Goal: Task Accomplishment & Management: Use online tool/utility

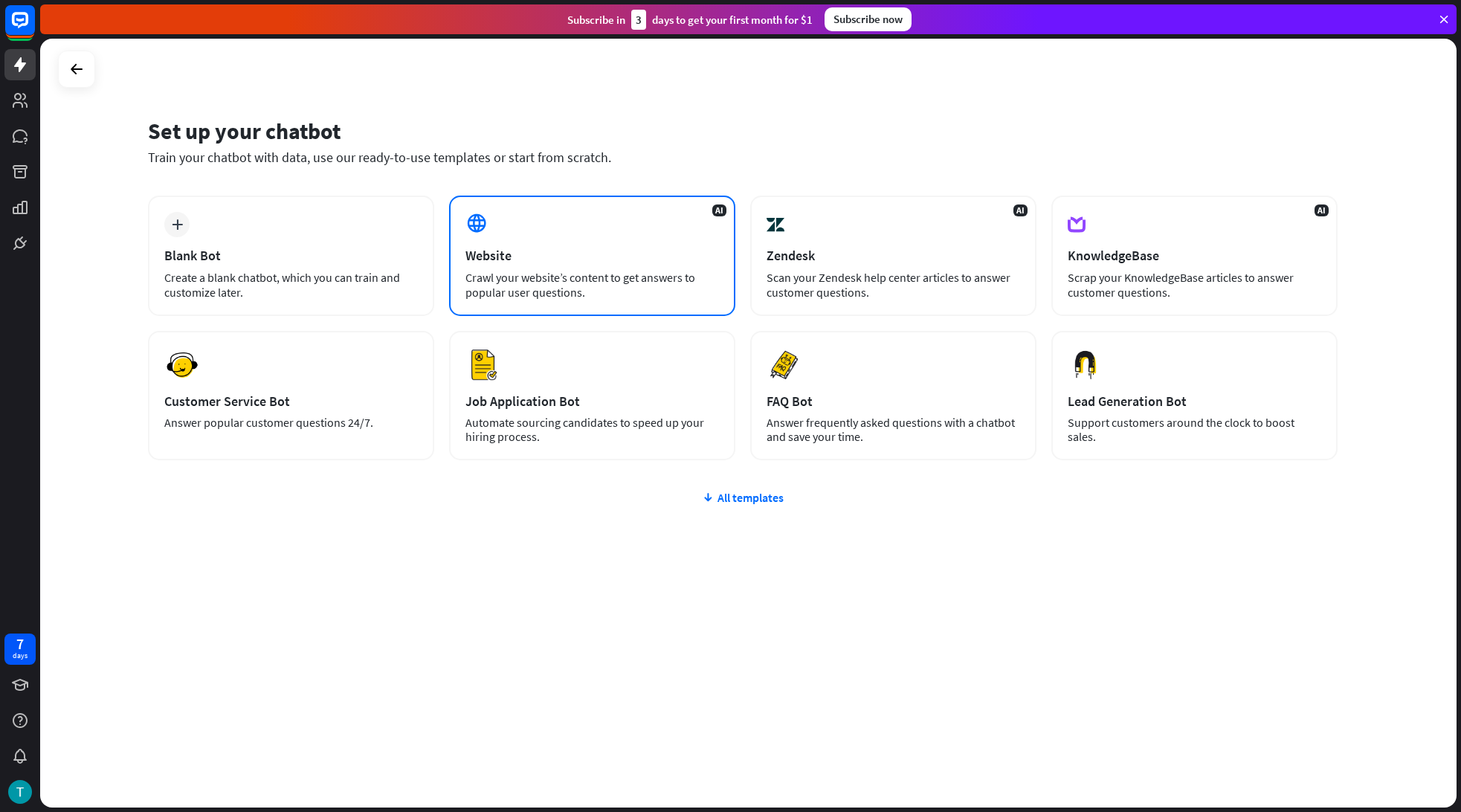
click at [614, 271] on div "Crawl your website’s content to get answers to popular user questions." at bounding box center [593, 285] width 254 height 30
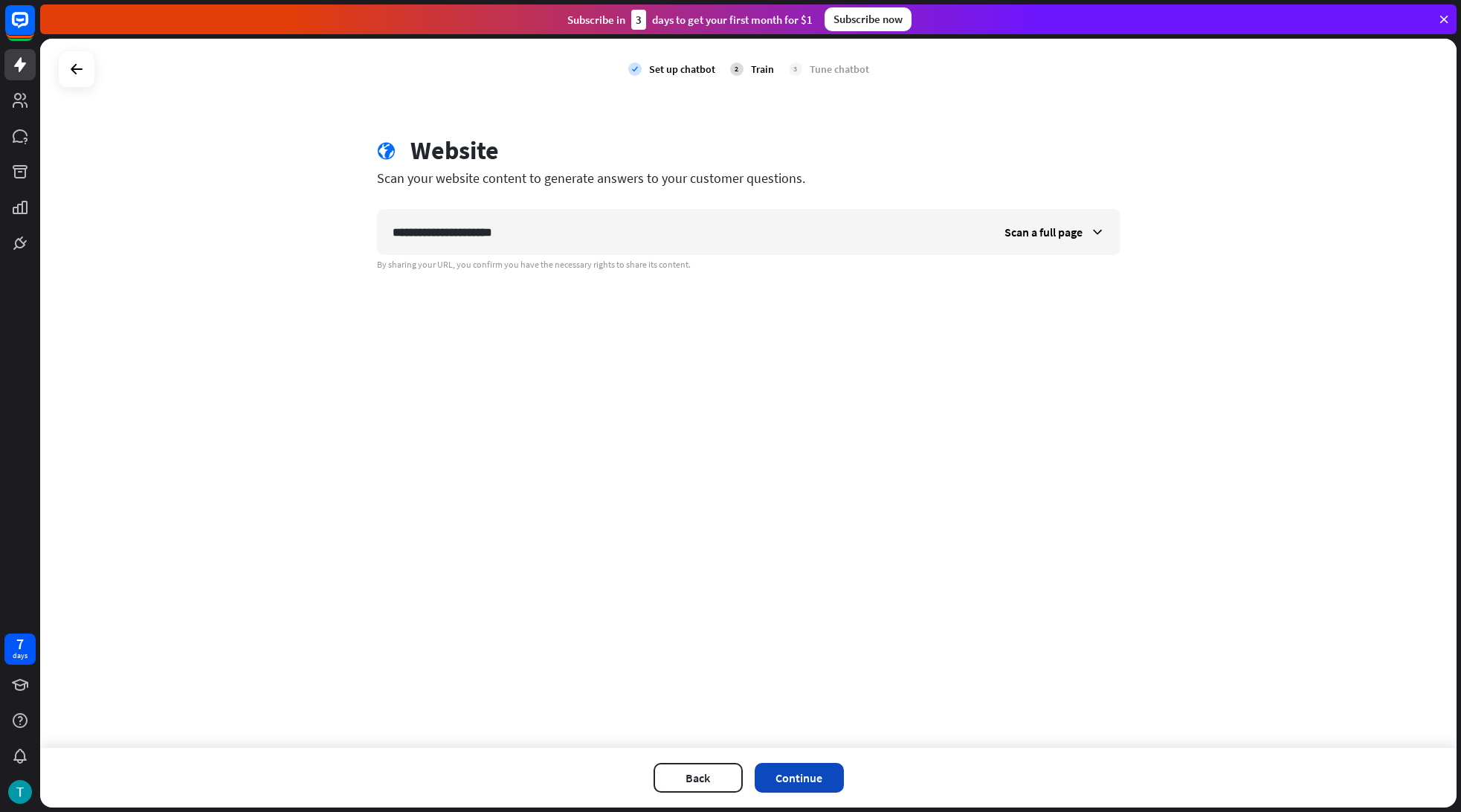
type input "**********"
click at [777, 780] on button "Continue" at bounding box center [799, 778] width 89 height 30
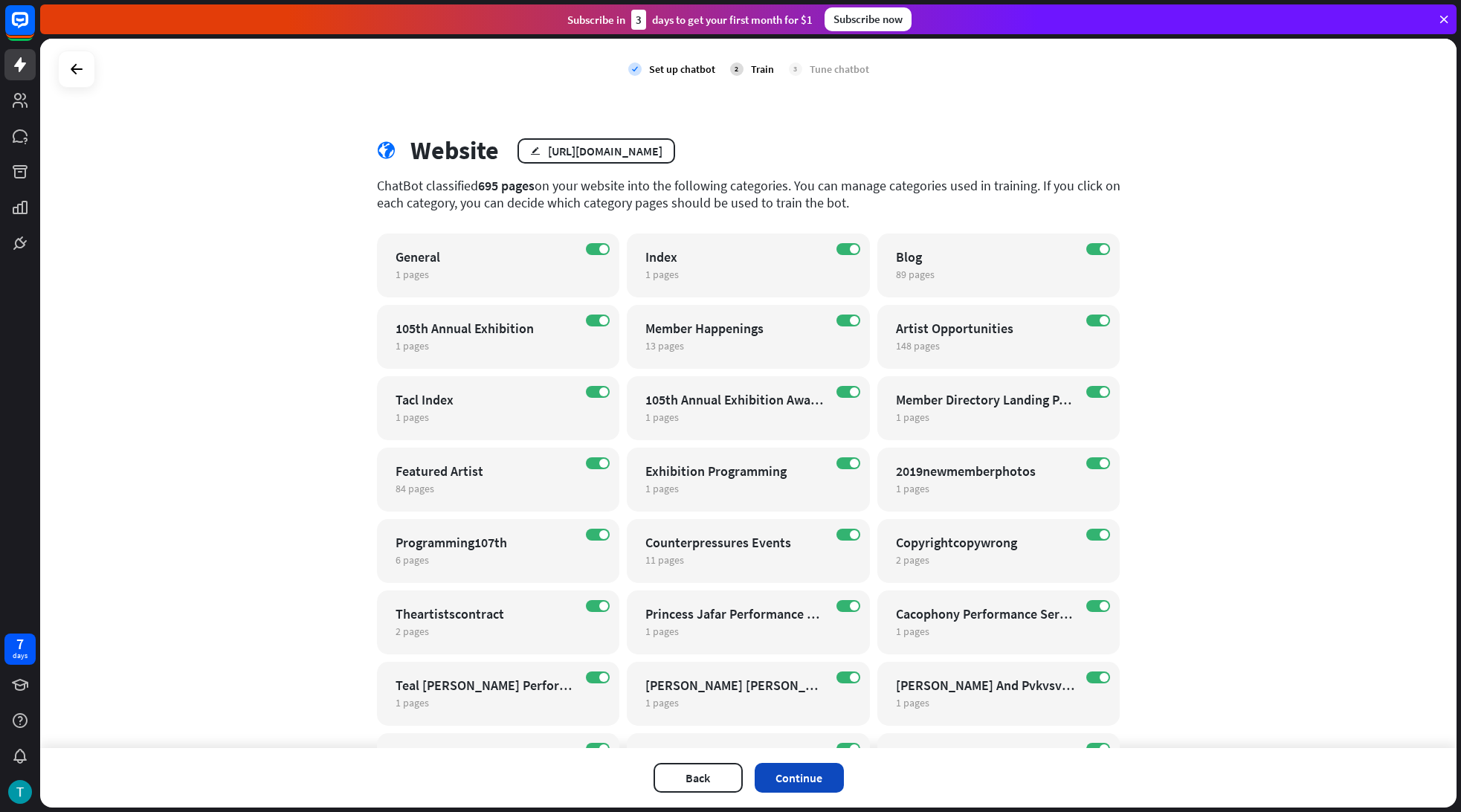
click at [830, 766] on button "Continue" at bounding box center [799, 778] width 89 height 30
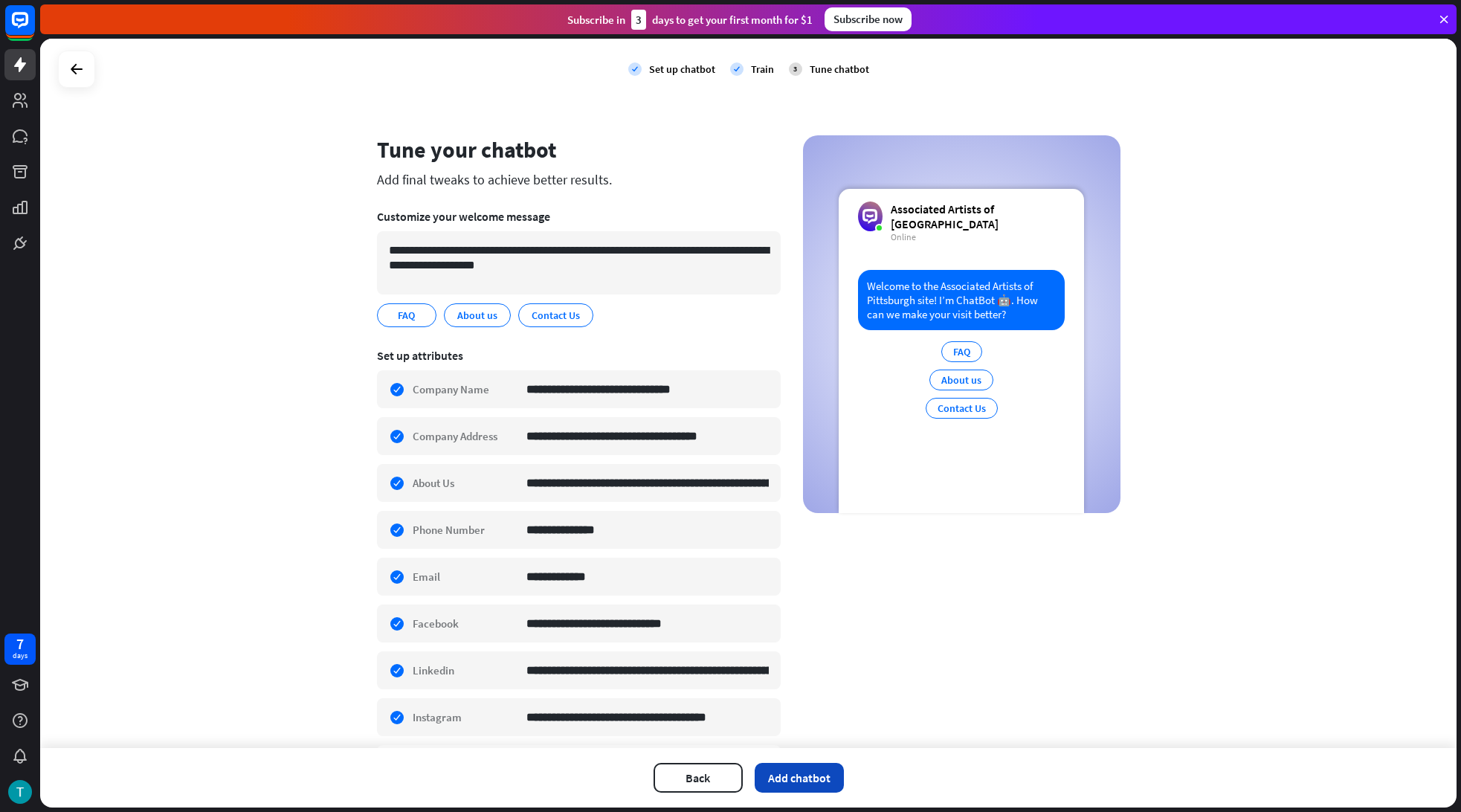
click at [819, 775] on button "Add chatbot" at bounding box center [799, 778] width 89 height 30
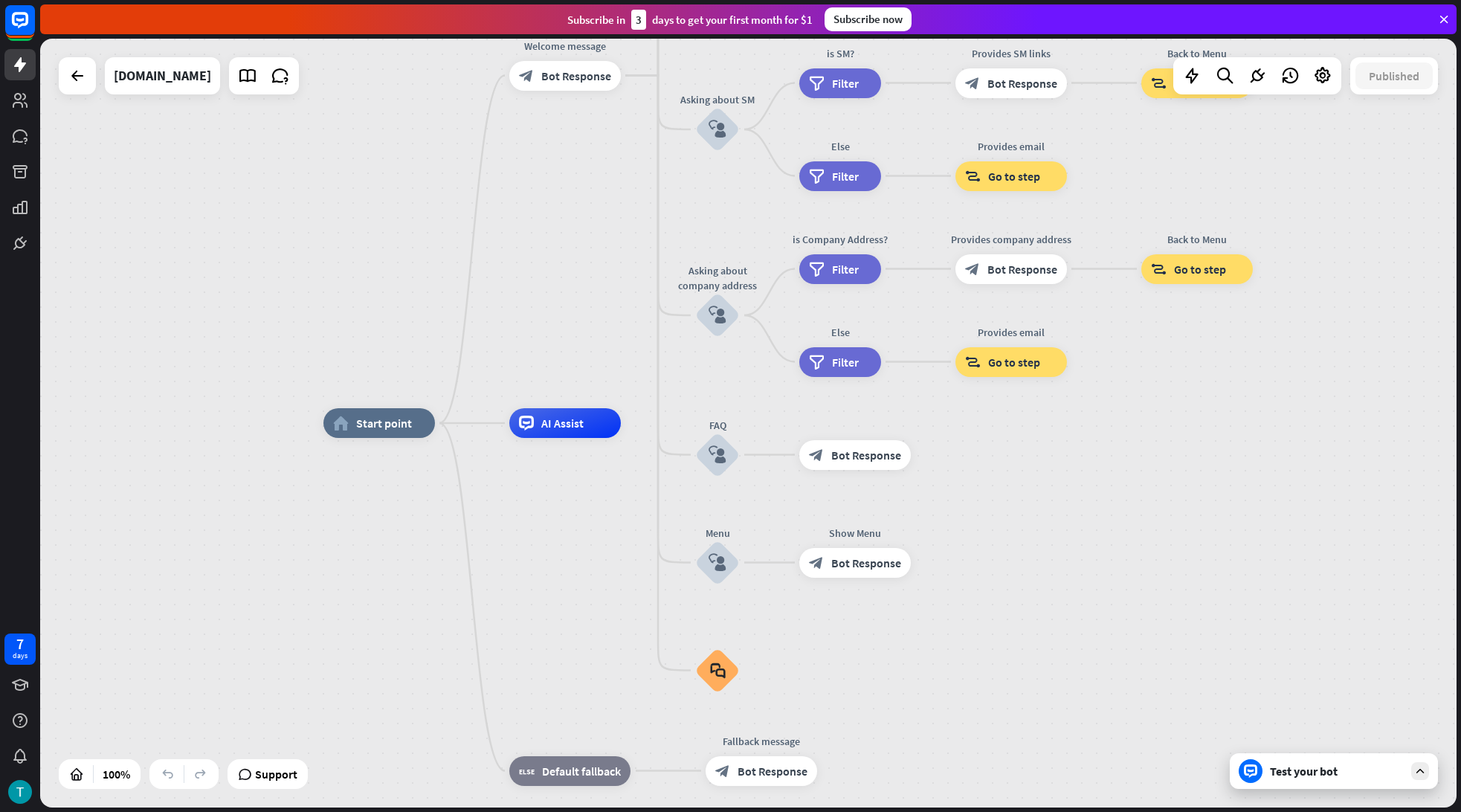
click at [1360, 780] on div "Test your bot" at bounding box center [1334, 771] width 208 height 35
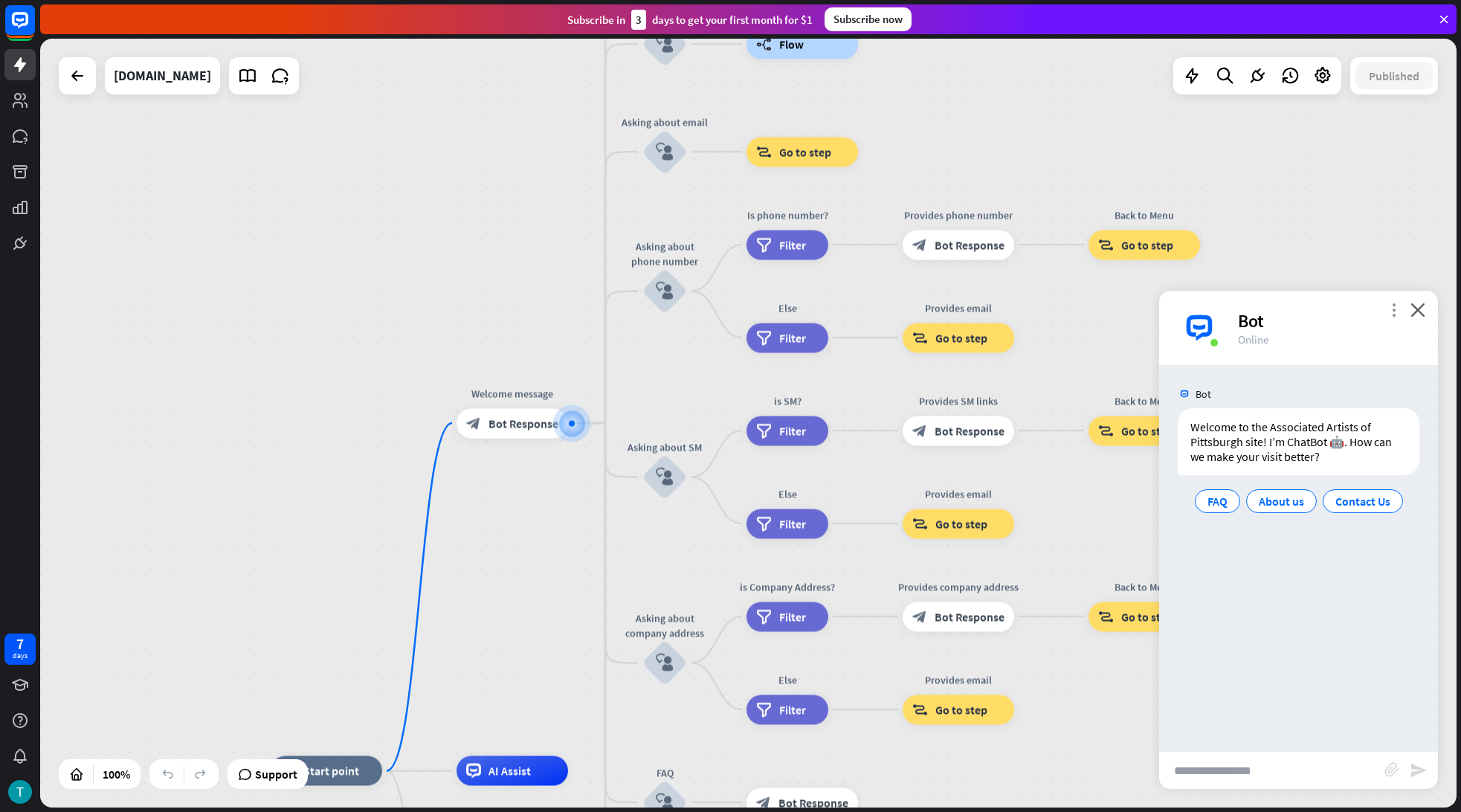
click at [1392, 312] on icon "more_vert" at bounding box center [1394, 309] width 14 height 14
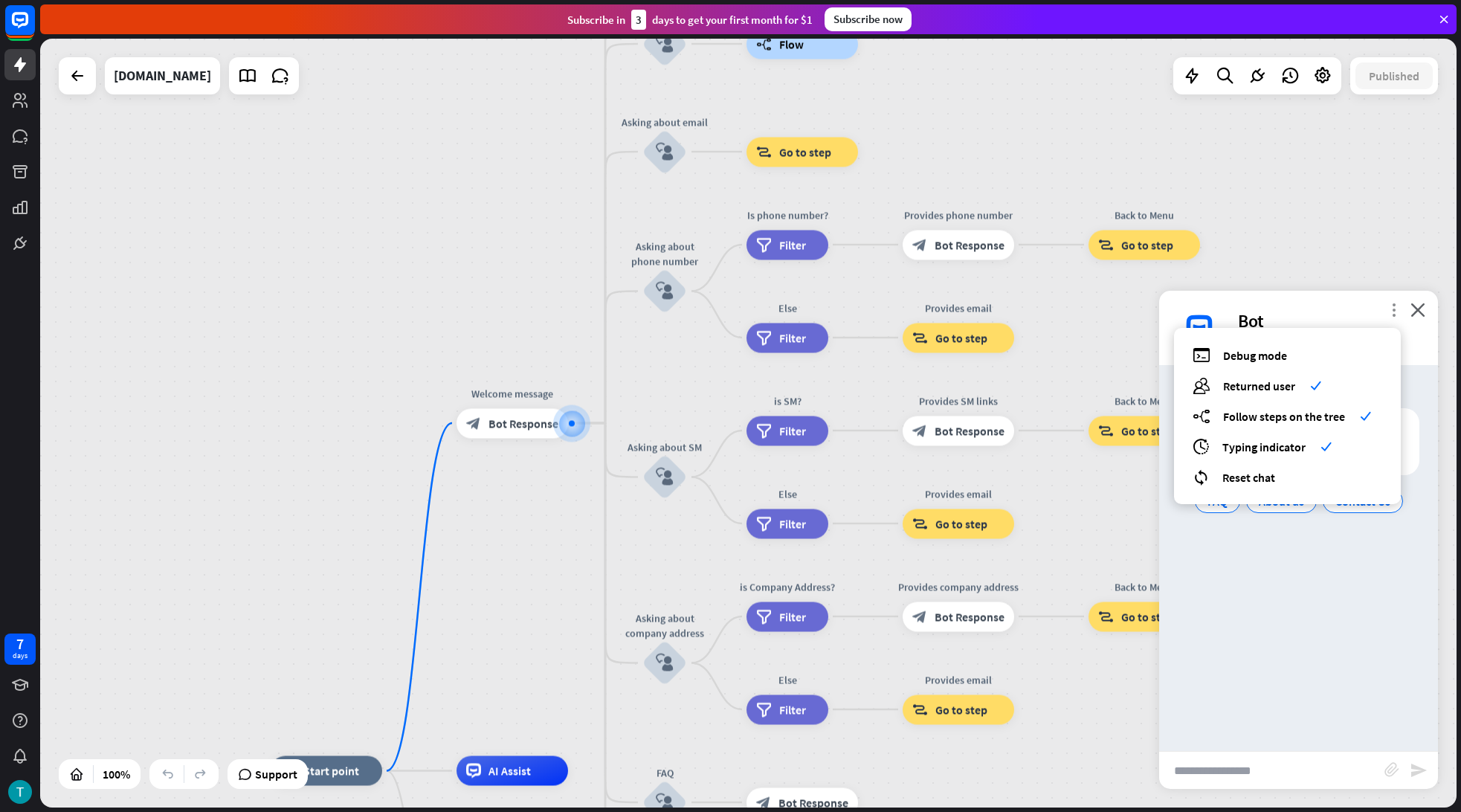
click at [1392, 312] on icon "more_vert" at bounding box center [1394, 309] width 14 height 14
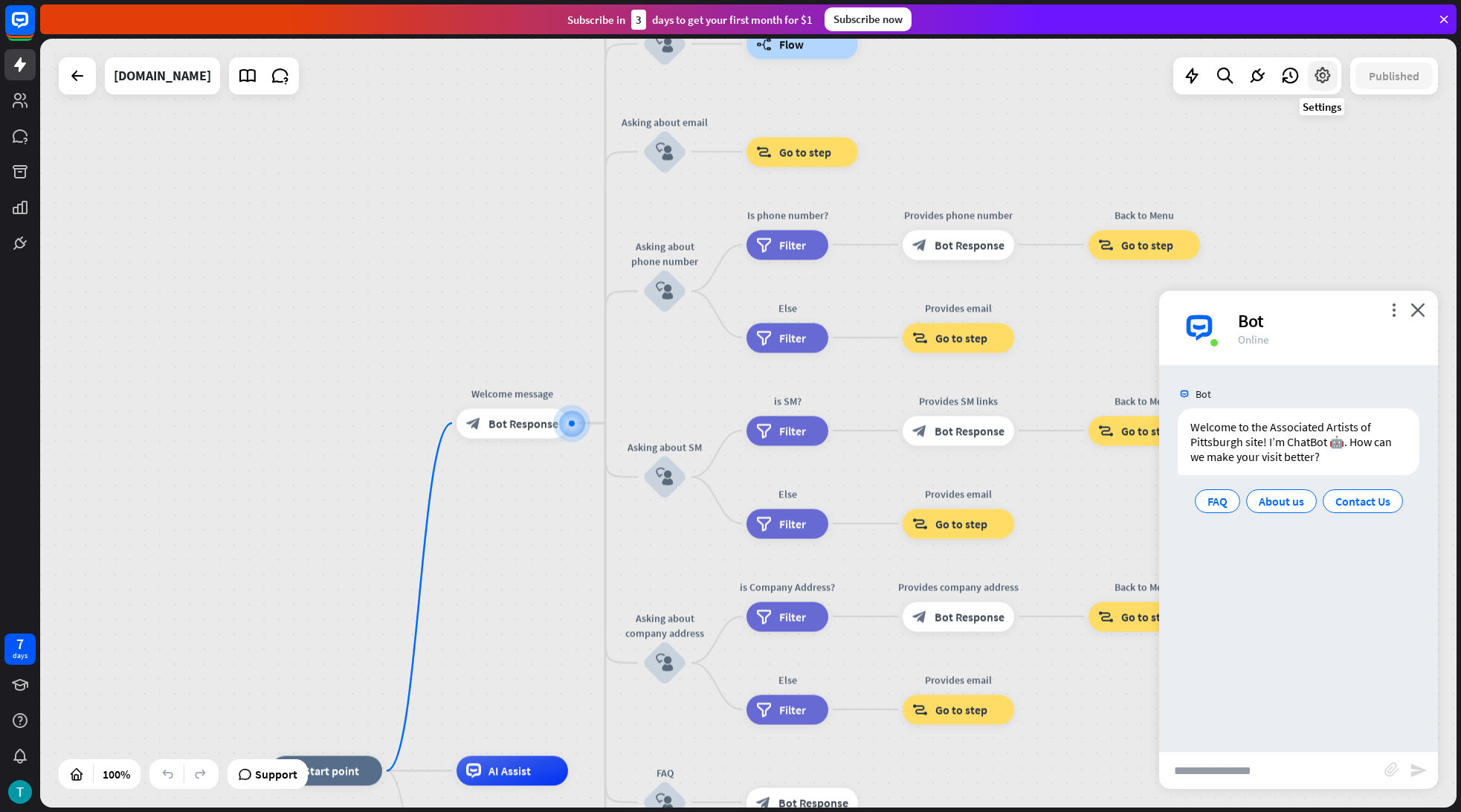
click at [1325, 71] on icon at bounding box center [1323, 76] width 19 height 19
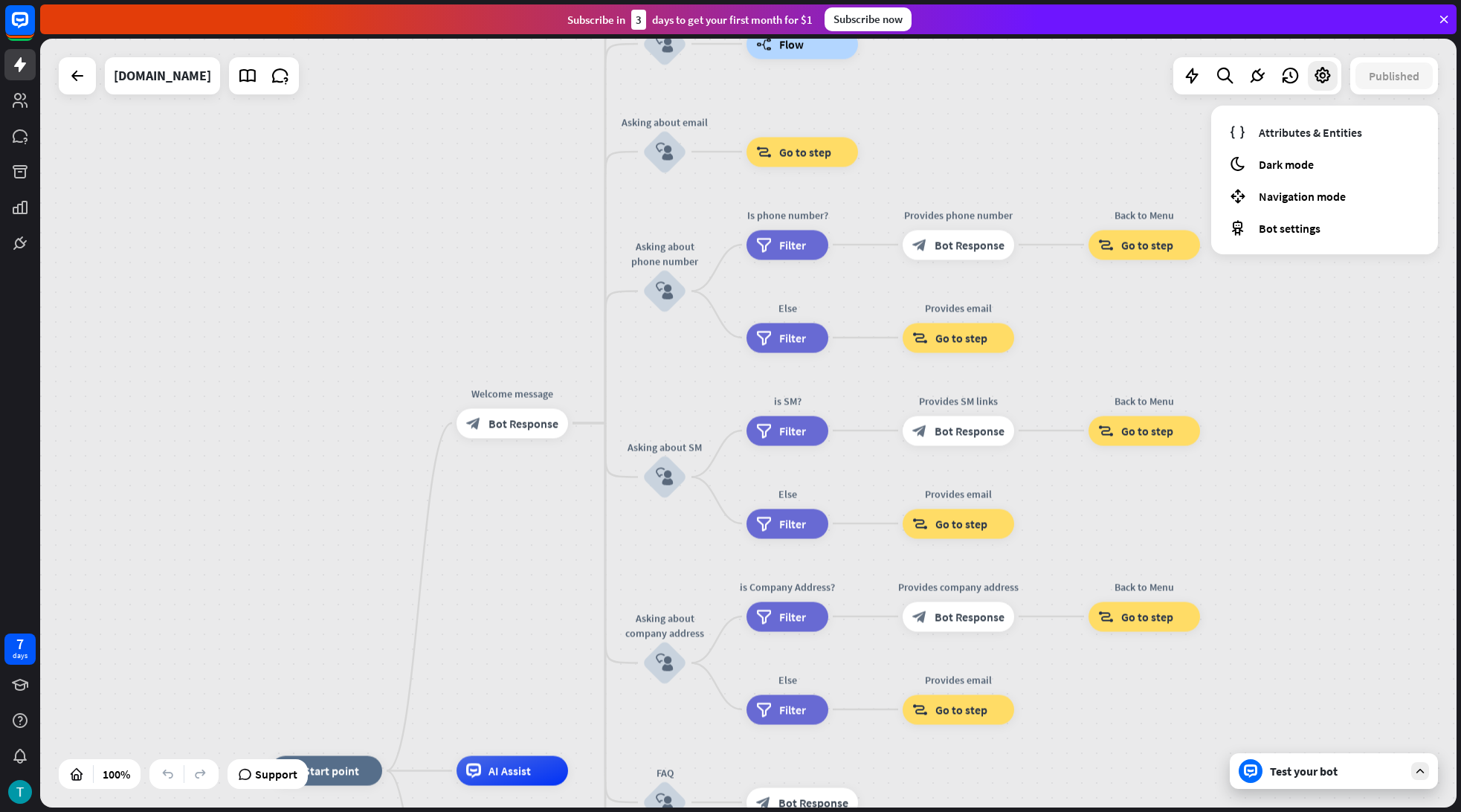
click at [1367, 57] on div "Published" at bounding box center [1394, 76] width 88 height 37
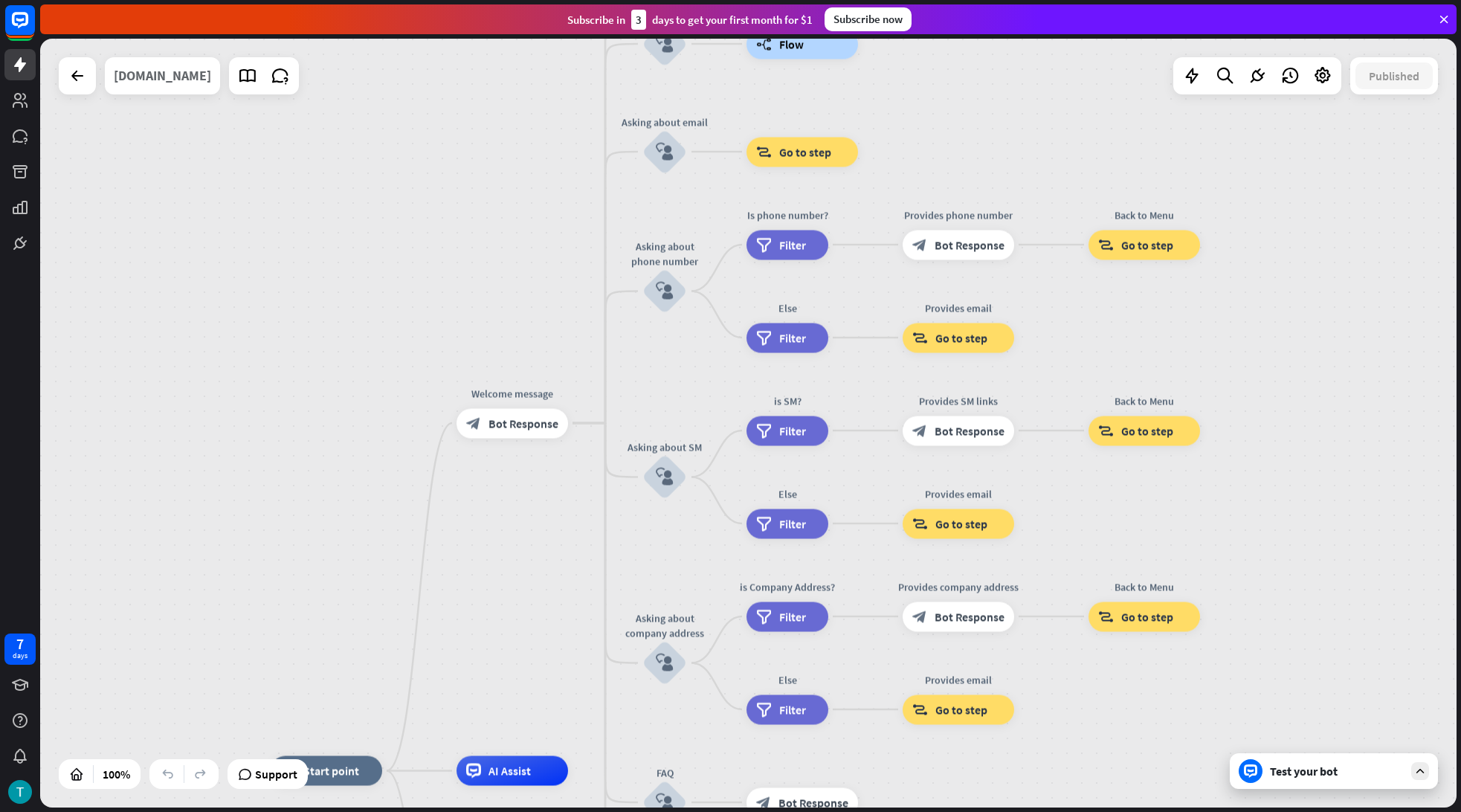
click at [158, 79] on div "[DOMAIN_NAME]" at bounding box center [162, 76] width 97 height 37
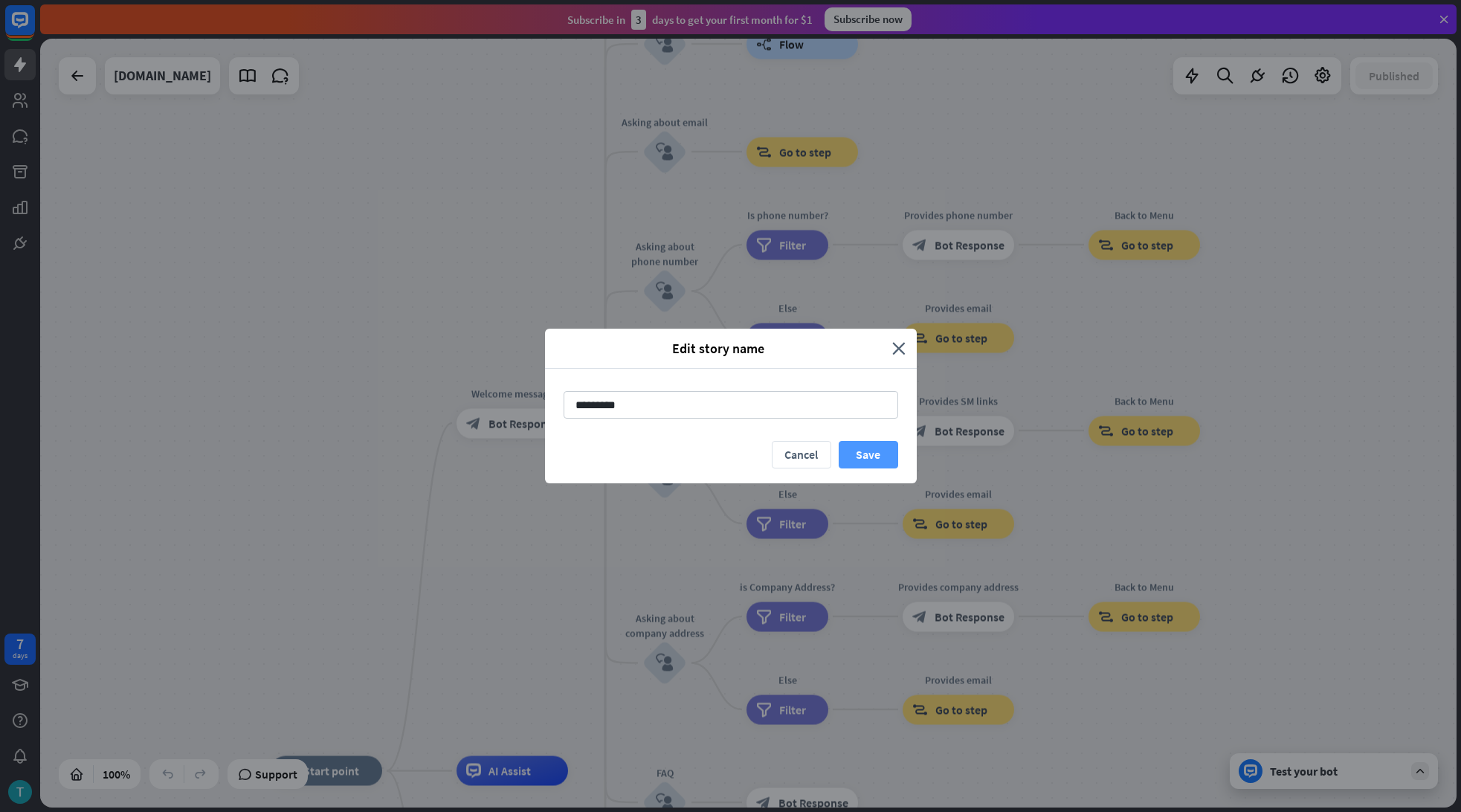
click at [880, 455] on button "Save" at bounding box center [868, 454] width 59 height 27
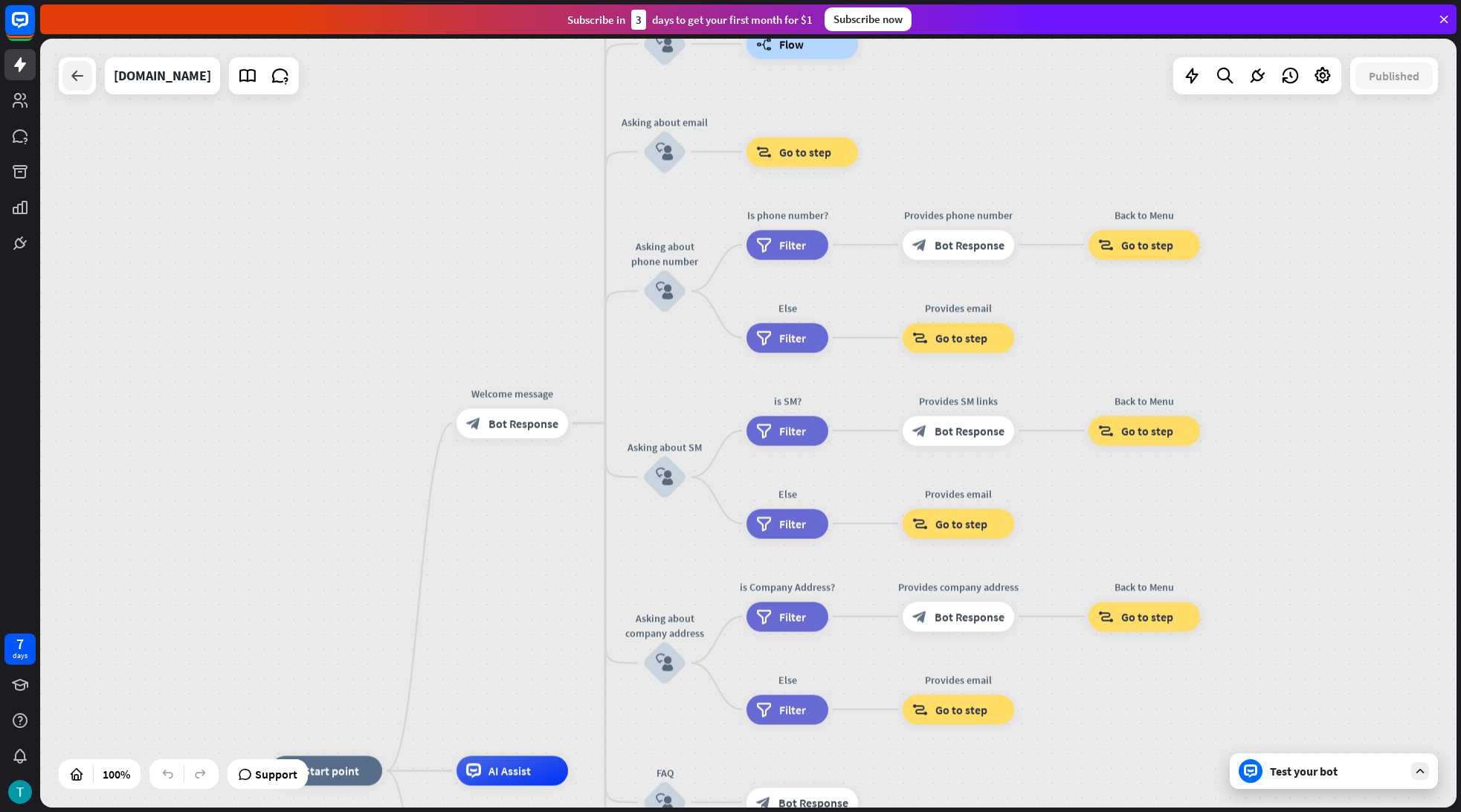
click at [83, 85] on div at bounding box center [78, 76] width 30 height 30
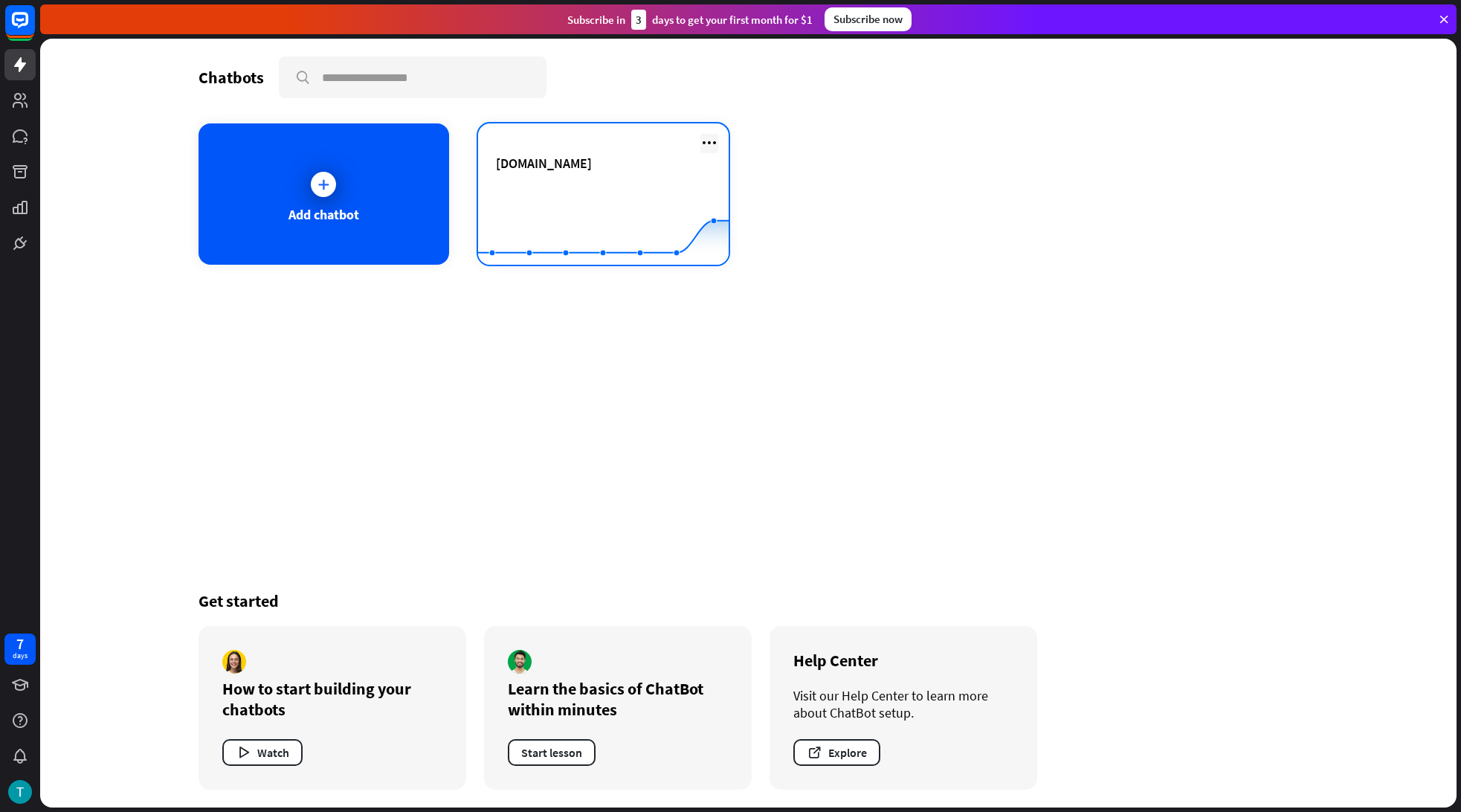
click at [714, 142] on icon at bounding box center [709, 143] width 18 height 18
click at [634, 167] on div "[DOMAIN_NAME]" at bounding box center [603, 162] width 215 height 17
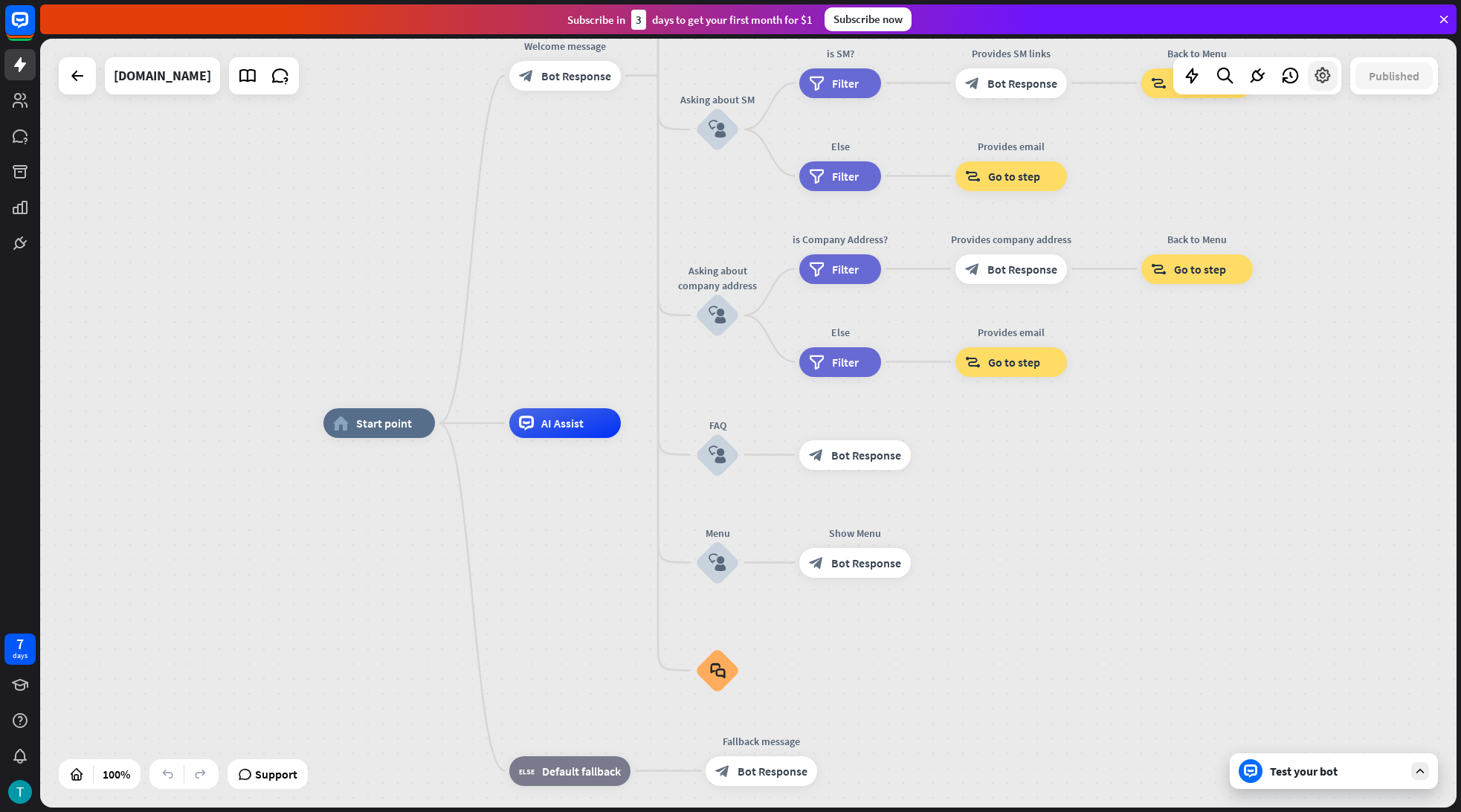
click at [1326, 80] on icon at bounding box center [1323, 76] width 19 height 19
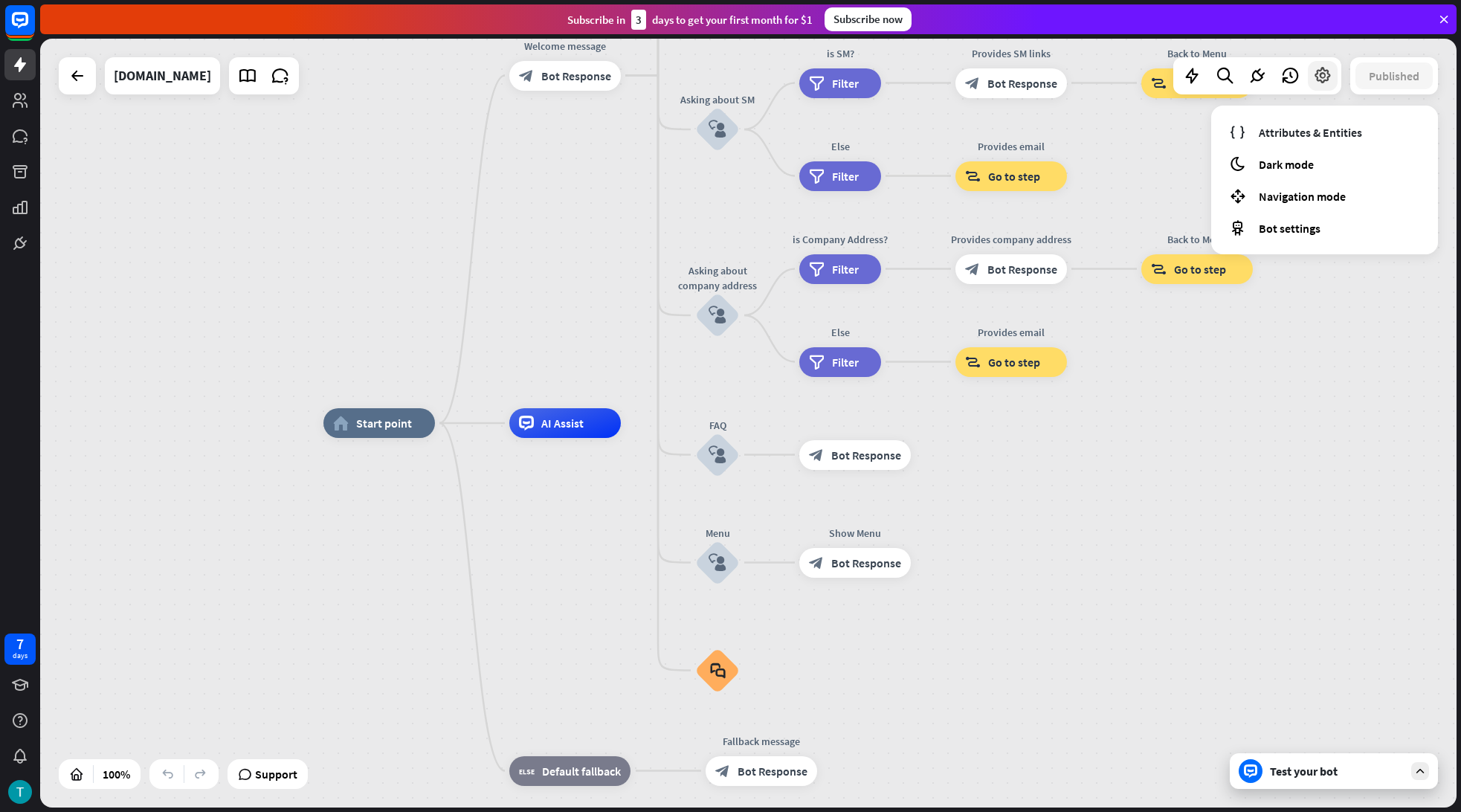
click at [1326, 80] on icon at bounding box center [1323, 76] width 19 height 19
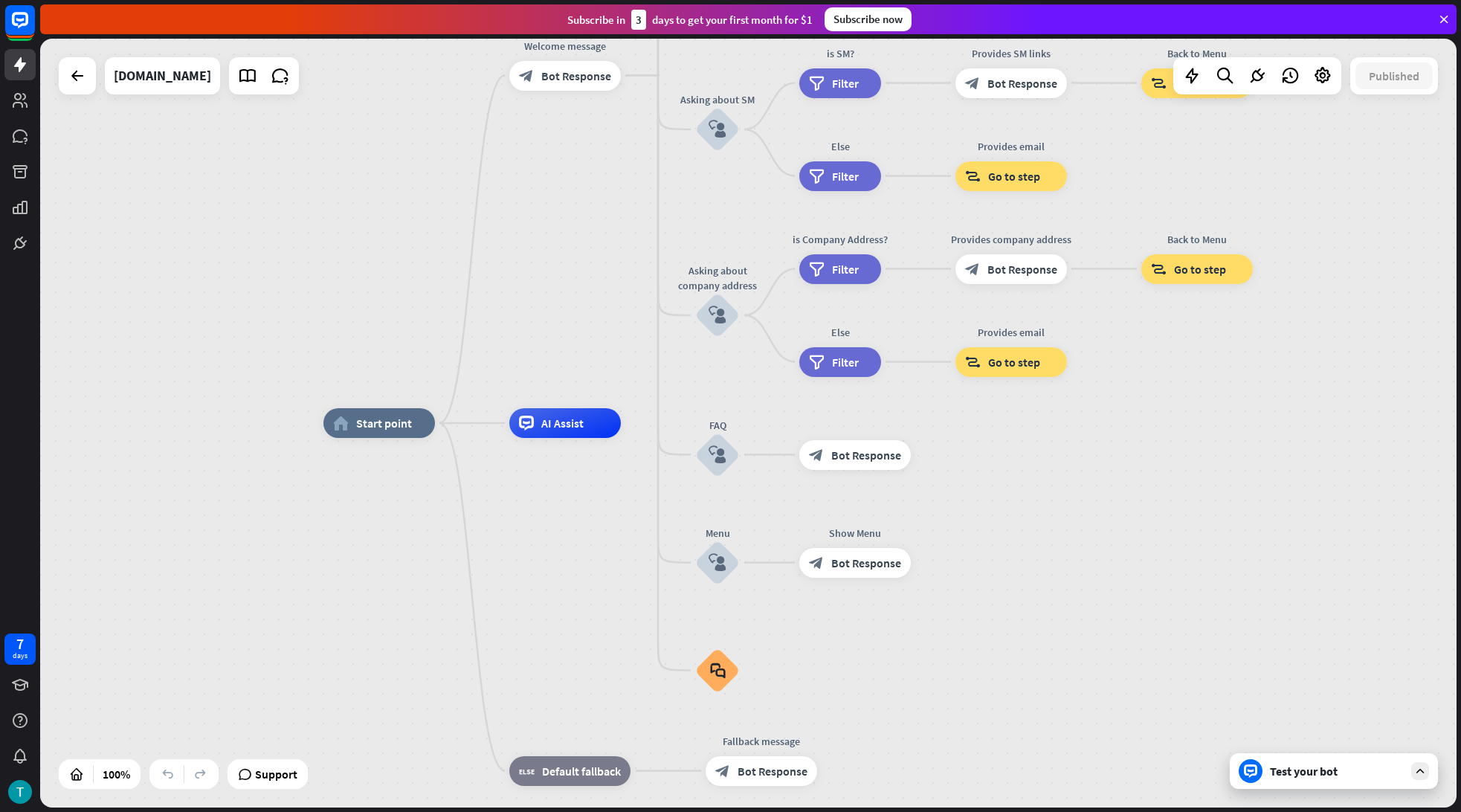
click at [1327, 730] on div "home_2 Start point Welcome message block_bot_response Bot Response About us blo…" at bounding box center [1032, 808] width 1416 height 769
click at [1345, 778] on div "Test your bot" at bounding box center [1334, 771] width 208 height 35
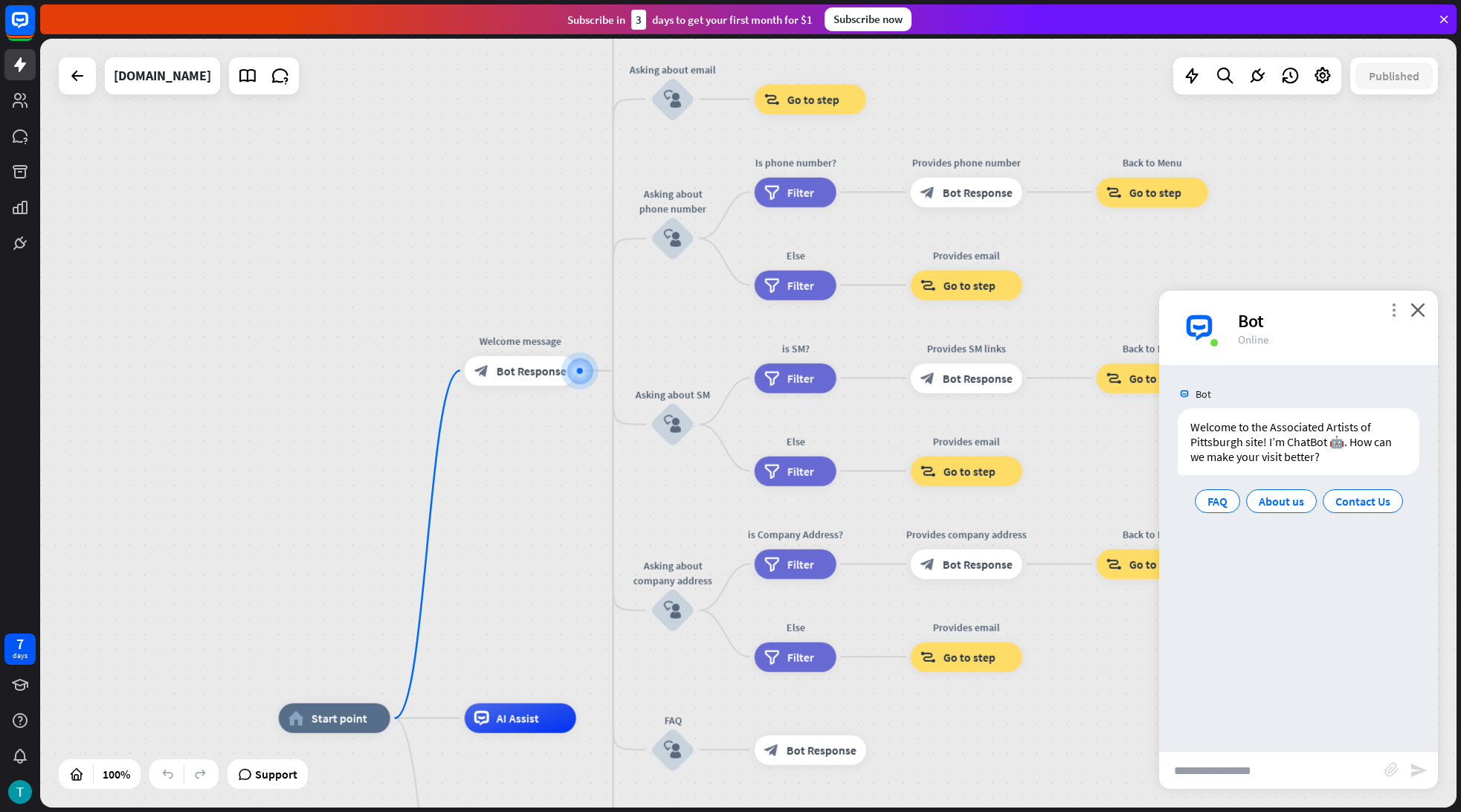
click at [1398, 309] on icon "more_vert" at bounding box center [1394, 309] width 14 height 14
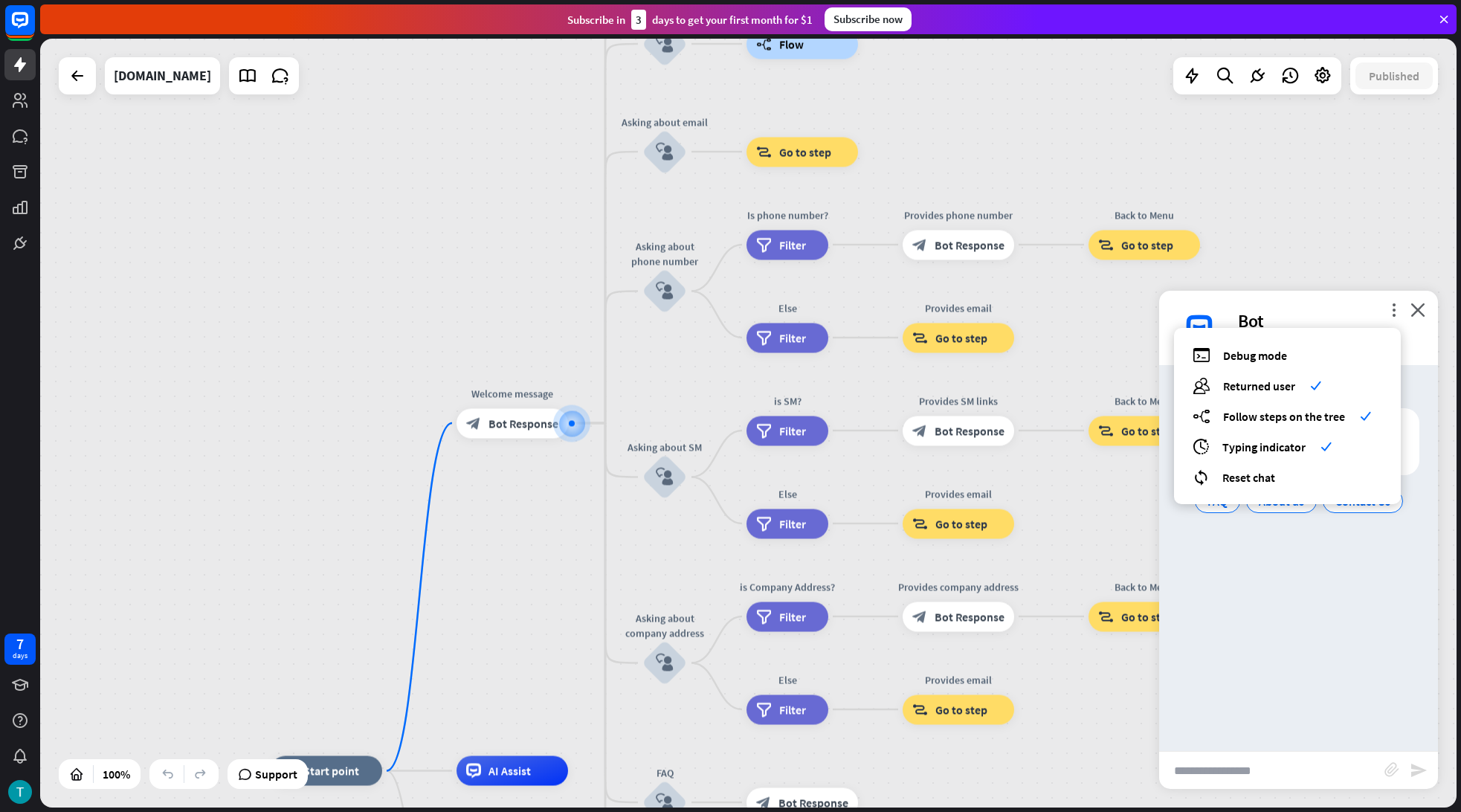
click at [1333, 312] on div "Bot" at bounding box center [1329, 321] width 183 height 23
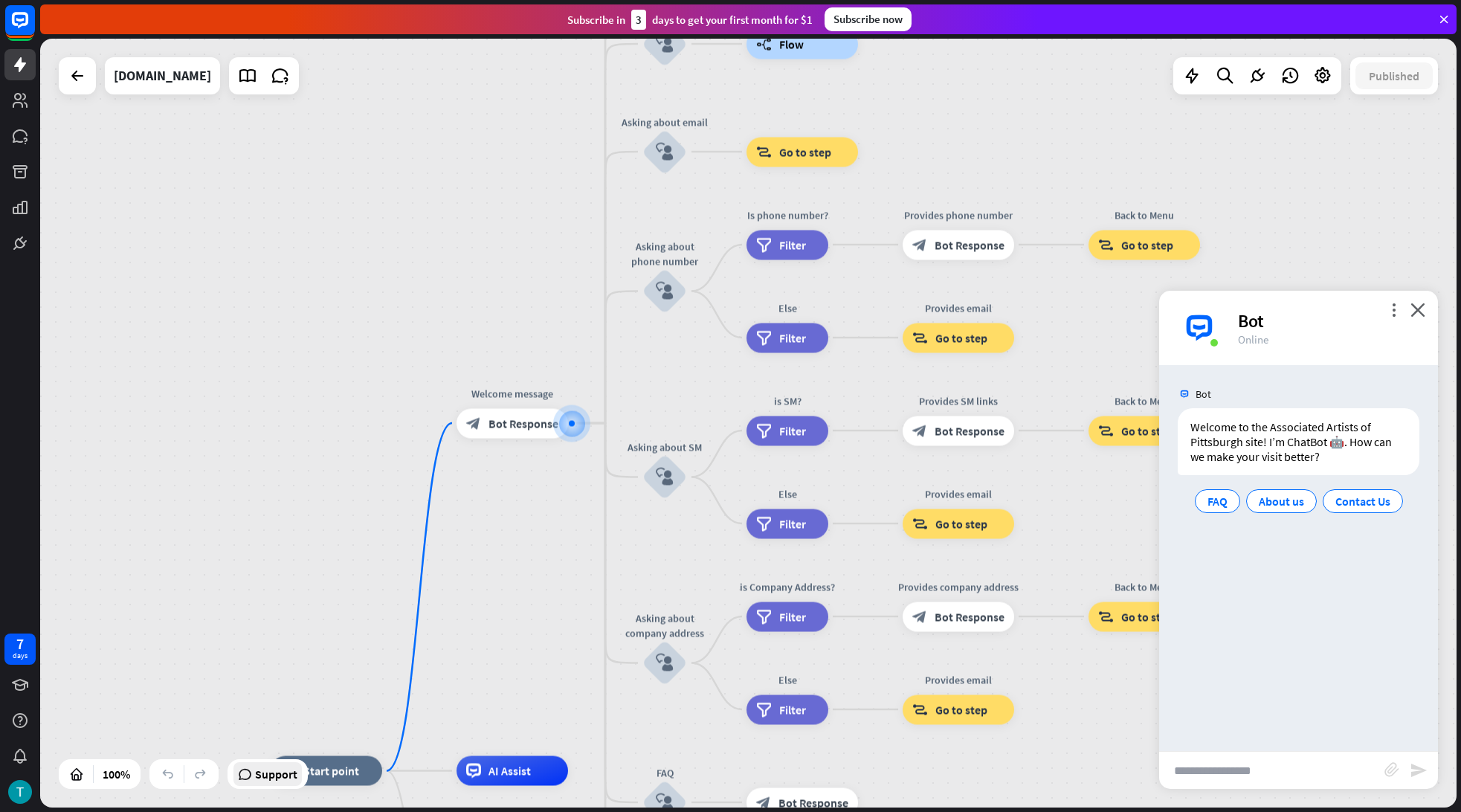
click at [263, 779] on span "Support" at bounding box center [276, 773] width 42 height 24
click at [1418, 310] on icon "close" at bounding box center [1418, 309] width 15 height 14
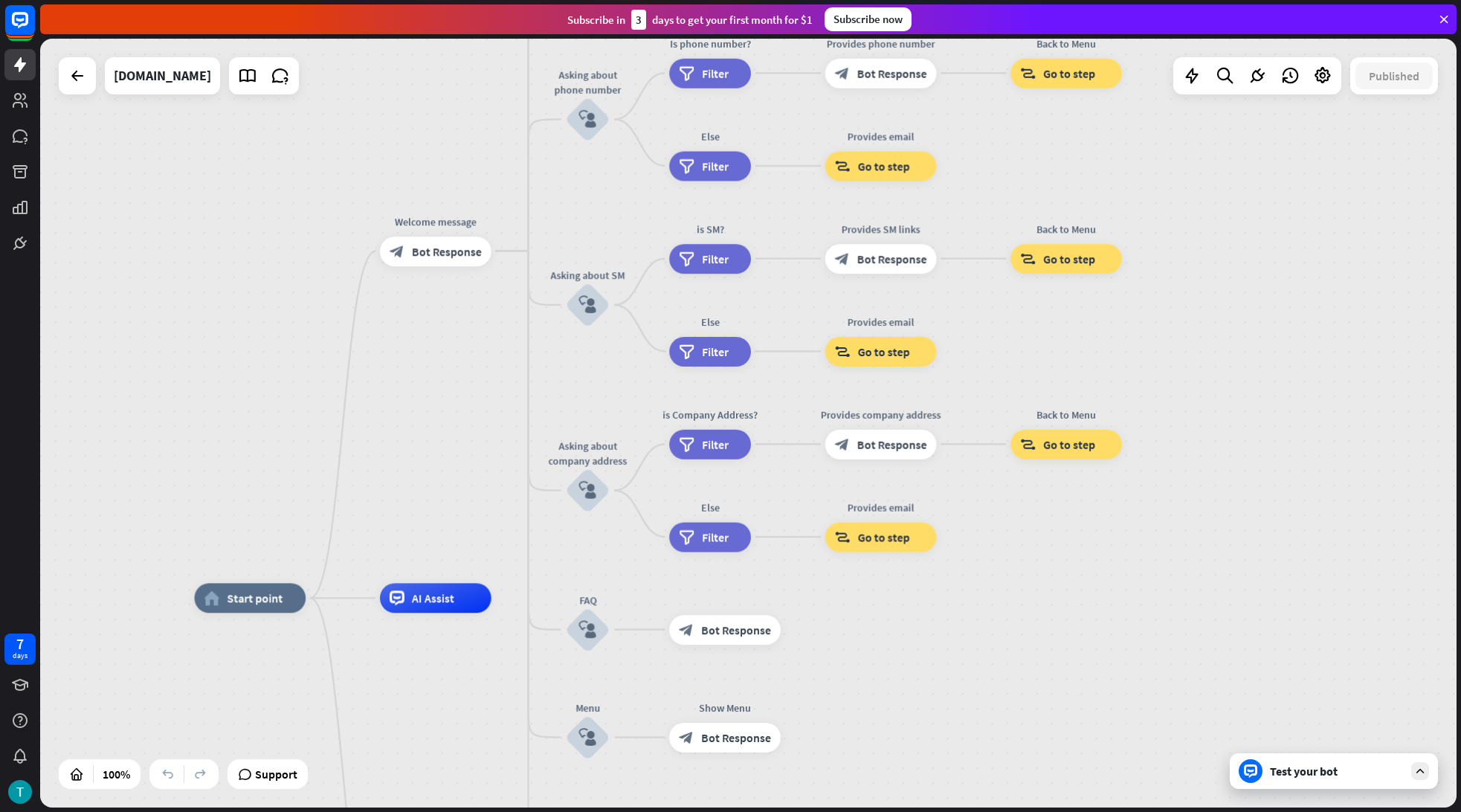
drag, startPoint x: 1368, startPoint y: 629, endPoint x: 1288, endPoint y: 436, distance: 208.9
click at [1288, 436] on div "home_2 Start point Welcome message block_bot_response Bot Response About us blo…" at bounding box center [749, 423] width 1416 height 769
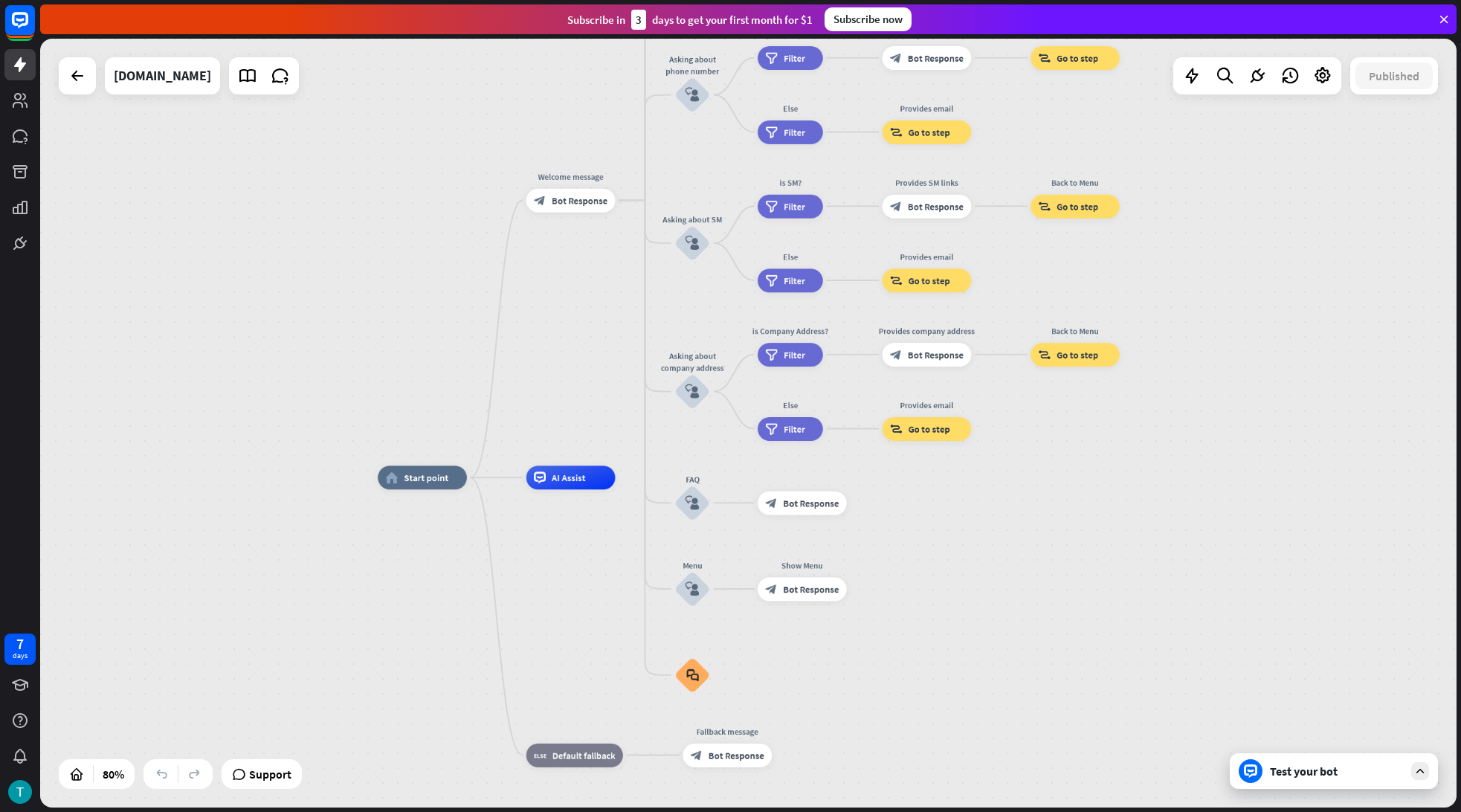
drag, startPoint x: 1241, startPoint y: 565, endPoint x: 1205, endPoint y: 436, distance: 133.9
click at [1204, 477] on div "home_2 Start point Welcome message block_bot_response Bot Response About us blo…" at bounding box center [943, 784] width 1130 height 614
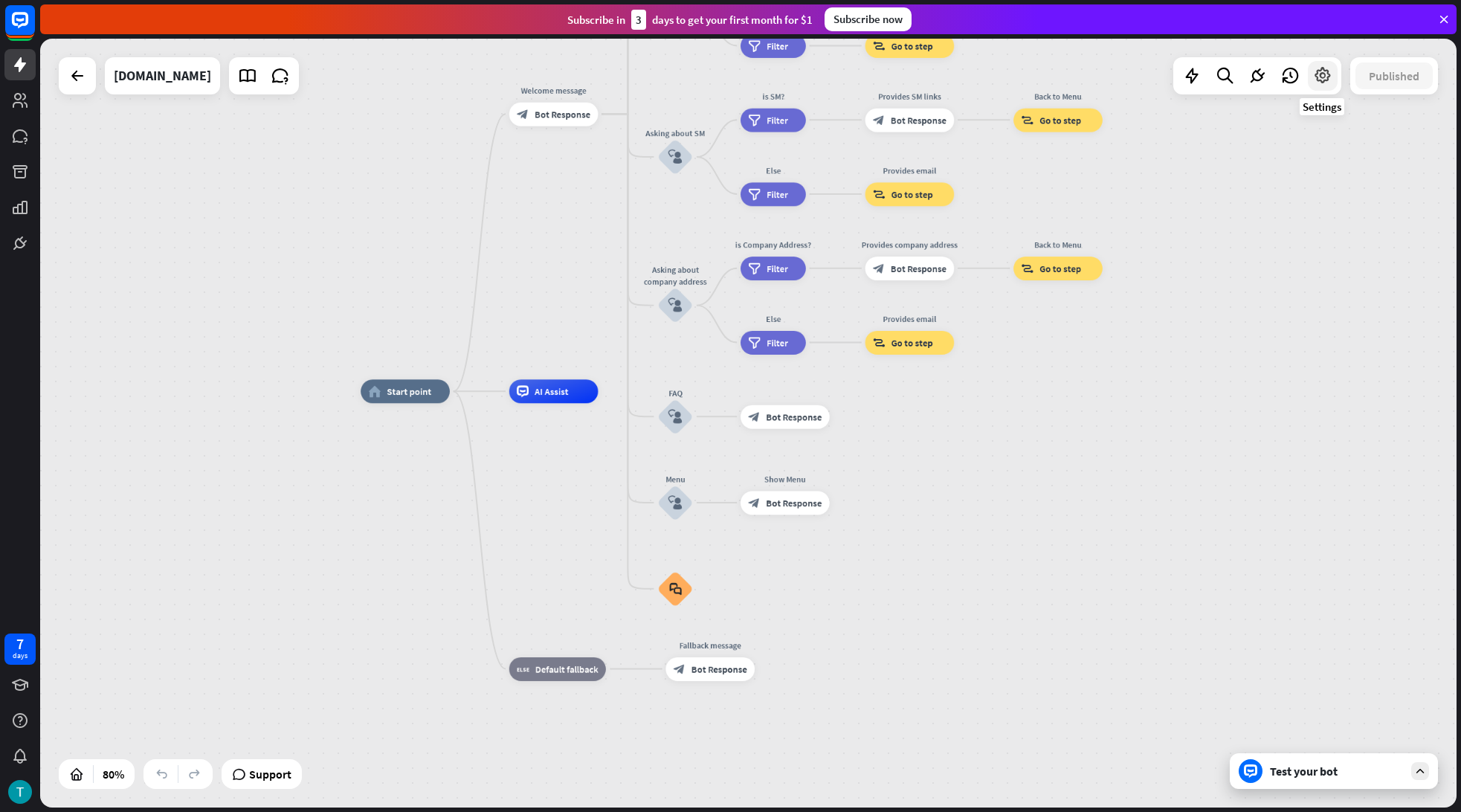
click at [1329, 74] on icon at bounding box center [1323, 76] width 19 height 19
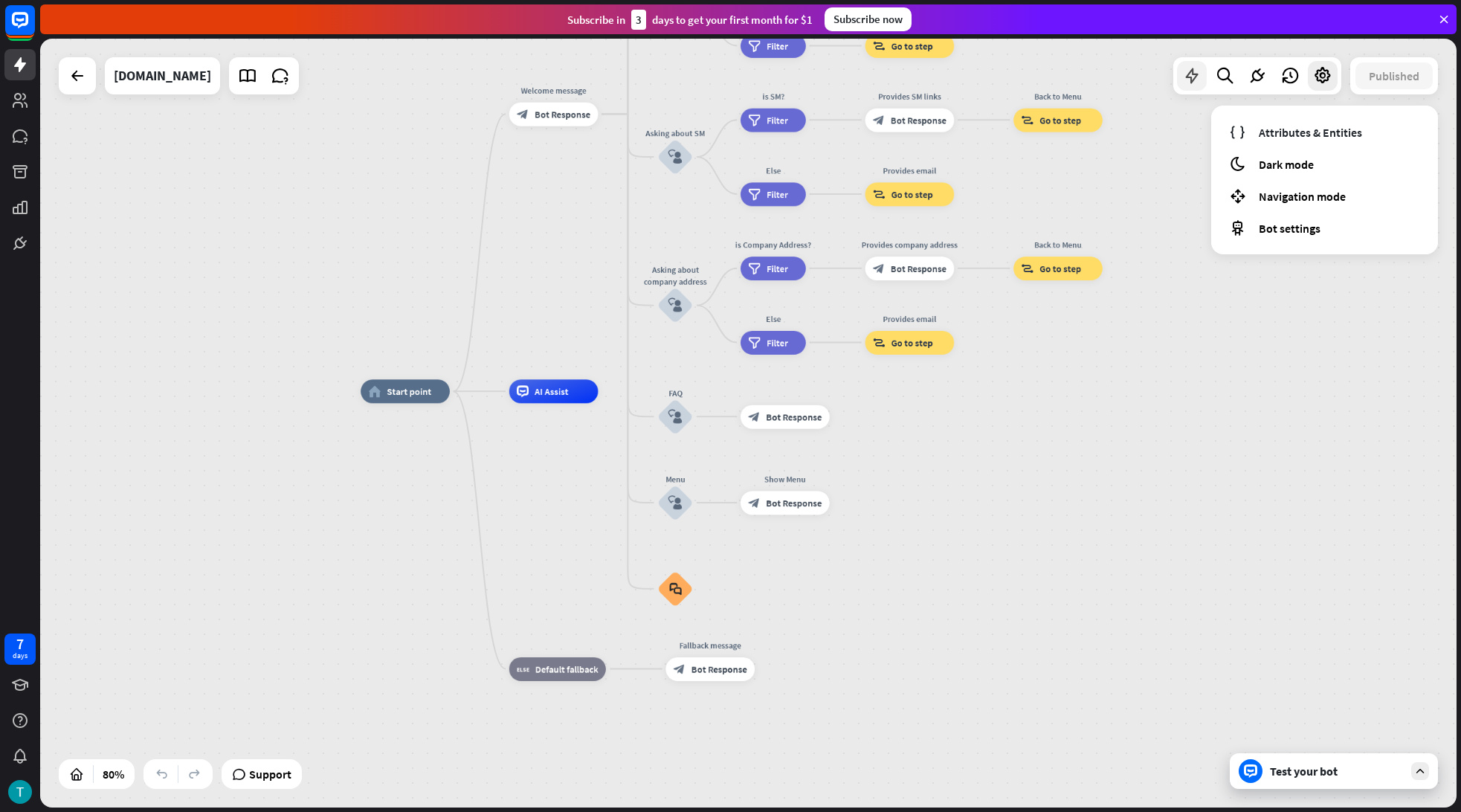
click at [1192, 85] on icon at bounding box center [1192, 76] width 19 height 19
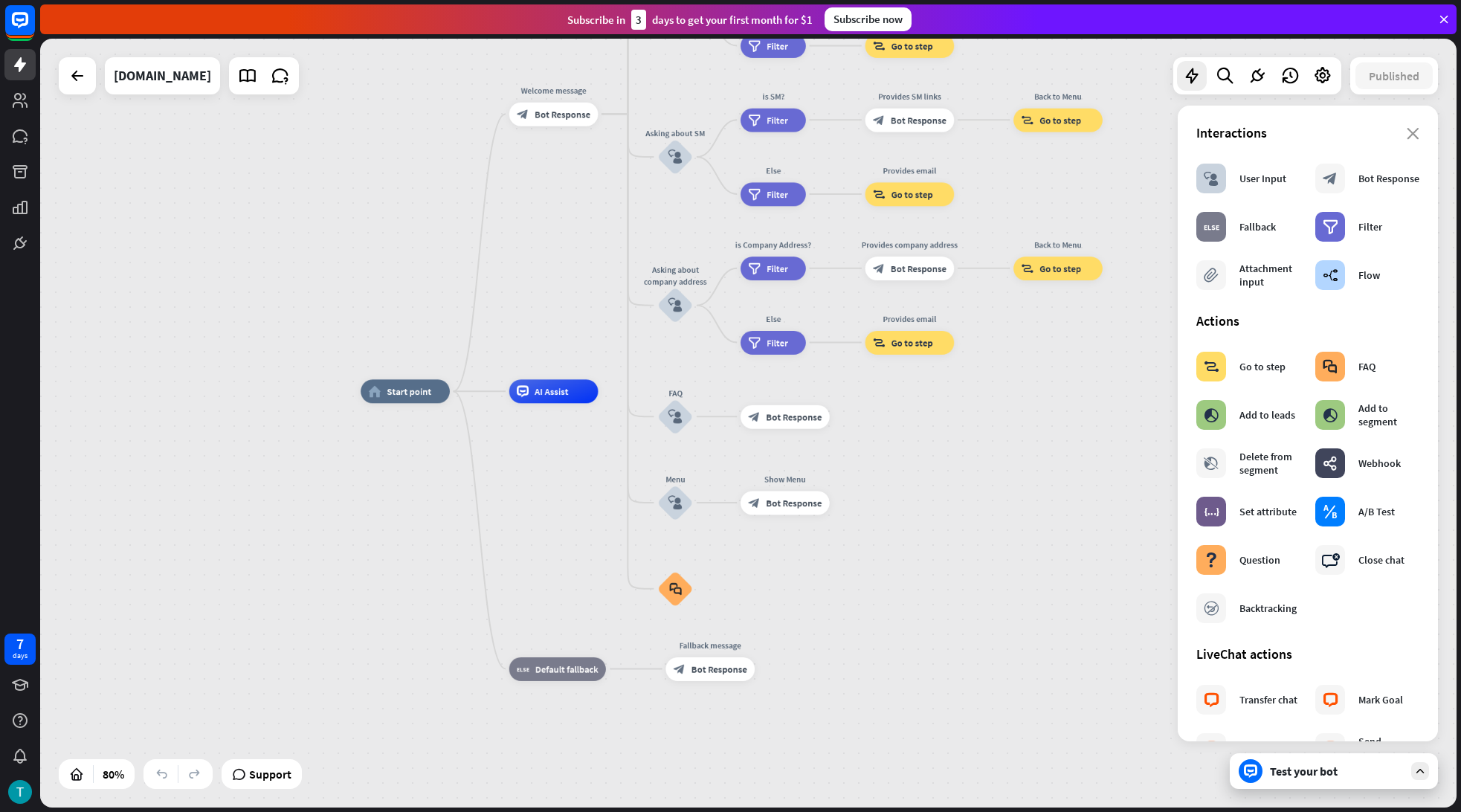
click at [1418, 133] on div "close Interactions block_user_input User Input block_bot_response Bot Response …" at bounding box center [1308, 423] width 260 height 636
click at [1407, 131] on icon "close" at bounding box center [1413, 133] width 12 height 11
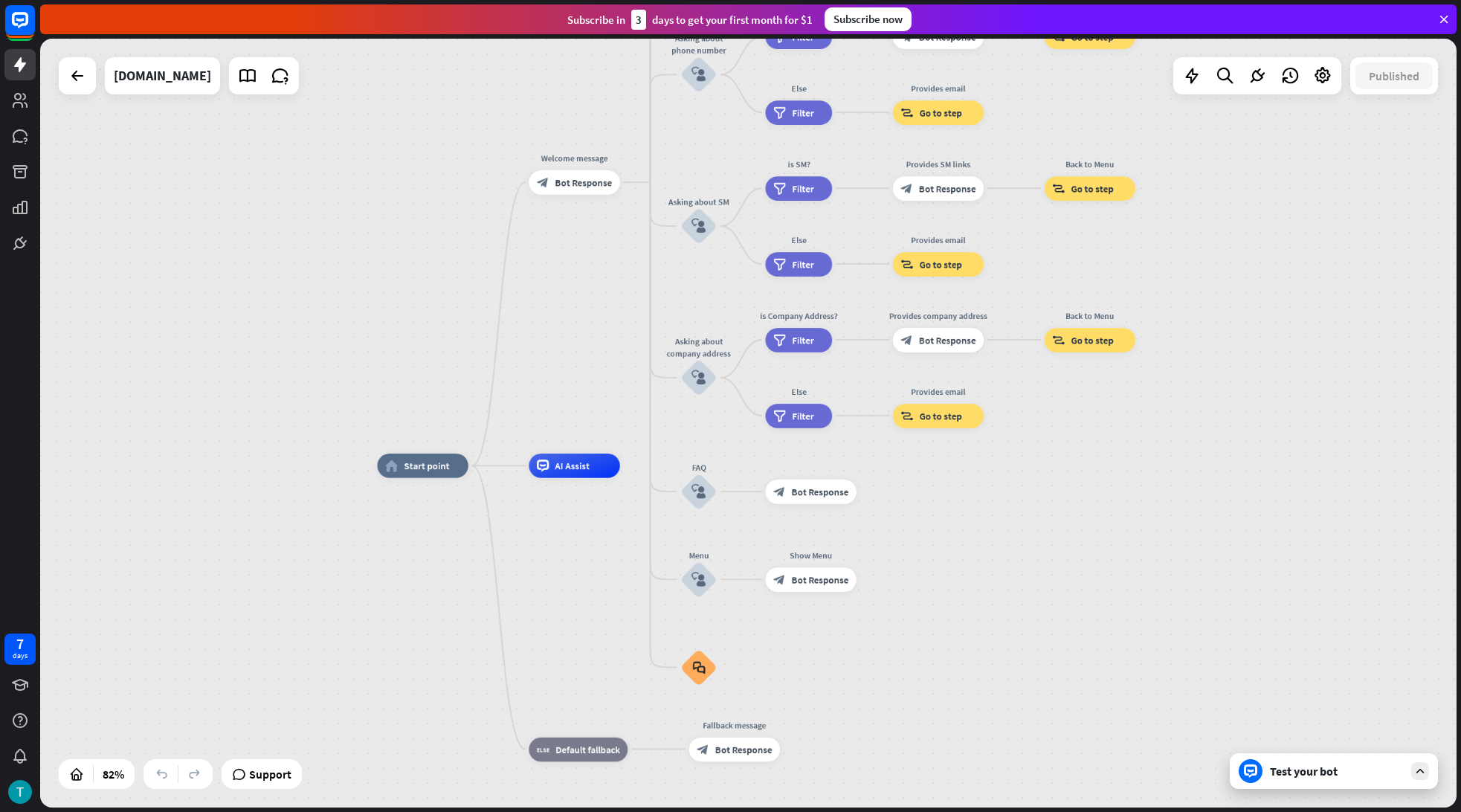
drag, startPoint x: 903, startPoint y: 472, endPoint x: 930, endPoint y: 562, distance: 94.0
click at [952, 575] on div "home_2 Start point Welcome message block_bot_response Bot Response About us blo…" at bounding box center [955, 778] width 1155 height 627
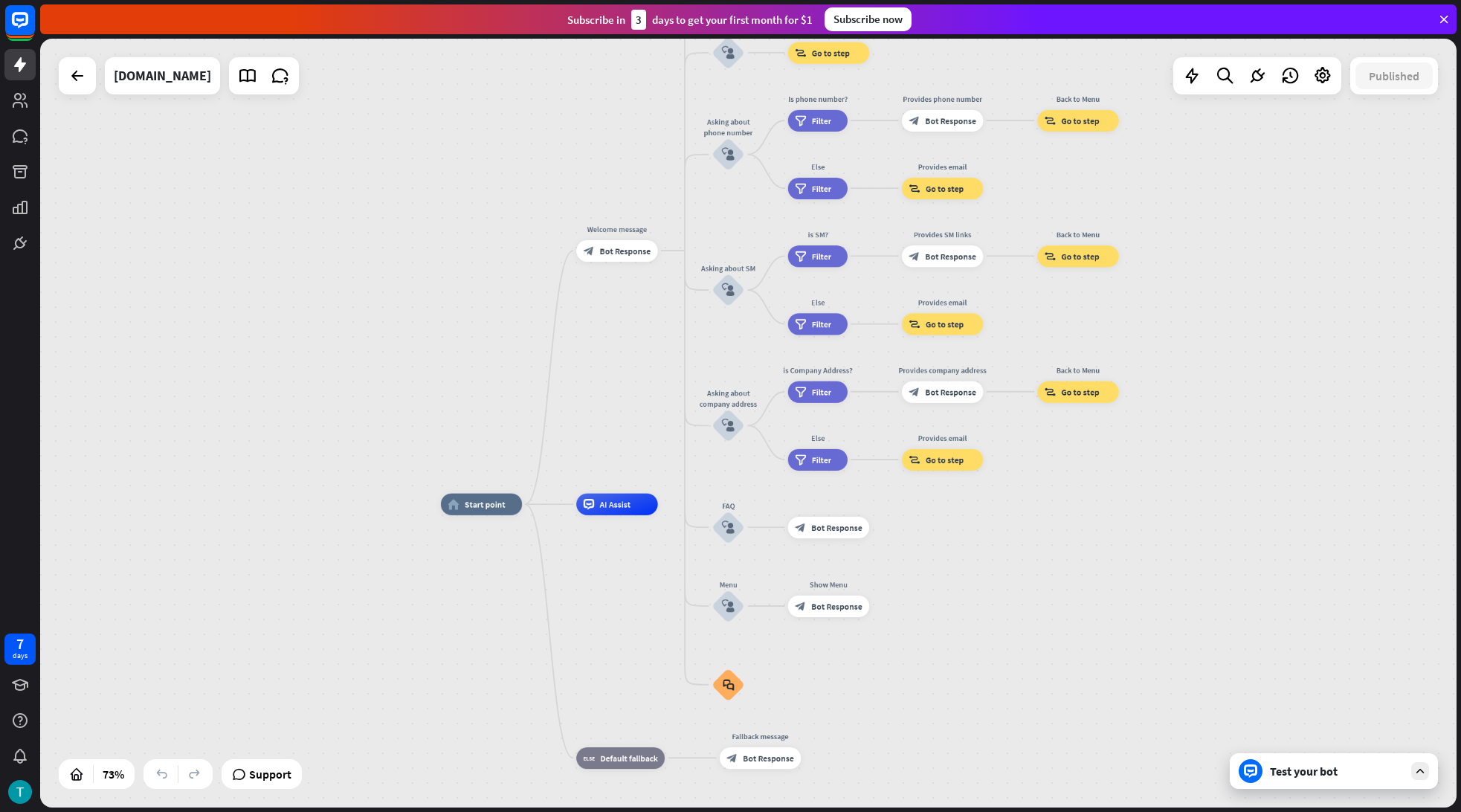
drag, startPoint x: 993, startPoint y: 558, endPoint x: 970, endPoint y: 581, distance: 32.5
click at [970, 584] on div "home_2 Start point Welcome message block_bot_response Bot Response About us blo…" at bounding box center [958, 785] width 1033 height 561
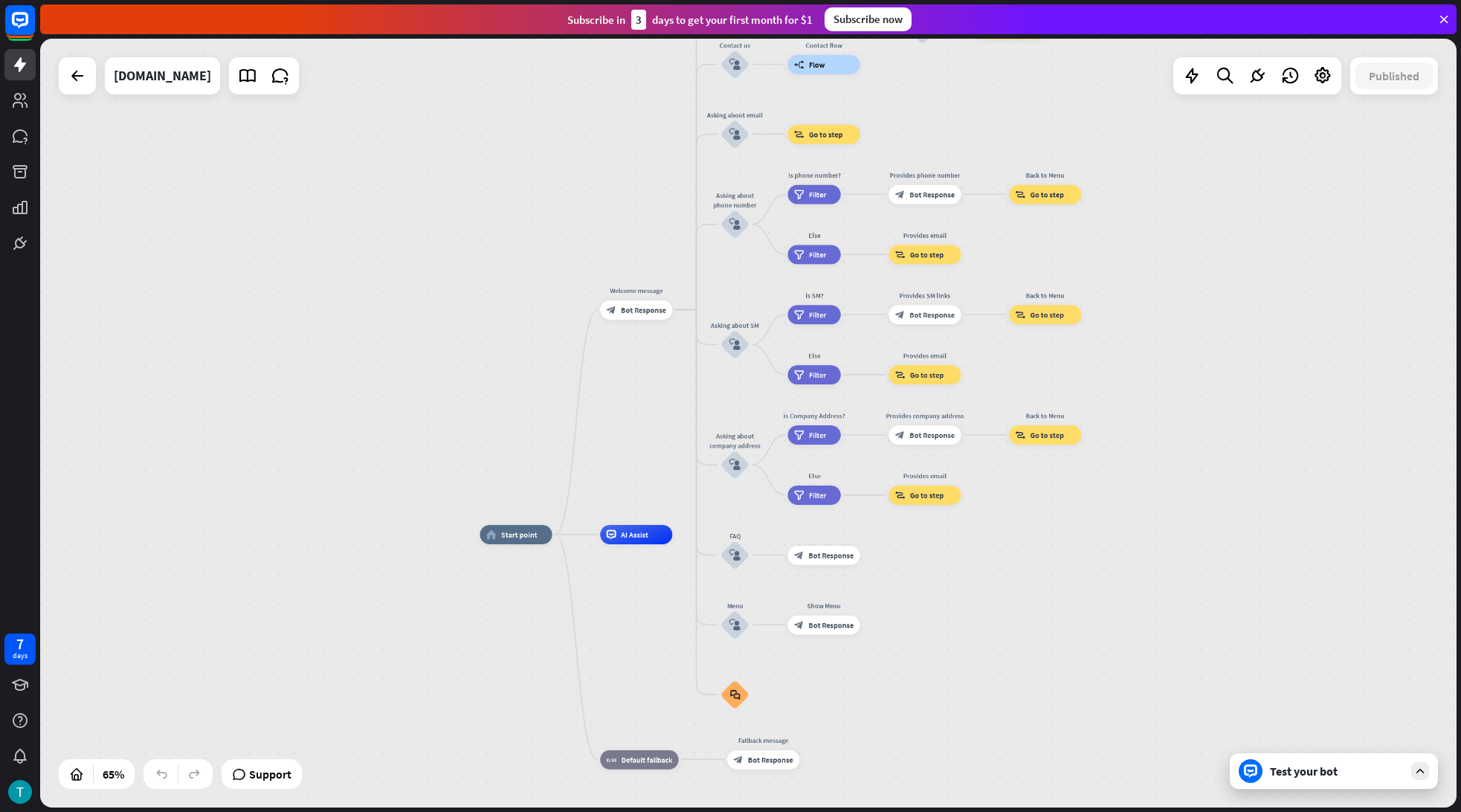
click at [1328, 772] on div "Test your bot" at bounding box center [1337, 771] width 134 height 15
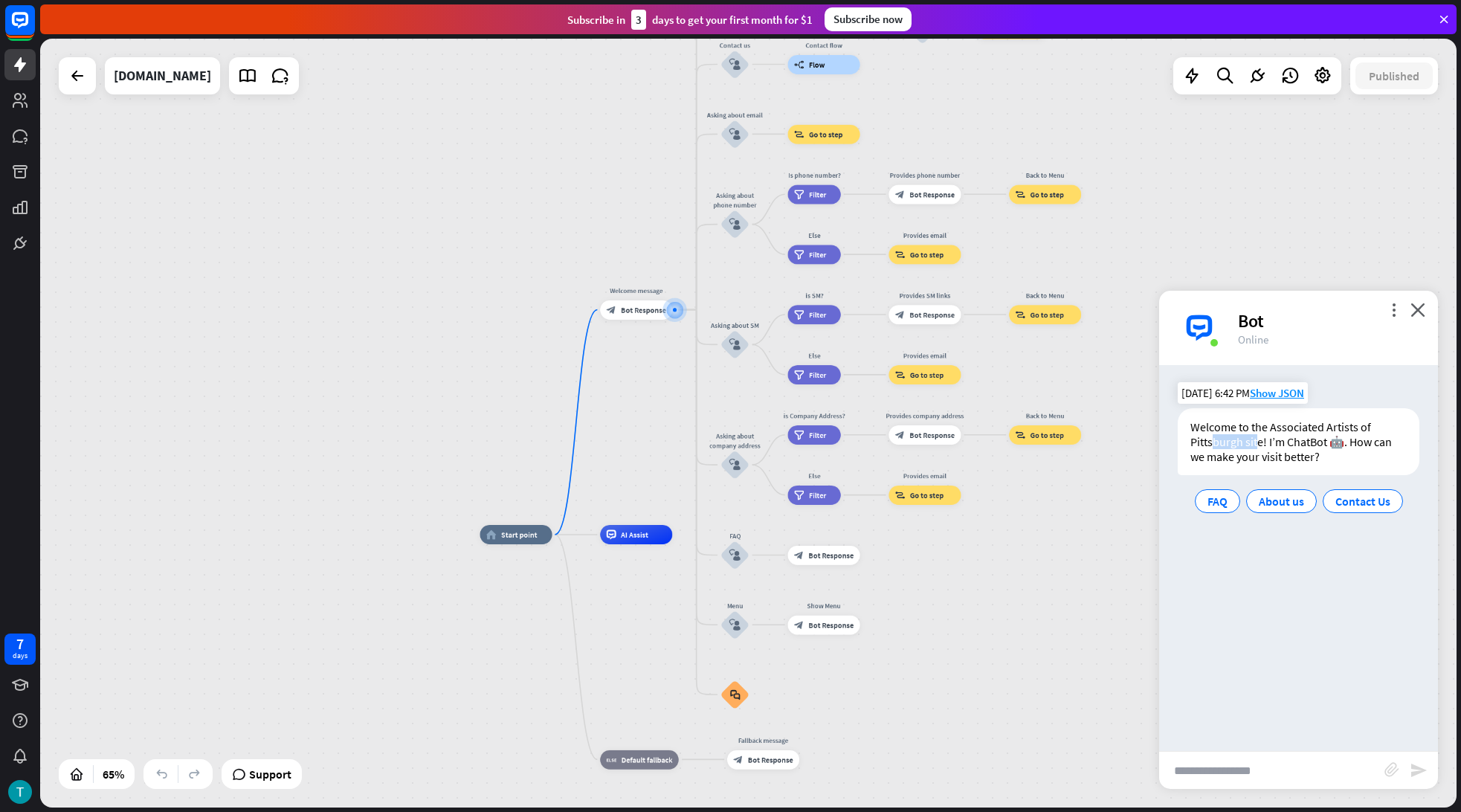
drag, startPoint x: 1215, startPoint y: 439, endPoint x: 1269, endPoint y: 443, distance: 54.1
click at [1260, 440] on div "Welcome to the Associated Artists of Pittsburgh site! I’m ChatBot 🤖. How can we…" at bounding box center [1299, 442] width 242 height 67
click at [1299, 448] on div "Welcome to the Associated Artists of Pittsburgh site! I’m ChatBot 🤖. How can we…" at bounding box center [1299, 442] width 242 height 67
click at [1274, 505] on span "About us" at bounding box center [1281, 501] width 45 height 15
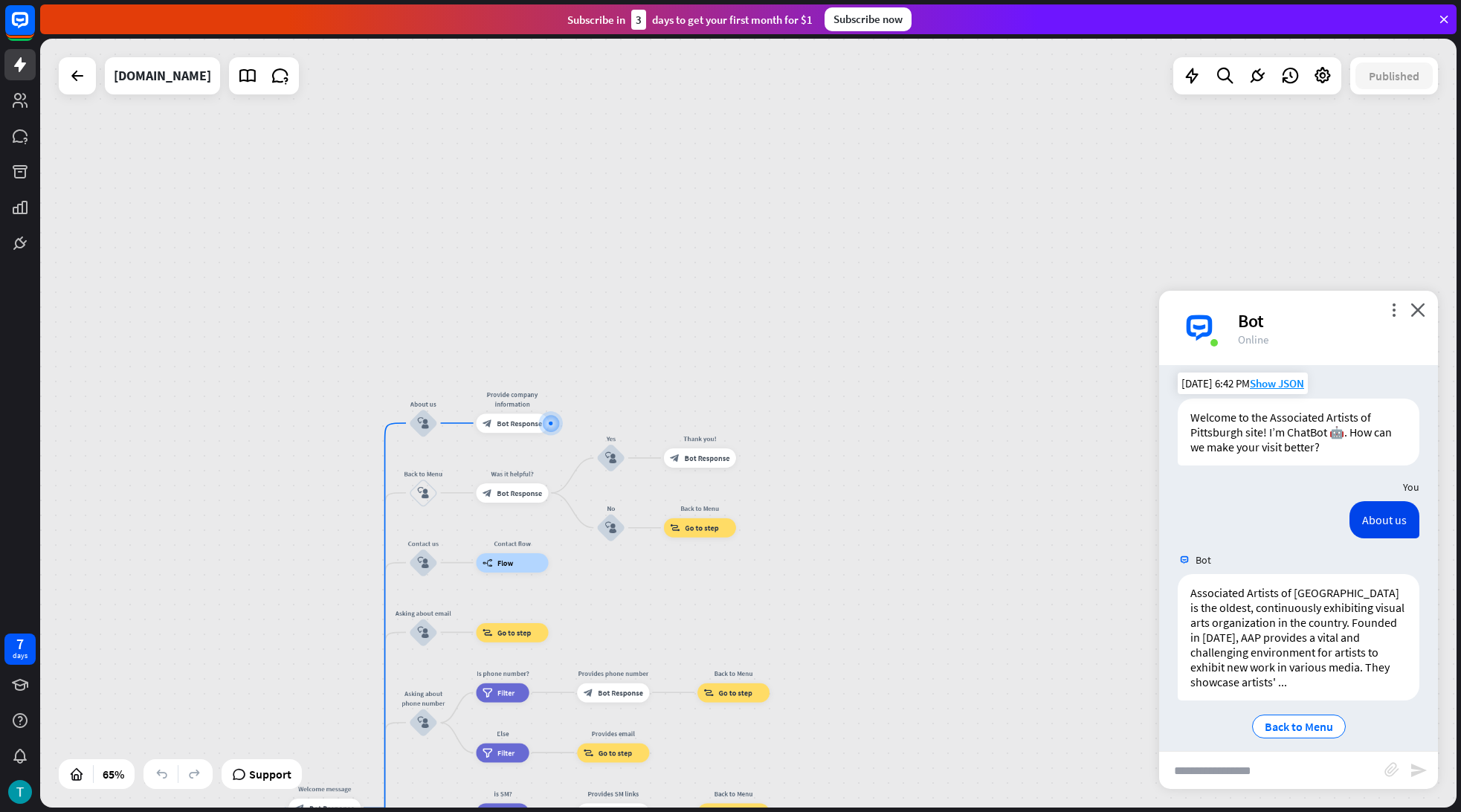
scroll to position [22, 0]
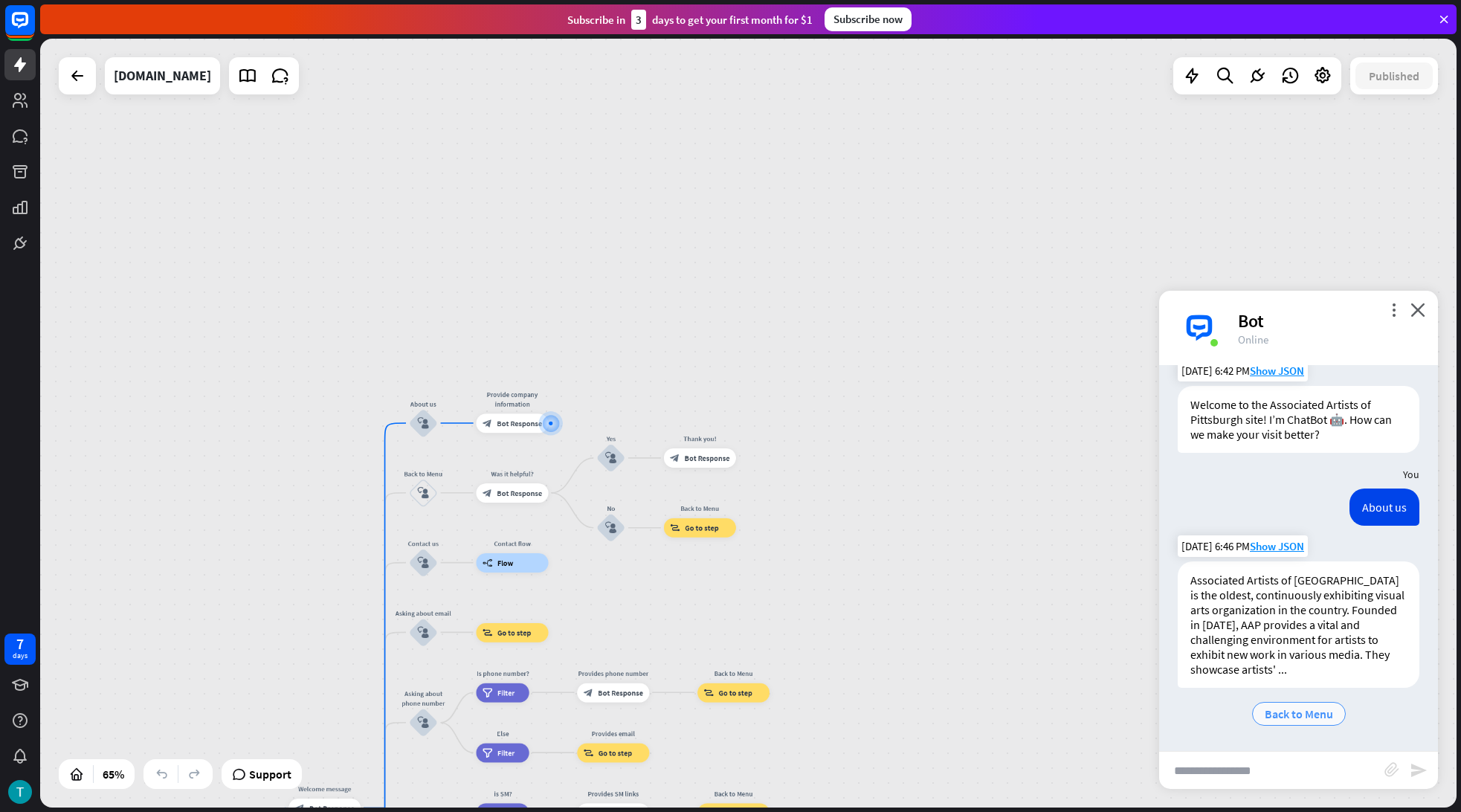
click at [1288, 718] on span "Back to Menu" at bounding box center [1299, 713] width 69 height 15
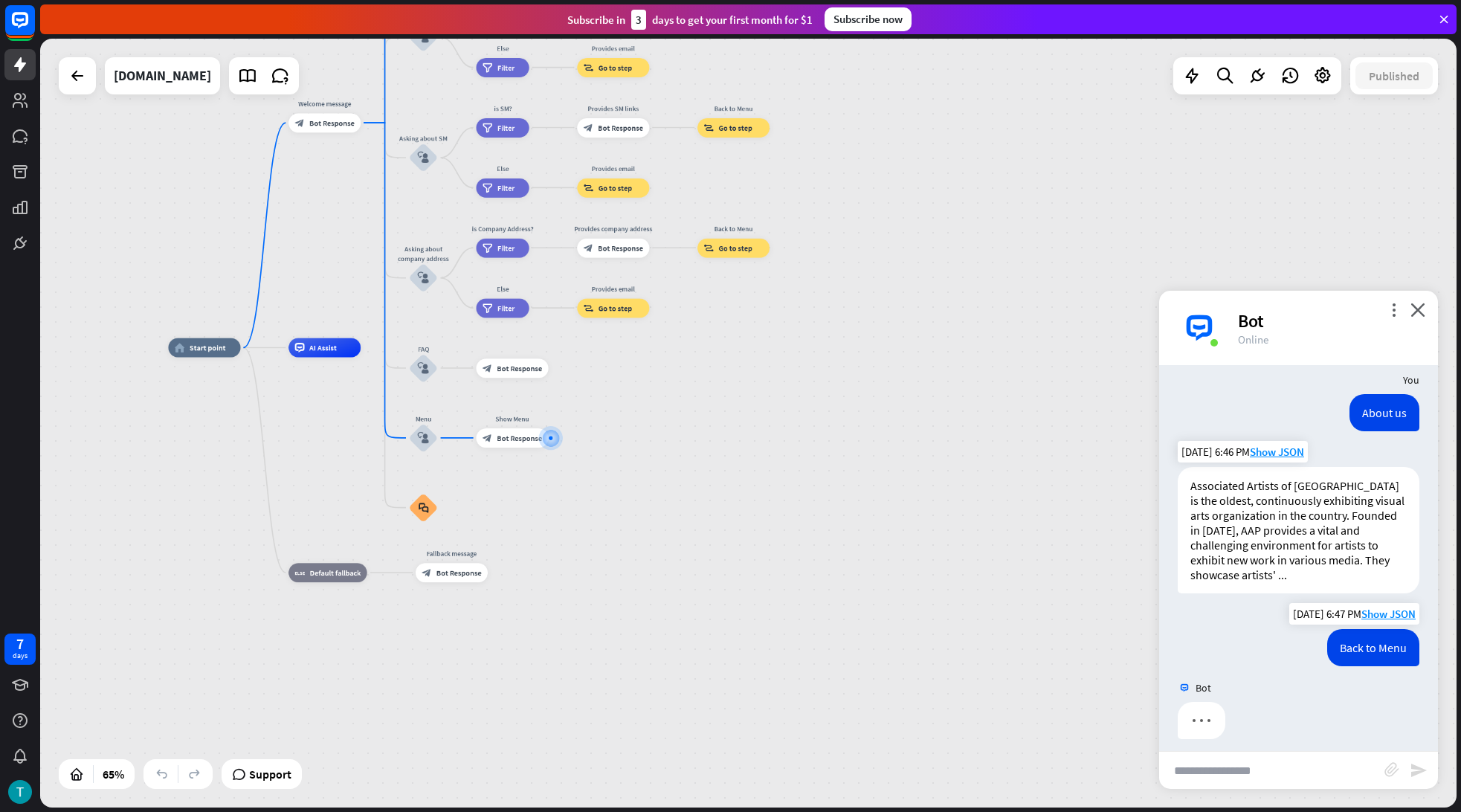
scroll to position [127, 0]
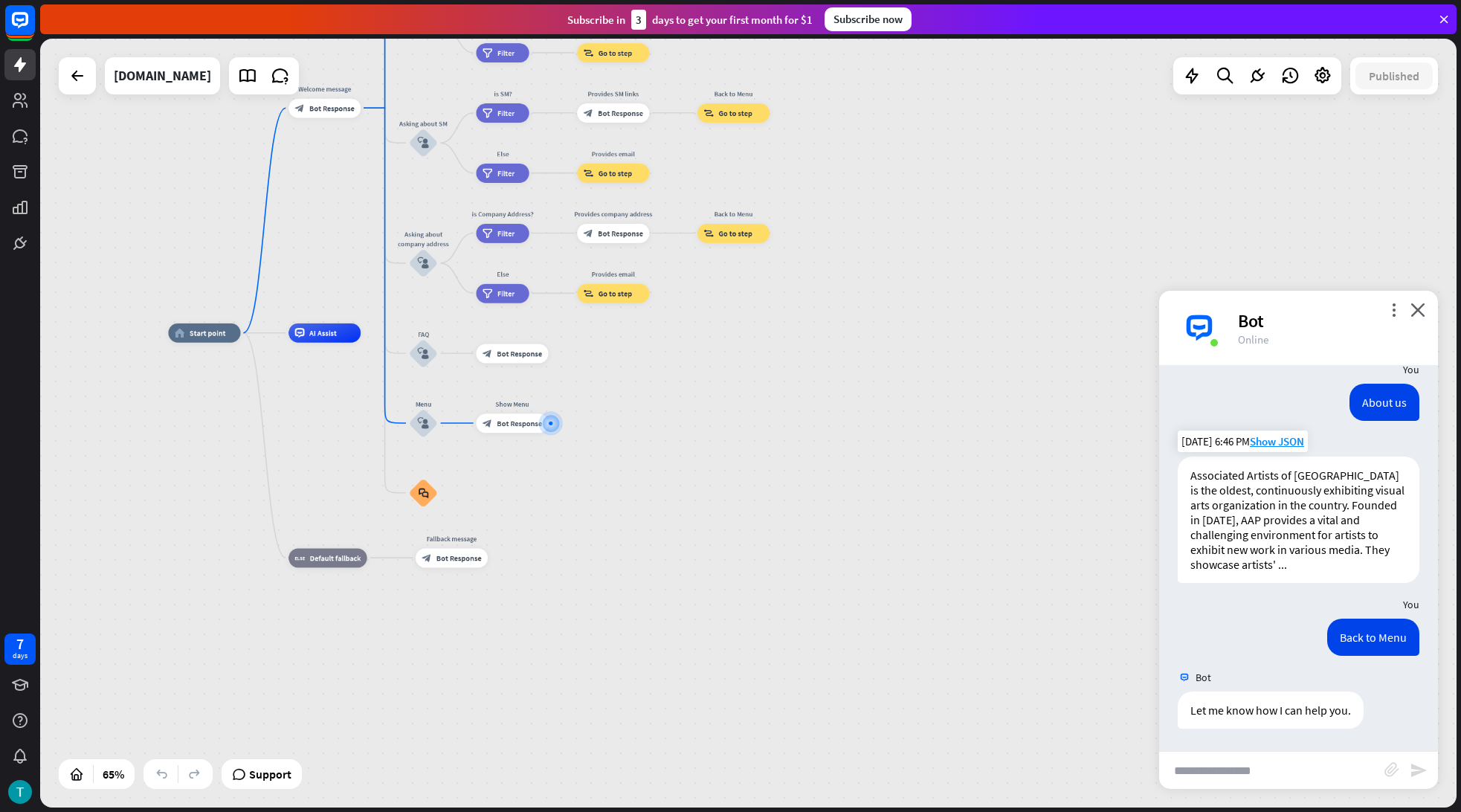
drag, startPoint x: 908, startPoint y: 443, endPoint x: 949, endPoint y: 532, distance: 98.0
click at [949, 532] on div "home_2 Start point Welcome message block_bot_response Bot Response About us blo…" at bounding box center [626, 582] width 916 height 497
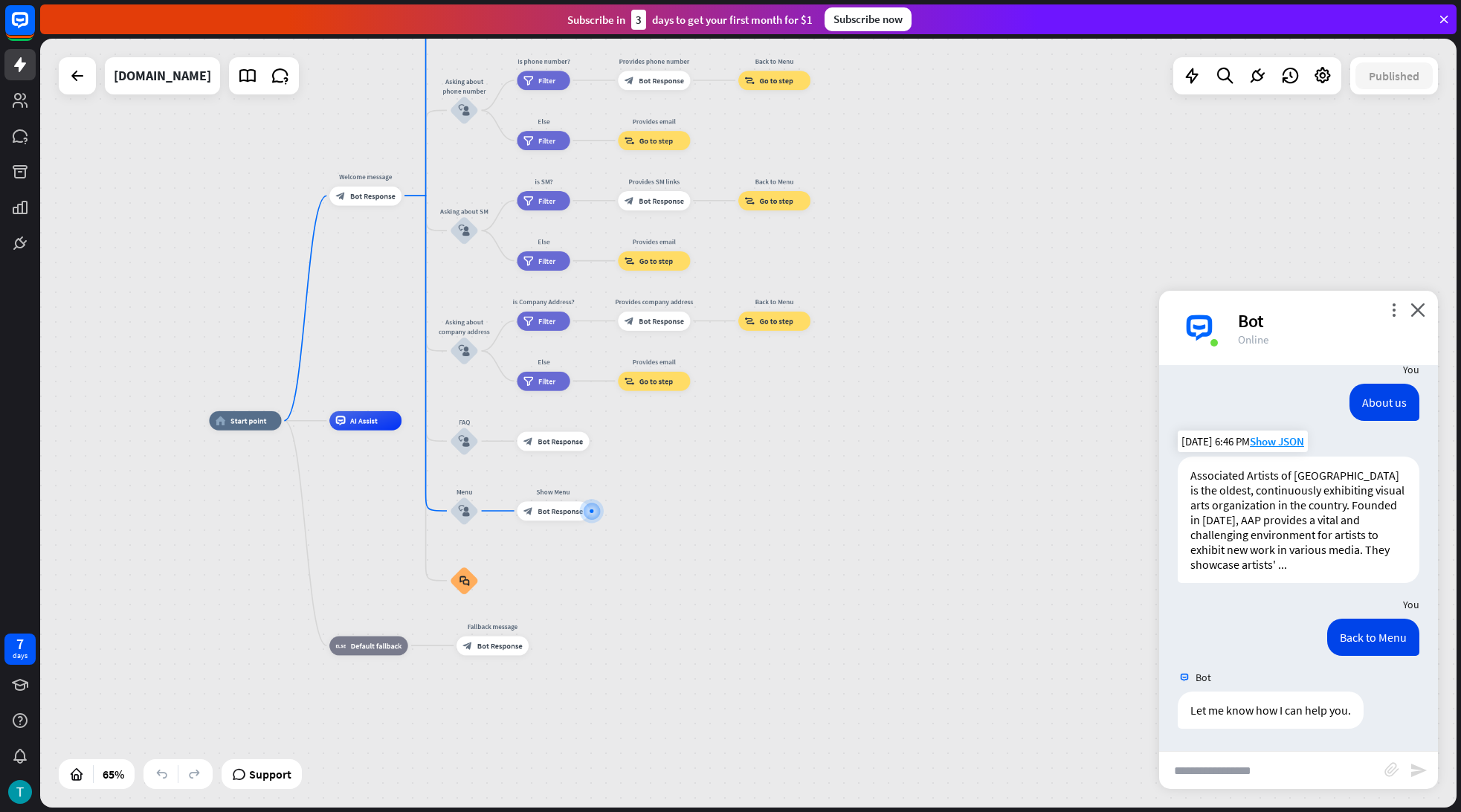
click at [1390, 317] on div "Bot" at bounding box center [1329, 321] width 183 height 23
click at [1392, 305] on icon "more_vert" at bounding box center [1394, 309] width 14 height 14
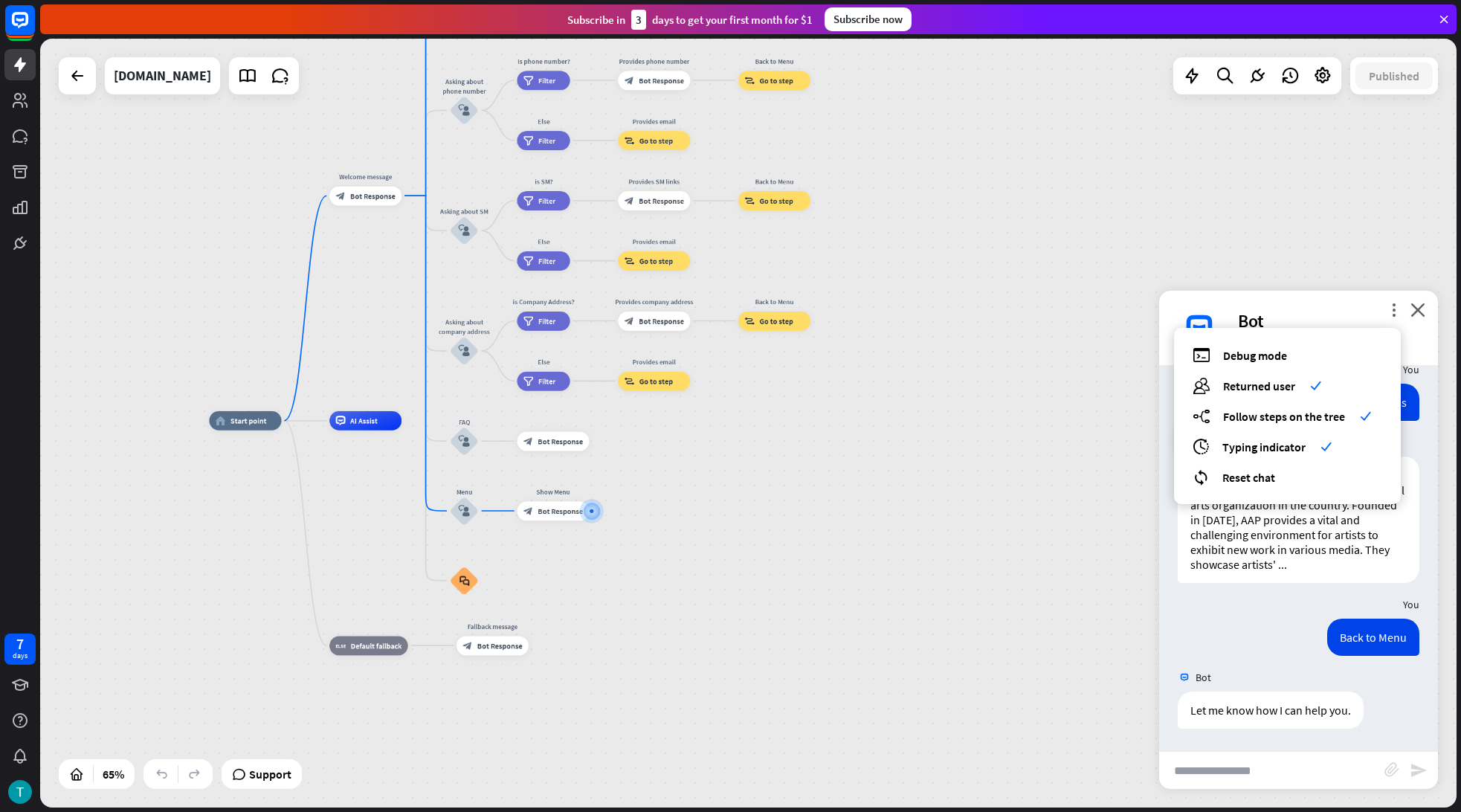
click at [1378, 313] on div "Bot" at bounding box center [1329, 321] width 183 height 23
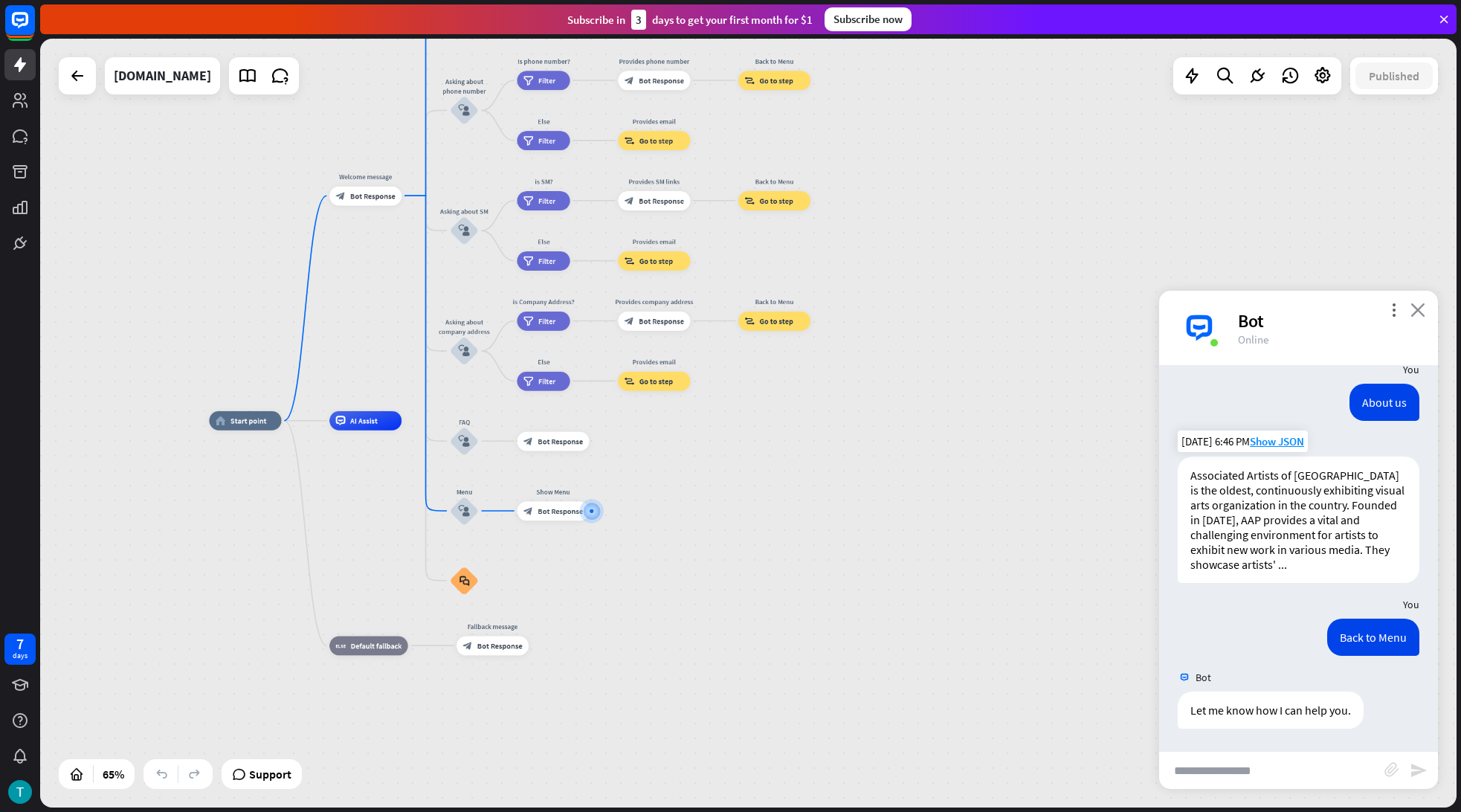
click at [1423, 310] on icon "close" at bounding box center [1418, 309] width 15 height 14
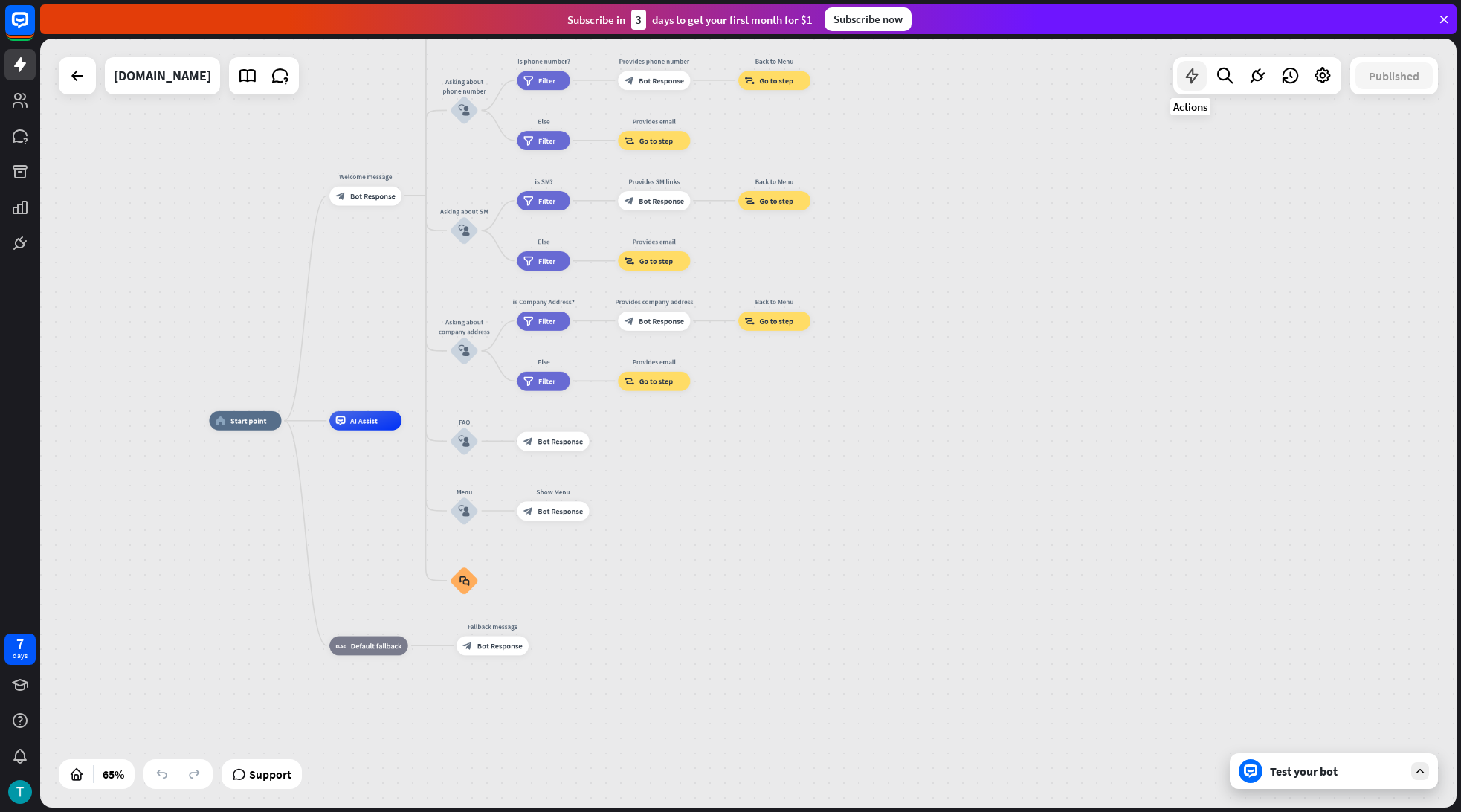
click at [1193, 75] on icon at bounding box center [1192, 76] width 19 height 19
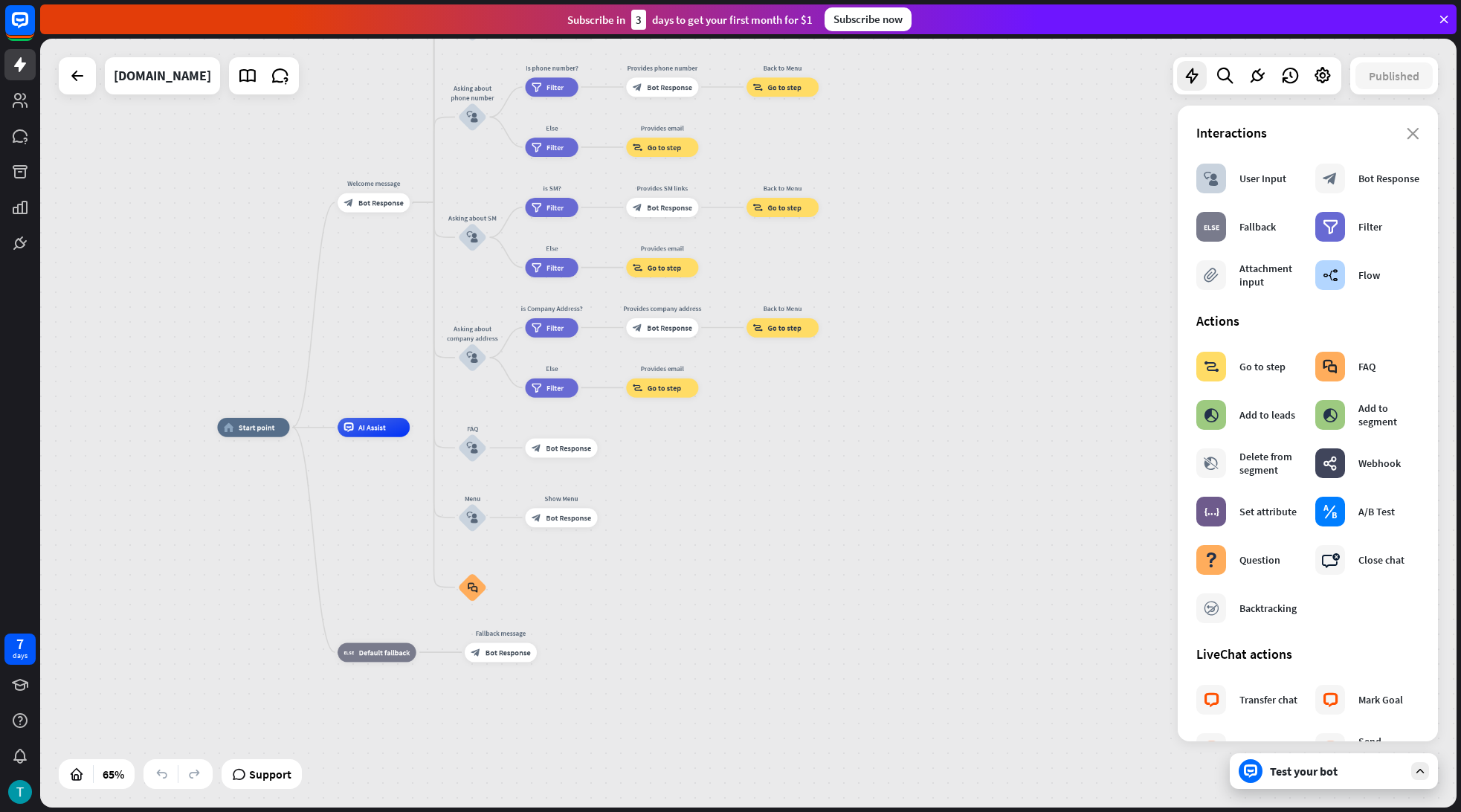
drag, startPoint x: 1041, startPoint y: 296, endPoint x: 1070, endPoint y: 307, distance: 31.0
click at [1070, 310] on div "home_2 Start point Welcome message block_bot_response Bot Response About us blo…" at bounding box center [749, 423] width 1416 height 769
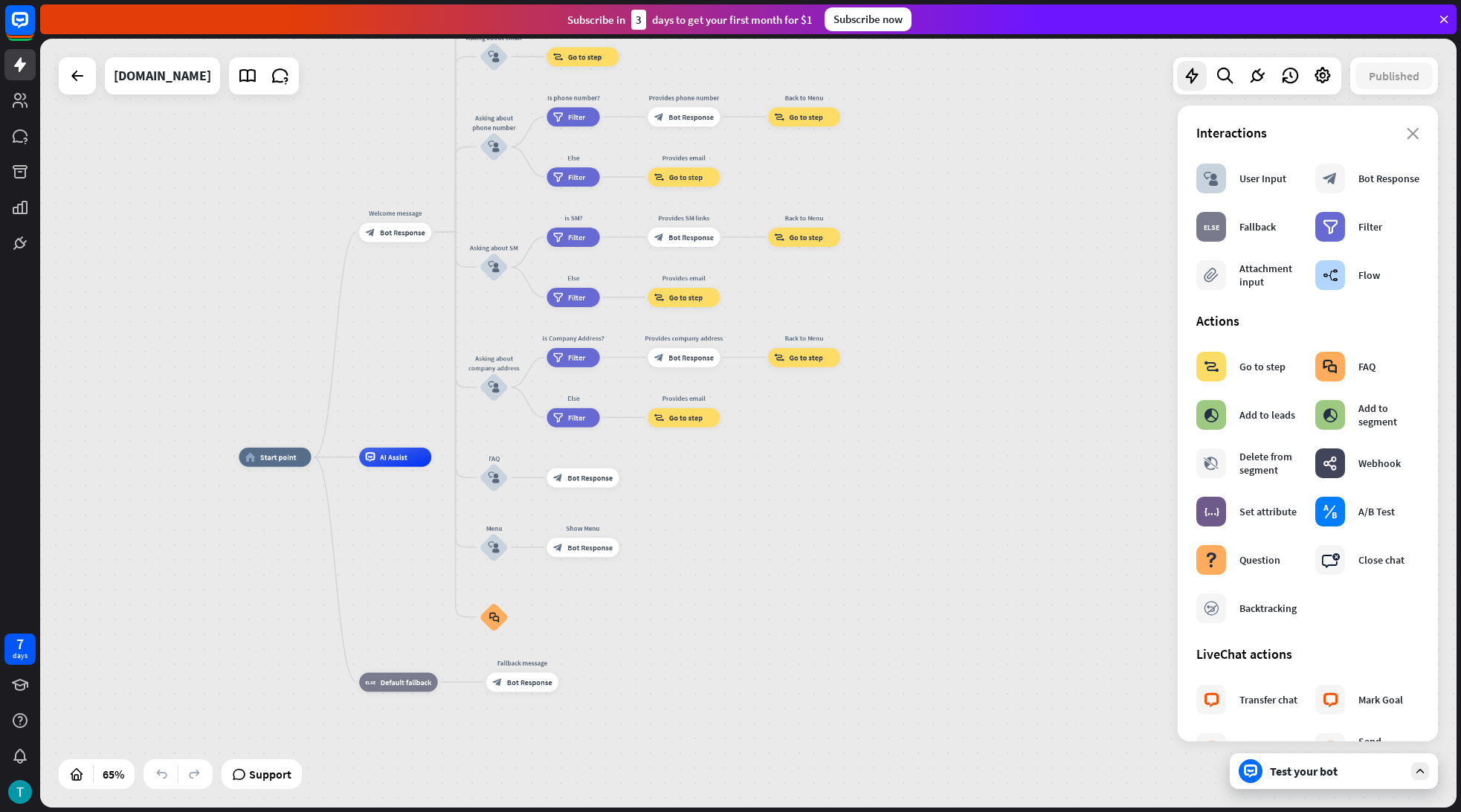
drag, startPoint x: 893, startPoint y: 306, endPoint x: 896, endPoint y: 398, distance: 92.0
click at [896, 398] on div "home_2 Start point Welcome message block_bot_response Bot Response About us blo…" at bounding box center [749, 423] width 1416 height 769
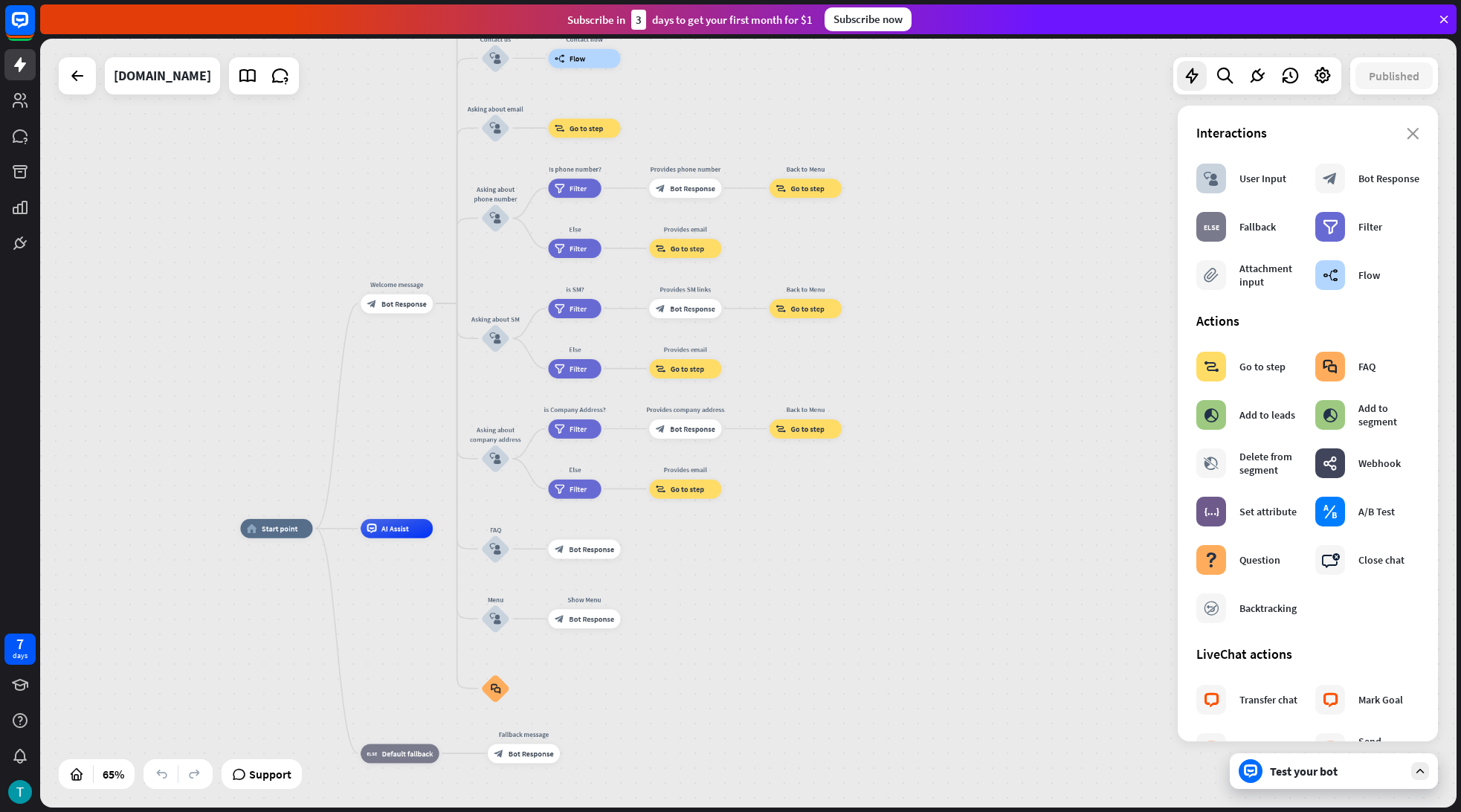
drag, startPoint x: 869, startPoint y: 358, endPoint x: 876, endPoint y: 494, distance: 136.2
click at [876, 494] on div "home_2 Start point Welcome message block_bot_response Bot Response About us blo…" at bounding box center [749, 423] width 1416 height 769
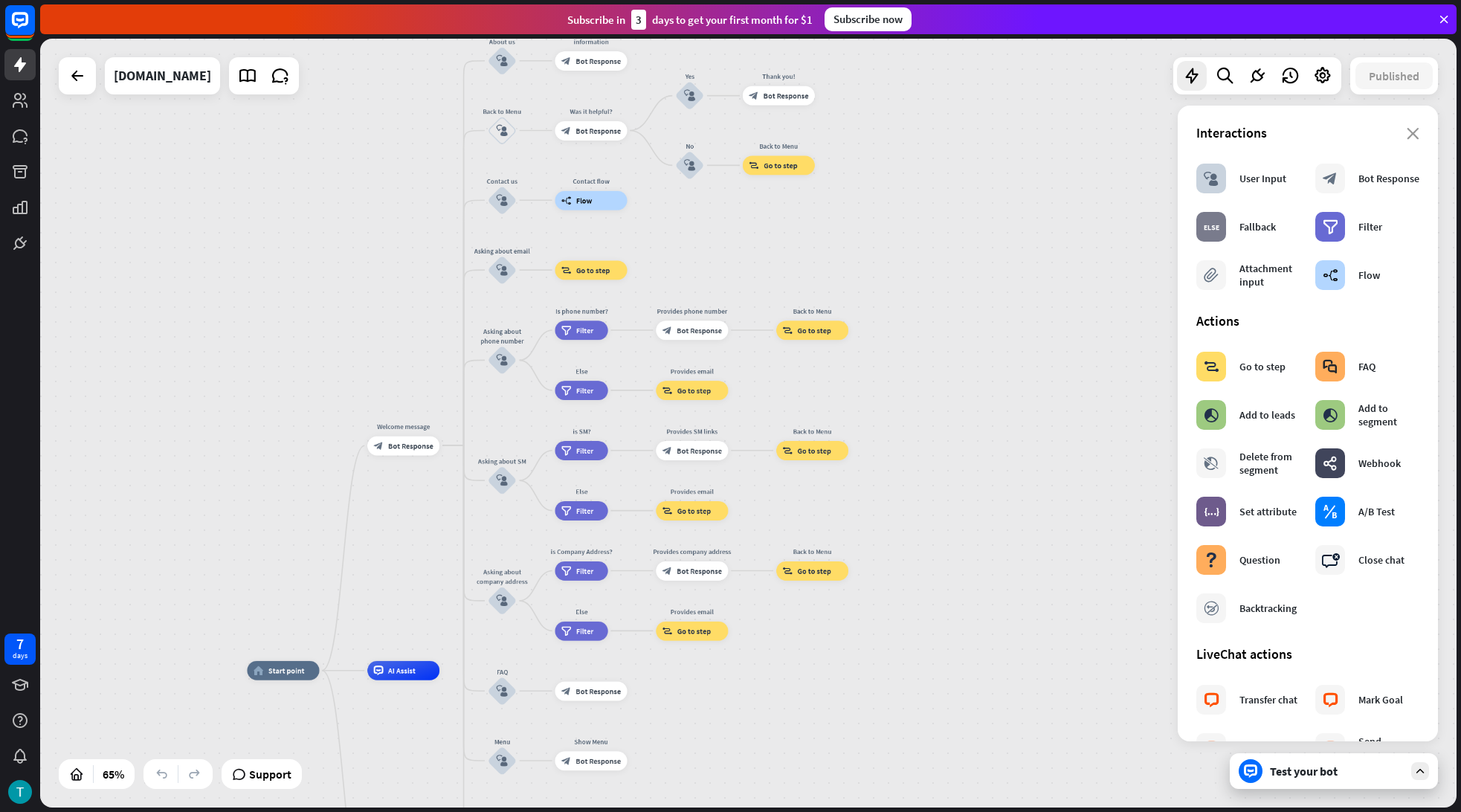
drag, startPoint x: 748, startPoint y: 266, endPoint x: 760, endPoint y: 325, distance: 60.2
click at [760, 325] on div "home_2 Start point Welcome message block_bot_response Bot Response About us blo…" at bounding box center [749, 423] width 1416 height 769
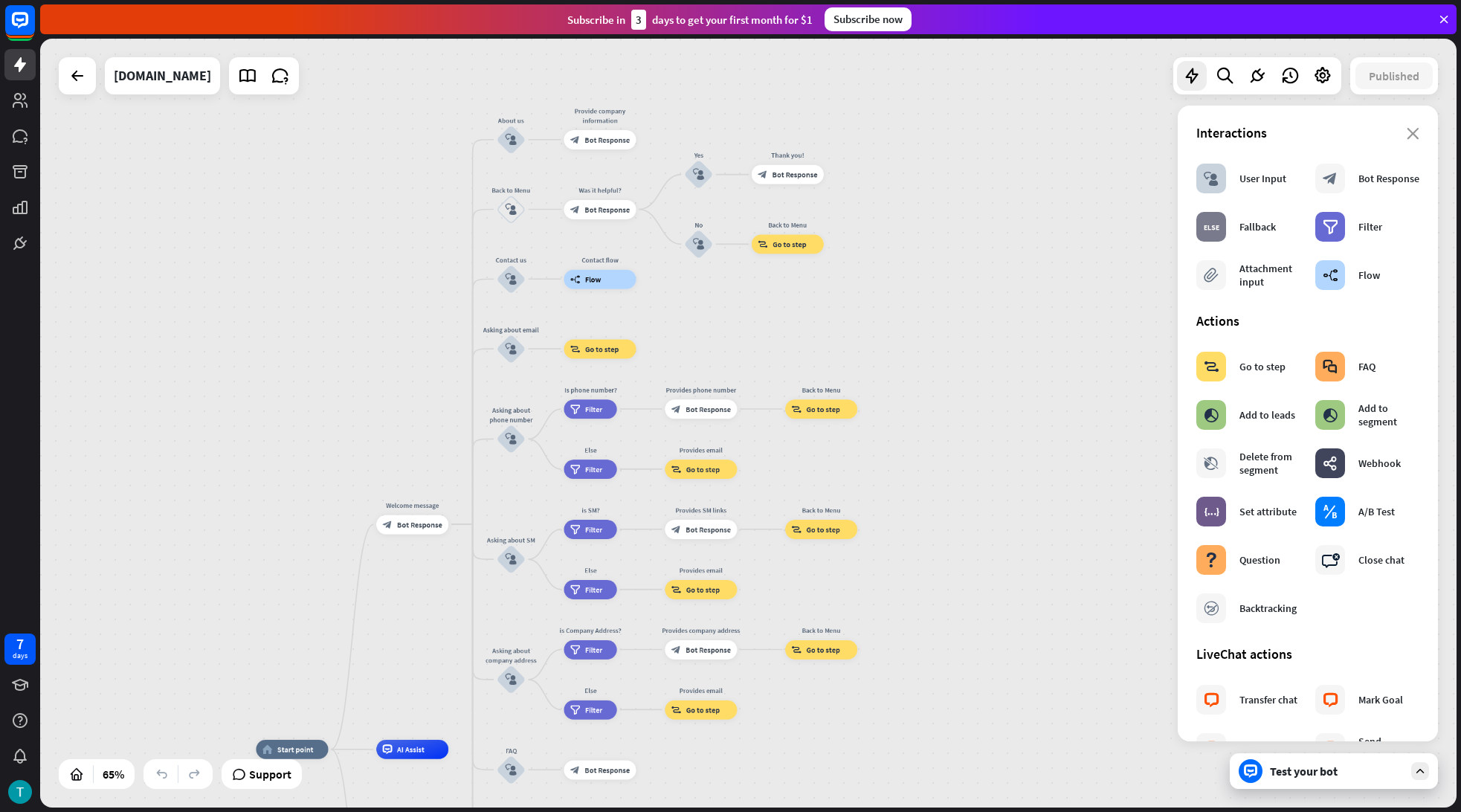
drag, startPoint x: 762, startPoint y: 280, endPoint x: 759, endPoint y: 325, distance: 45.1
click at [761, 309] on div "home_2 Start point Welcome message block_bot_response Bot Response About us blo…" at bounding box center [749, 423] width 1416 height 769
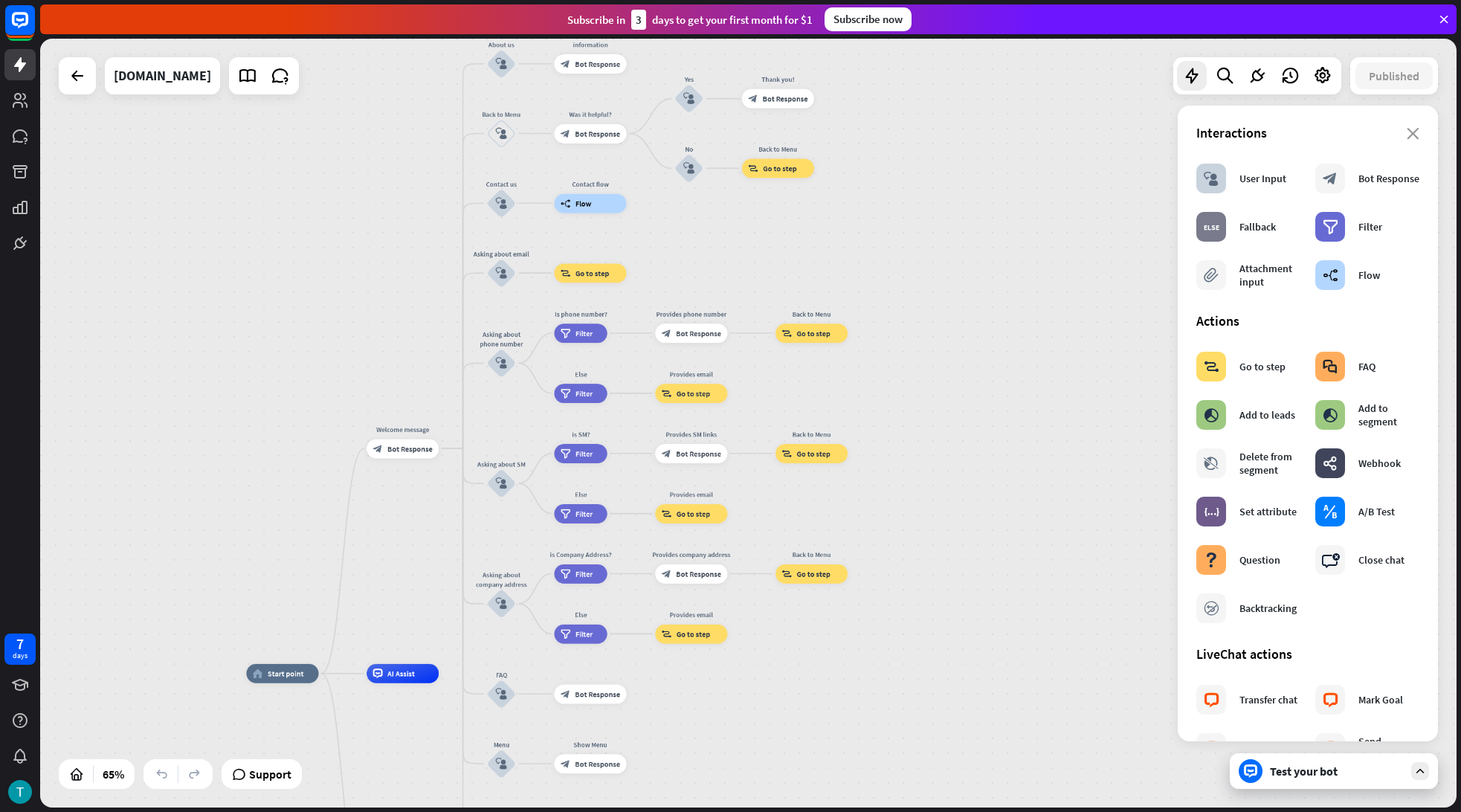
drag, startPoint x: 800, startPoint y: 340, endPoint x: 788, endPoint y: 261, distance: 79.9
click at [789, 263] on div "home_2 Start point Welcome message block_bot_response Bot Response About us blo…" at bounding box center [749, 423] width 1416 height 769
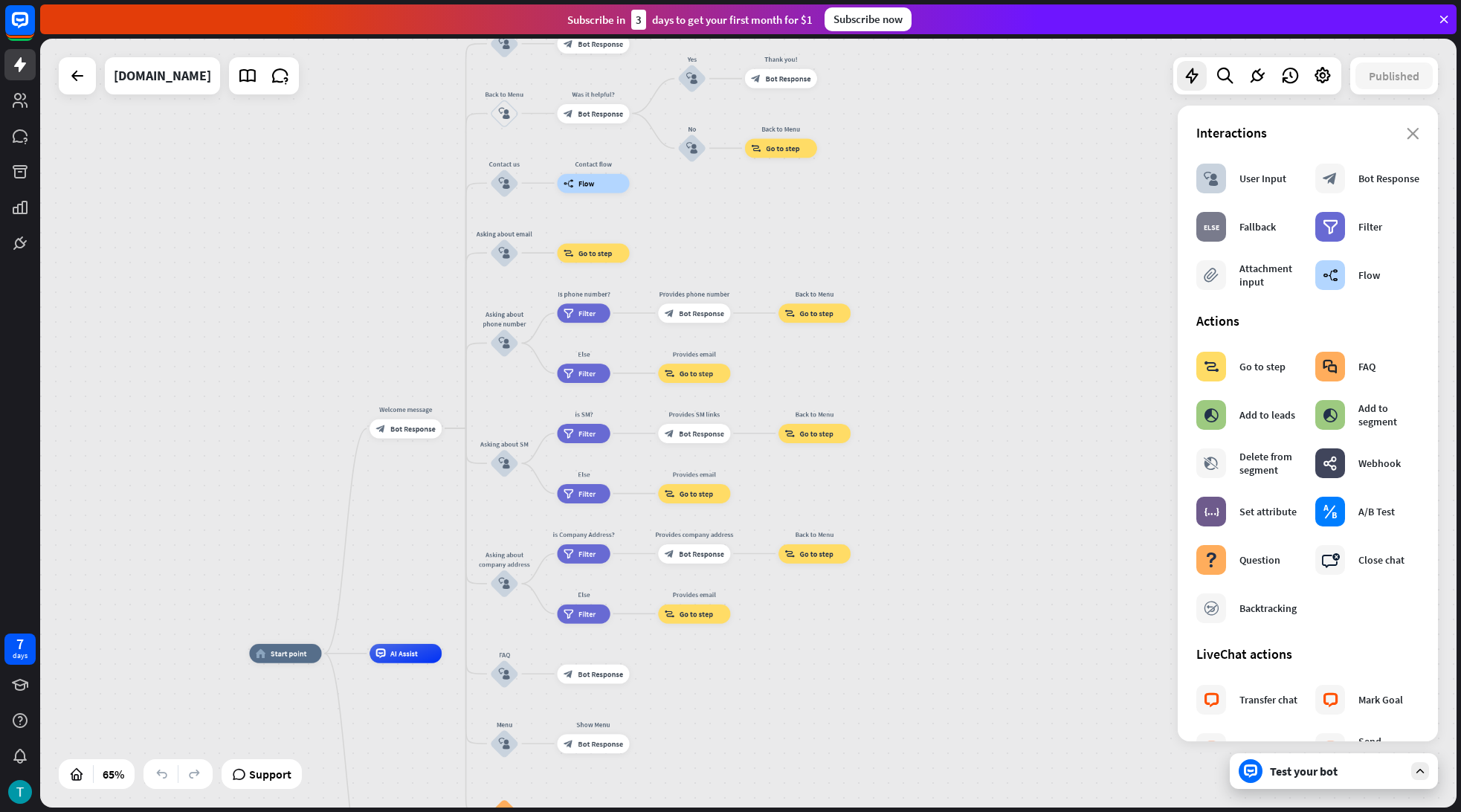
drag, startPoint x: 840, startPoint y: 254, endPoint x: 820, endPoint y: 198, distance: 59.5
click at [820, 199] on div "home_2 Start point Welcome message block_bot_response Bot Response About us blo…" at bounding box center [749, 423] width 1416 height 769
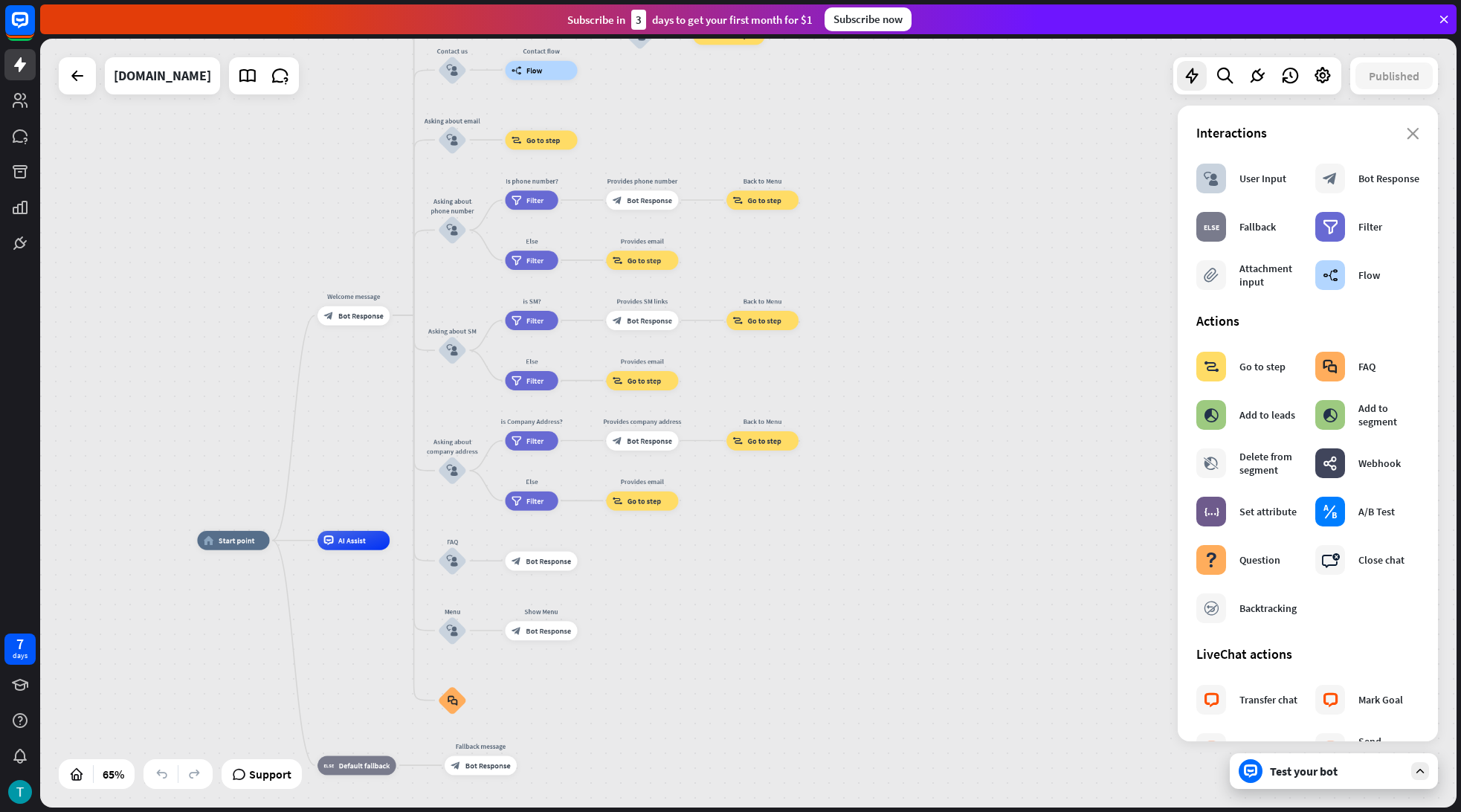
drag, startPoint x: 919, startPoint y: 302, endPoint x: 884, endPoint y: 240, distance: 71.2
click at [886, 241] on div "home_2 Start point Welcome message block_bot_response Bot Response About us blo…" at bounding box center [749, 423] width 1416 height 769
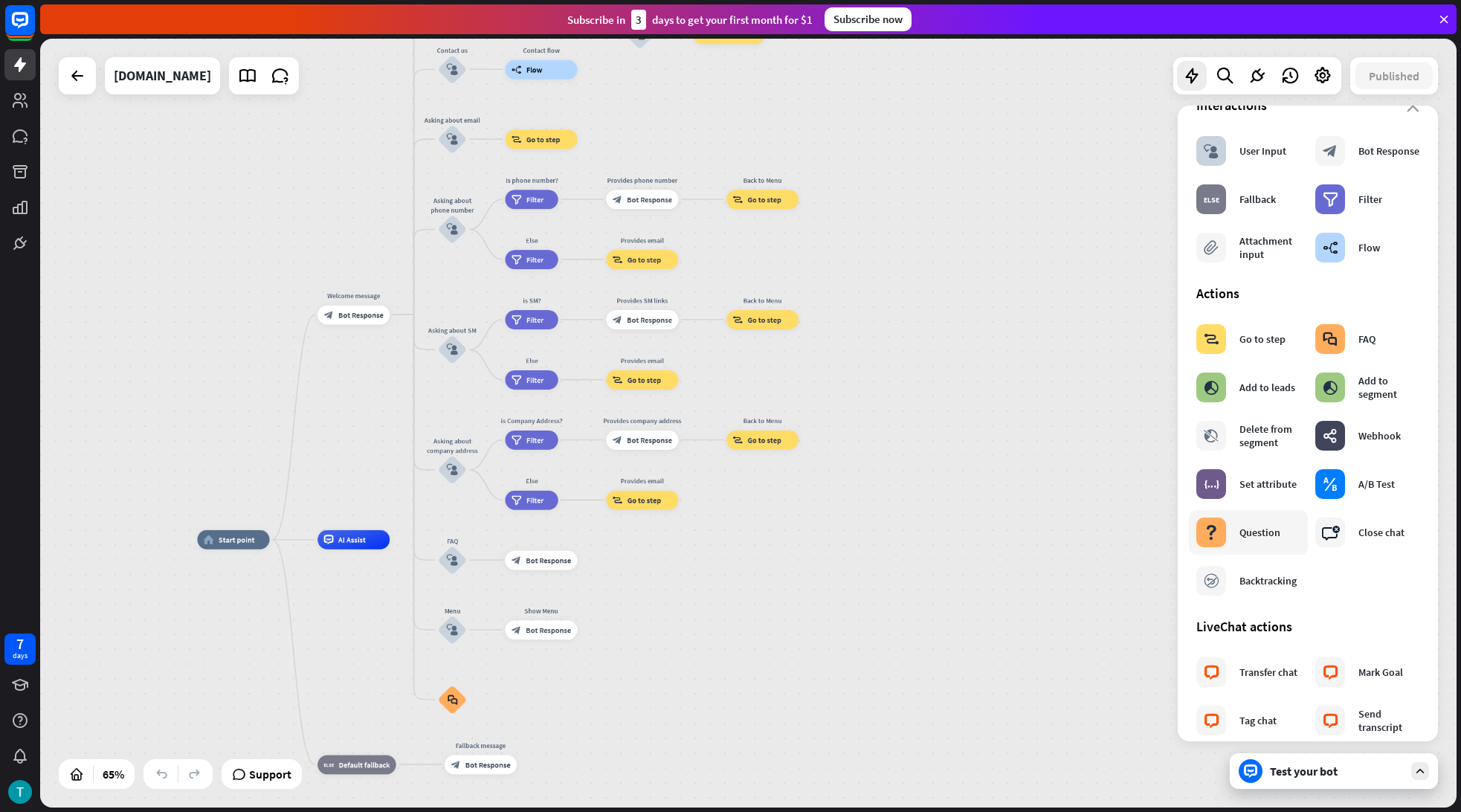
scroll to position [0, 0]
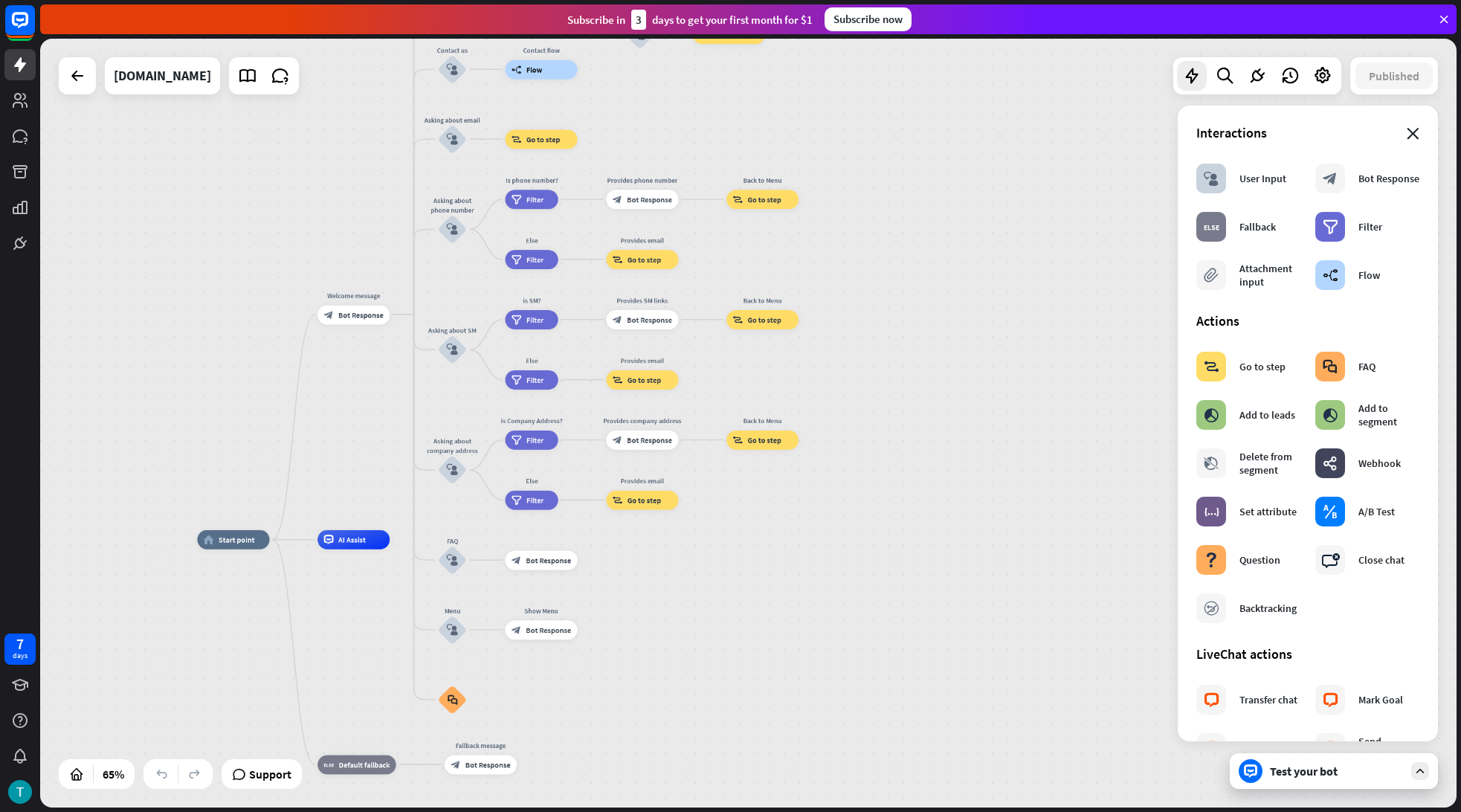
click at [1407, 129] on icon "close" at bounding box center [1413, 133] width 12 height 11
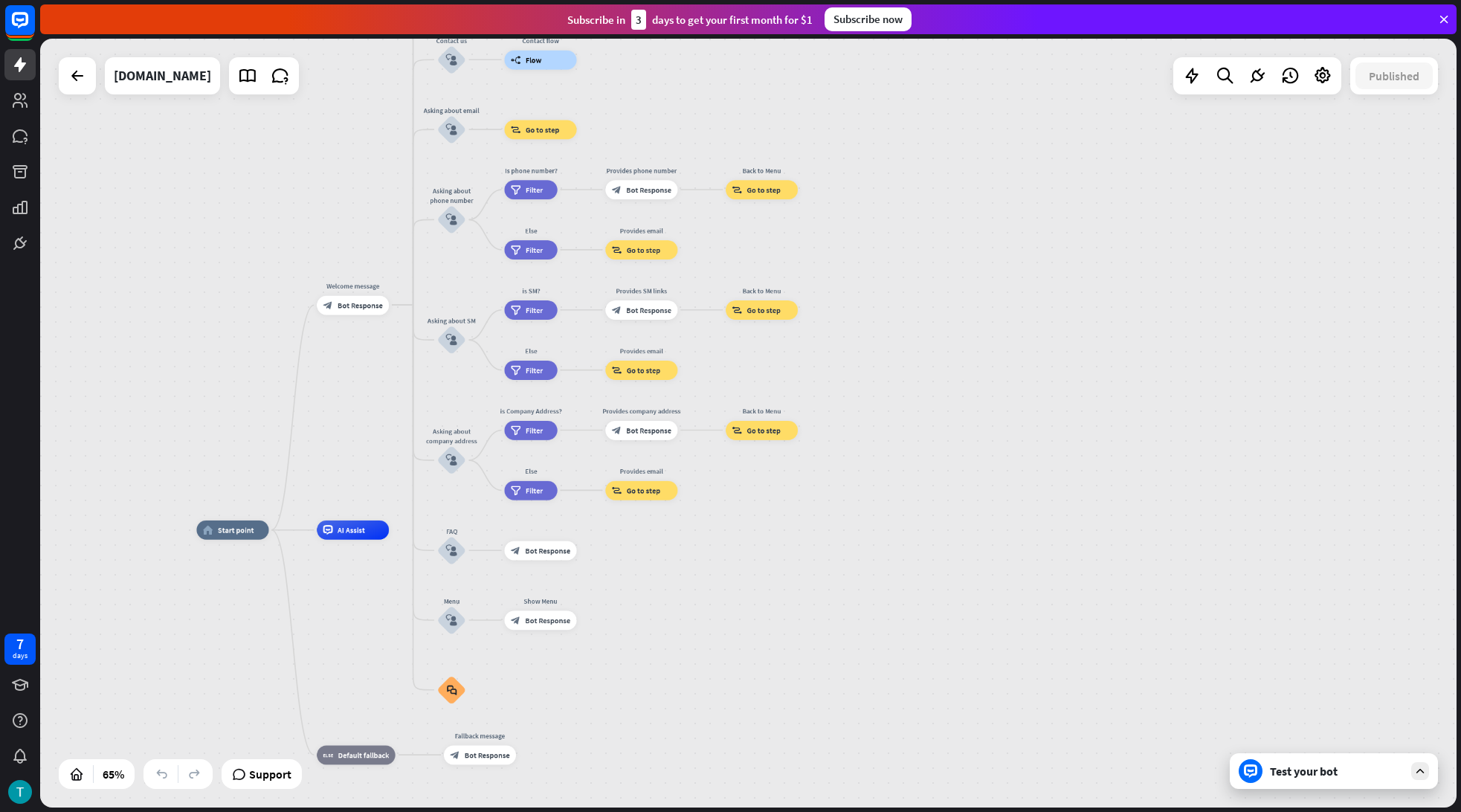
drag, startPoint x: 726, startPoint y: 542, endPoint x: 726, endPoint y: 475, distance: 67.0
click at [726, 530] on div "home_2 Start point Welcome message block_bot_response Bot Response About us blo…" at bounding box center [654, 778] width 916 height 497
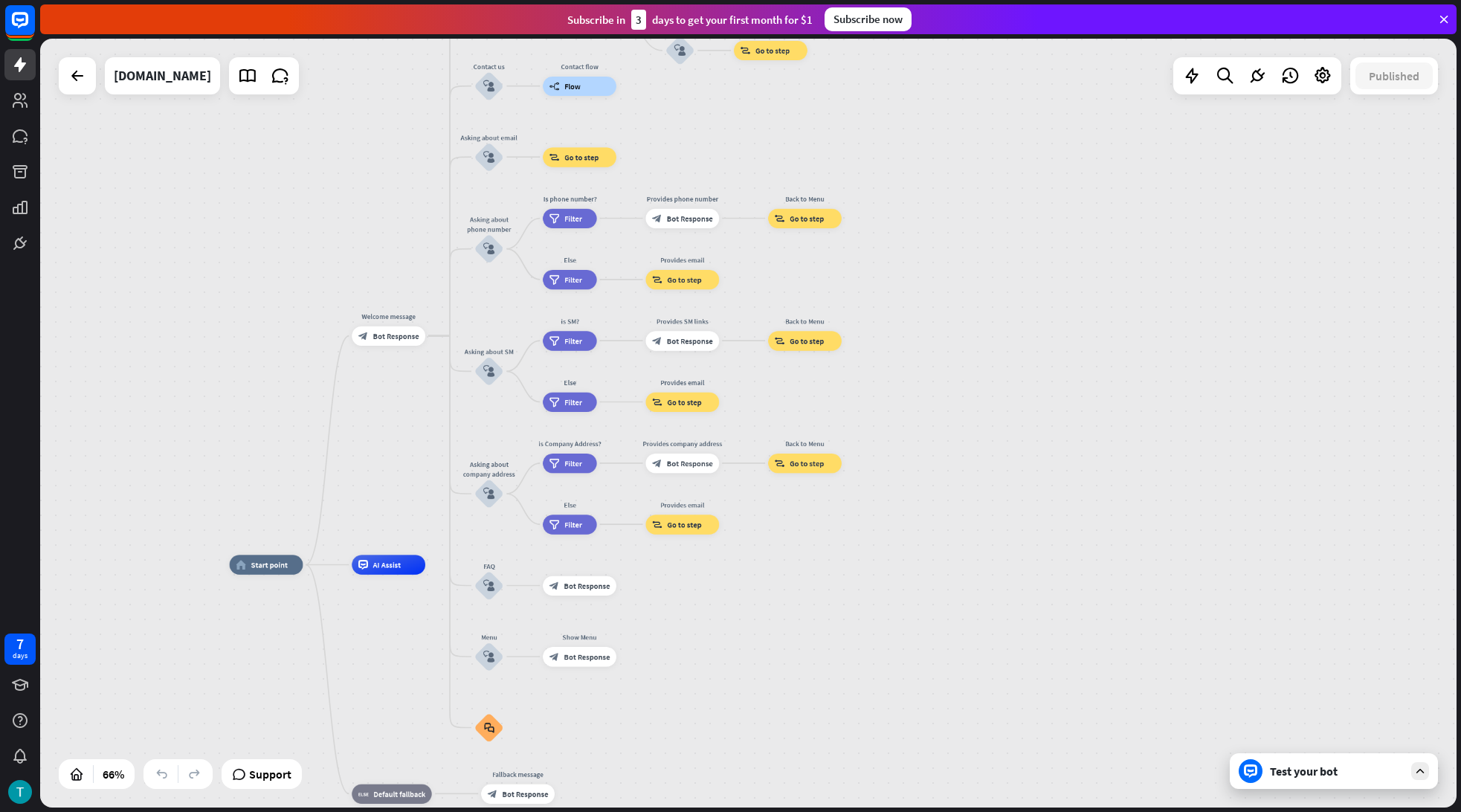
drag, startPoint x: 225, startPoint y: 218, endPoint x: 174, endPoint y: 154, distance: 81.8
click at [235, 227] on div "home_2 Start point Welcome message block_bot_response Bot Response About us blo…" at bounding box center [749, 423] width 1416 height 769
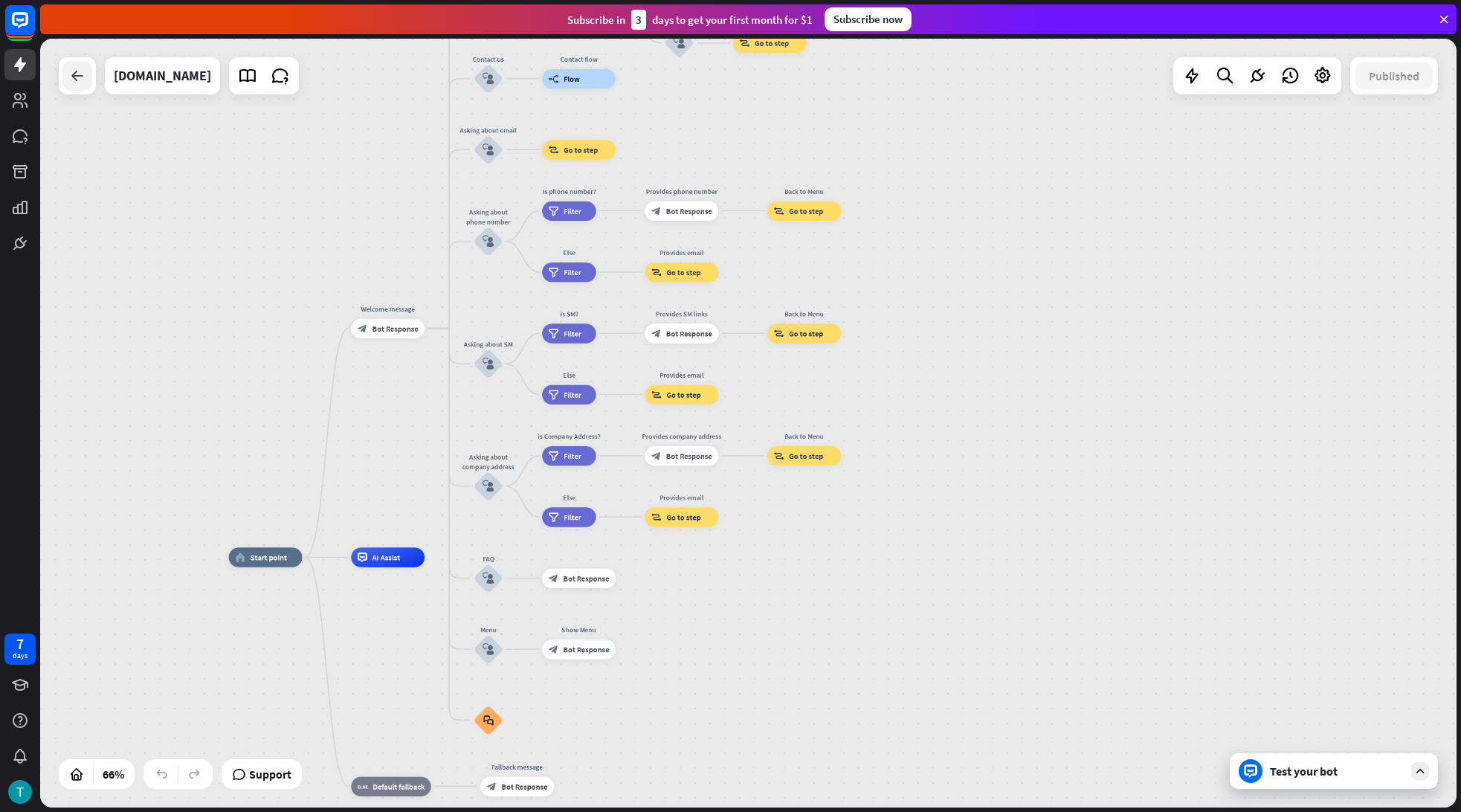
click at [90, 77] on div at bounding box center [78, 76] width 30 height 30
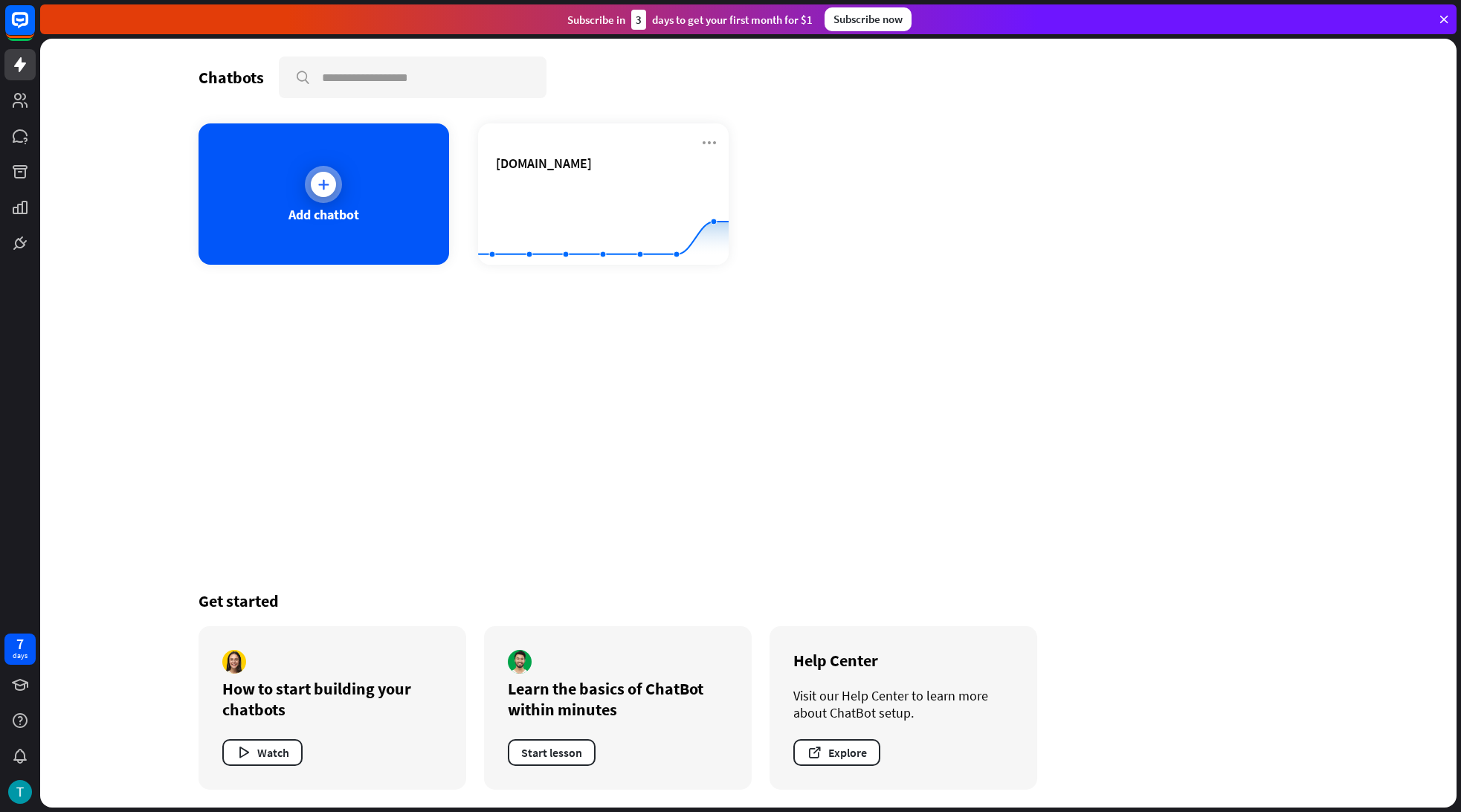
click at [395, 177] on div "Add chatbot" at bounding box center [324, 194] width 250 height 141
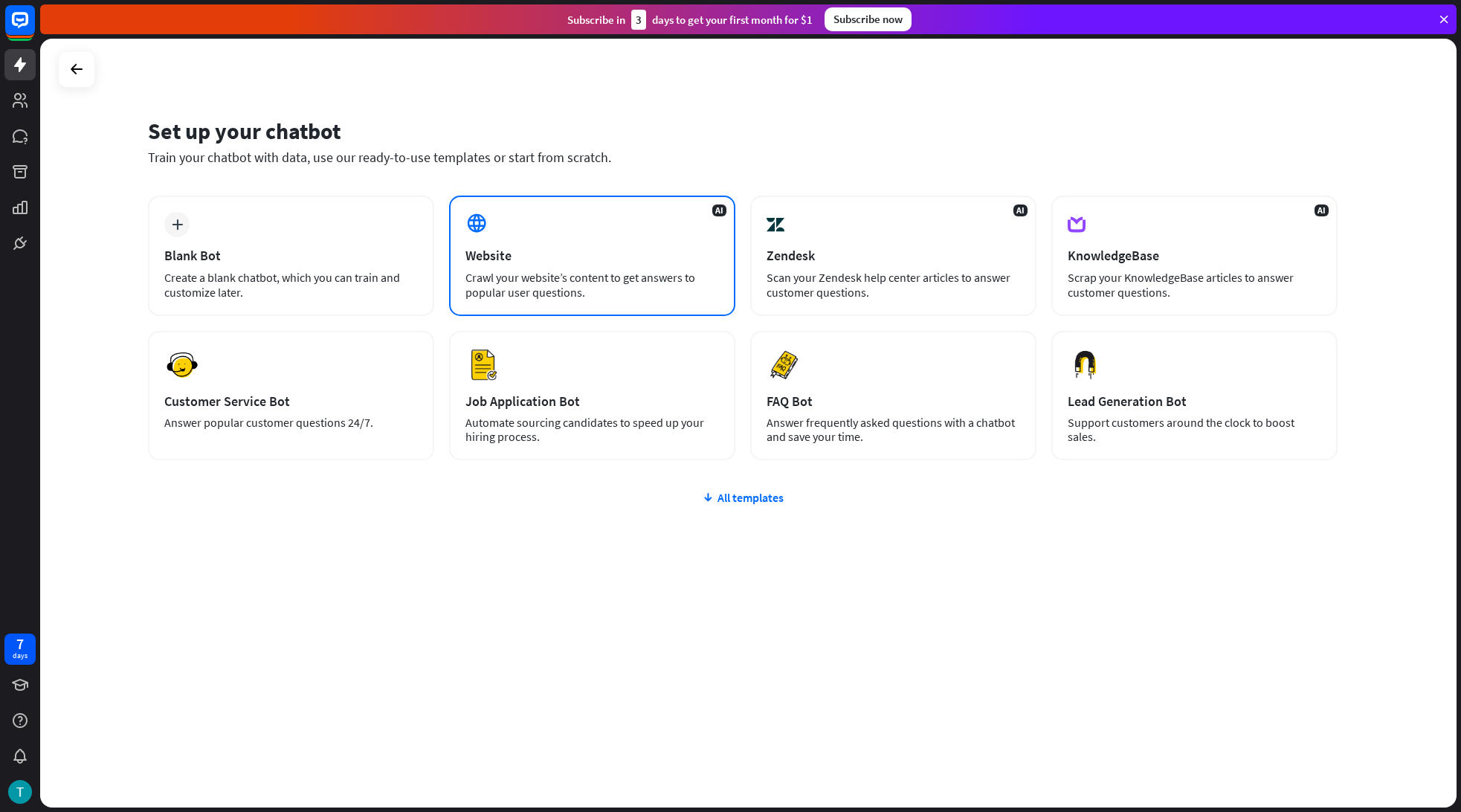
click at [522, 242] on div "AI Website Crawl your website’s content to get answers to popular user question…" at bounding box center [592, 256] width 287 height 121
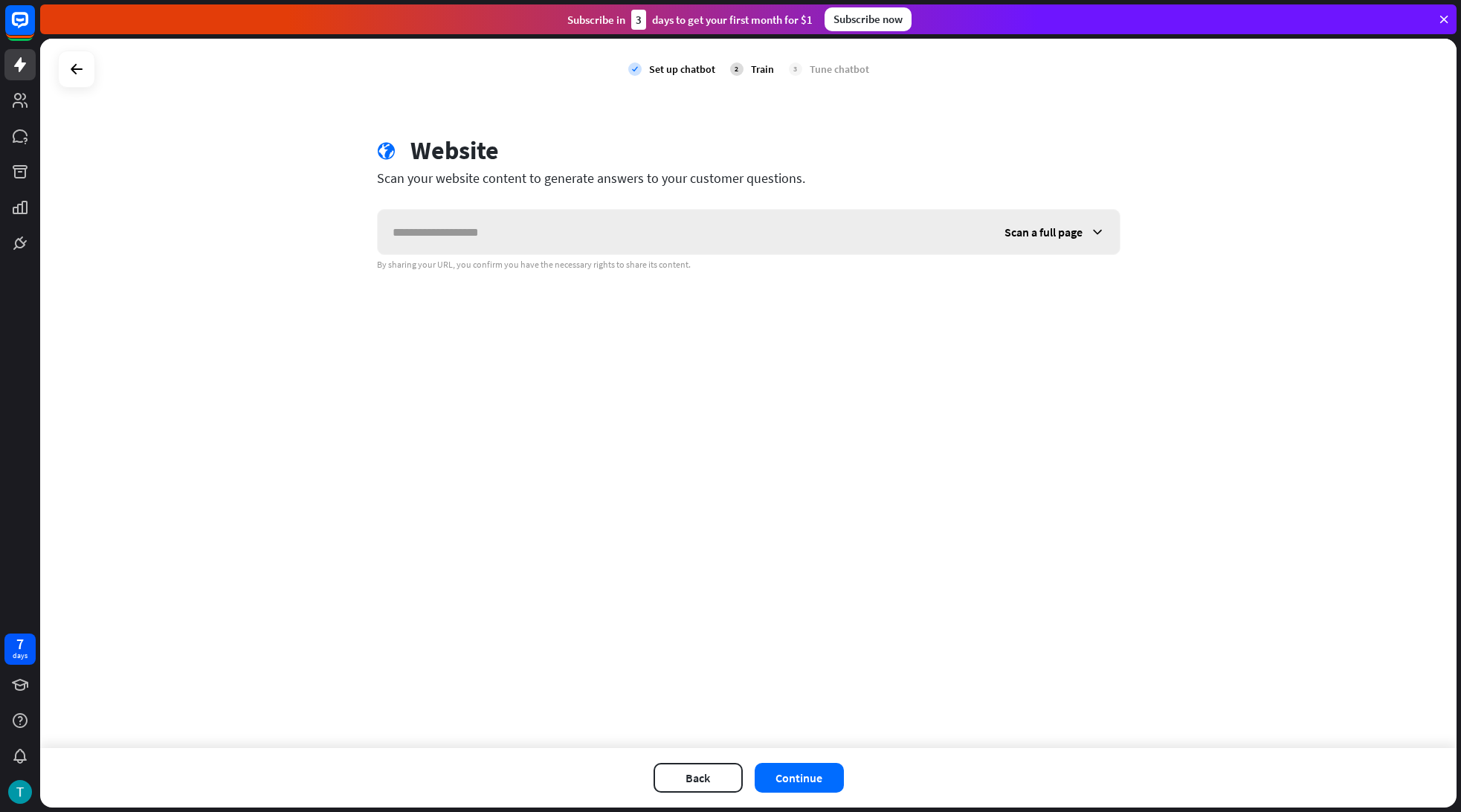
click at [527, 235] on input "text" at bounding box center [683, 232] width 612 height 45
click at [1042, 240] on div "Scan a full page" at bounding box center [1055, 232] width 130 height 45
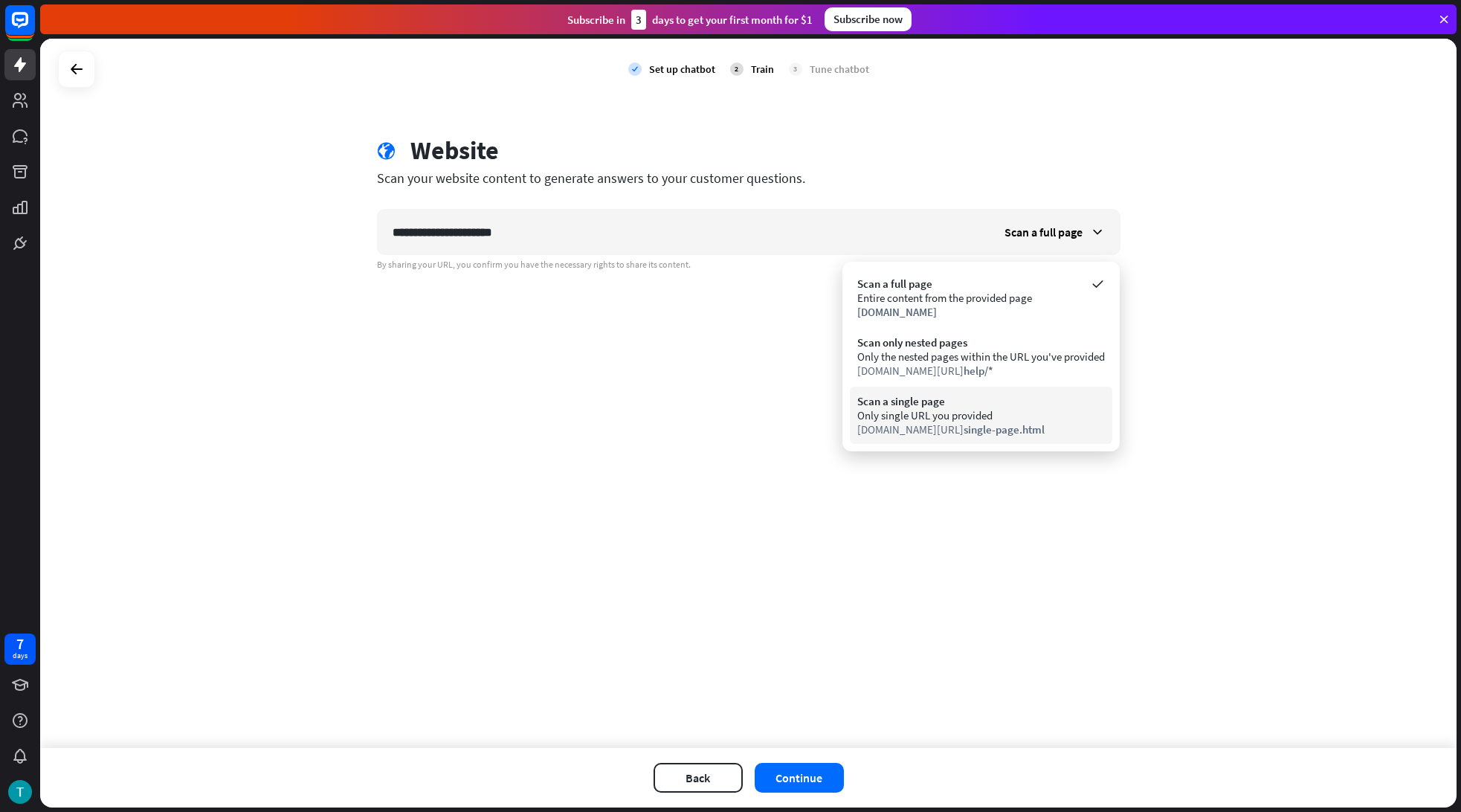
click at [1003, 416] on div "Only single URL you provided" at bounding box center [980, 415] width 248 height 14
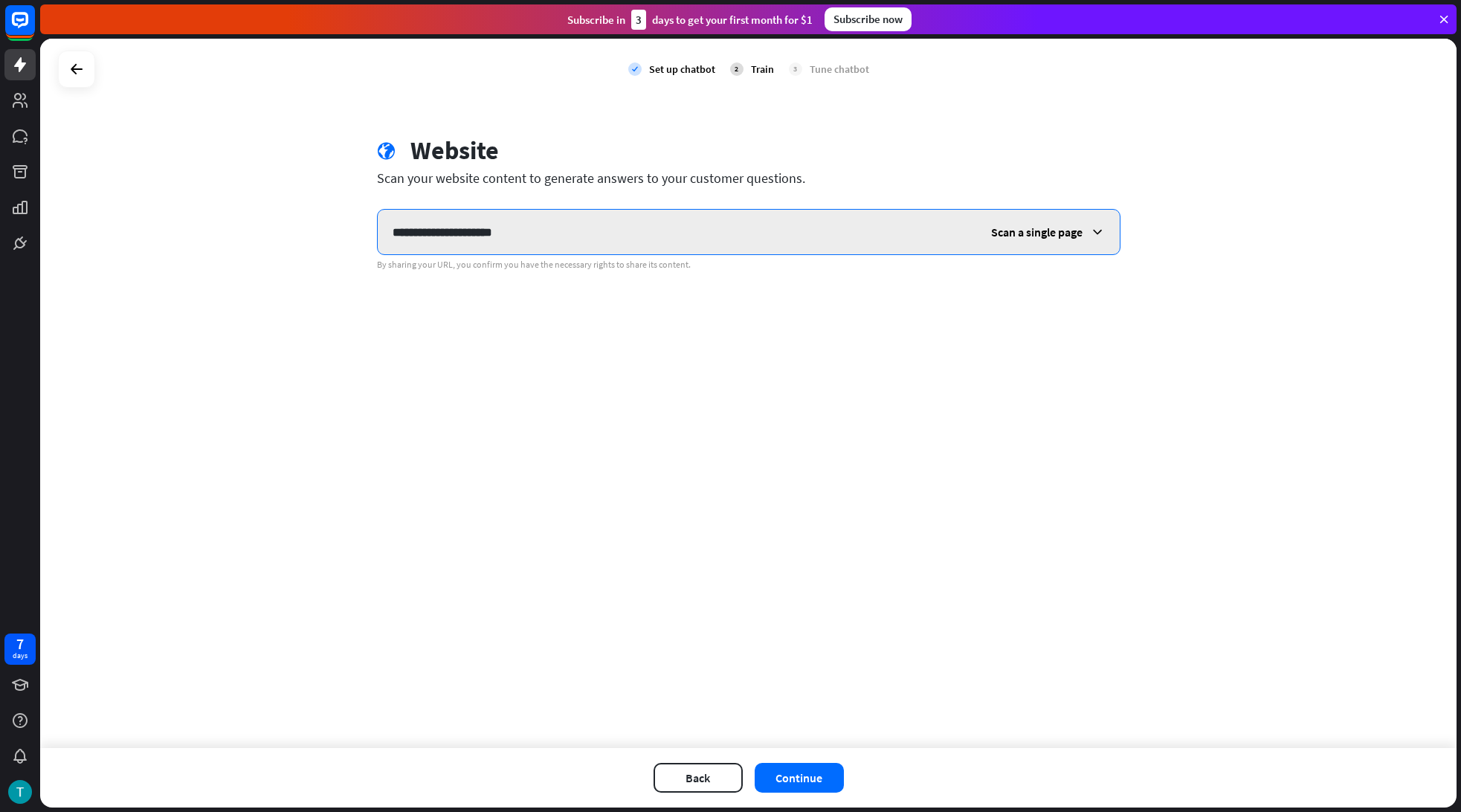
click at [672, 242] on input "**********" at bounding box center [676, 232] width 599 height 45
paste input "*******"
drag, startPoint x: 526, startPoint y: 220, endPoint x: 645, endPoint y: 227, distance: 119.2
click at [540, 223] on input "**********" at bounding box center [676, 232] width 599 height 45
click at [645, 227] on input "**********" at bounding box center [676, 232] width 599 height 45
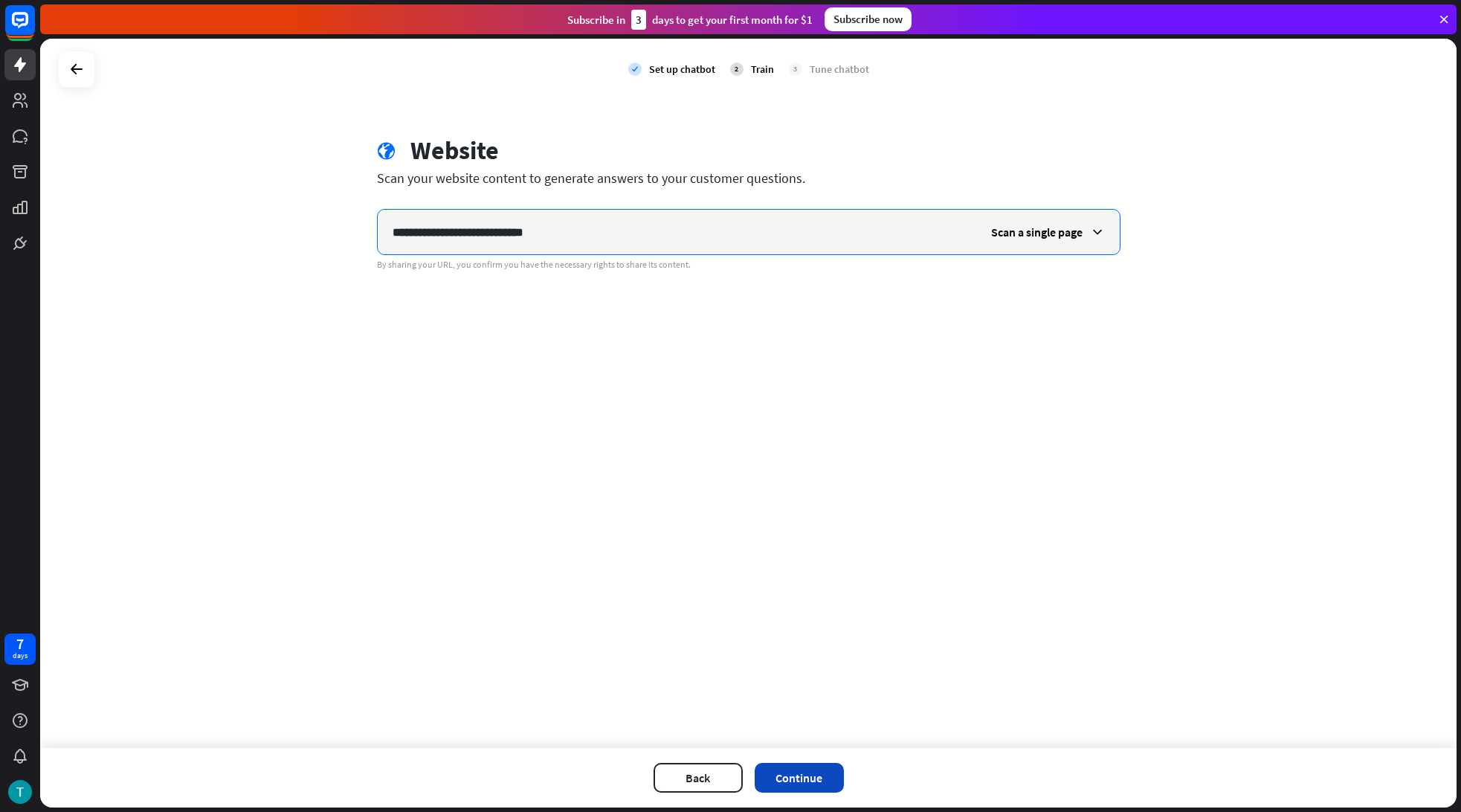
type input "**********"
click at [807, 776] on button "Continue" at bounding box center [799, 778] width 89 height 30
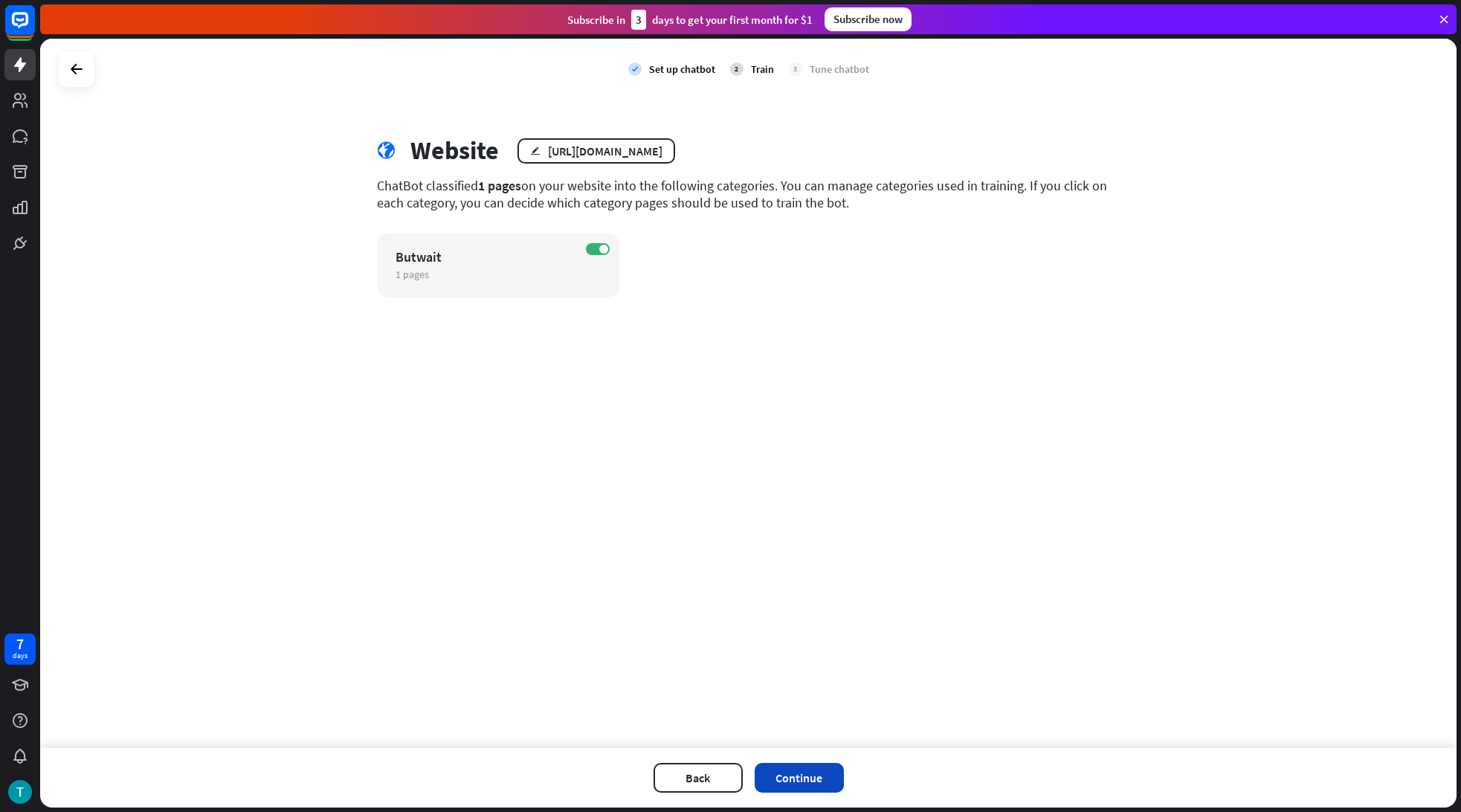
click at [797, 781] on button "Continue" at bounding box center [799, 778] width 89 height 30
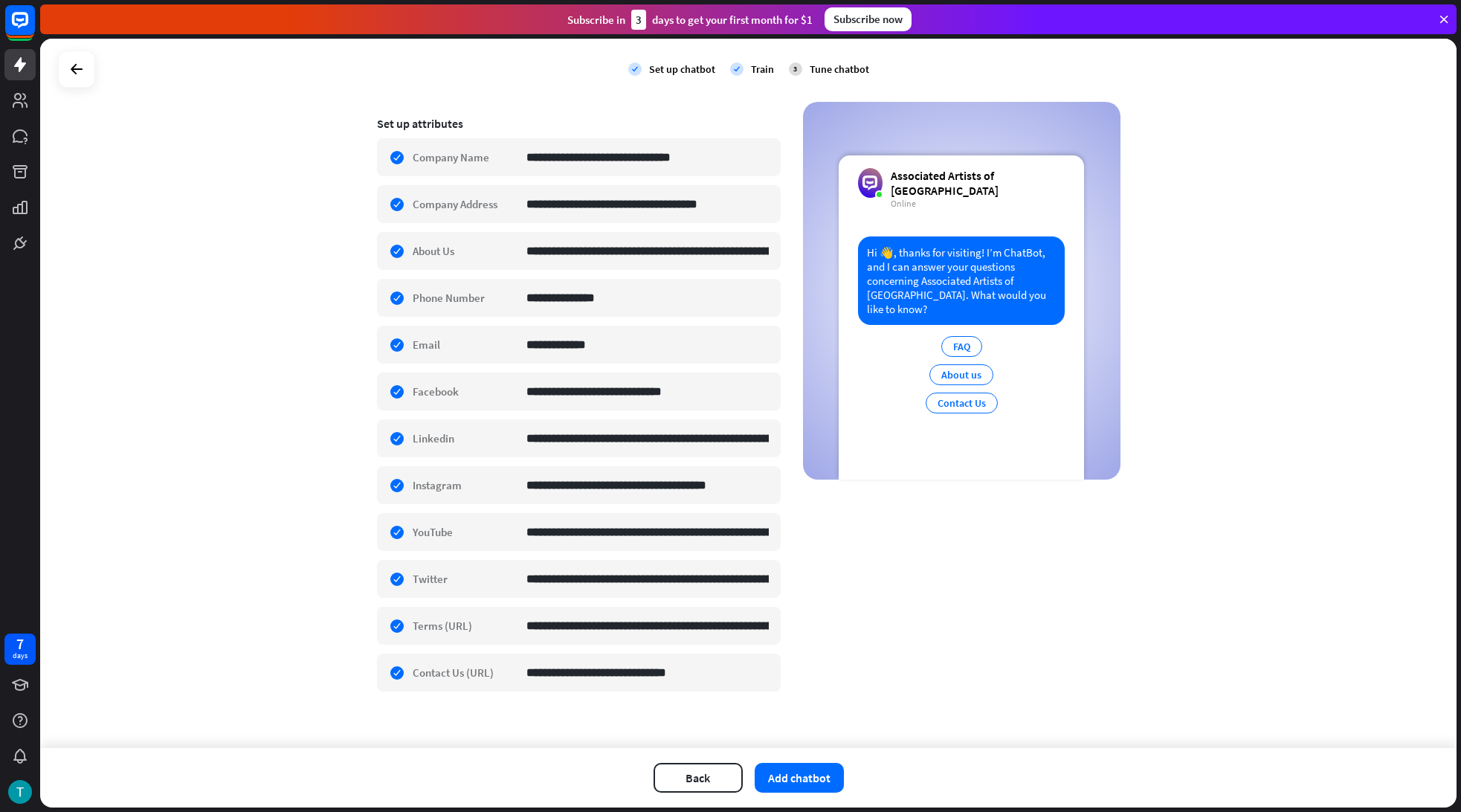
scroll to position [242, 0]
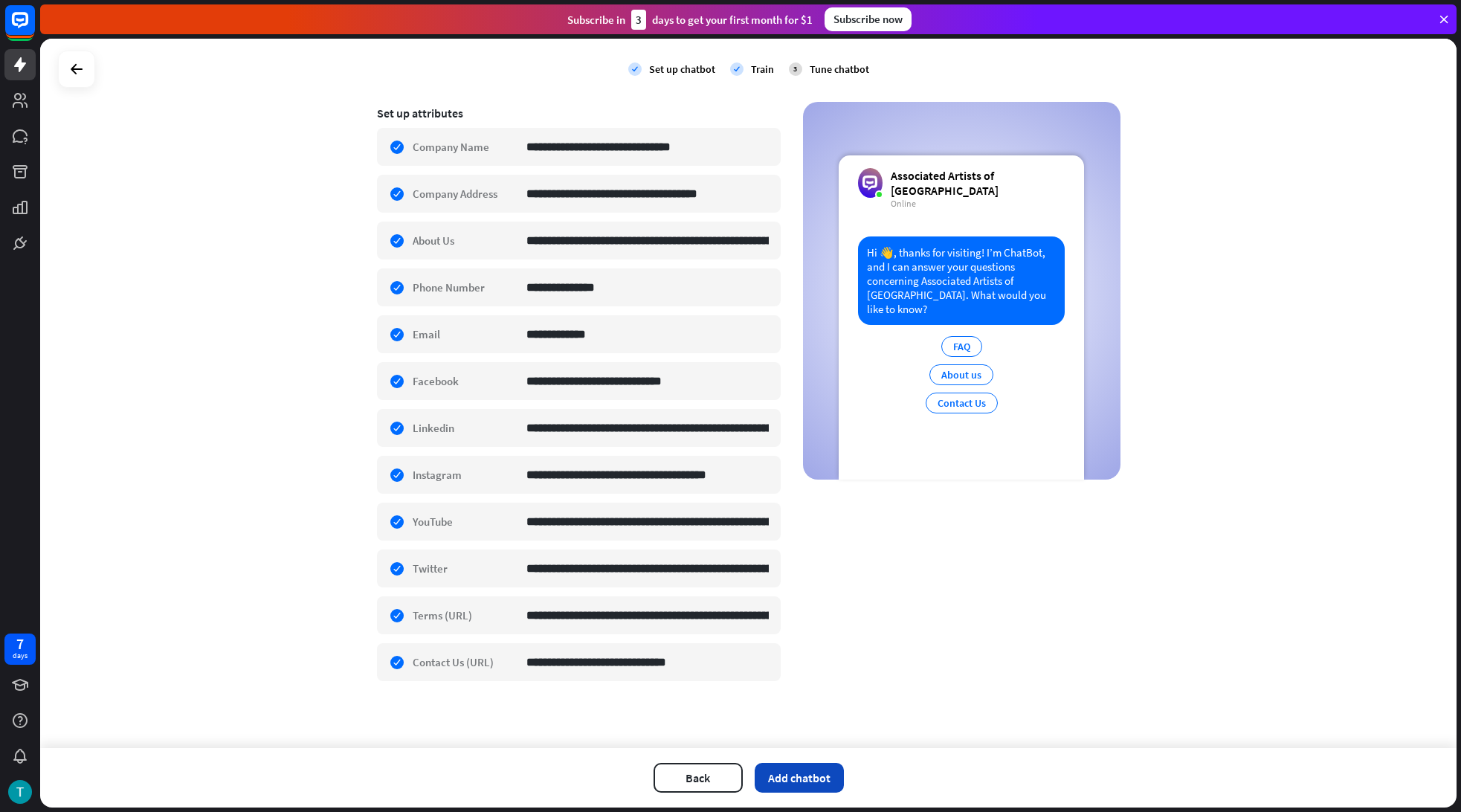
click at [814, 779] on button "Add chatbot" at bounding box center [799, 778] width 89 height 30
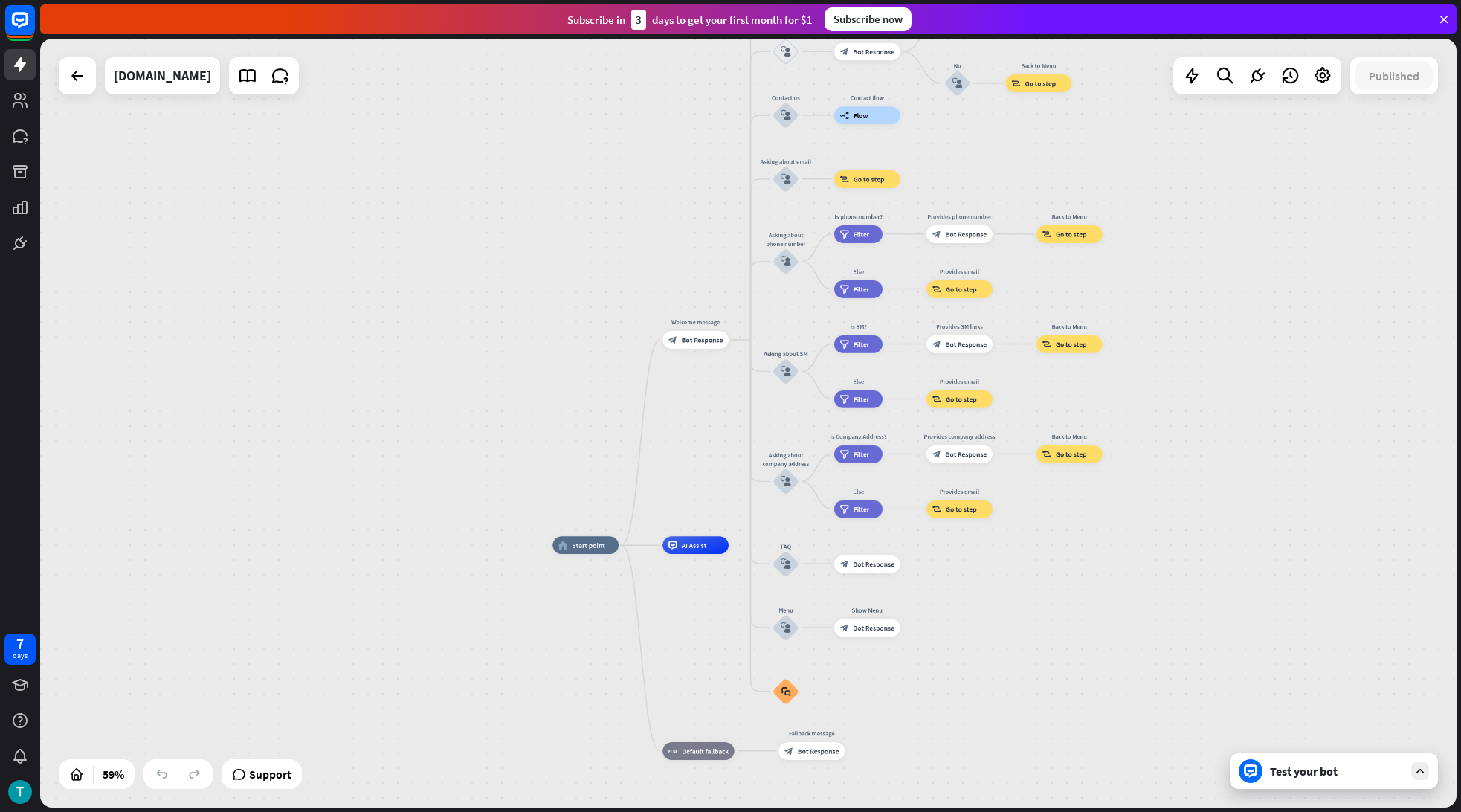
drag, startPoint x: 1009, startPoint y: 609, endPoint x: 968, endPoint y: 607, distance: 41.0
click at [968, 607] on div "home_2 Start point Welcome message block_bot_response Bot Response About us blo…" at bounding box center [972, 772] width 838 height 455
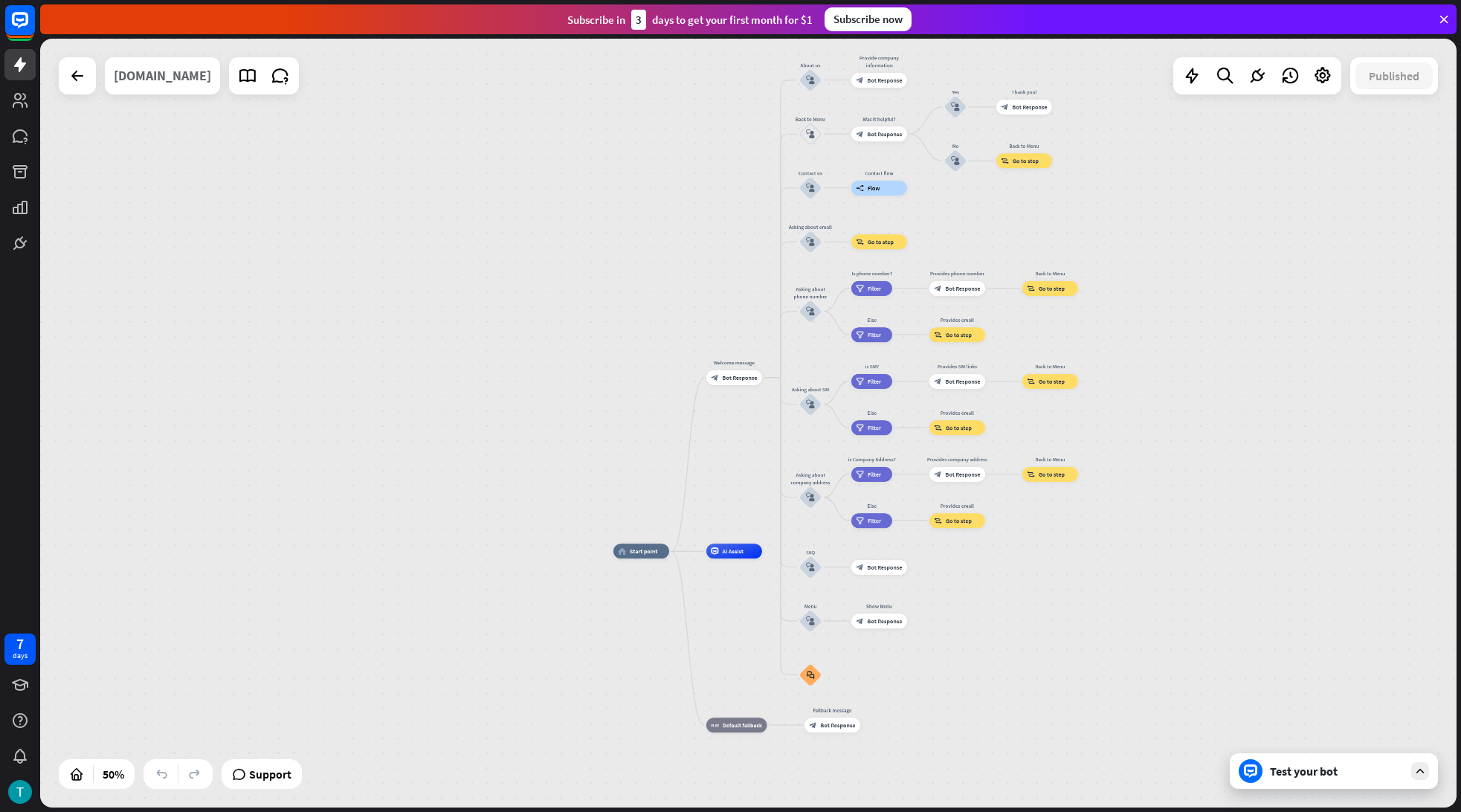
click at [159, 82] on div "[DOMAIN_NAME]" at bounding box center [162, 76] width 97 height 37
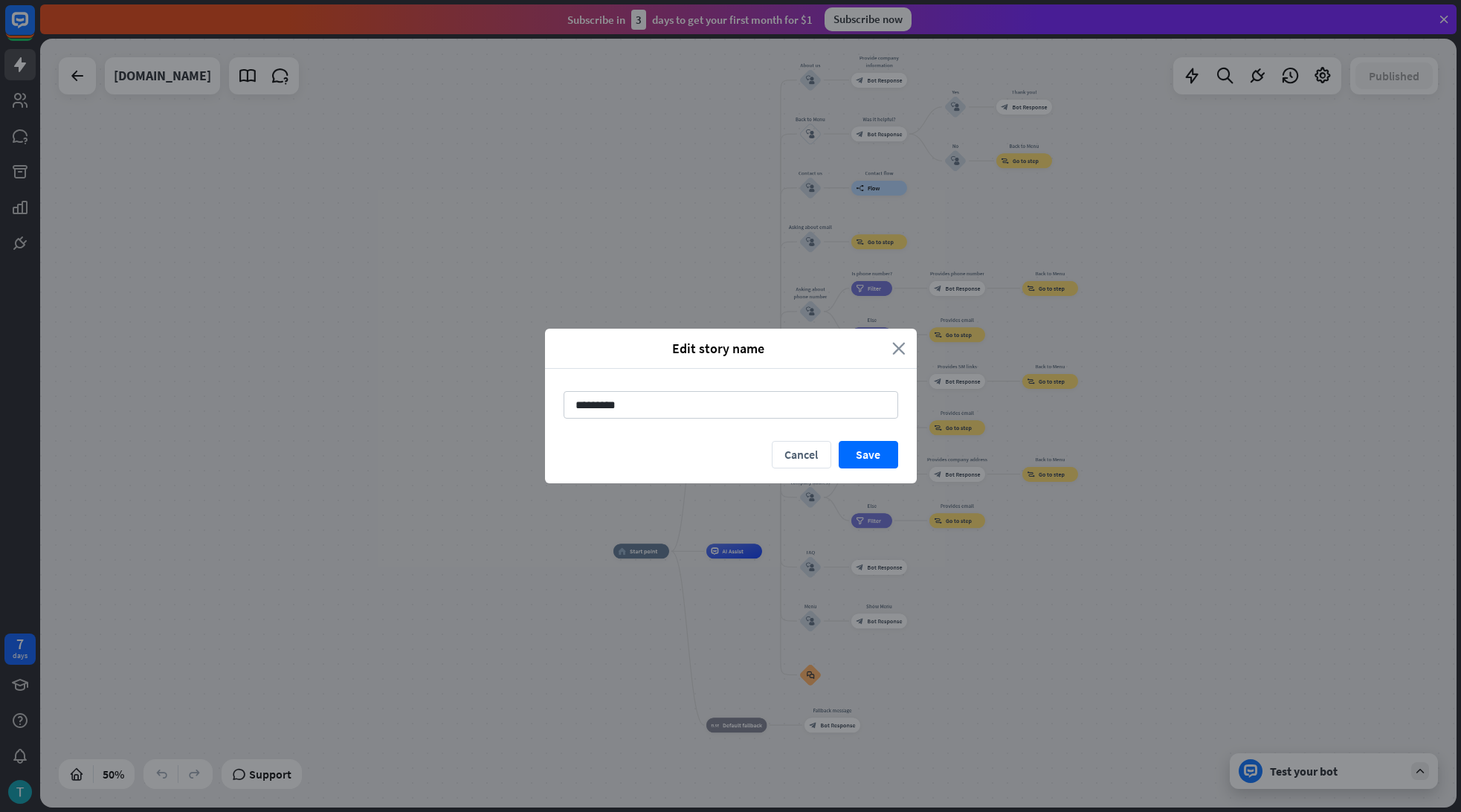
click at [904, 353] on icon "close" at bounding box center [898, 347] width 13 height 17
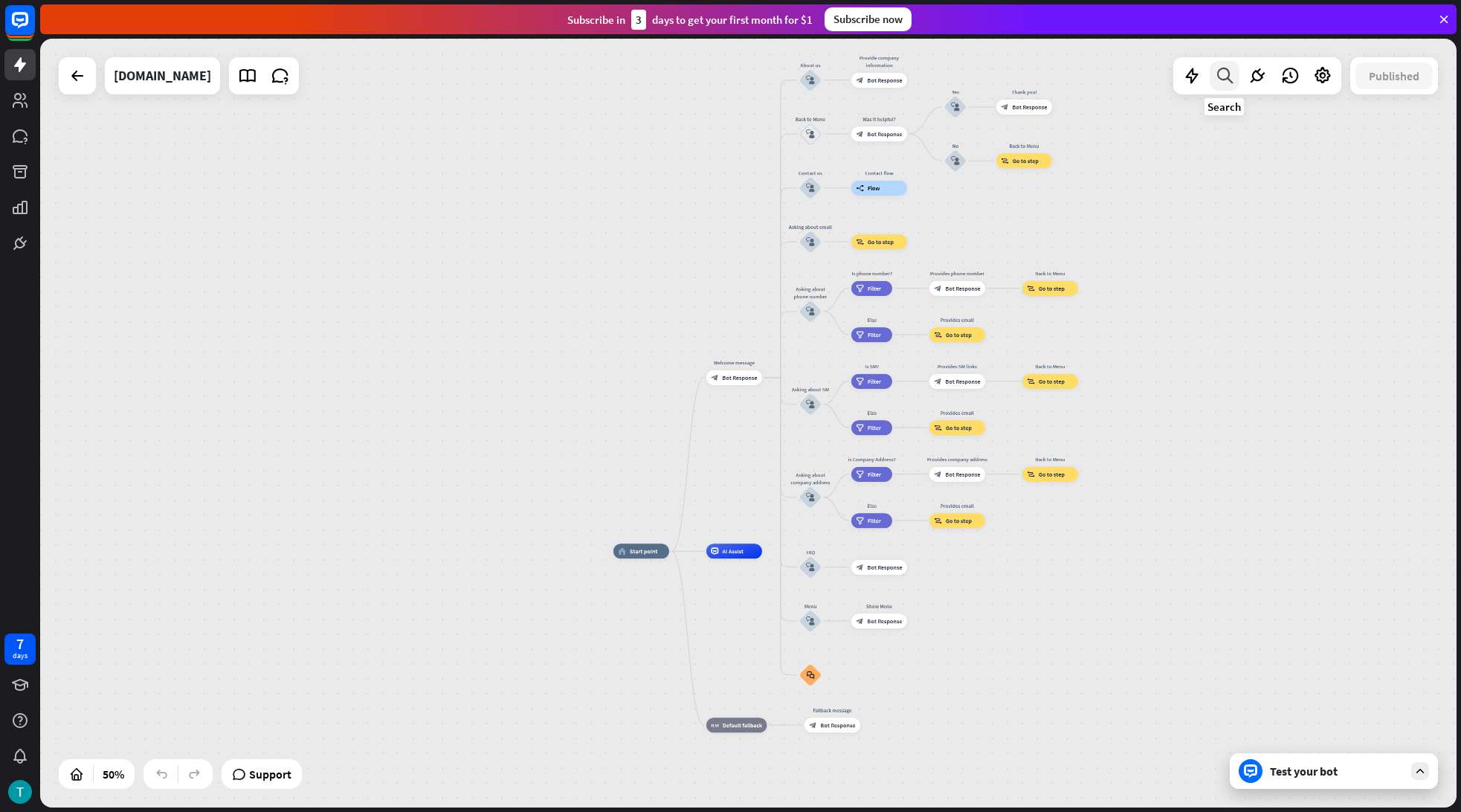
click at [1232, 78] on icon at bounding box center [1225, 76] width 20 height 19
click at [1331, 74] on div at bounding box center [1323, 76] width 30 height 30
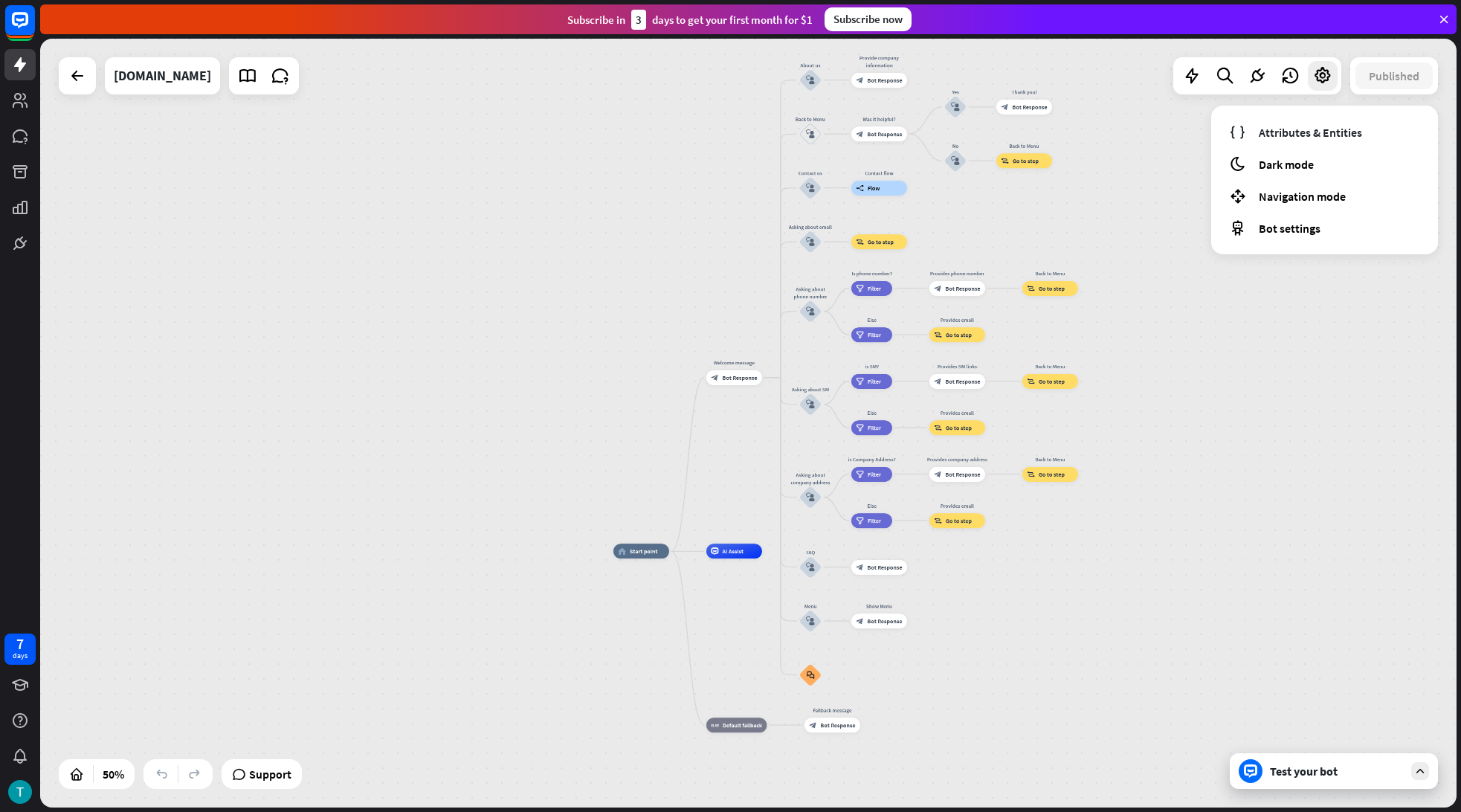
drag, startPoint x: 1089, startPoint y: 250, endPoint x: 623, endPoint y: 632, distance: 602.6
click at [1087, 253] on div "home_2 Start point Welcome message block_bot_response Bot Response About us blo…" at bounding box center [749, 423] width 1416 height 769
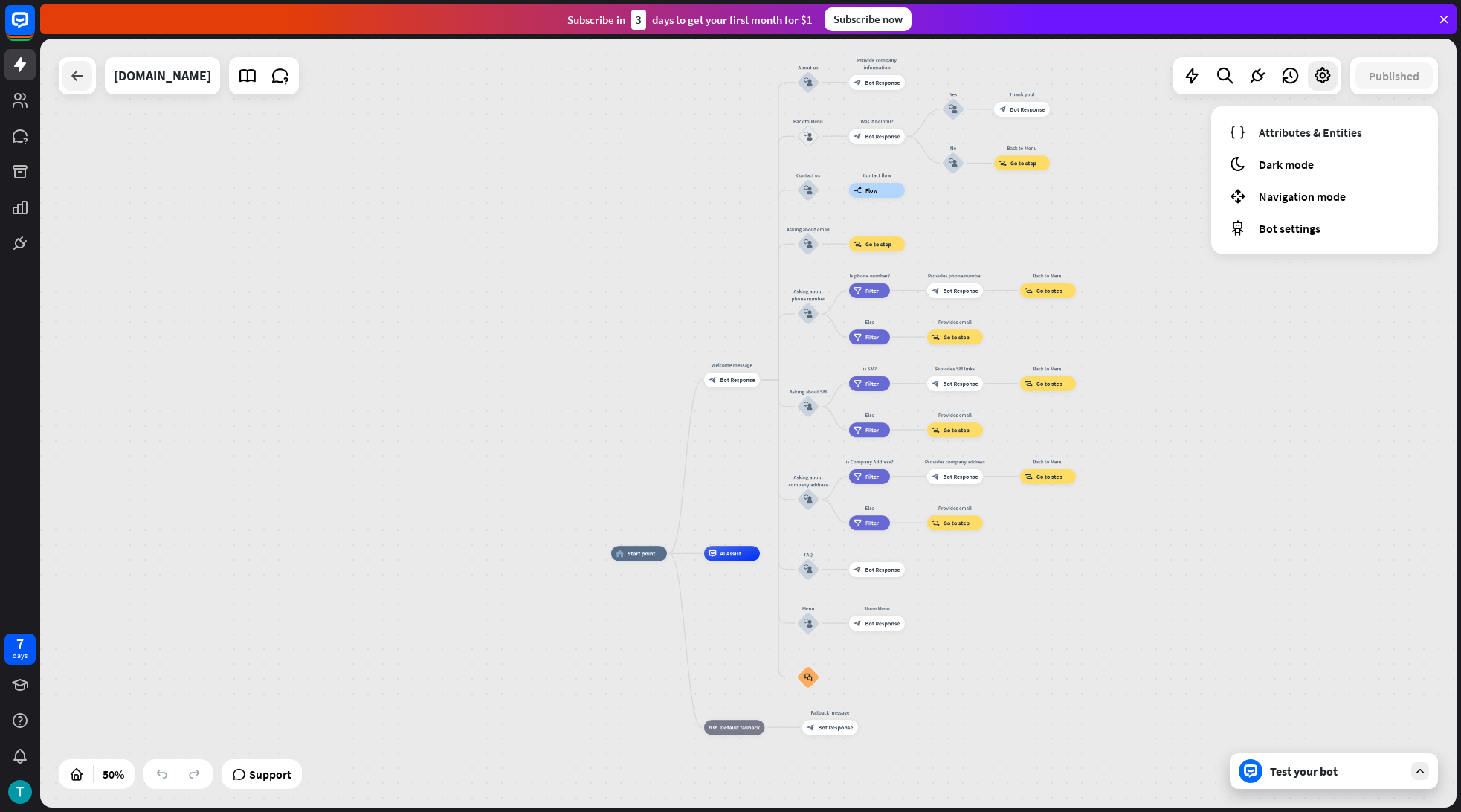
click at [84, 83] on icon at bounding box center [78, 76] width 18 height 18
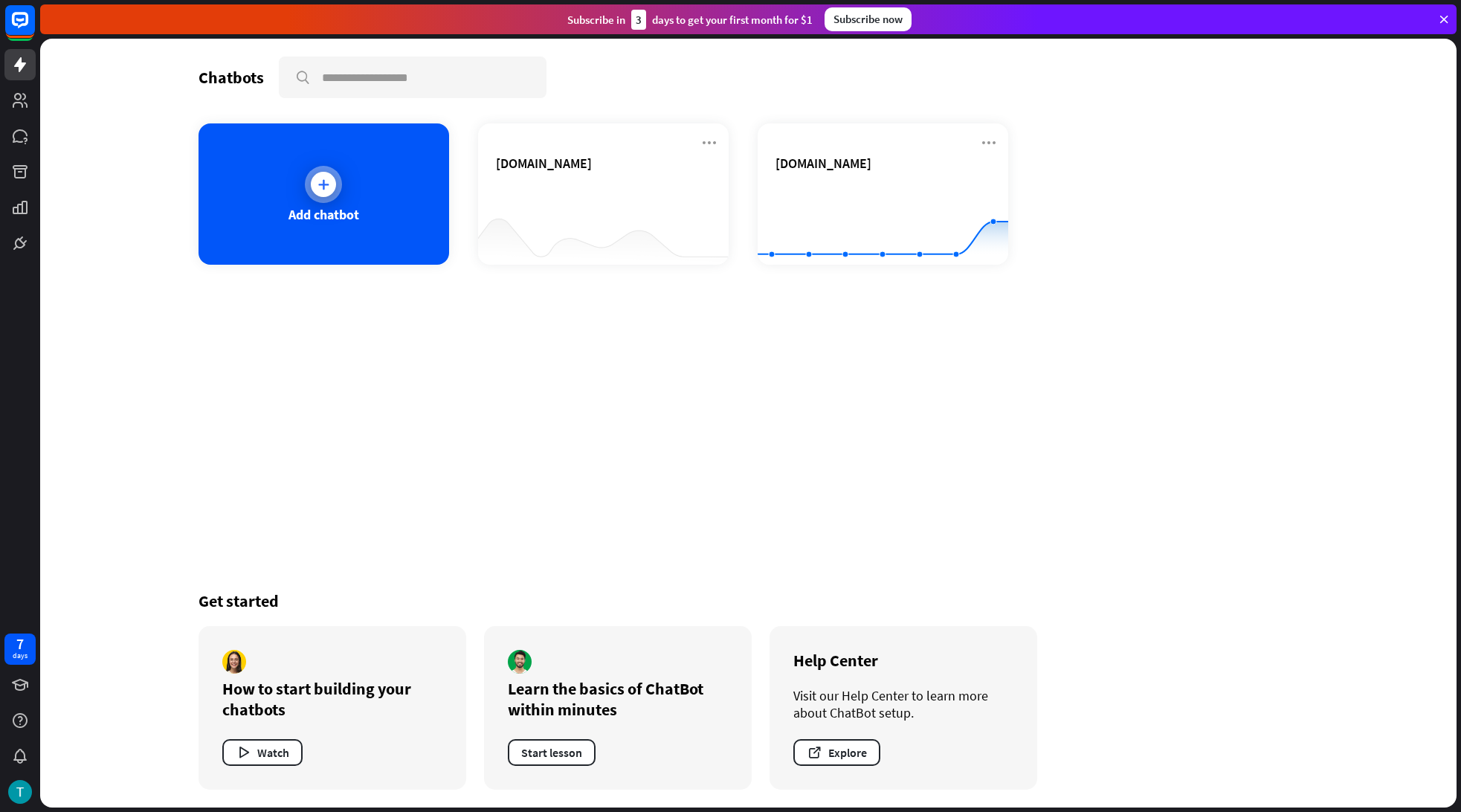
click at [397, 219] on div "Add chatbot" at bounding box center [324, 194] width 250 height 141
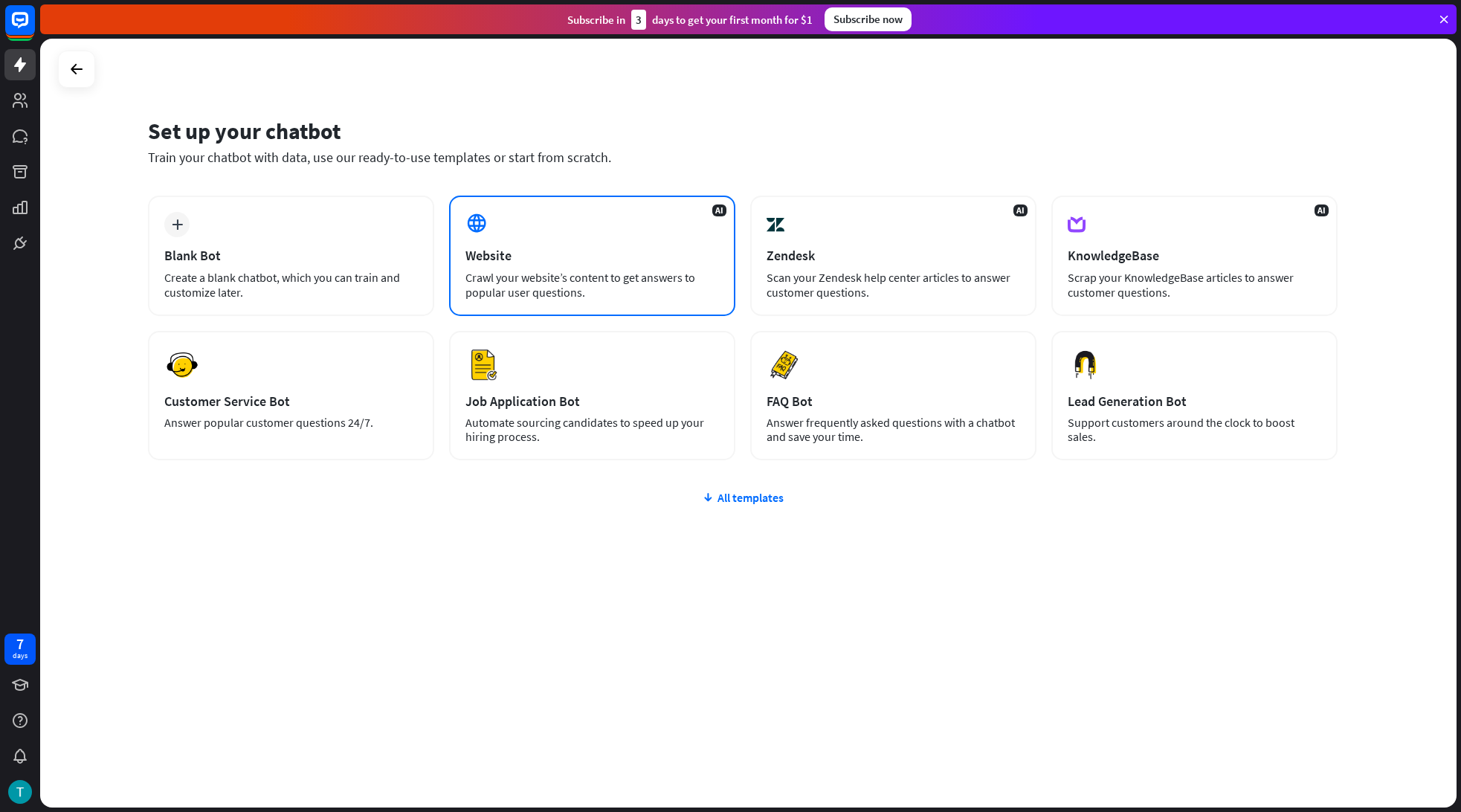
click at [524, 263] on div "Website" at bounding box center [593, 255] width 254 height 17
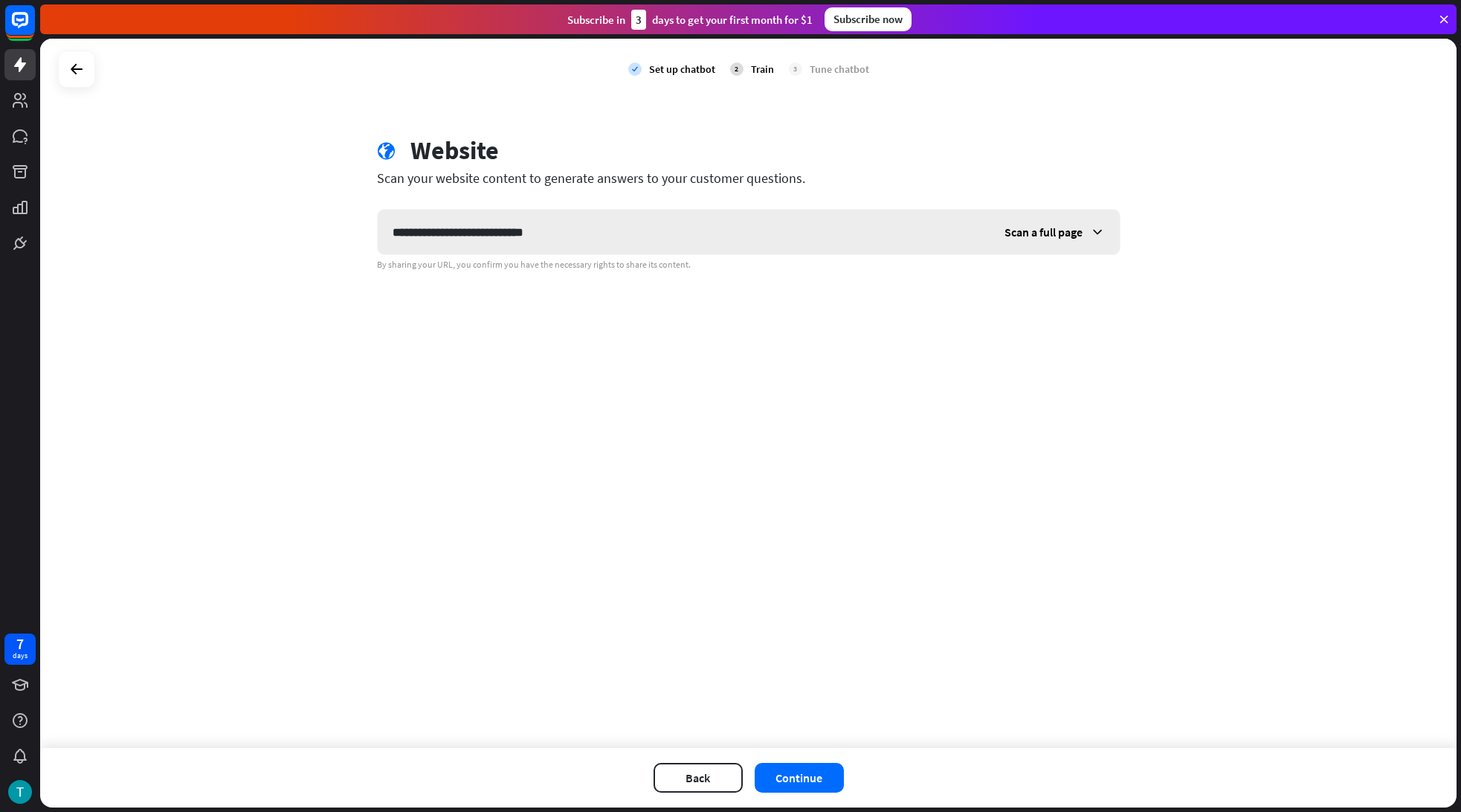
type input "**********"
click at [1044, 235] on span "Scan a full page" at bounding box center [1043, 232] width 78 height 15
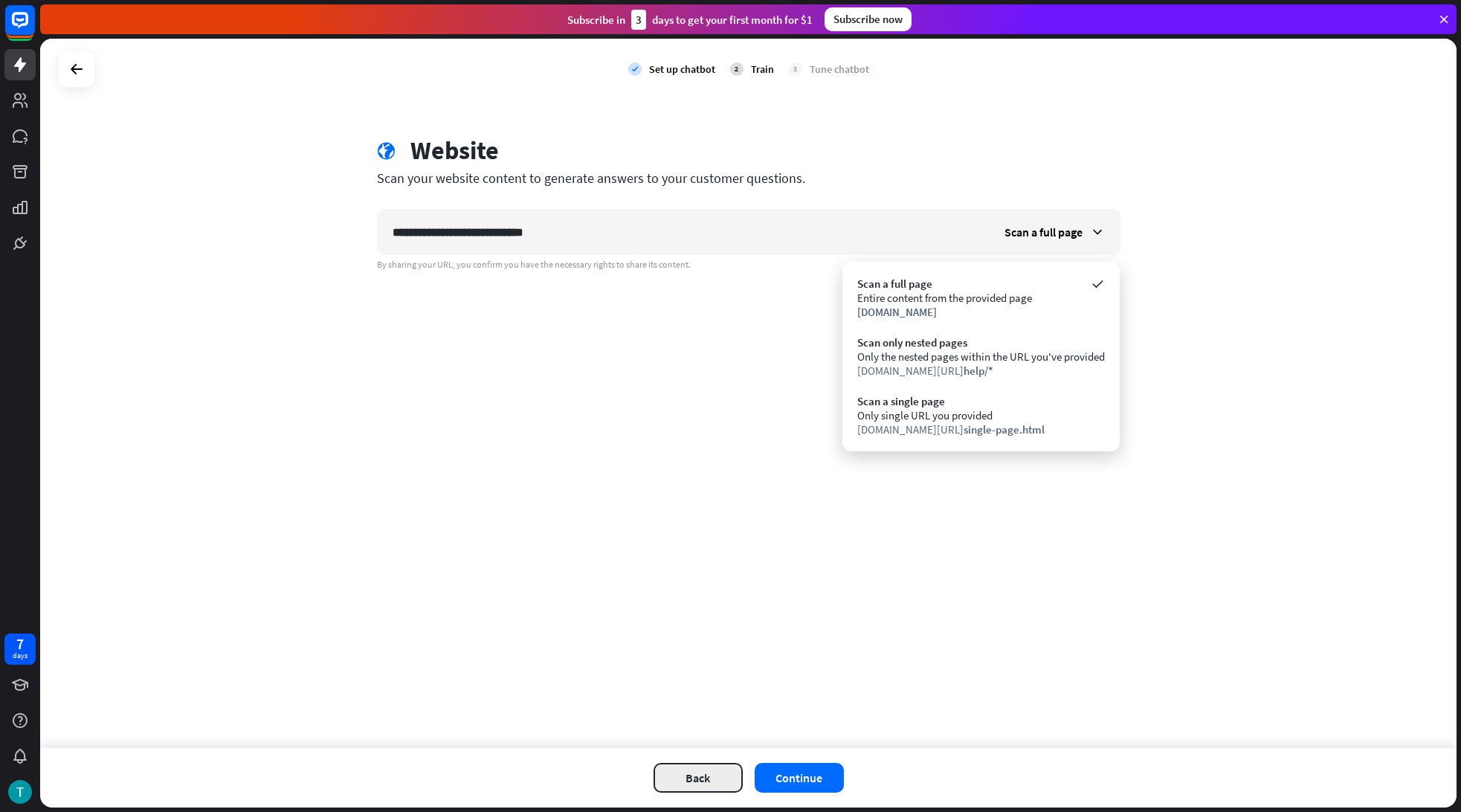
click at [697, 777] on button "Back" at bounding box center [697, 778] width 89 height 30
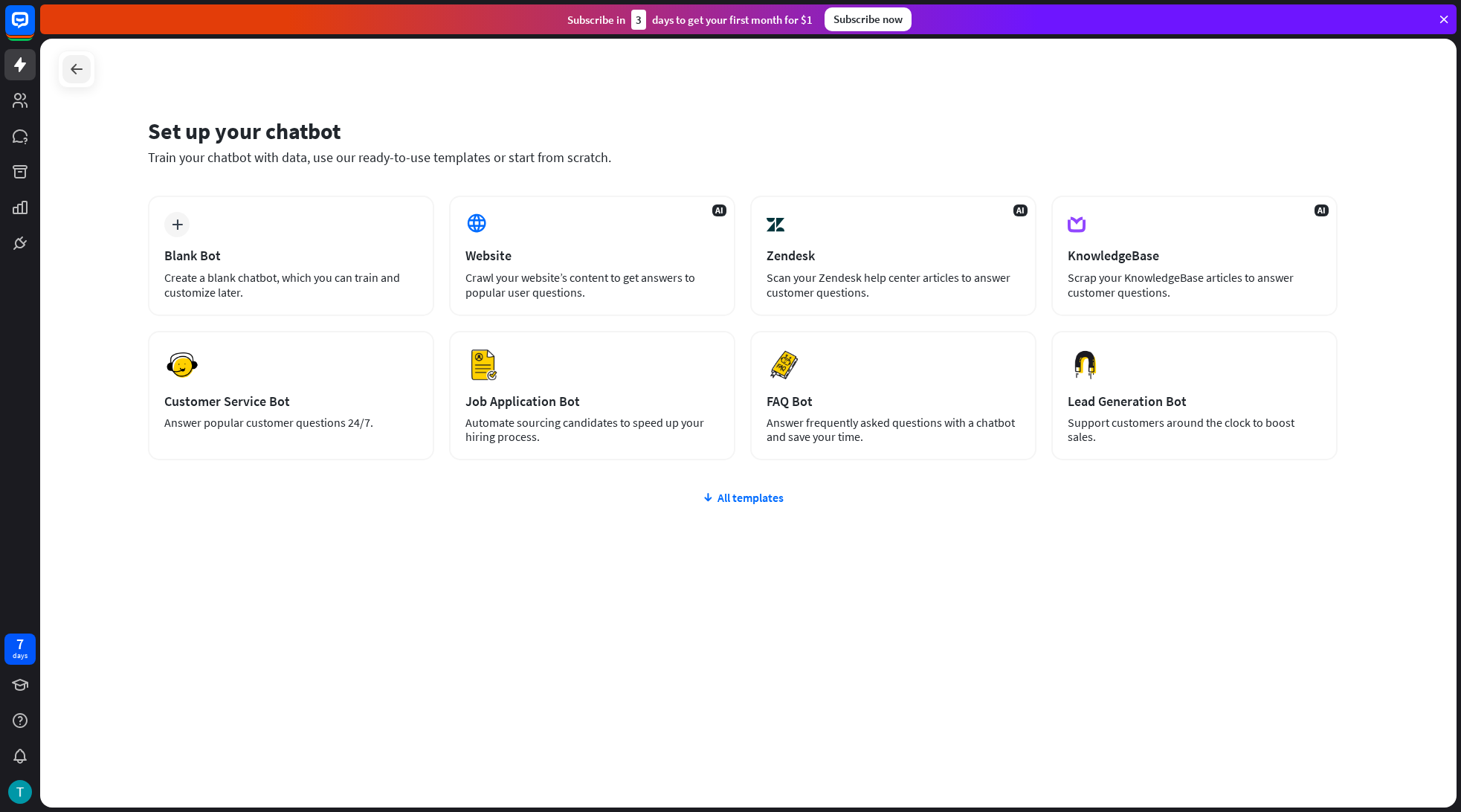
click at [78, 73] on icon at bounding box center [77, 69] width 18 height 18
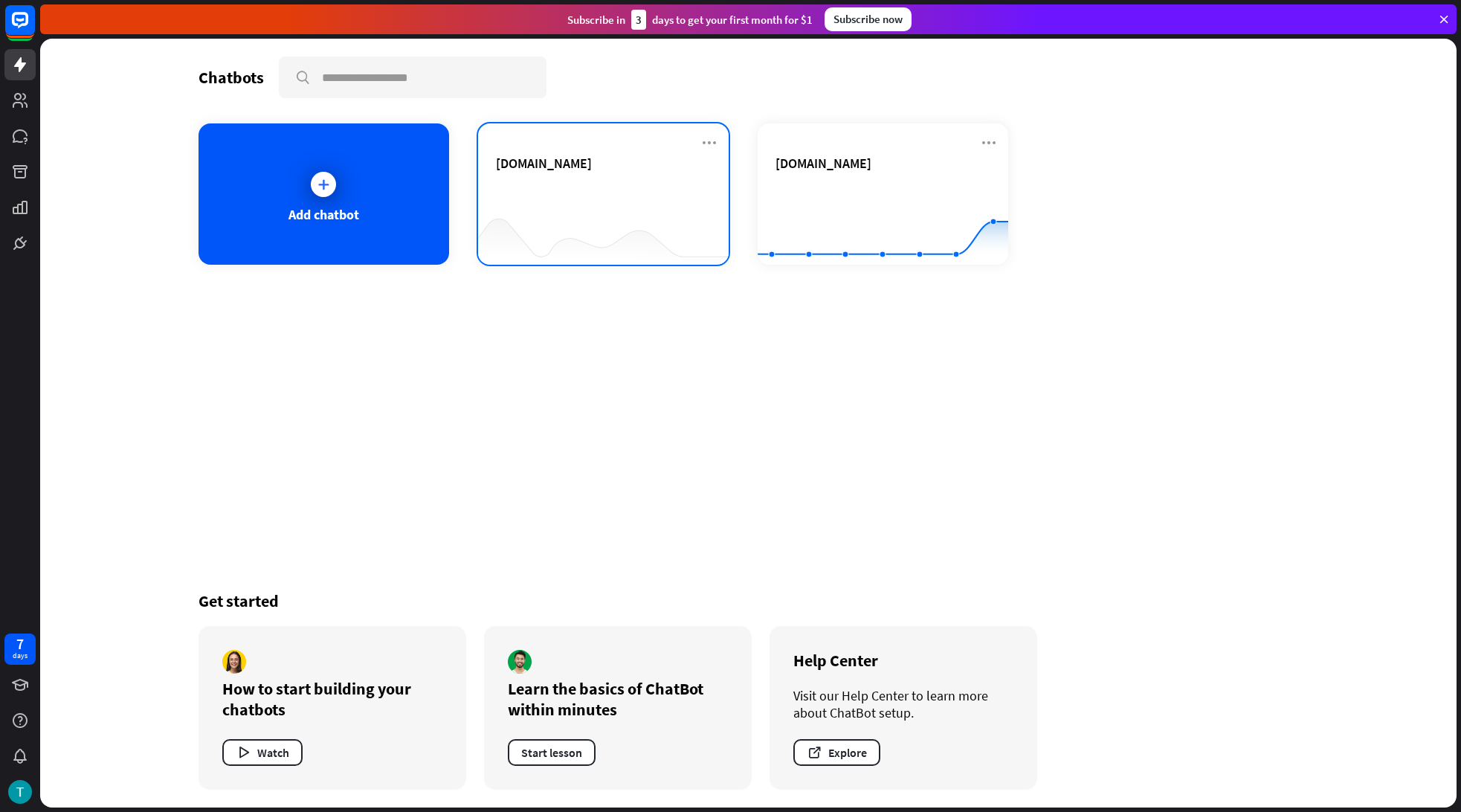
click at [587, 206] on div at bounding box center [603, 235] width 250 height 57
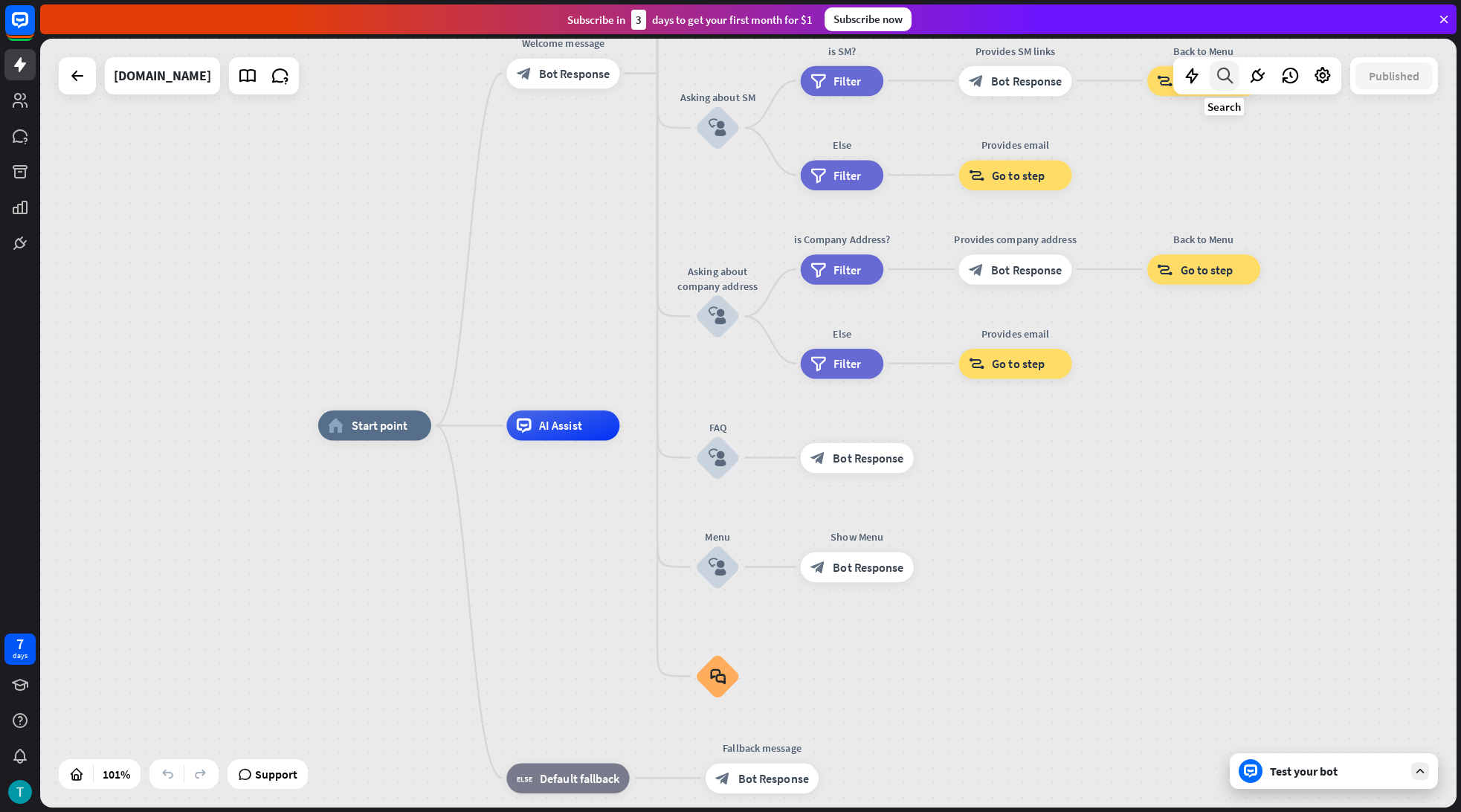
click at [1227, 80] on icon at bounding box center [1225, 76] width 20 height 19
type input "******"
click at [1314, 775] on div "search close ****** No results found for “ access .” Try using a different spel…" at bounding box center [1274, 447] width 327 height 683
click at [1337, 772] on div "search close ****** No results found for “ access .” Try using a different spel…" at bounding box center [1274, 447] width 327 height 683
click at [1399, 771] on div "search close ****** No results found for “ access .” Try using a different spel…" at bounding box center [1274, 447] width 327 height 683
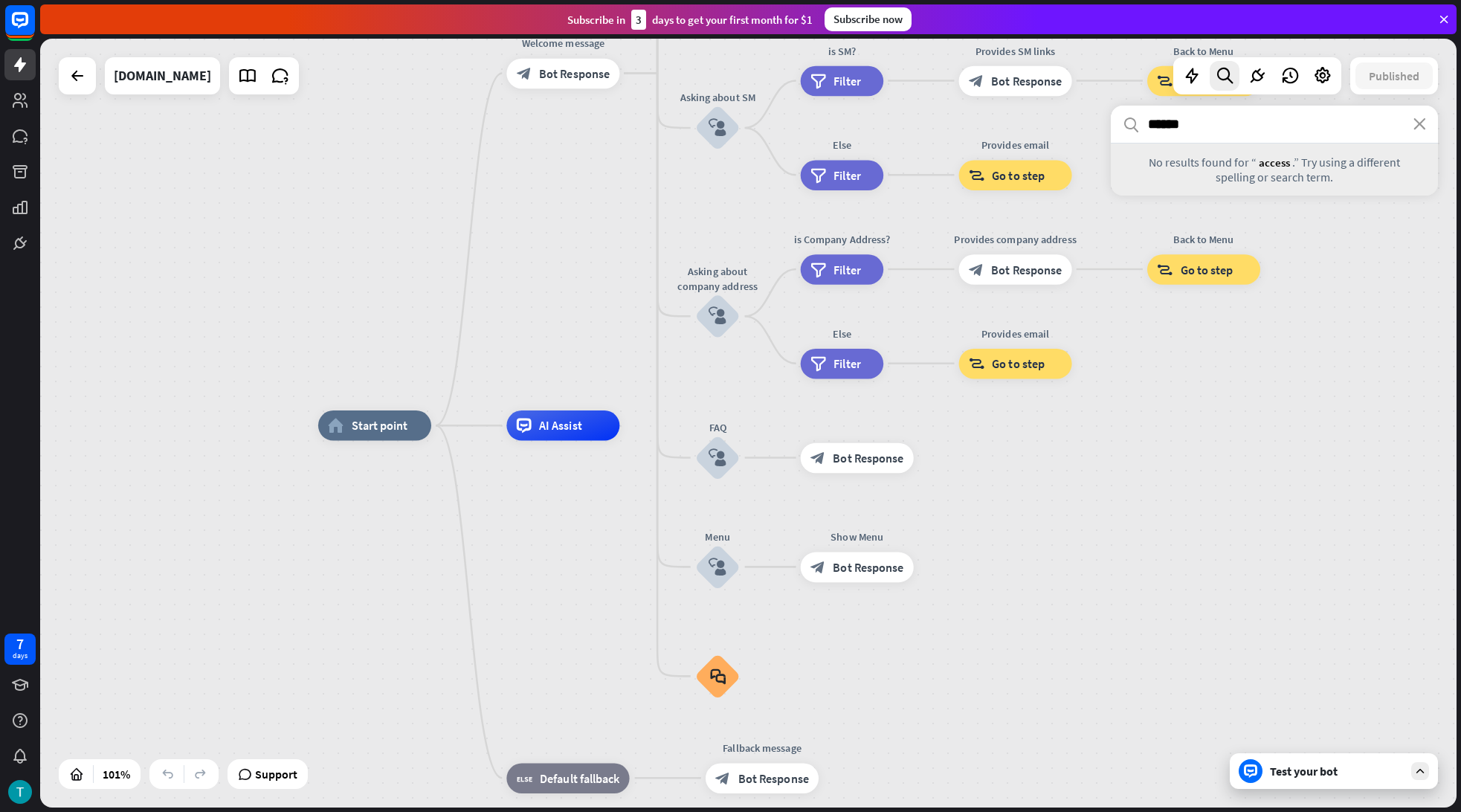
click at [1426, 768] on div "search close ****** No results found for “ access .” Try using a different spel…" at bounding box center [1274, 447] width 327 height 683
click at [1424, 119] on icon "close" at bounding box center [1420, 123] width 12 height 11
click at [1424, 119] on div "search close ******" at bounding box center [1274, 124] width 327 height 38
click at [1403, 778] on div "Test your bot" at bounding box center [1334, 771] width 208 height 35
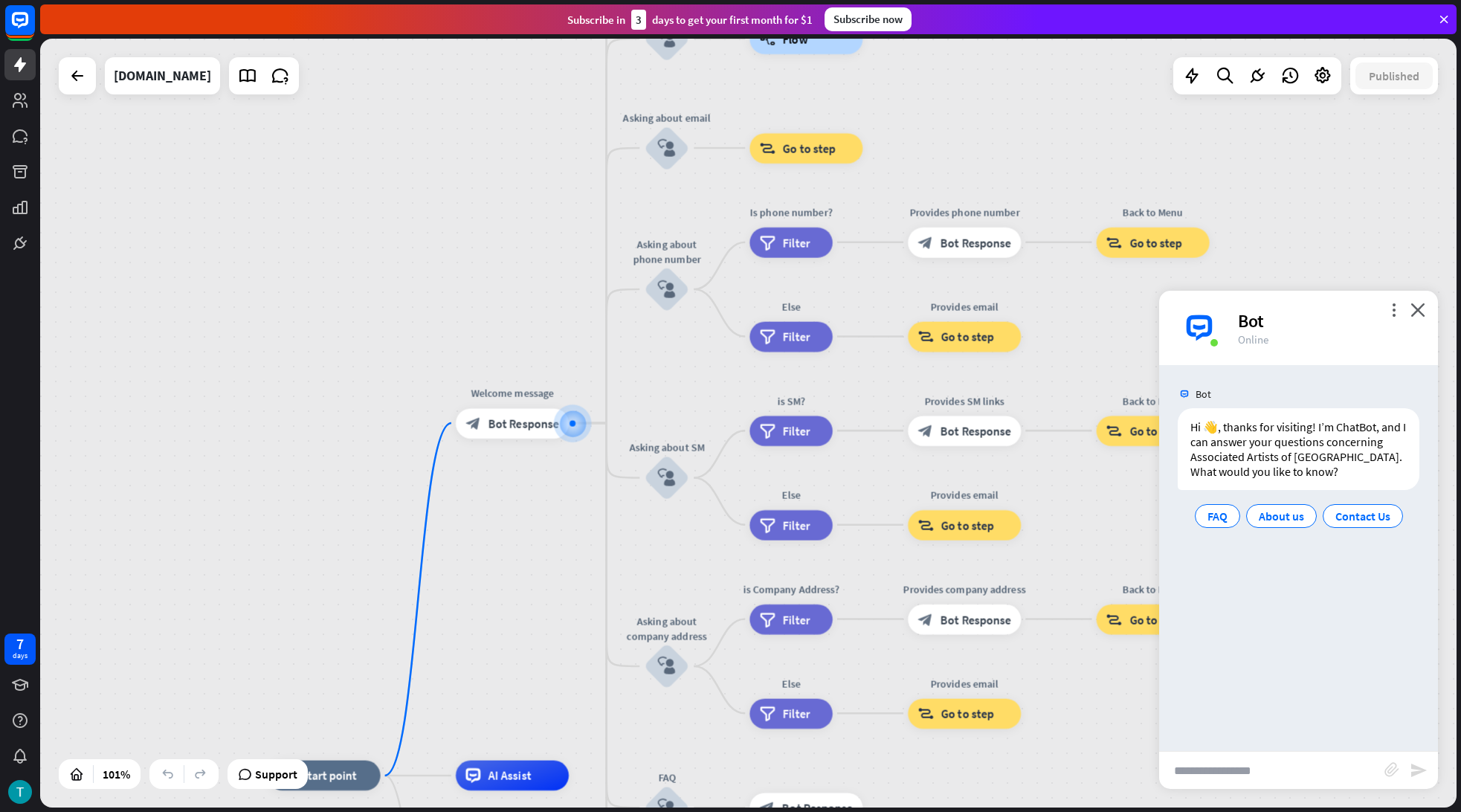
click at [1246, 765] on input "text" at bounding box center [1272, 771] width 226 height 37
type input "**********"
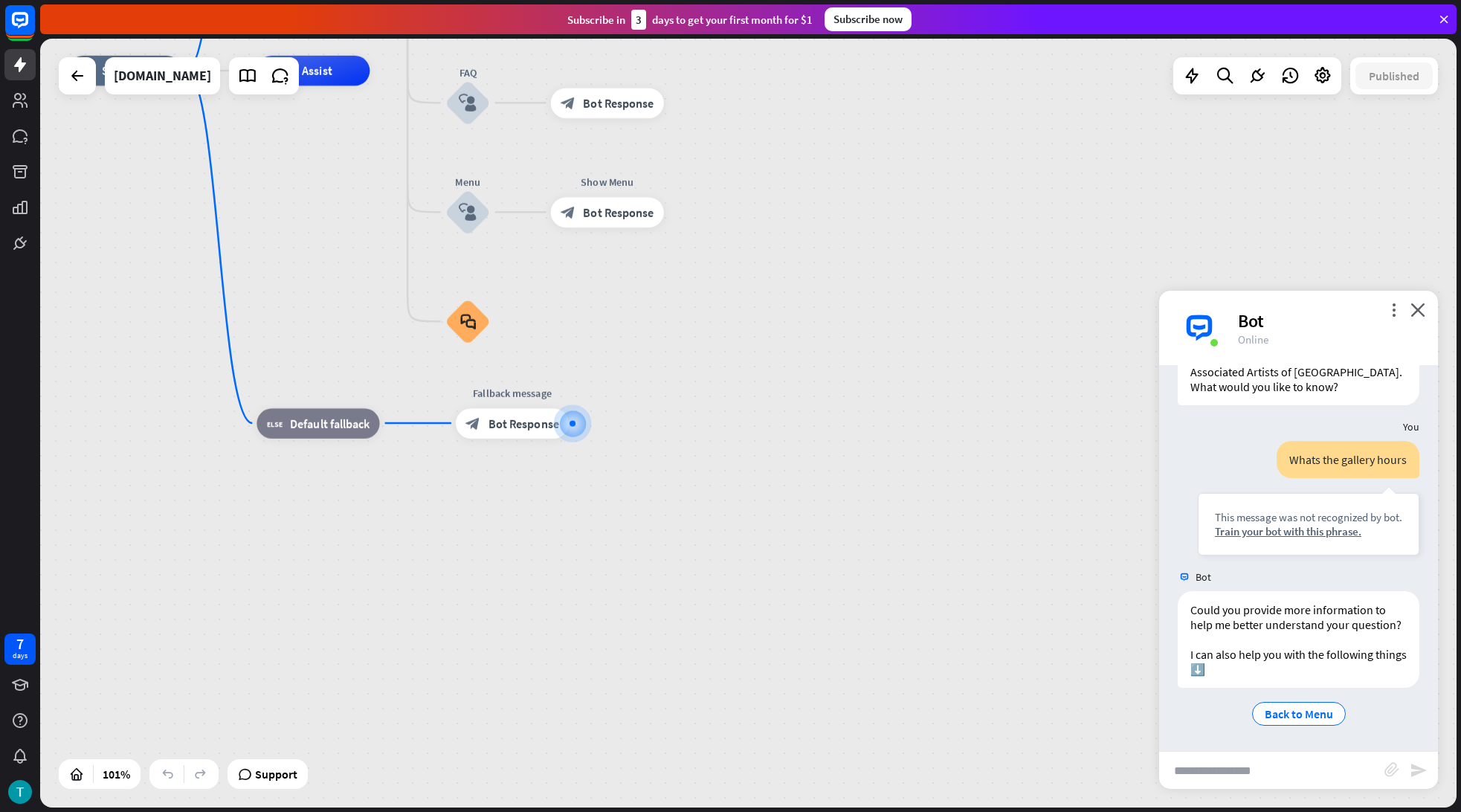
scroll to position [100, 0]
click at [83, 80] on icon at bounding box center [78, 76] width 18 height 18
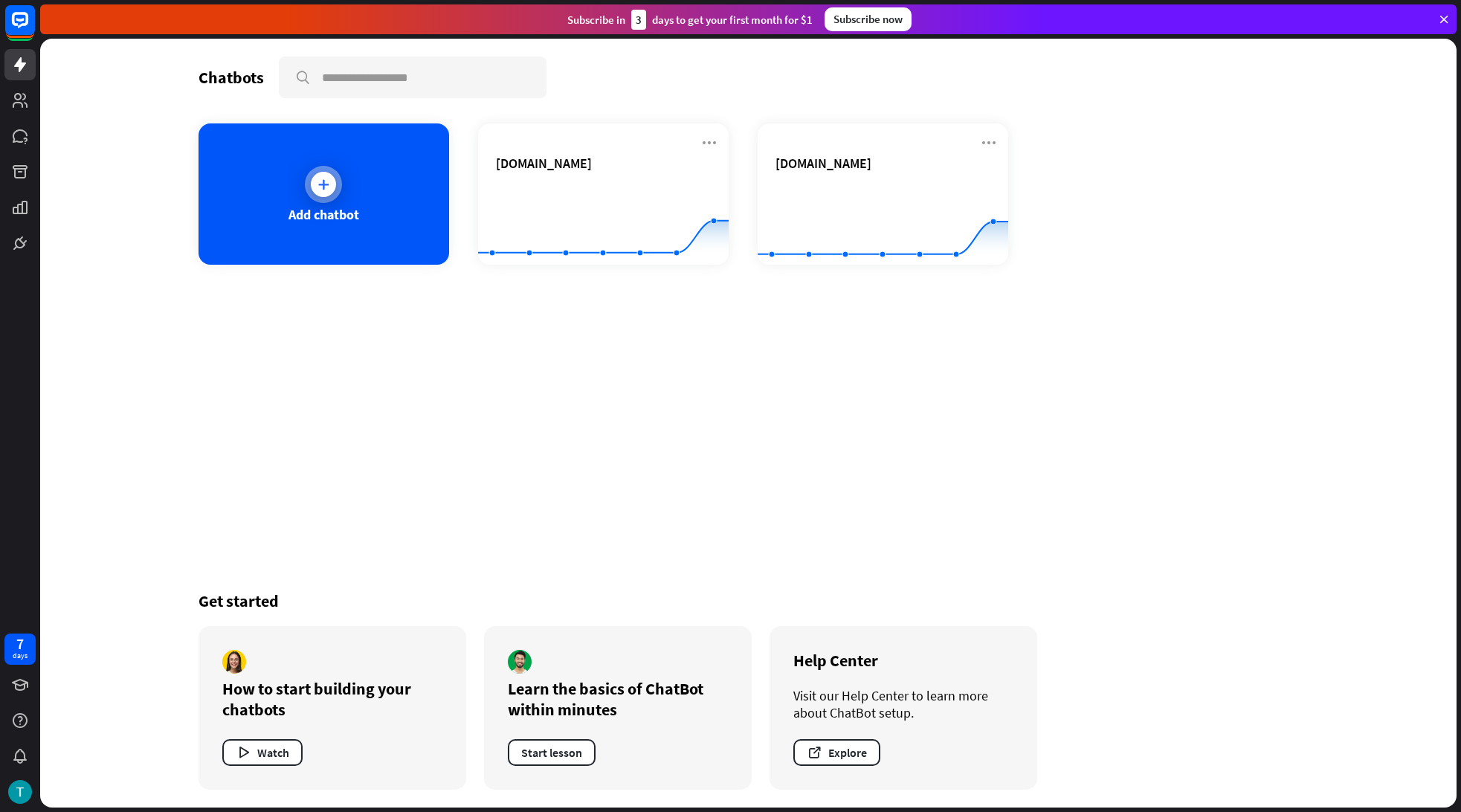
click at [308, 179] on div at bounding box center [324, 184] width 37 height 37
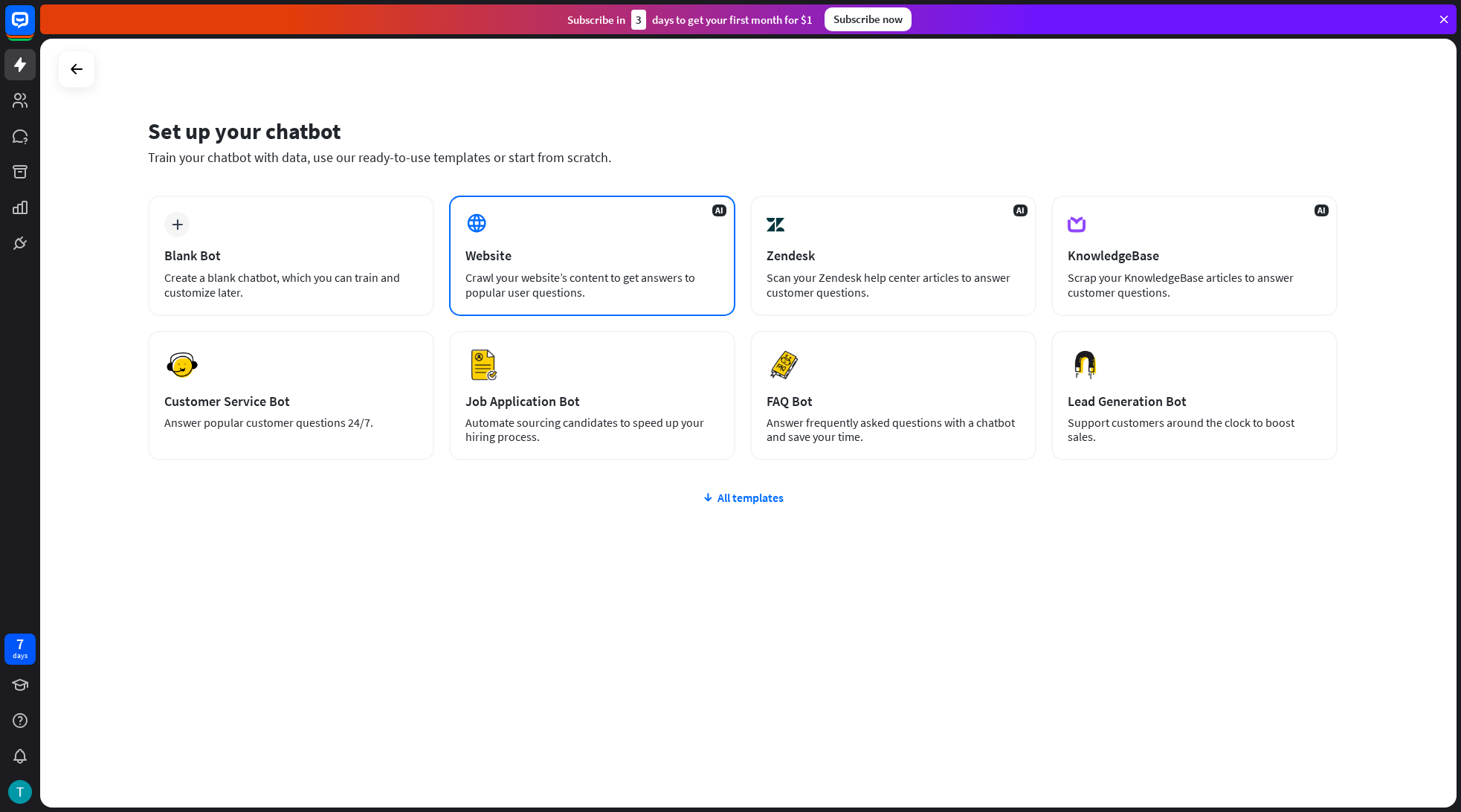
click at [525, 260] on div "Website" at bounding box center [593, 255] width 254 height 17
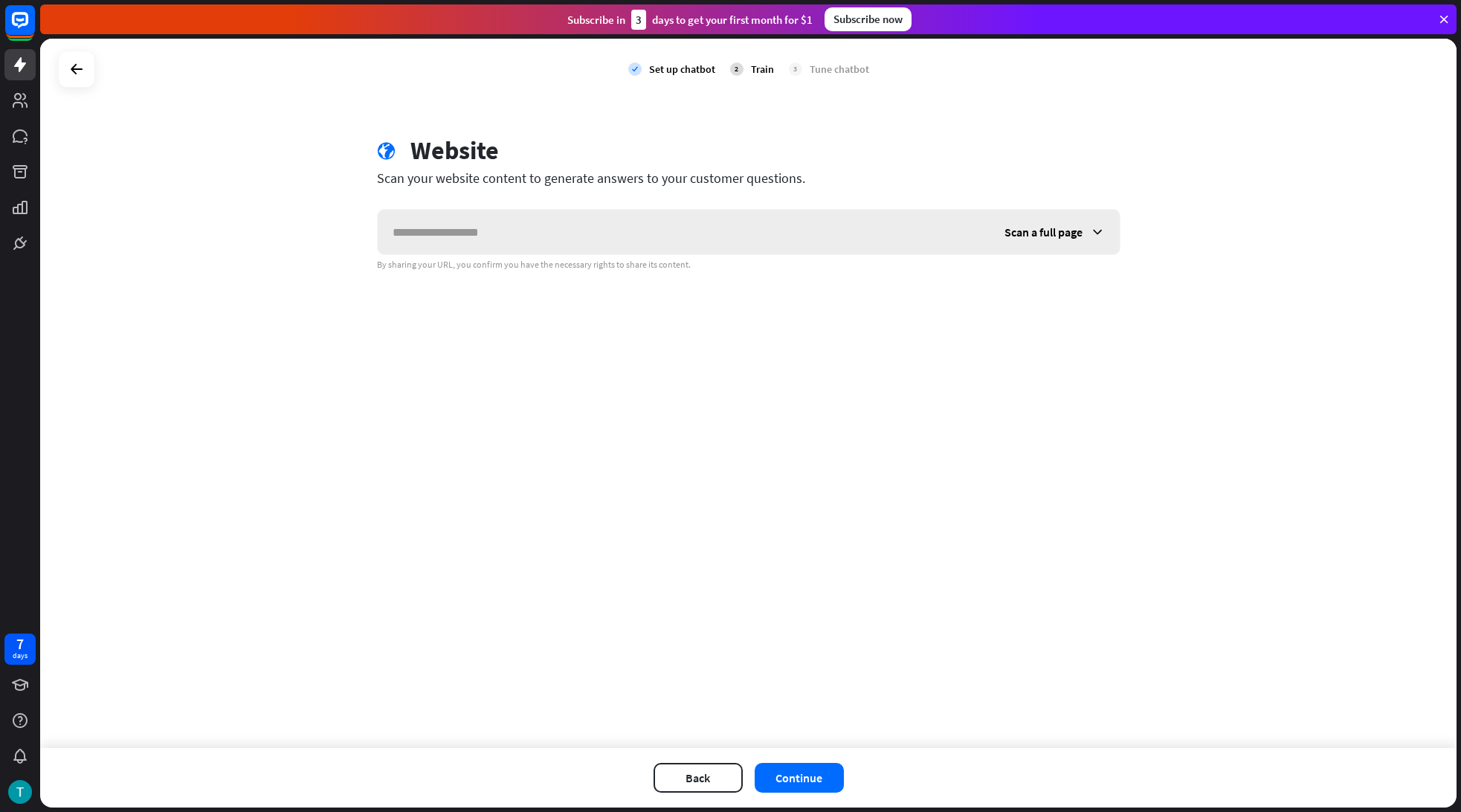
click at [537, 245] on input "text" at bounding box center [683, 232] width 612 height 45
click at [1060, 228] on span "Scan a full page" at bounding box center [1043, 232] width 78 height 15
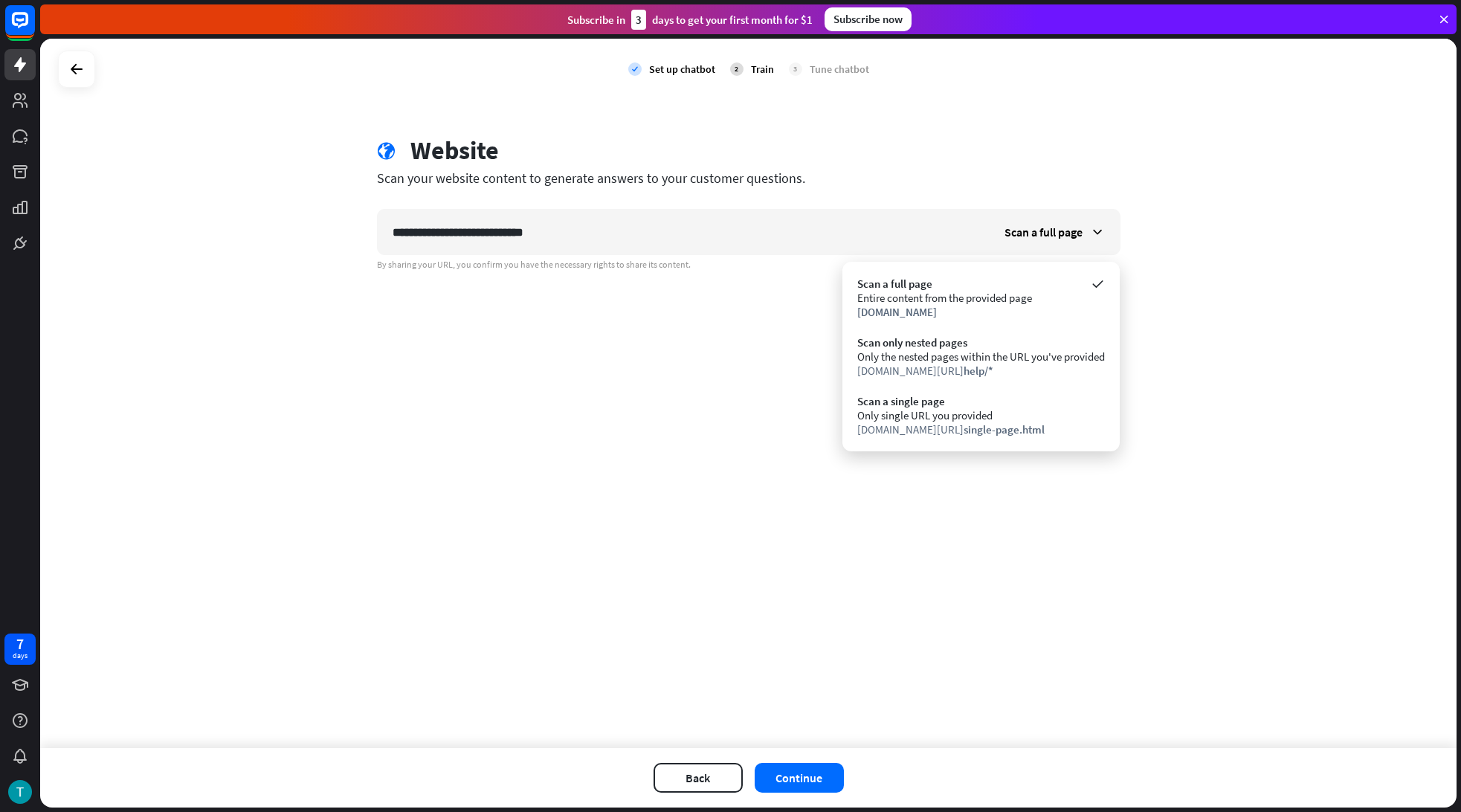
click at [1357, 140] on div "**********" at bounding box center [749, 393] width 1416 height 709
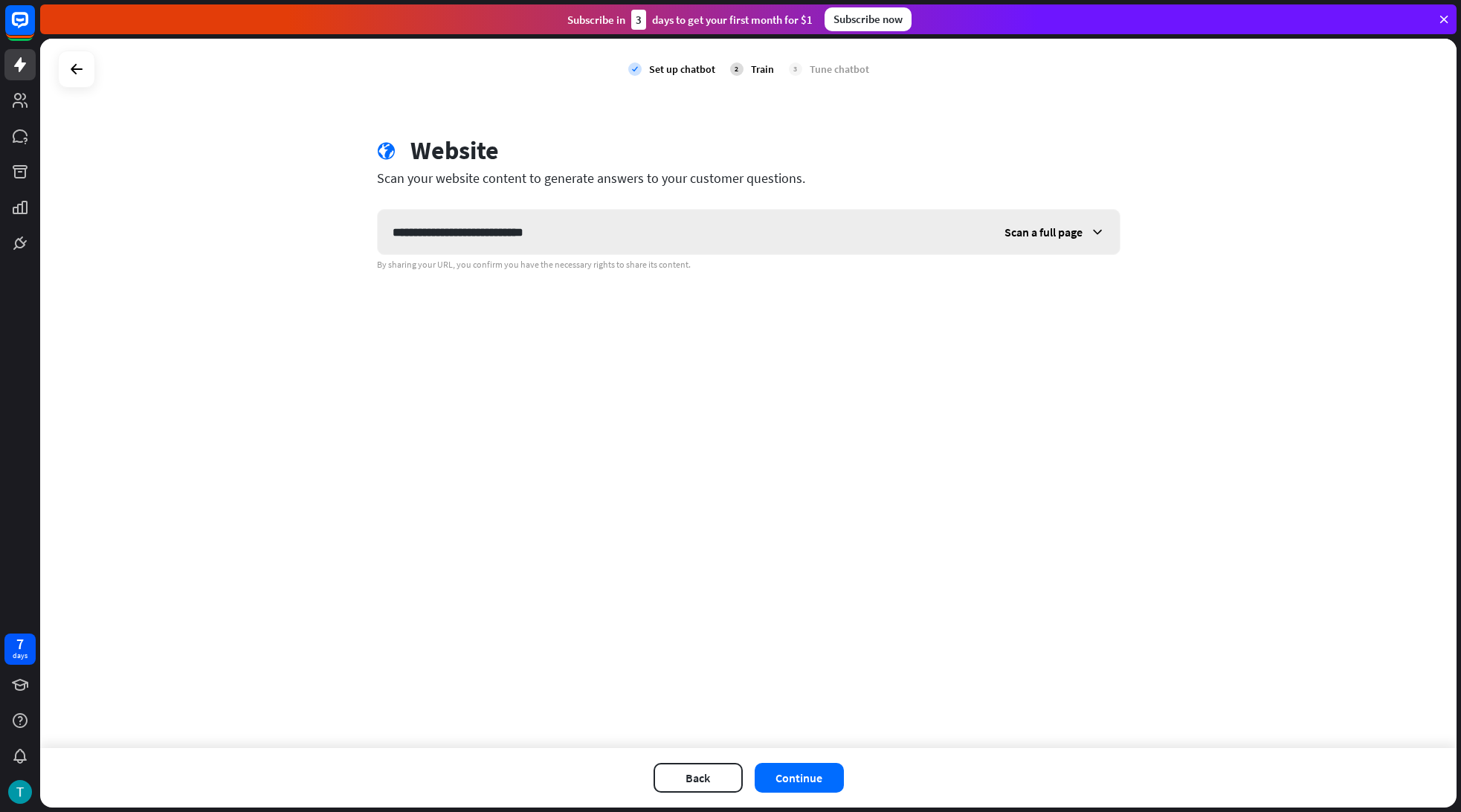
click at [1042, 238] on span "Scan a full page" at bounding box center [1043, 232] width 78 height 15
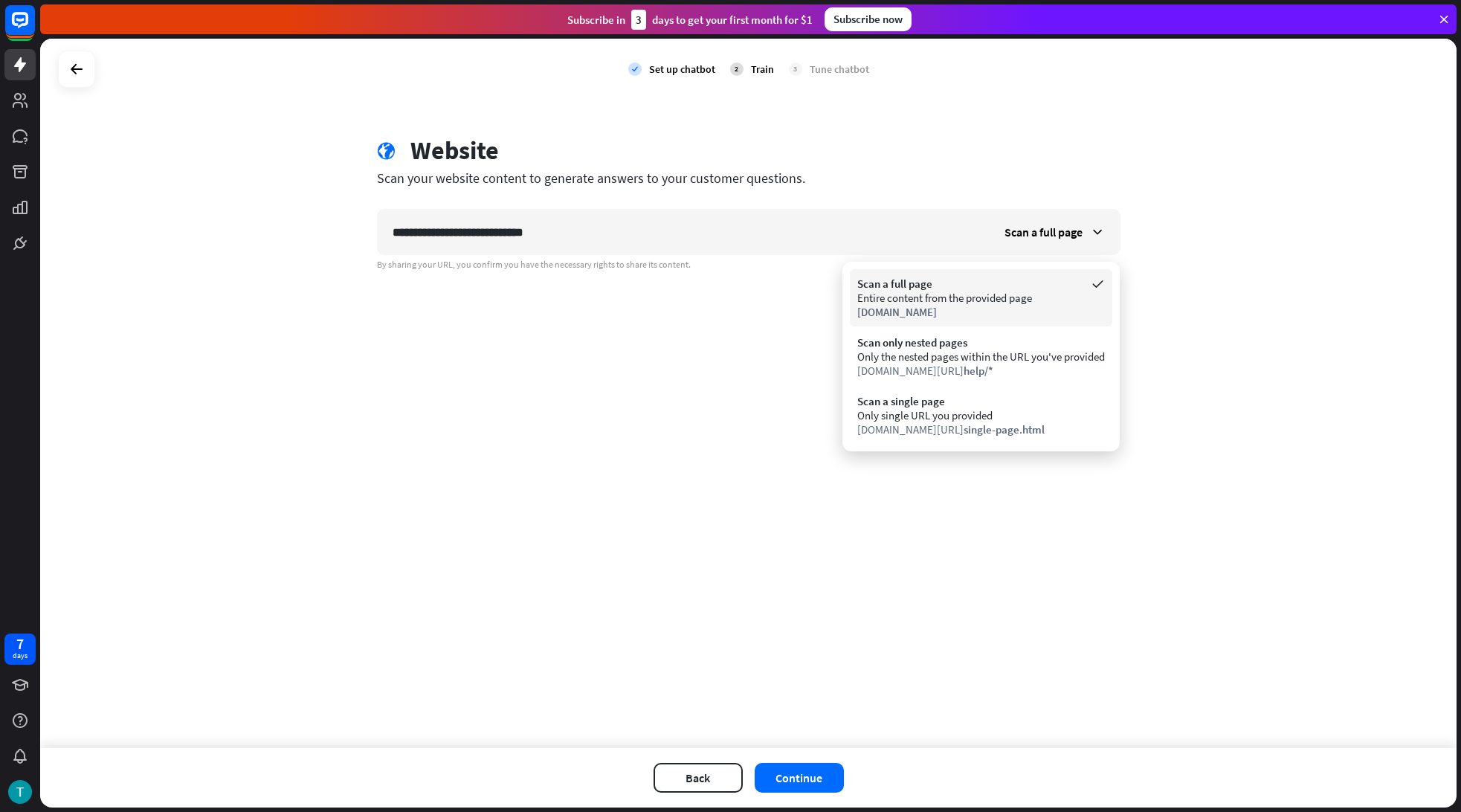
click at [1008, 274] on div "Scan a full page Entire content from the provided page [DOMAIN_NAME]" at bounding box center [981, 297] width 263 height 57
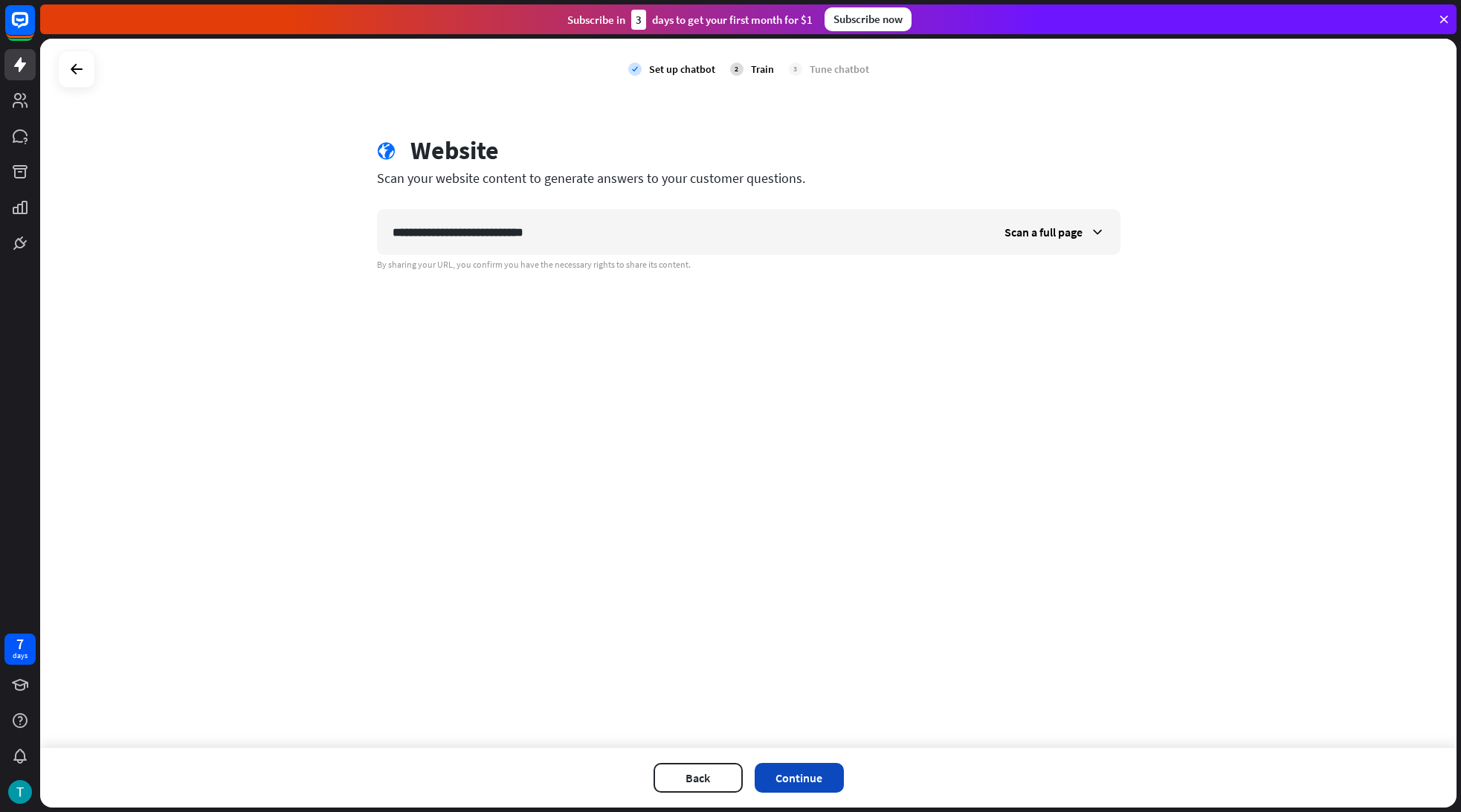
click at [787, 767] on button "Continue" at bounding box center [799, 778] width 89 height 30
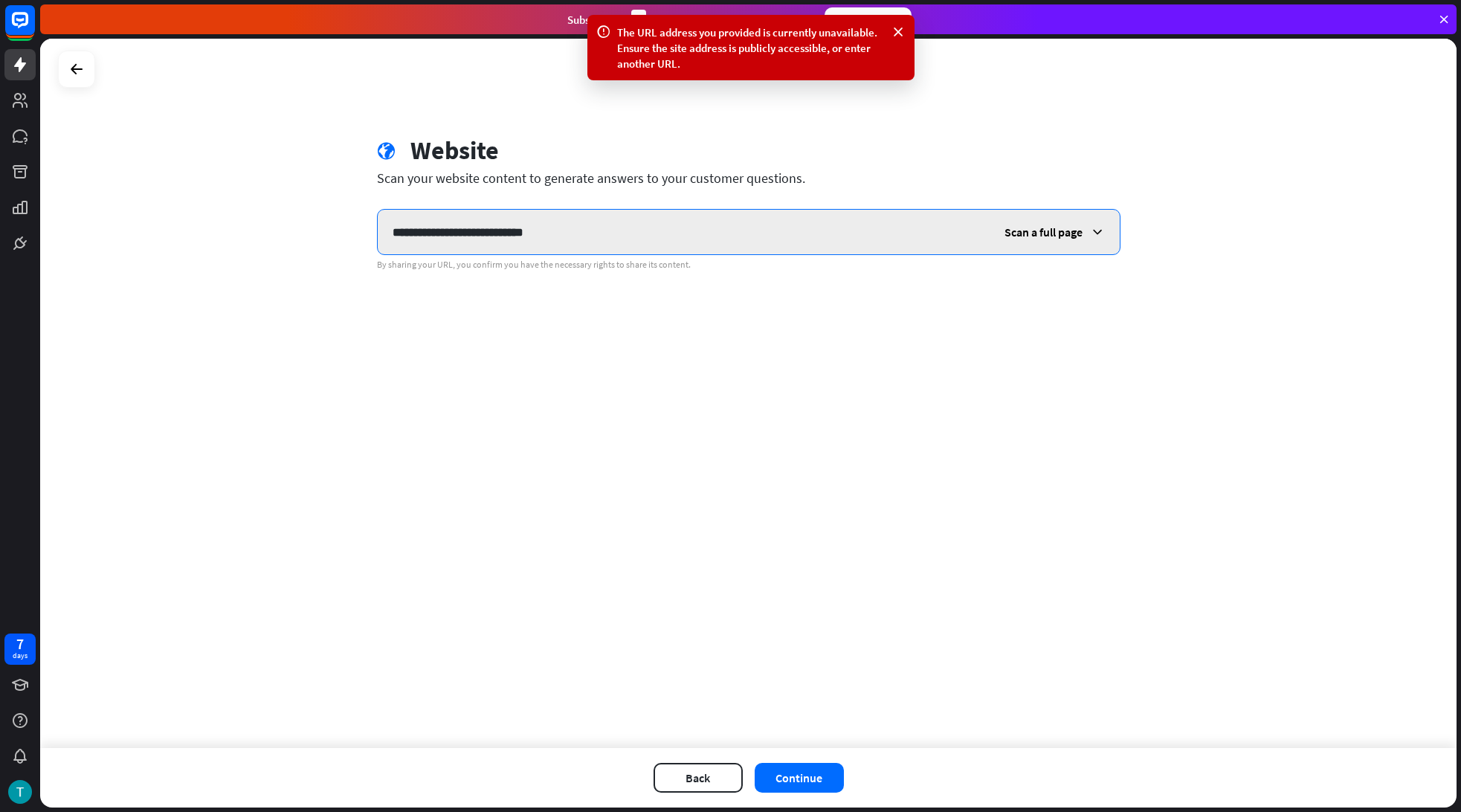
drag, startPoint x: 514, startPoint y: 234, endPoint x: 662, endPoint y: 220, distance: 148.7
click at [637, 221] on input "**********" at bounding box center [683, 232] width 612 height 45
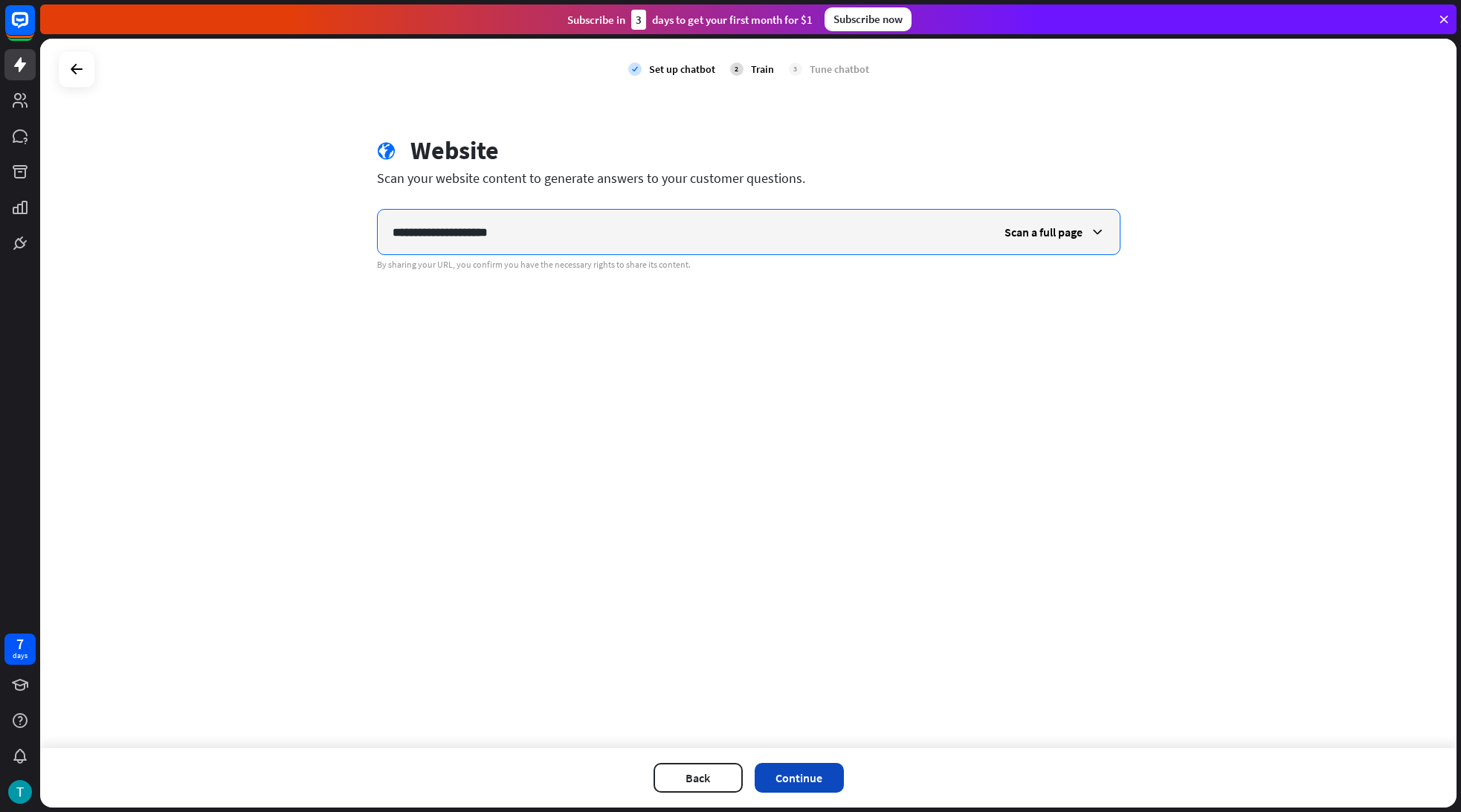
type input "**********"
click at [803, 769] on button "Continue" at bounding box center [799, 778] width 89 height 30
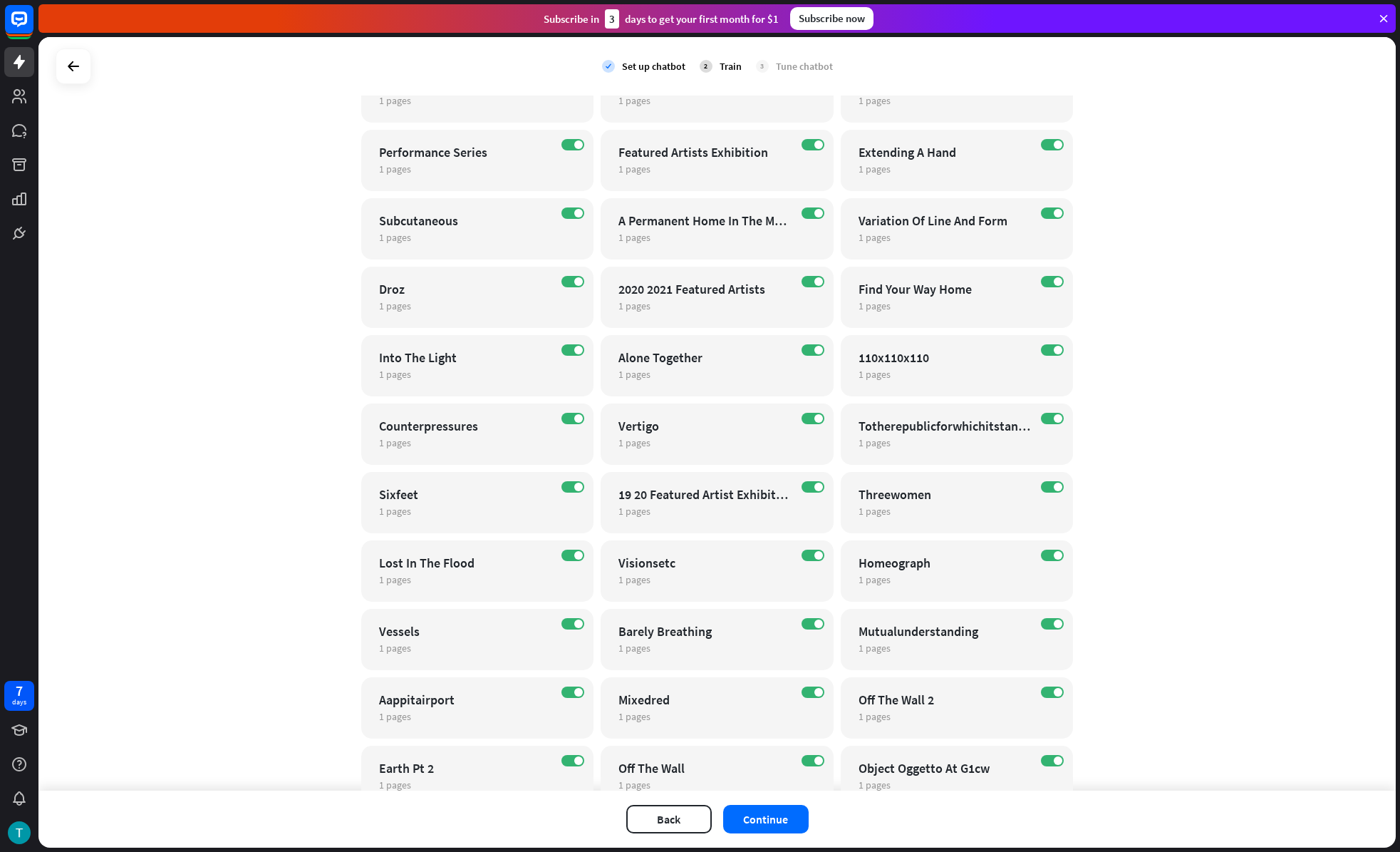
scroll to position [4604, 0]
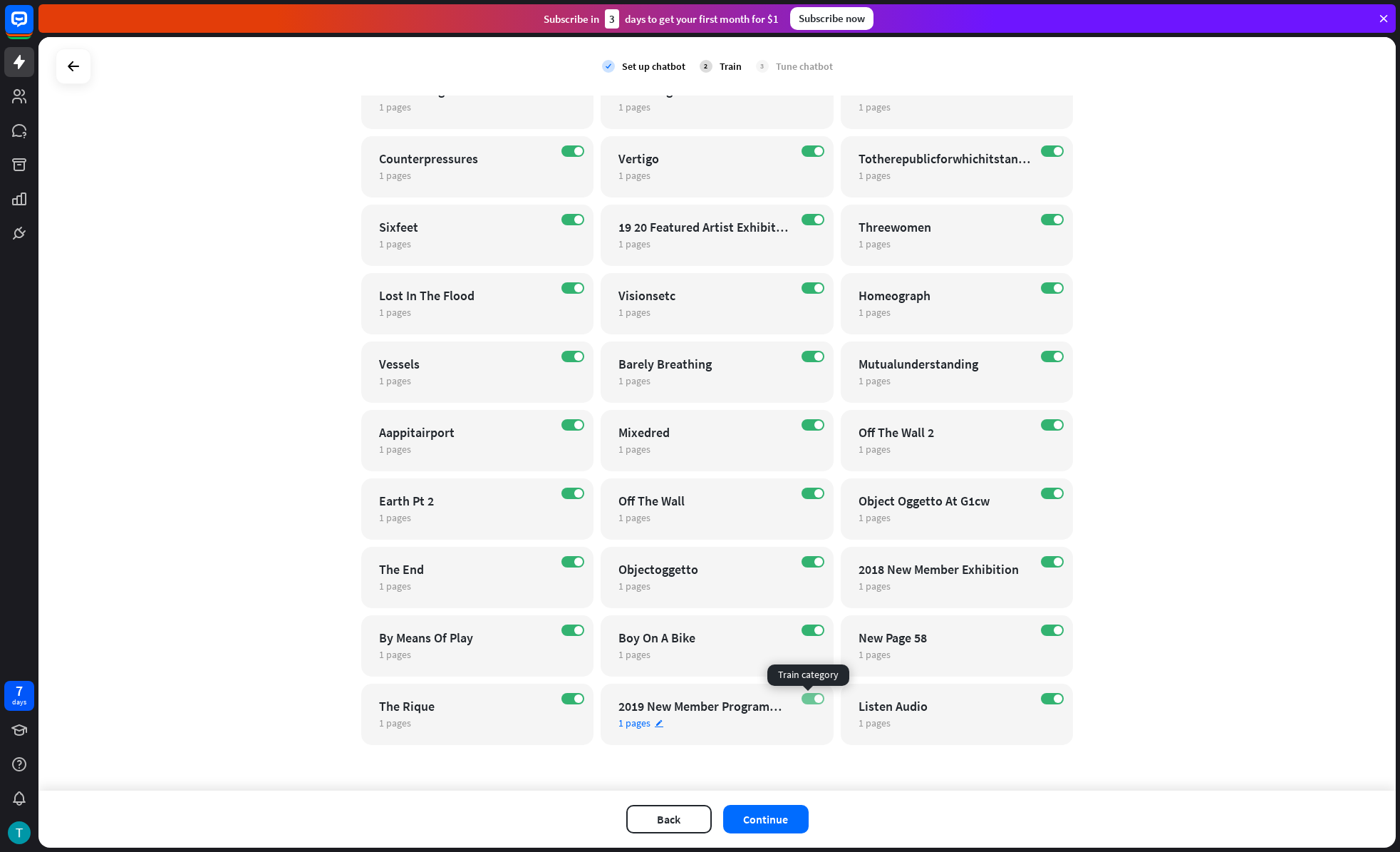
click at [803, 698] on label "ON" at bounding box center [813, 698] width 23 height 11
click at [575, 702] on label "ON" at bounding box center [573, 698] width 23 height 11
drag, startPoint x: 565, startPoint y: 627, endPoint x: 756, endPoint y: 637, distance: 191.3
click at [566, 627] on label "ON" at bounding box center [573, 630] width 23 height 11
click at [803, 630] on label "ON" at bounding box center [813, 630] width 23 height 11
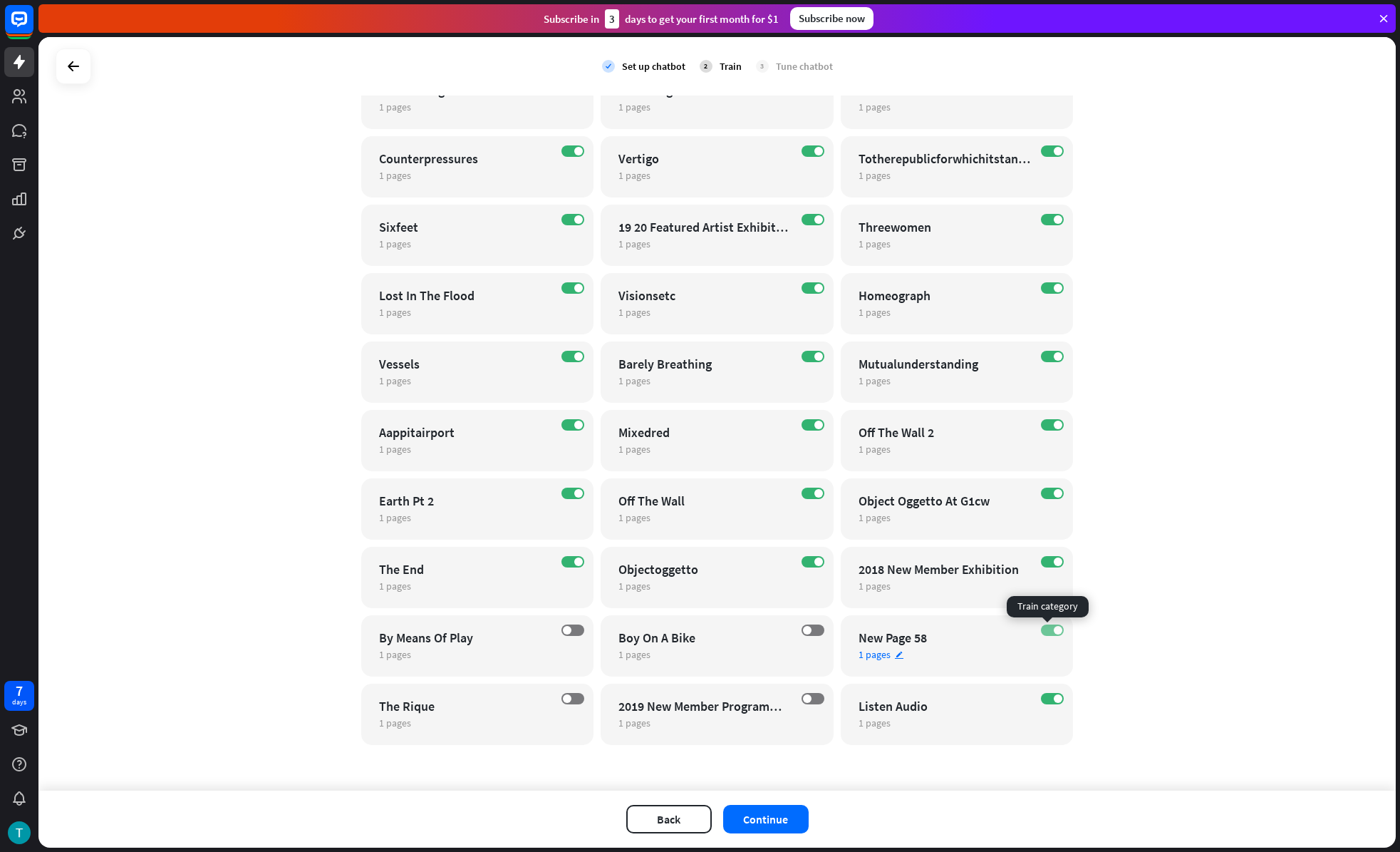
click at [1054, 631] on span at bounding box center [1058, 630] width 8 height 8
click at [1054, 699] on span at bounding box center [1058, 698] width 8 height 8
drag, startPoint x: 1050, startPoint y: 564, endPoint x: 912, endPoint y: 567, distance: 138.0
click at [1054, 564] on span at bounding box center [1058, 561] width 8 height 8
click at [809, 566] on label "ON" at bounding box center [813, 561] width 23 height 11
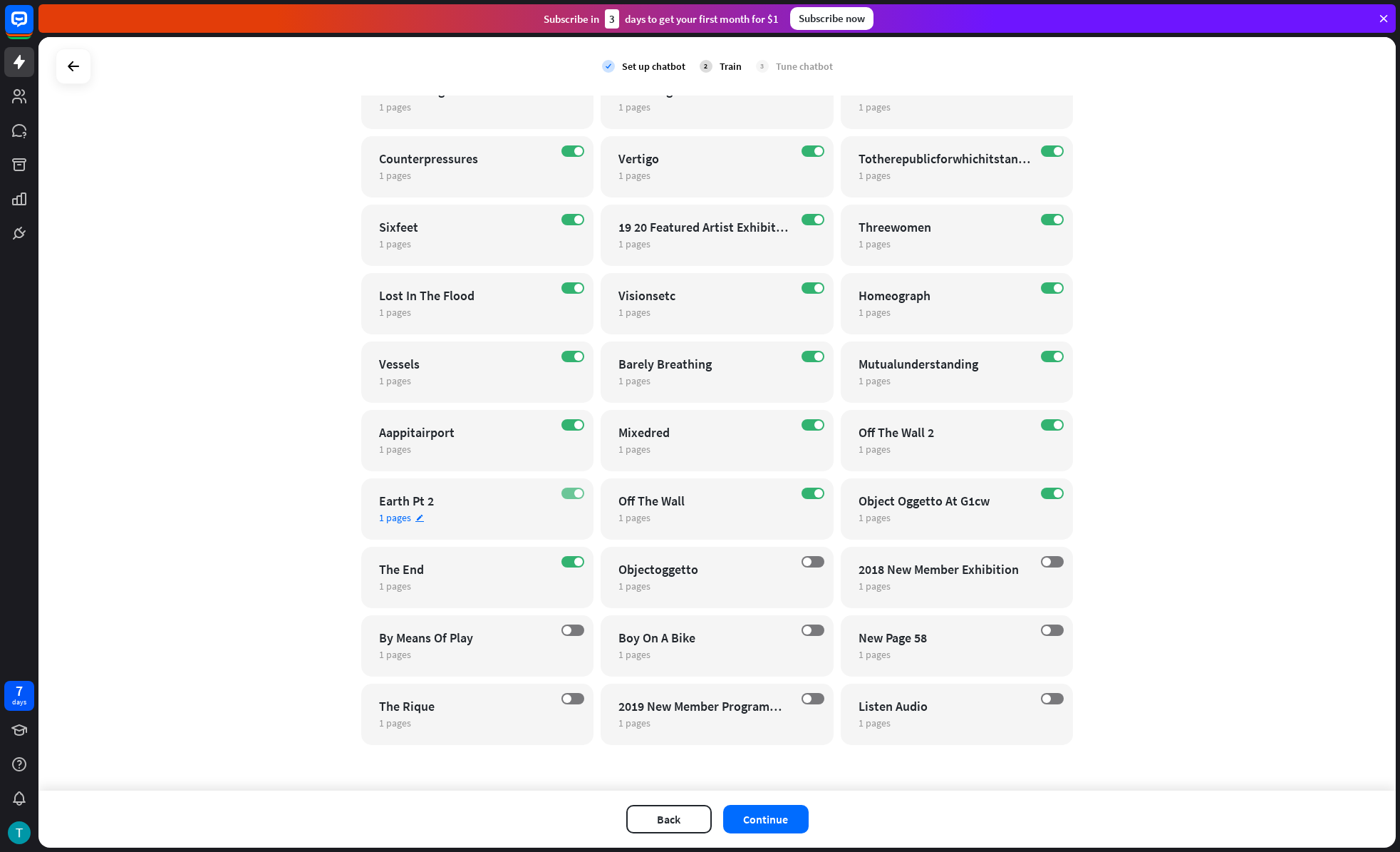
drag, startPoint x: 570, startPoint y: 561, endPoint x: 566, endPoint y: 492, distance: 69.1
click at [575, 560] on span at bounding box center [579, 561] width 8 height 8
drag, startPoint x: 567, startPoint y: 491, endPoint x: 771, endPoint y: 496, distance: 204.1
click at [569, 491] on label "ON" at bounding box center [573, 493] width 23 height 11
click at [802, 494] on label "ON" at bounding box center [813, 493] width 23 height 11
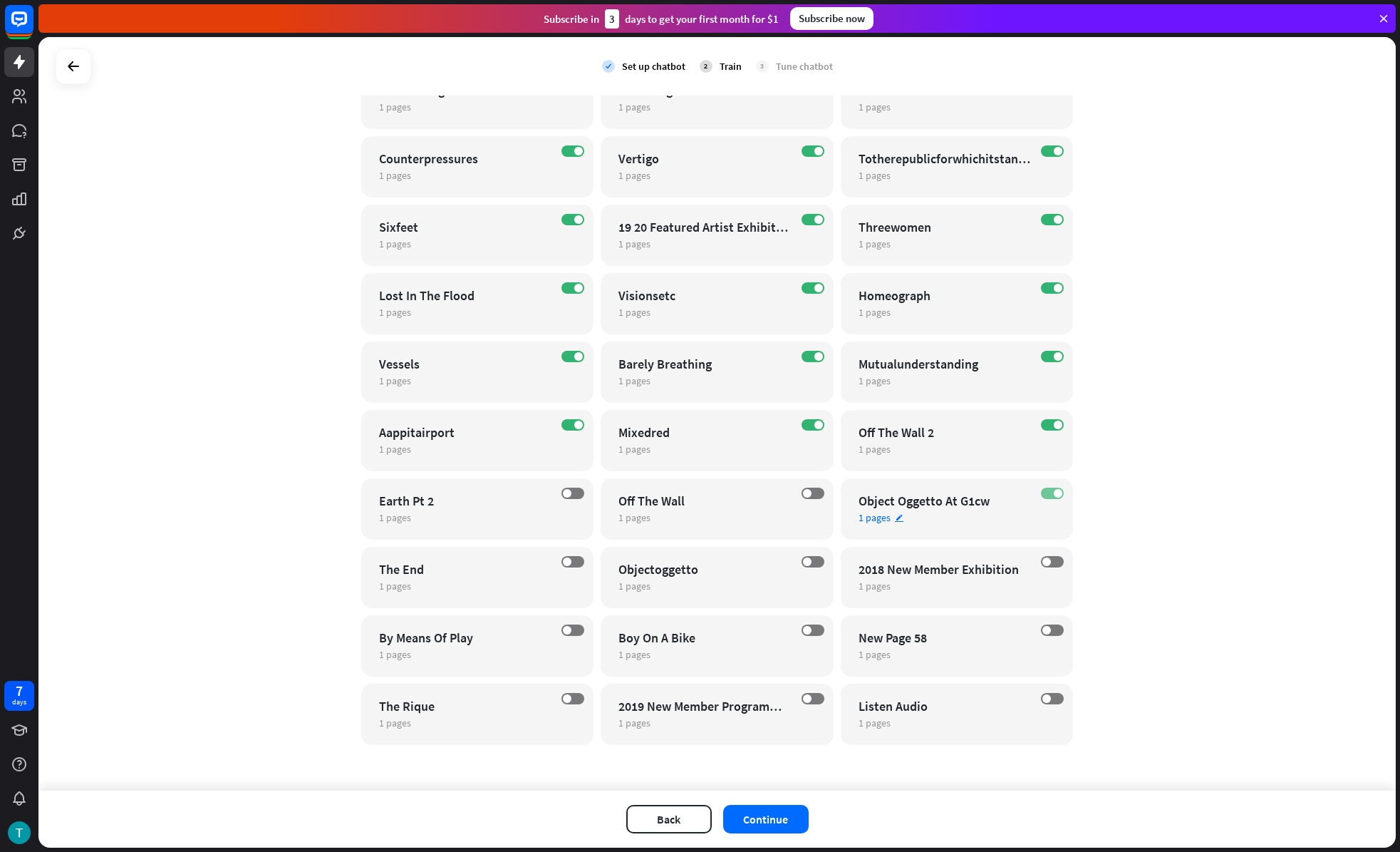
click at [1045, 495] on label "ON" at bounding box center [1052, 493] width 23 height 11
click at [1044, 423] on label "ON" at bounding box center [1052, 424] width 23 height 11
click at [814, 425] on span at bounding box center [819, 425] width 8 height 8
click at [562, 424] on label "ON" at bounding box center [573, 424] width 23 height 11
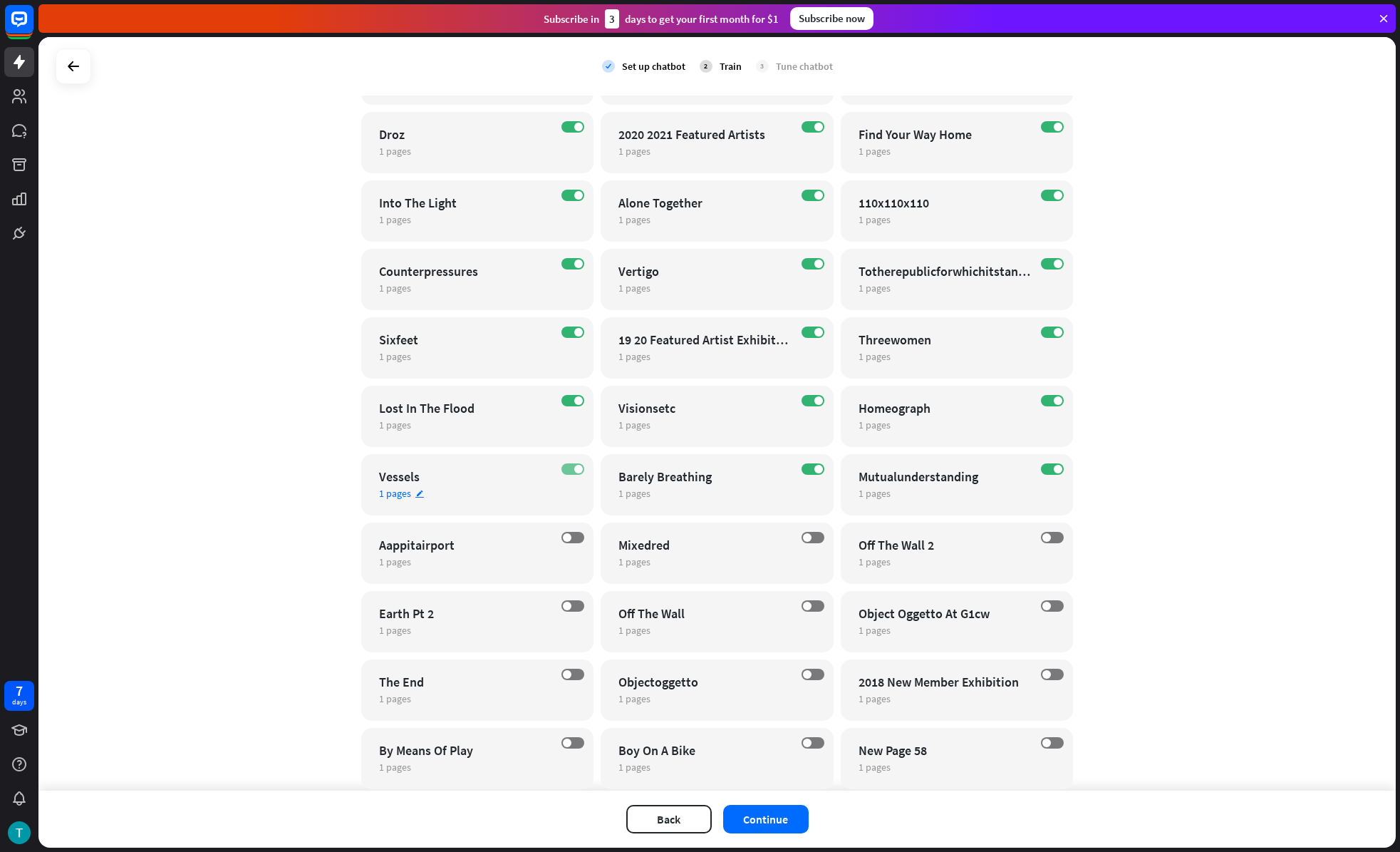
scroll to position [4487, 0]
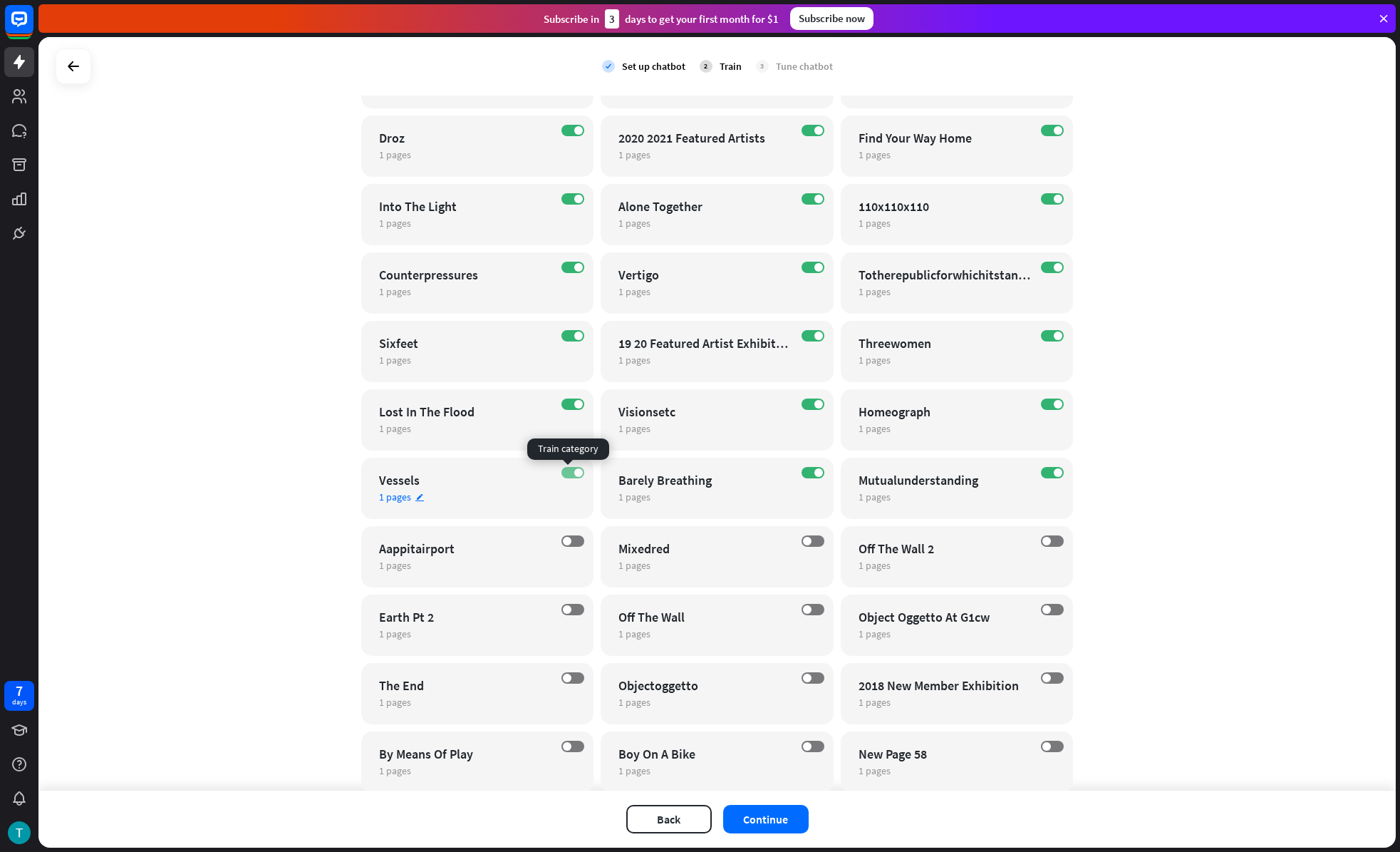
click at [565, 473] on label "ON" at bounding box center [573, 472] width 23 height 11
click at [814, 474] on span at bounding box center [819, 472] width 8 height 8
click at [1044, 469] on label "ON" at bounding box center [1052, 472] width 23 height 11
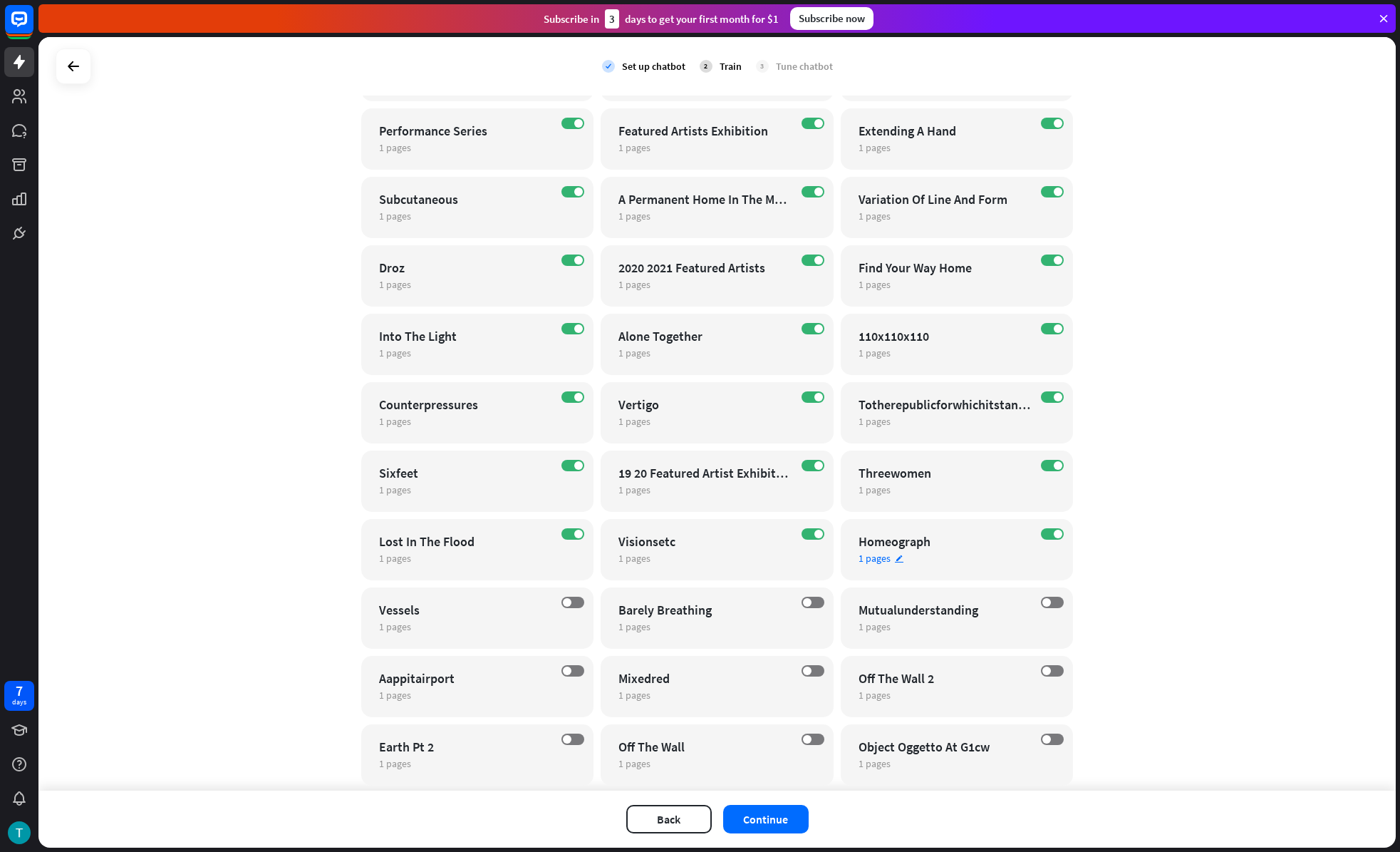
scroll to position [4357, 0]
click at [1054, 531] on span at bounding box center [1058, 534] width 8 height 8
click at [809, 529] on label "ON" at bounding box center [813, 534] width 23 height 11
click at [563, 533] on label "ON" at bounding box center [573, 534] width 23 height 11
click at [564, 467] on label "ON" at bounding box center [573, 466] width 23 height 11
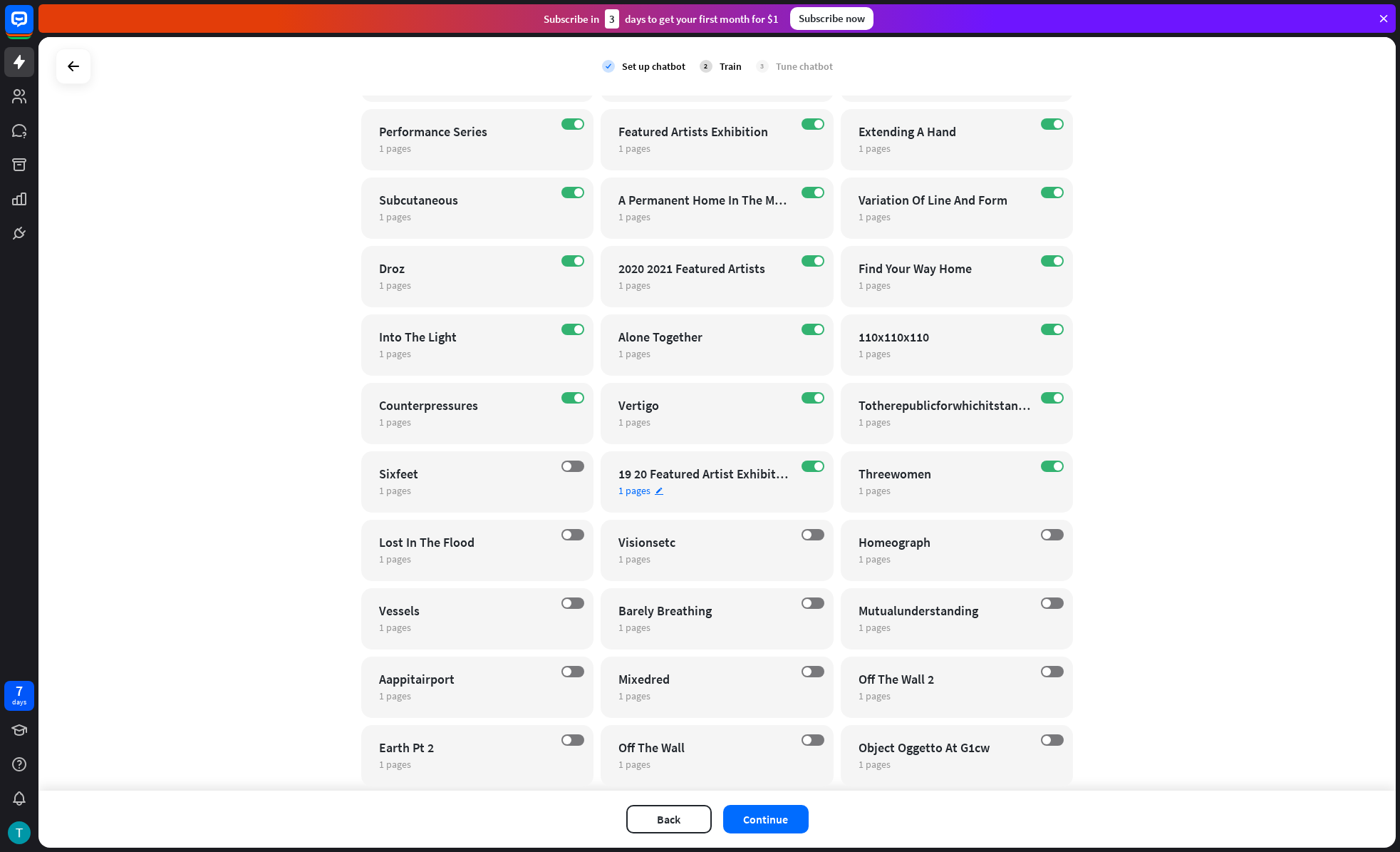
click at [803, 458] on div "ON 19 20 Featured Artist Exhibition 1 pages edit" at bounding box center [717, 482] width 233 height 62
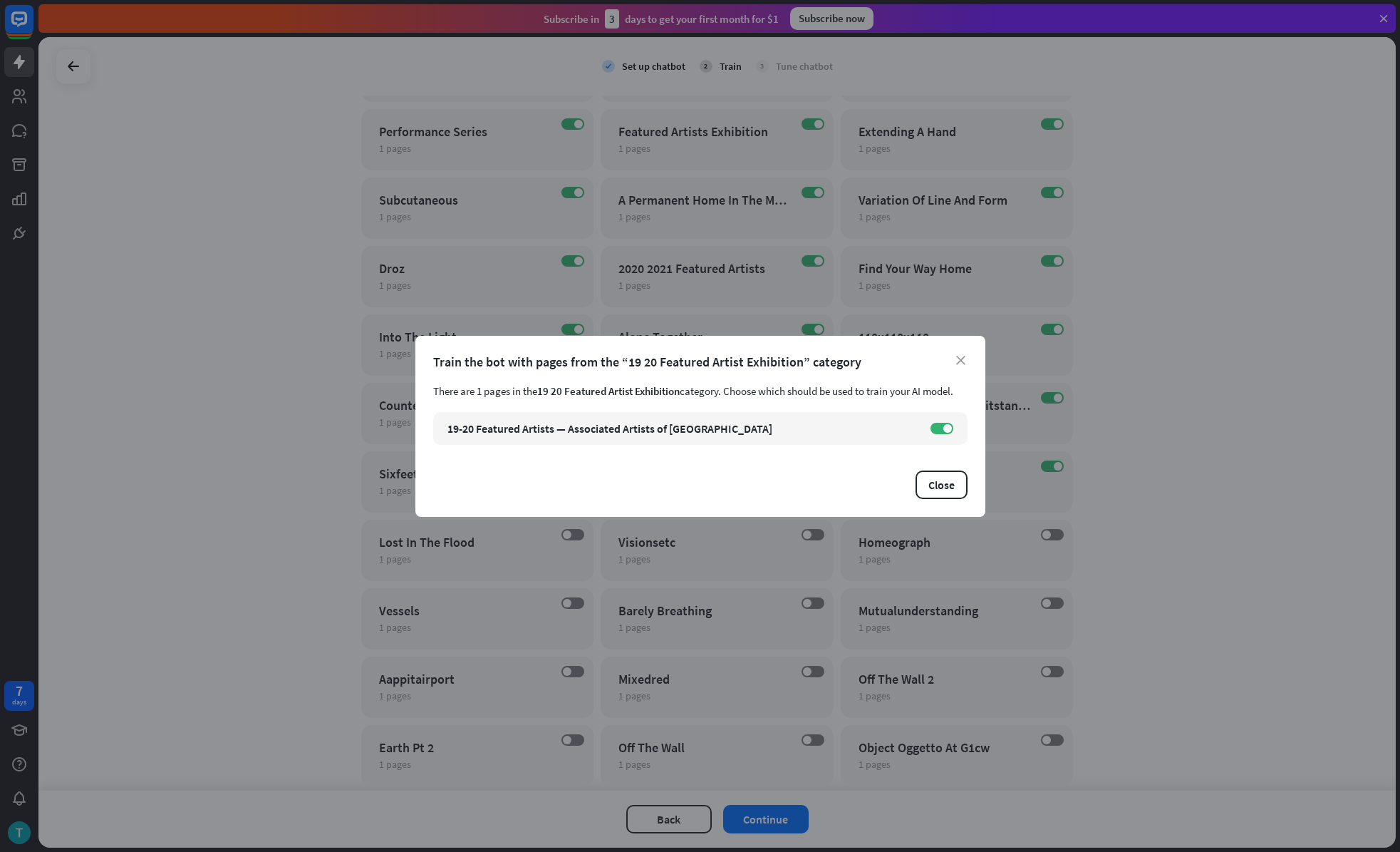
click at [1033, 430] on div "close Train the bot with pages from the “19 20 Featured Artist Exhibition” cate…" at bounding box center [700, 426] width 1400 height 852
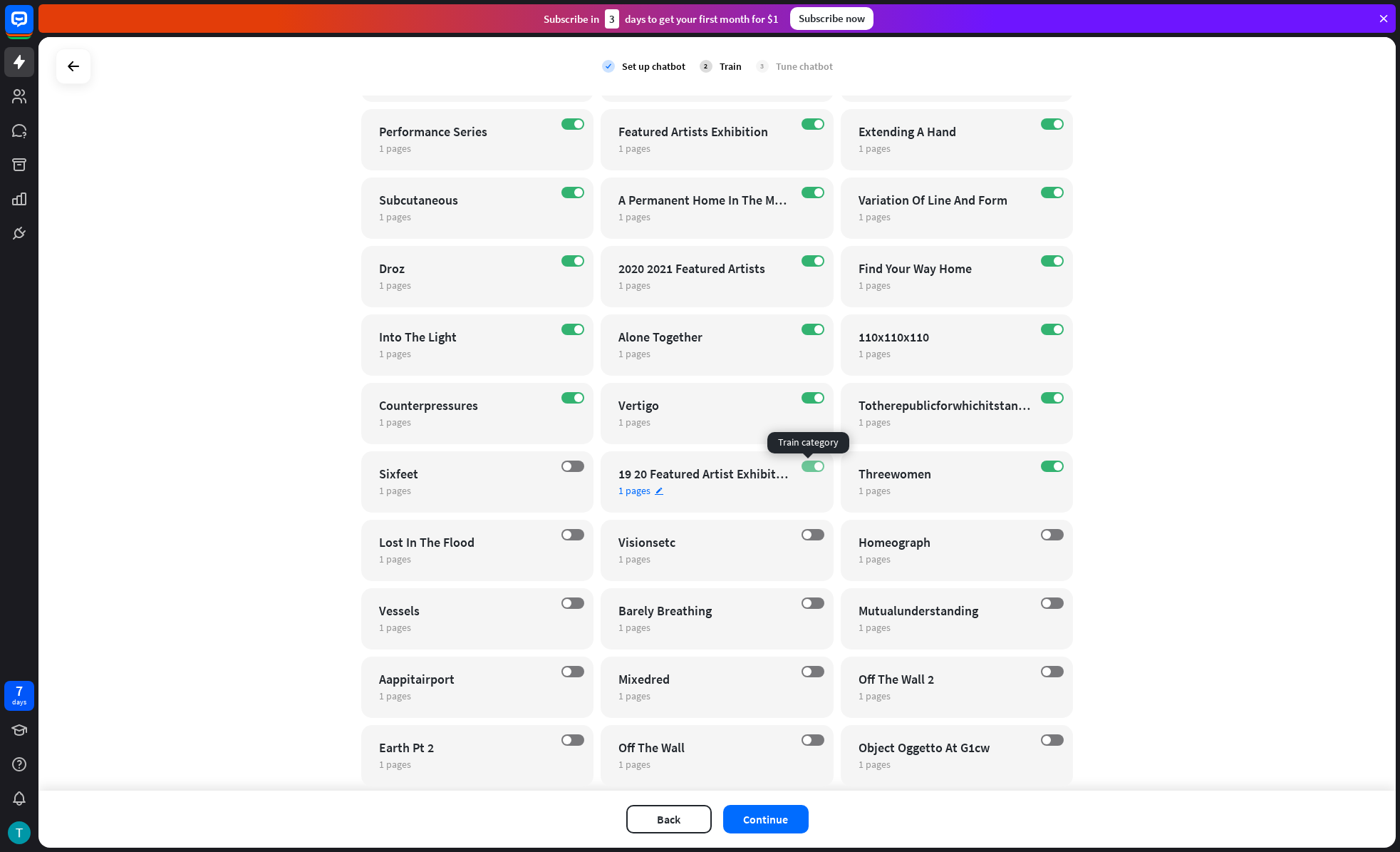
click at [809, 462] on label "ON" at bounding box center [813, 466] width 23 height 11
click at [1054, 462] on span at bounding box center [1058, 466] width 8 height 8
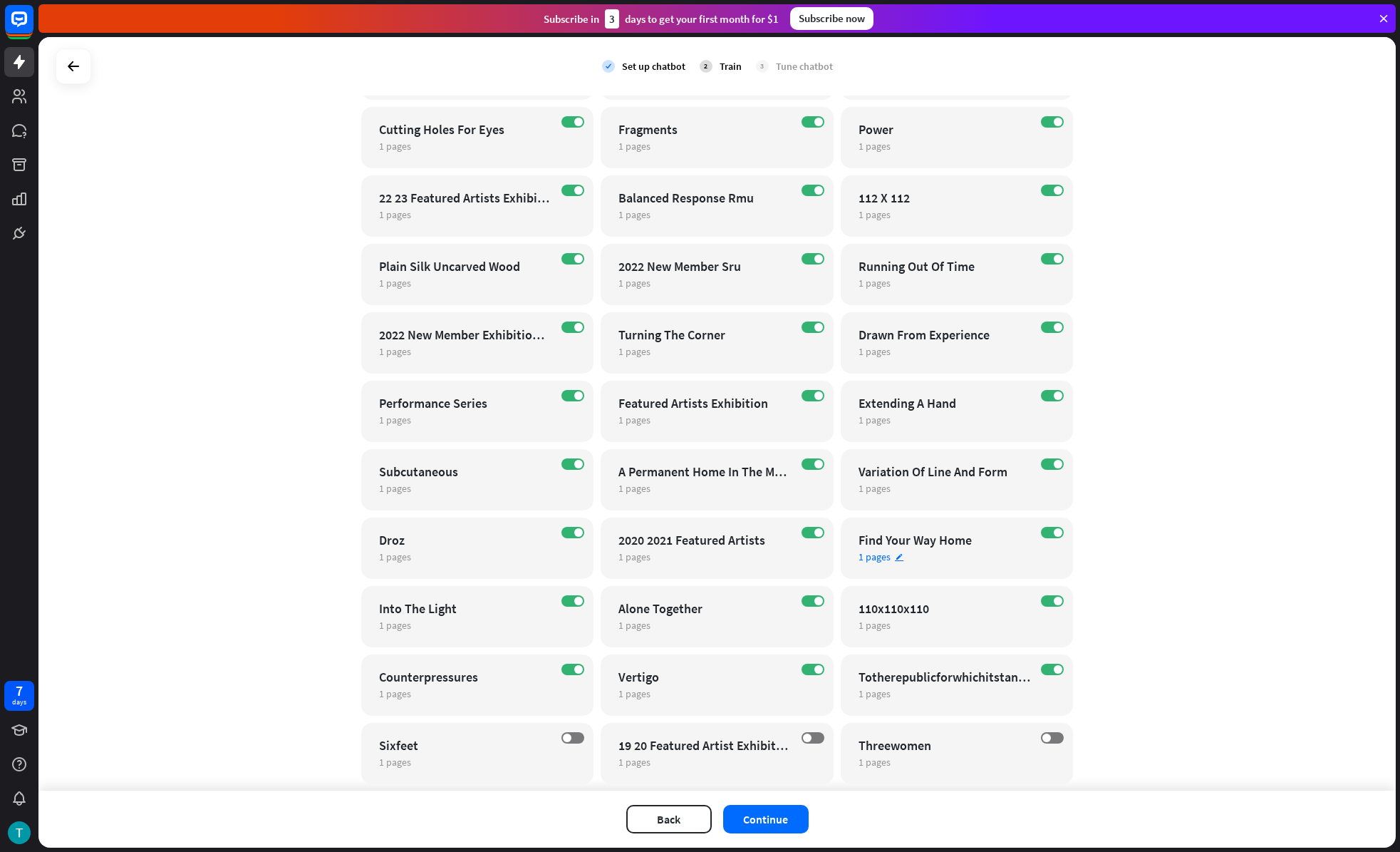
scroll to position [4059, 0]
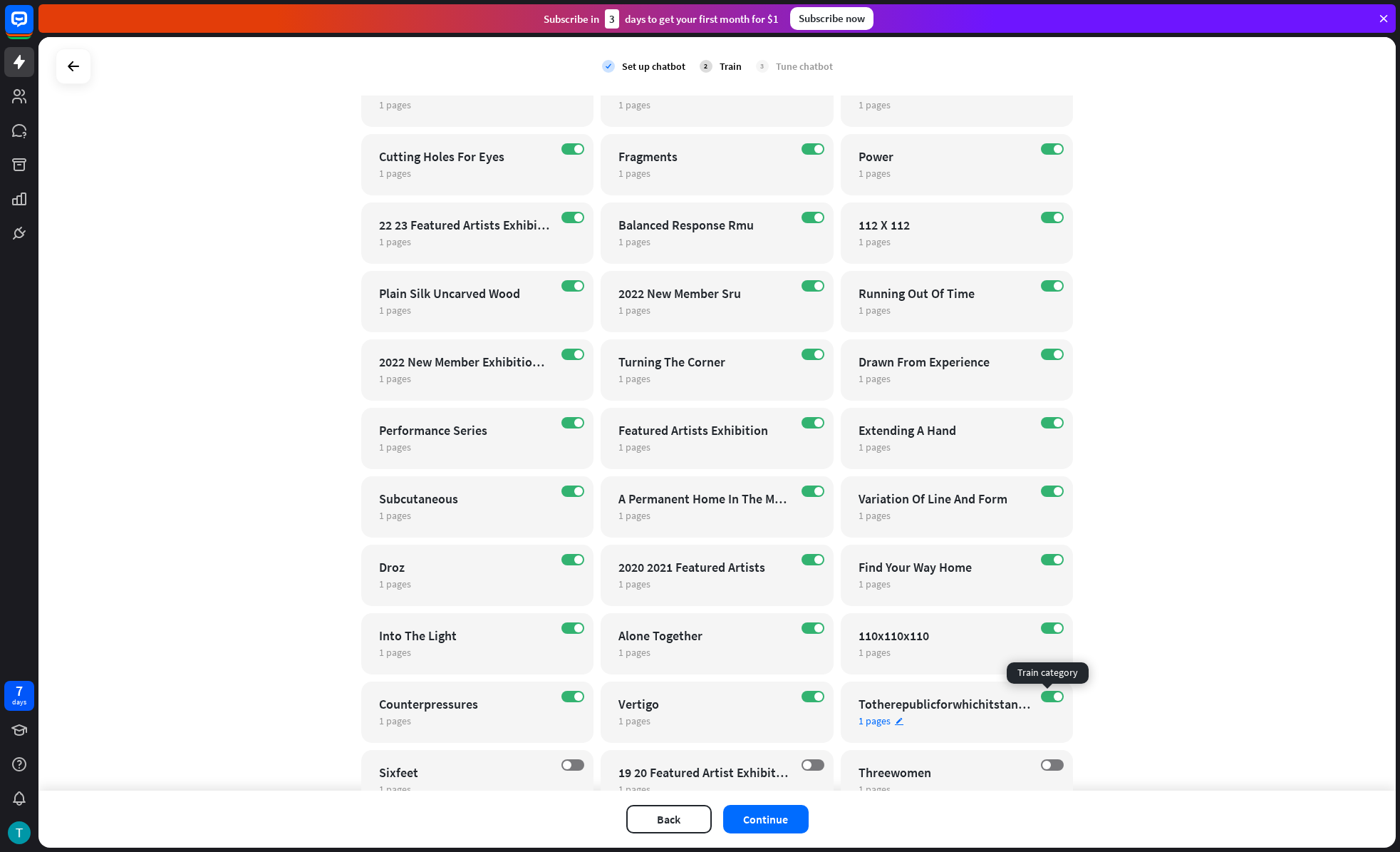
drag, startPoint x: 1048, startPoint y: 691, endPoint x: 952, endPoint y: 688, distance: 96.0
click at [1048, 691] on label "ON" at bounding box center [1052, 696] width 23 height 11
click at [814, 700] on span at bounding box center [819, 696] width 8 height 8
click at [562, 698] on label "ON" at bounding box center [573, 696] width 23 height 11
click at [567, 629] on label "ON" at bounding box center [573, 627] width 23 height 11
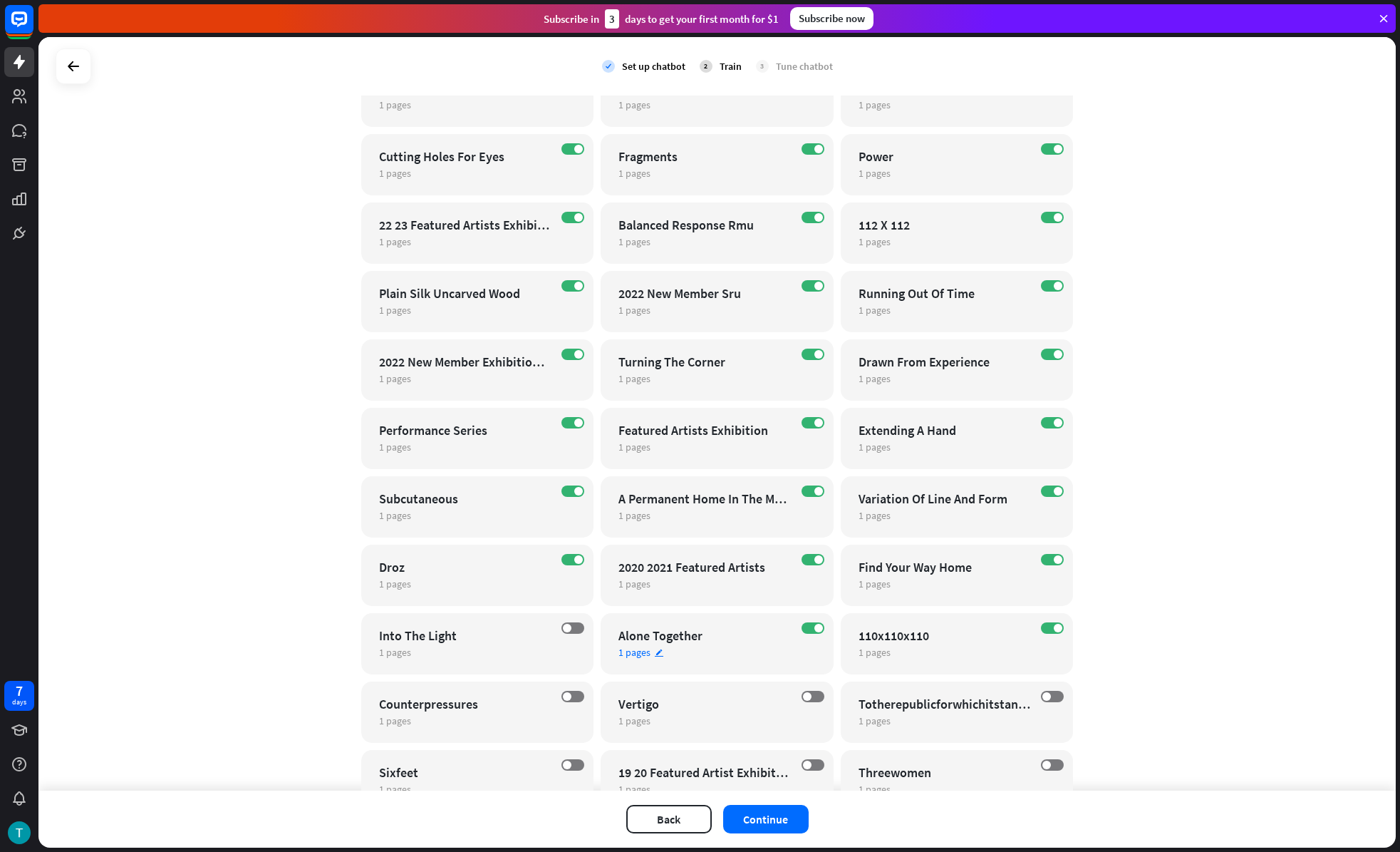
click at [820, 631] on div "ON Alone Together 1 pages edit" at bounding box center [717, 643] width 233 height 62
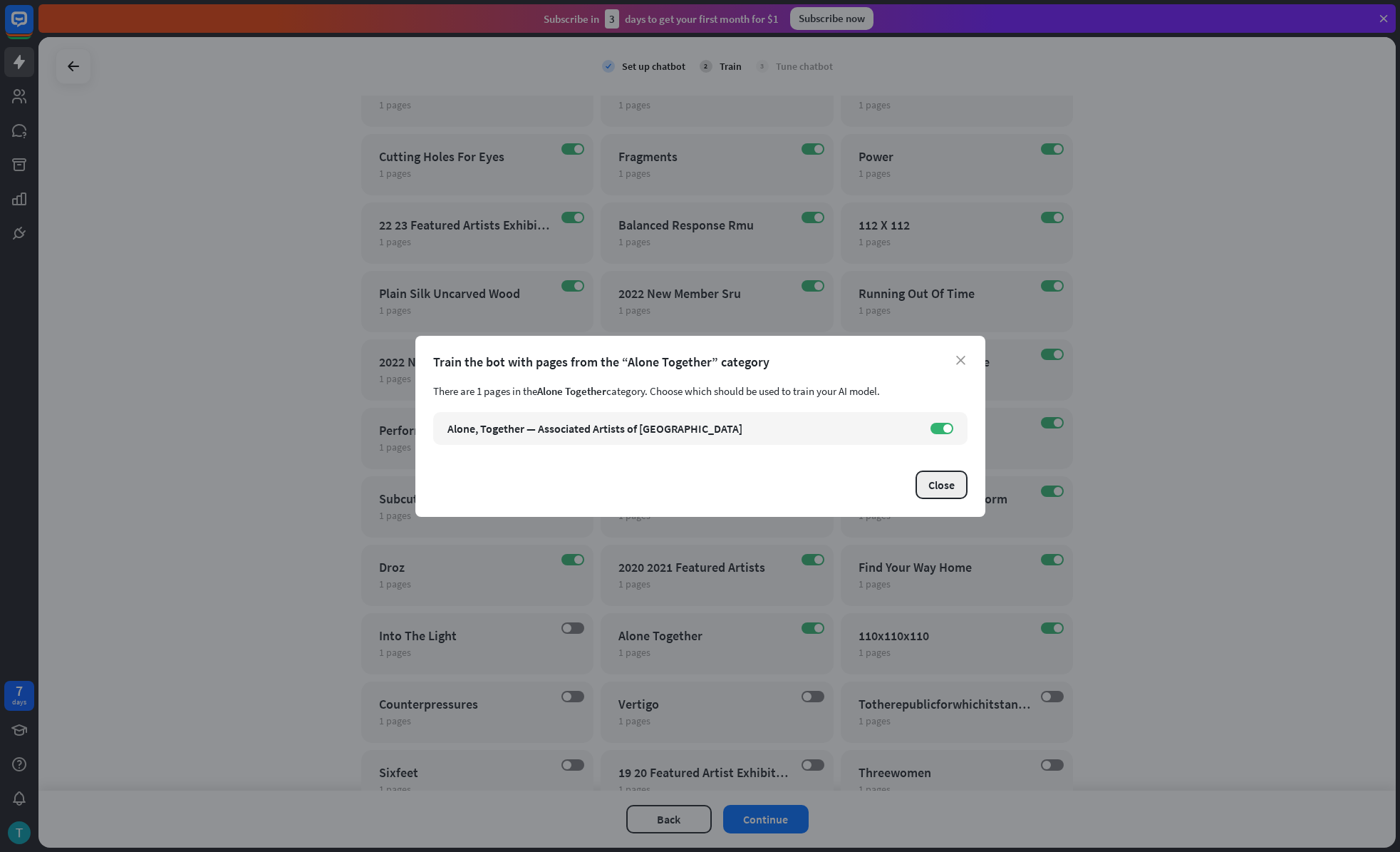
click at [941, 494] on button "Close" at bounding box center [942, 485] width 52 height 29
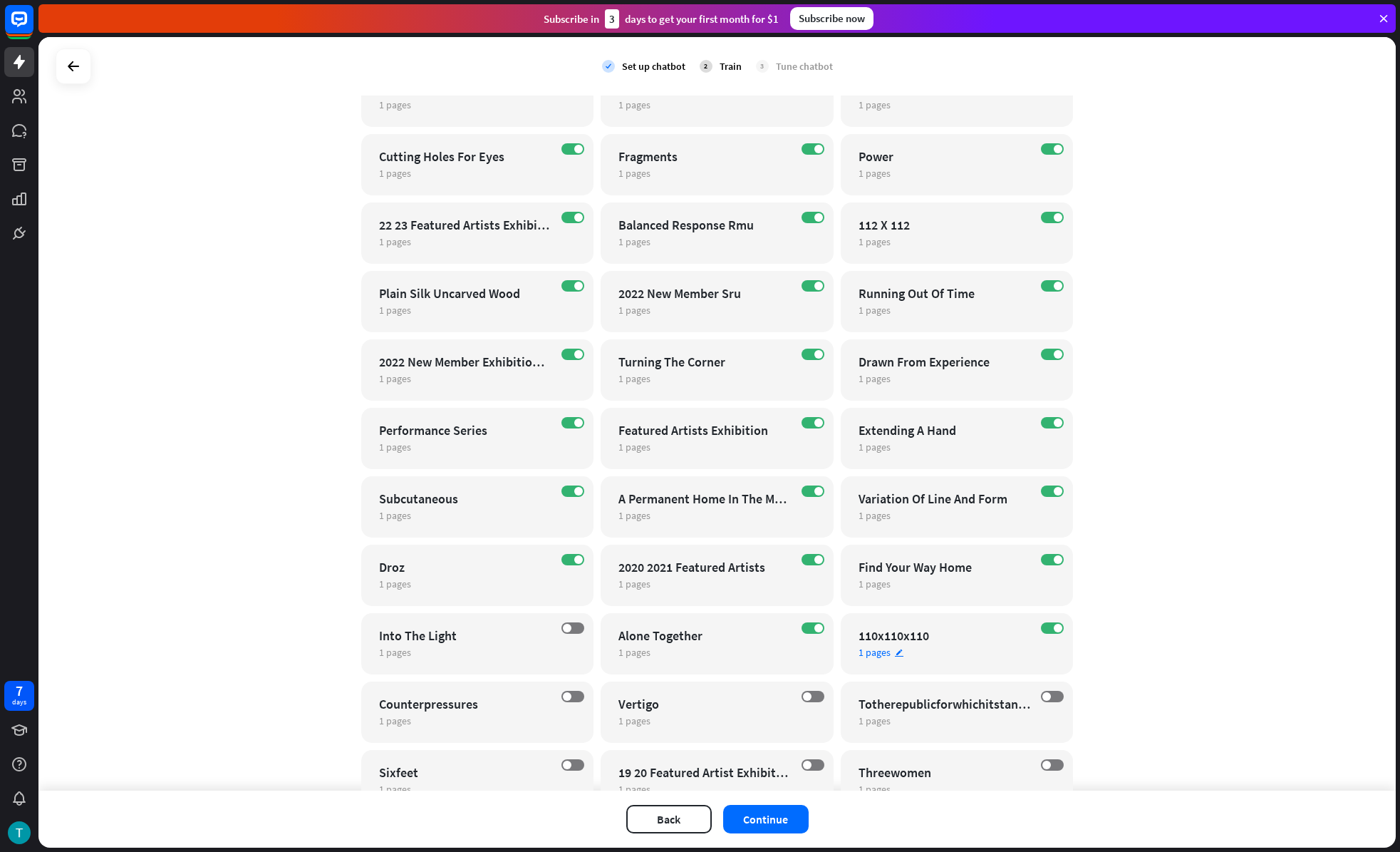
drag, startPoint x: 805, startPoint y: 625, endPoint x: 987, endPoint y: 613, distance: 182.4
click at [806, 625] on label "ON" at bounding box center [813, 627] width 23 height 11
click at [1048, 623] on label "ON" at bounding box center [1052, 627] width 23 height 11
click at [1048, 555] on label "ON" at bounding box center [1052, 559] width 23 height 11
click at [814, 559] on span at bounding box center [819, 560] width 8 height 8
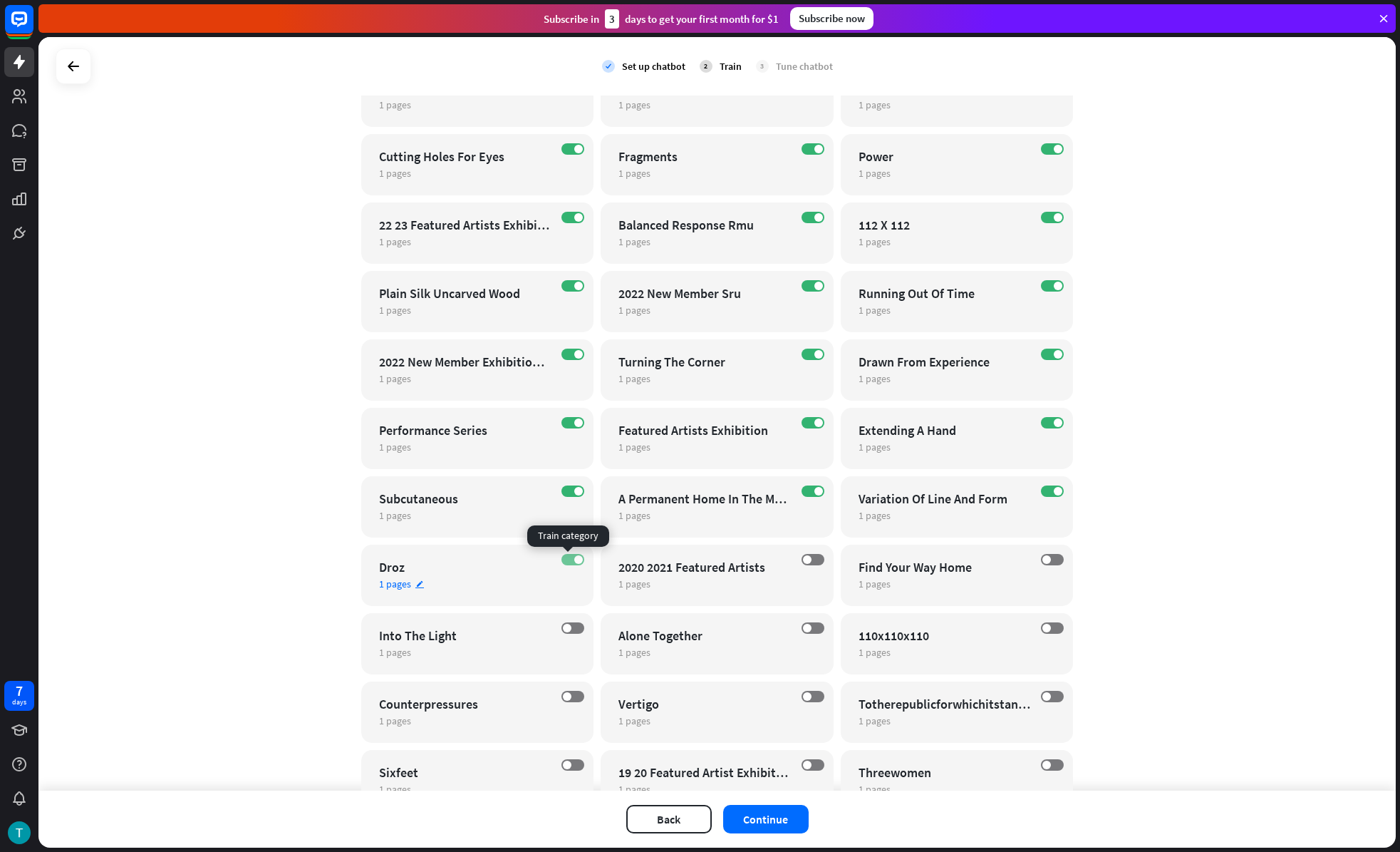
drag, startPoint x: 560, startPoint y: 557, endPoint x: 559, endPoint y: 516, distance: 41.0
click at [562, 557] on label "ON" at bounding box center [573, 559] width 23 height 11
click at [575, 487] on span at bounding box center [579, 491] width 8 height 8
click at [803, 487] on label "ON" at bounding box center [813, 490] width 23 height 11
drag, startPoint x: 1049, startPoint y: 494, endPoint x: 1070, endPoint y: 425, distance: 72.1
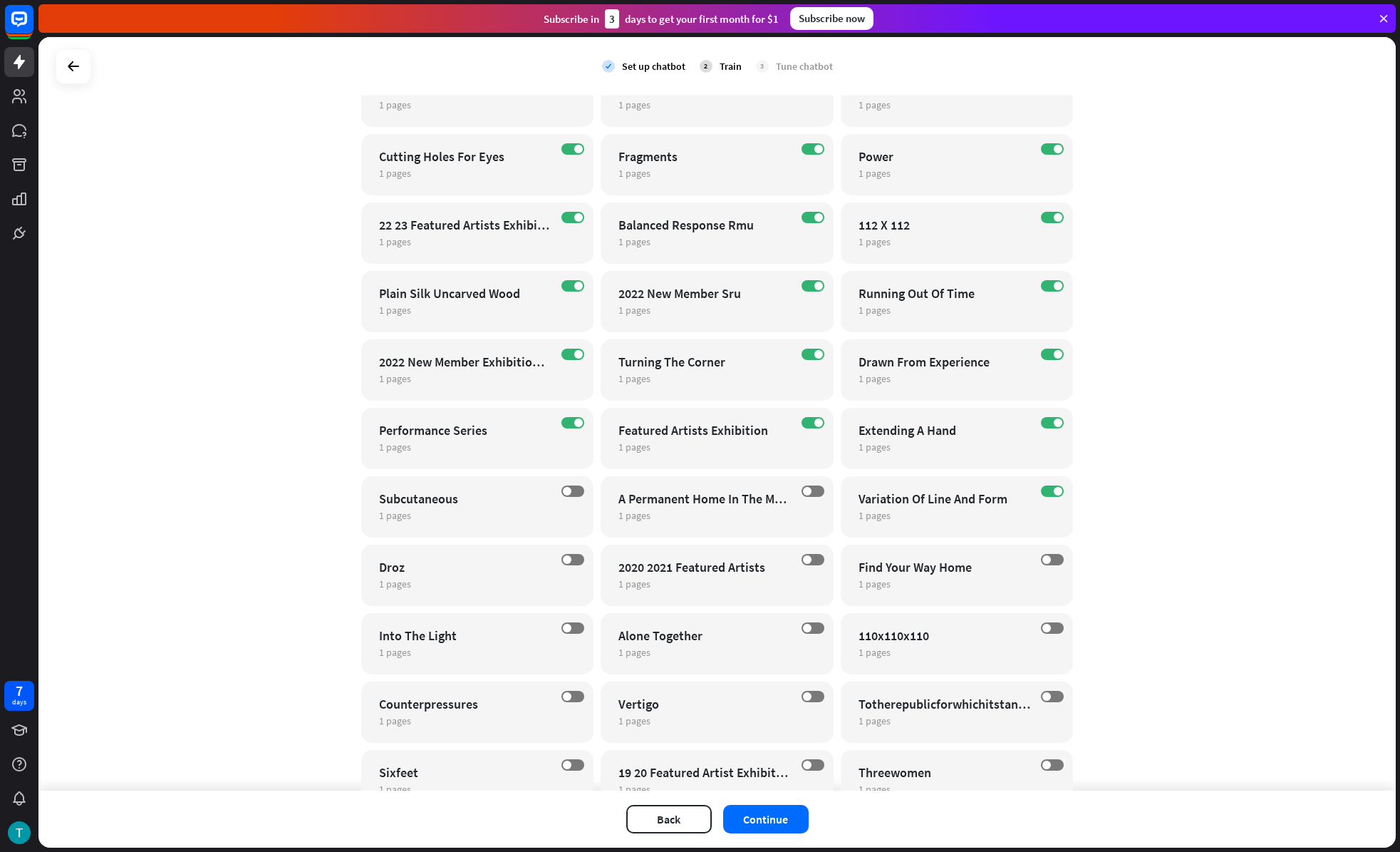
click at [1054, 494] on span at bounding box center [1058, 491] width 8 height 8
click at [1055, 418] on label "ON" at bounding box center [1052, 422] width 23 height 11
click at [815, 418] on label "ON" at bounding box center [813, 422] width 23 height 11
drag, startPoint x: 571, startPoint y: 421, endPoint x: 575, endPoint y: 366, distance: 55.1
click at [575, 421] on span at bounding box center [579, 423] width 8 height 8
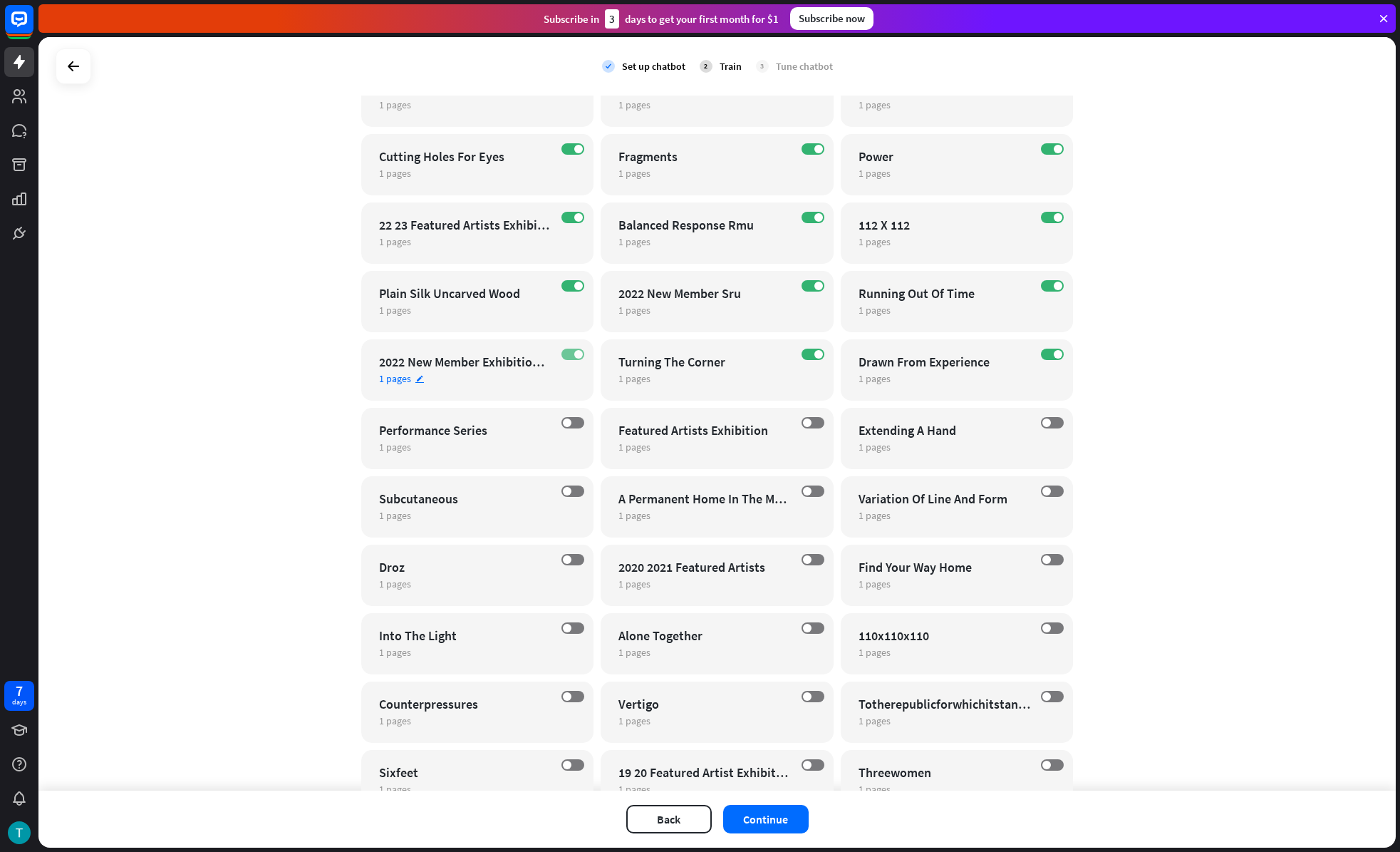
click at [575, 352] on span at bounding box center [579, 354] width 8 height 8
click at [804, 347] on div "ON Turning The Corner 1 pages edit" at bounding box center [717, 369] width 233 height 62
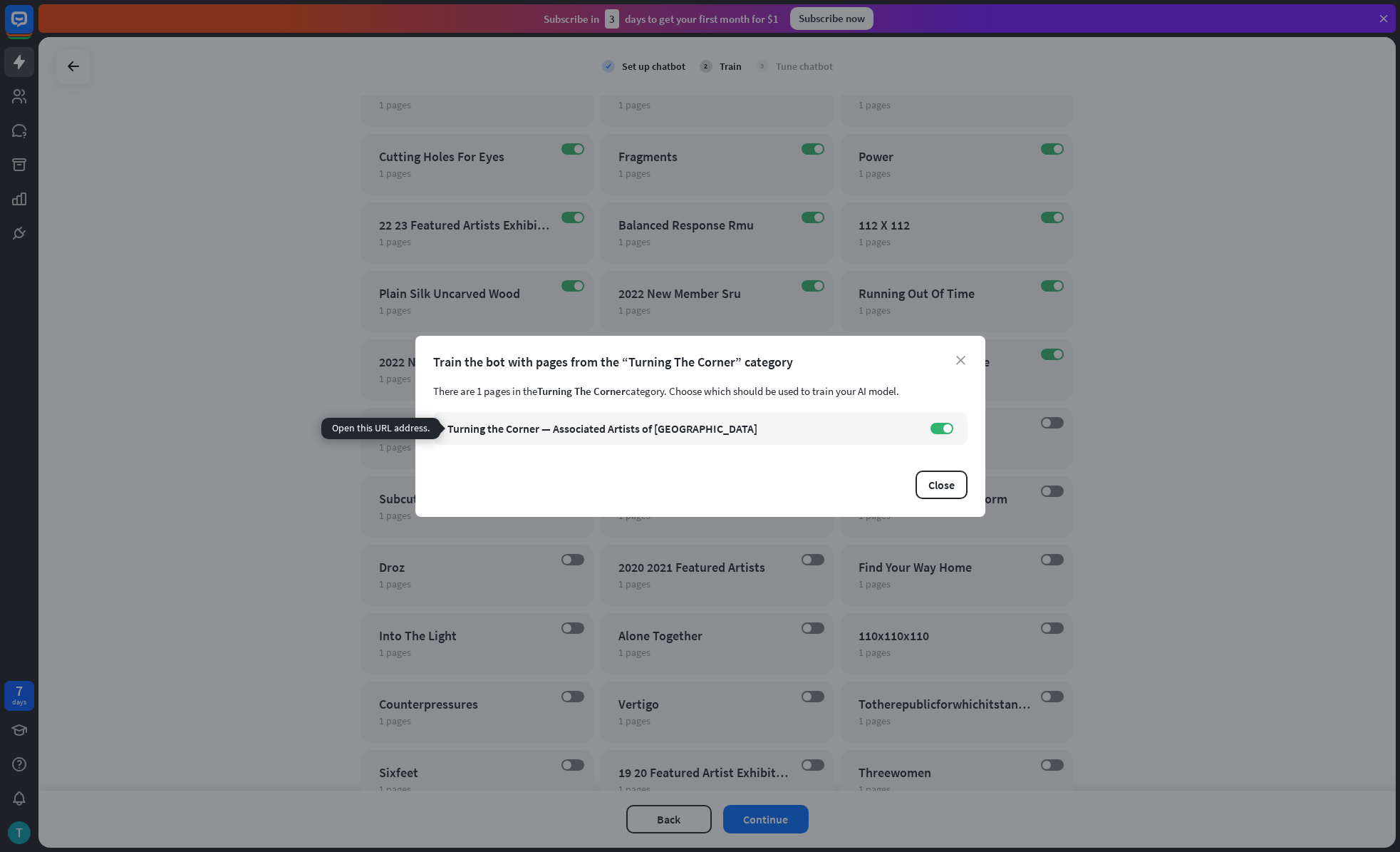
click at [1076, 458] on div "close Train the bot with pages from the “Turning The Corner” category There are…" at bounding box center [700, 426] width 1400 height 852
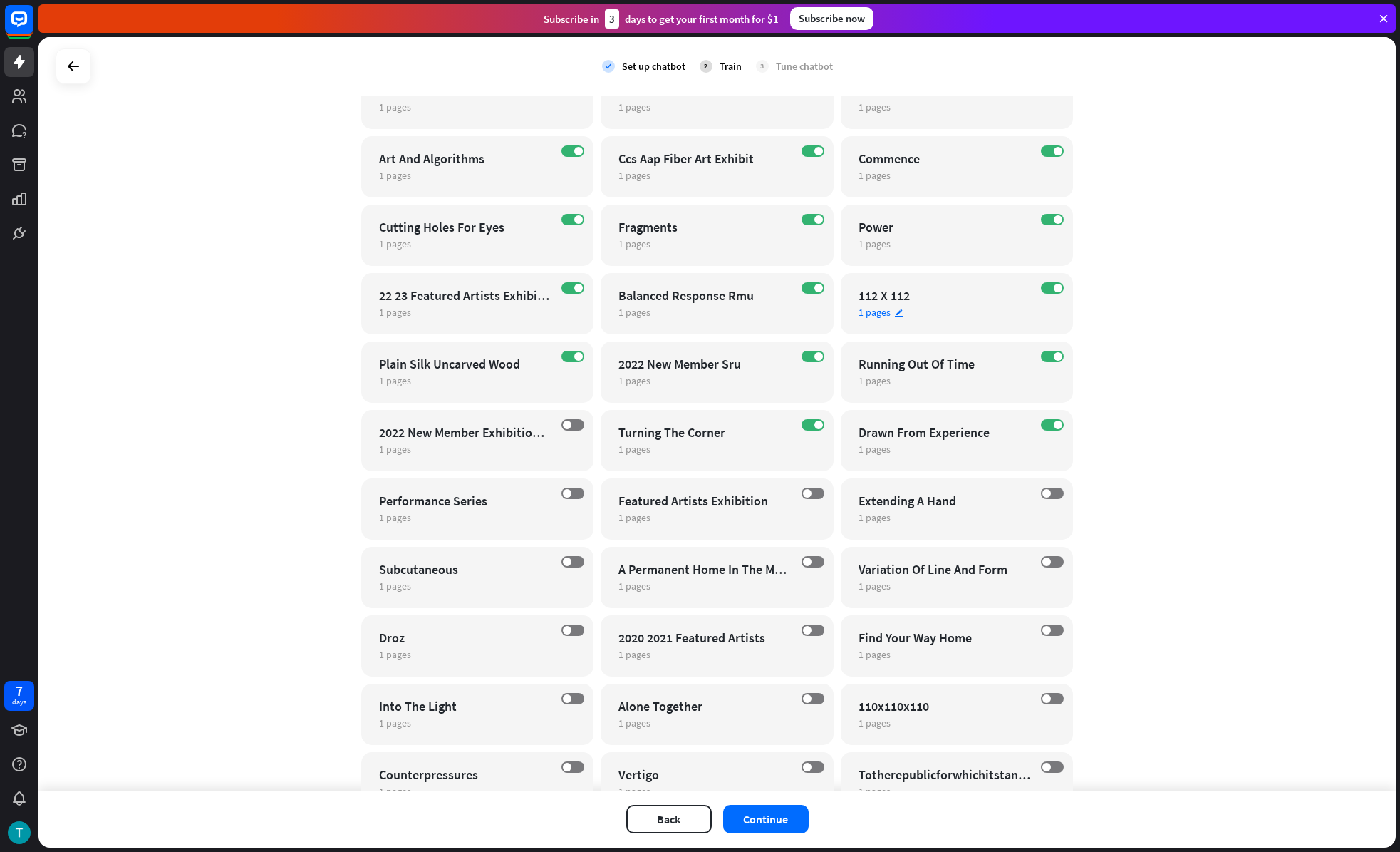
scroll to position [3760, 0]
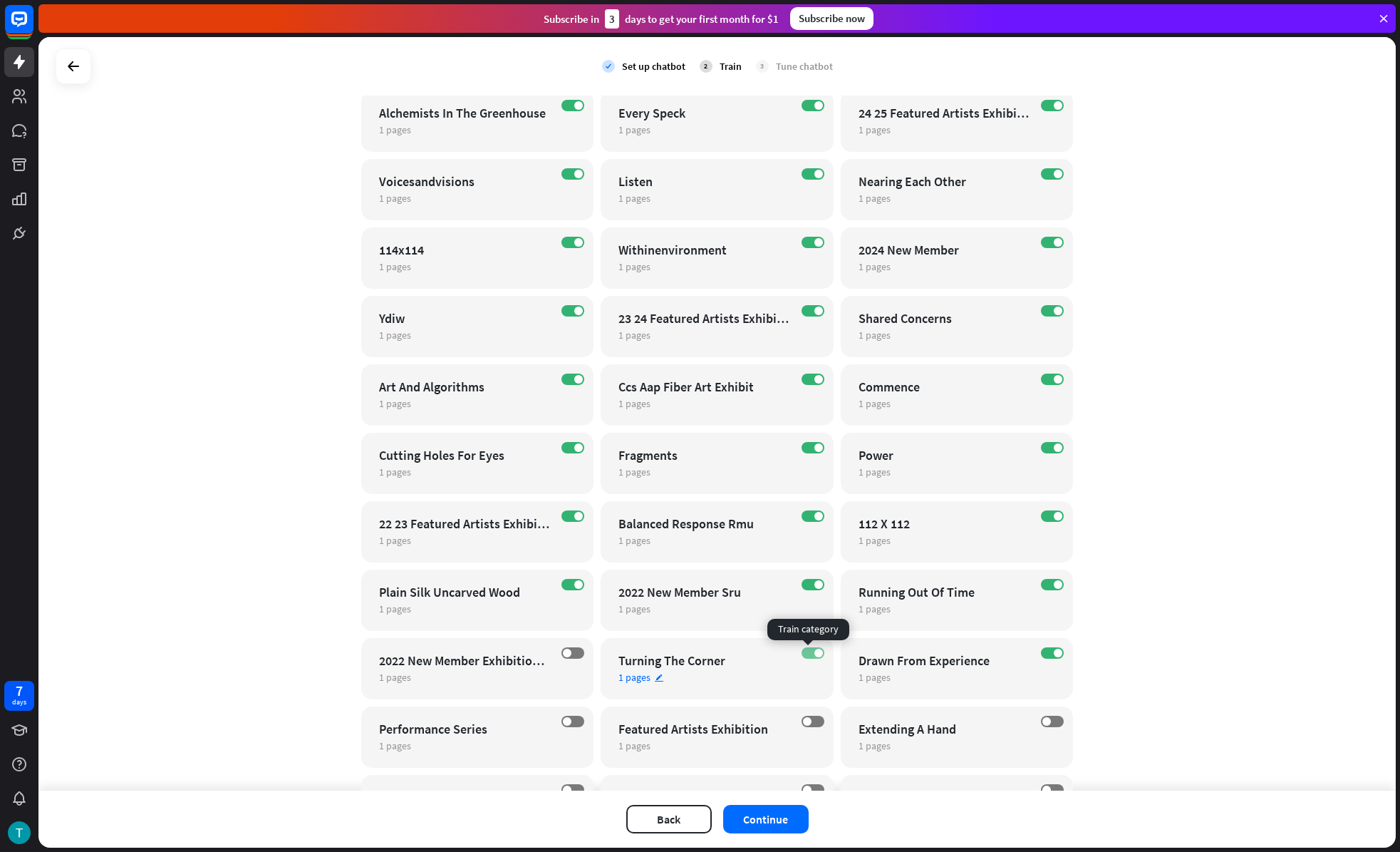
click at [804, 657] on label "ON" at bounding box center [813, 653] width 23 height 11
click at [1054, 653] on span at bounding box center [1058, 653] width 8 height 8
click at [1055, 570] on div "ON Running Out Of Time 1 pages edit" at bounding box center [957, 600] width 233 height 62
click at [1049, 582] on div "close Train the bot with pages from the “Running Out Of Time” category There ar…" at bounding box center [700, 426] width 1400 height 852
click at [1054, 582] on span at bounding box center [1058, 584] width 8 height 8
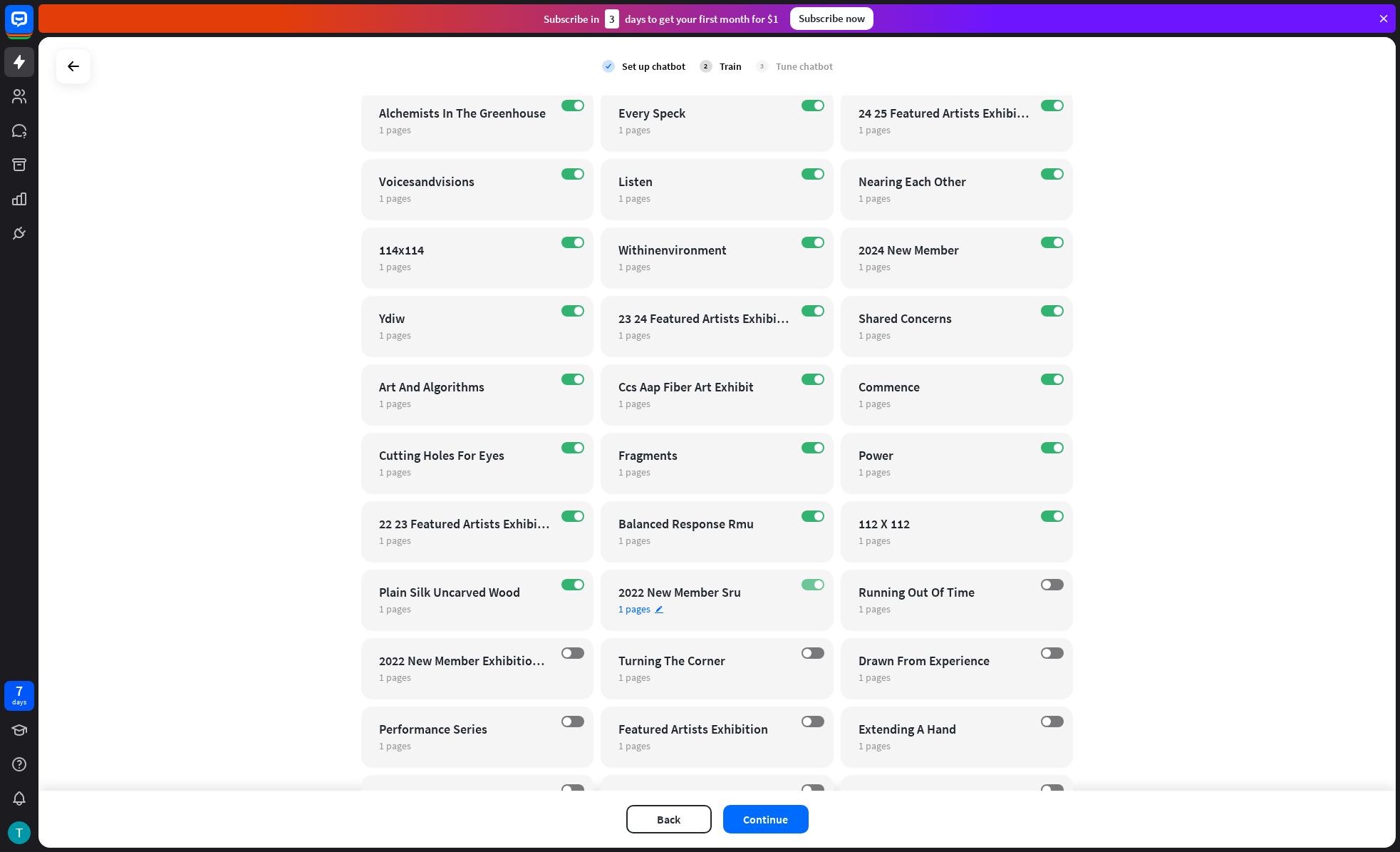
click at [804, 583] on label "ON" at bounding box center [813, 584] width 23 height 11
click at [565, 586] on label "ON" at bounding box center [573, 584] width 23 height 11
drag, startPoint x: 566, startPoint y: 513, endPoint x: 562, endPoint y: 467, distance: 46.2
click at [566, 513] on label "ON" at bounding box center [573, 516] width 23 height 11
click at [575, 448] on span at bounding box center [579, 448] width 8 height 8
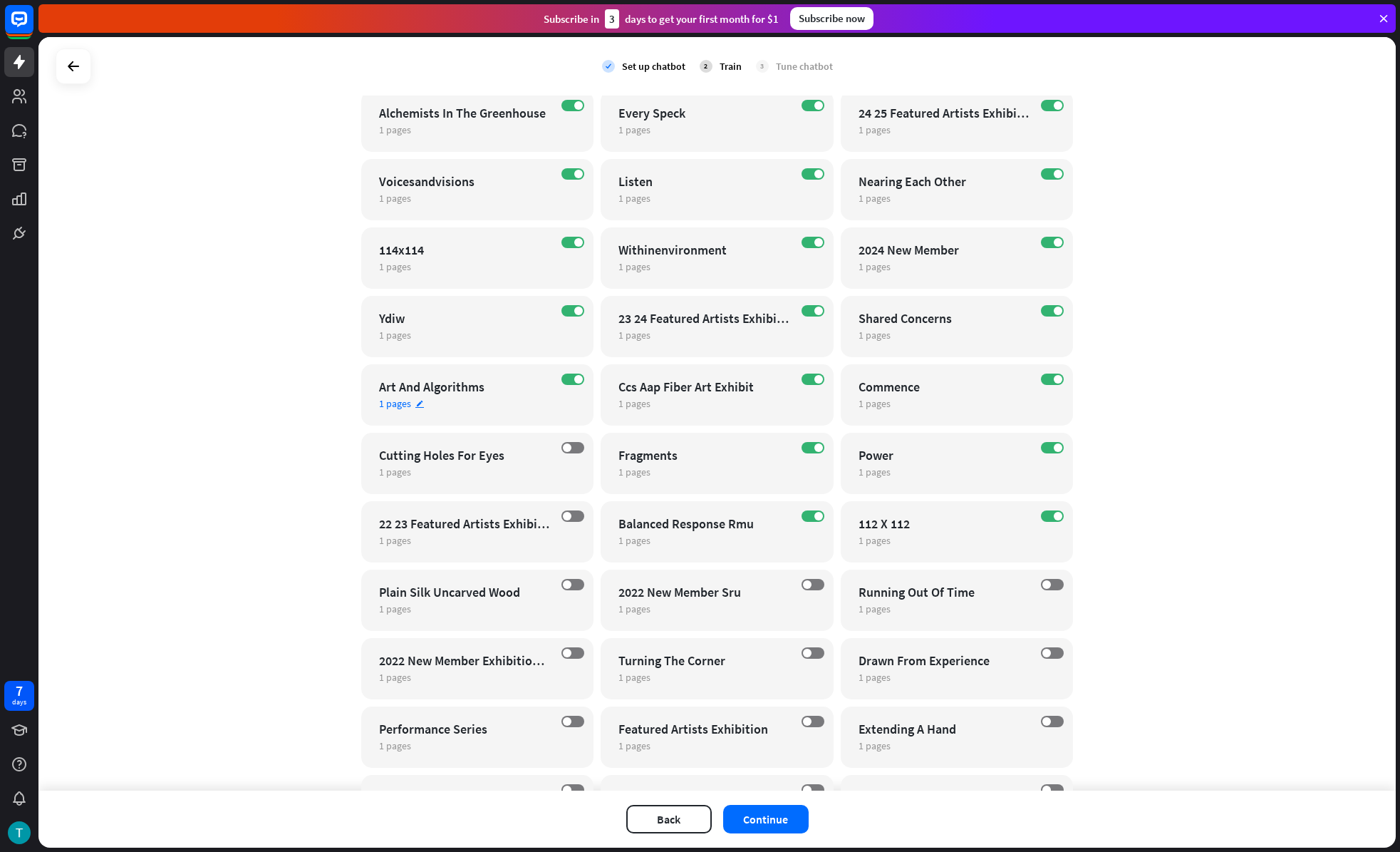
click at [569, 385] on div "ON Art And Algorithms 1 pages edit" at bounding box center [478, 395] width 233 height 62
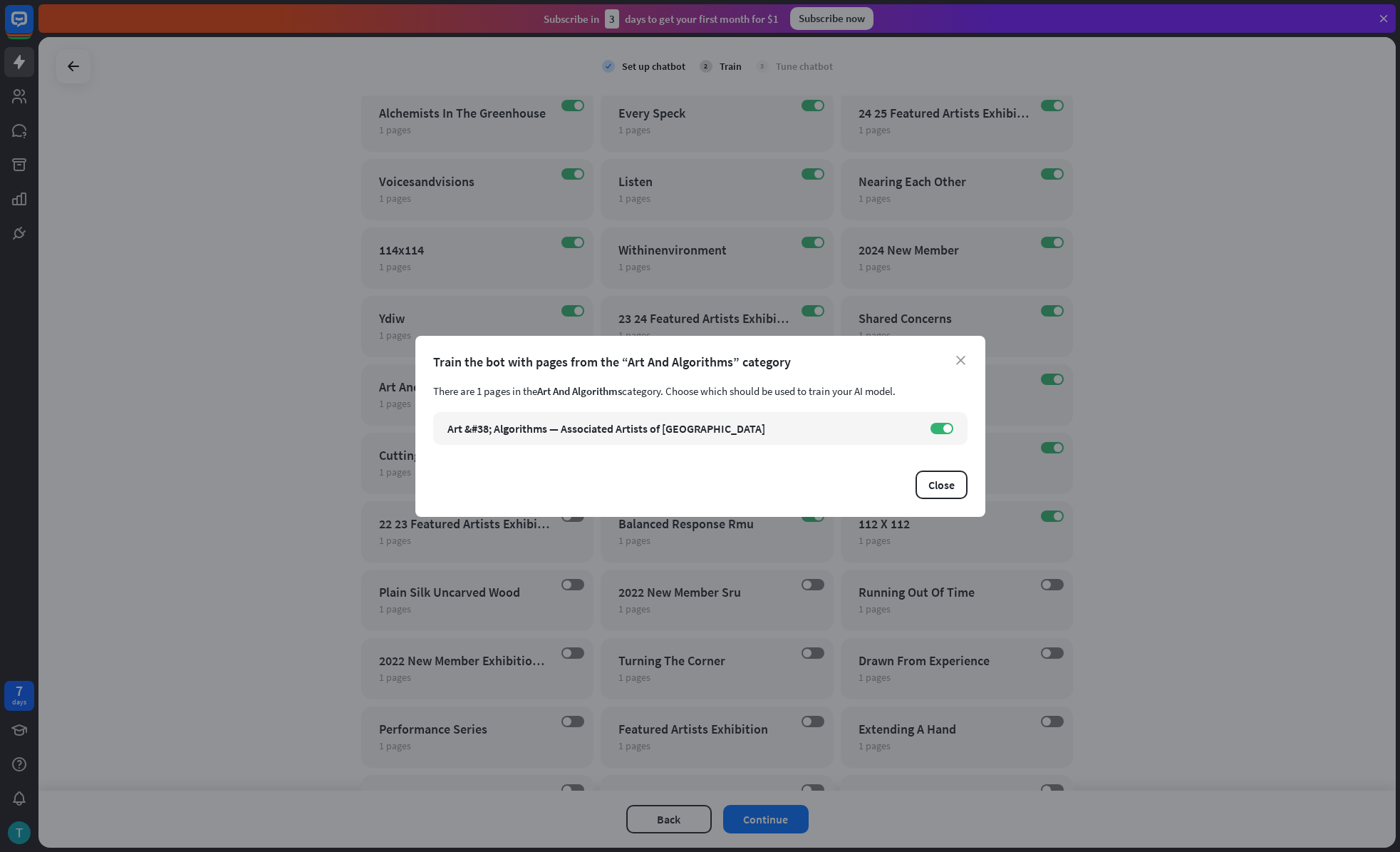
drag, startPoint x: 770, startPoint y: 380, endPoint x: 710, endPoint y: 299, distance: 100.8
click at [770, 378] on div "close Train the bot with pages from the “Art And Algorithms” category There are…" at bounding box center [700, 426] width 570 height 181
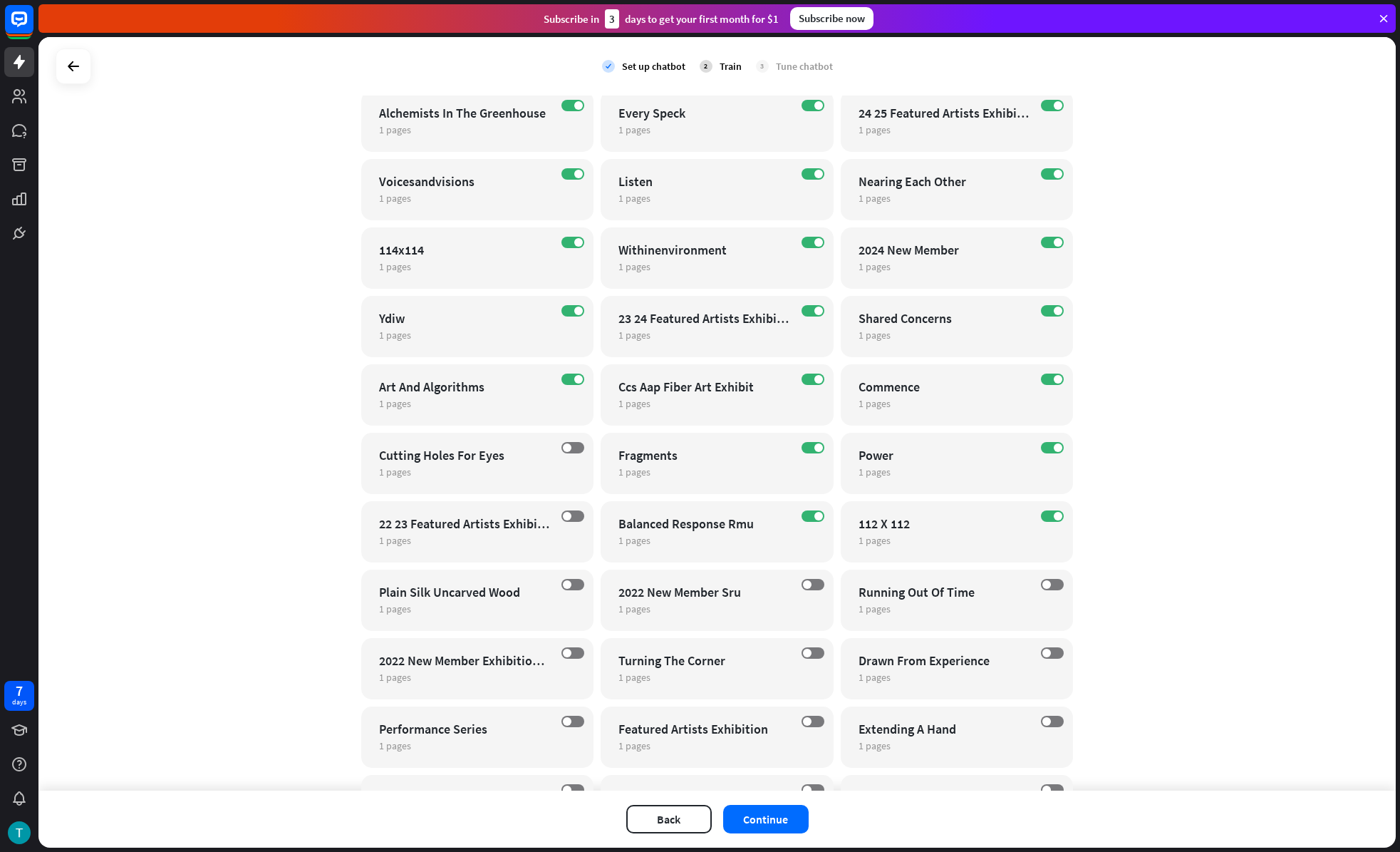
drag, startPoint x: 710, startPoint y: 299, endPoint x: 650, endPoint y: 331, distance: 68.0
click at [710, 299] on div "close Train the bot with pages from the “Art And Algorithms” category There are…" at bounding box center [700, 426] width 1400 height 852
click at [568, 375] on label "ON" at bounding box center [573, 379] width 23 height 11
click at [809, 375] on label "ON" at bounding box center [813, 379] width 23 height 11
click at [809, 443] on label "ON" at bounding box center [813, 447] width 23 height 11
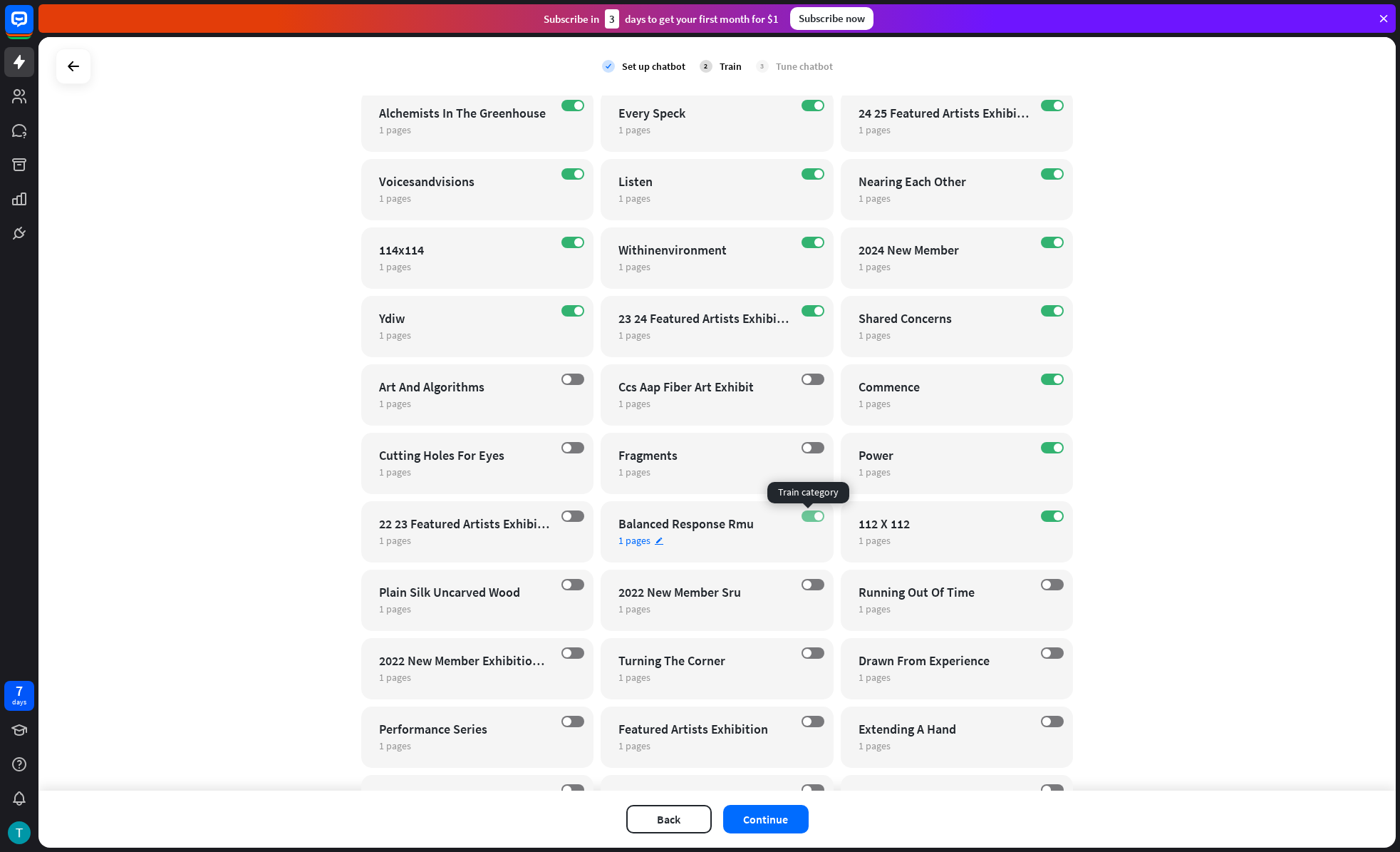
click at [814, 517] on span at bounding box center [819, 516] width 8 height 8
click at [1049, 520] on label "ON" at bounding box center [1052, 516] width 23 height 11
drag, startPoint x: 1052, startPoint y: 450, endPoint x: 1052, endPoint y: 441, distance: 9.0
click at [1054, 447] on span at bounding box center [1058, 448] width 8 height 8
click at [1050, 384] on label "ON" at bounding box center [1052, 379] width 23 height 11
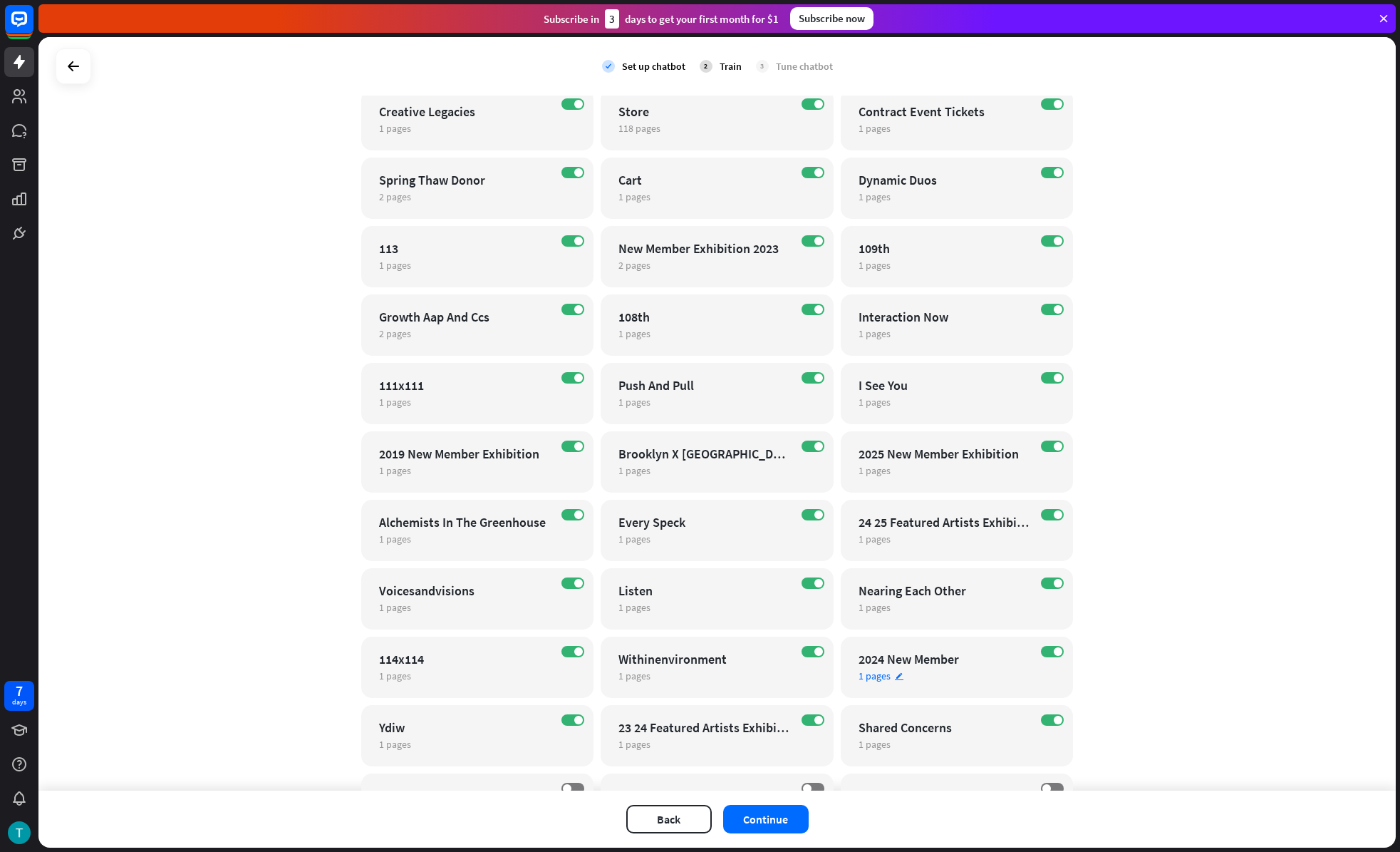
scroll to position [3350, 0]
click at [1052, 725] on label "ON" at bounding box center [1052, 720] width 23 height 11
click at [1055, 653] on span at bounding box center [1058, 653] width 8 height 8
click at [1054, 583] on span at bounding box center [1058, 584] width 8 height 8
drag, startPoint x: 1049, startPoint y: 516, endPoint x: 1043, endPoint y: 465, distance: 51.4
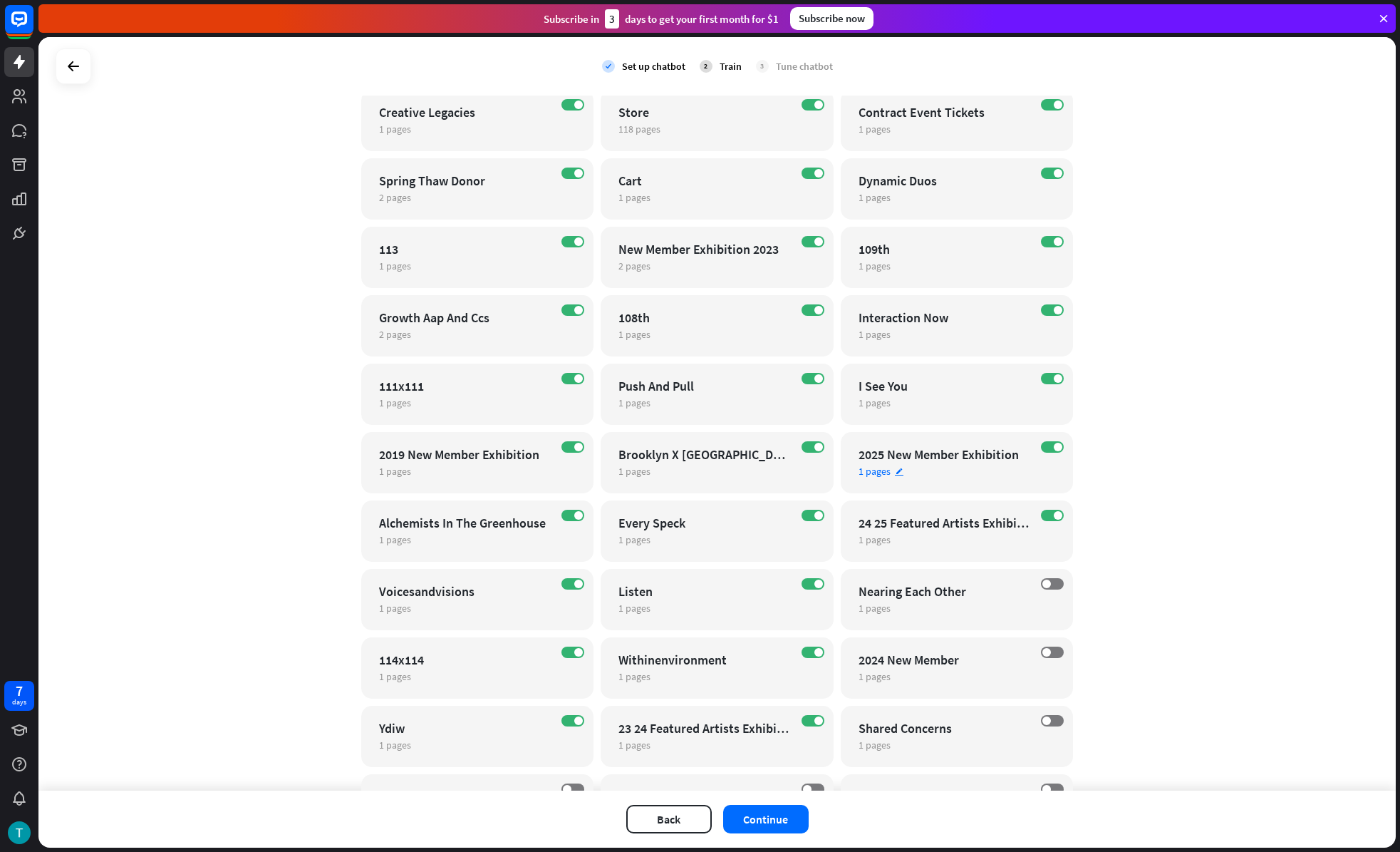
click at [1054, 515] on span at bounding box center [1058, 516] width 8 height 8
drag, startPoint x: 1049, startPoint y: 448, endPoint x: 1038, endPoint y: 409, distance: 40.5
click at [1054, 446] on span at bounding box center [1058, 447] width 8 height 8
click at [1041, 379] on label "ON" at bounding box center [1052, 378] width 23 height 11
click at [1054, 311] on span at bounding box center [1058, 310] width 8 height 8
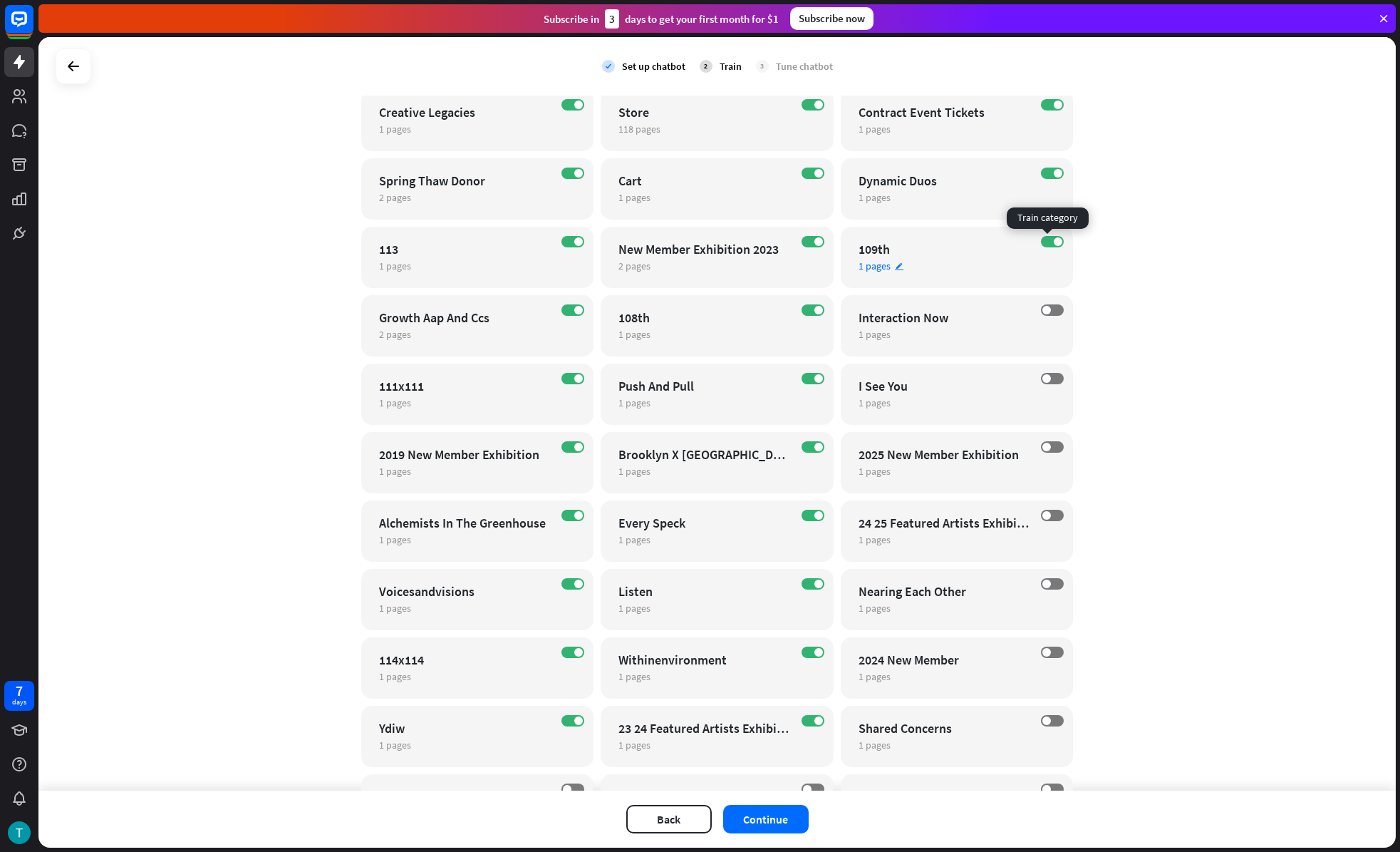
drag, startPoint x: 1043, startPoint y: 240, endPoint x: 1043, endPoint y: 226, distance: 14.0
click at [1043, 239] on label "ON" at bounding box center [1052, 241] width 23 height 11
drag, startPoint x: 1047, startPoint y: 174, endPoint x: 1046, endPoint y: 158, distance: 16.0
click at [1047, 171] on label "ON" at bounding box center [1052, 172] width 23 height 11
click at [1049, 108] on label "ON" at bounding box center [1052, 104] width 23 height 11
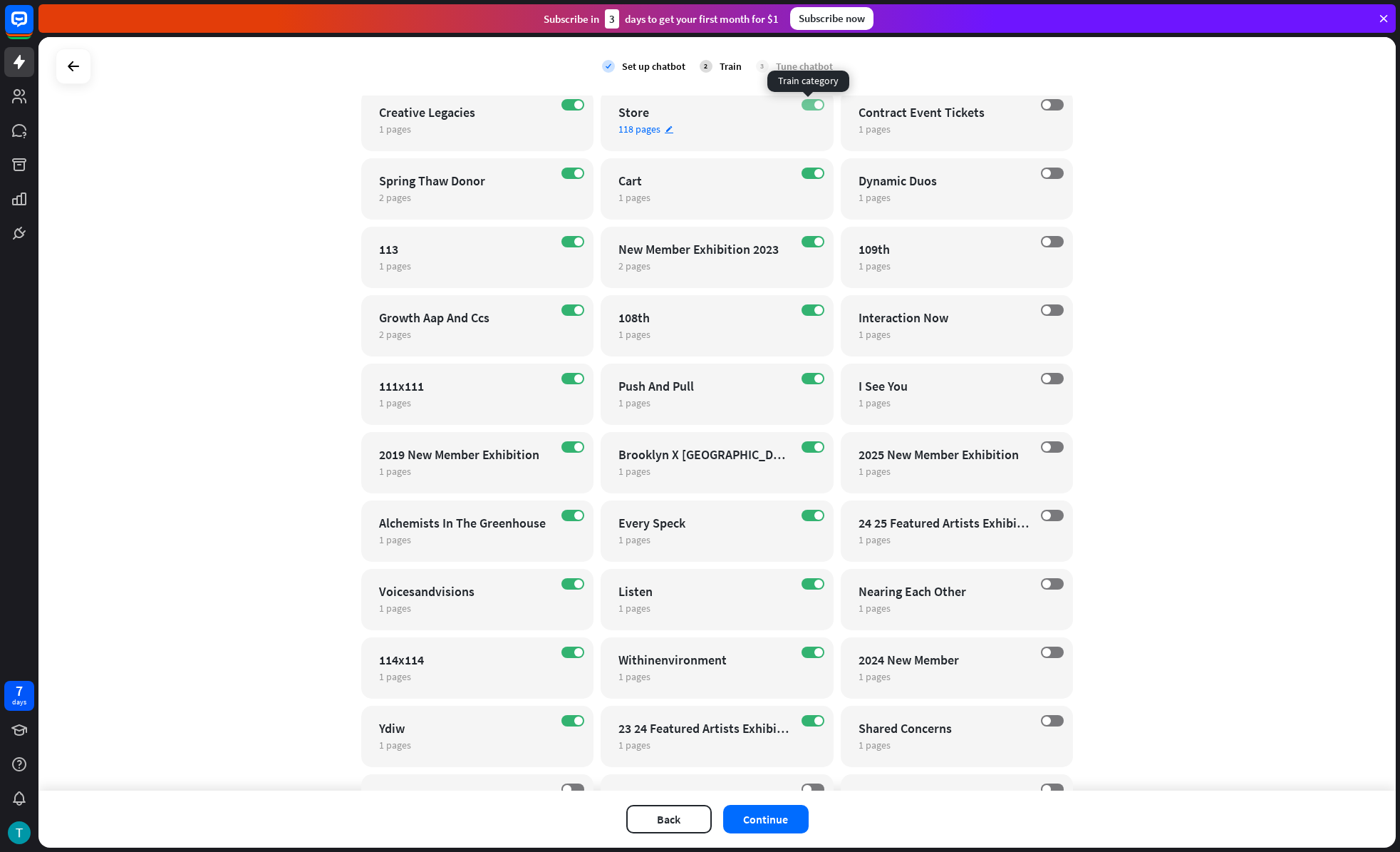
click at [804, 103] on label "ON" at bounding box center [813, 104] width 23 height 11
click at [811, 167] on label "ON" at bounding box center [813, 172] width 23 height 11
click at [807, 243] on label "ON" at bounding box center [813, 241] width 23 height 11
click at [803, 305] on label "ON" at bounding box center [813, 309] width 23 height 11
click at [804, 376] on label "ON" at bounding box center [813, 378] width 23 height 11
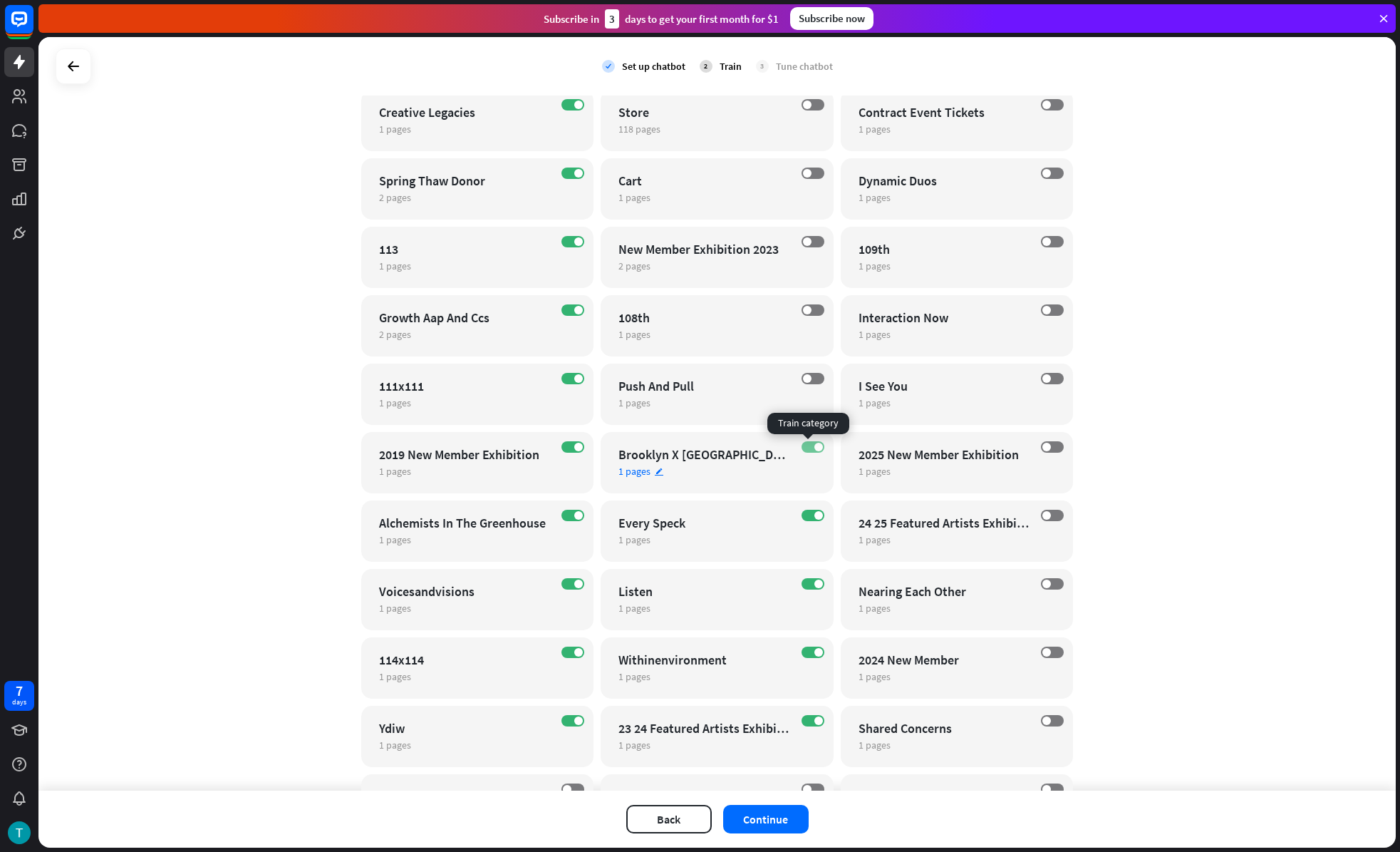
click at [802, 447] on label "ON" at bounding box center [813, 446] width 23 height 11
click at [814, 513] on span at bounding box center [819, 516] width 8 height 8
click at [802, 585] on label "ON" at bounding box center [813, 583] width 23 height 11
drag, startPoint x: 812, startPoint y: 654, endPoint x: 807, endPoint y: 687, distance: 33.4
click at [814, 654] on span at bounding box center [819, 653] width 8 height 8
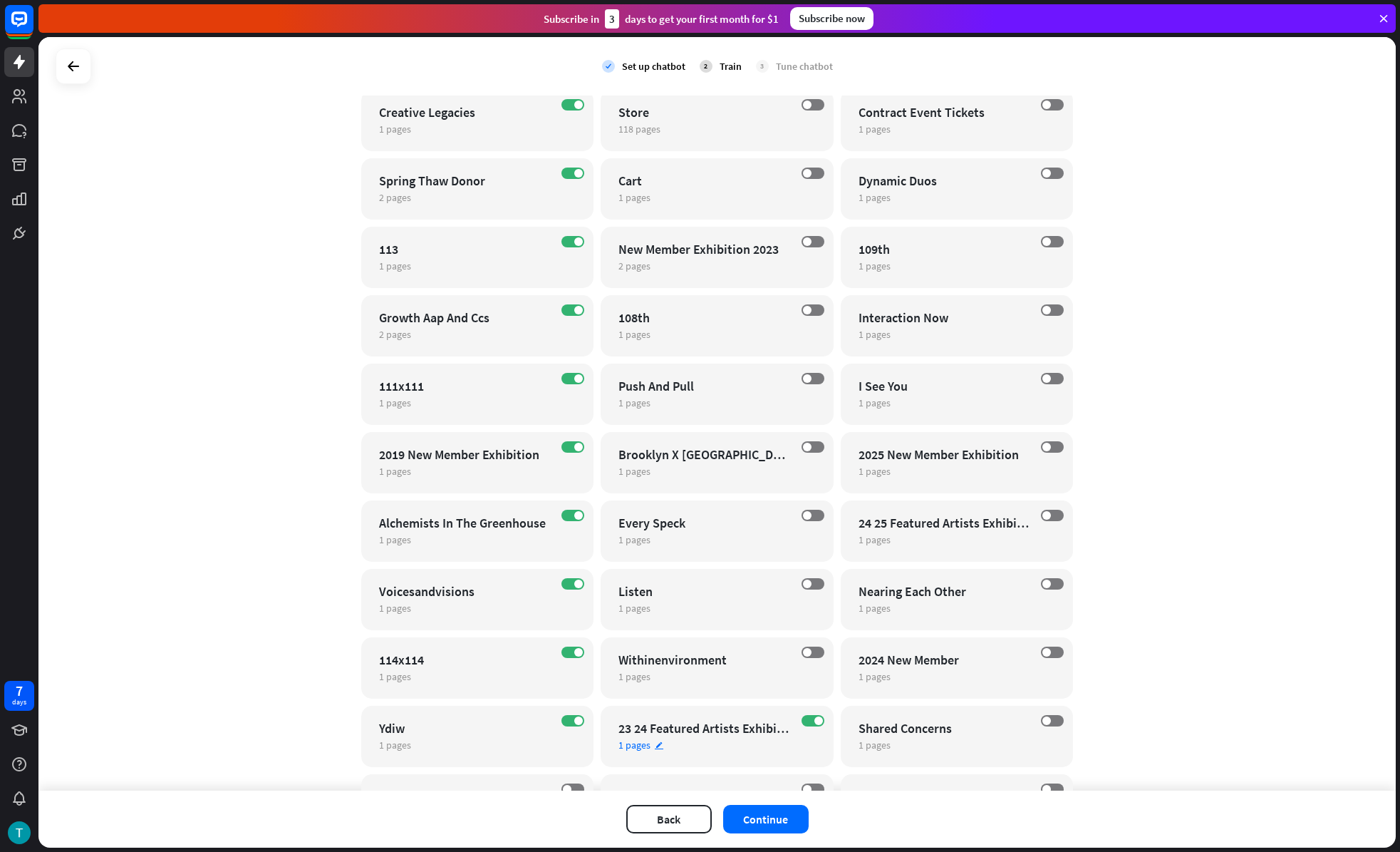
click at [805, 733] on div "ON 23 24 Featured Artists Exhibition 1 pages edit" at bounding box center [717, 736] width 233 height 62
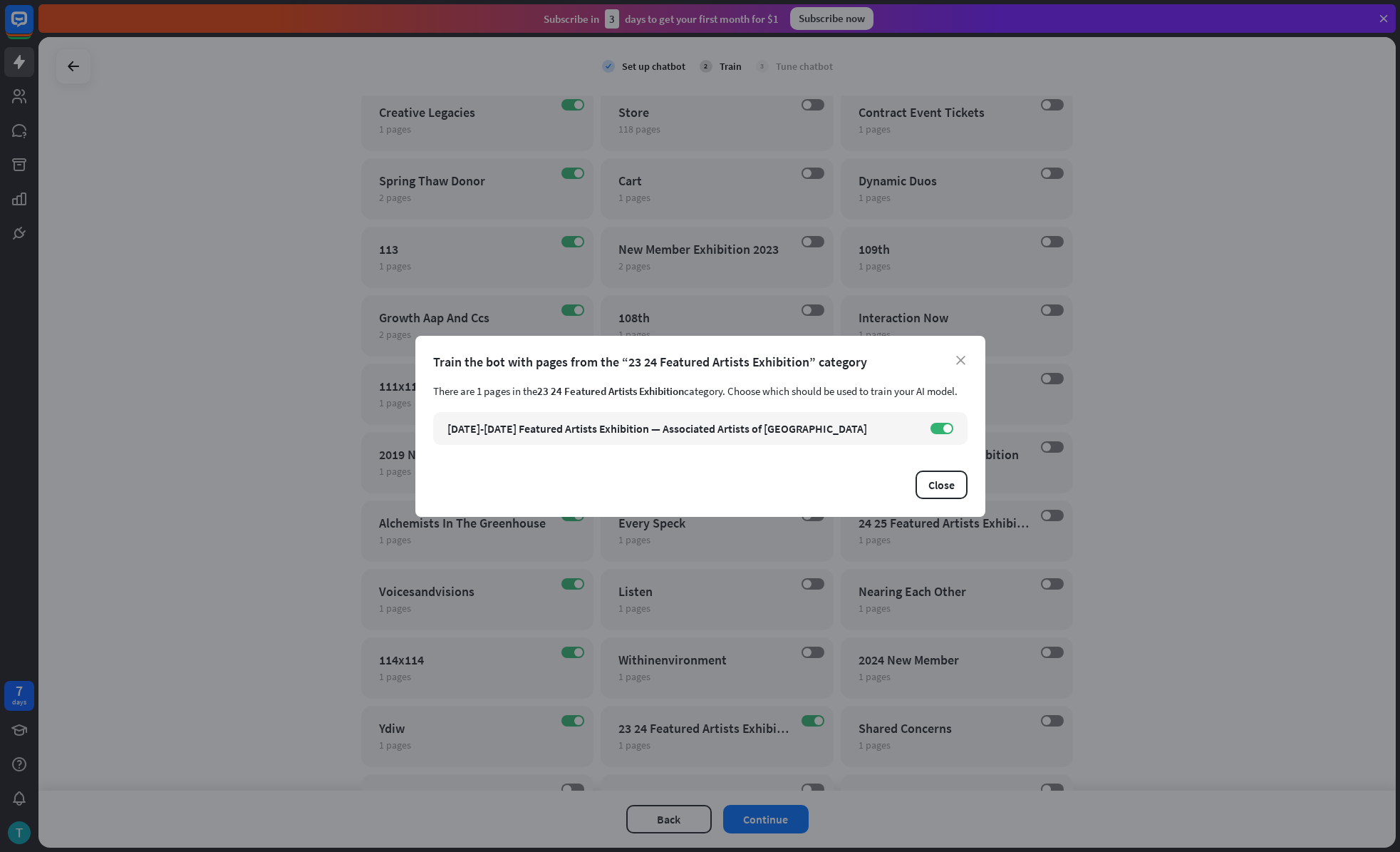
click at [807, 724] on div "close Train the bot with pages from the “23 24 Featured Artists Exhibition” cat…" at bounding box center [700, 426] width 1400 height 852
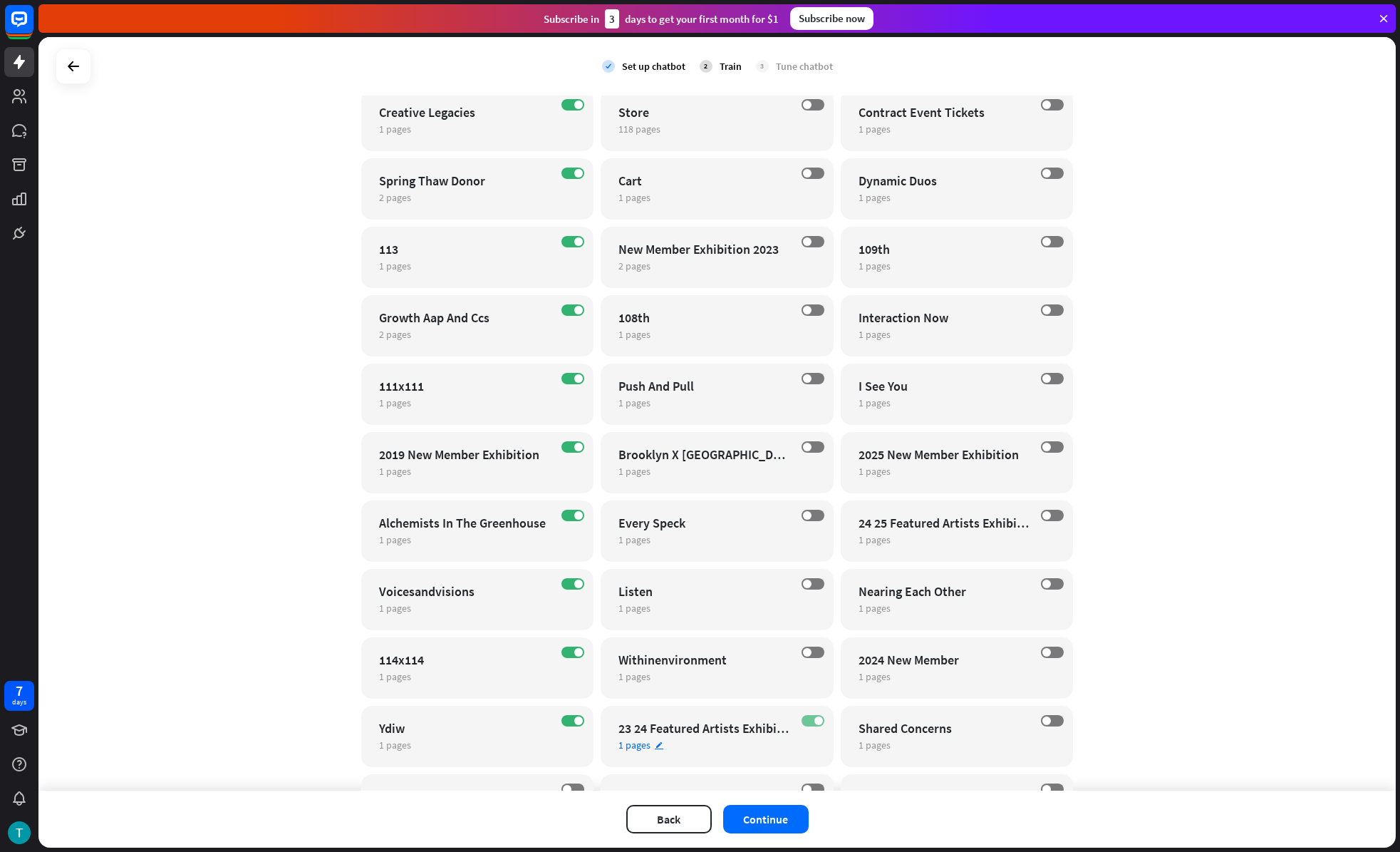
click at [806, 721] on label "ON" at bounding box center [813, 720] width 23 height 11
drag, startPoint x: 570, startPoint y: 718, endPoint x: 566, endPoint y: 691, distance: 27.3
click at [575, 717] on span at bounding box center [579, 721] width 8 height 8
click at [569, 655] on label "ON" at bounding box center [573, 652] width 23 height 11
click at [575, 583] on span at bounding box center [579, 584] width 8 height 8
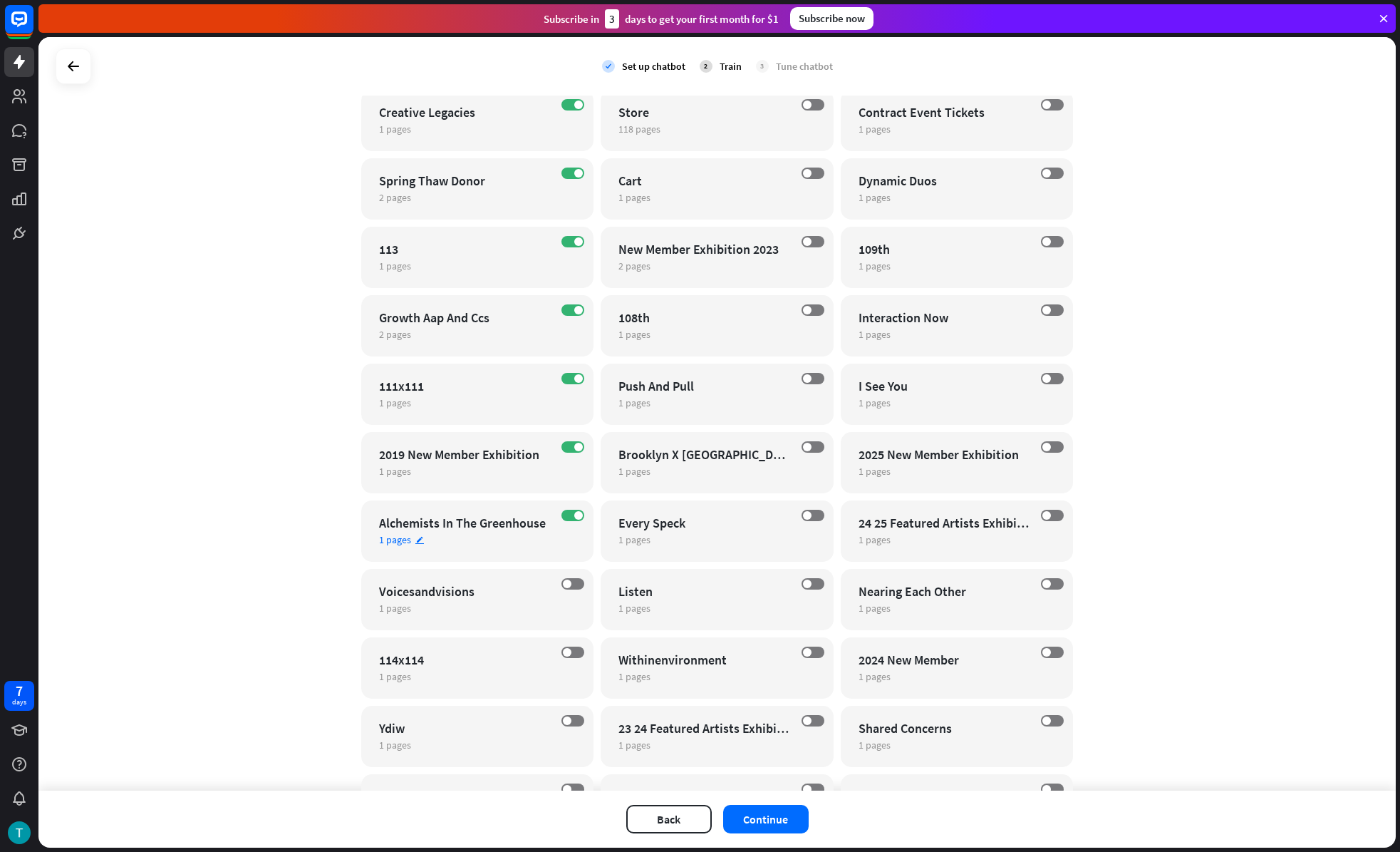
click at [565, 522] on div "ON Alchemists In The Greenhouse 1 pages edit" at bounding box center [478, 531] width 233 height 62
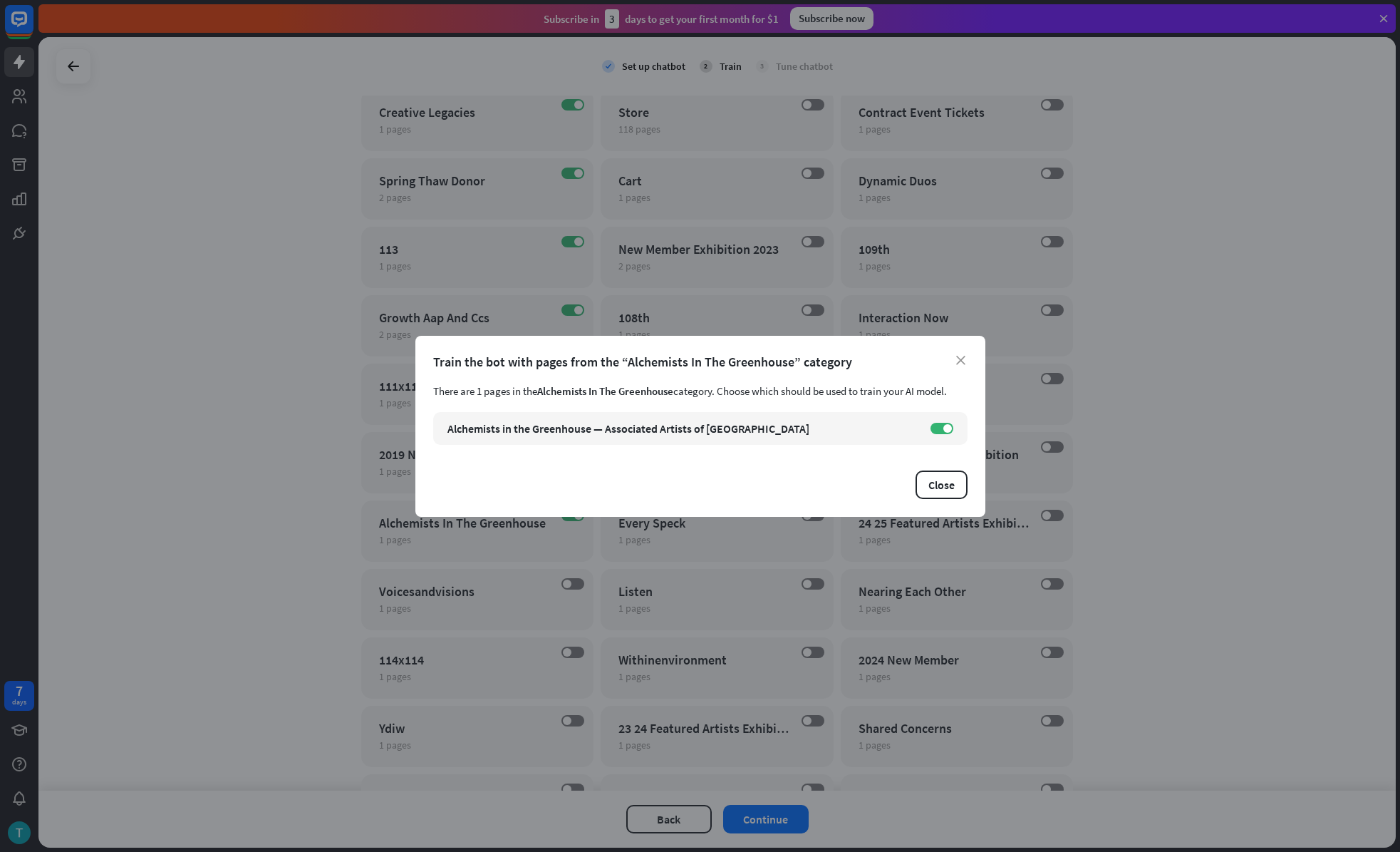
click at [564, 517] on div "close Train the bot with pages from the “Alchemists In The Greenhouse” category…" at bounding box center [700, 426] width 1400 height 852
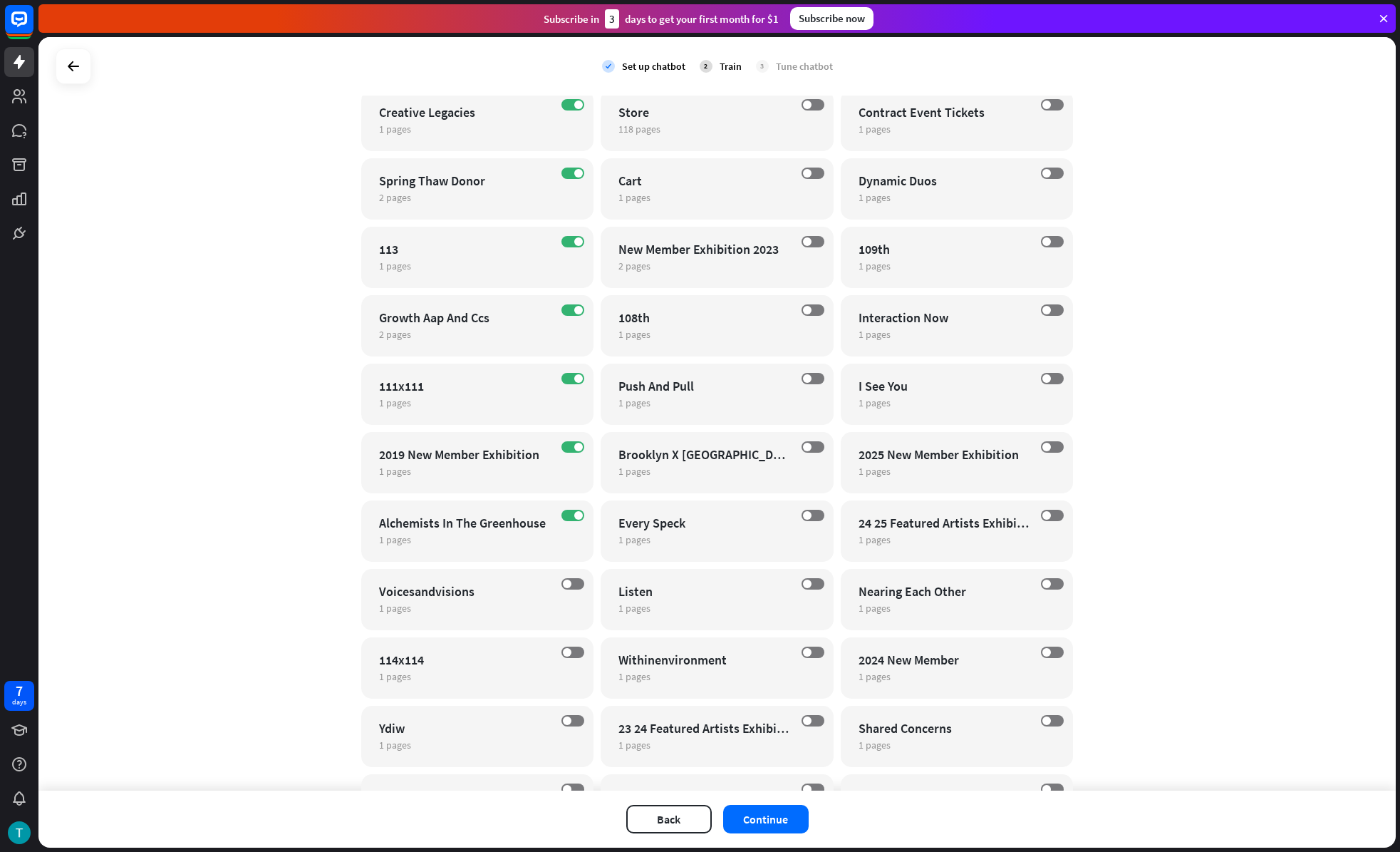
click at [564, 516] on label "ON" at bounding box center [573, 515] width 23 height 11
click at [575, 443] on span at bounding box center [579, 447] width 8 height 8
click at [566, 369] on div "ON 111x111 1 pages edit" at bounding box center [478, 394] width 233 height 62
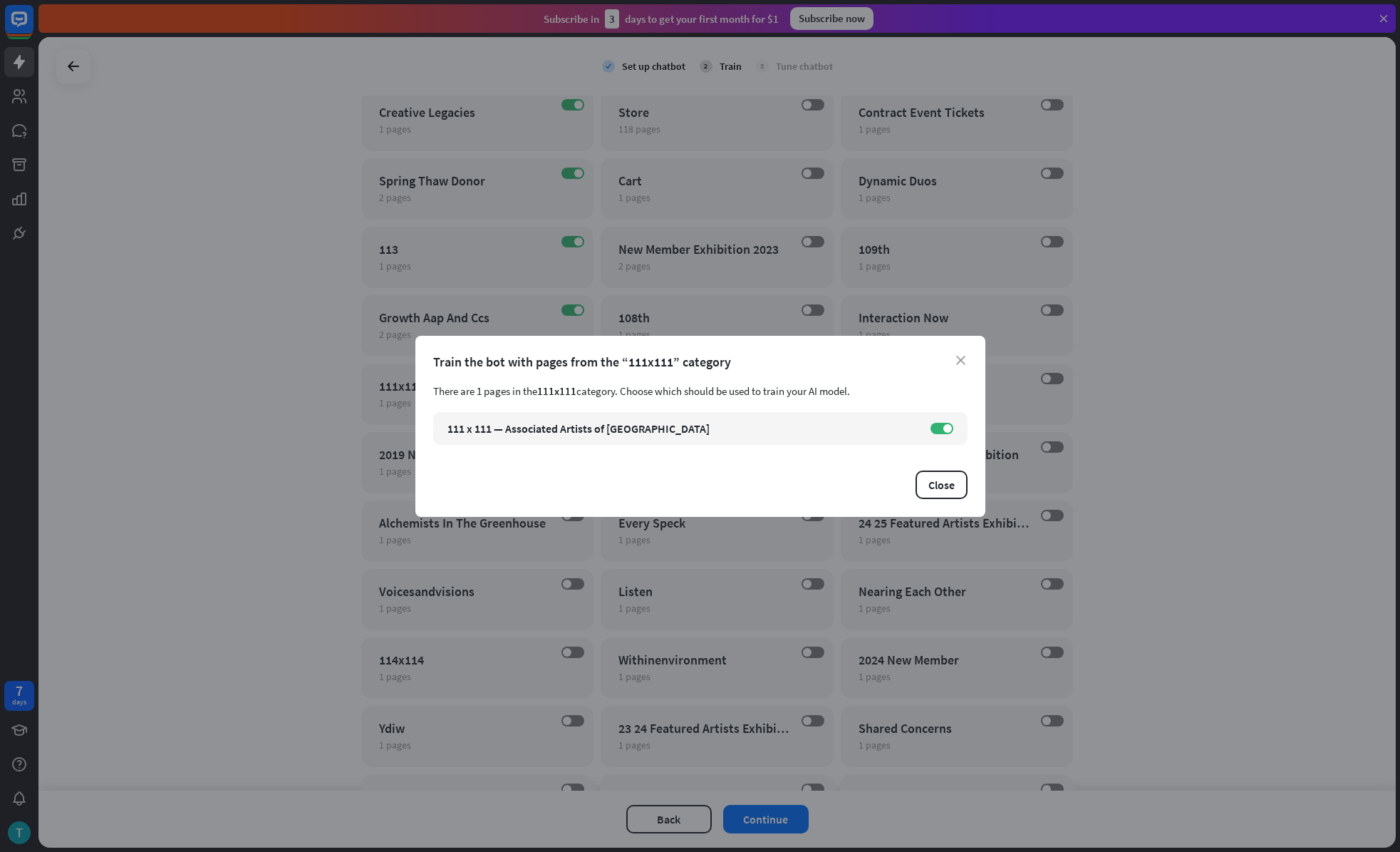
click at [569, 376] on div "close Train the bot with pages from the “111x111” category There are 1 pages in…" at bounding box center [700, 426] width 570 height 181
click at [572, 314] on div "close Train the bot with pages from the “111x111” category There are 1 pages in…" at bounding box center [700, 426] width 1400 height 852
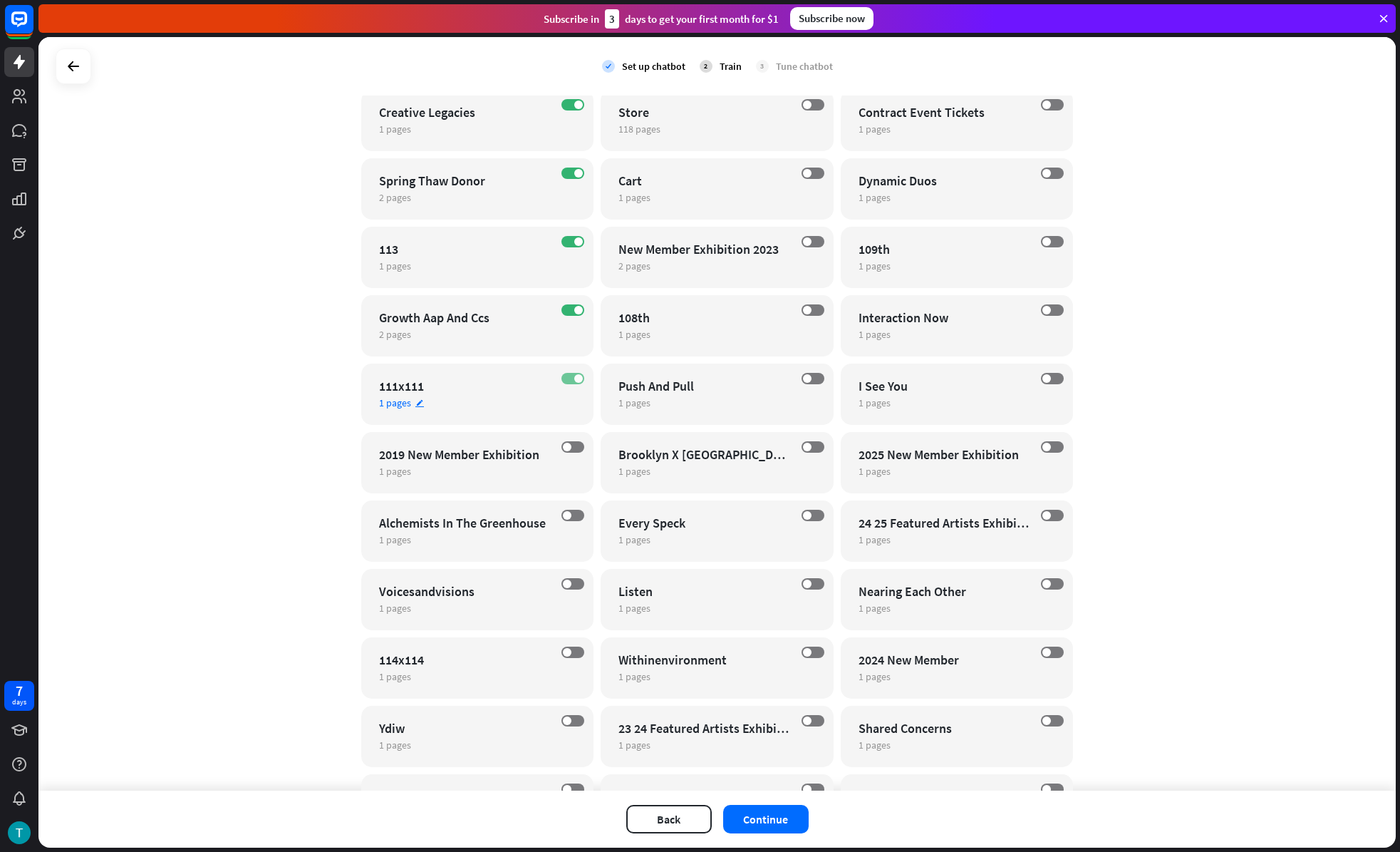
click at [568, 378] on label "ON" at bounding box center [573, 378] width 23 height 11
click at [575, 309] on span at bounding box center [579, 310] width 8 height 8
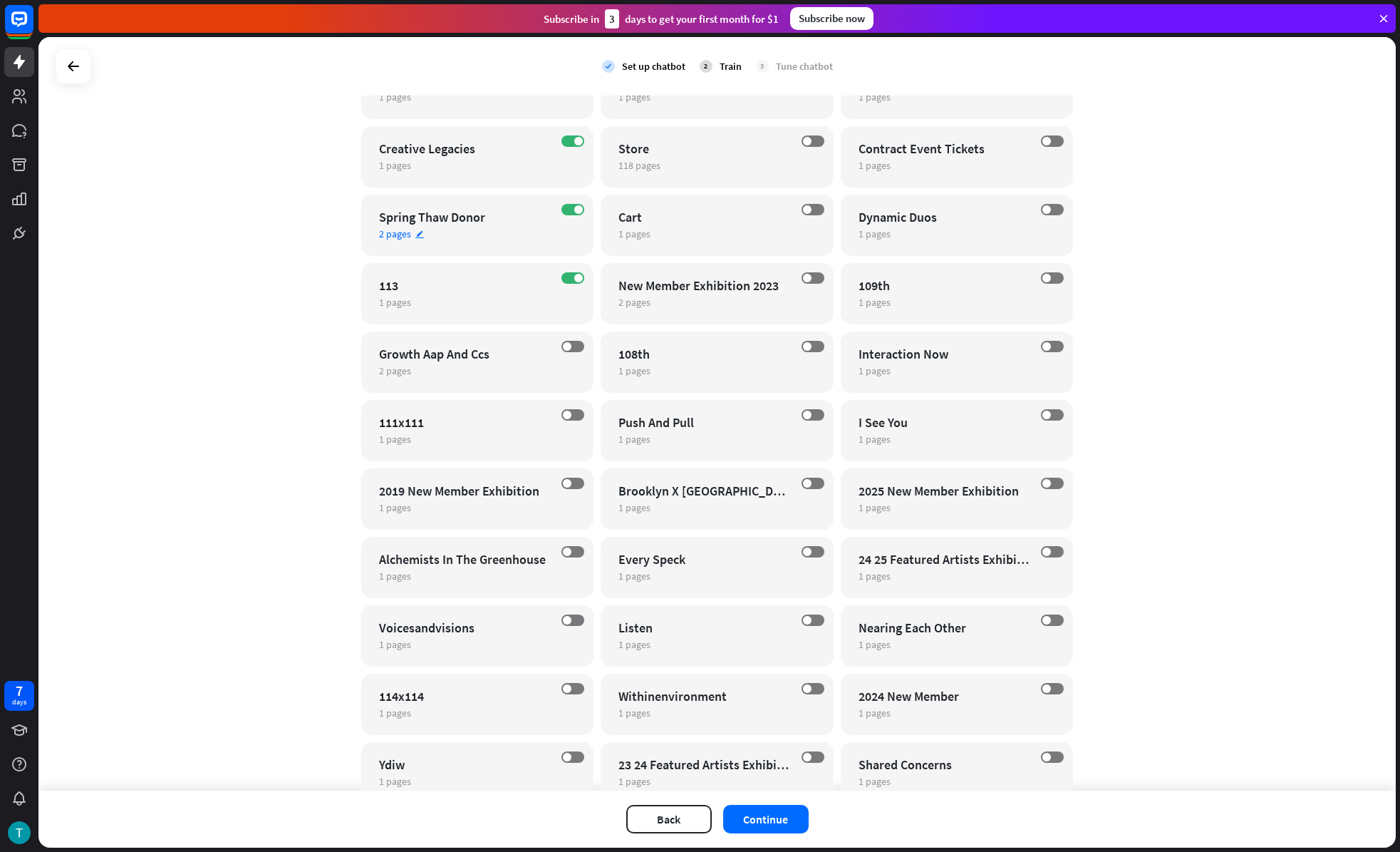
scroll to position [3065, 0]
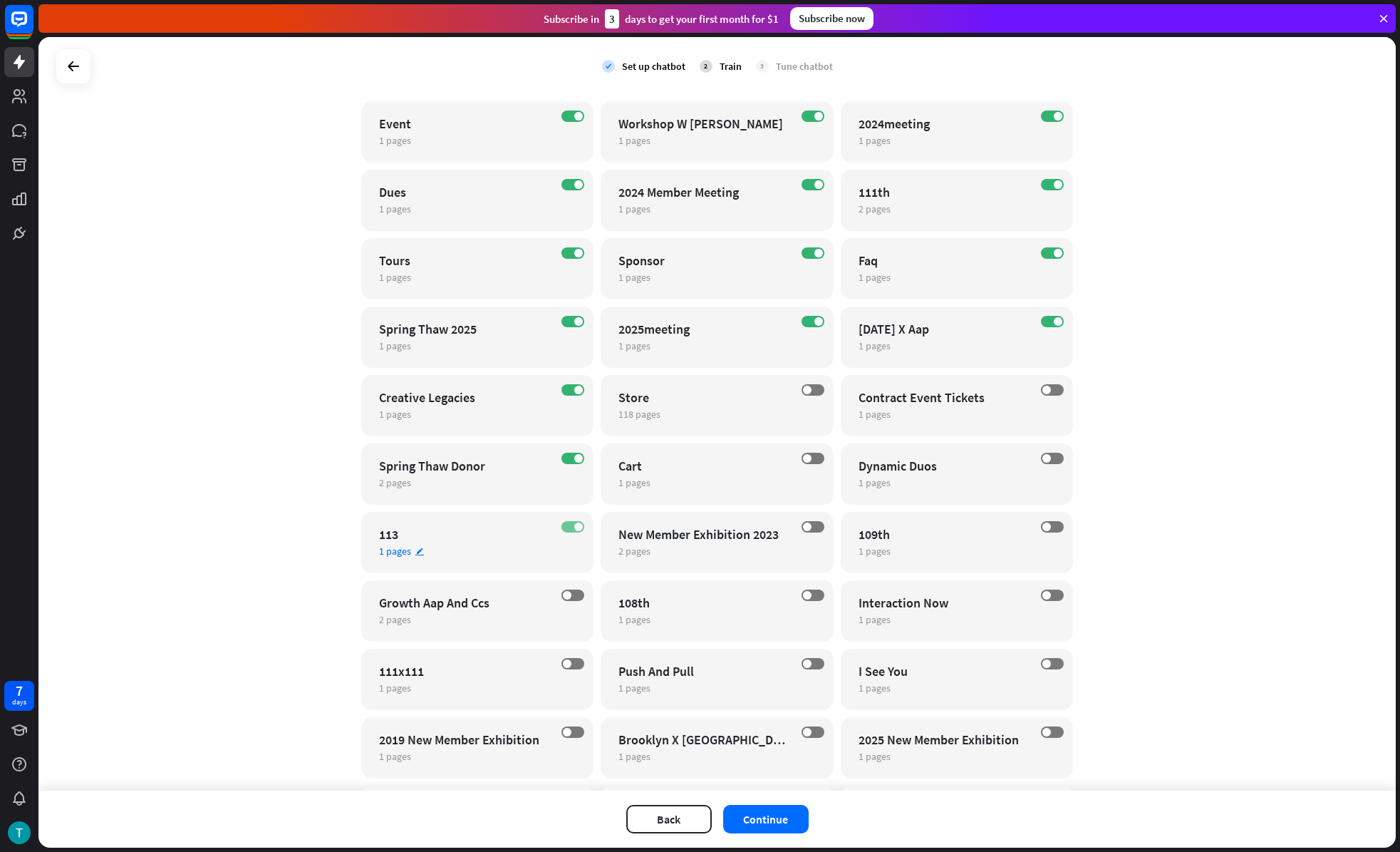
click at [566, 529] on label "ON" at bounding box center [573, 526] width 23 height 11
drag, startPoint x: 568, startPoint y: 458, endPoint x: 568, endPoint y: 437, distance: 21.0
click at [568, 457] on label "ON" at bounding box center [573, 457] width 23 height 11
drag, startPoint x: 564, startPoint y: 390, endPoint x: 575, endPoint y: 336, distance: 55.1
click at [564, 390] on label "ON" at bounding box center [573, 390] width 23 height 11
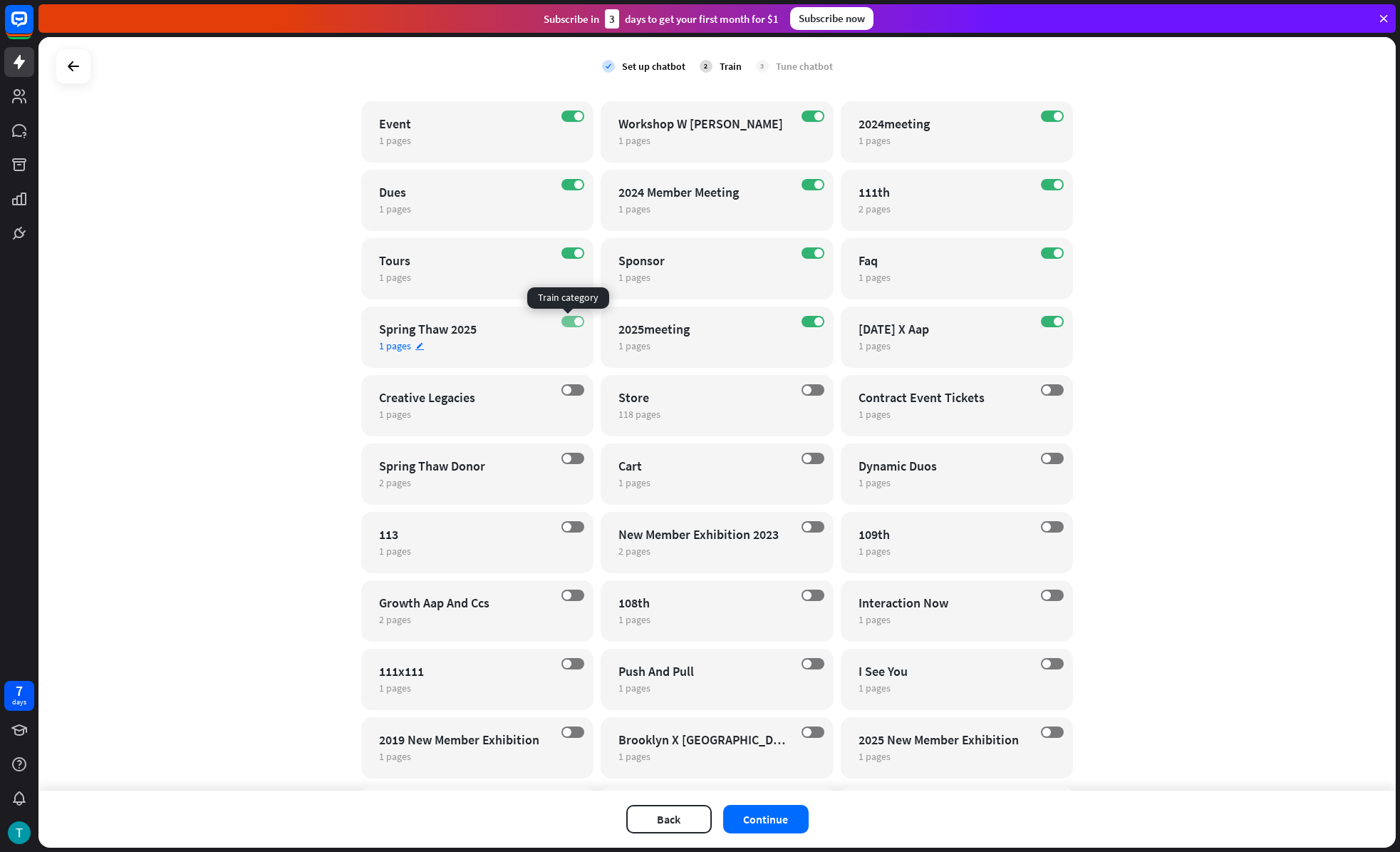
click at [575, 325] on span at bounding box center [579, 321] width 8 height 8
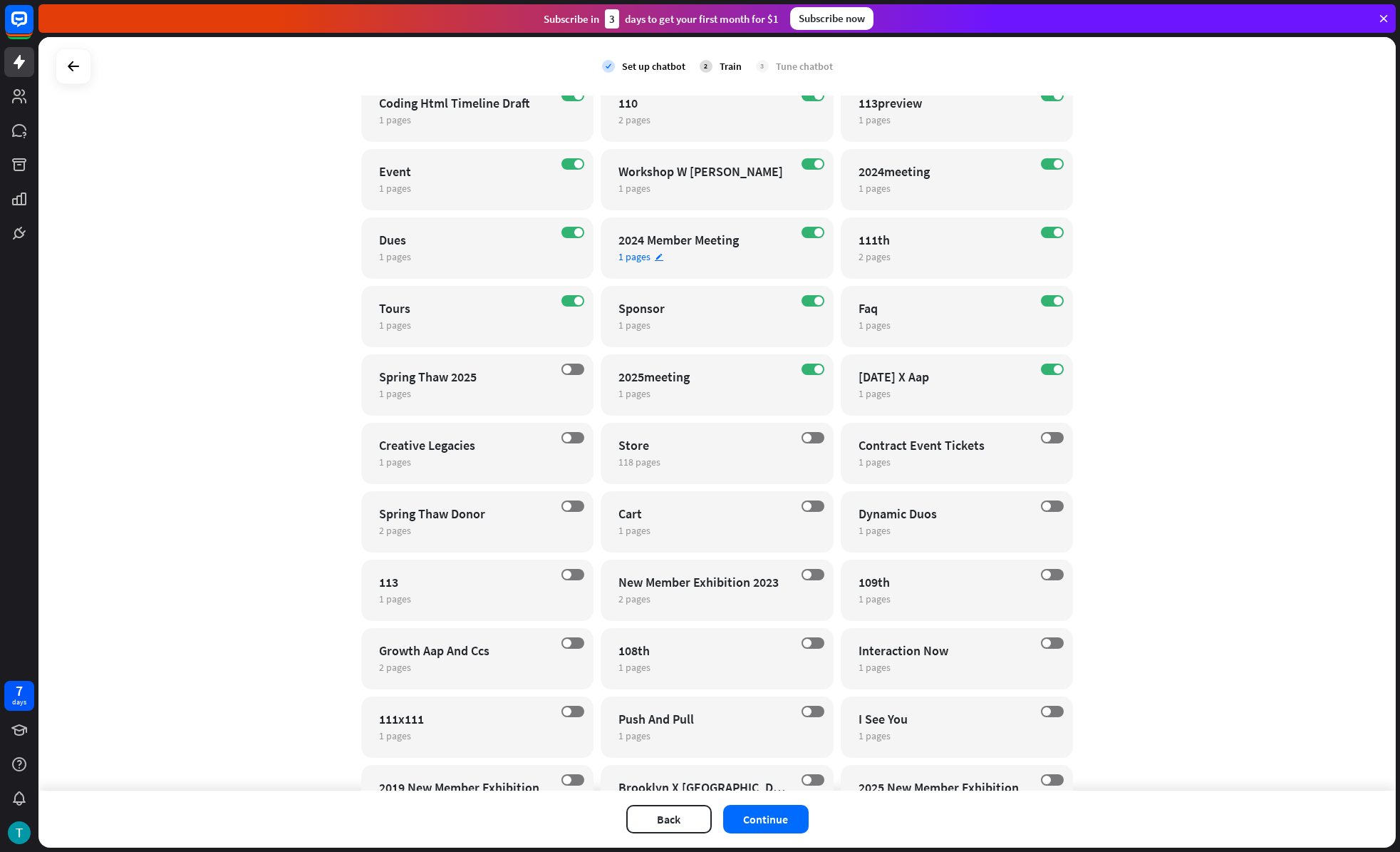
scroll to position [2778, 0]
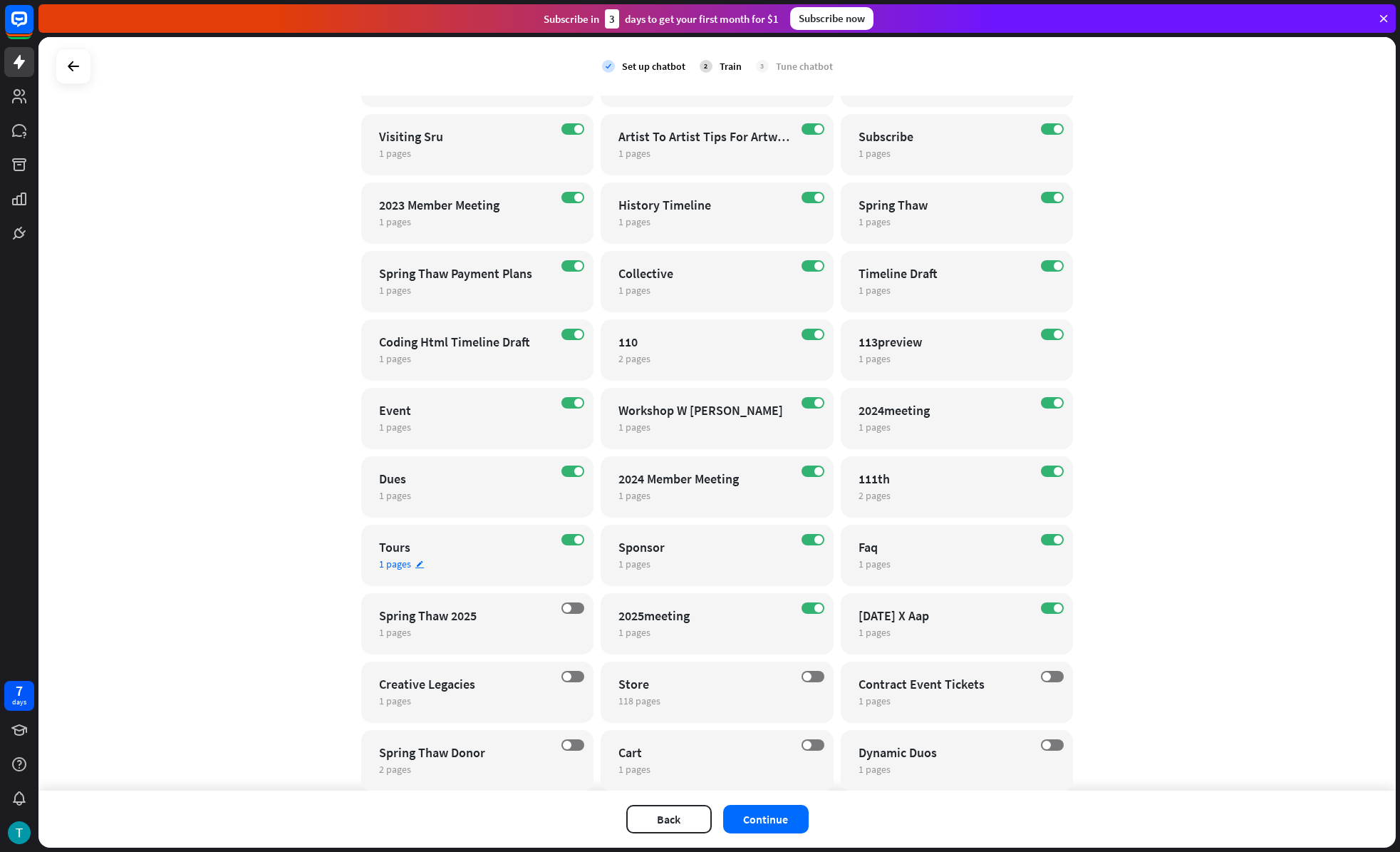
click at [574, 531] on div "ON Tours 1 pages edit" at bounding box center [478, 555] width 233 height 62
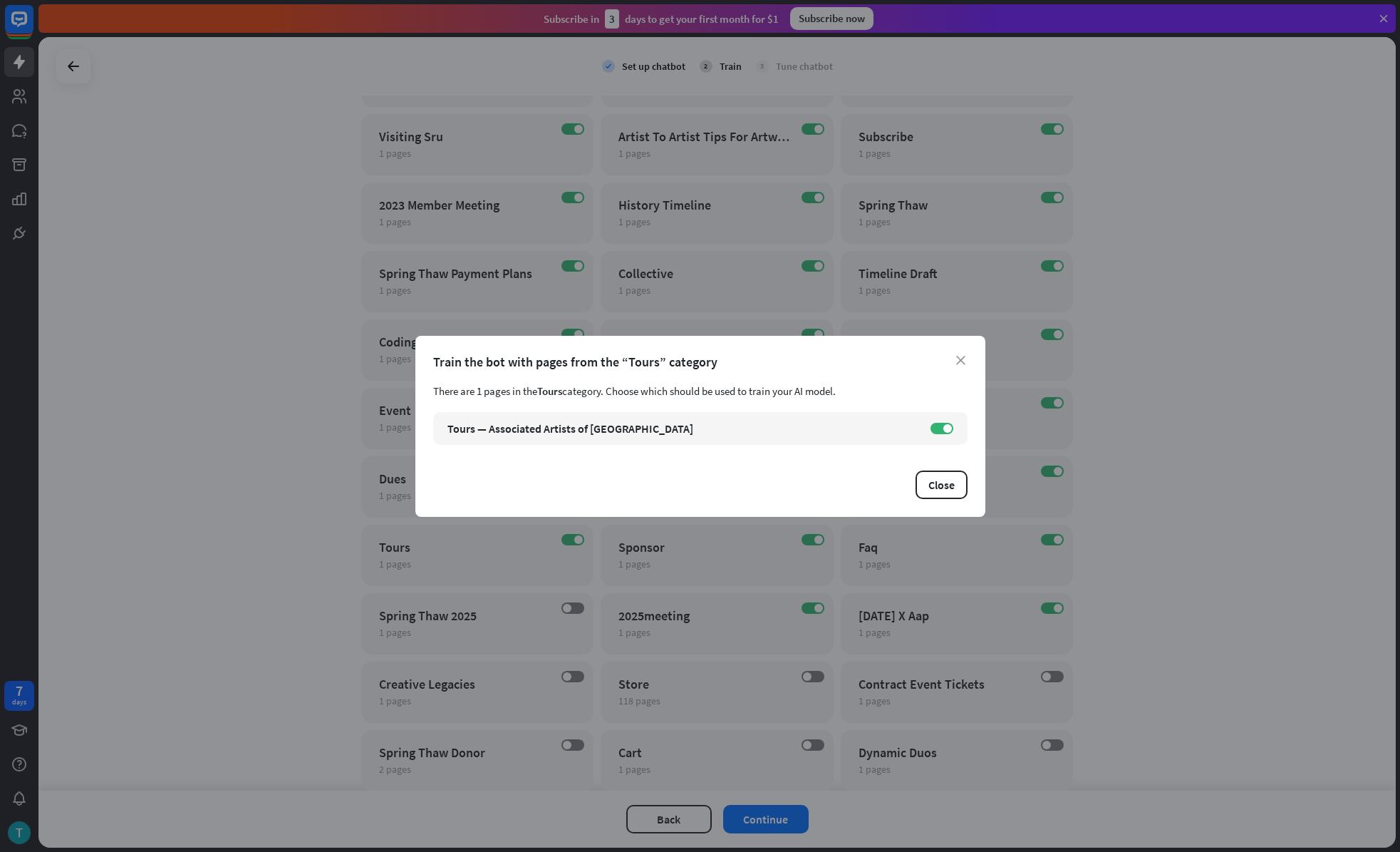
drag, startPoint x: 574, startPoint y: 531, endPoint x: 569, endPoint y: 494, distance: 37.3
click at [569, 494] on div "Close" at bounding box center [700, 485] width 534 height 29
click at [561, 558] on div "close Train the bot with pages from the “Tours” category There are 1 pages in t…" at bounding box center [700, 426] width 1400 height 852
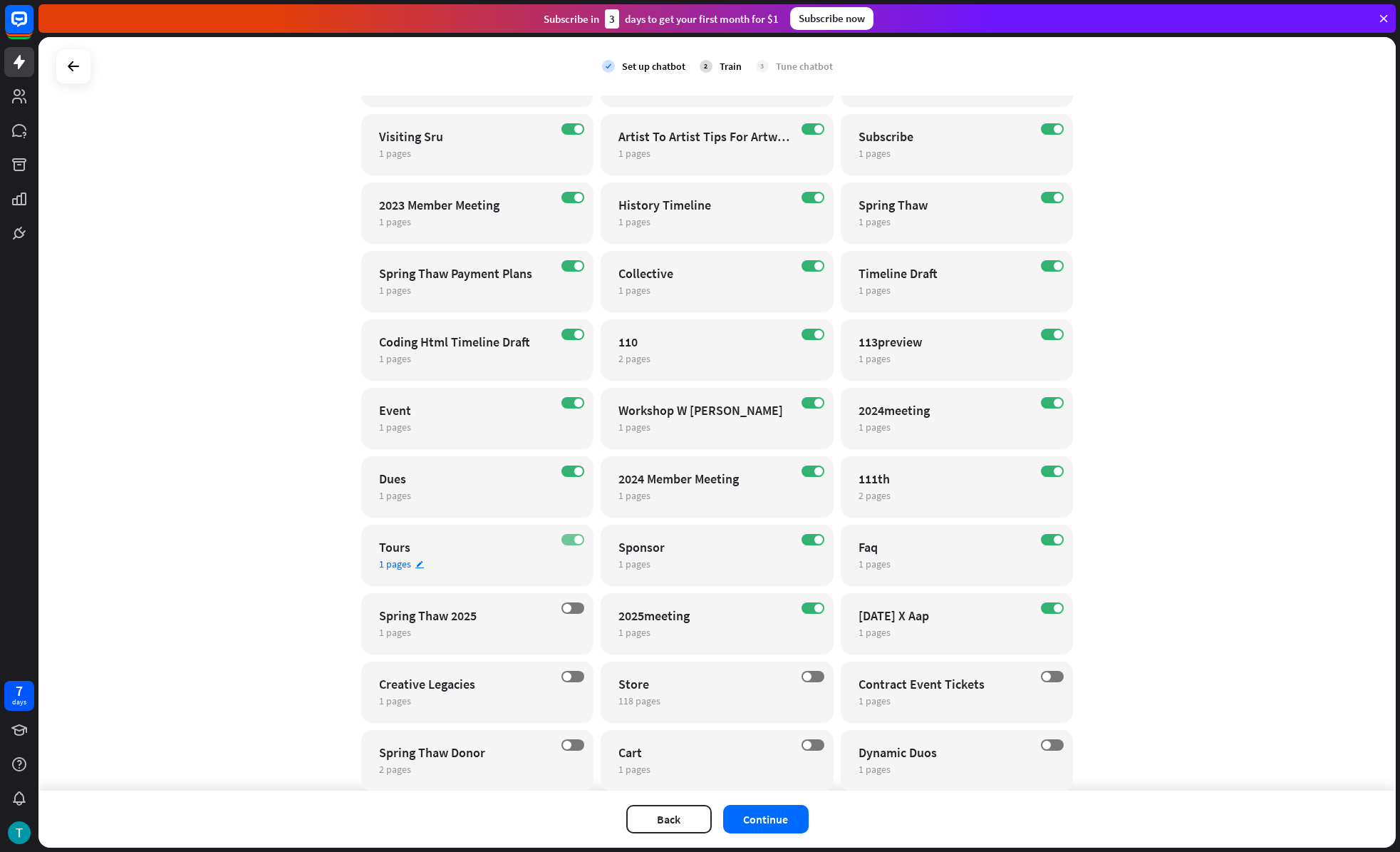
click at [575, 538] on span at bounding box center [579, 539] width 8 height 8
click at [803, 534] on label "ON" at bounding box center [813, 539] width 23 height 11
click at [808, 614] on div "ON 2025meeting 1 pages edit" at bounding box center [717, 624] width 233 height 62
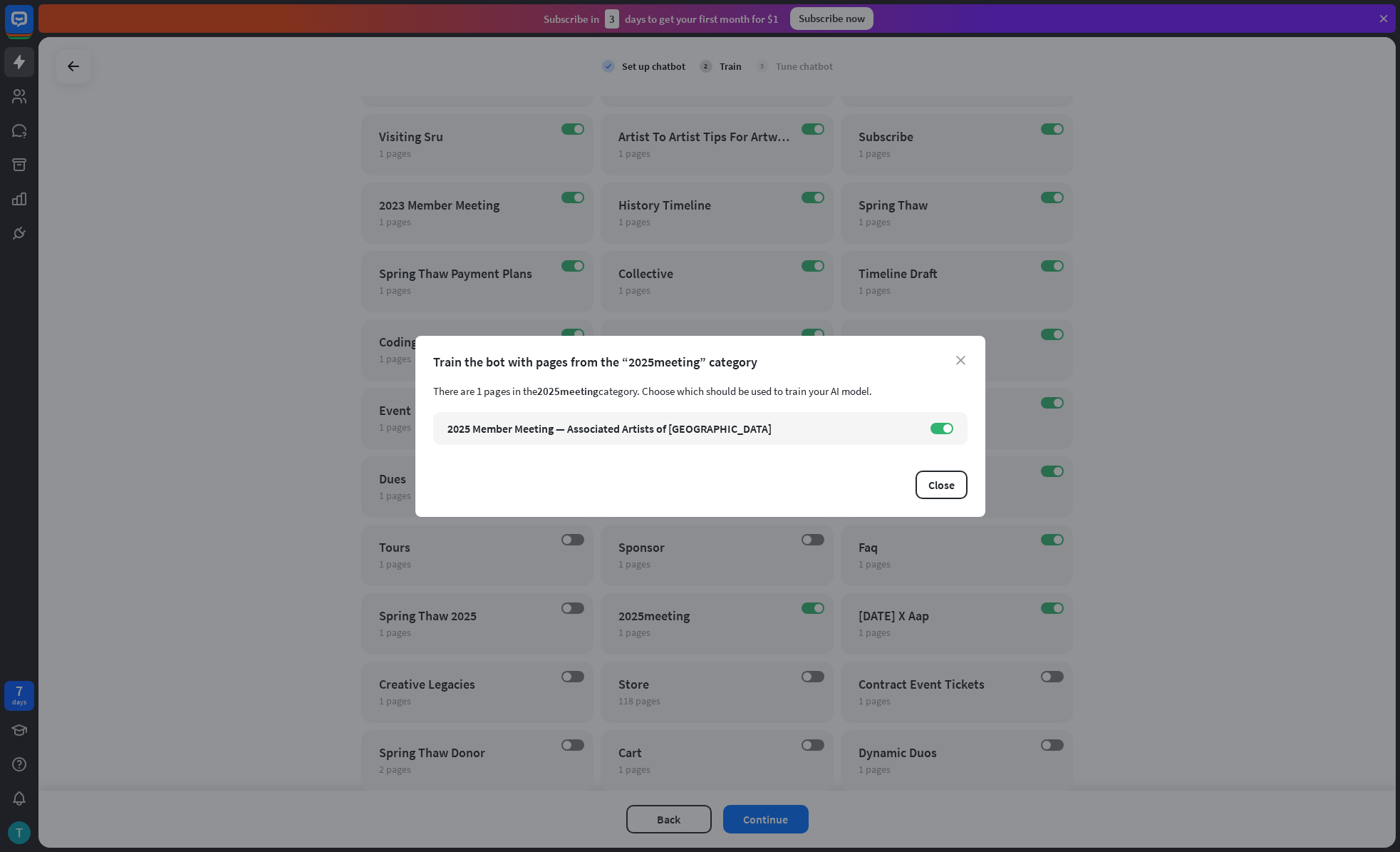
click at [803, 609] on div "close Train the bot with pages from the “2025meeting” category There are 1 page…" at bounding box center [700, 426] width 1400 height 852
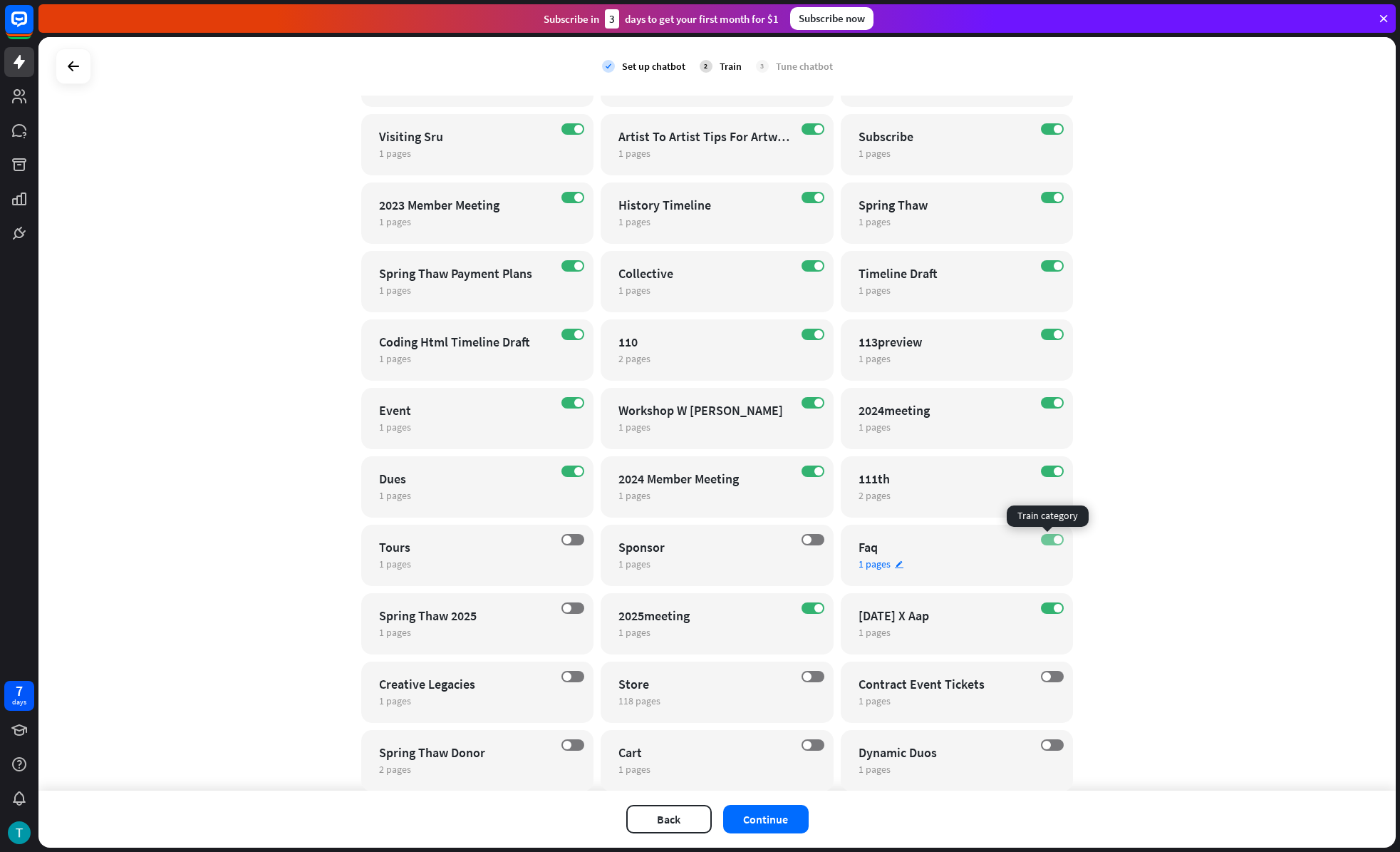
click at [1054, 541] on span at bounding box center [1058, 539] width 8 height 8
click at [1046, 608] on label "ON" at bounding box center [1052, 608] width 23 height 11
click at [807, 607] on label "ON" at bounding box center [813, 608] width 23 height 11
click at [814, 472] on span at bounding box center [819, 471] width 8 height 8
click at [1054, 471] on span at bounding box center [1058, 471] width 8 height 8
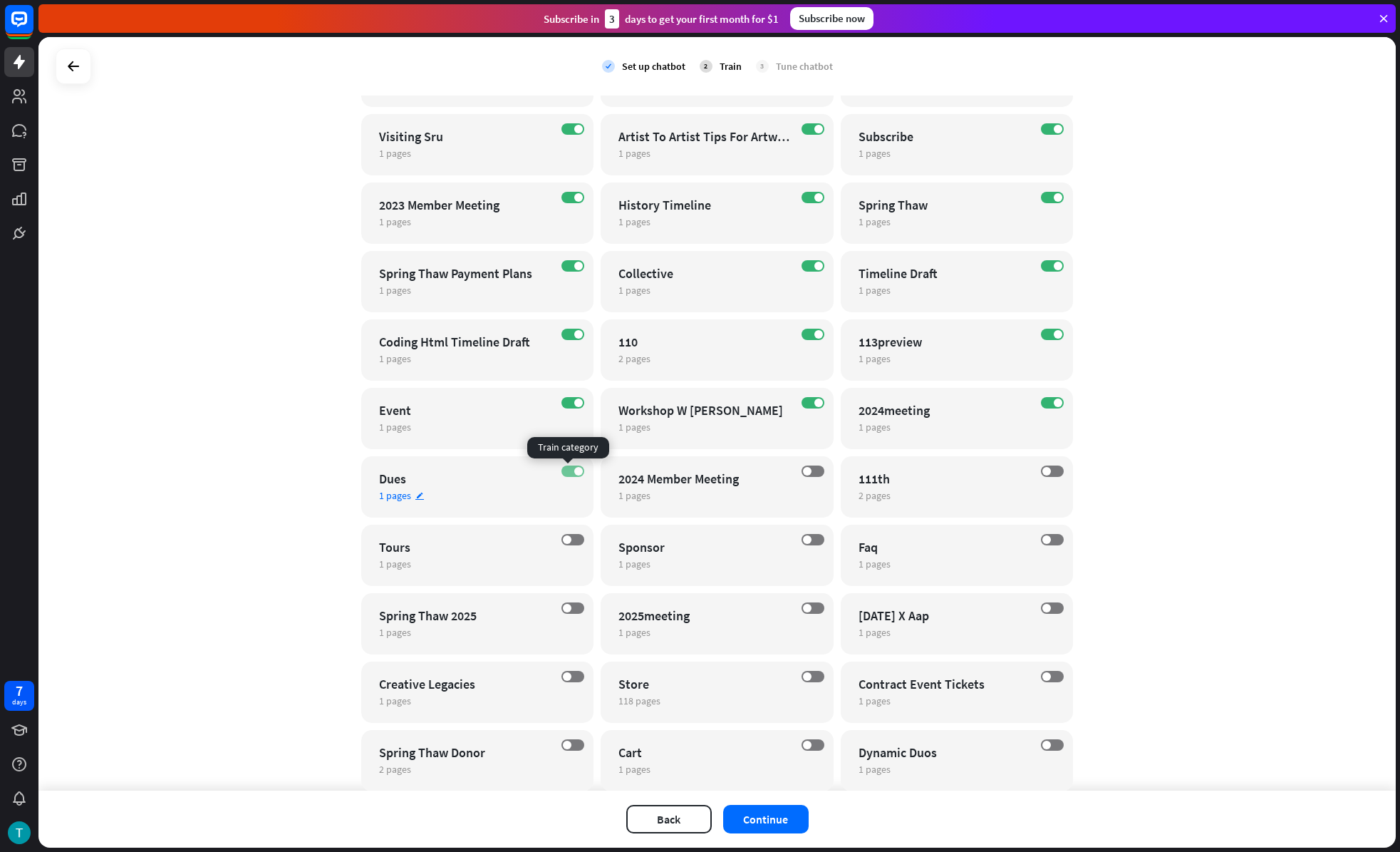
click at [568, 475] on label "ON" at bounding box center [573, 471] width 23 height 11
click at [575, 403] on span at bounding box center [579, 402] width 8 height 8
click at [1043, 405] on label "ON" at bounding box center [1052, 402] width 23 height 11
click at [814, 405] on span at bounding box center [819, 402] width 8 height 8
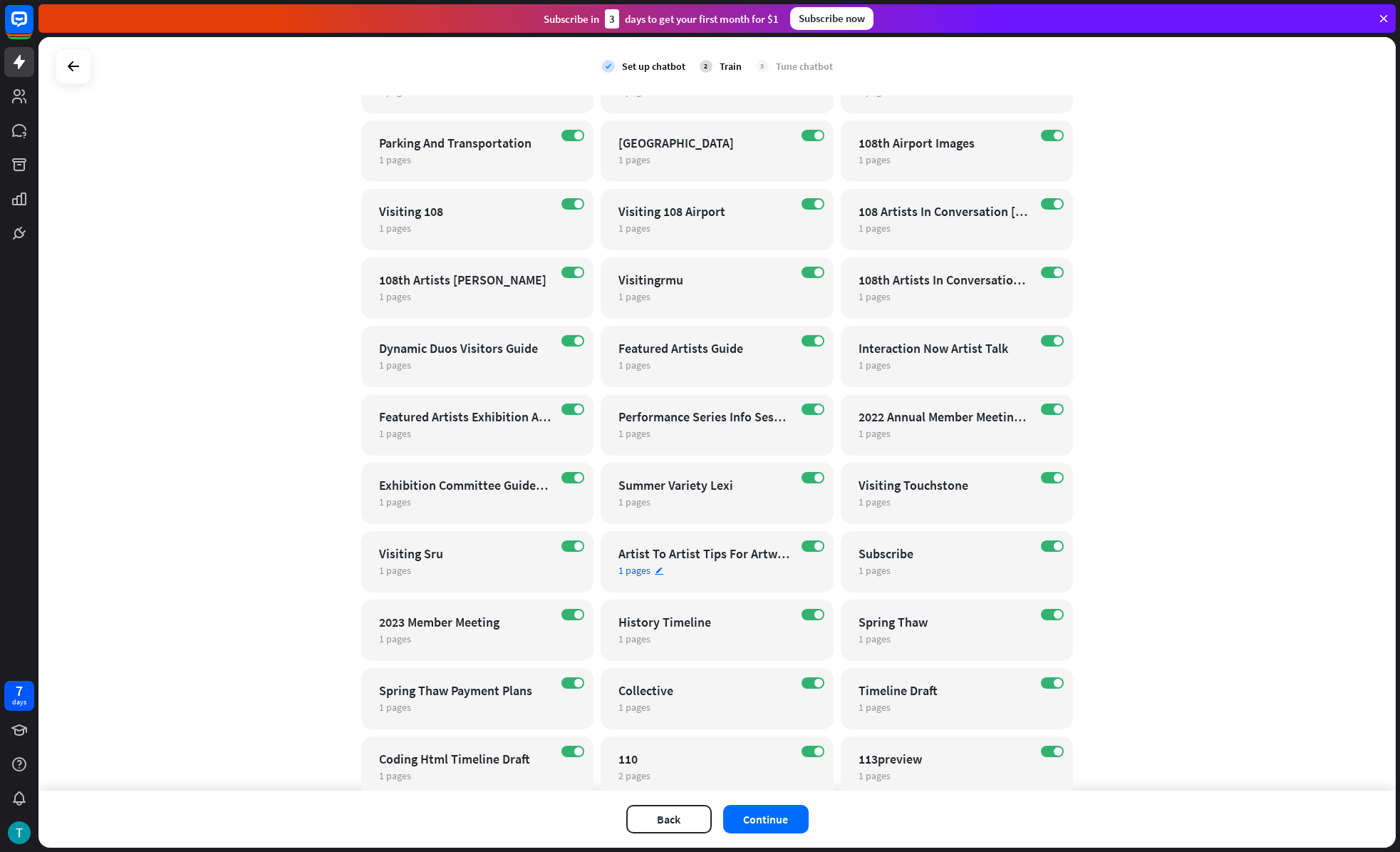
scroll to position [2297, 0]
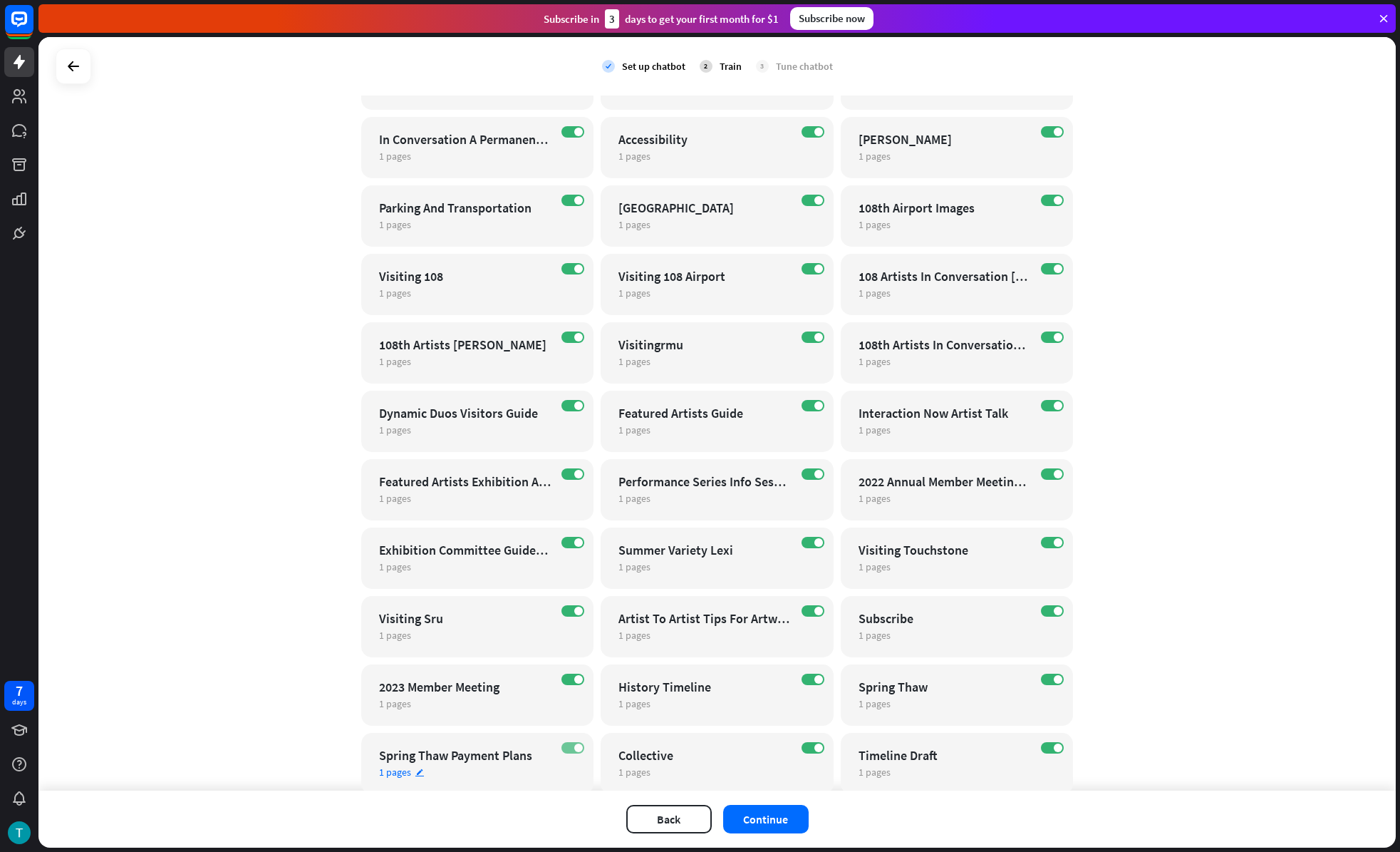
click at [575, 748] on span at bounding box center [579, 748] width 8 height 8
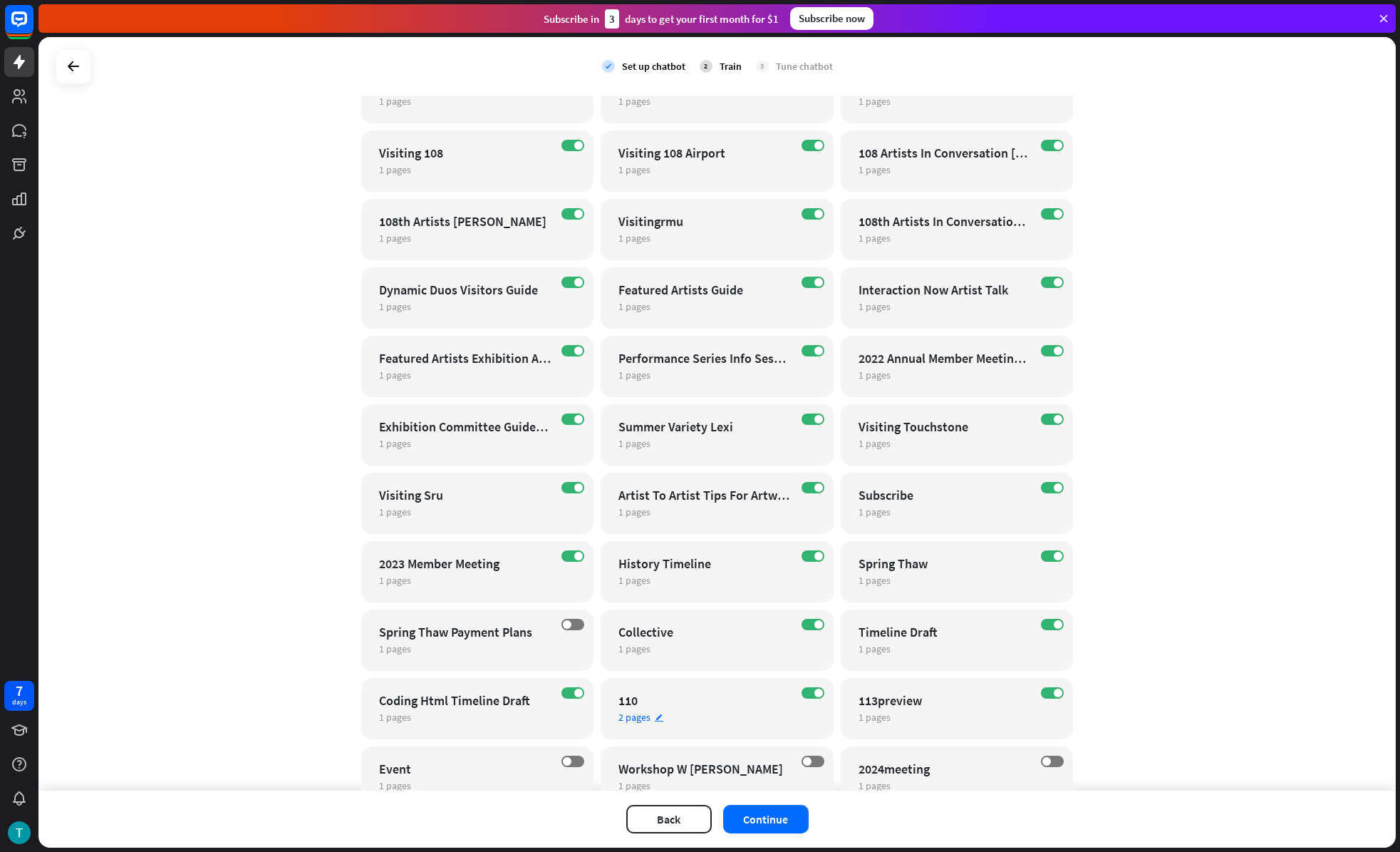
scroll to position [2437, 0]
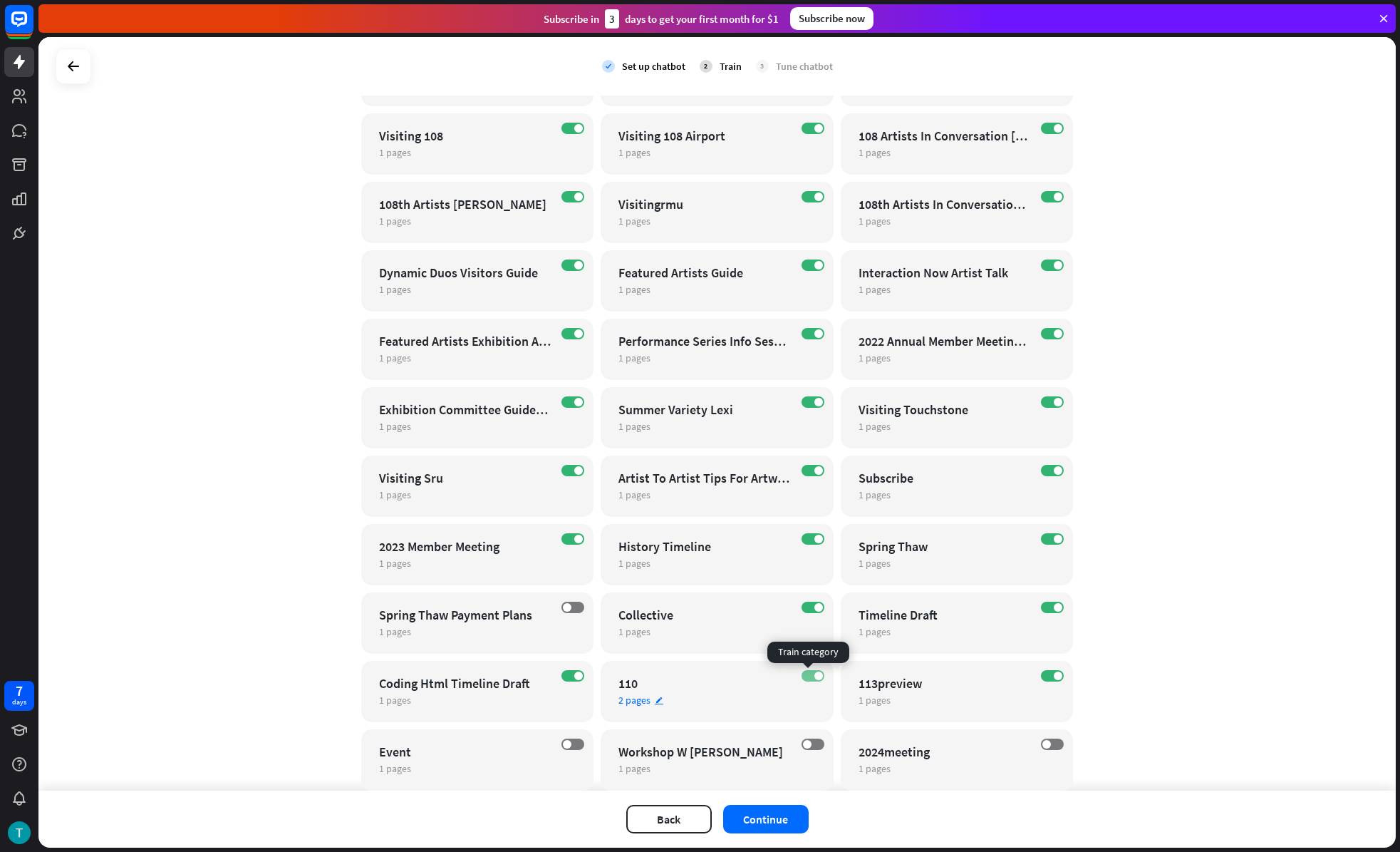
click at [802, 672] on label "ON" at bounding box center [813, 675] width 23 height 11
click at [575, 674] on span at bounding box center [579, 675] width 8 height 8
click at [814, 609] on span at bounding box center [819, 607] width 8 height 8
click at [1044, 607] on label "ON" at bounding box center [1052, 607] width 23 height 11
click at [1048, 674] on label "ON" at bounding box center [1052, 675] width 23 height 11
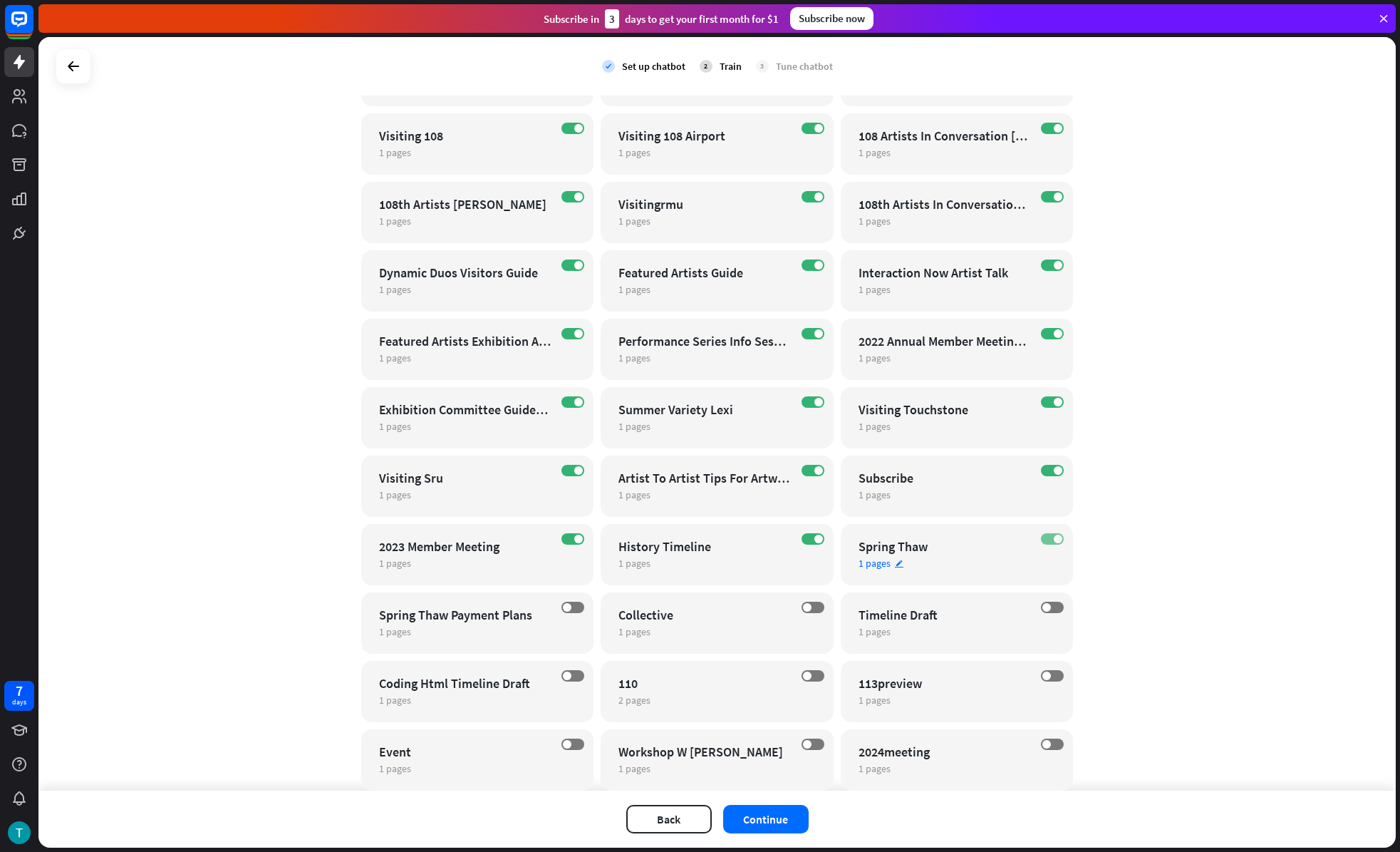
click at [1054, 539] on span at bounding box center [1058, 538] width 8 height 8
click at [807, 538] on label "ON" at bounding box center [813, 538] width 23 height 11
click at [575, 540] on span at bounding box center [579, 538] width 8 height 8
click at [566, 473] on label "ON" at bounding box center [573, 470] width 23 height 11
click at [819, 467] on div "ON" at bounding box center [813, 470] width 23 height 11
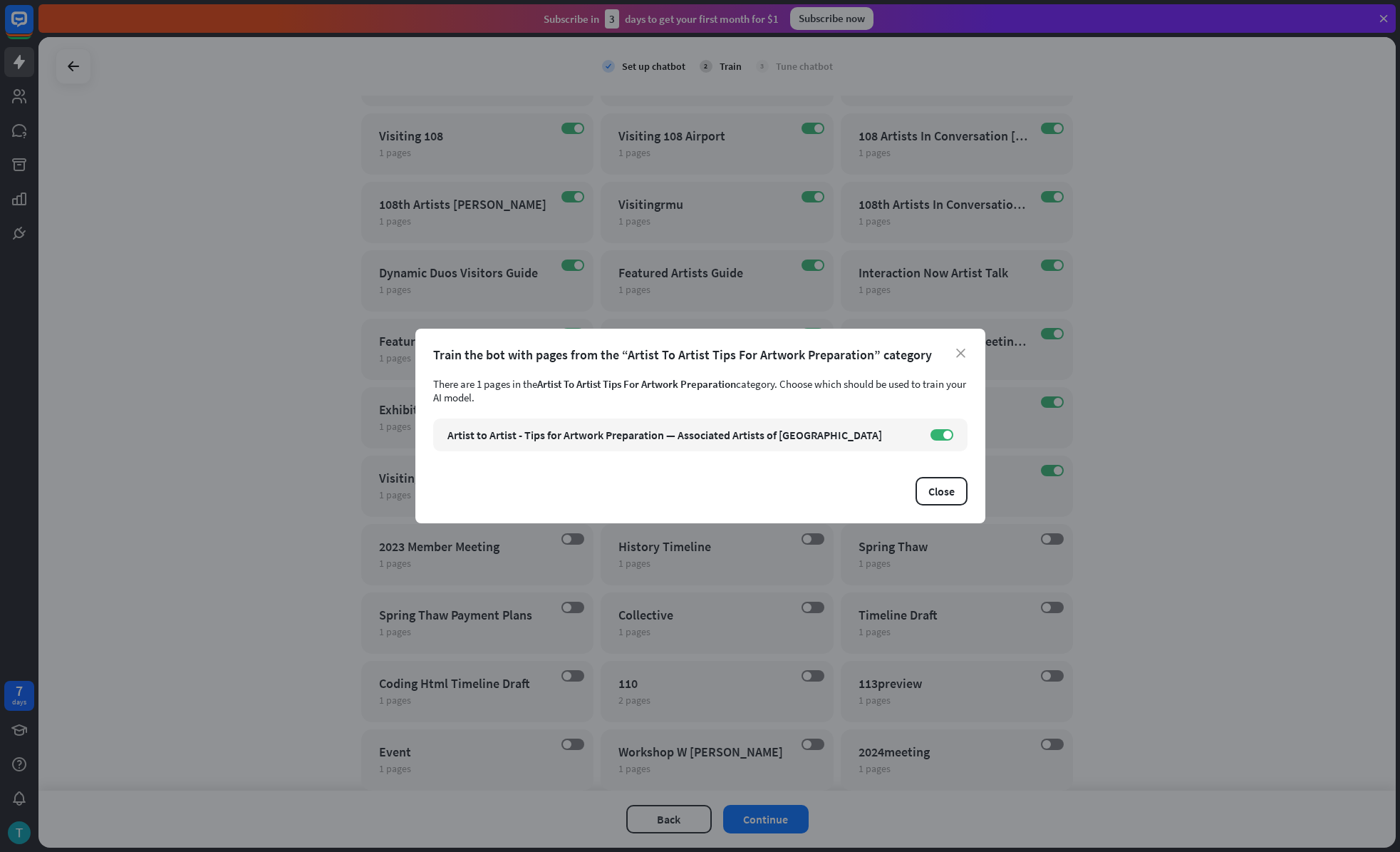
drag, startPoint x: 1118, startPoint y: 512, endPoint x: 880, endPoint y: 500, distance: 238.3
click at [1117, 512] on div "close Train the bot with pages from the “Artist To Artist Tips For Artwork Prep…" at bounding box center [700, 426] width 1400 height 852
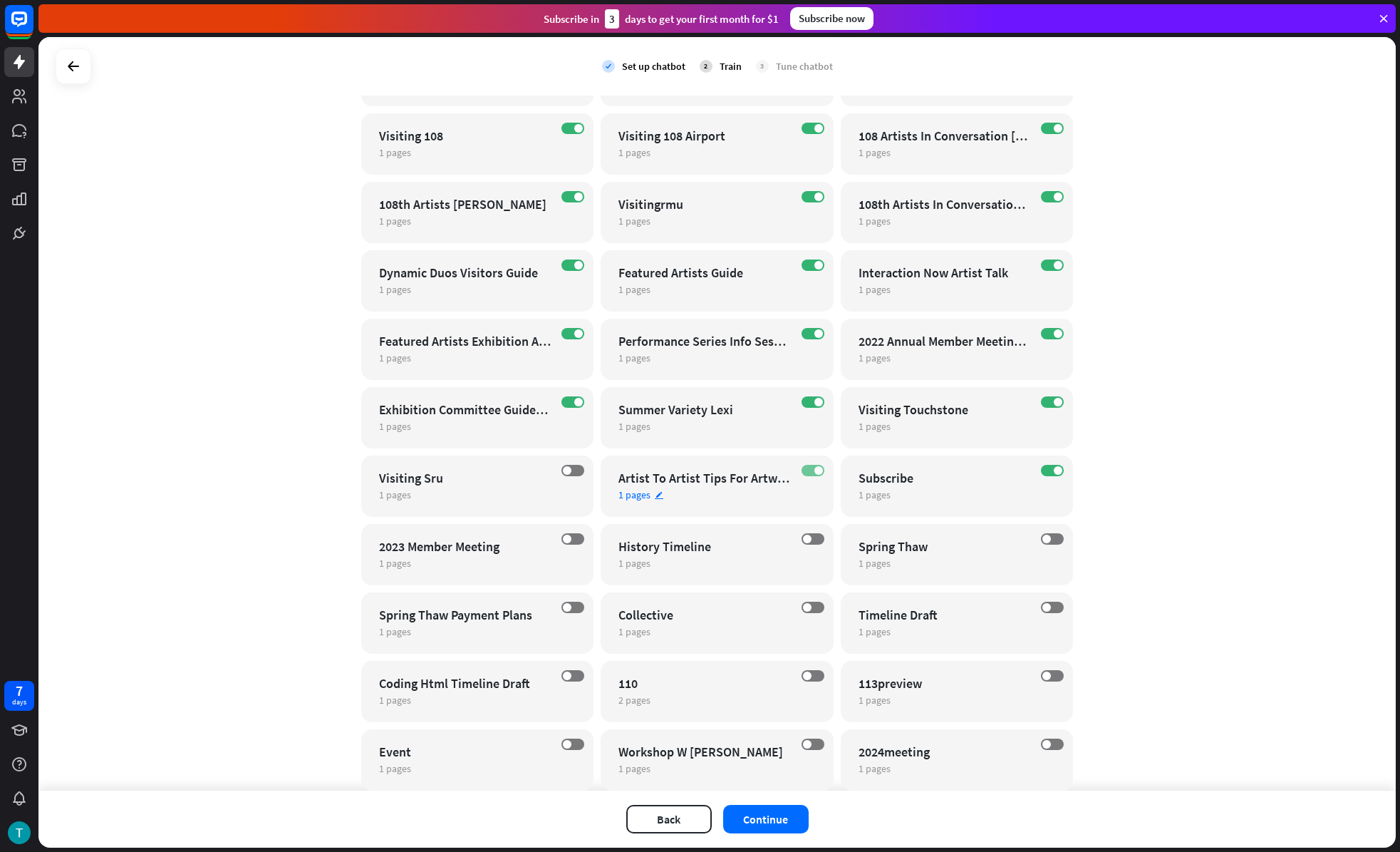
click at [814, 471] on span at bounding box center [819, 471] width 8 height 8
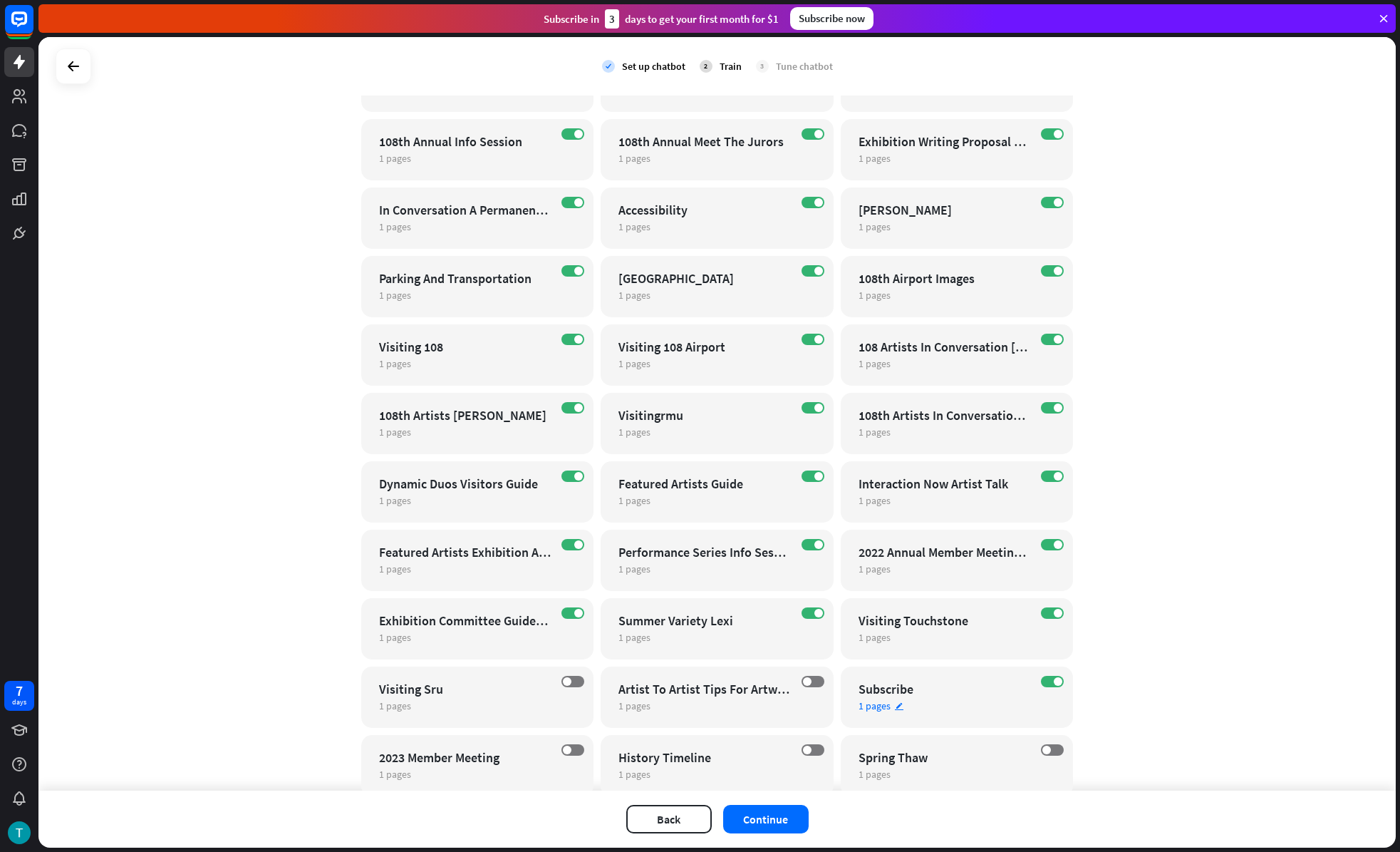
scroll to position [2332, 0]
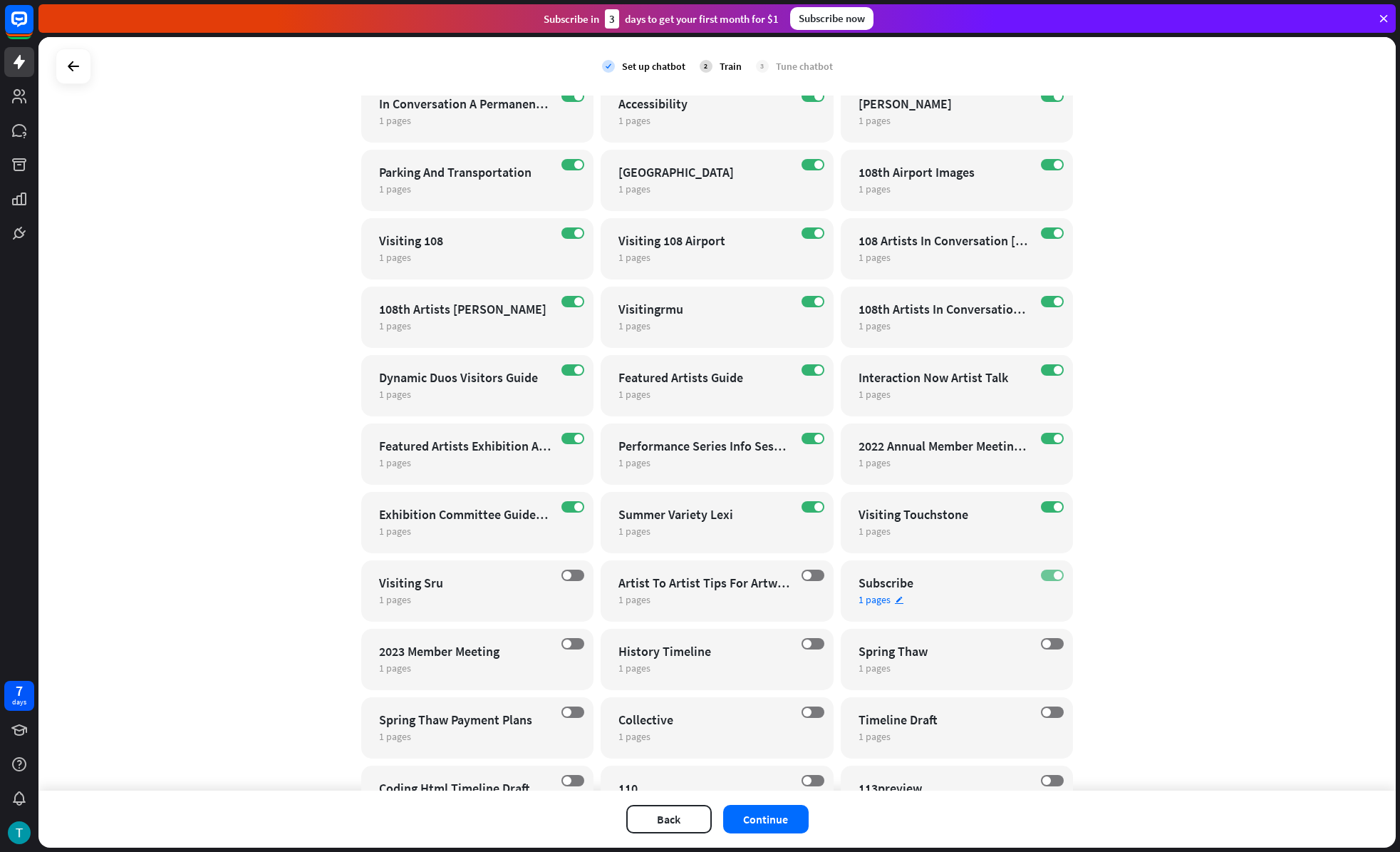
click at [1054, 575] on span at bounding box center [1058, 575] width 8 height 8
click at [1055, 505] on span at bounding box center [1058, 507] width 8 height 8
click at [1054, 437] on span at bounding box center [1058, 439] width 8 height 8
click at [814, 435] on span at bounding box center [819, 439] width 8 height 8
click at [810, 511] on label "ON" at bounding box center [813, 506] width 23 height 11
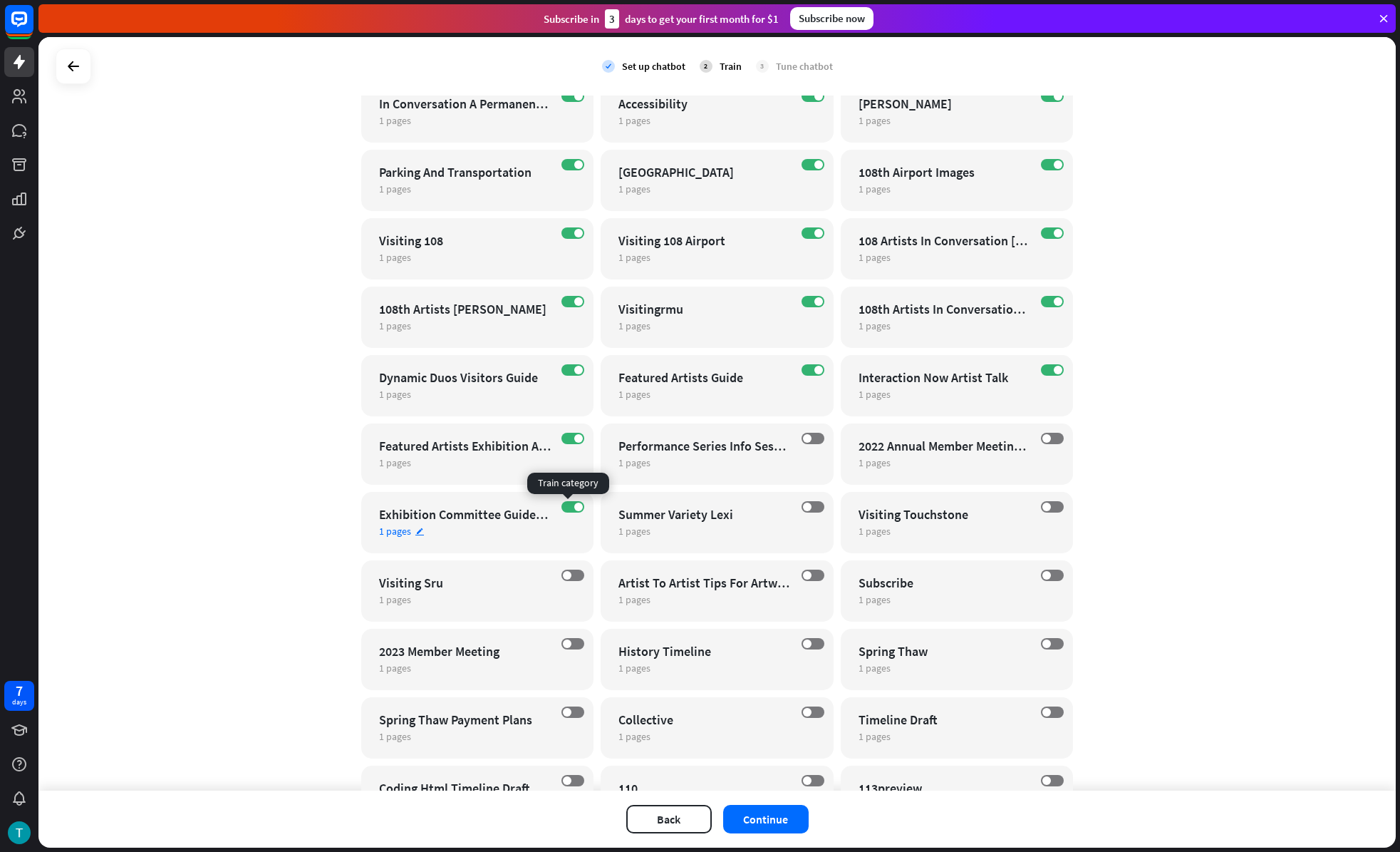
click at [580, 503] on div "ON Exhibition Committee Guidelines Expectations 1 pages edit" at bounding box center [478, 522] width 233 height 62
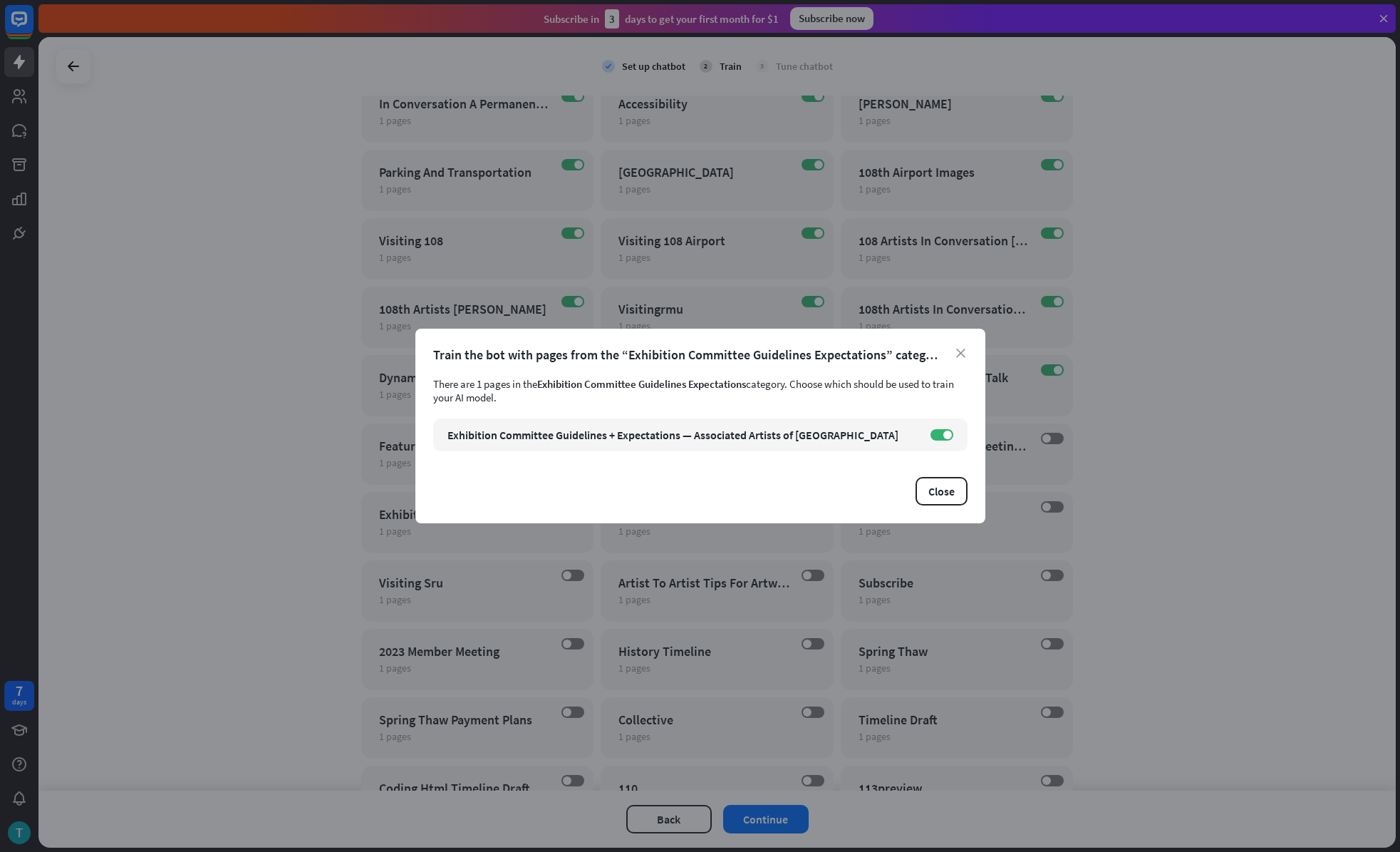
drag, startPoint x: 572, startPoint y: 506, endPoint x: 583, endPoint y: 579, distance: 73.8
click at [572, 507] on div "close Train the bot with pages from the “Exhibition Committee Guidelines Expect…" at bounding box center [700, 426] width 570 height 194
click at [593, 582] on div "close Train the bot with pages from the “Exhibition Committee Guidelines Expect…" at bounding box center [700, 426] width 1400 height 852
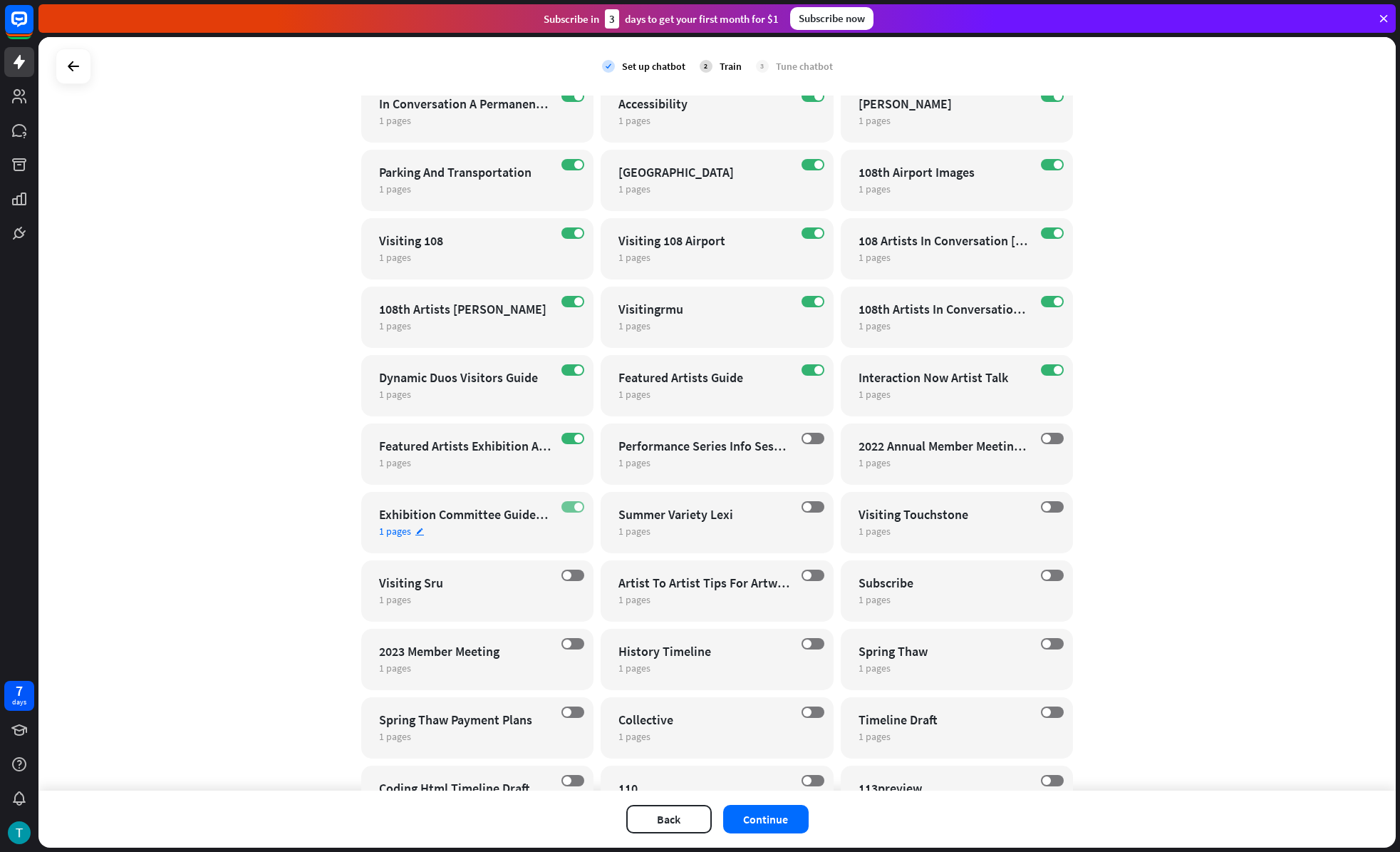
click at [569, 509] on label "ON" at bounding box center [573, 506] width 23 height 11
click at [575, 434] on span at bounding box center [579, 439] width 8 height 8
click at [575, 371] on span at bounding box center [579, 370] width 8 height 8
click at [804, 372] on label "ON" at bounding box center [813, 369] width 23 height 11
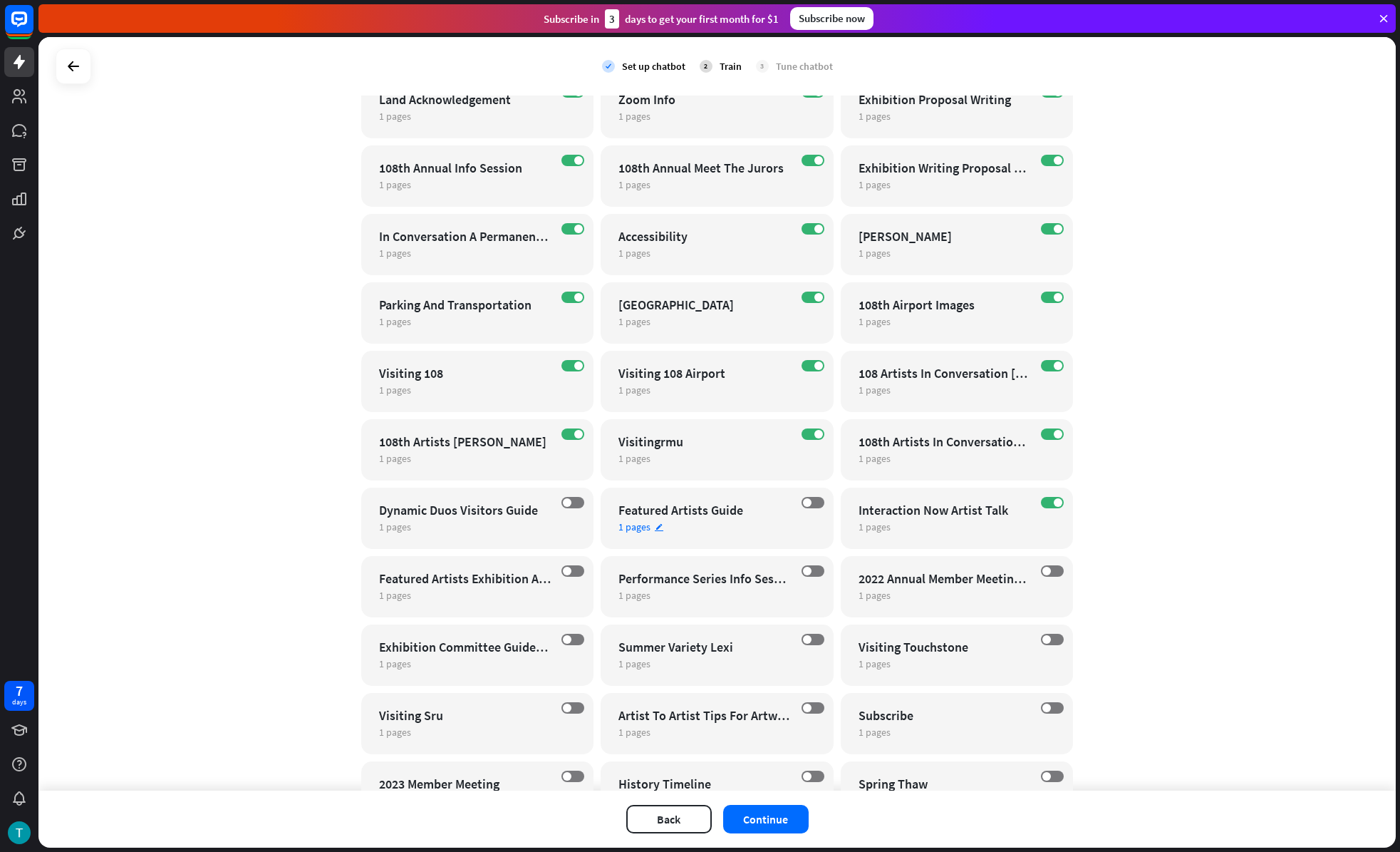
scroll to position [2199, 0]
drag, startPoint x: 570, startPoint y: 430, endPoint x: 562, endPoint y: 360, distance: 70.5
click at [570, 429] on label "ON" at bounding box center [573, 434] width 23 height 11
click at [567, 368] on label "ON" at bounding box center [573, 366] width 23 height 11
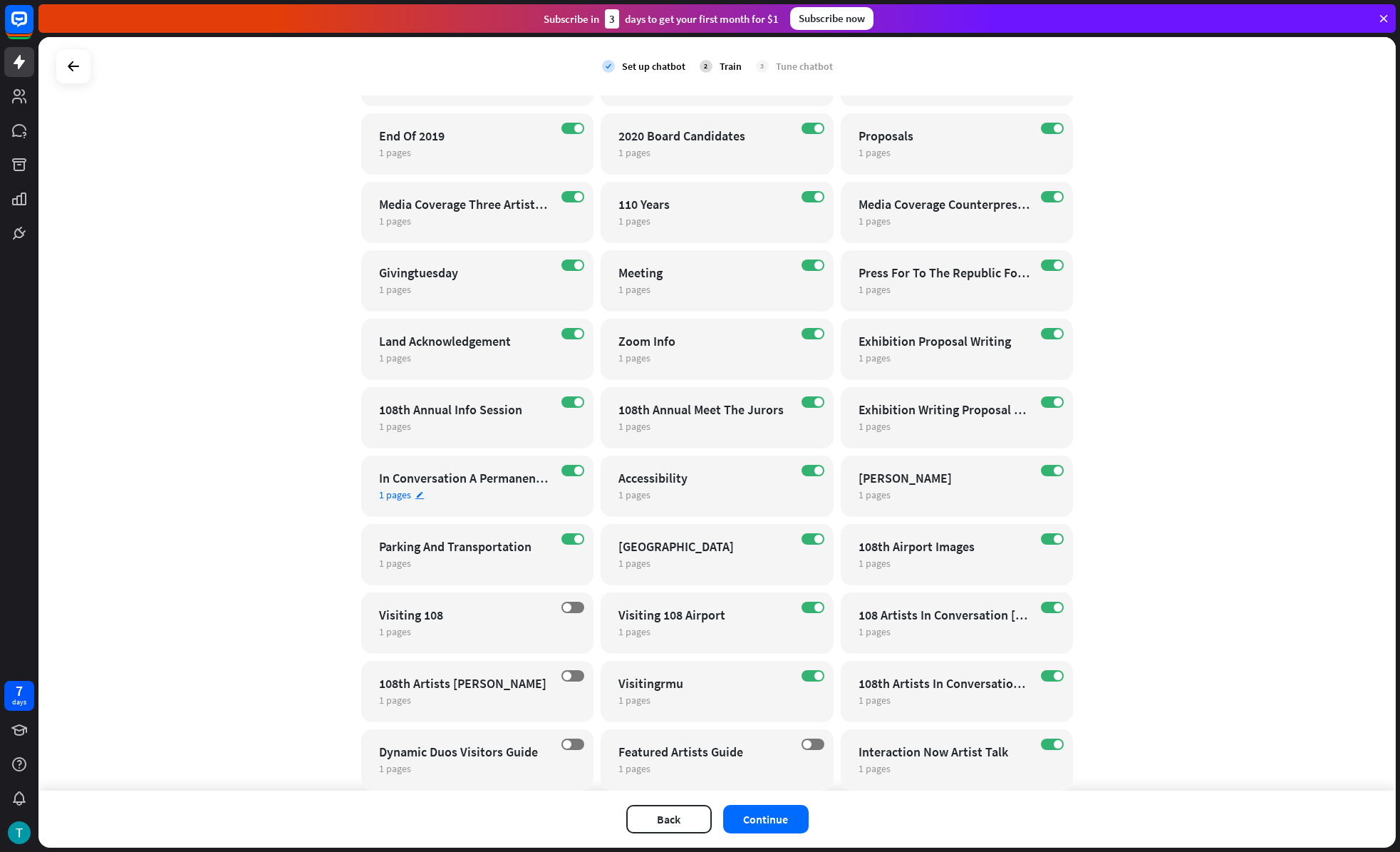
scroll to position [1925, 0]
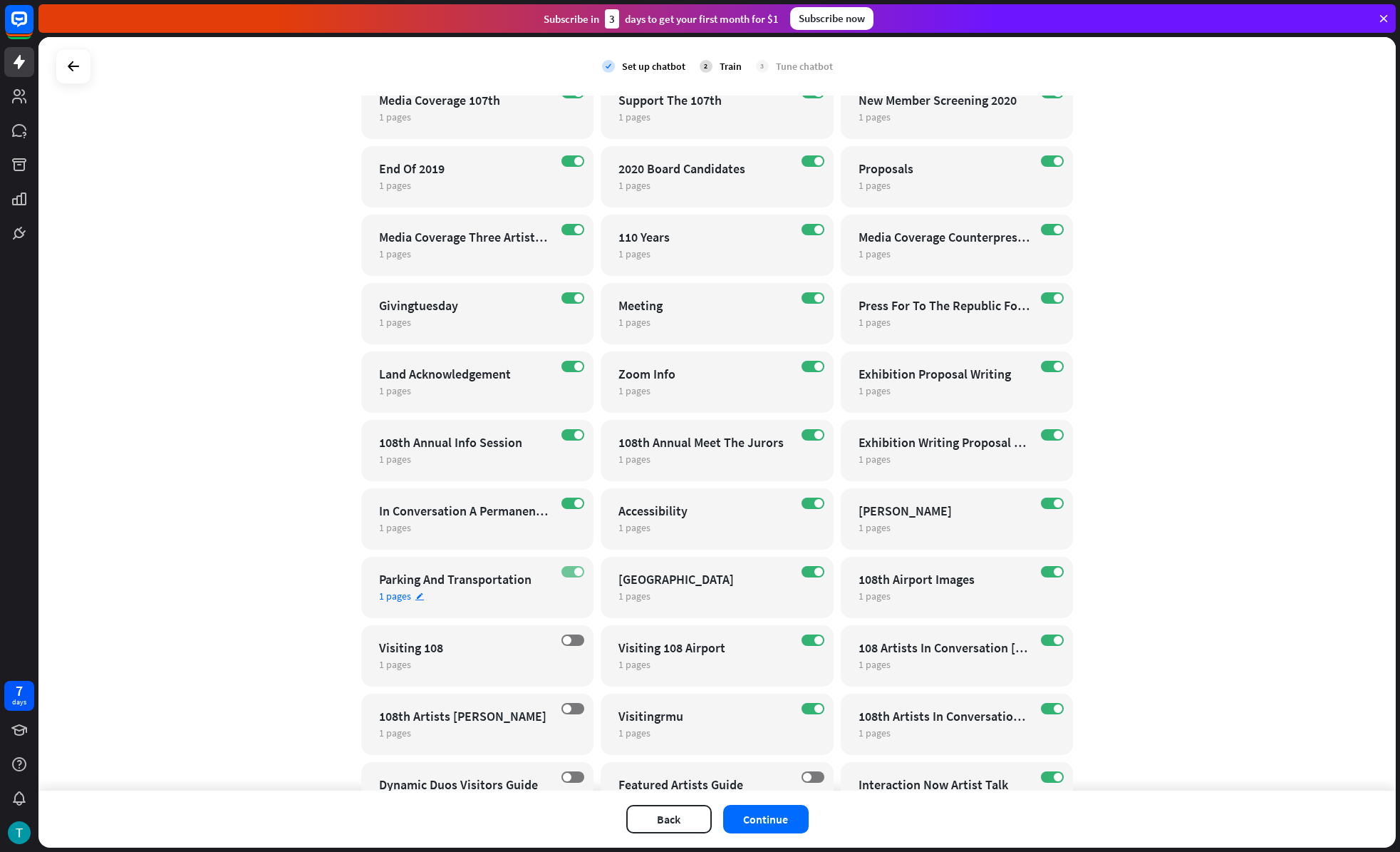
click at [575, 571] on span at bounding box center [579, 571] width 8 height 8
click at [562, 507] on label "ON" at bounding box center [573, 503] width 23 height 11
drag, startPoint x: 566, startPoint y: 434, endPoint x: 567, endPoint y: 386, distance: 48.0
click at [566, 430] on label "ON" at bounding box center [573, 434] width 23 height 11
drag, startPoint x: 566, startPoint y: 368, endPoint x: 570, endPoint y: 383, distance: 15.5
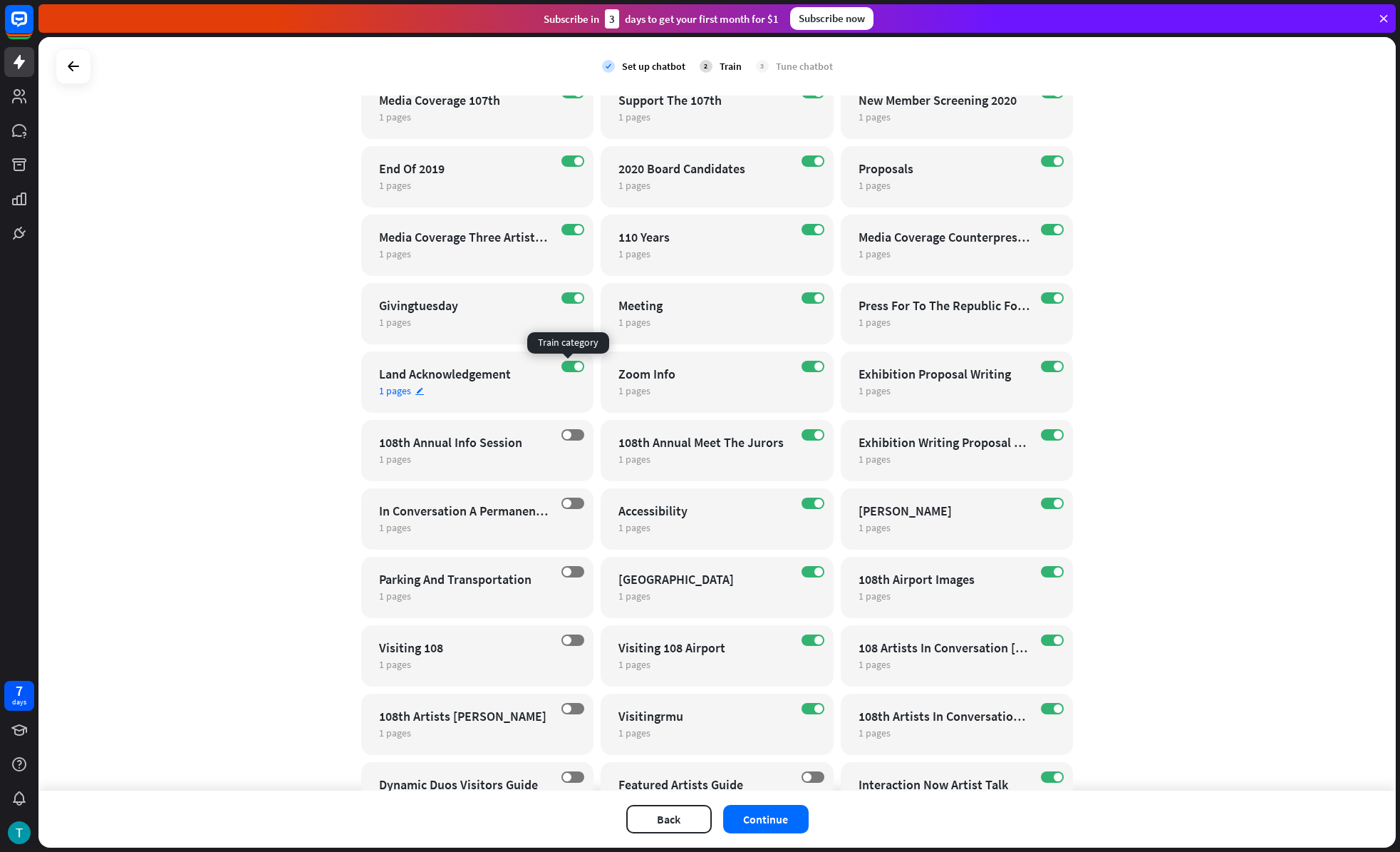
click at [567, 366] on label "ON" at bounding box center [573, 366] width 23 height 11
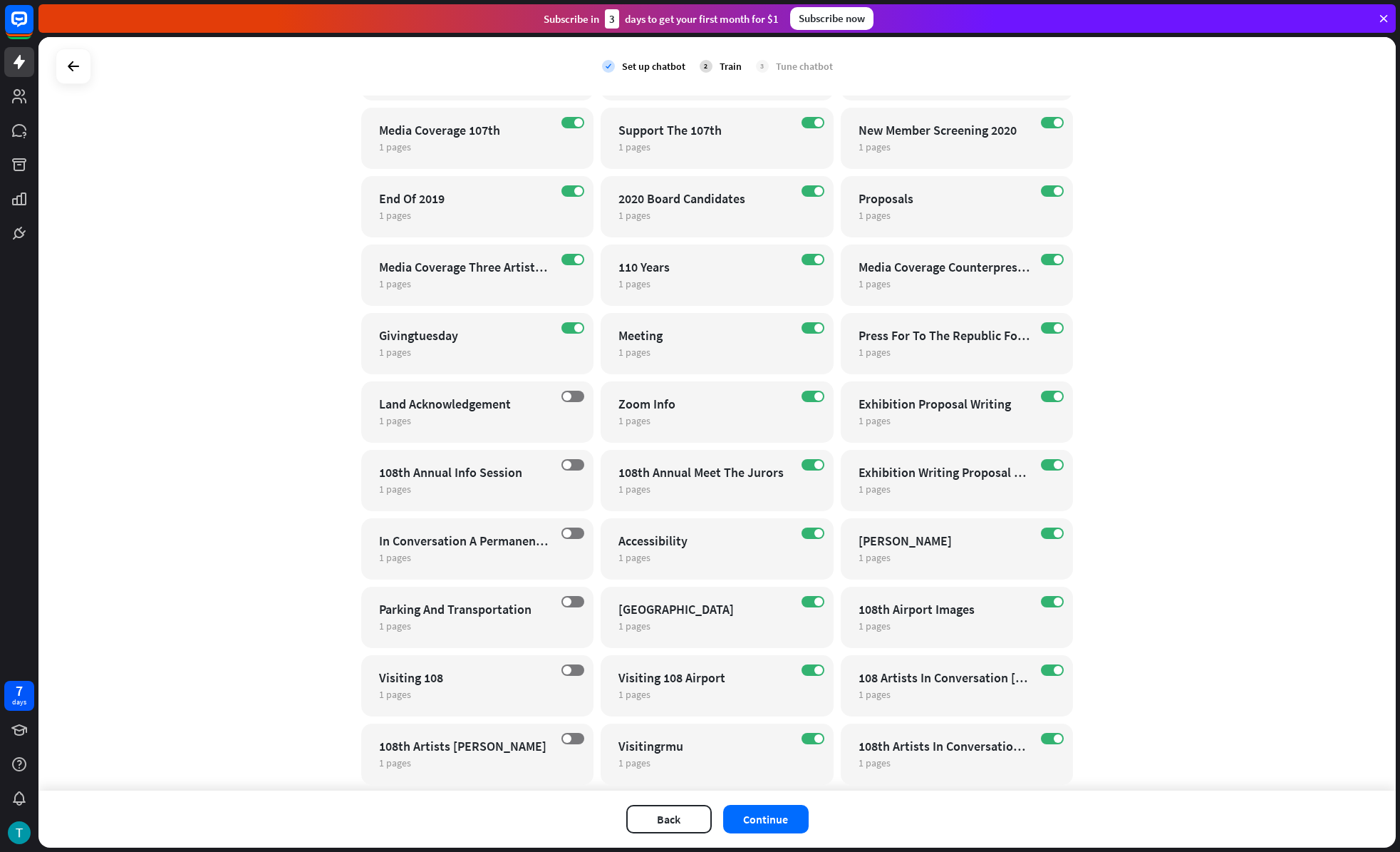
scroll to position [1482, 0]
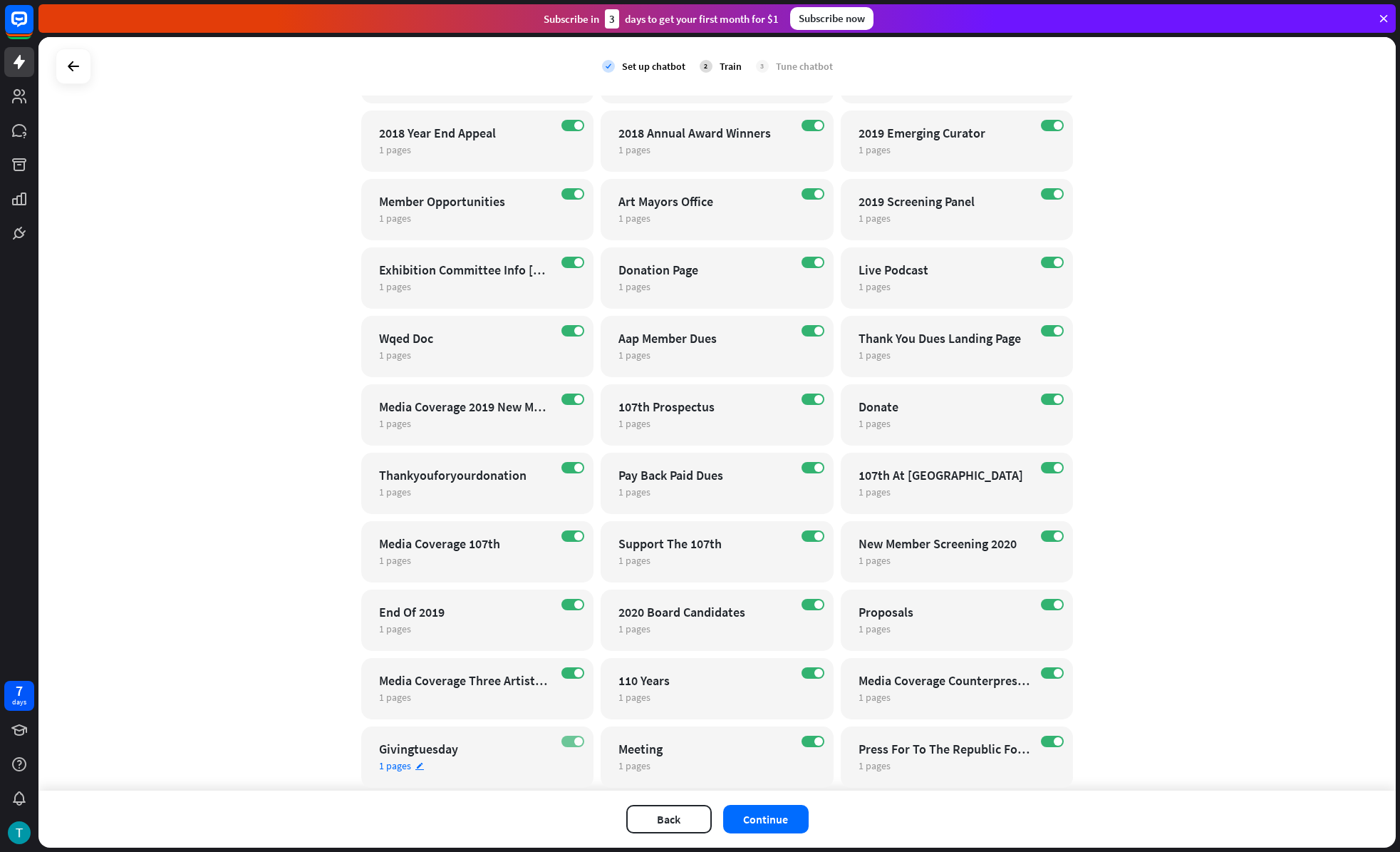
click at [569, 736] on label "ON" at bounding box center [573, 740] width 23 height 11
click at [572, 683] on div "ON Media Coverage Three Artists Women 1 pages edit" at bounding box center [478, 688] width 233 height 62
click at [571, 676] on div "close Train the bot with pages from the “Media Coverage Three Artists Women” ca…" at bounding box center [700, 426] width 1400 height 852
click at [575, 675] on span at bounding box center [579, 673] width 8 height 8
click at [575, 605] on span at bounding box center [579, 604] width 8 height 8
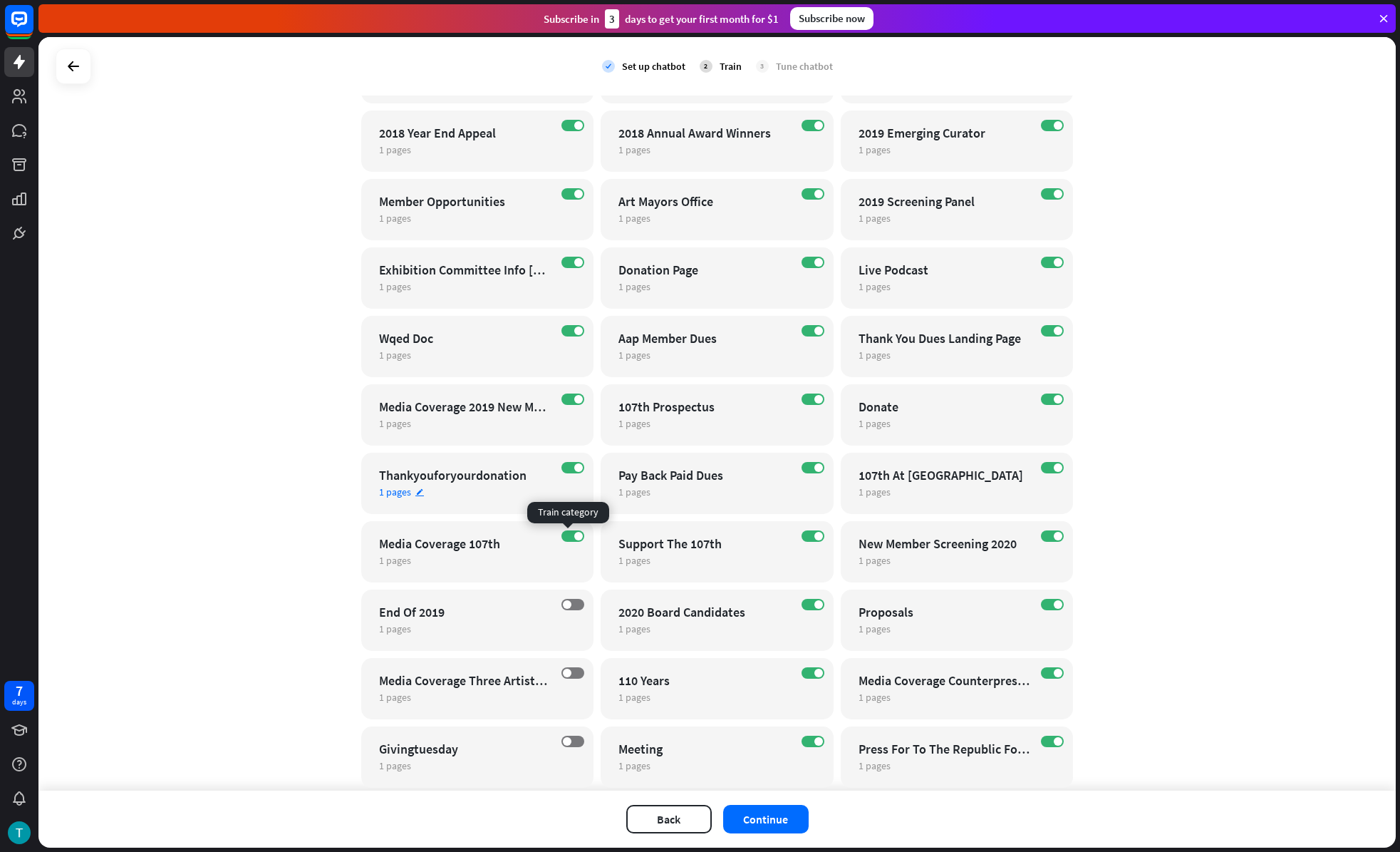
drag, startPoint x: 570, startPoint y: 535, endPoint x: 575, endPoint y: 480, distance: 55.2
click at [575, 535] on span at bounding box center [579, 536] width 8 height 8
click at [575, 467] on span at bounding box center [579, 467] width 8 height 8
click at [577, 401] on label "ON" at bounding box center [573, 398] width 23 height 11
drag, startPoint x: 569, startPoint y: 328, endPoint x: 570, endPoint y: 316, distance: 12.0
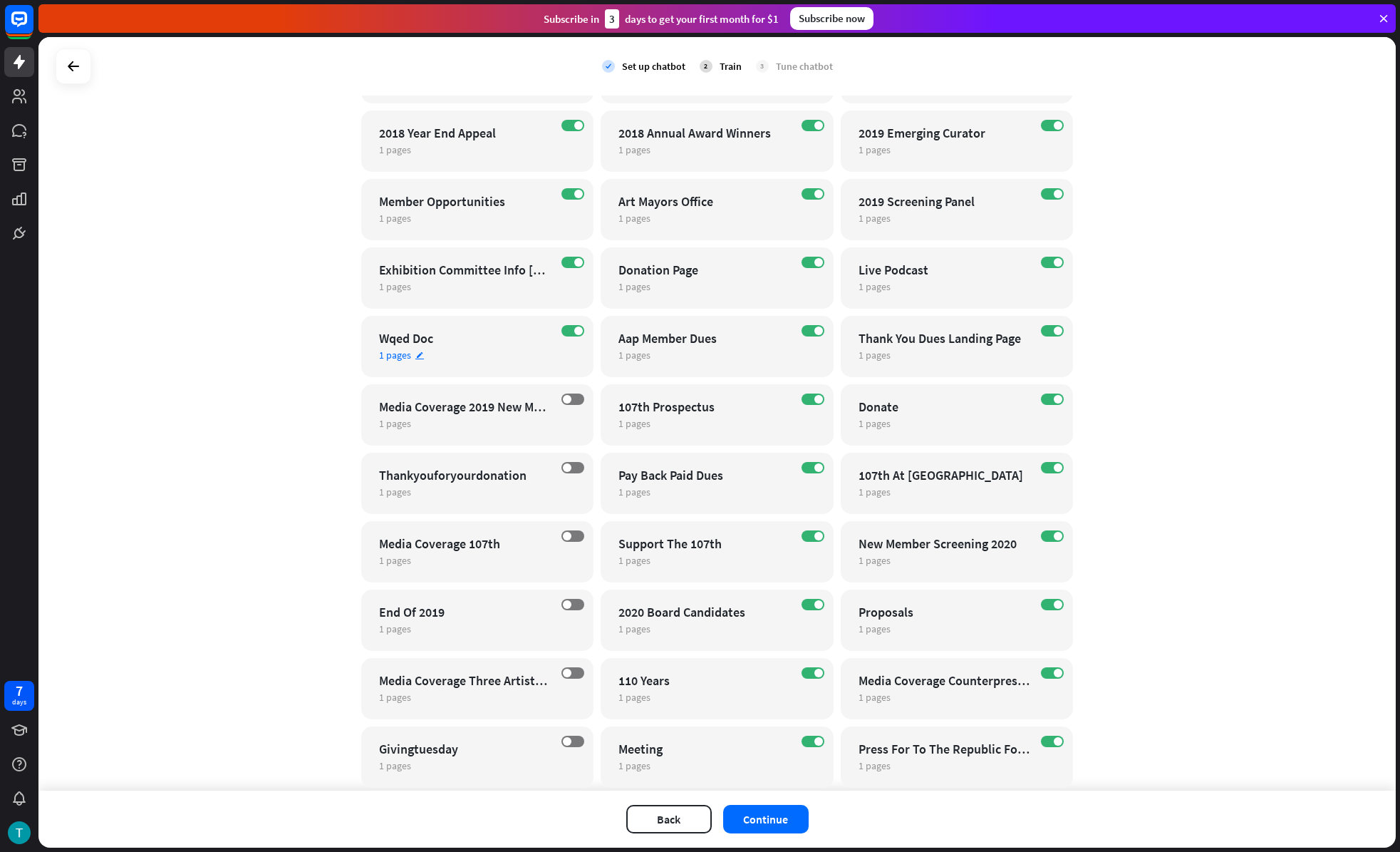
click at [569, 326] on label "ON" at bounding box center [573, 330] width 23 height 11
click at [575, 258] on span at bounding box center [579, 262] width 8 height 8
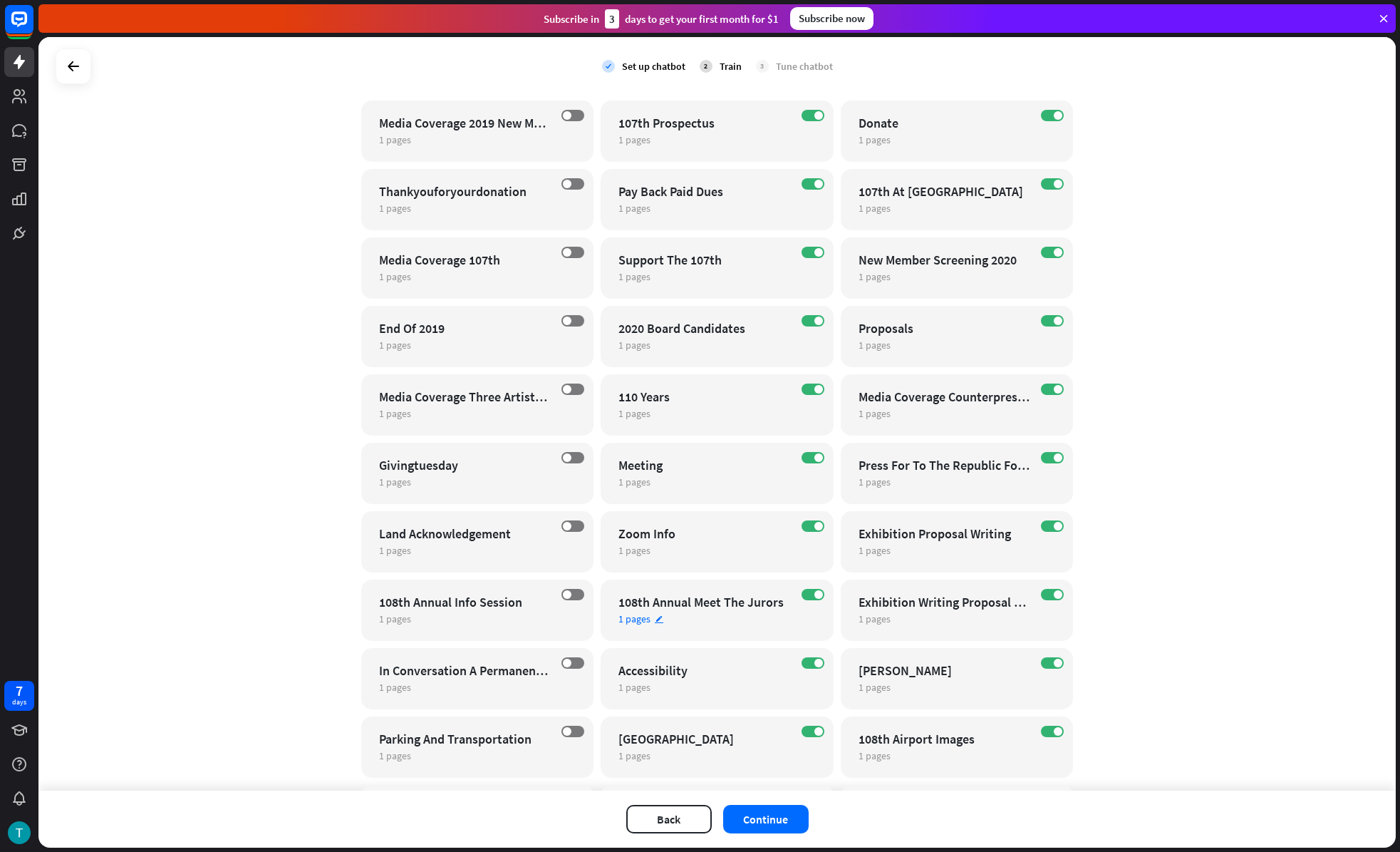
scroll to position [1993, 0]
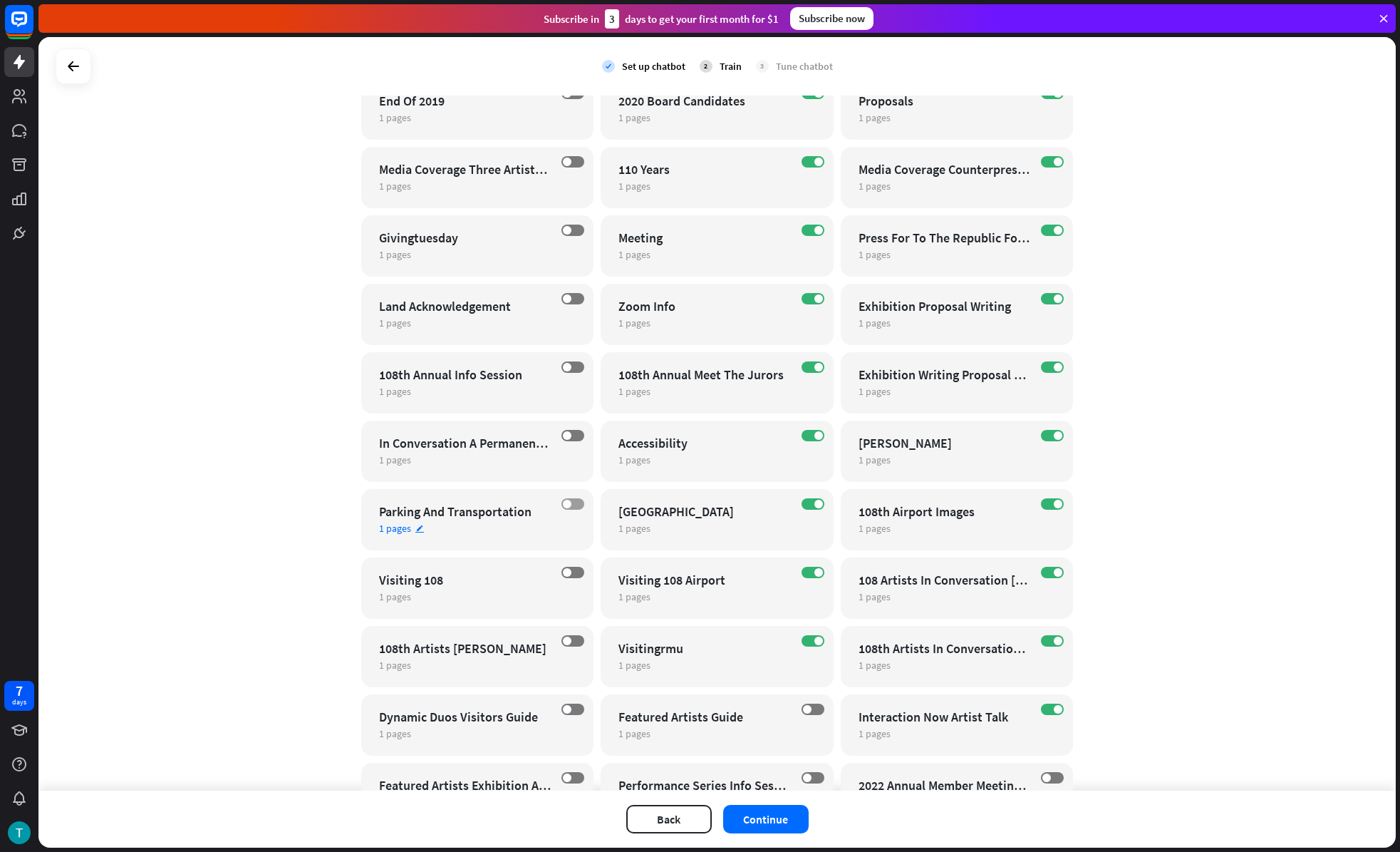
click at [573, 500] on label "OFF" at bounding box center [573, 503] width 23 height 11
click at [804, 637] on label "ON" at bounding box center [813, 640] width 23 height 11
drag, startPoint x: 809, startPoint y: 576, endPoint x: 805, endPoint y: 500, distance: 76.1
click at [809, 576] on label "ON" at bounding box center [813, 571] width 23 height 11
drag, startPoint x: 804, startPoint y: 504, endPoint x: 801, endPoint y: 457, distance: 47.1
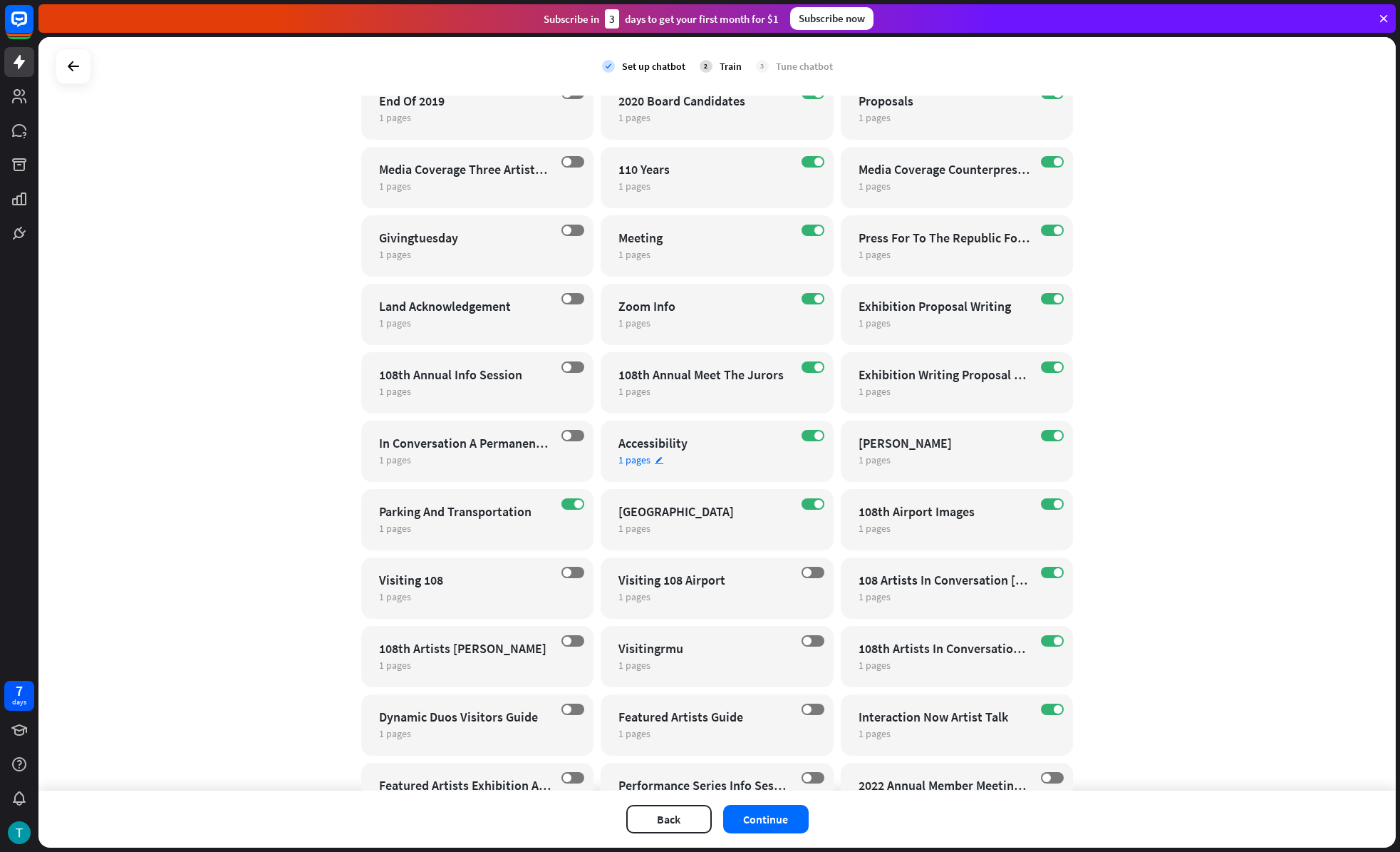
click at [804, 504] on label "ON" at bounding box center [813, 503] width 23 height 11
click at [802, 434] on label "ON" at bounding box center [813, 435] width 23 height 11
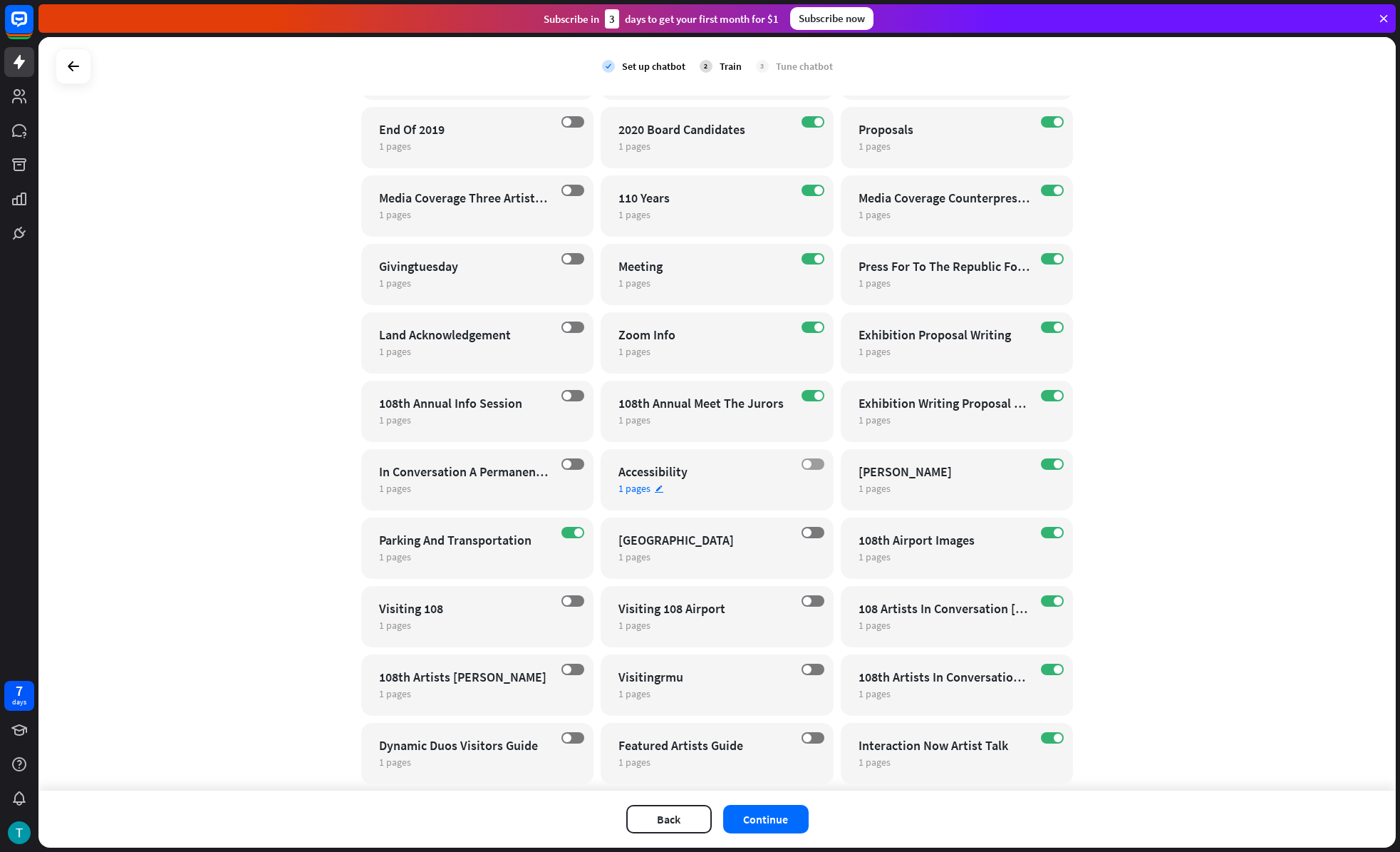
scroll to position [1858, 0]
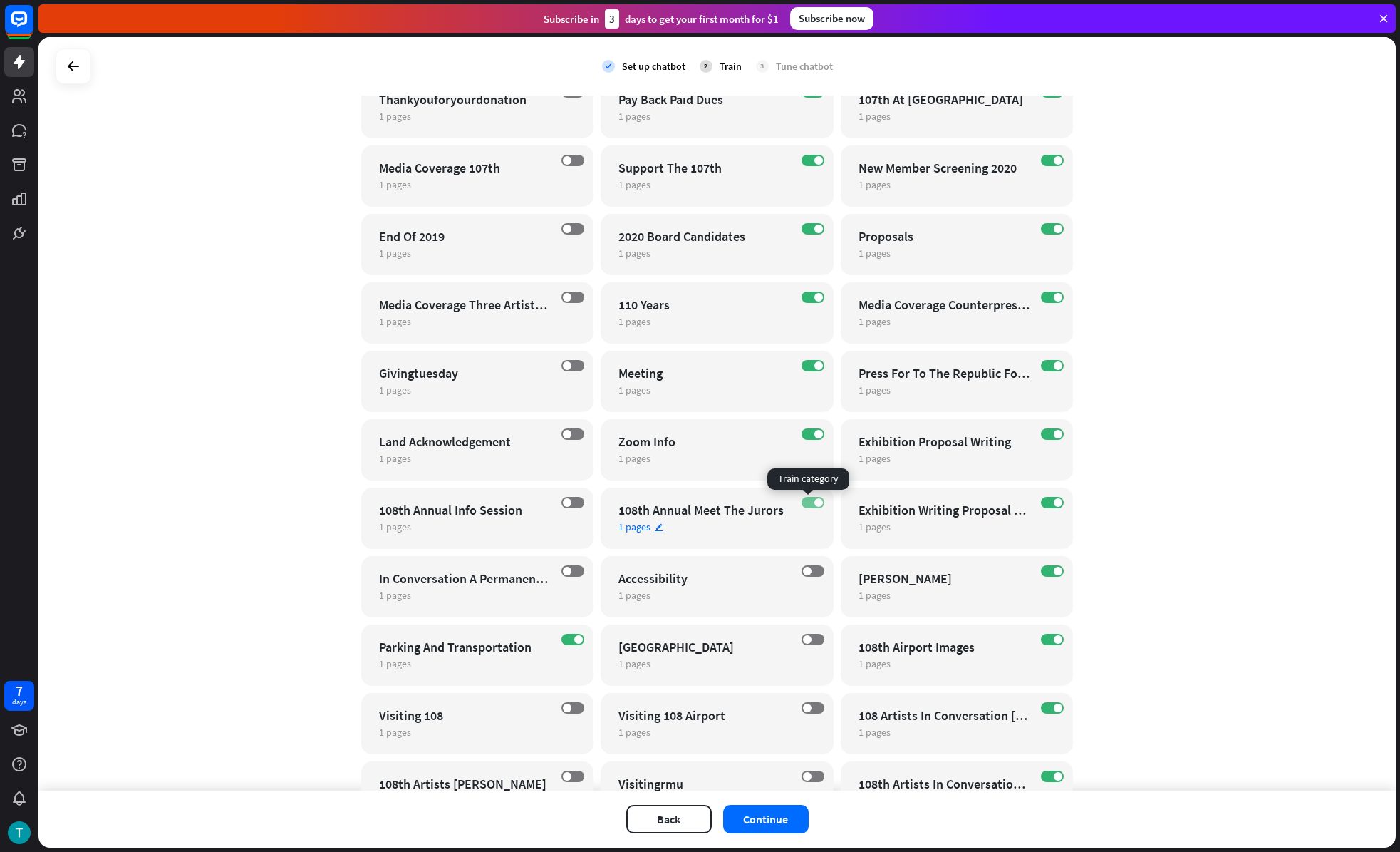
click at [814, 503] on span at bounding box center [819, 502] width 8 height 8
click at [806, 435] on label "ON" at bounding box center [813, 434] width 23 height 11
click at [814, 362] on span at bounding box center [819, 366] width 8 height 8
click at [804, 296] on label "ON" at bounding box center [813, 297] width 23 height 11
drag, startPoint x: 807, startPoint y: 574, endPoint x: 849, endPoint y: 593, distance: 46.1
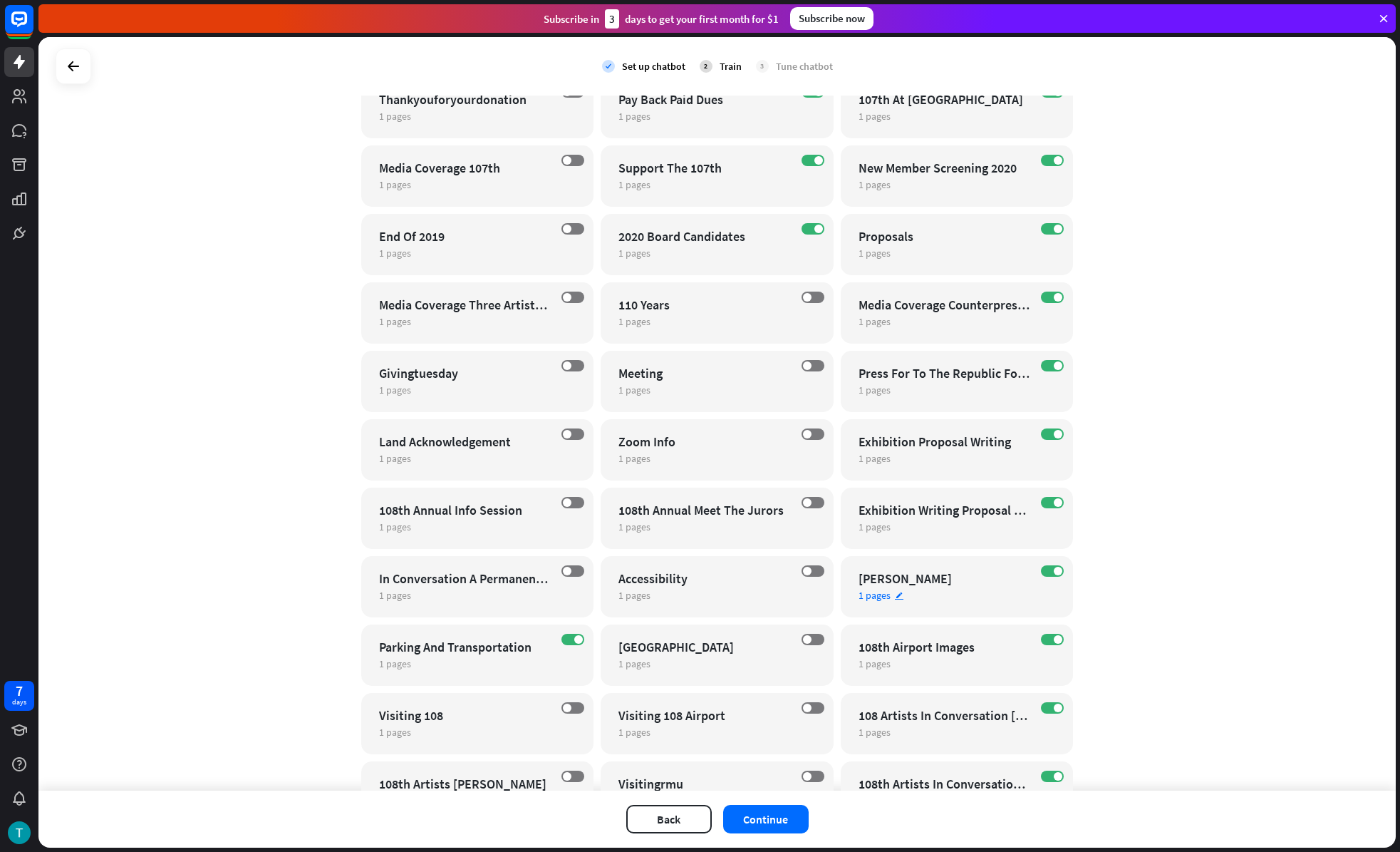
click at [807, 574] on label "OFF" at bounding box center [813, 571] width 23 height 11
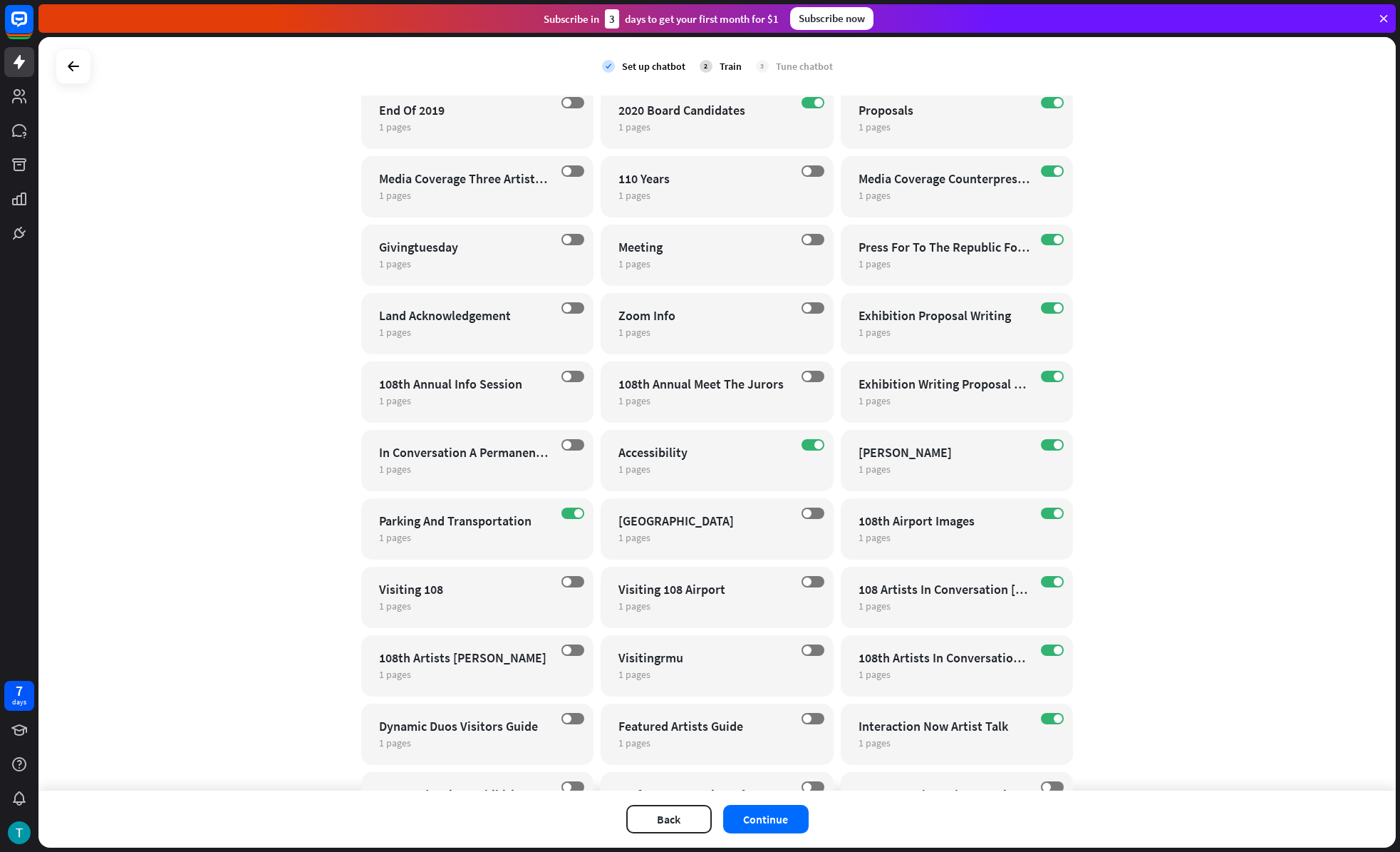
scroll to position [2160, 0]
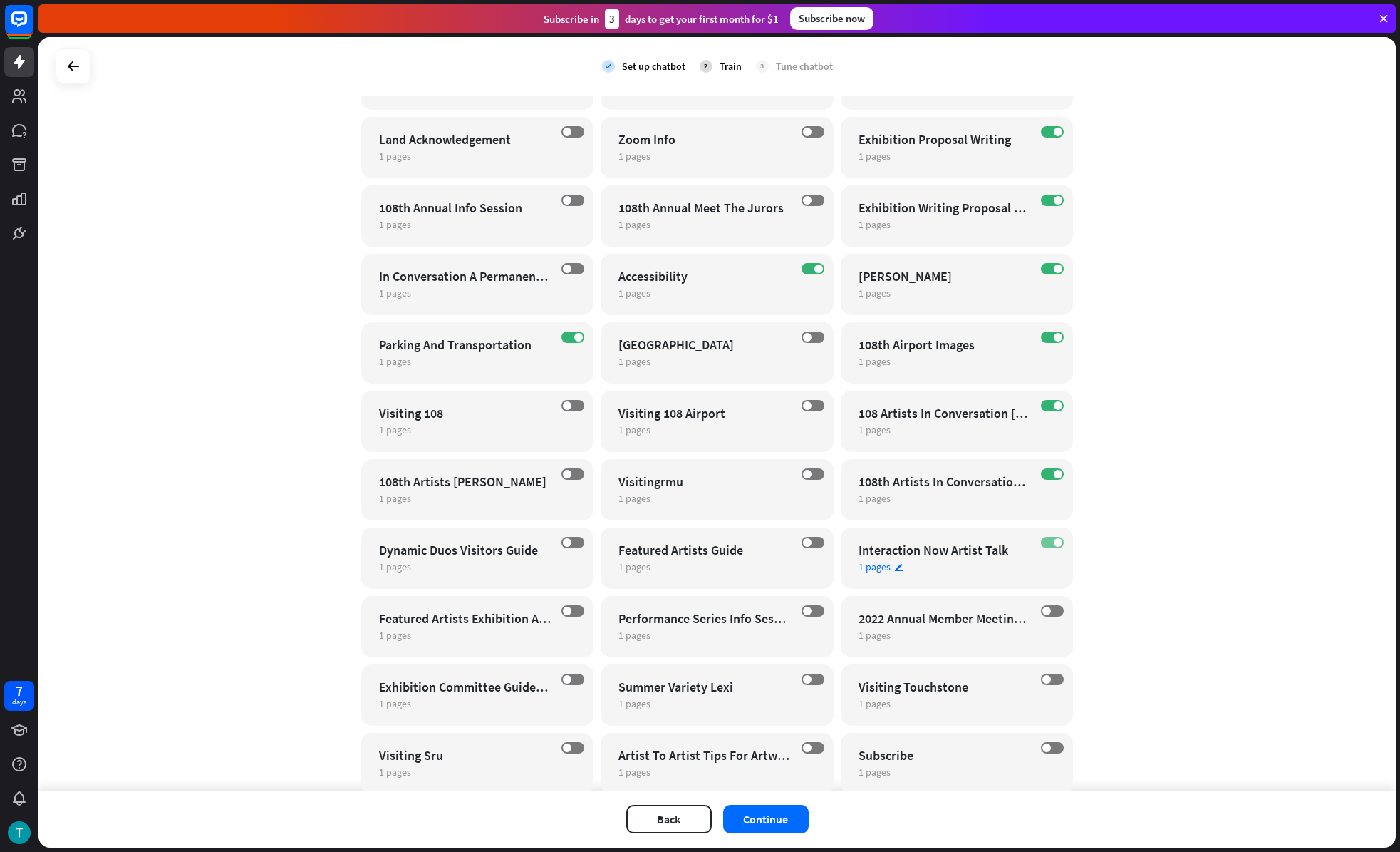
click at [1053, 537] on label "ON" at bounding box center [1052, 542] width 23 height 11
click at [1043, 465] on div "ON 108th Artists In Conversation [PERSON_NAME] 1 pages edit" at bounding box center [957, 489] width 233 height 62
drag, startPoint x: 1025, startPoint y: 557, endPoint x: 1038, endPoint y: 500, distance: 58.5
click at [1028, 550] on div "close Train the bot with pages from the “108th Artists In Conversation [PERSON_…" at bounding box center [700, 426] width 1400 height 852
click at [1043, 478] on label "ON" at bounding box center [1052, 473] width 23 height 11
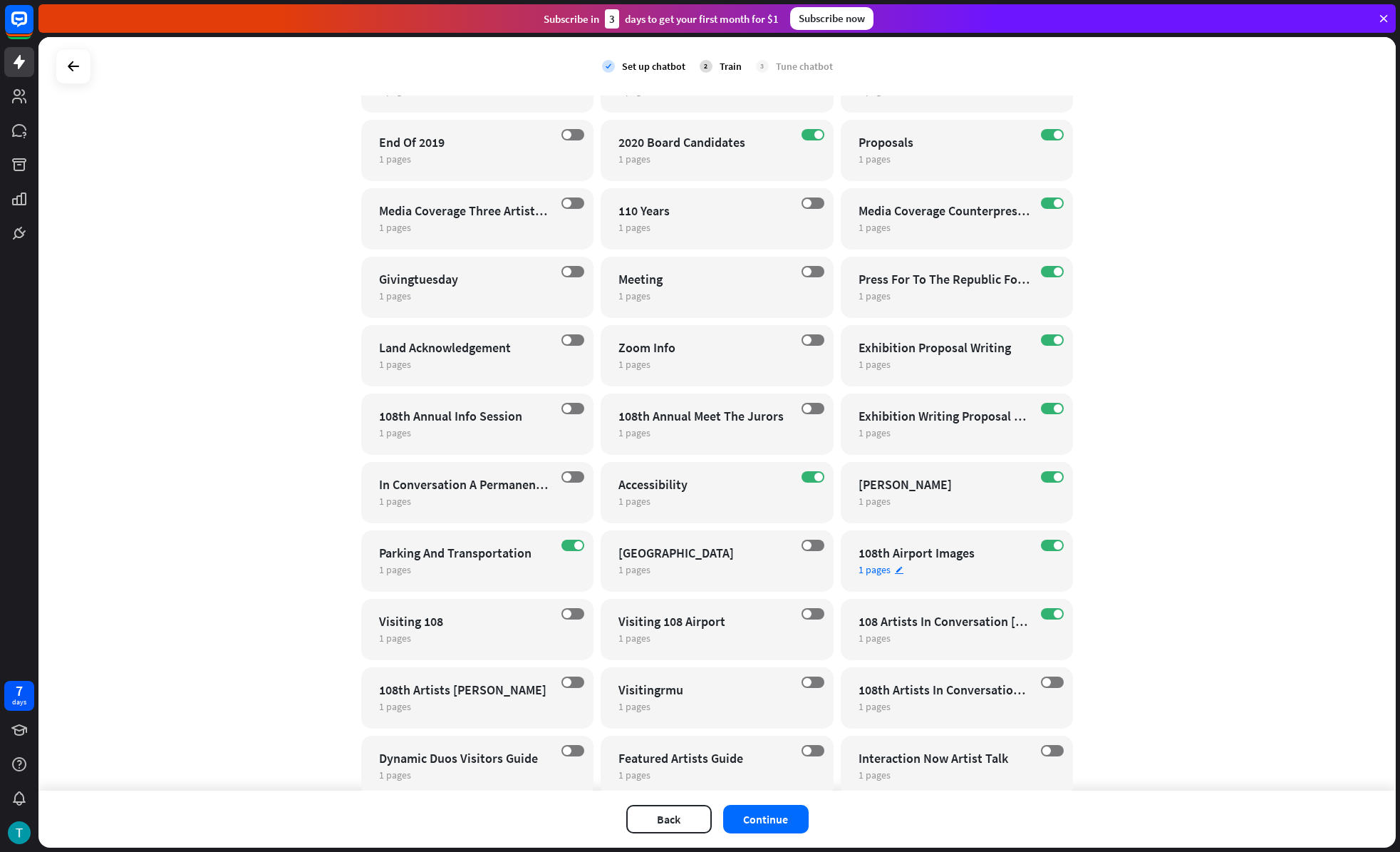
scroll to position [1880, 0]
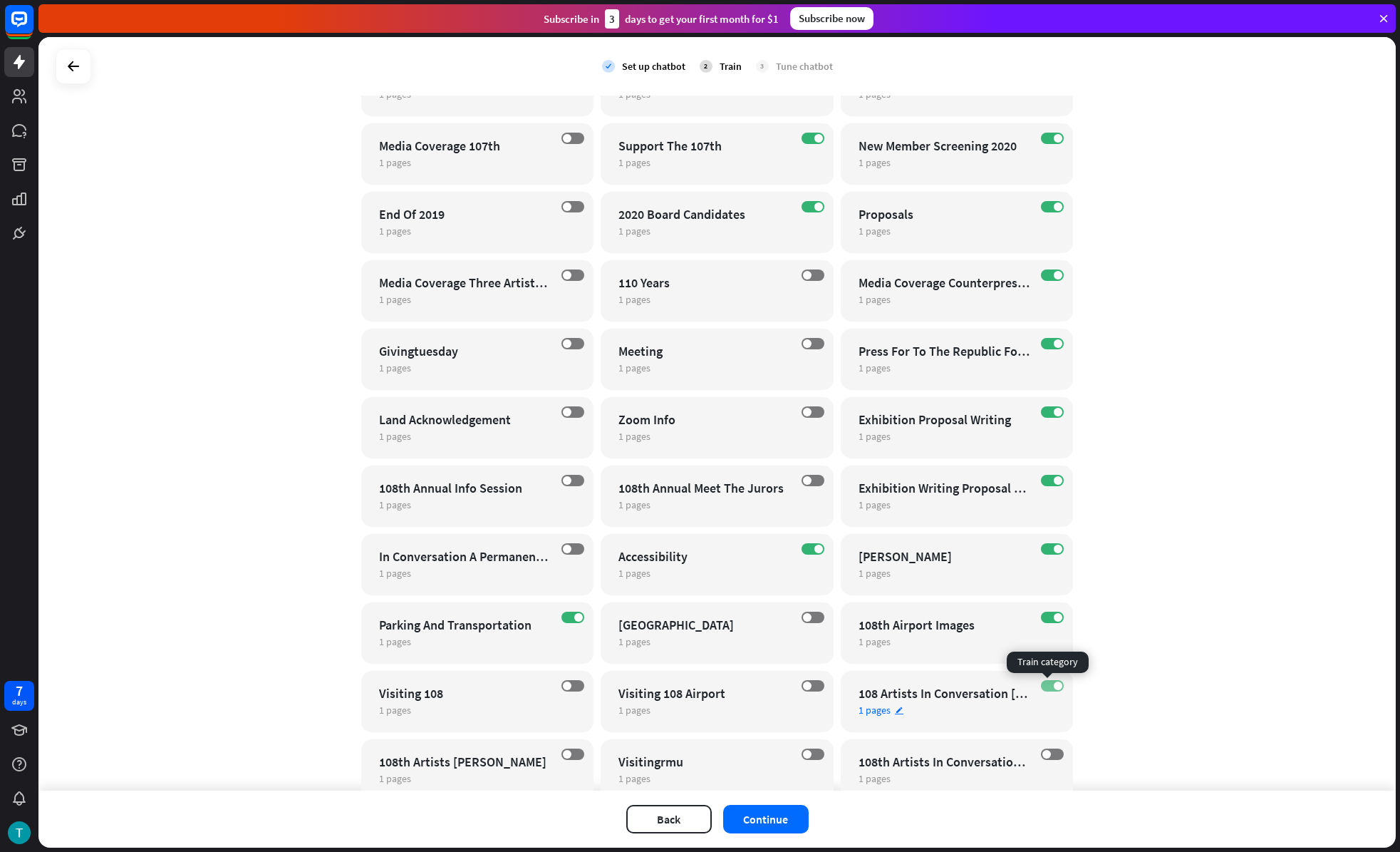
click at [1043, 687] on label "ON" at bounding box center [1052, 685] width 23 height 11
click at [1046, 619] on label "ON" at bounding box center [1052, 617] width 23 height 11
click at [1047, 545] on label "ON" at bounding box center [1052, 549] width 23 height 11
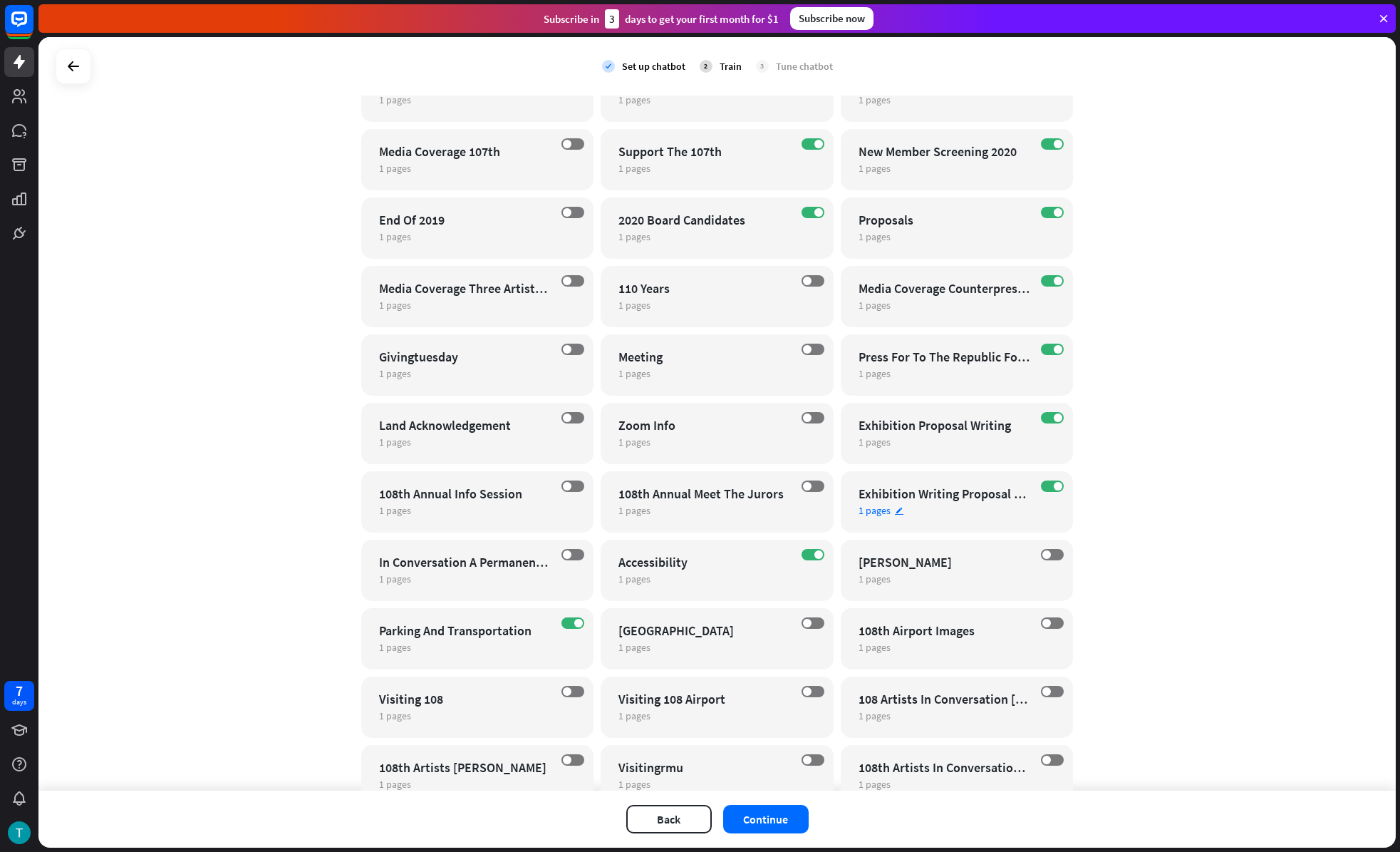
scroll to position [1859, 0]
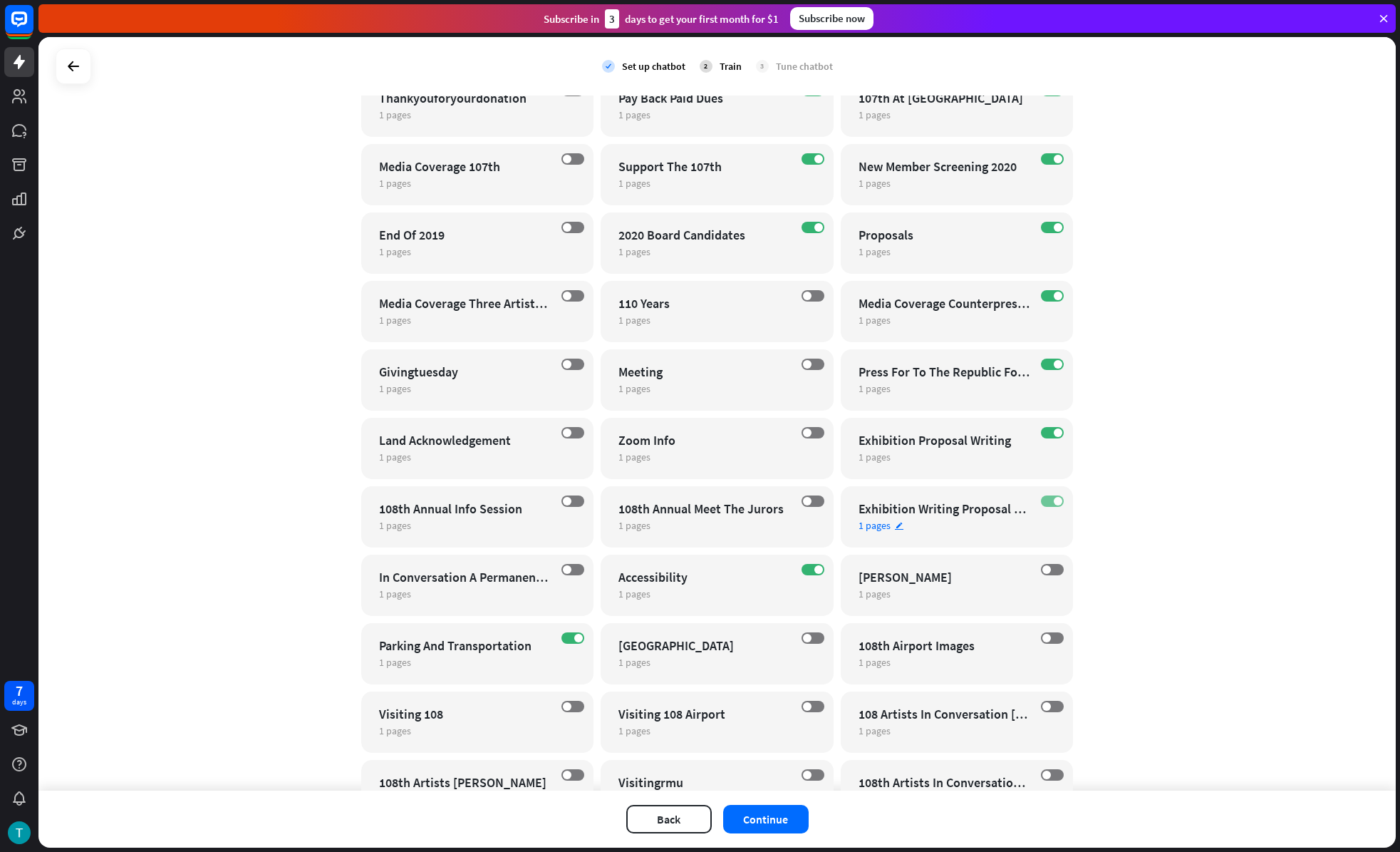
click at [1046, 498] on label "ON" at bounding box center [1052, 500] width 23 height 11
click at [1048, 432] on label "ON" at bounding box center [1052, 432] width 23 height 11
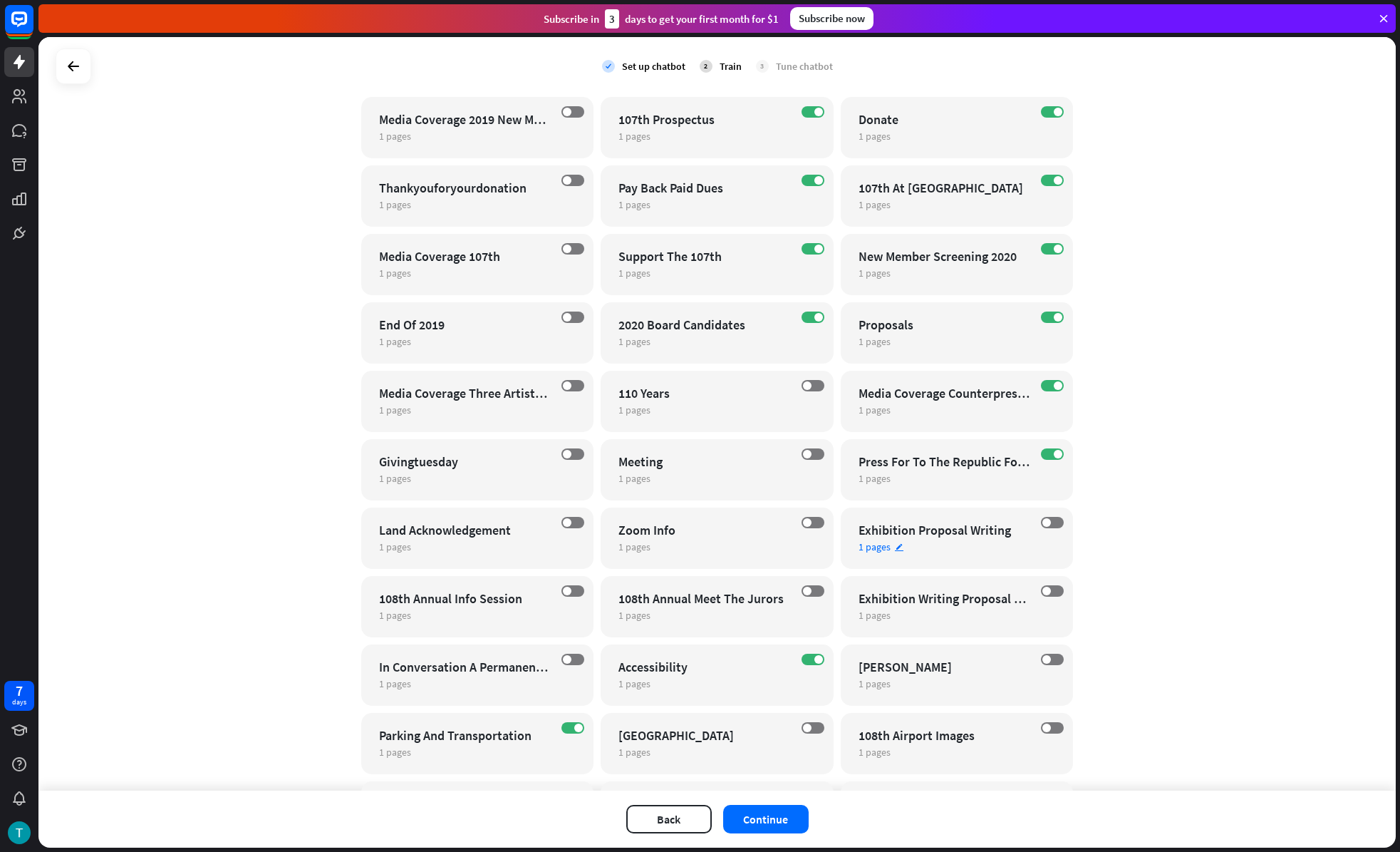
scroll to position [1727, 0]
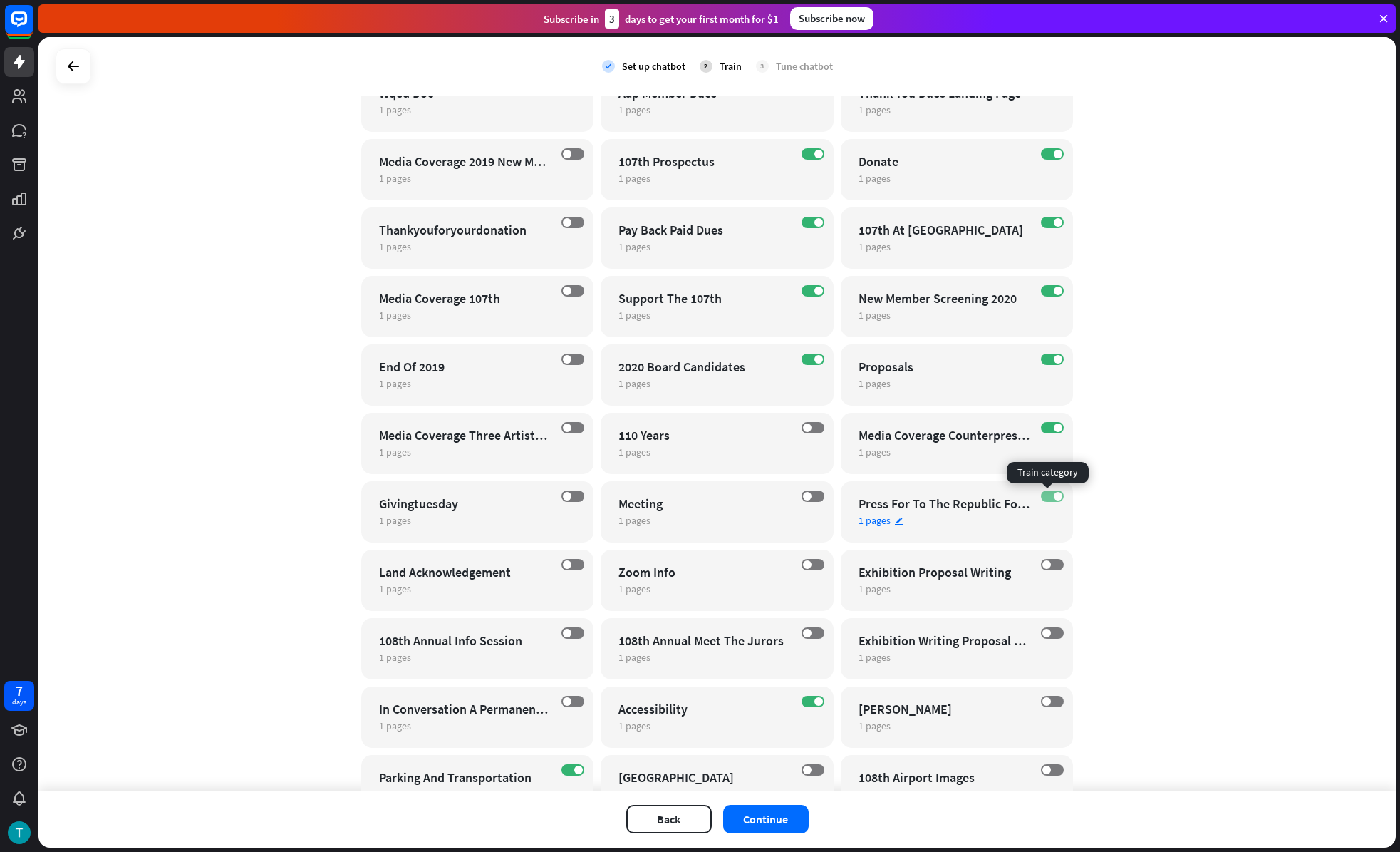
click at [1043, 497] on label "ON" at bounding box center [1052, 495] width 23 height 11
click at [1045, 424] on label "ON" at bounding box center [1052, 427] width 23 height 11
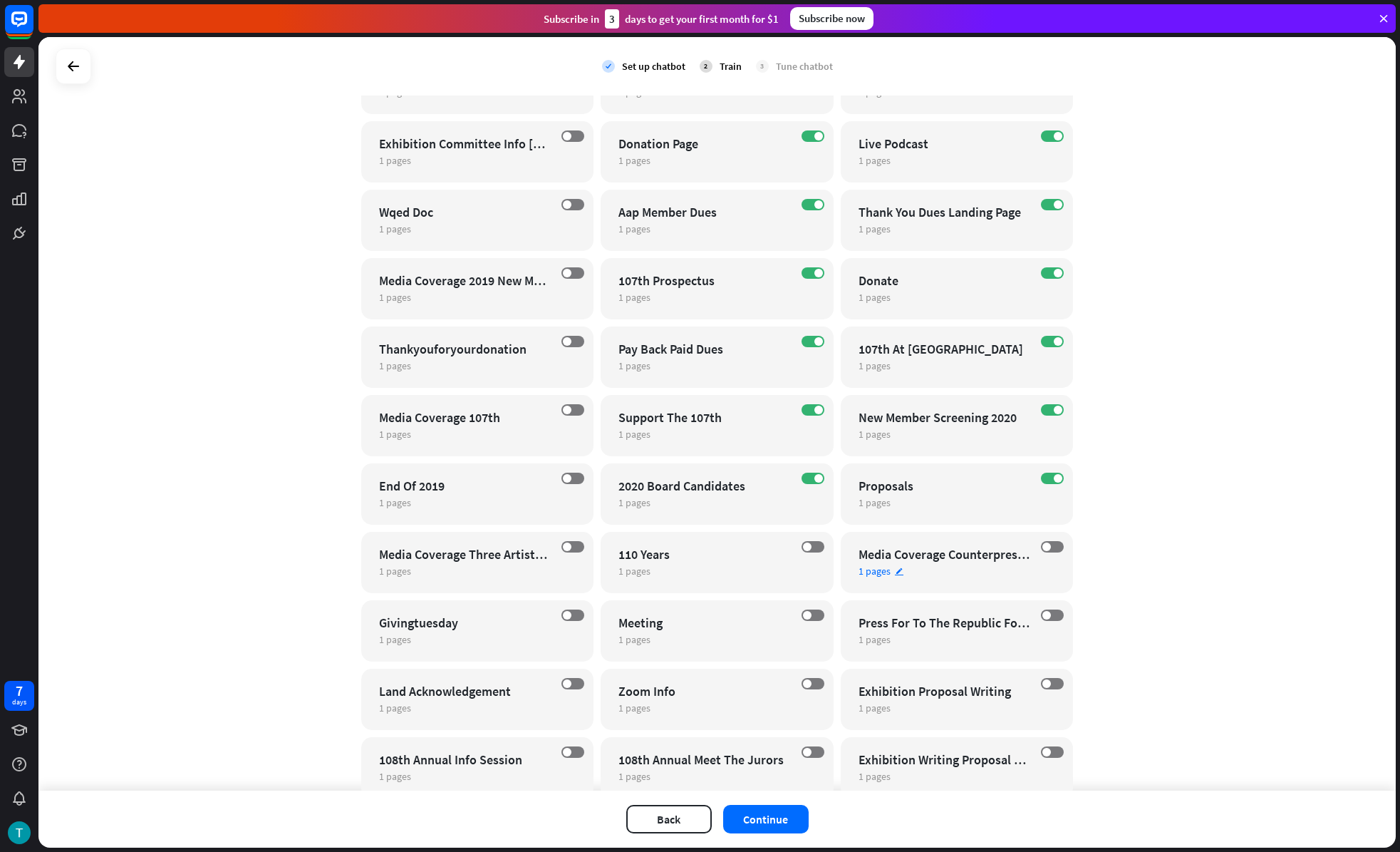
scroll to position [1604, 0]
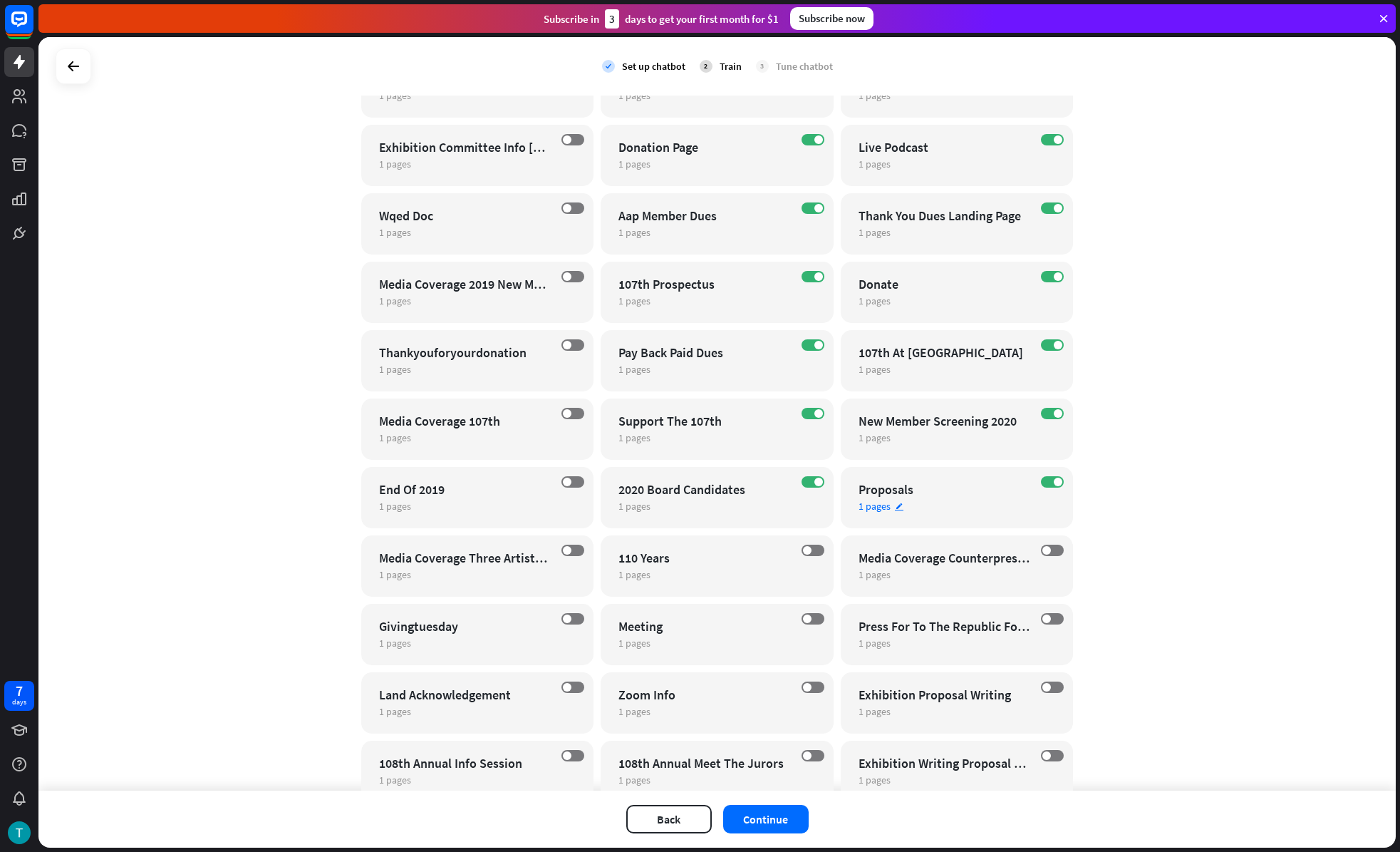
click at [1046, 472] on div "ON Proposals 1 pages edit" at bounding box center [957, 497] width 233 height 62
click at [1042, 436] on div "close Train the bot with pages from the “Proposals” category There are 1 pages …" at bounding box center [700, 426] width 1400 height 852
click at [1054, 482] on span at bounding box center [1058, 482] width 8 height 8
click at [1047, 416] on label "ON" at bounding box center [1052, 412] width 23 height 11
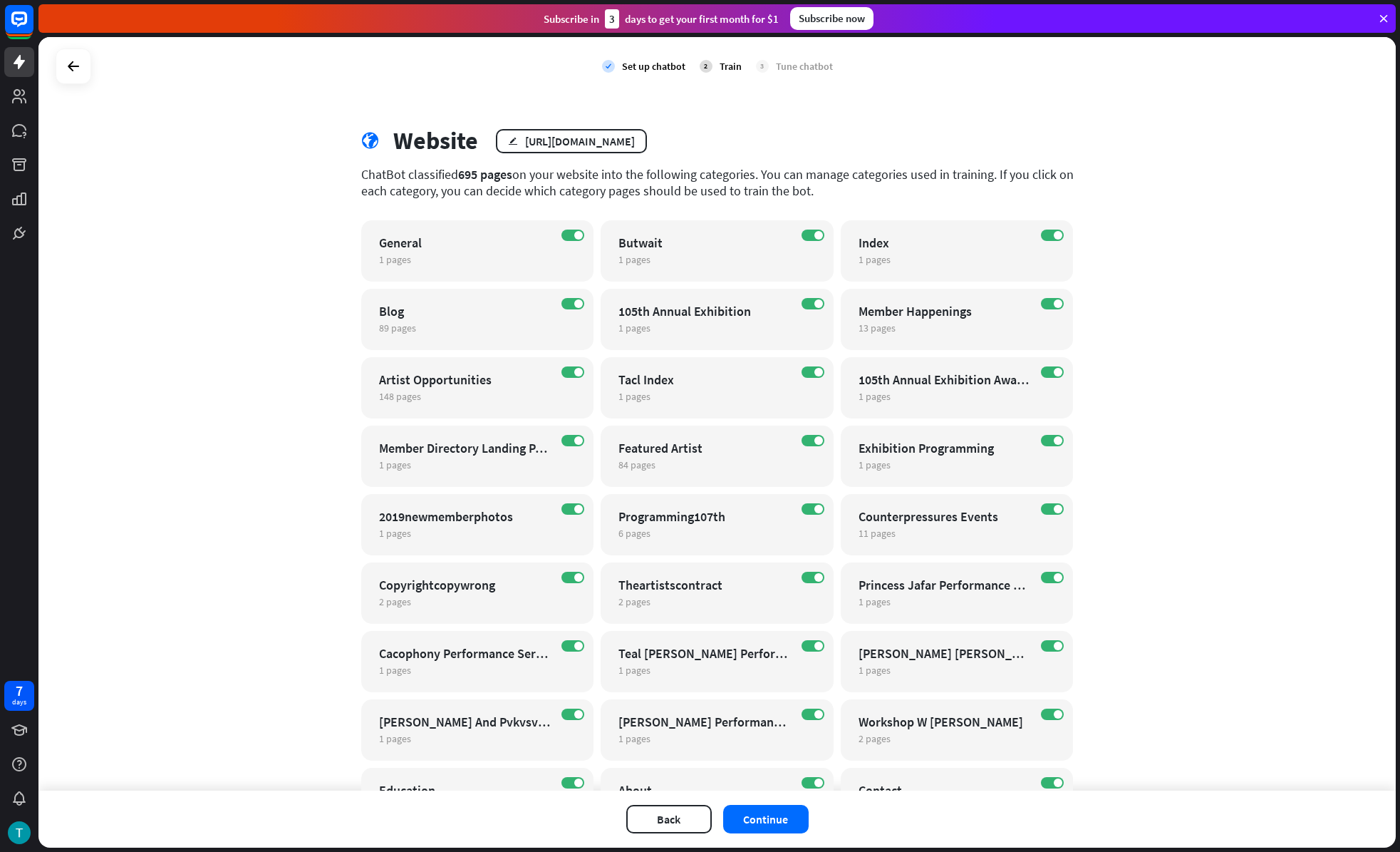
scroll to position [0, 0]
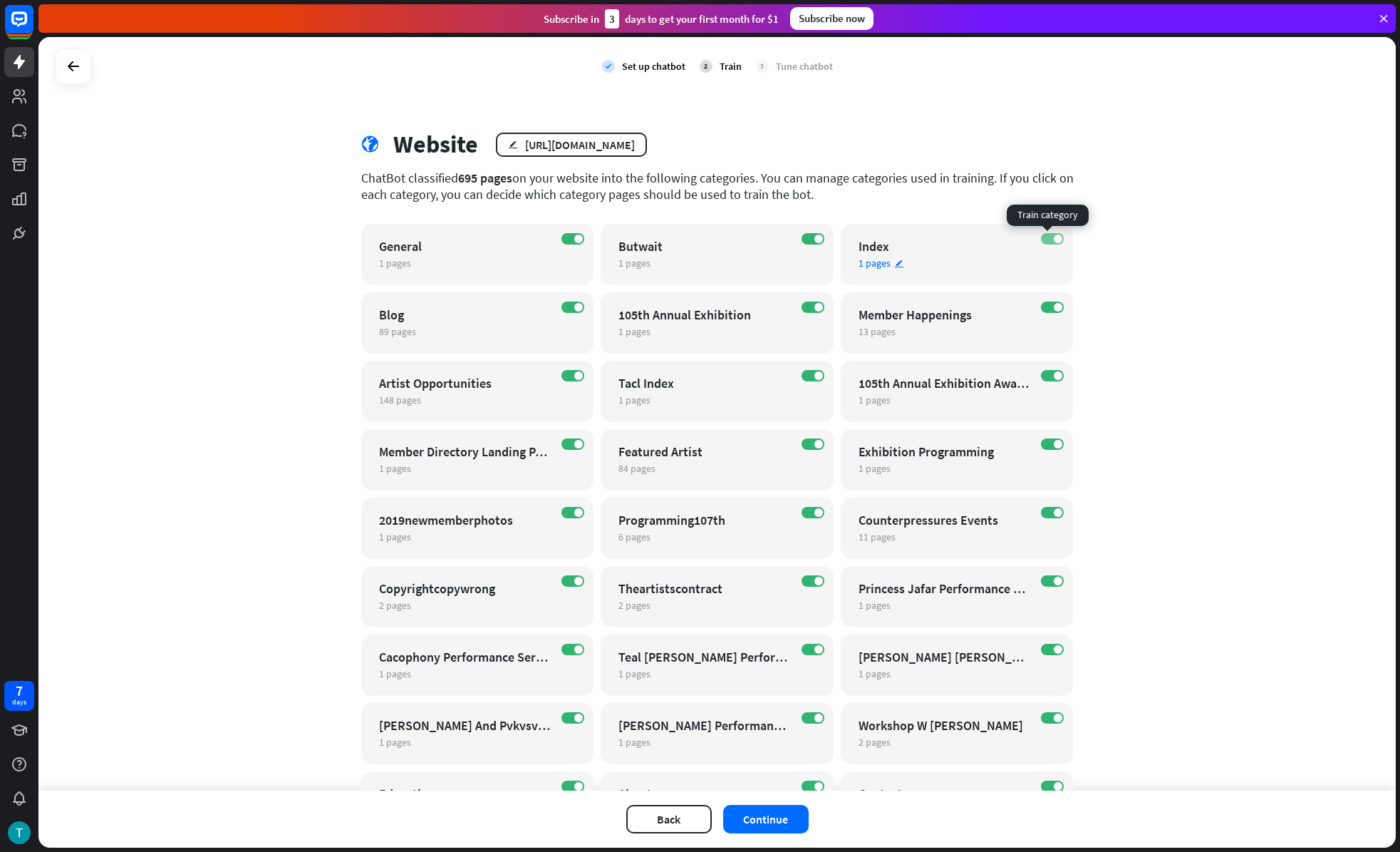
click at [1054, 239] on span at bounding box center [1058, 238] width 8 height 8
click at [1054, 306] on span at bounding box center [1058, 307] width 8 height 8
click at [1043, 375] on label "ON" at bounding box center [1052, 375] width 23 height 11
click at [1046, 448] on label "ON" at bounding box center [1052, 444] width 23 height 11
click at [1045, 516] on label "ON" at bounding box center [1052, 512] width 23 height 11
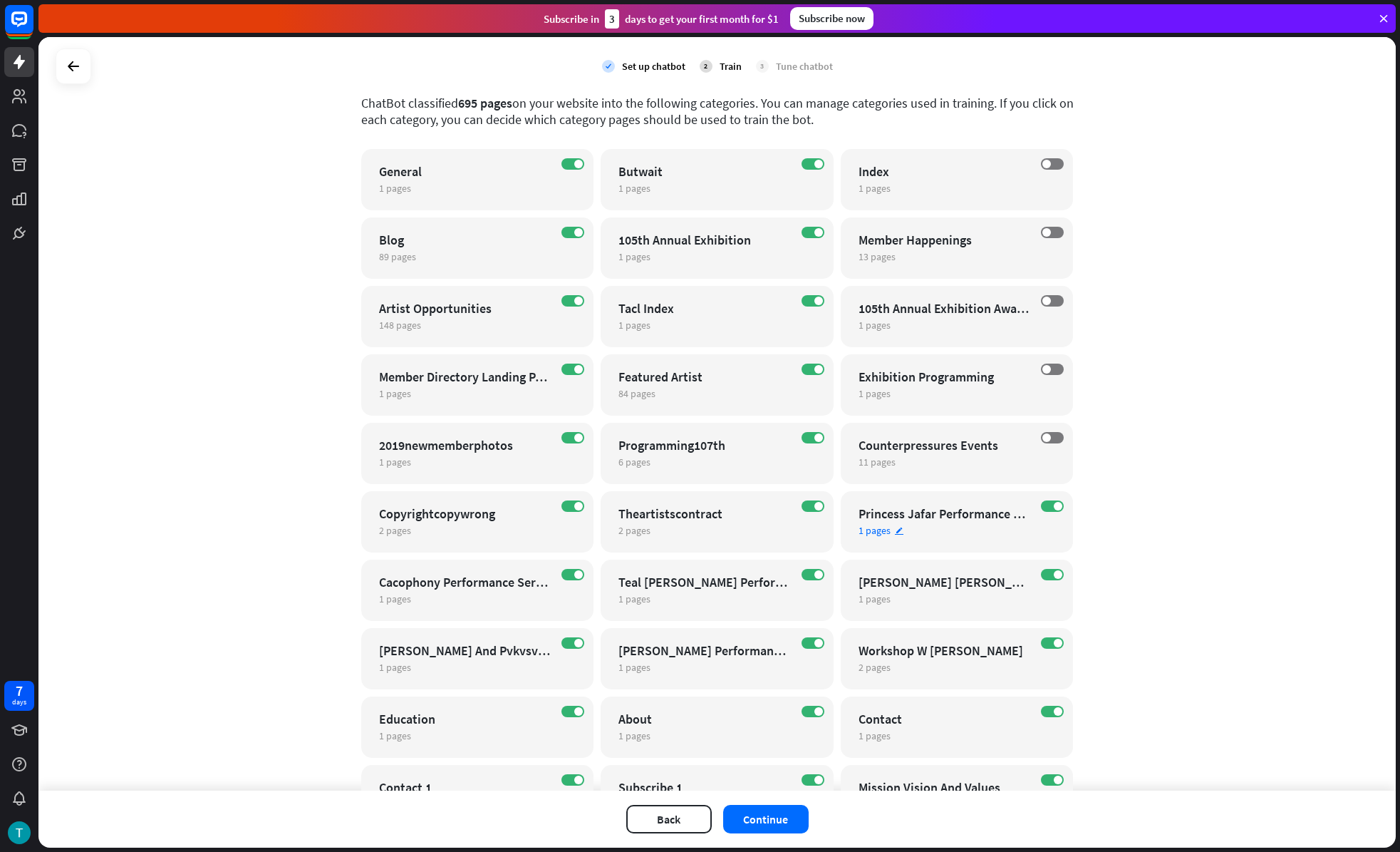
scroll to position [75, 0]
click at [1054, 505] on span at bounding box center [1058, 505] width 8 height 8
click at [1046, 573] on label "ON" at bounding box center [1052, 573] width 23 height 11
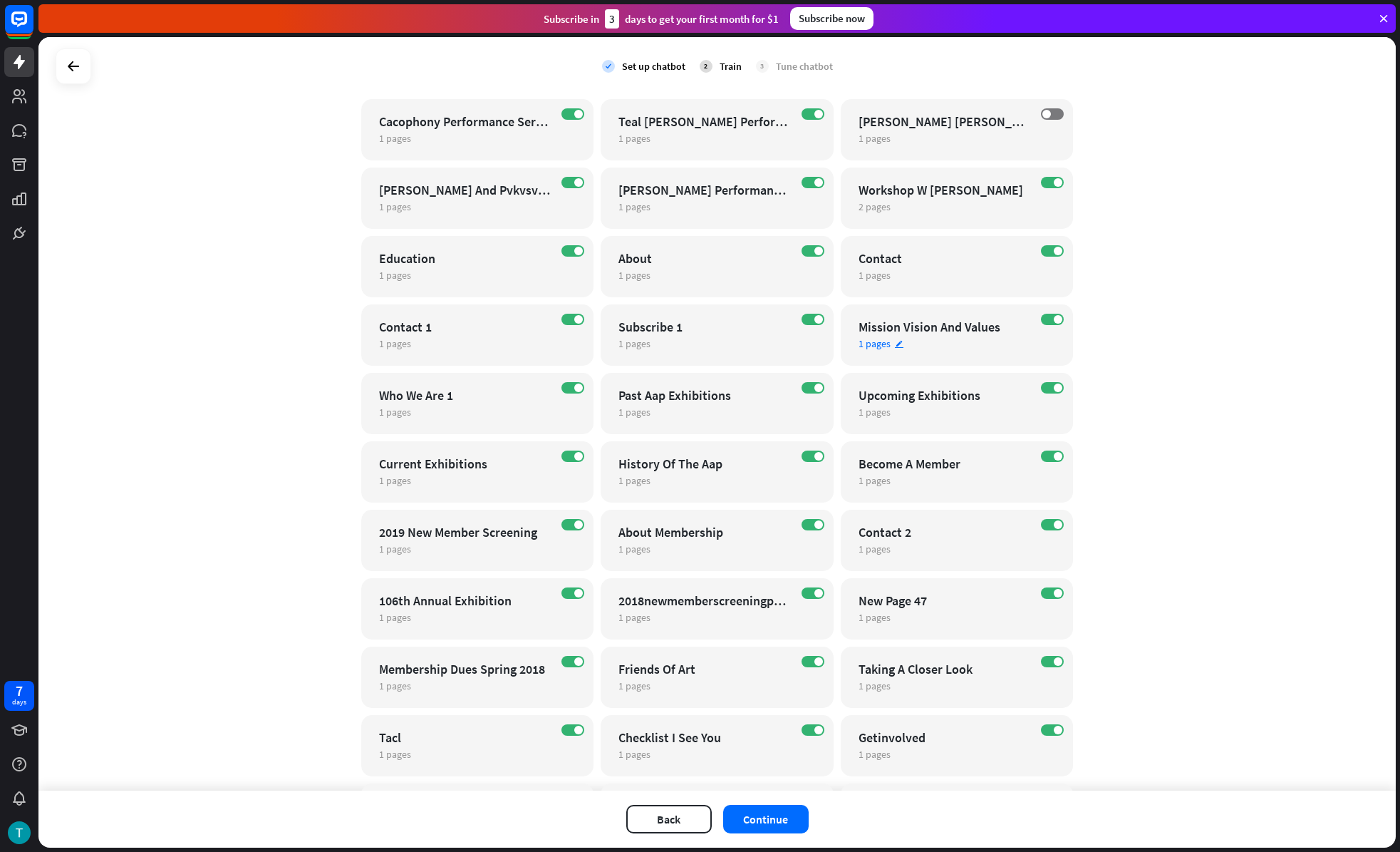
scroll to position [532, 0]
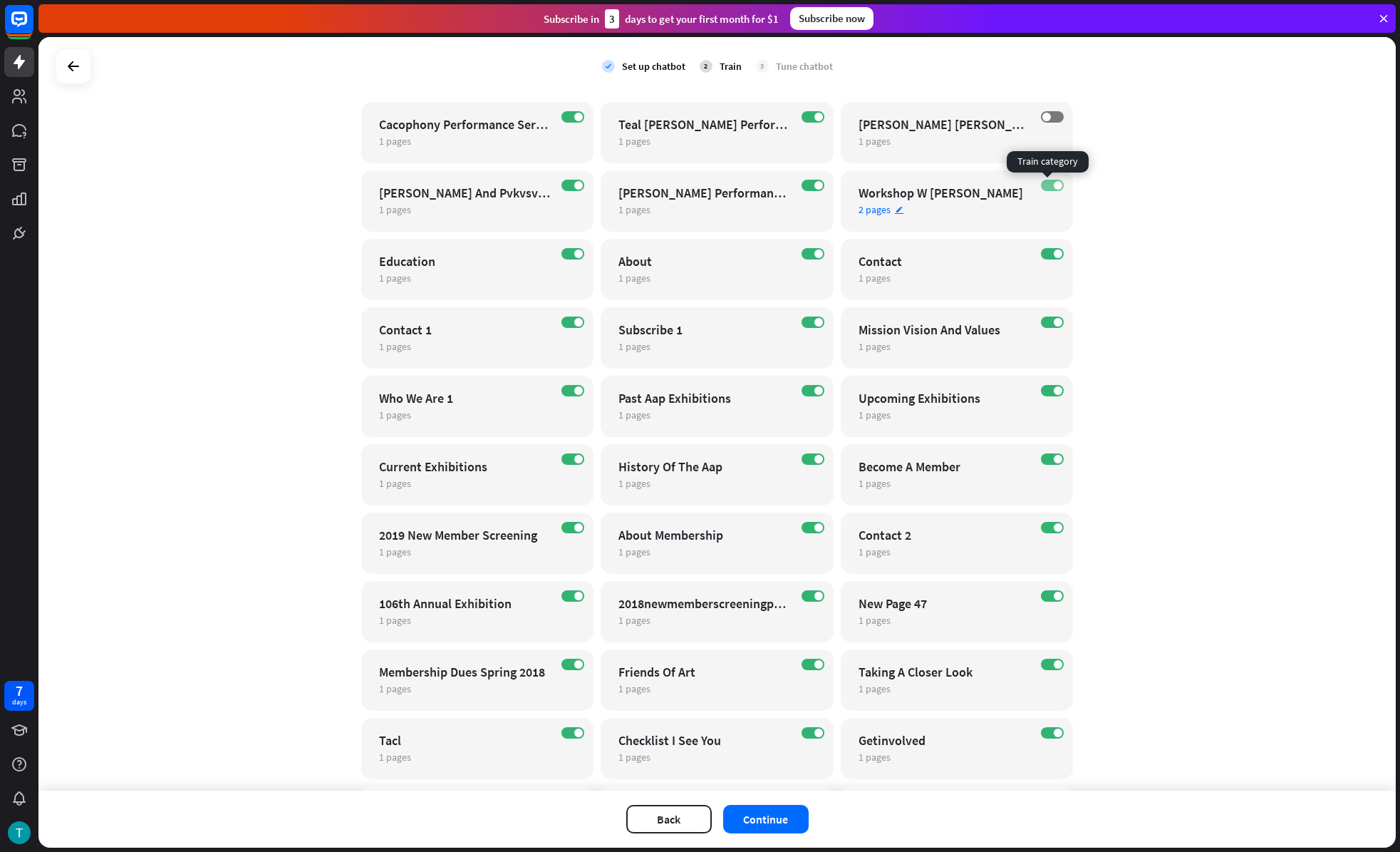
click at [1054, 185] on span at bounding box center [1058, 185] width 8 height 8
click at [1054, 253] on span at bounding box center [1058, 254] width 8 height 8
click at [1054, 320] on span at bounding box center [1058, 322] width 8 height 8
click at [1047, 392] on label "ON" at bounding box center [1052, 390] width 23 height 11
click at [1045, 457] on label "ON" at bounding box center [1052, 458] width 23 height 11
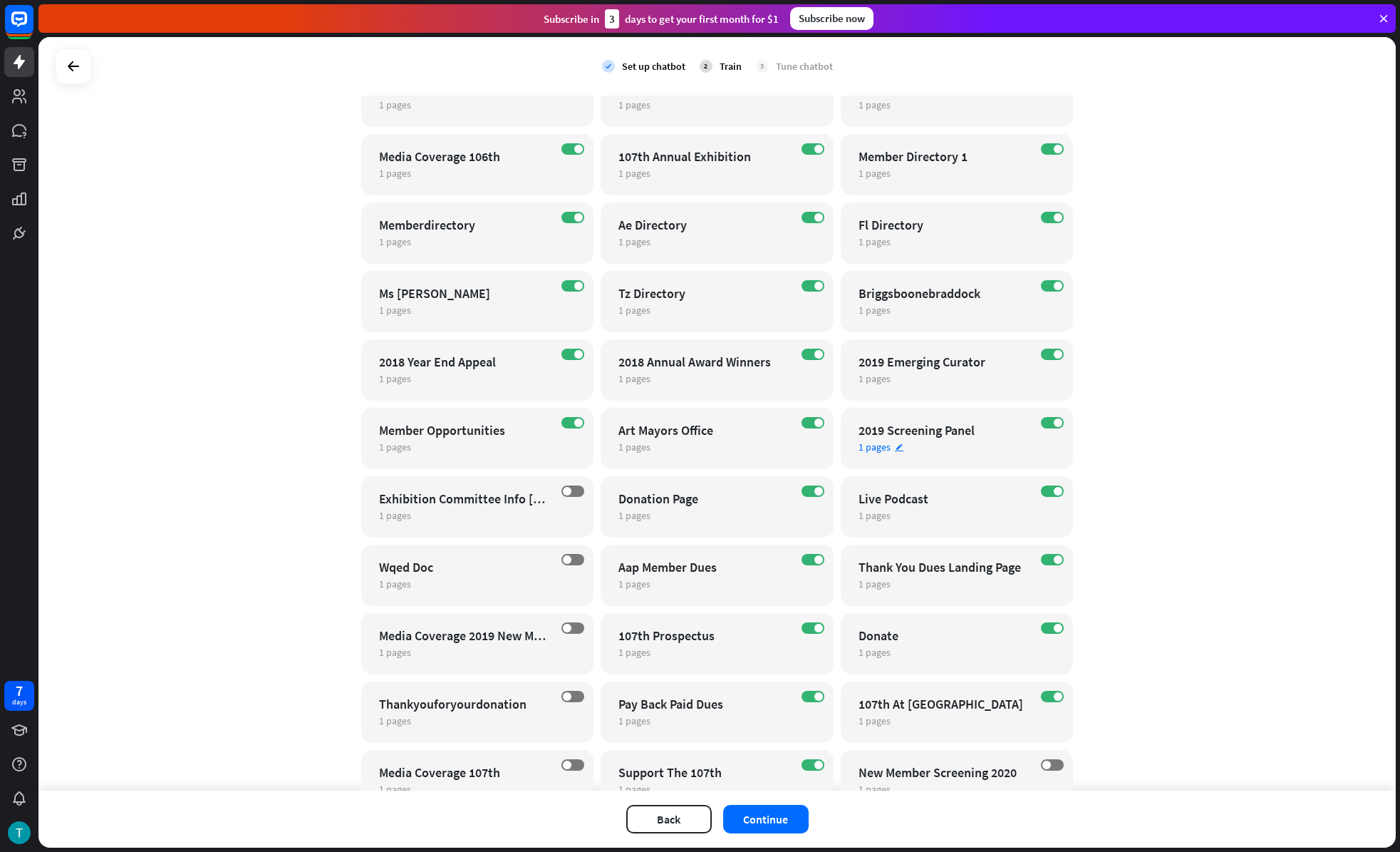
scroll to position [1240, 0]
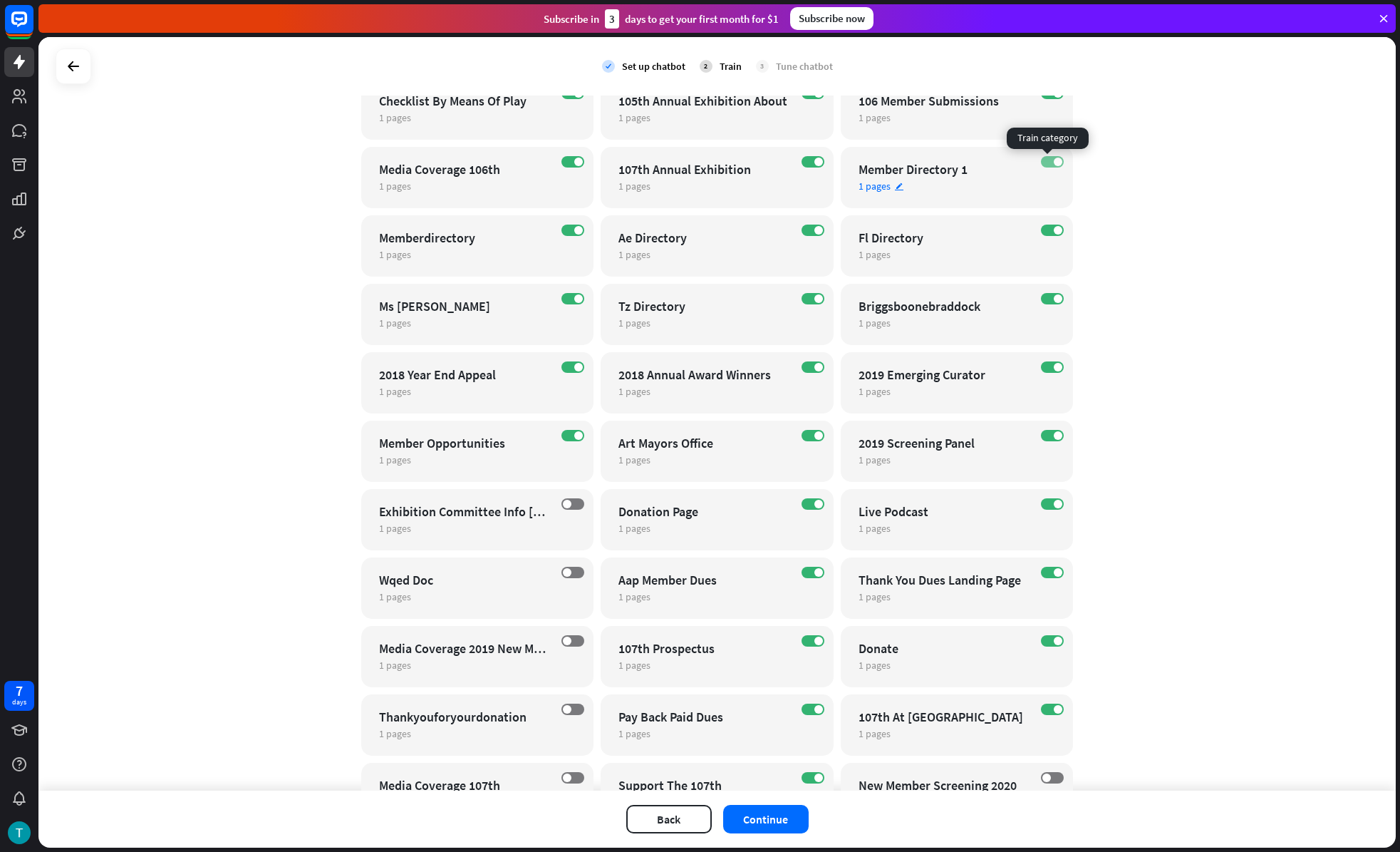
click at [1044, 156] on label "ON" at bounding box center [1052, 161] width 23 height 11
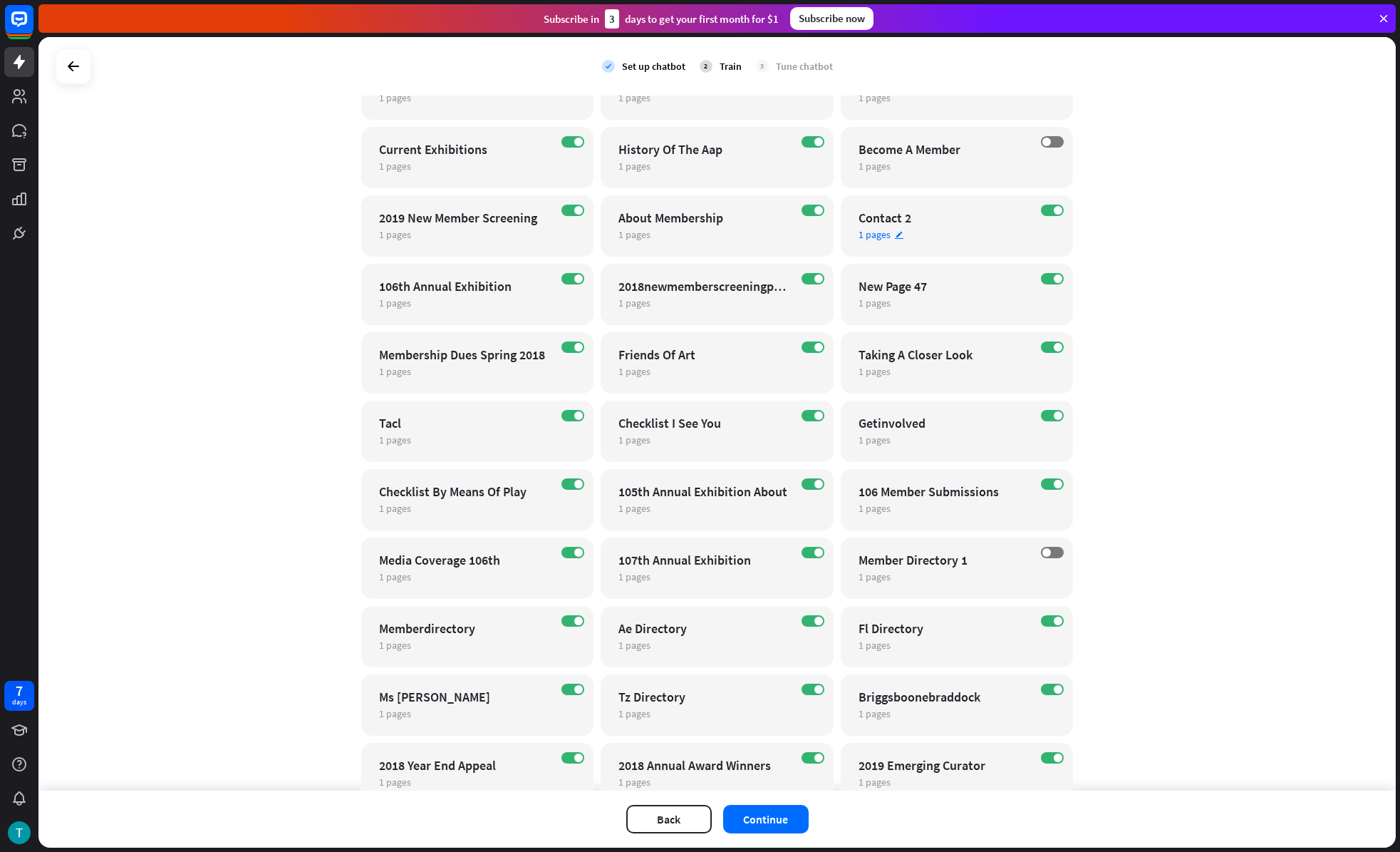
scroll to position [767, 0]
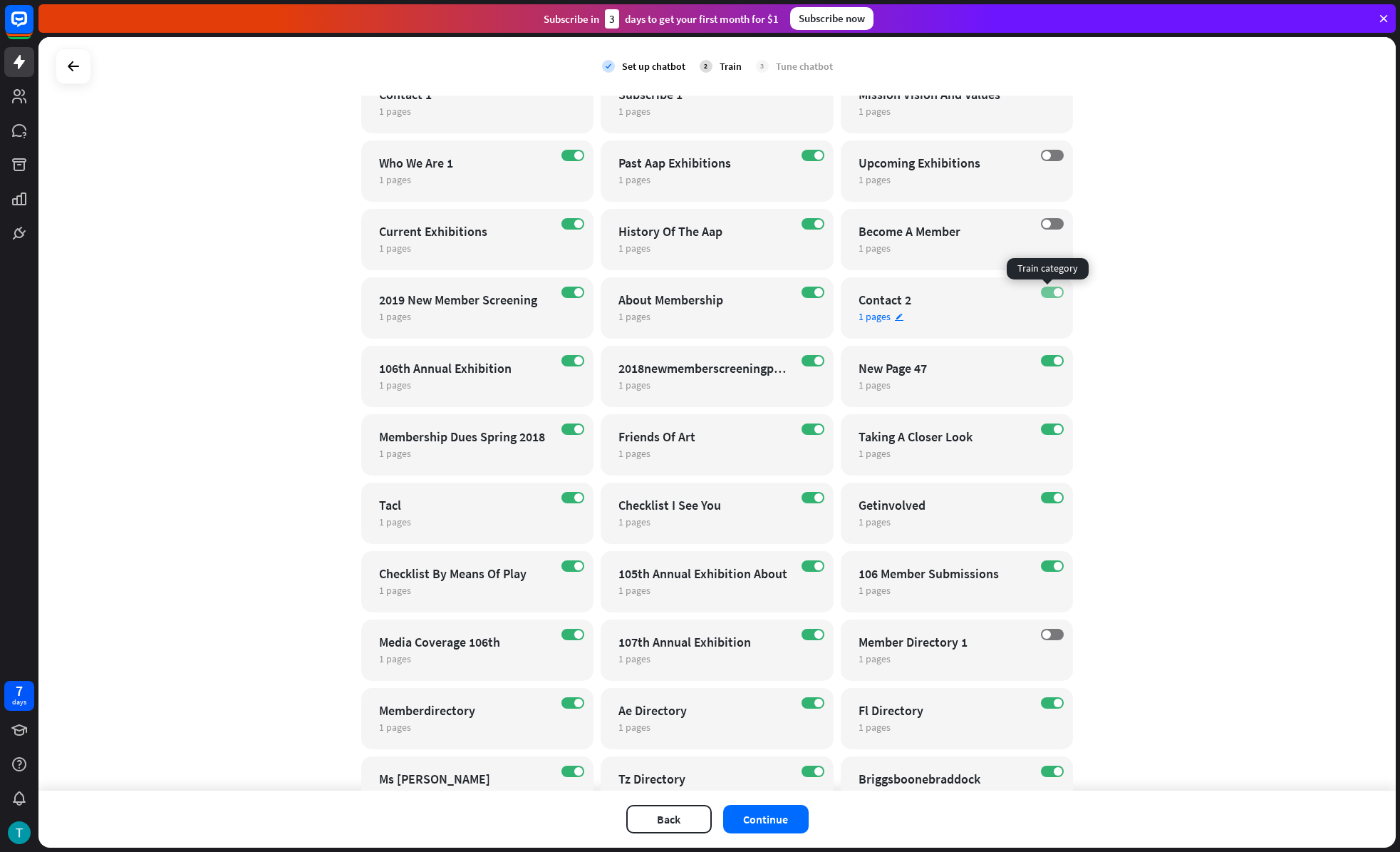
click at [1054, 291] on span at bounding box center [1058, 292] width 8 height 8
click at [1054, 361] on span at bounding box center [1058, 361] width 8 height 8
click at [1045, 434] on label "ON" at bounding box center [1052, 429] width 23 height 11
click at [1043, 499] on label "ON" at bounding box center [1052, 497] width 23 height 11
drag, startPoint x: 1043, startPoint y: 571, endPoint x: 1040, endPoint y: 543, distance: 28.2
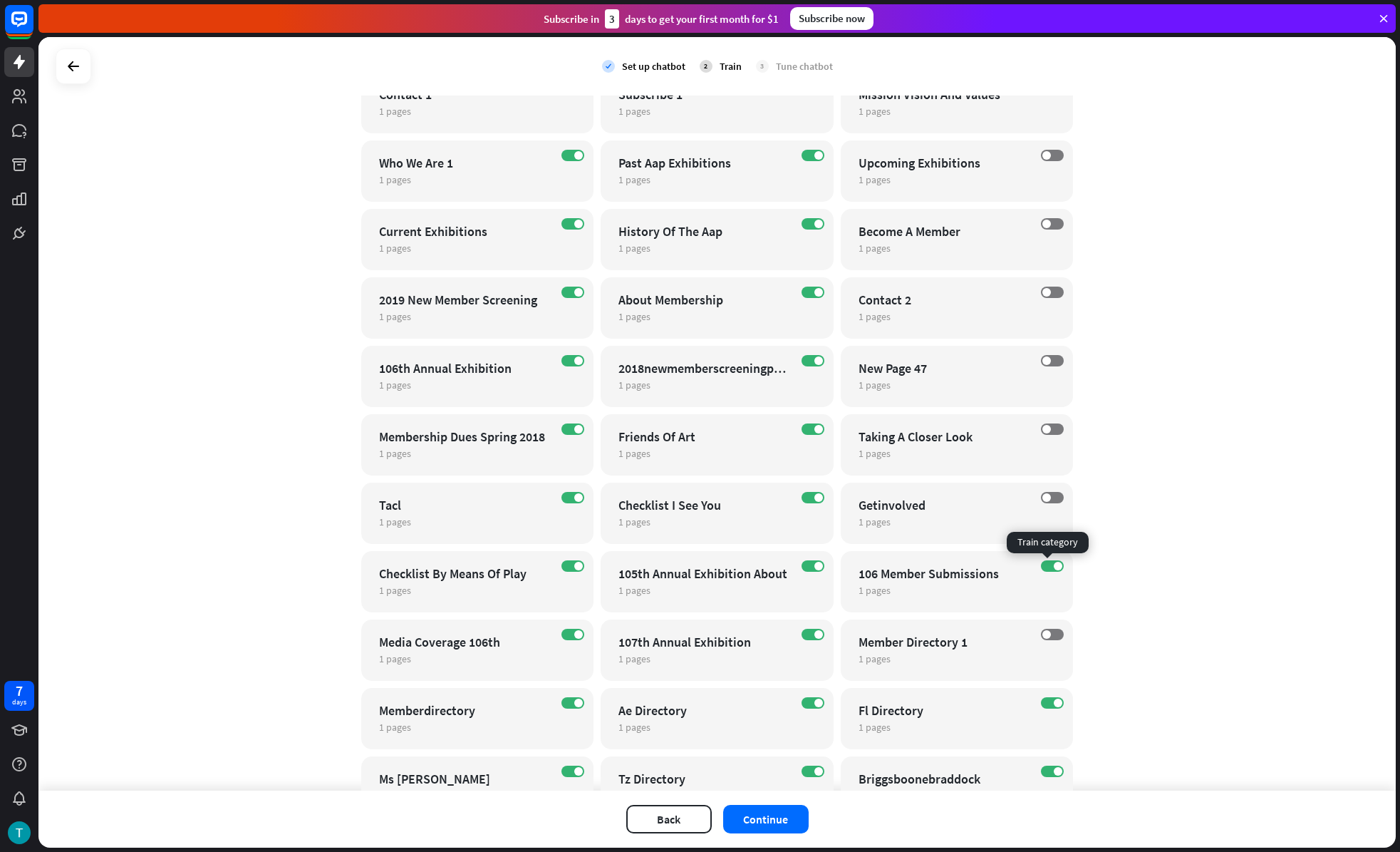
click at [1043, 570] on label "ON" at bounding box center [1052, 565] width 23 height 11
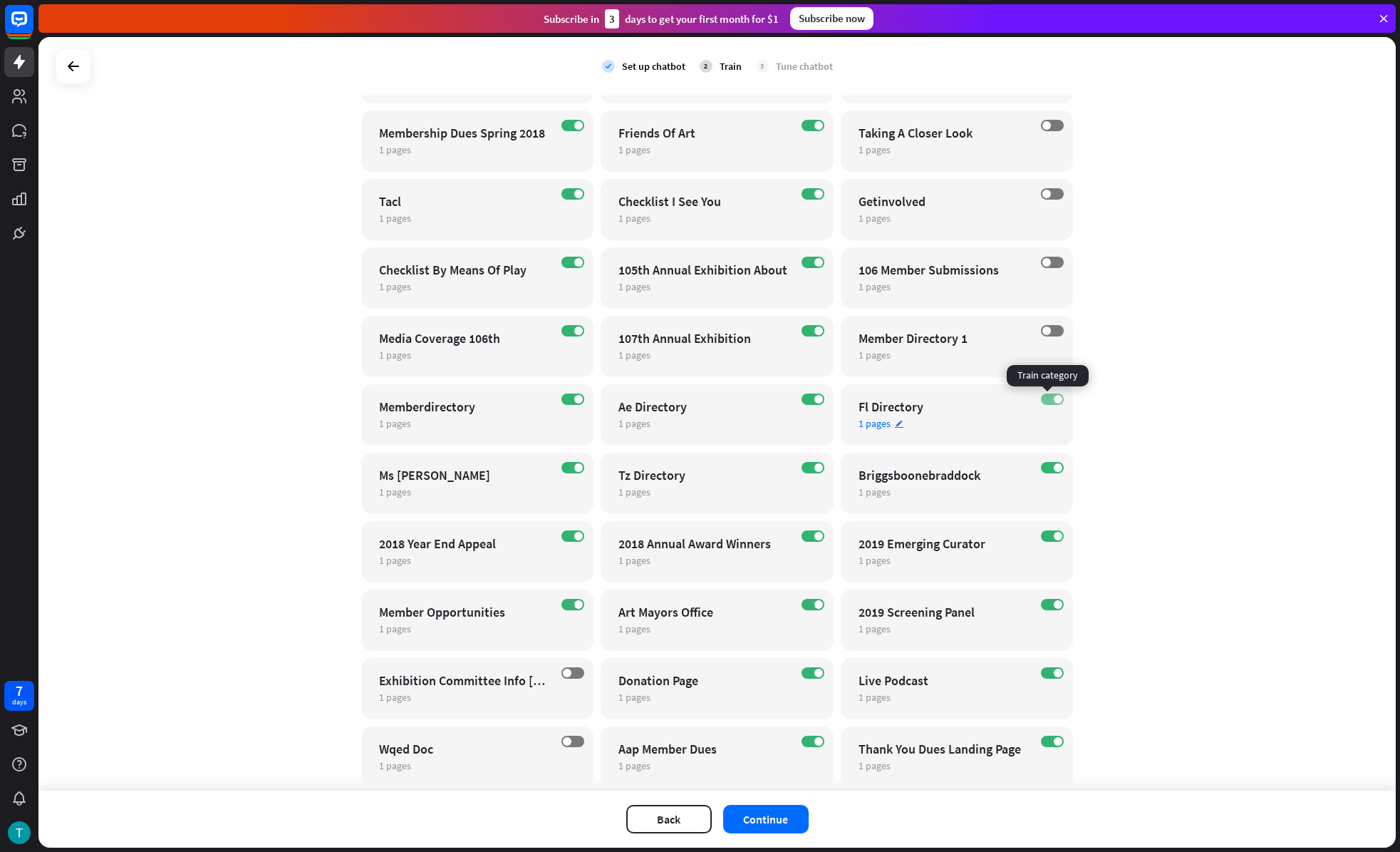
click at [1046, 399] on label "ON" at bounding box center [1052, 398] width 23 height 11
drag, startPoint x: 1045, startPoint y: 467, endPoint x: 1039, endPoint y: 494, distance: 27.7
click at [1042, 466] on label "ON" at bounding box center [1052, 467] width 23 height 11
click at [1041, 538] on label "ON" at bounding box center [1052, 535] width 23 height 11
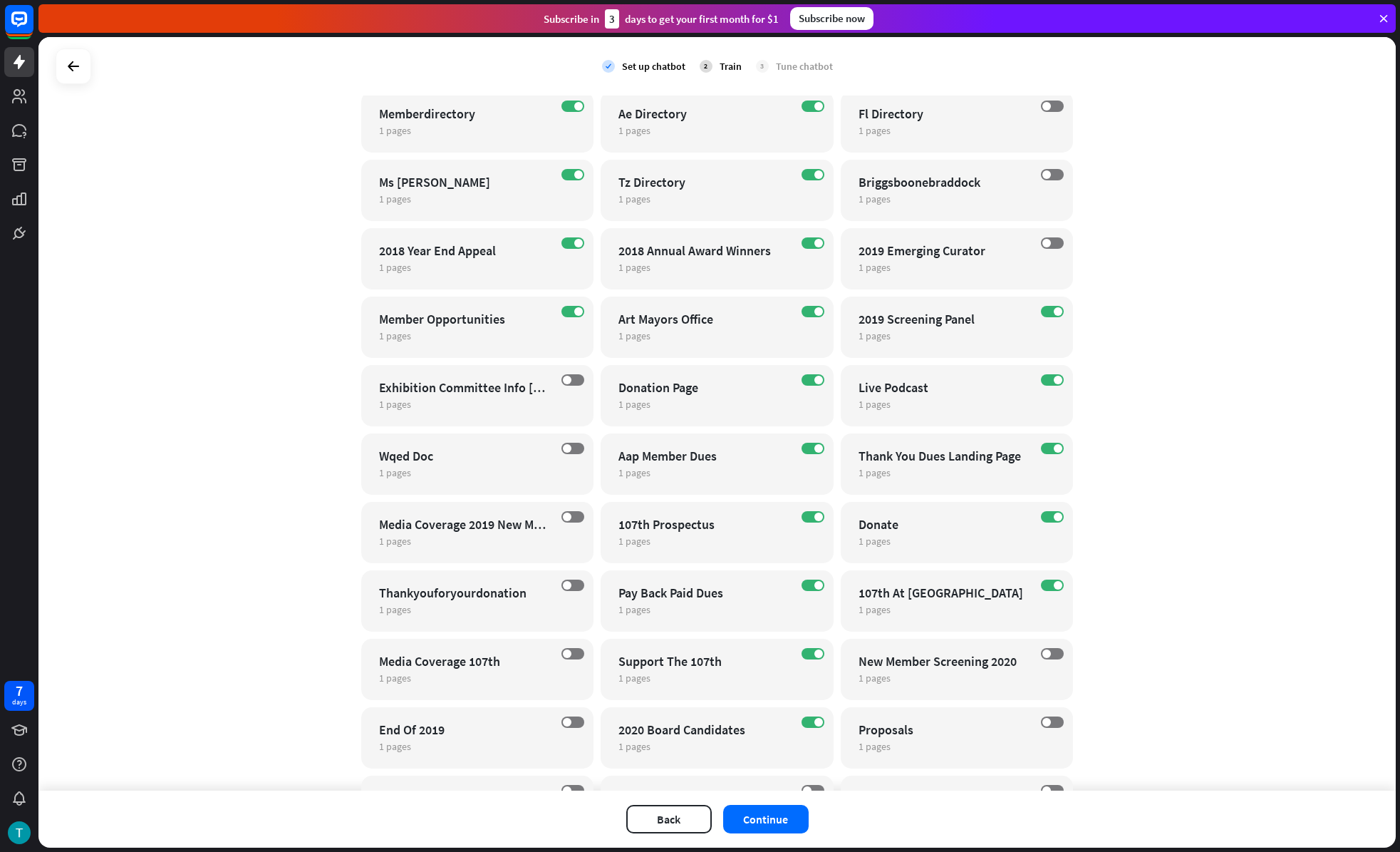
scroll to position [1371, 0]
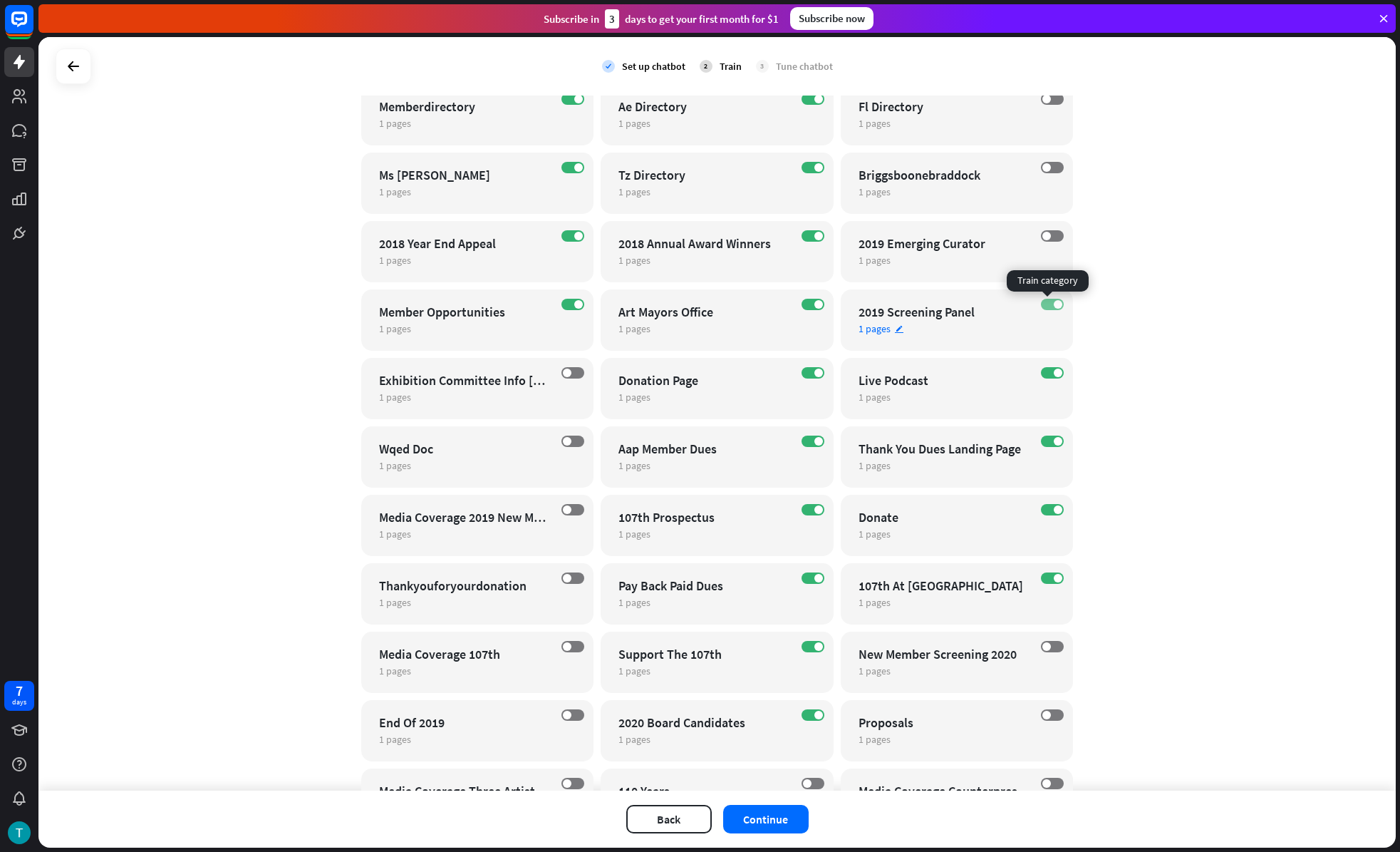
click at [1054, 300] on span at bounding box center [1058, 304] width 8 height 8
click at [1054, 371] on span at bounding box center [1058, 373] width 8 height 8
click at [1048, 442] on label "ON" at bounding box center [1052, 440] width 23 height 11
drag, startPoint x: 1053, startPoint y: 509, endPoint x: 1048, endPoint y: 527, distance: 18.7
click at [1054, 509] on span at bounding box center [1058, 510] width 8 height 8
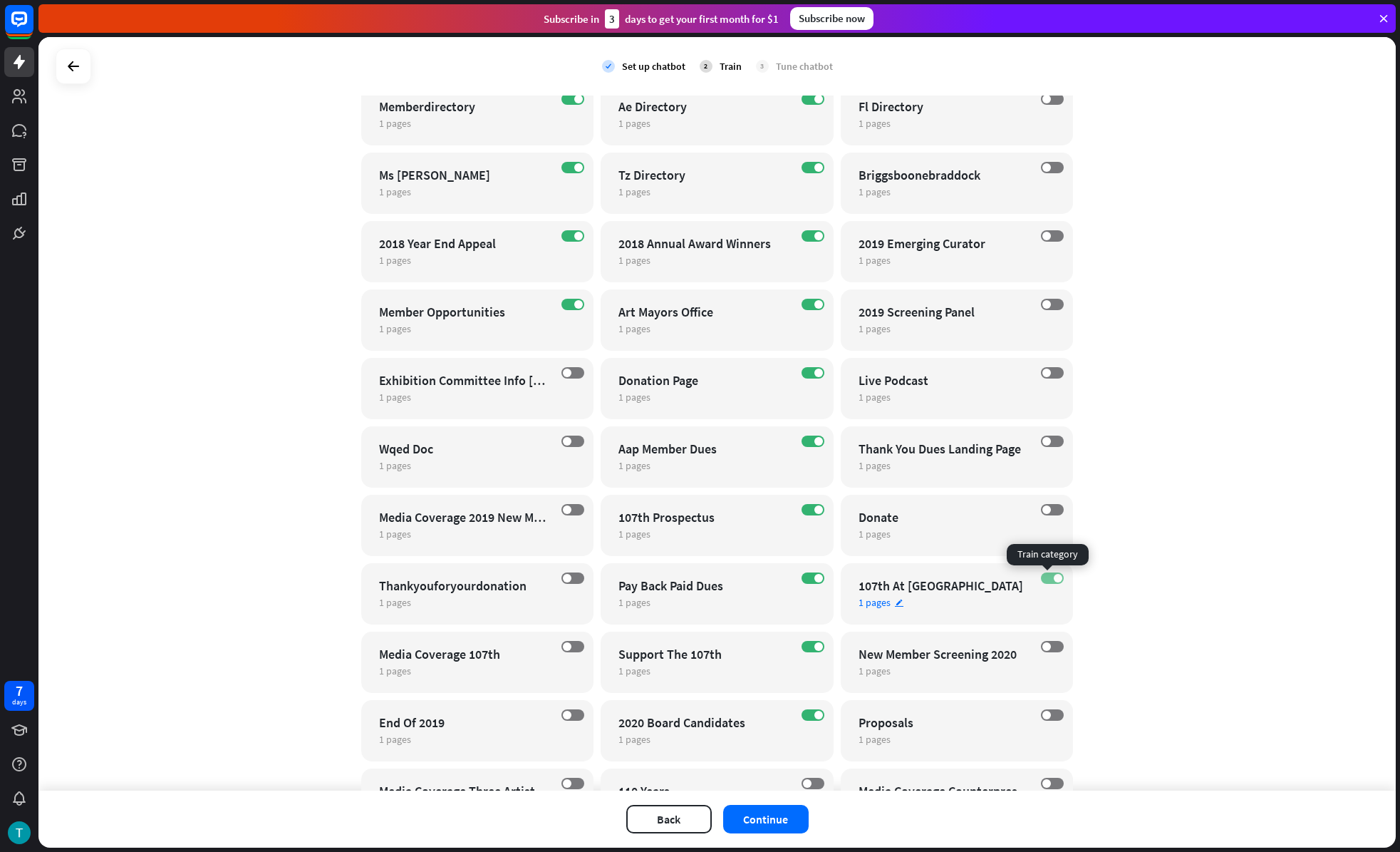
click at [1044, 582] on label "ON" at bounding box center [1052, 577] width 23 height 11
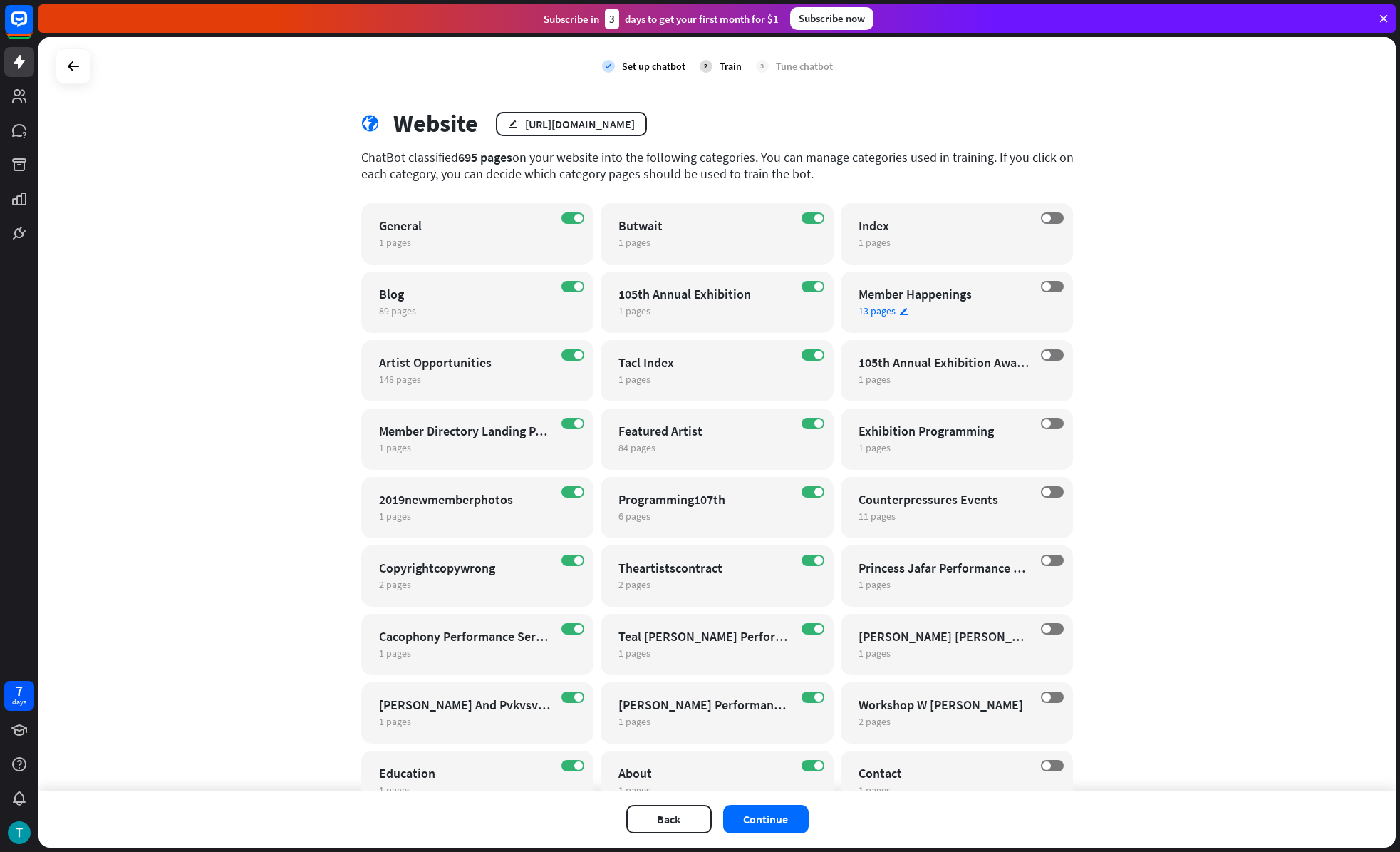
scroll to position [0, 0]
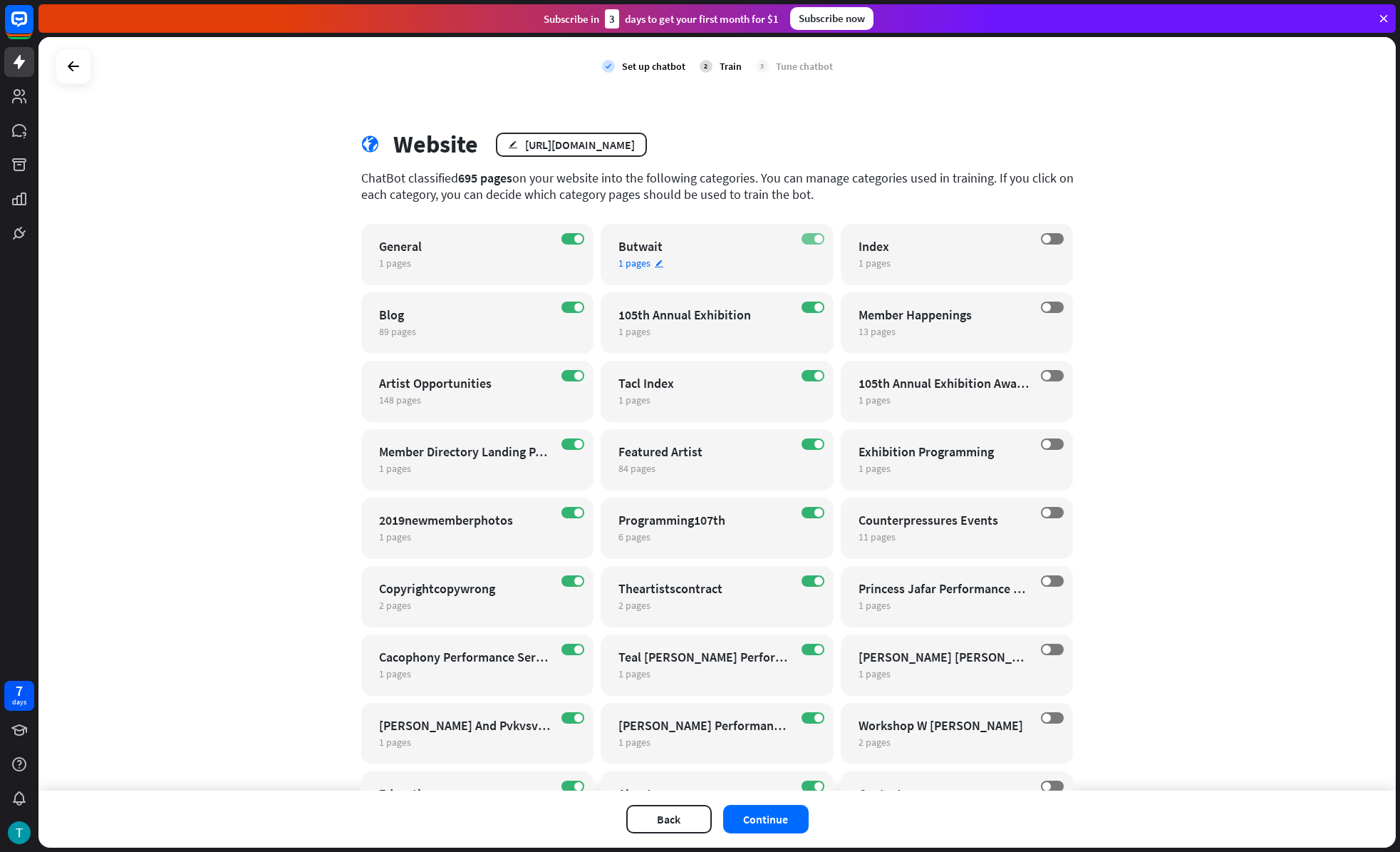
click at [802, 239] on label "ON" at bounding box center [813, 238] width 23 height 11
click at [814, 304] on span at bounding box center [819, 307] width 8 height 8
click at [808, 366] on div "ON Tacl Index 1 pages edit" at bounding box center [717, 391] width 233 height 62
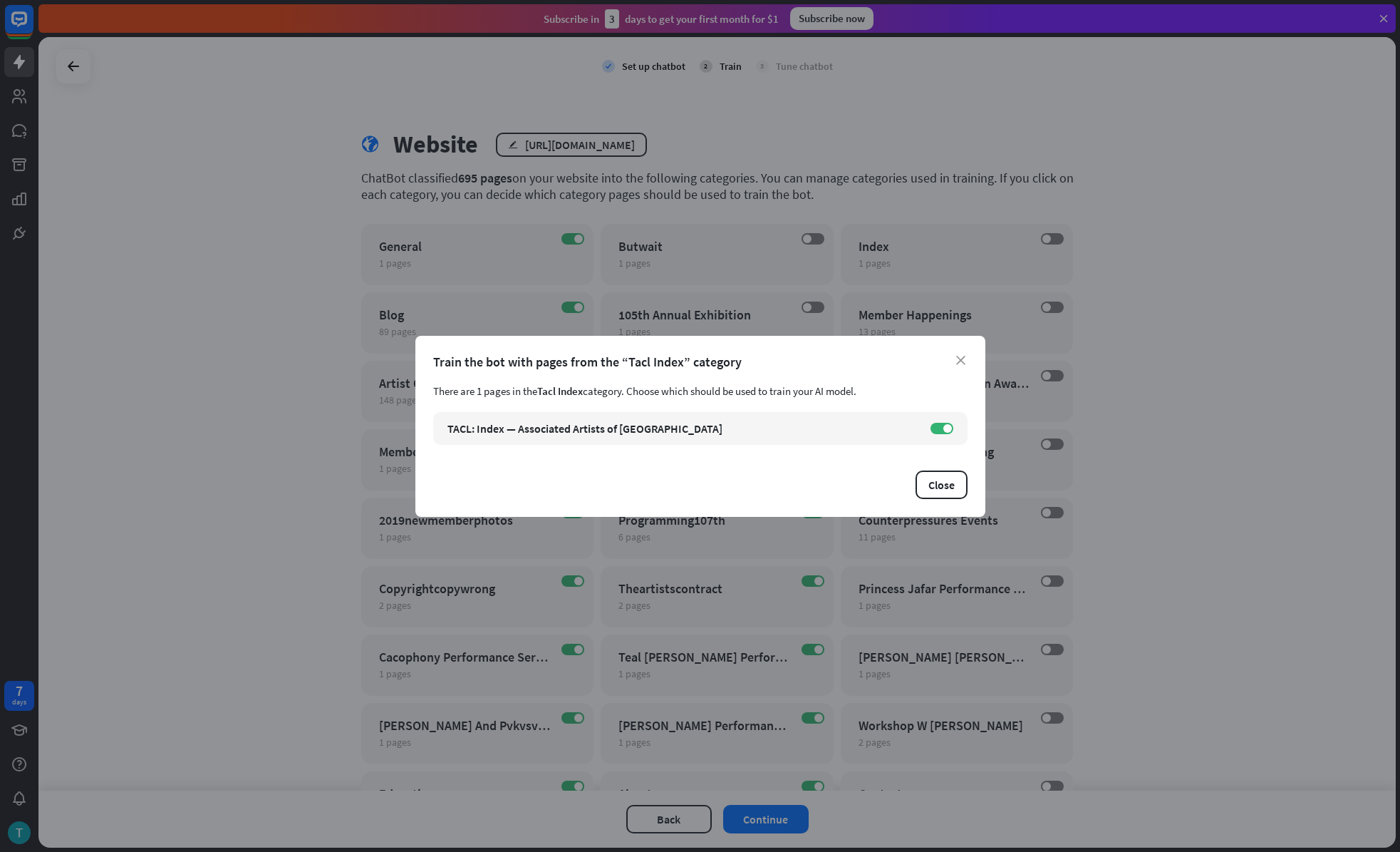
click at [800, 230] on div "close Train the bot with pages from the “Tacl Index” category There are 1 pages…" at bounding box center [700, 426] width 1400 height 852
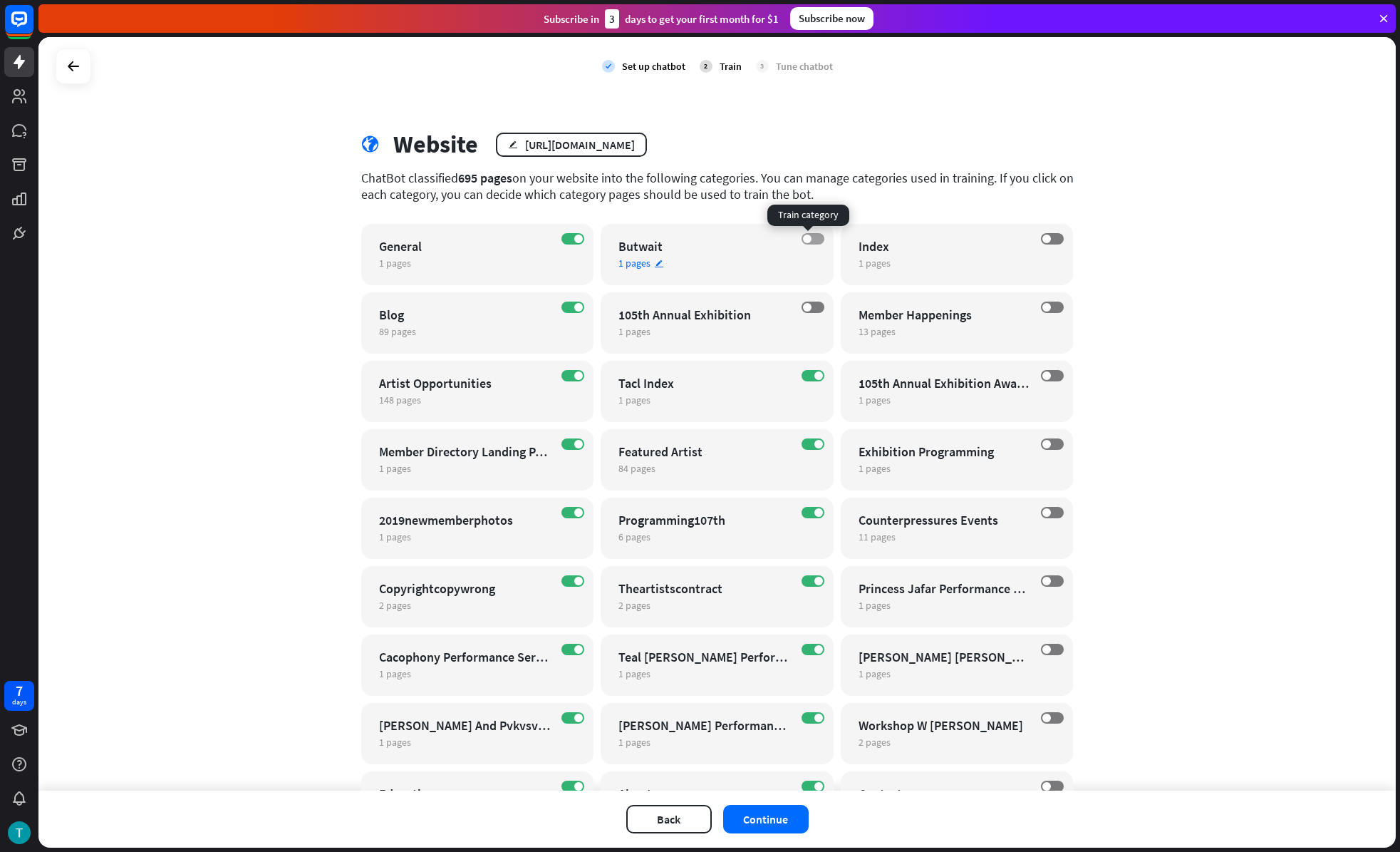
click at [803, 239] on span at bounding box center [807, 238] width 8 height 8
click at [803, 440] on label "ON" at bounding box center [813, 444] width 23 height 11
click at [807, 380] on label "ON" at bounding box center [813, 375] width 23 height 11
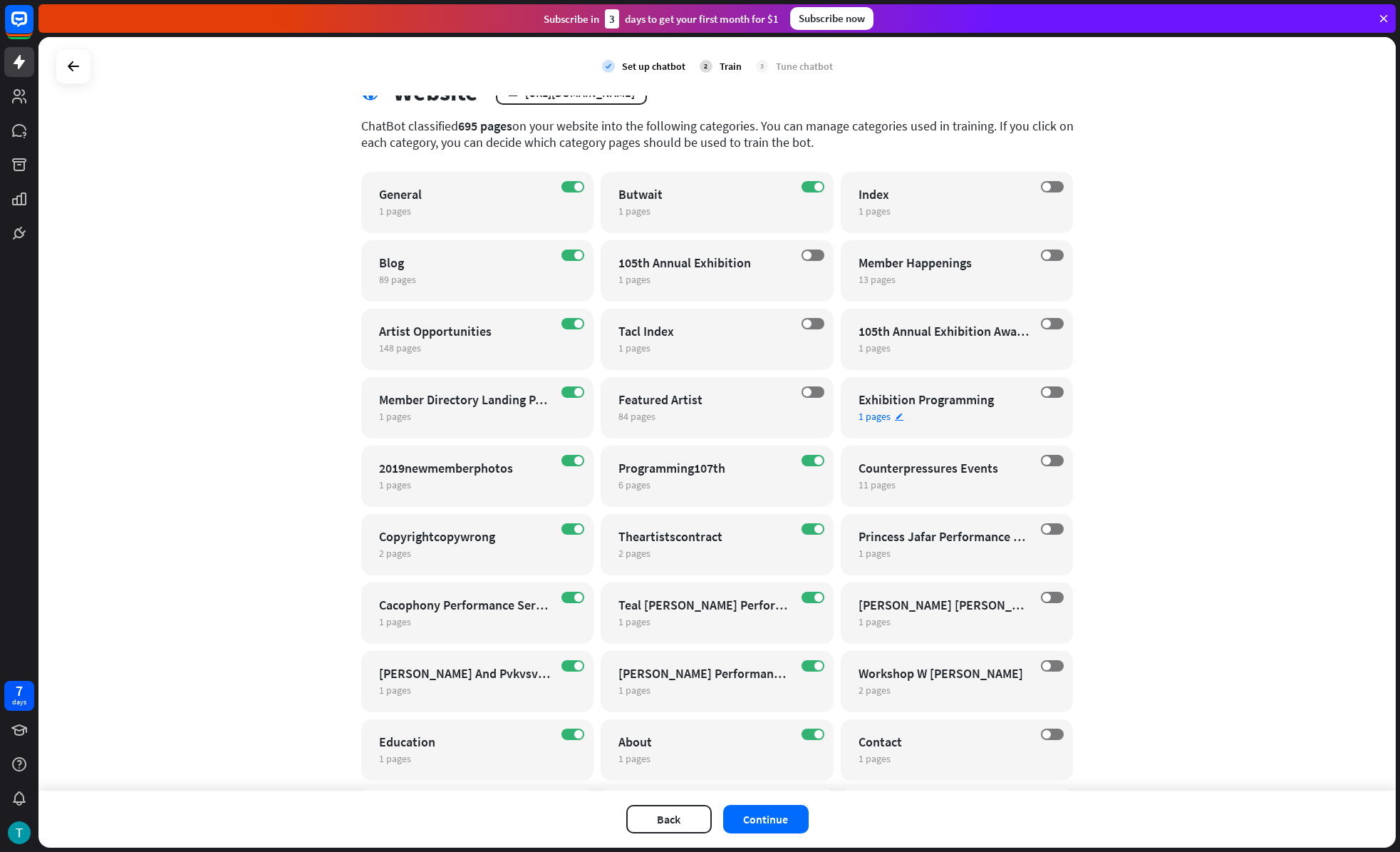
scroll to position [299, 0]
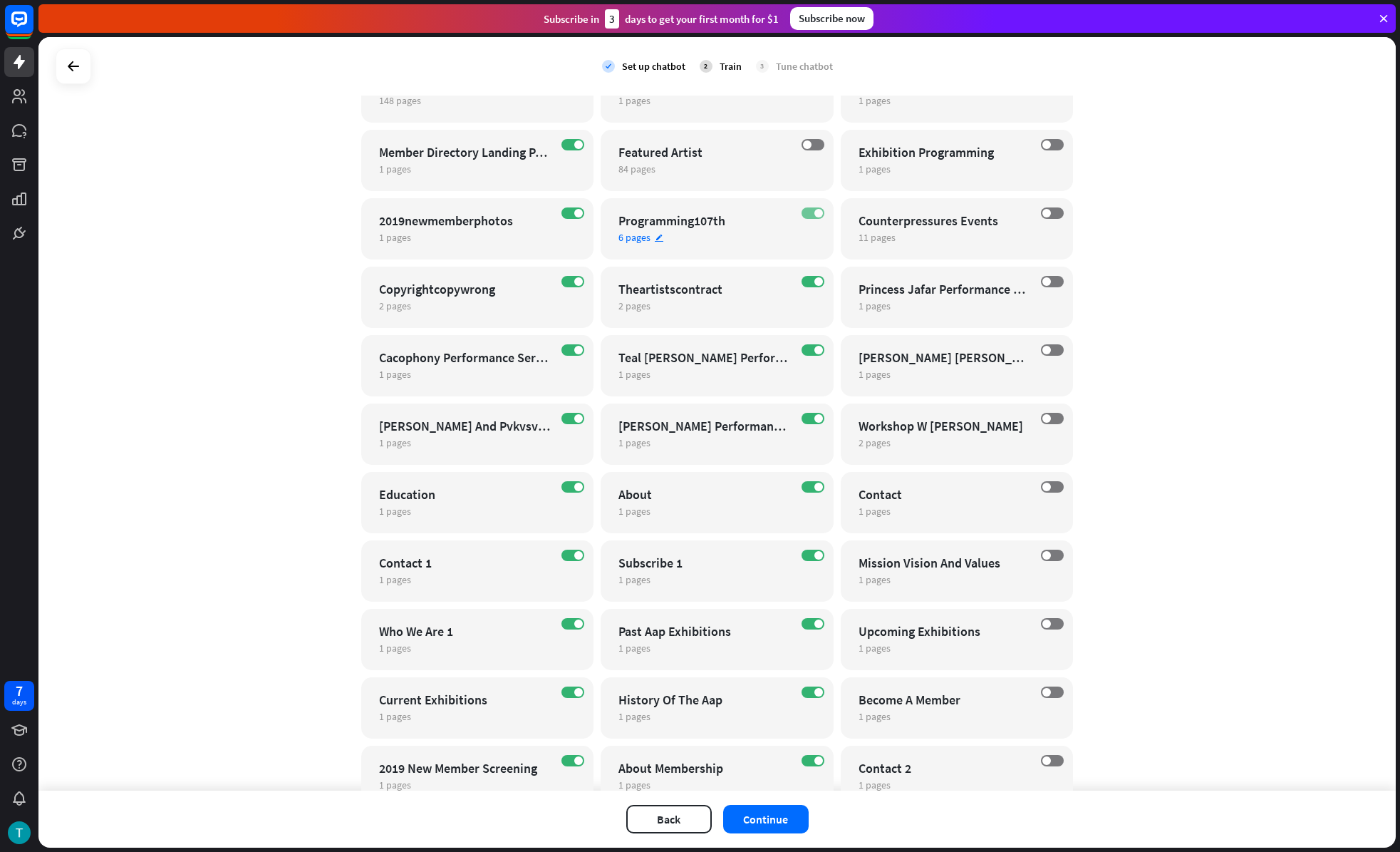
click at [814, 214] on span at bounding box center [819, 213] width 8 height 8
click at [805, 281] on label "ON" at bounding box center [813, 281] width 23 height 11
click at [814, 348] on span at bounding box center [819, 350] width 8 height 8
click at [814, 418] on span at bounding box center [819, 418] width 8 height 8
click at [814, 489] on span at bounding box center [819, 487] width 8 height 8
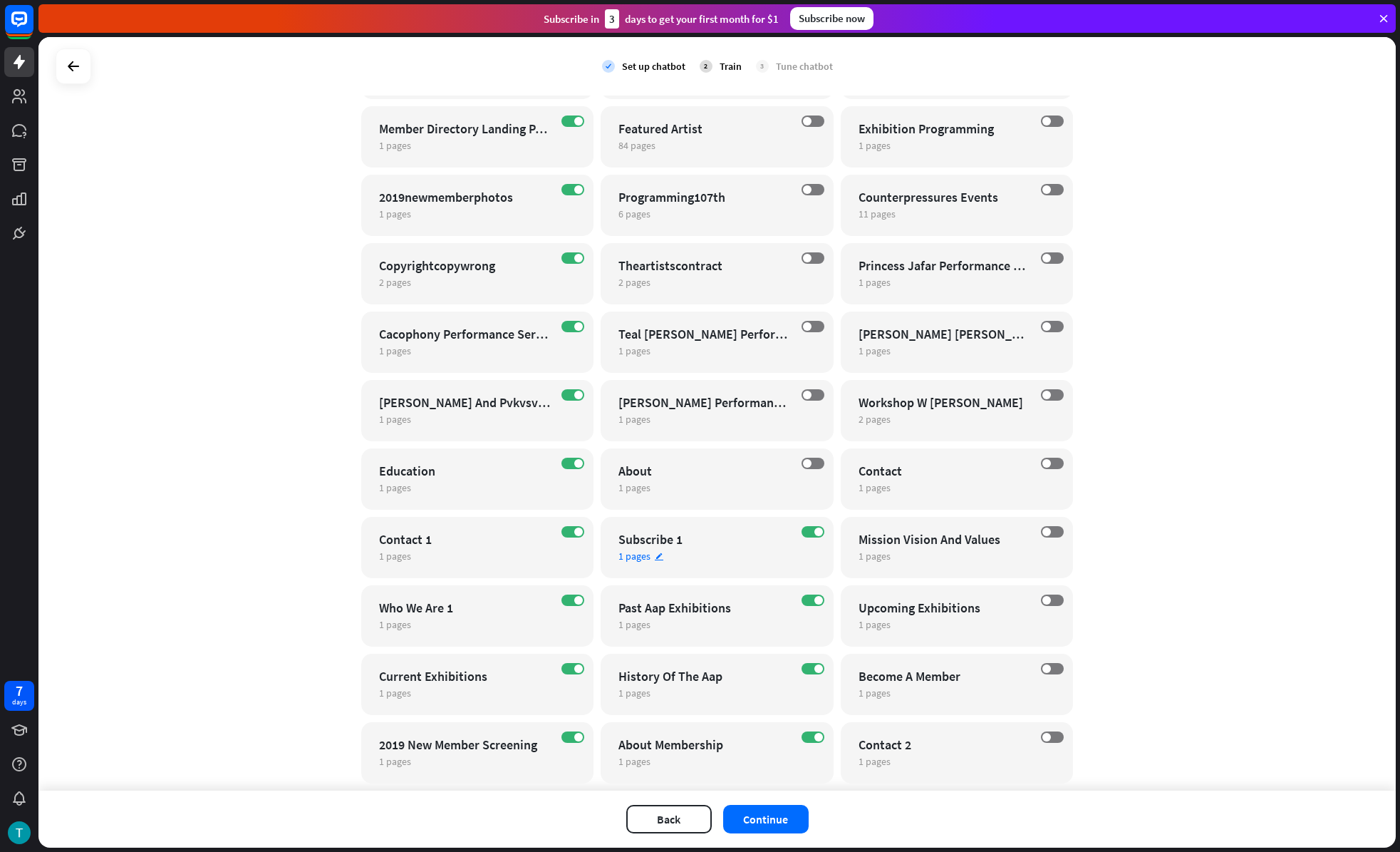
scroll to position [440, 0]
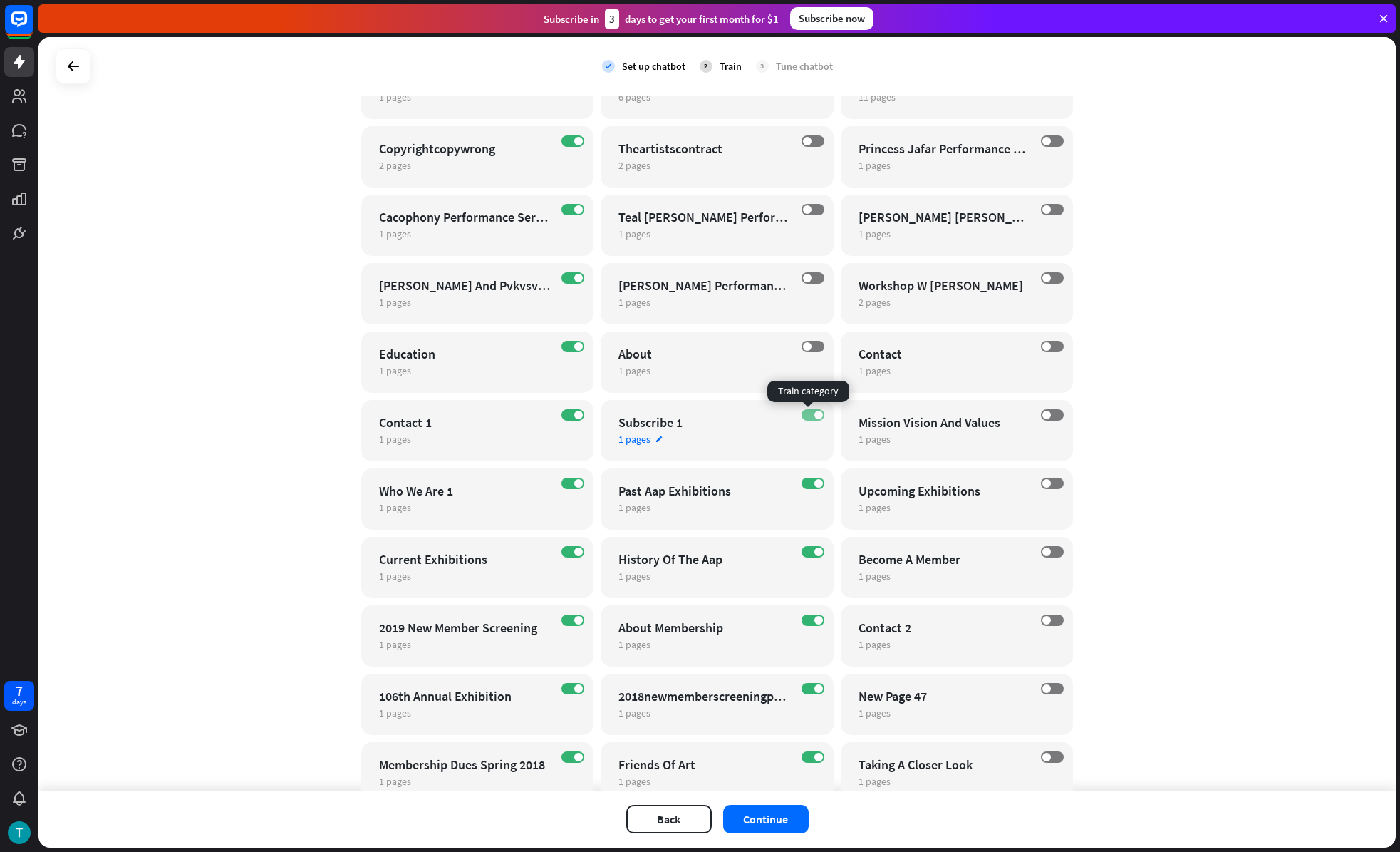
click at [803, 415] on label "ON" at bounding box center [813, 414] width 23 height 11
click at [806, 485] on label "ON" at bounding box center [813, 483] width 23 height 11
click at [807, 547] on label "ON" at bounding box center [813, 551] width 23 height 11
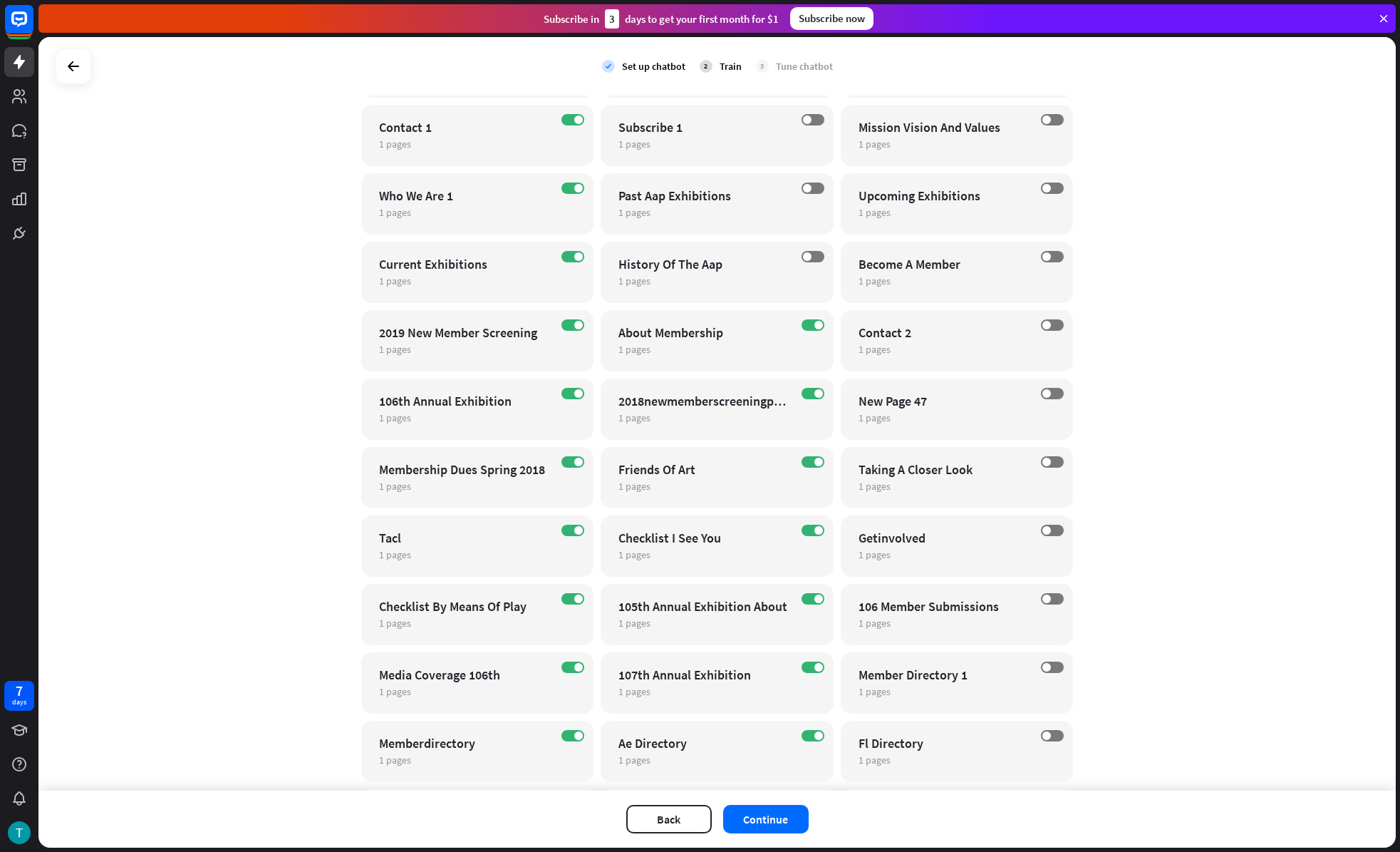
scroll to position [733, 0]
click at [814, 326] on span at bounding box center [819, 327] width 8 height 8
click at [802, 392] on label "ON" at bounding box center [813, 395] width 23 height 11
click at [802, 467] on label "ON" at bounding box center [813, 463] width 23 height 11
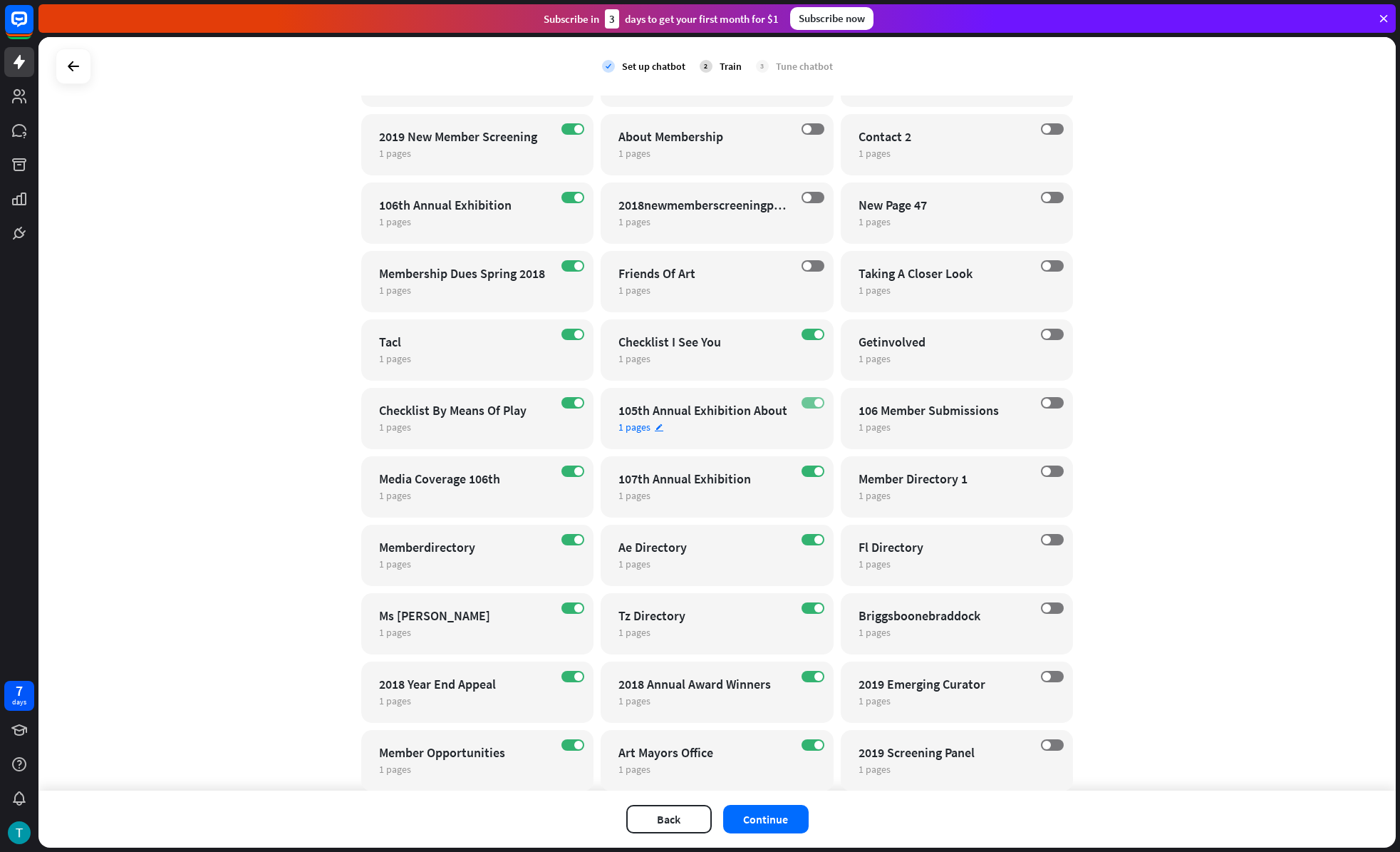
scroll to position [971, 0]
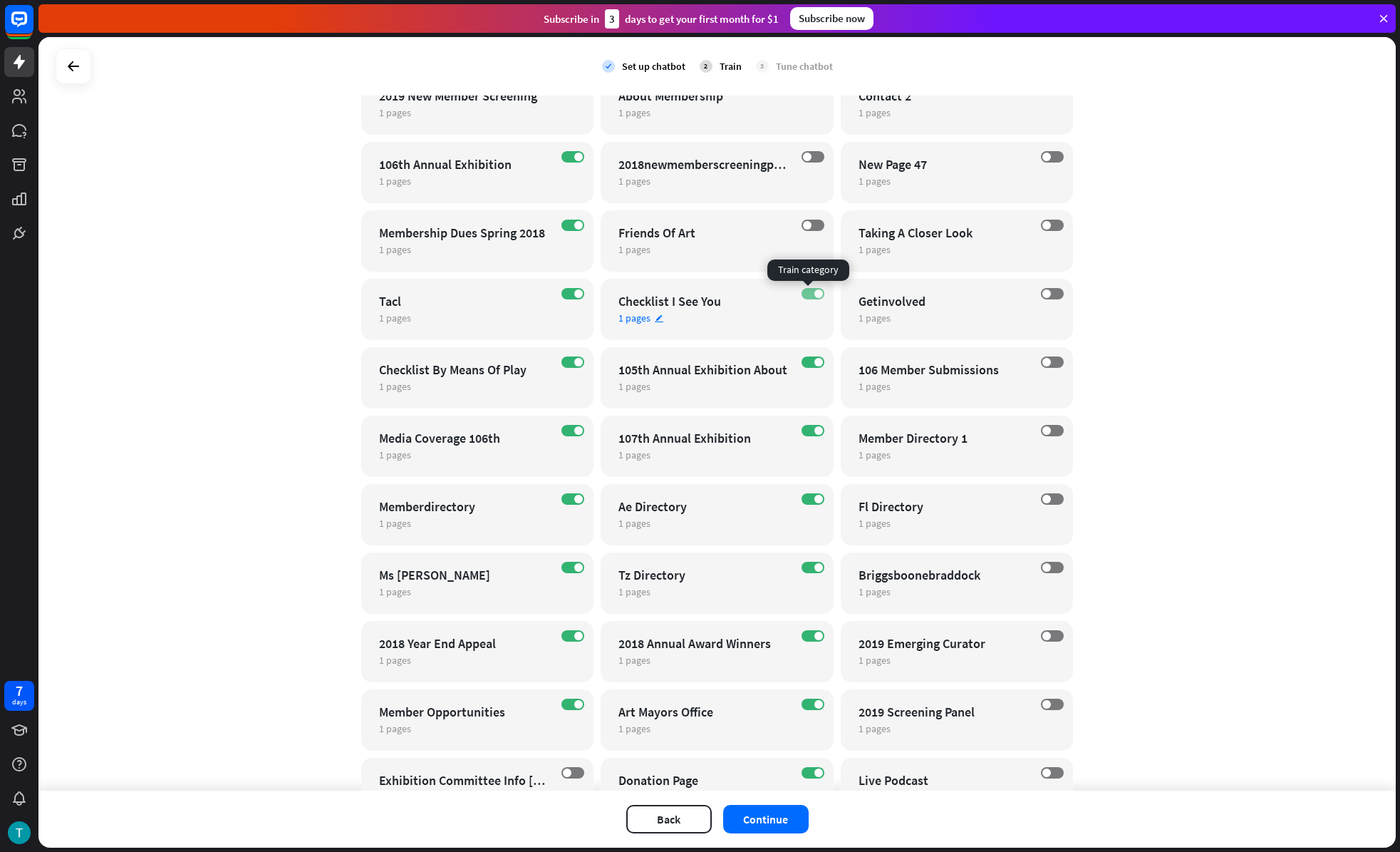
click at [814, 293] on span at bounding box center [819, 293] width 8 height 8
click at [814, 364] on span at bounding box center [819, 362] width 8 height 8
click at [804, 425] on label "ON" at bounding box center [813, 430] width 23 height 11
click at [814, 499] on span at bounding box center [819, 499] width 8 height 8
click at [816, 568] on label "ON" at bounding box center [813, 567] width 23 height 11
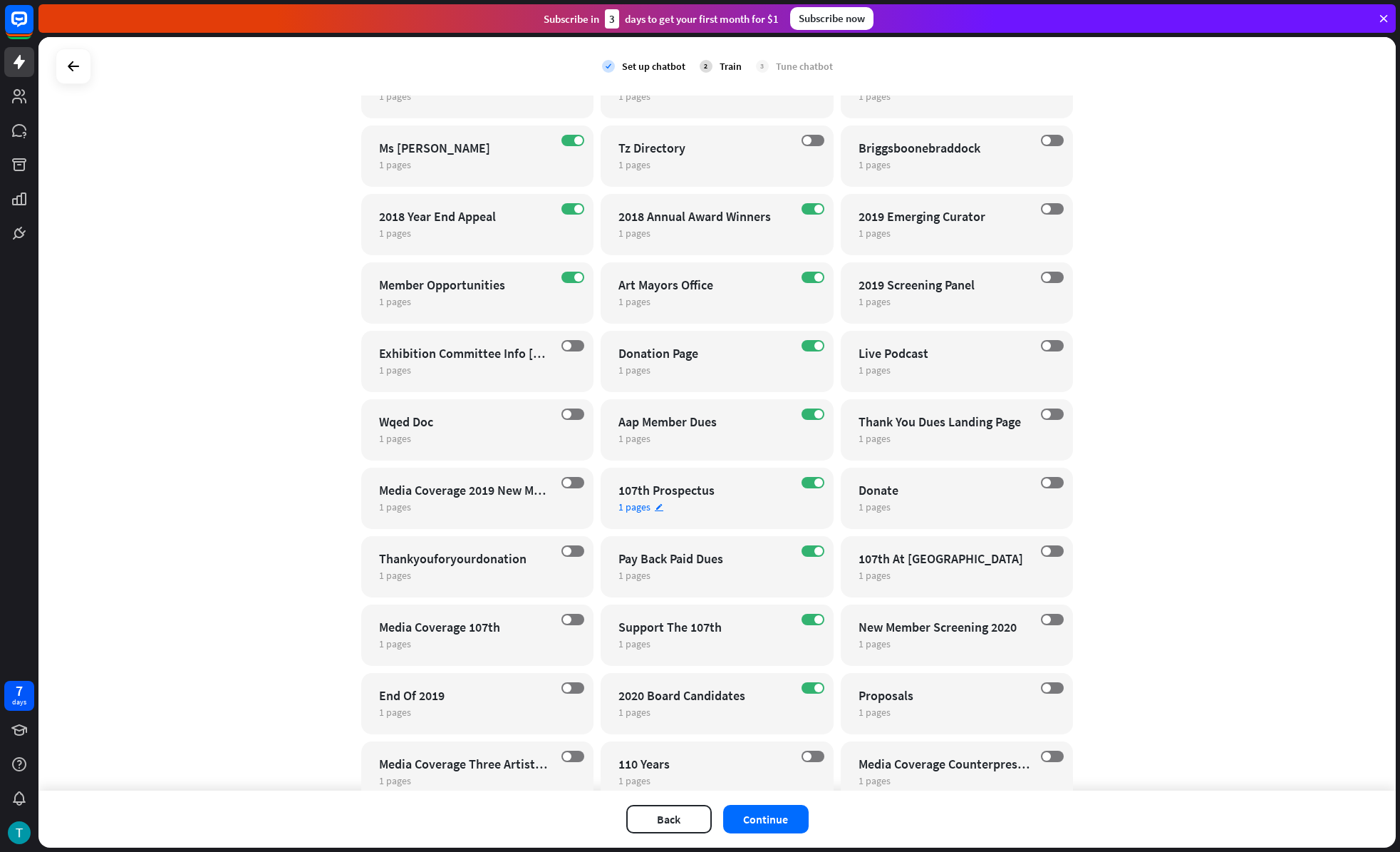
scroll to position [1402, 0]
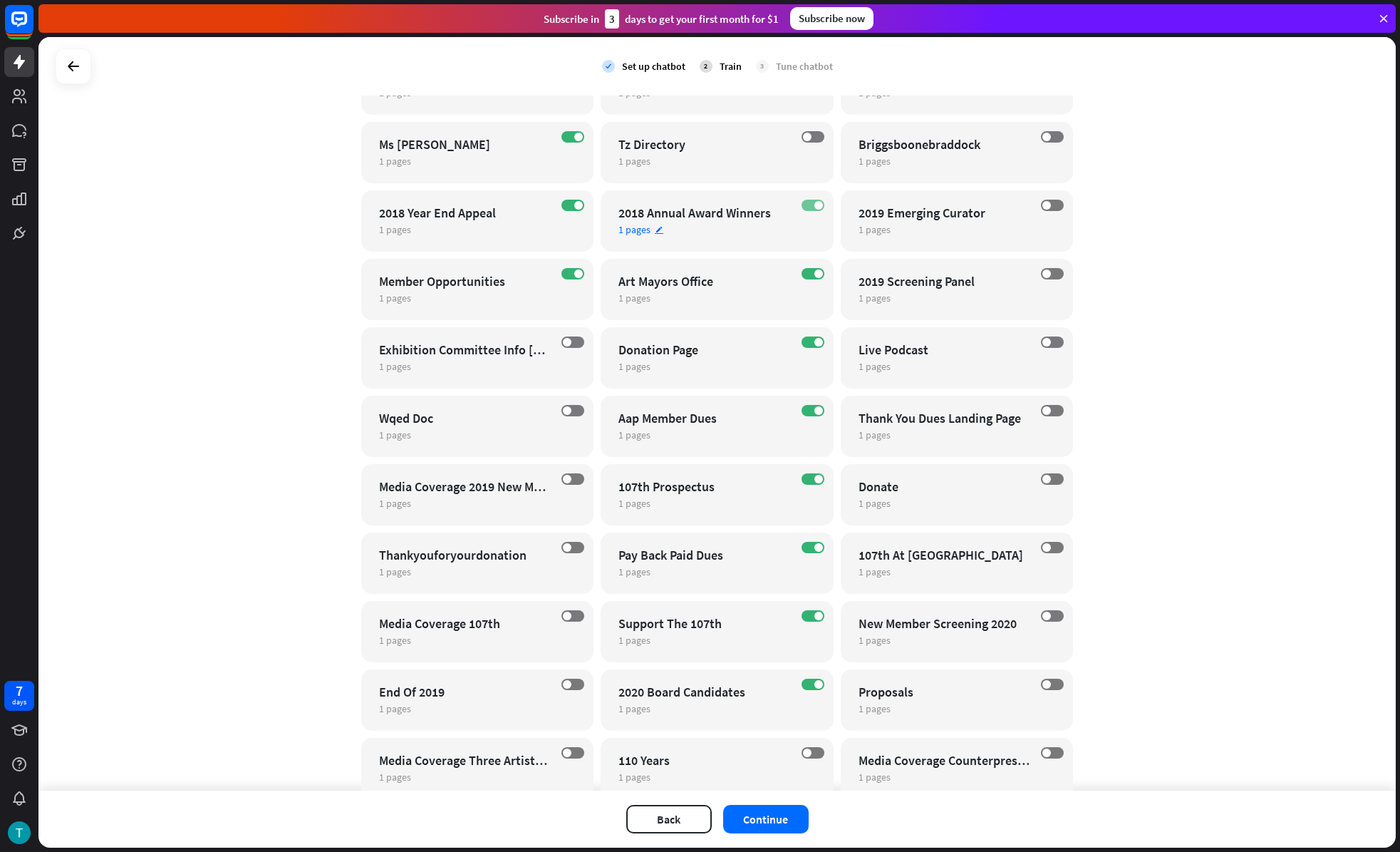
click at [814, 210] on label "ON" at bounding box center [813, 205] width 23 height 11
click at [807, 268] on label "ON" at bounding box center [813, 273] width 23 height 11
click at [807, 342] on label "ON" at bounding box center [813, 341] width 23 height 11
click at [807, 412] on label "ON" at bounding box center [813, 410] width 23 height 11
click at [811, 484] on label "ON" at bounding box center [813, 478] width 23 height 11
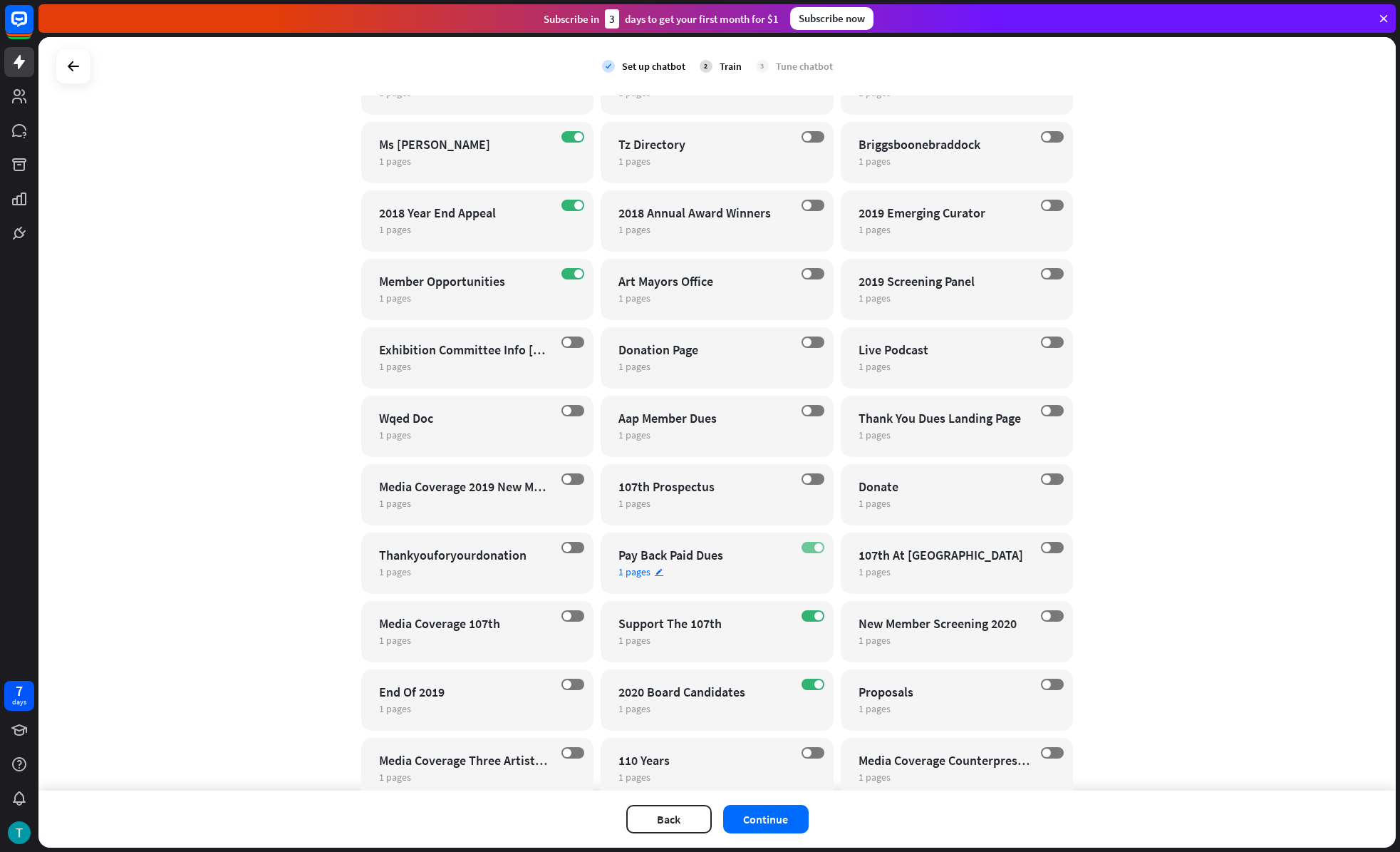
click at [814, 548] on span at bounding box center [819, 548] width 8 height 8
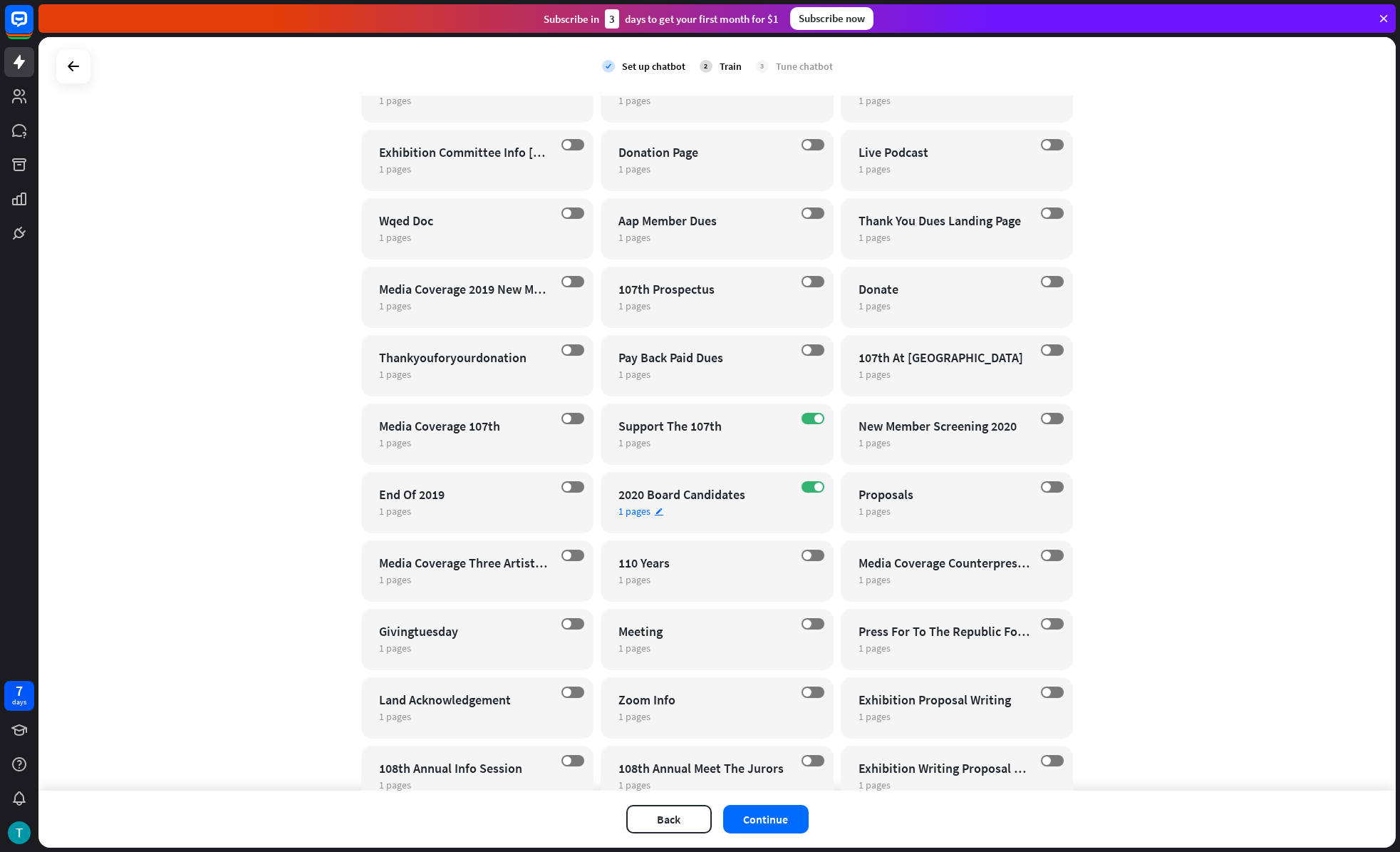
scroll to position [1689, 0]
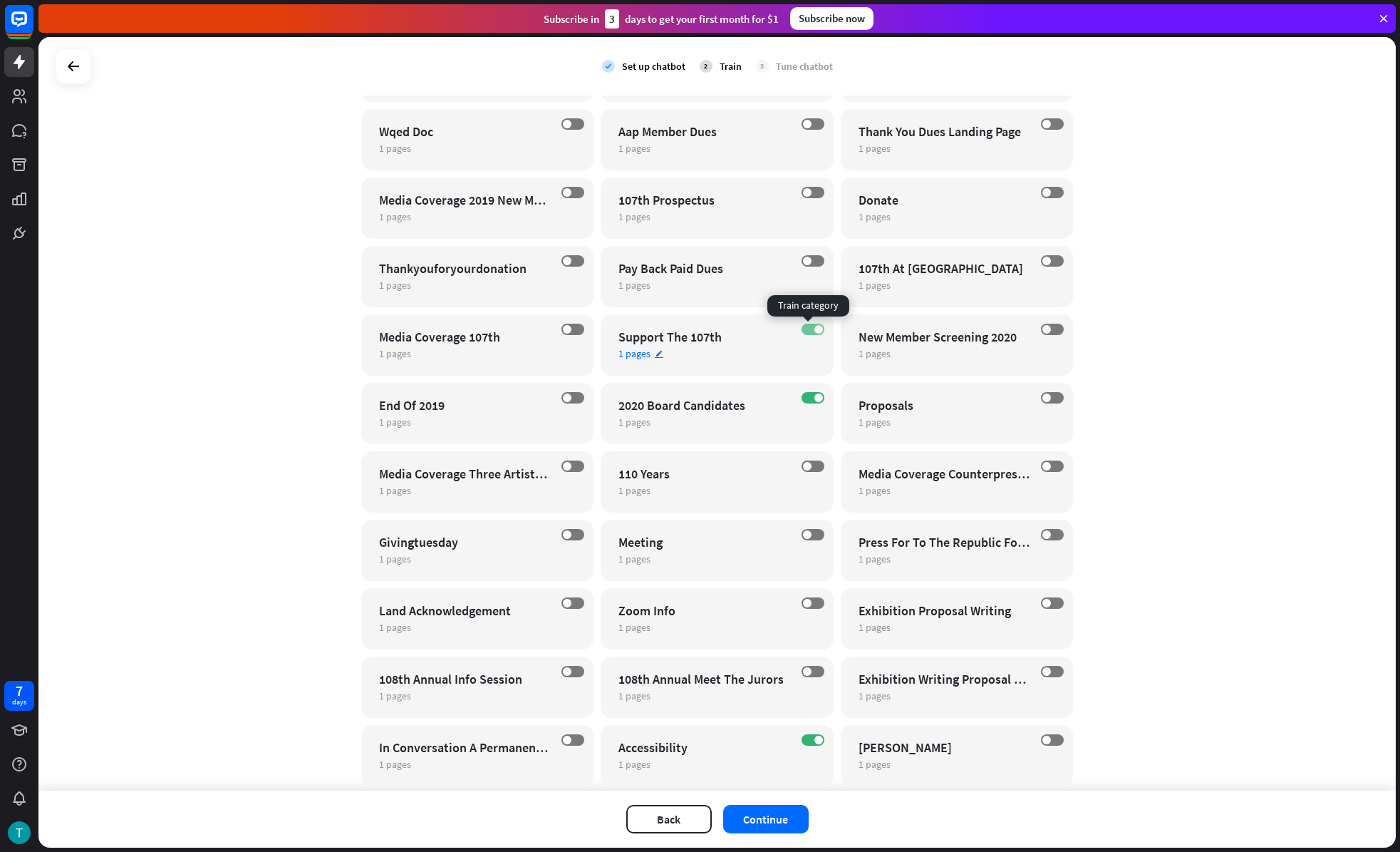
click at [807, 325] on label "ON" at bounding box center [813, 329] width 23 height 11
click at [814, 397] on span at bounding box center [819, 397] width 8 height 8
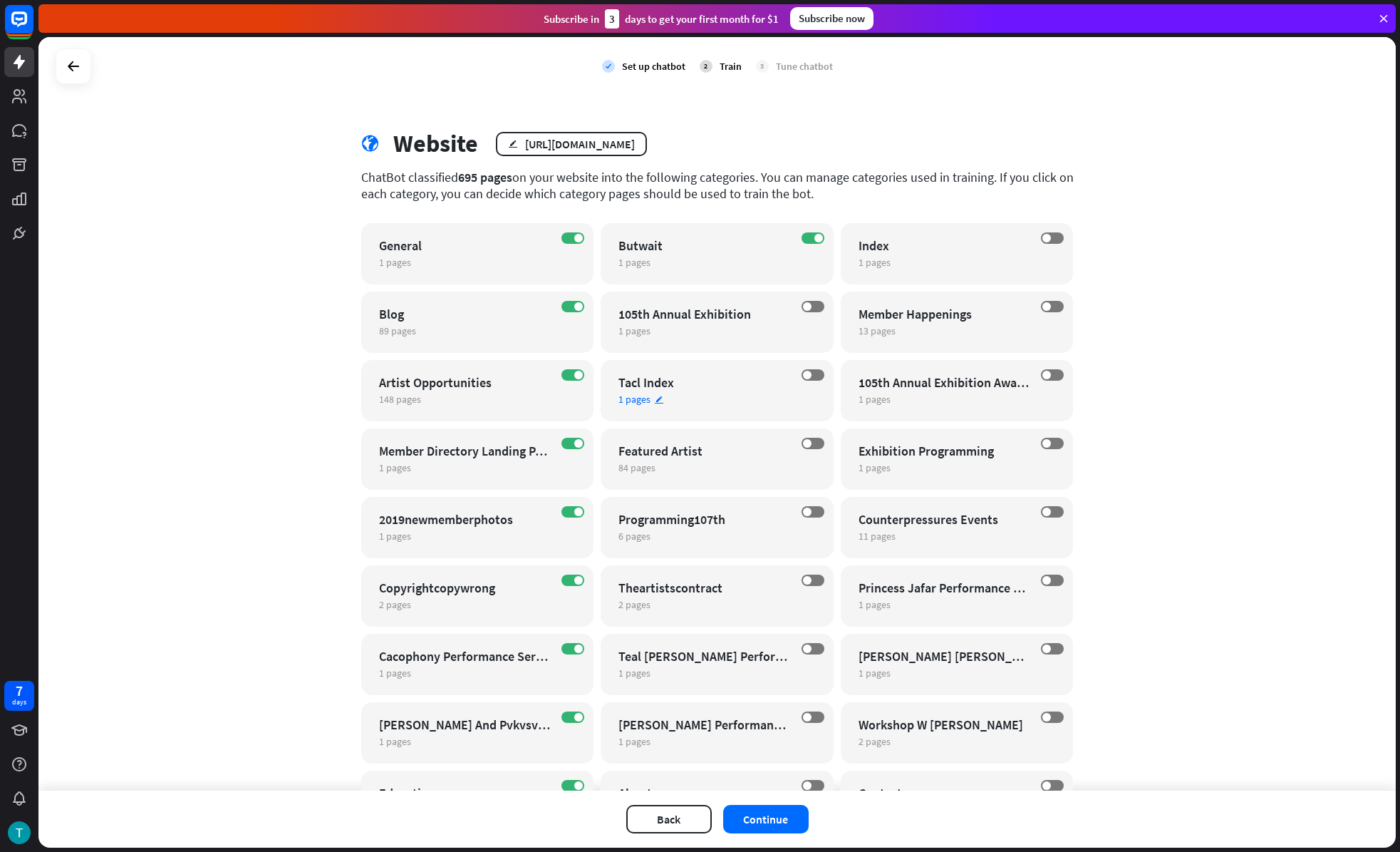
scroll to position [0, 0]
click at [575, 238] on span at bounding box center [579, 238] width 8 height 8
click at [567, 306] on label "ON" at bounding box center [573, 307] width 23 height 11
click at [564, 380] on label "ON" at bounding box center [573, 375] width 23 height 11
click at [575, 507] on label "ON" at bounding box center [573, 512] width 23 height 11
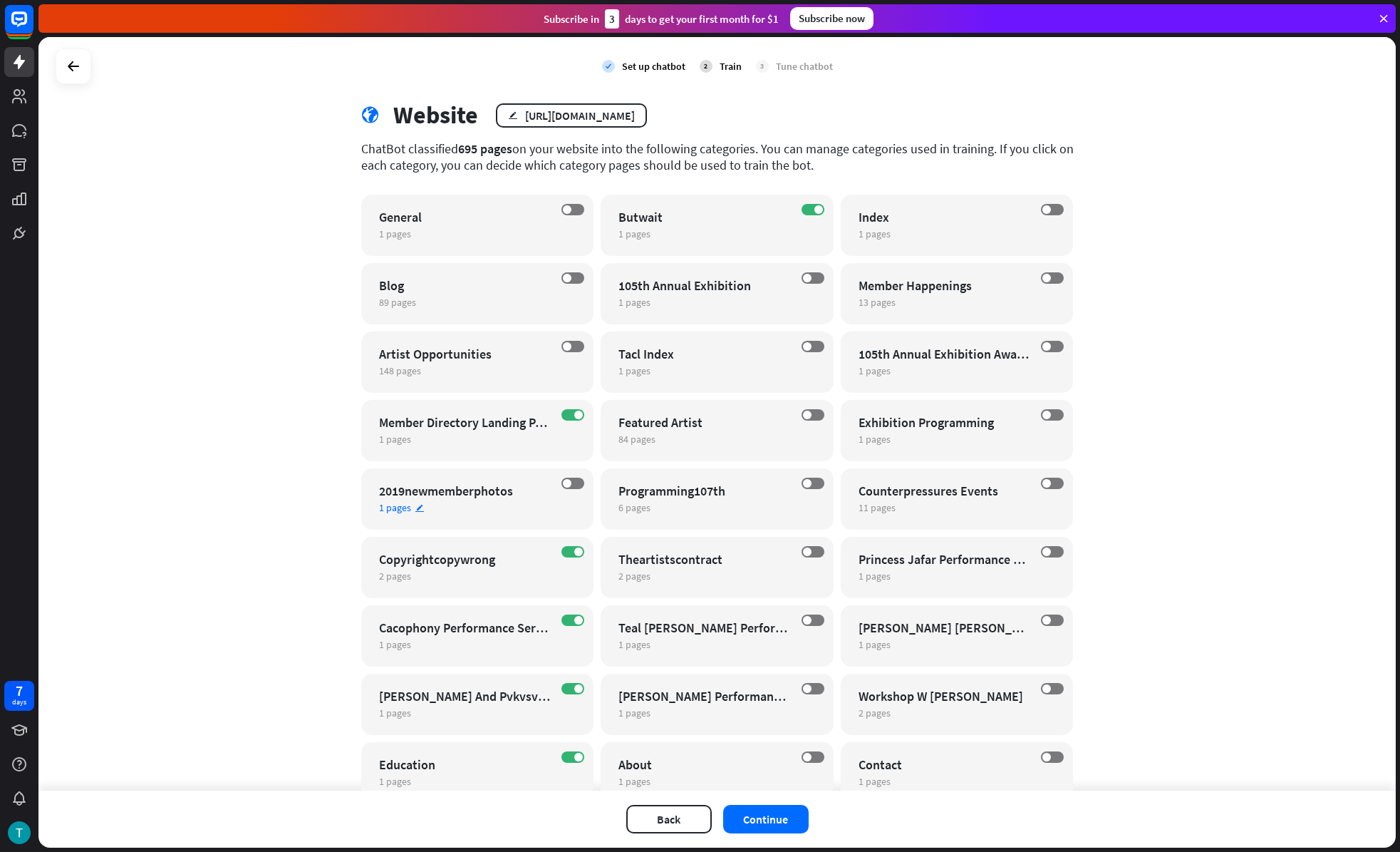
scroll to position [274, 0]
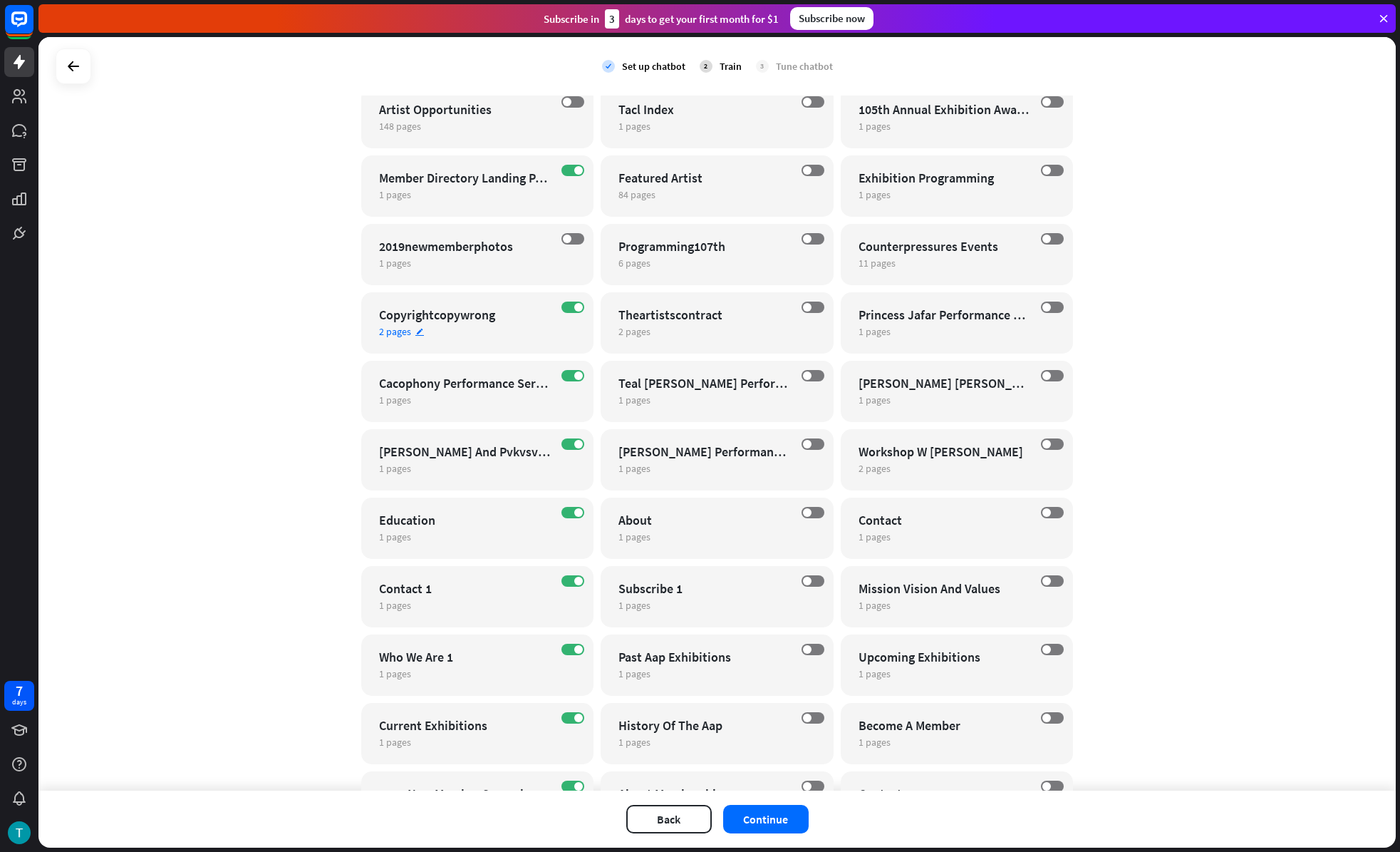
click at [571, 313] on div "ON Copyrightcopywrong 2 pages edit" at bounding box center [478, 323] width 233 height 62
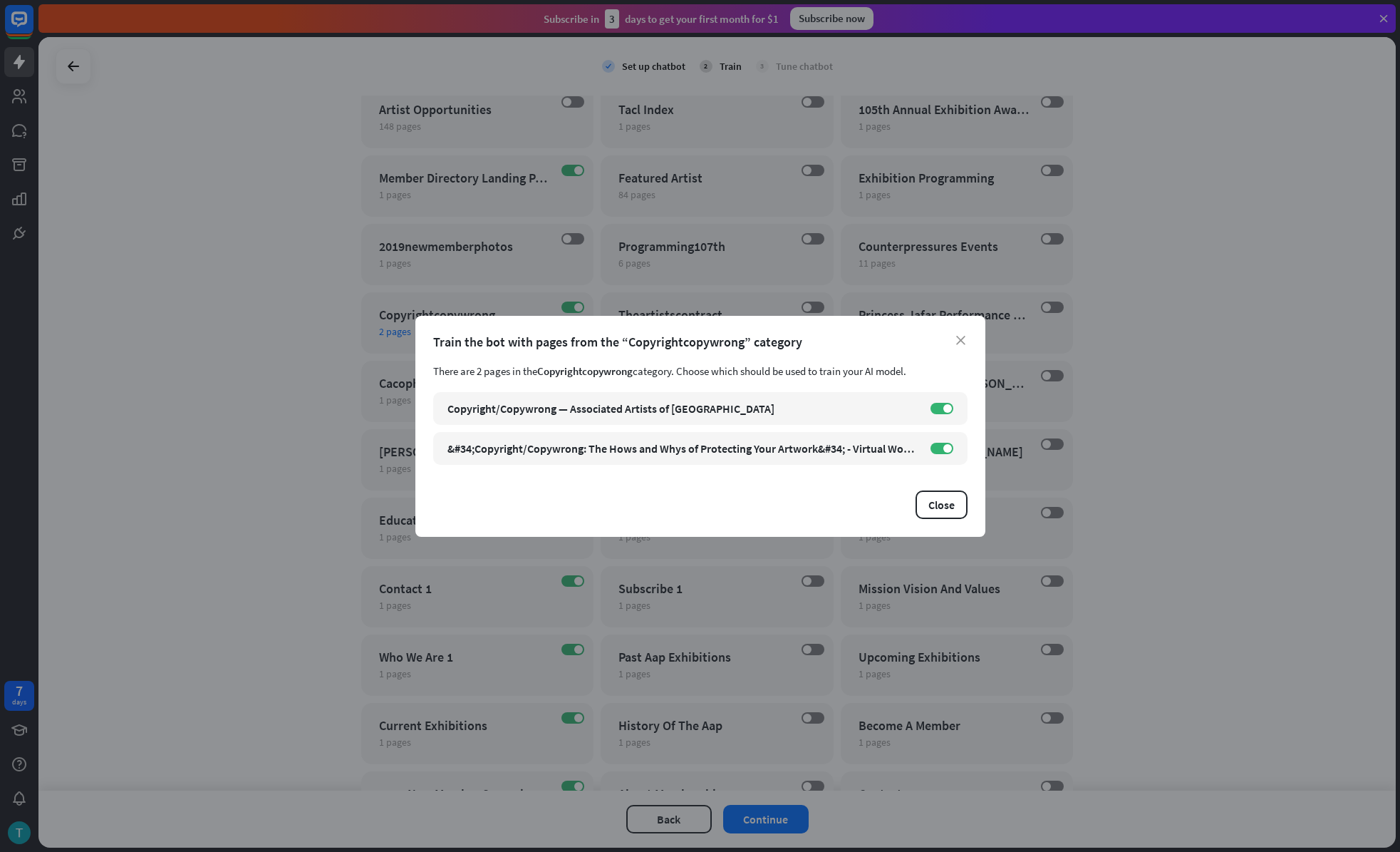
click at [570, 303] on div "close Train the bot with pages from the “Copyrightcopywrong” category There are…" at bounding box center [700, 426] width 1400 height 852
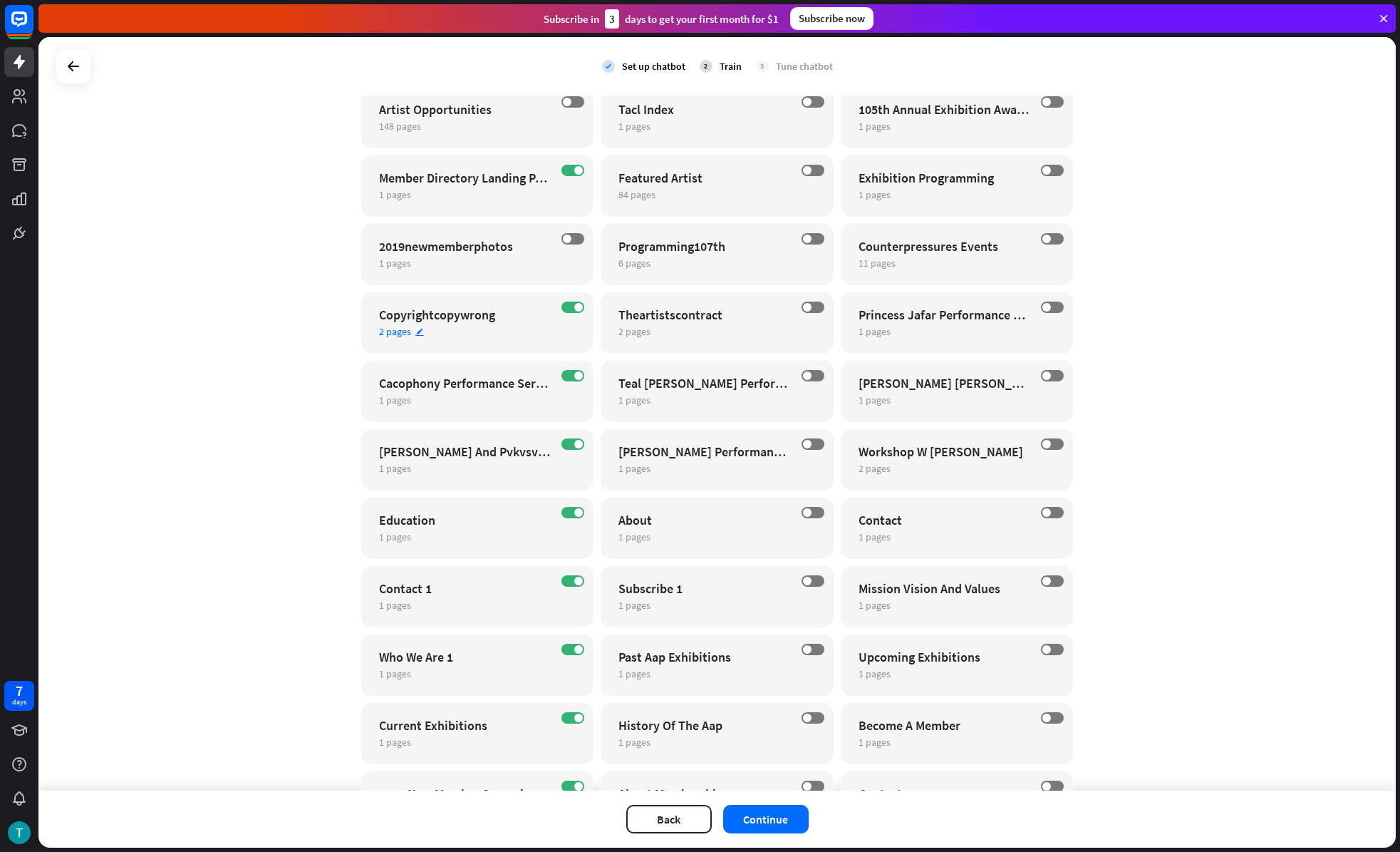
click at [570, 303] on label "ON" at bounding box center [573, 307] width 23 height 11
click at [570, 380] on label "ON" at bounding box center [573, 375] width 23 height 11
click at [562, 445] on label "ON" at bounding box center [573, 444] width 23 height 11
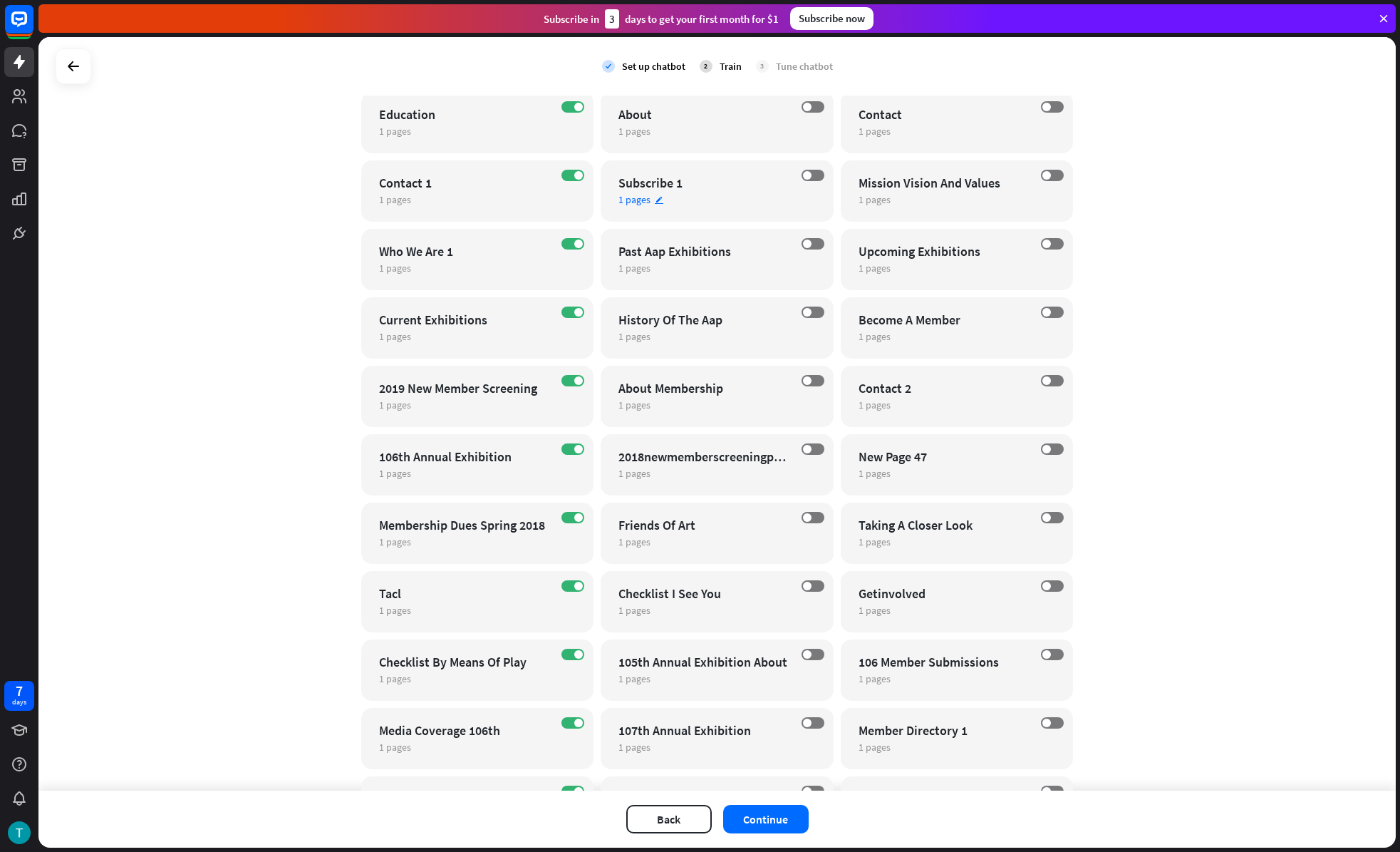
scroll to position [527, 0]
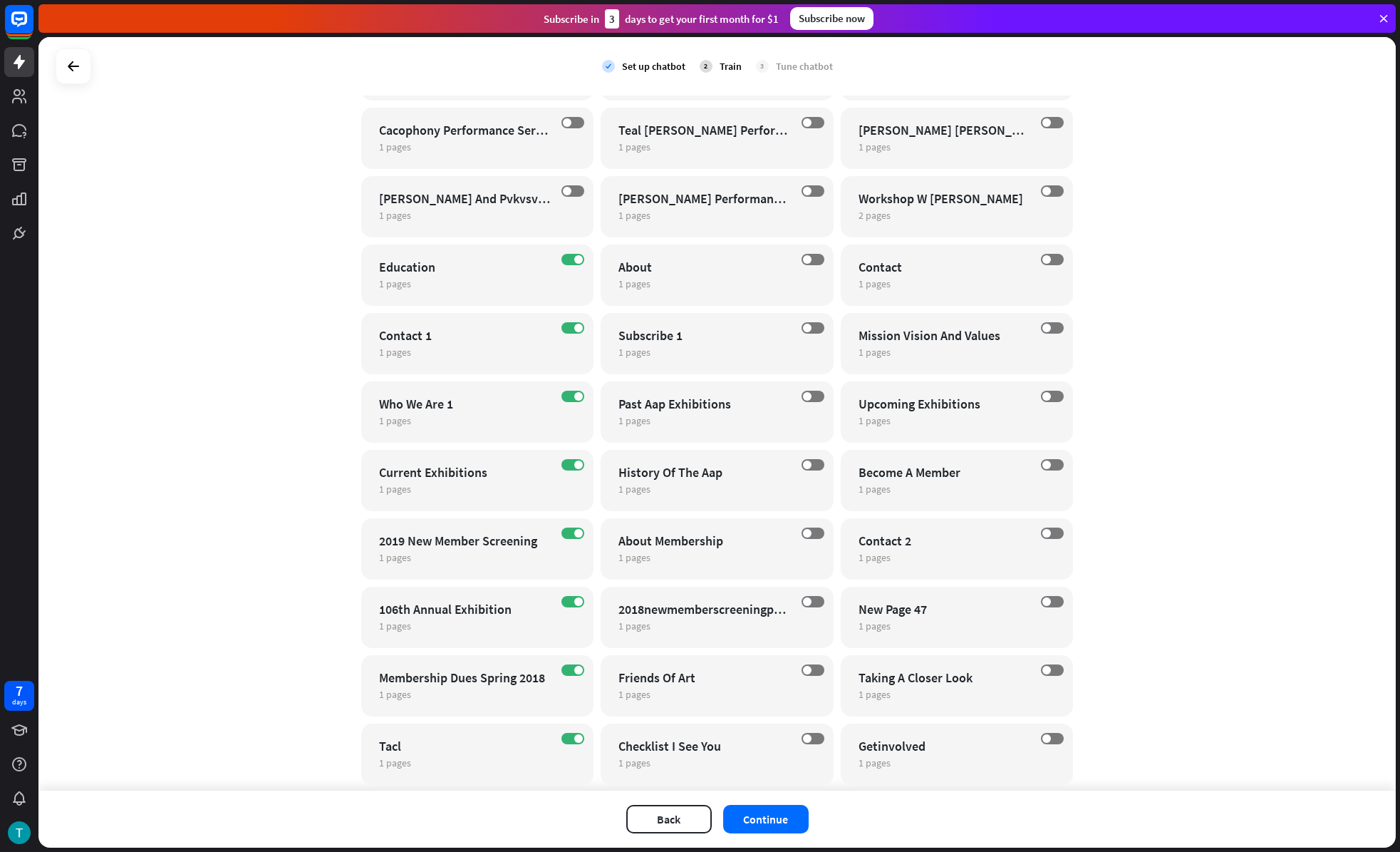
drag, startPoint x: 568, startPoint y: 254, endPoint x: 561, endPoint y: 306, distance: 52.5
click at [568, 254] on label "ON" at bounding box center [573, 259] width 23 height 11
click at [564, 328] on label "ON" at bounding box center [573, 327] width 23 height 11
click at [566, 401] on label "ON" at bounding box center [573, 396] width 23 height 11
drag, startPoint x: 575, startPoint y: 467, endPoint x: 584, endPoint y: 445, distance: 23.8
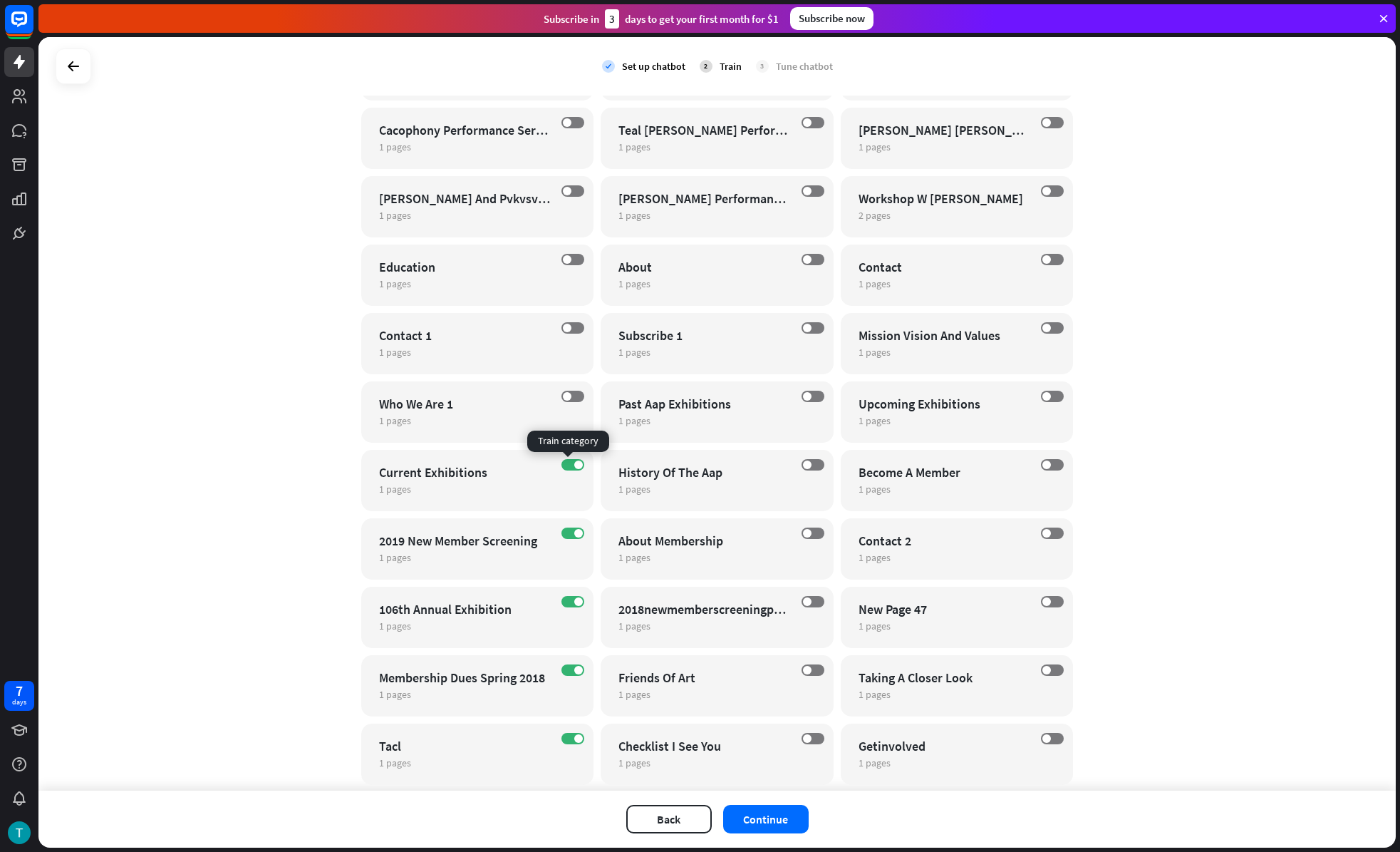
click at [575, 467] on span at bounding box center [579, 465] width 8 height 8
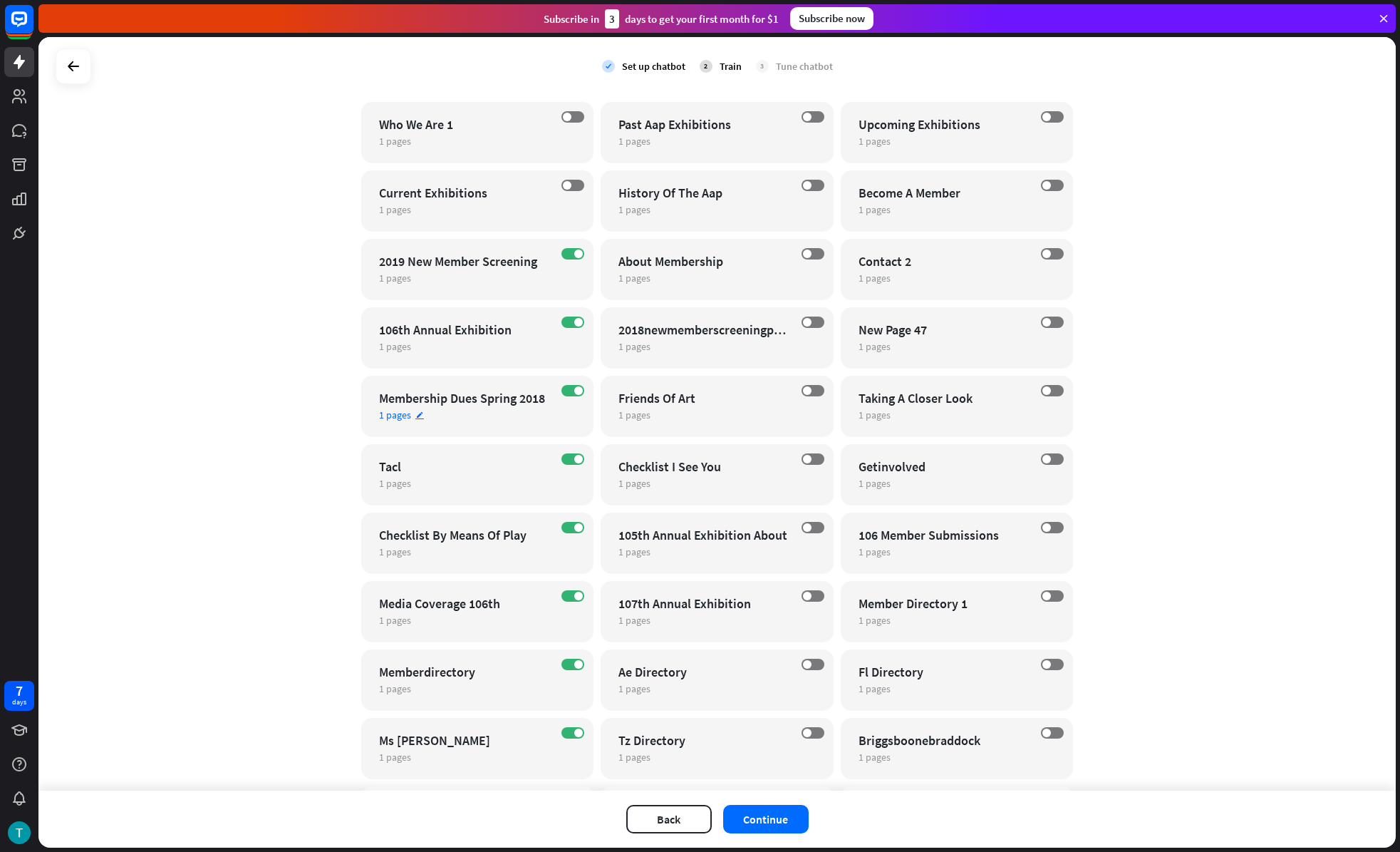
scroll to position [822, 0]
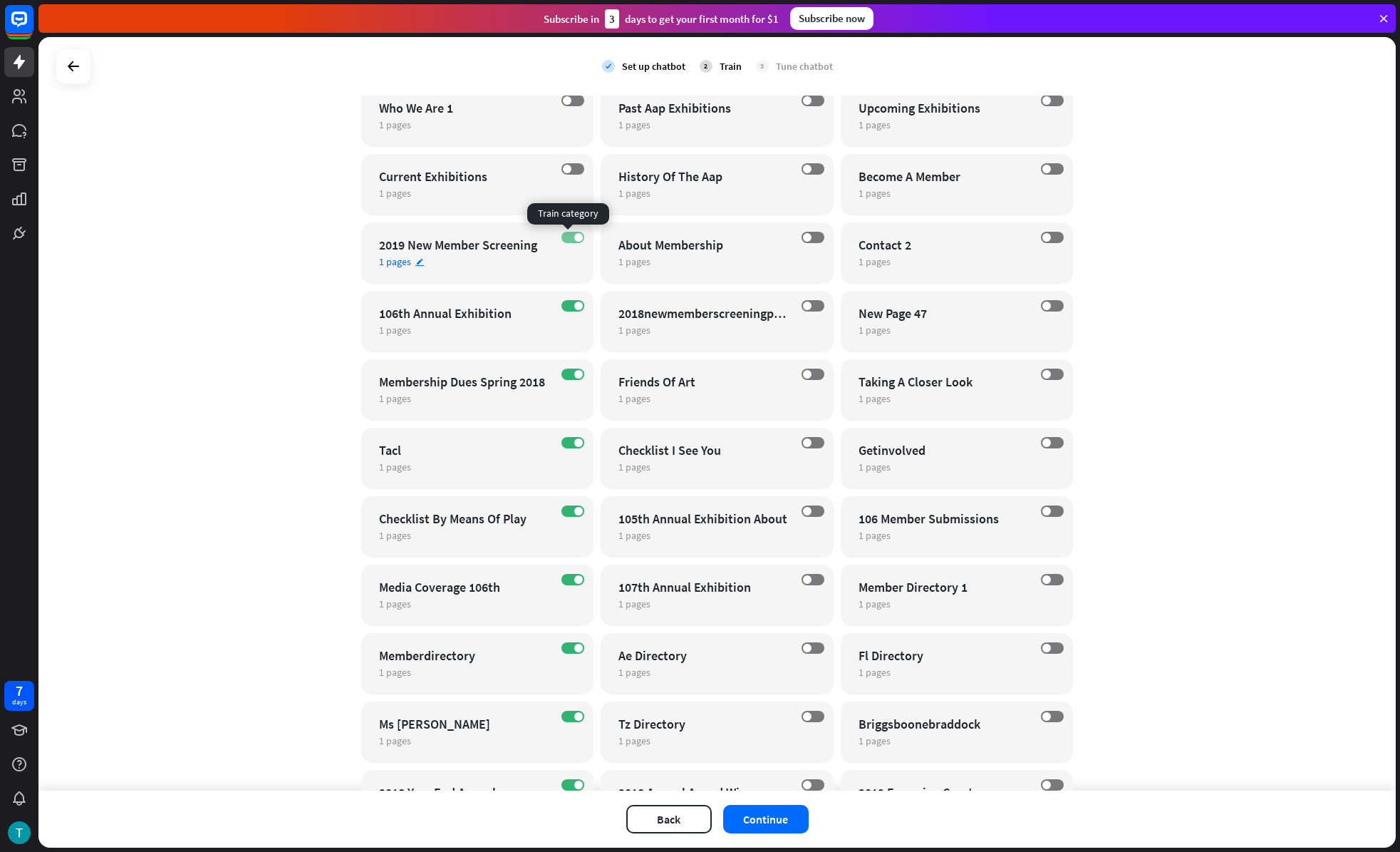
click at [568, 232] on label "ON" at bounding box center [573, 237] width 23 height 11
click at [568, 304] on label "ON" at bounding box center [573, 305] width 23 height 11
click at [570, 366] on div "ON Membership Dues Spring 2018 1 pages edit" at bounding box center [478, 390] width 233 height 62
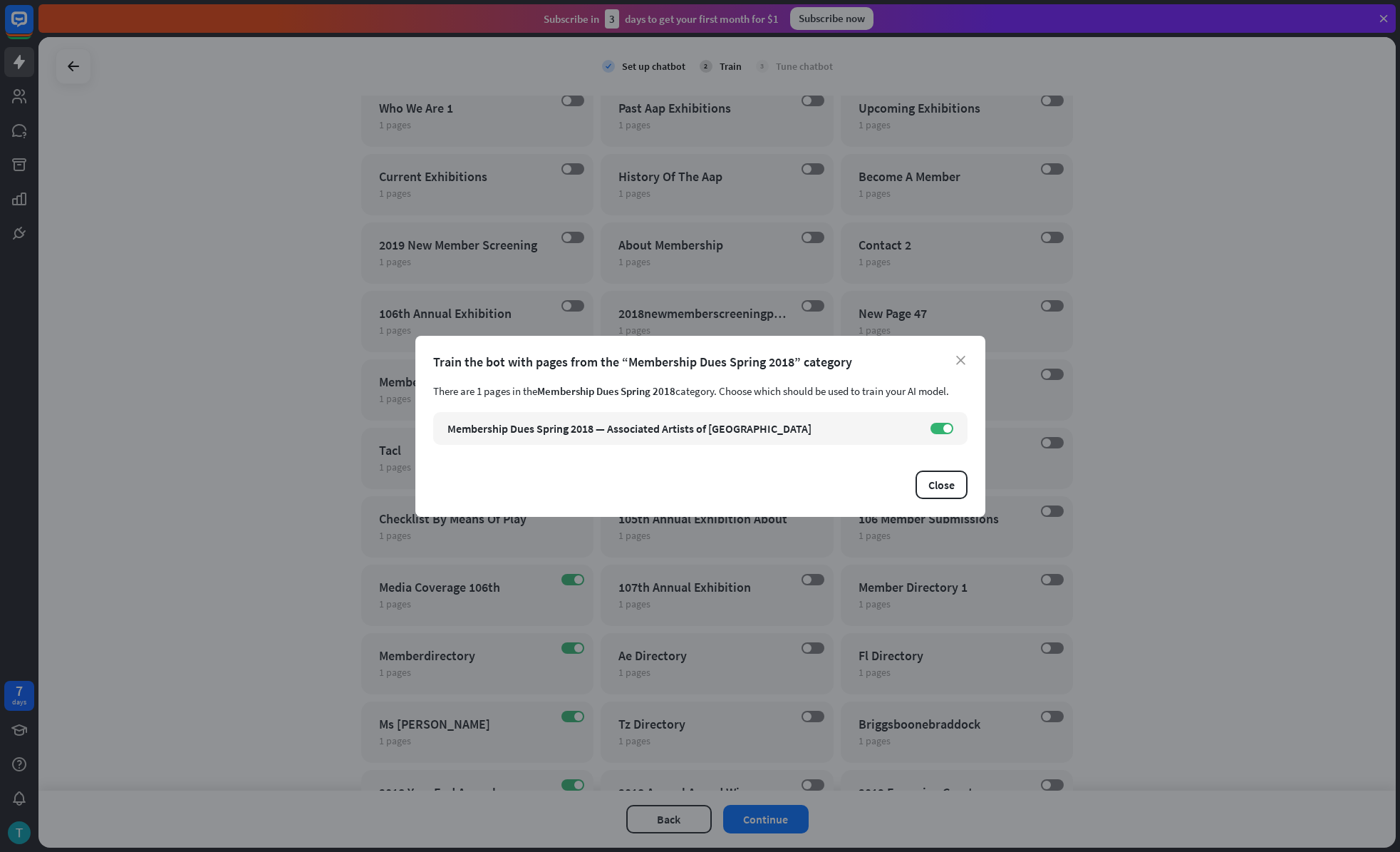
drag, startPoint x: 600, startPoint y: 311, endPoint x: 580, endPoint y: 346, distance: 40.3
click at [600, 312] on div "close Train the bot with pages from the “Membership Dues Spring 2018” category …" at bounding box center [700, 426] width 1400 height 852
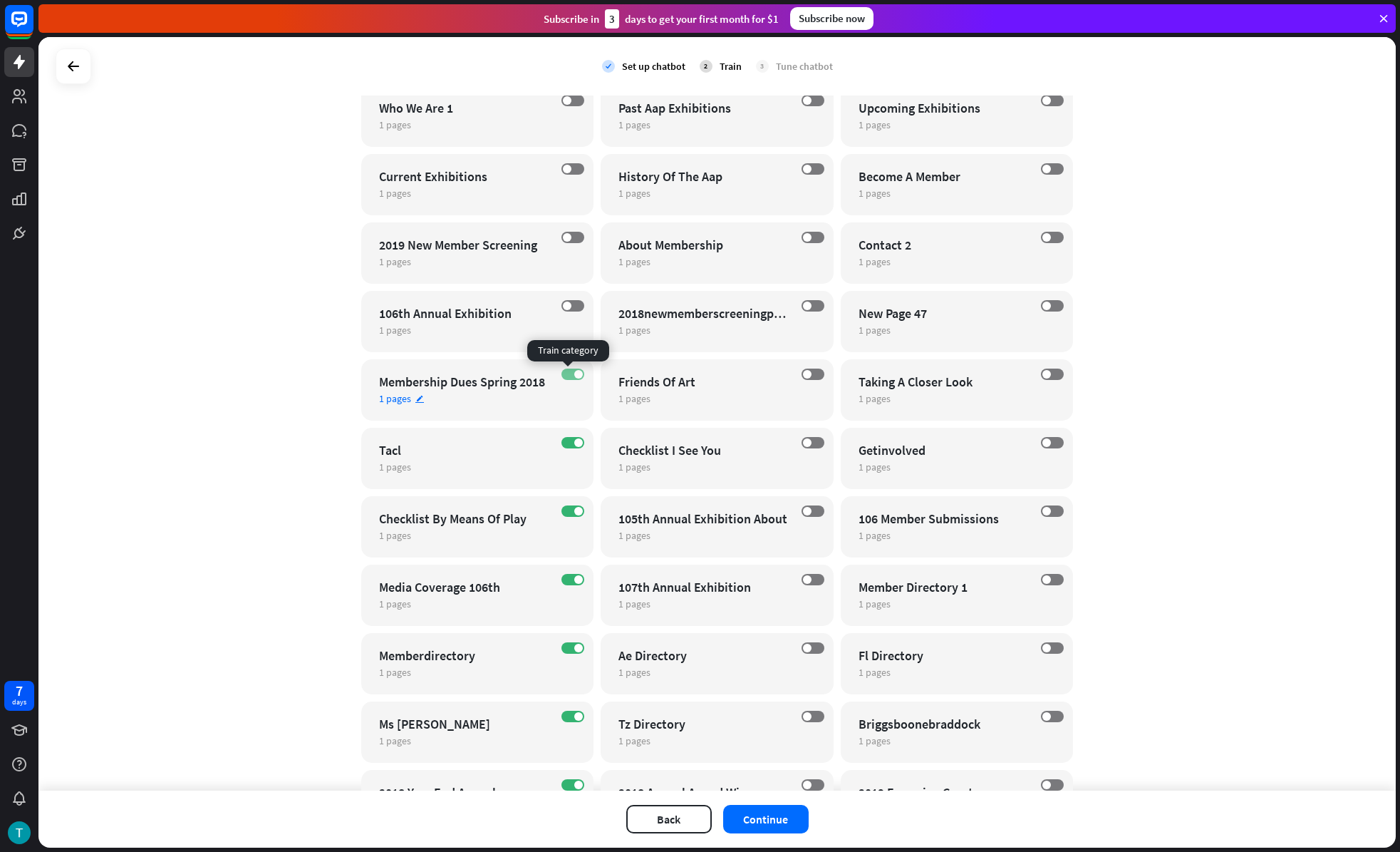
click at [575, 371] on span at bounding box center [579, 374] width 8 height 8
click at [569, 445] on label "ON" at bounding box center [573, 442] width 23 height 11
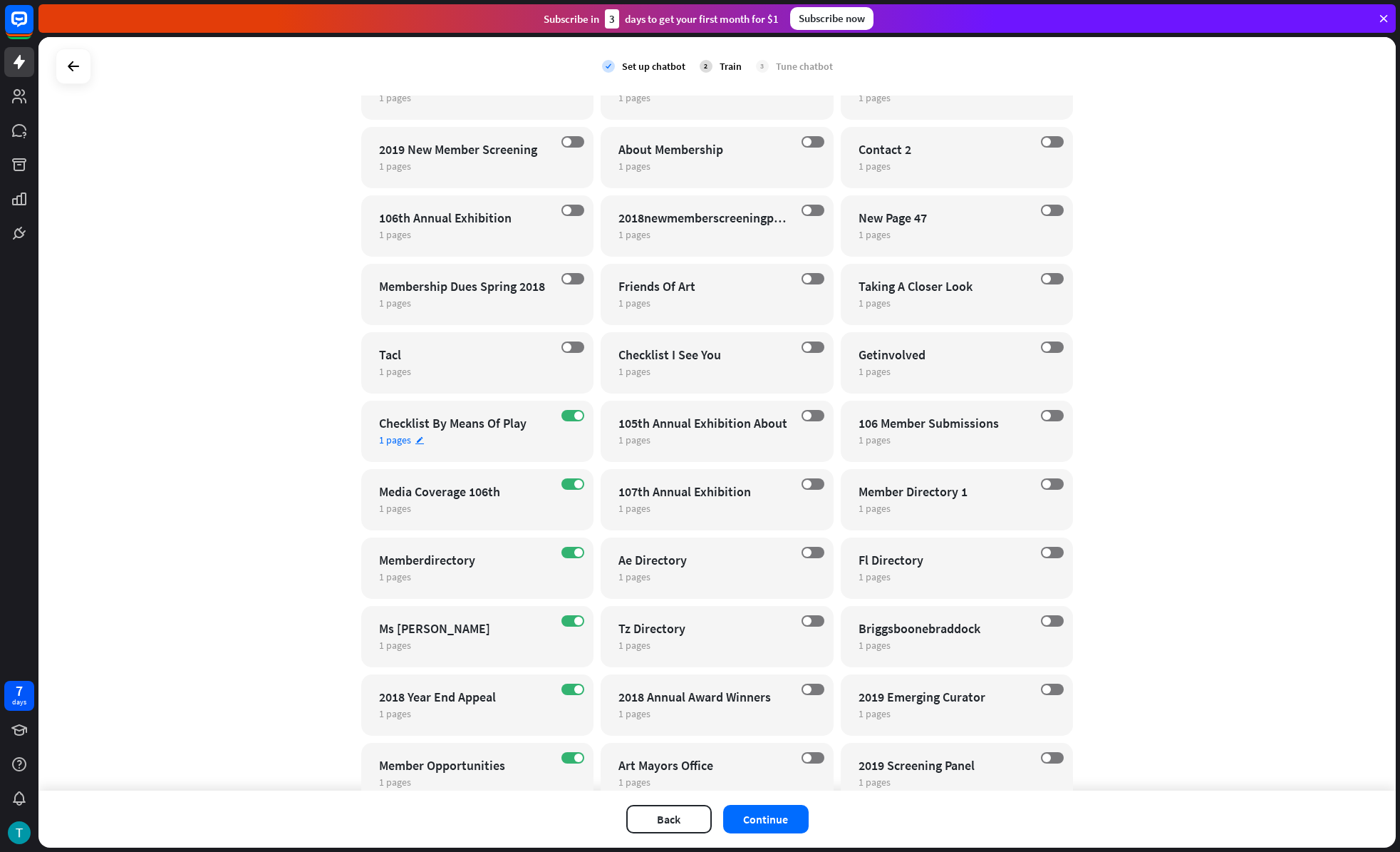
scroll to position [951, 0]
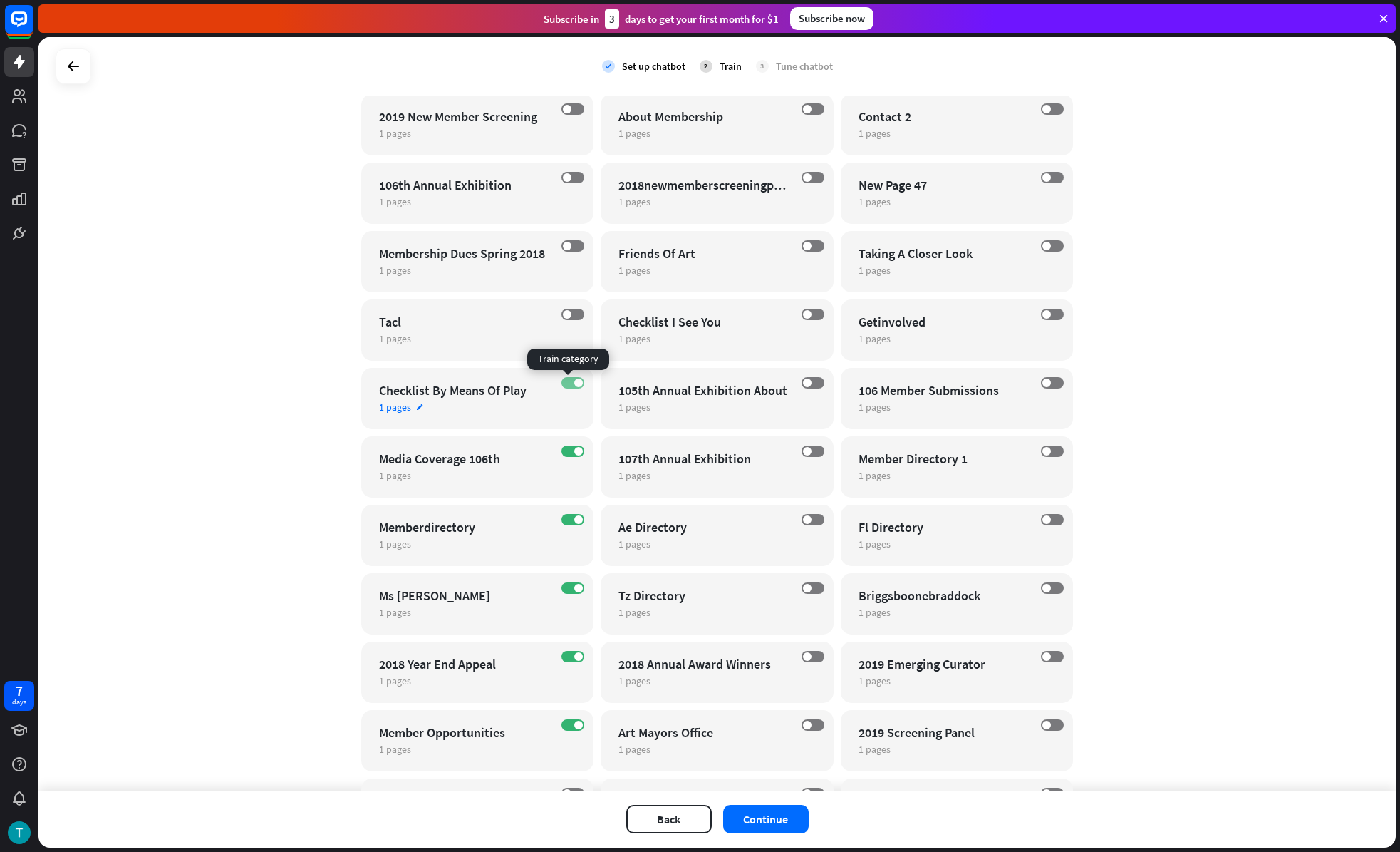
click at [569, 385] on label "ON" at bounding box center [573, 382] width 23 height 11
drag, startPoint x: 567, startPoint y: 454, endPoint x: 570, endPoint y: 447, distance: 7.6
click at [567, 454] on label "ON" at bounding box center [573, 451] width 23 height 11
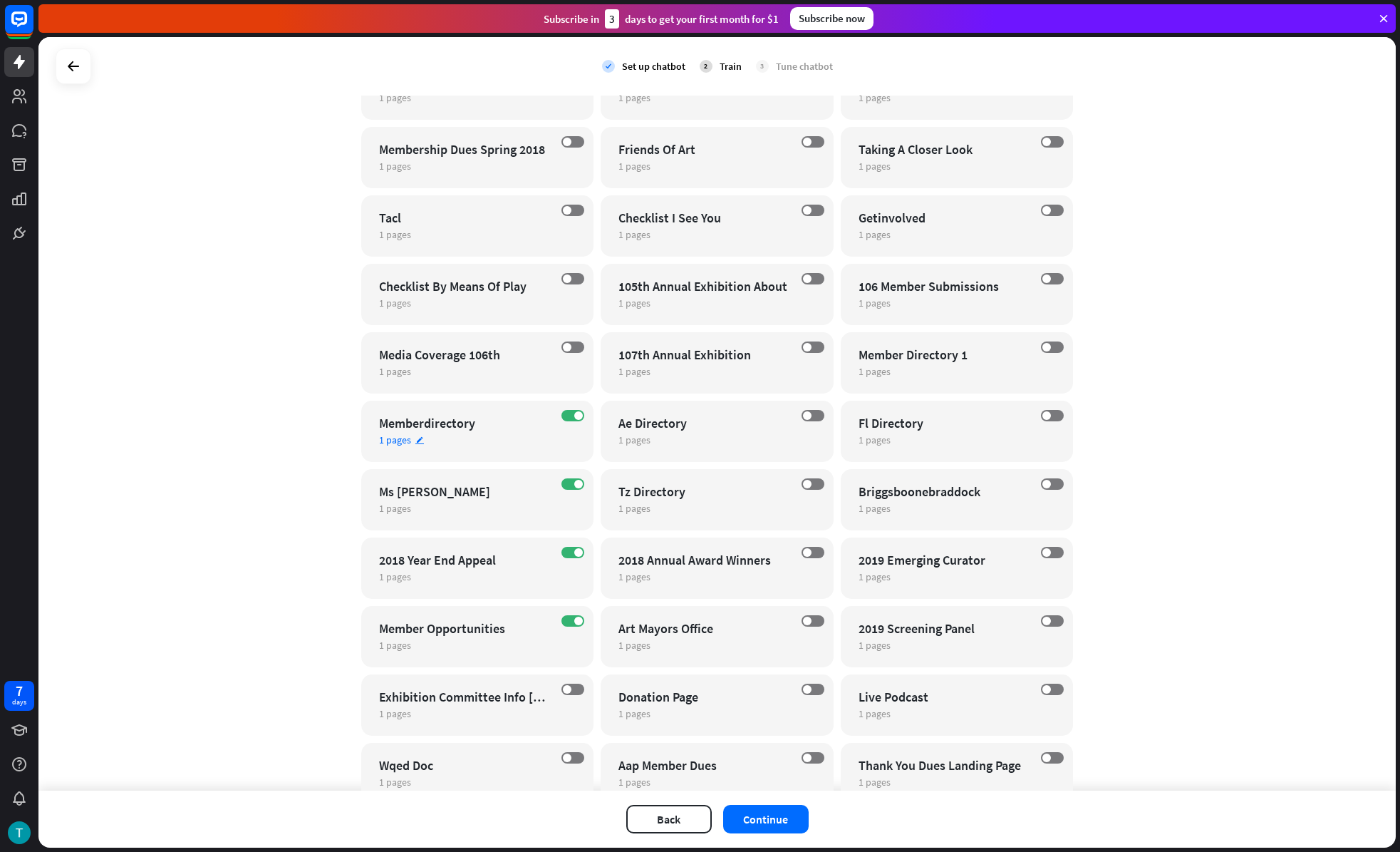
scroll to position [1060, 0]
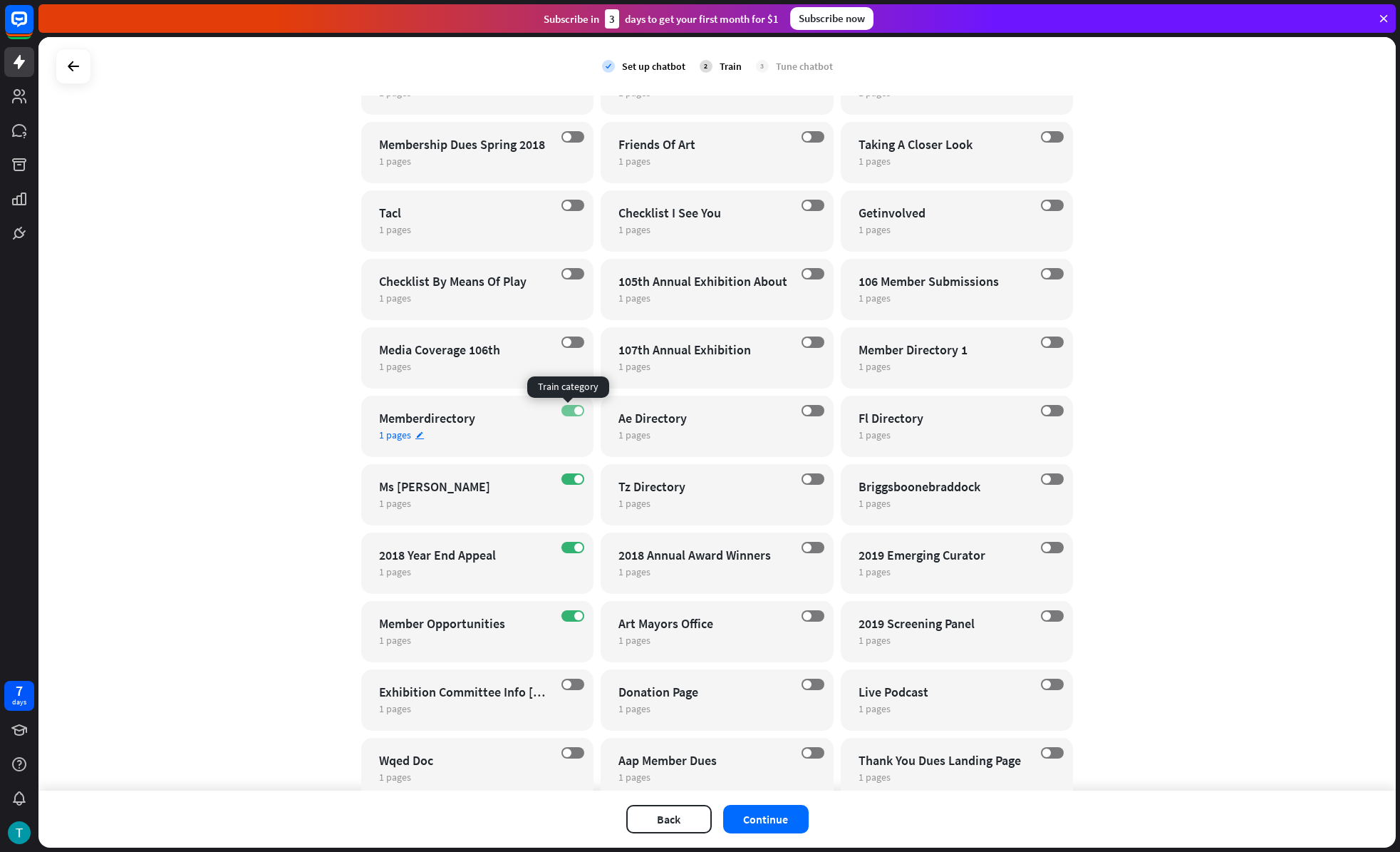
click at [575, 407] on span at bounding box center [579, 411] width 8 height 8
click at [567, 484] on div "ON Ms Directory 1 pages edit" at bounding box center [478, 494] width 233 height 62
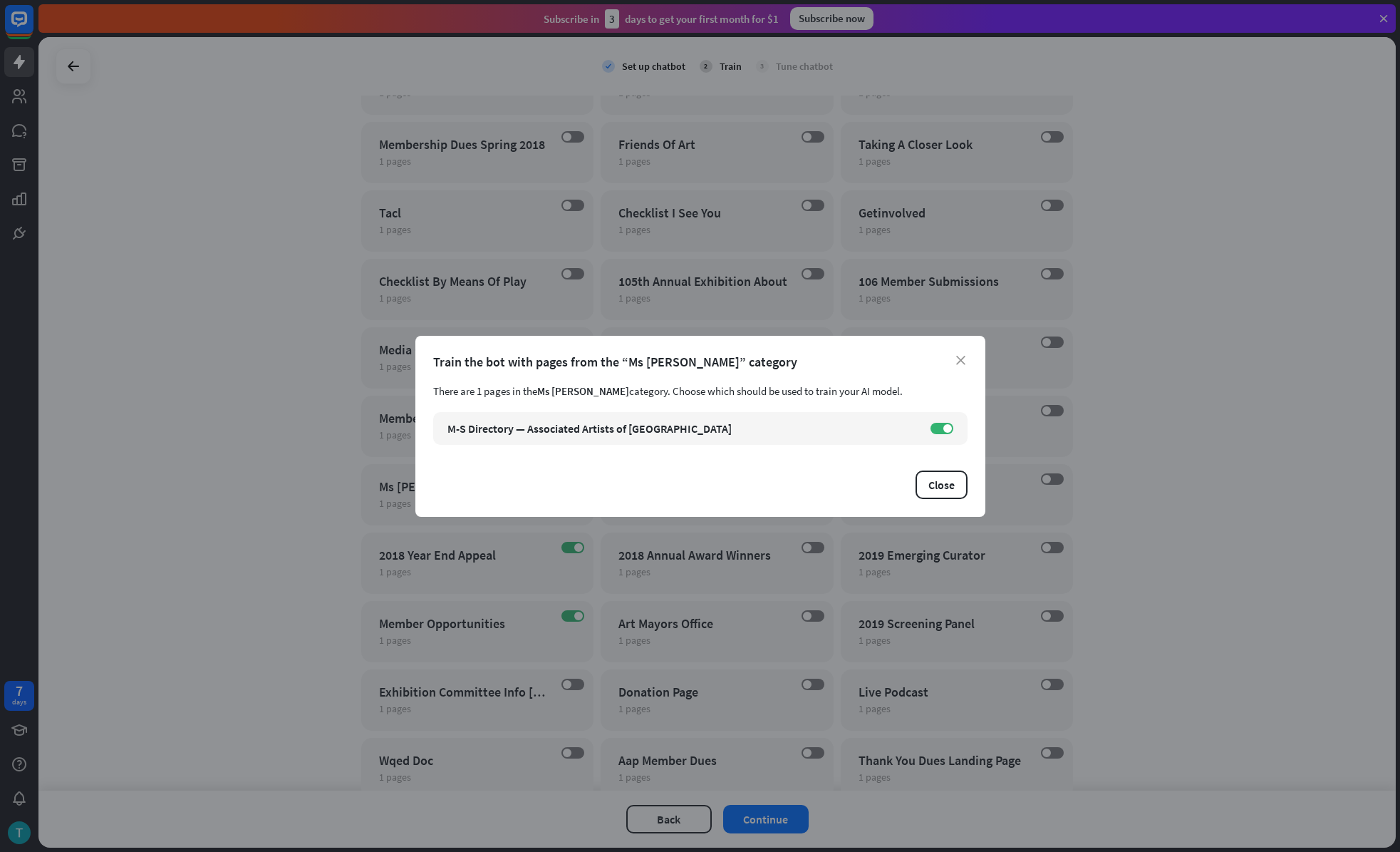
click at [599, 318] on div "close Train the bot with pages from the “Ms Directory” category There are 1 pag…" at bounding box center [700, 426] width 1400 height 852
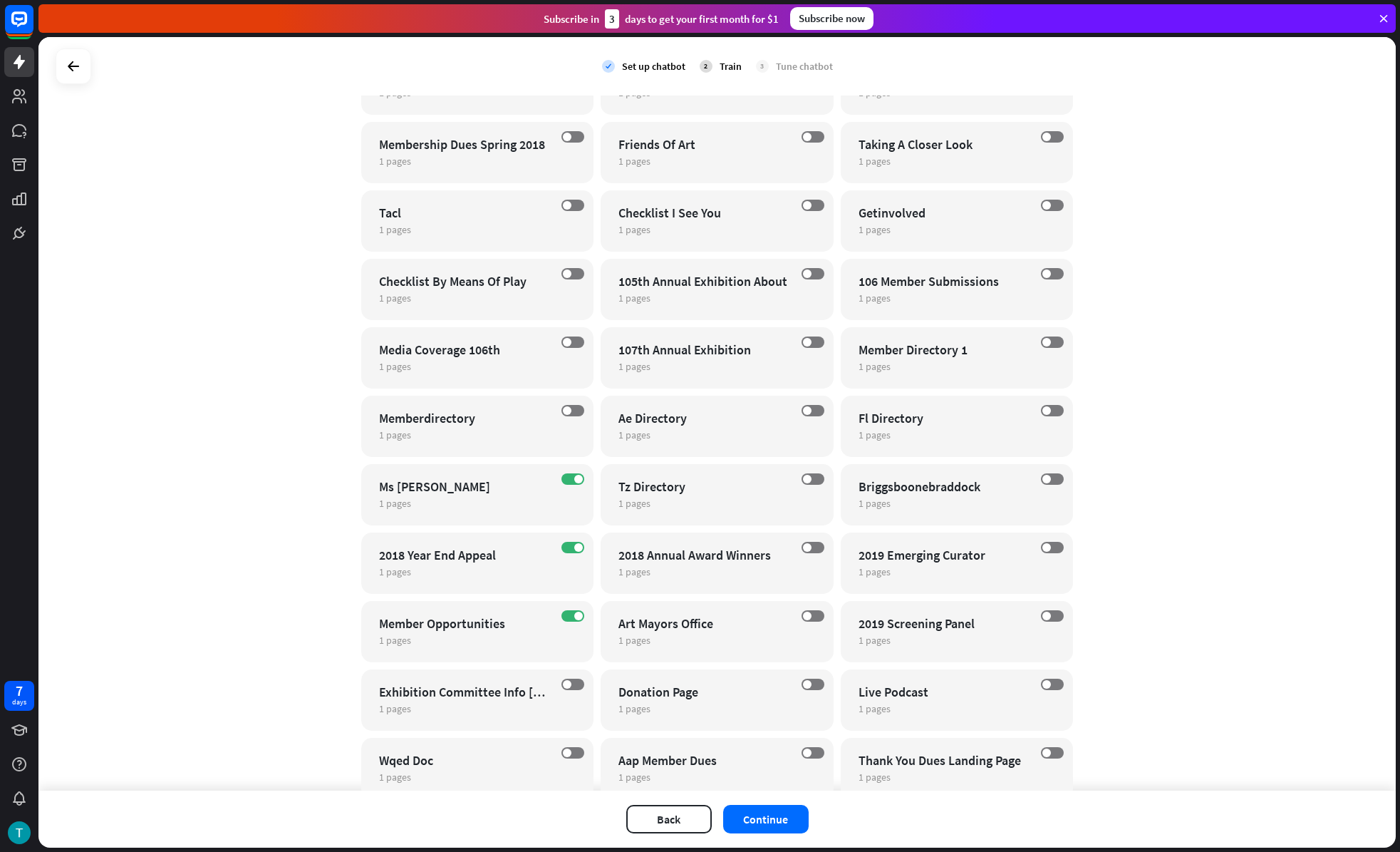
drag, startPoint x: 569, startPoint y: 479, endPoint x: 578, endPoint y: 461, distance: 20.1
click at [575, 478] on span at bounding box center [579, 479] width 8 height 8
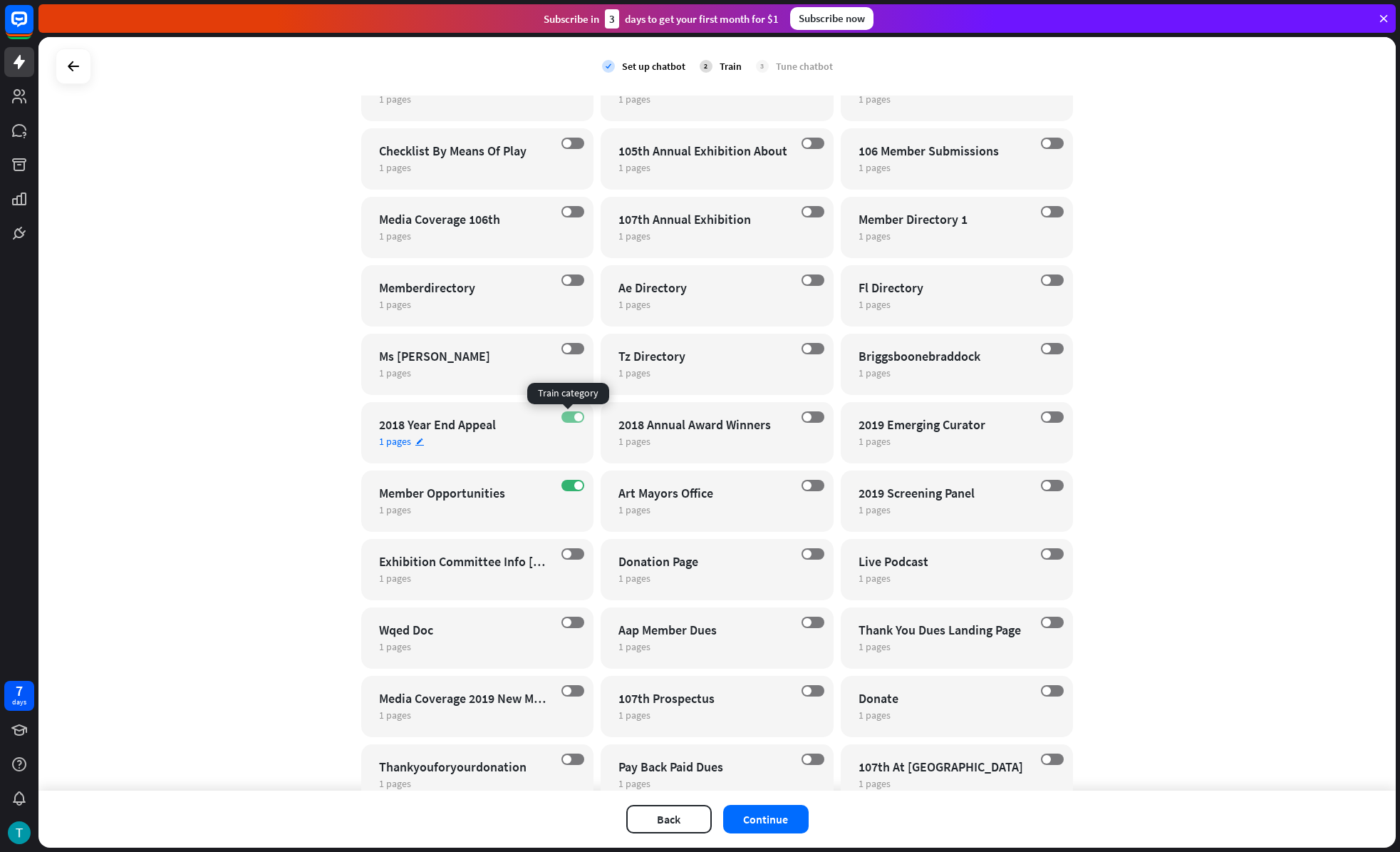
click at [571, 412] on label "ON" at bounding box center [573, 417] width 23 height 11
click at [569, 481] on label "ON" at bounding box center [573, 485] width 23 height 11
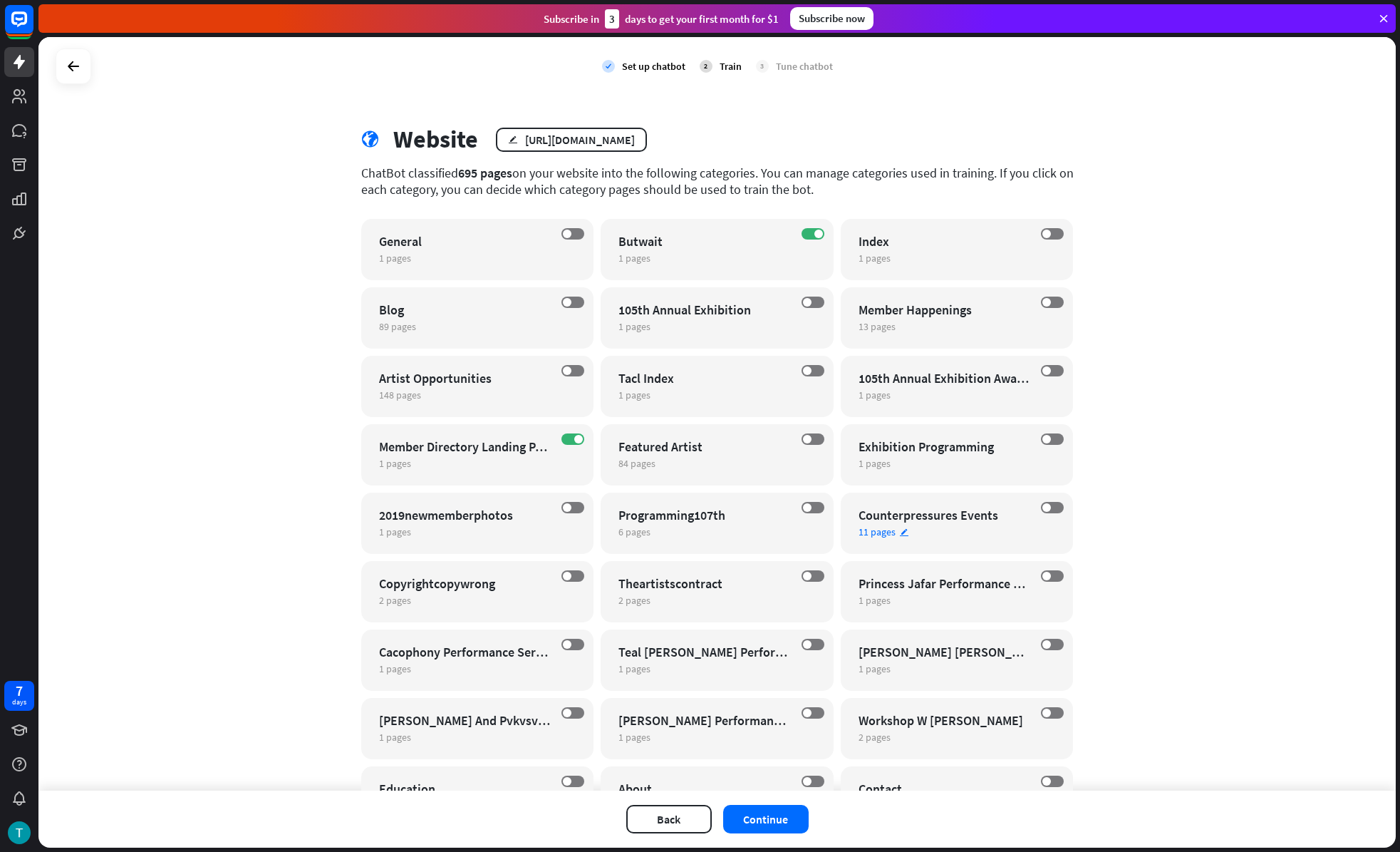
scroll to position [0, 0]
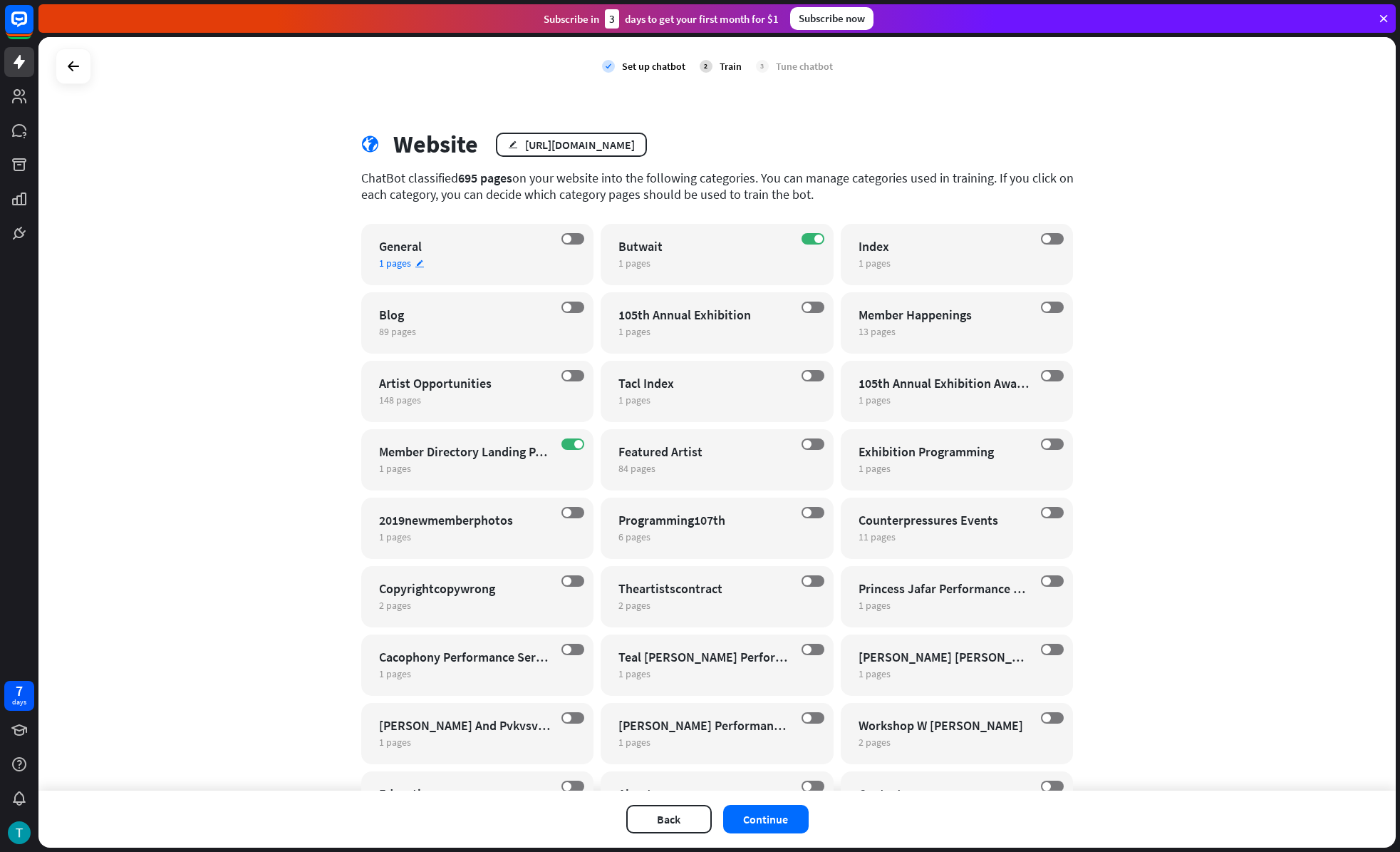
click at [501, 255] on div "OFF General 1 pages edit" at bounding box center [478, 254] width 233 height 62
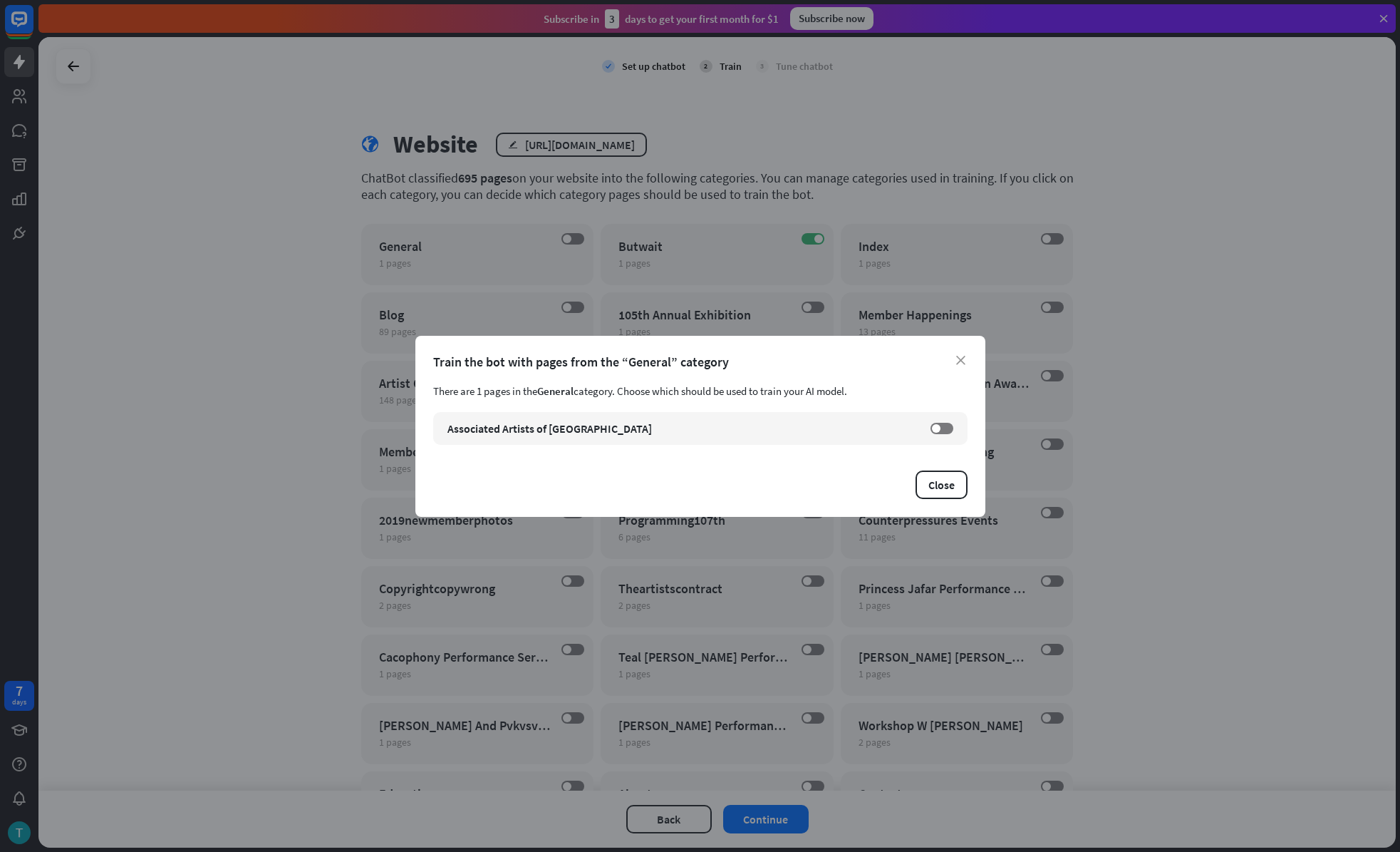
drag, startPoint x: 586, startPoint y: 309, endPoint x: 643, endPoint y: 308, distance: 57.0
click at [586, 309] on div "close Train the bot with pages from the “General” category There are 1 pages in…" at bounding box center [700, 426] width 1400 height 852
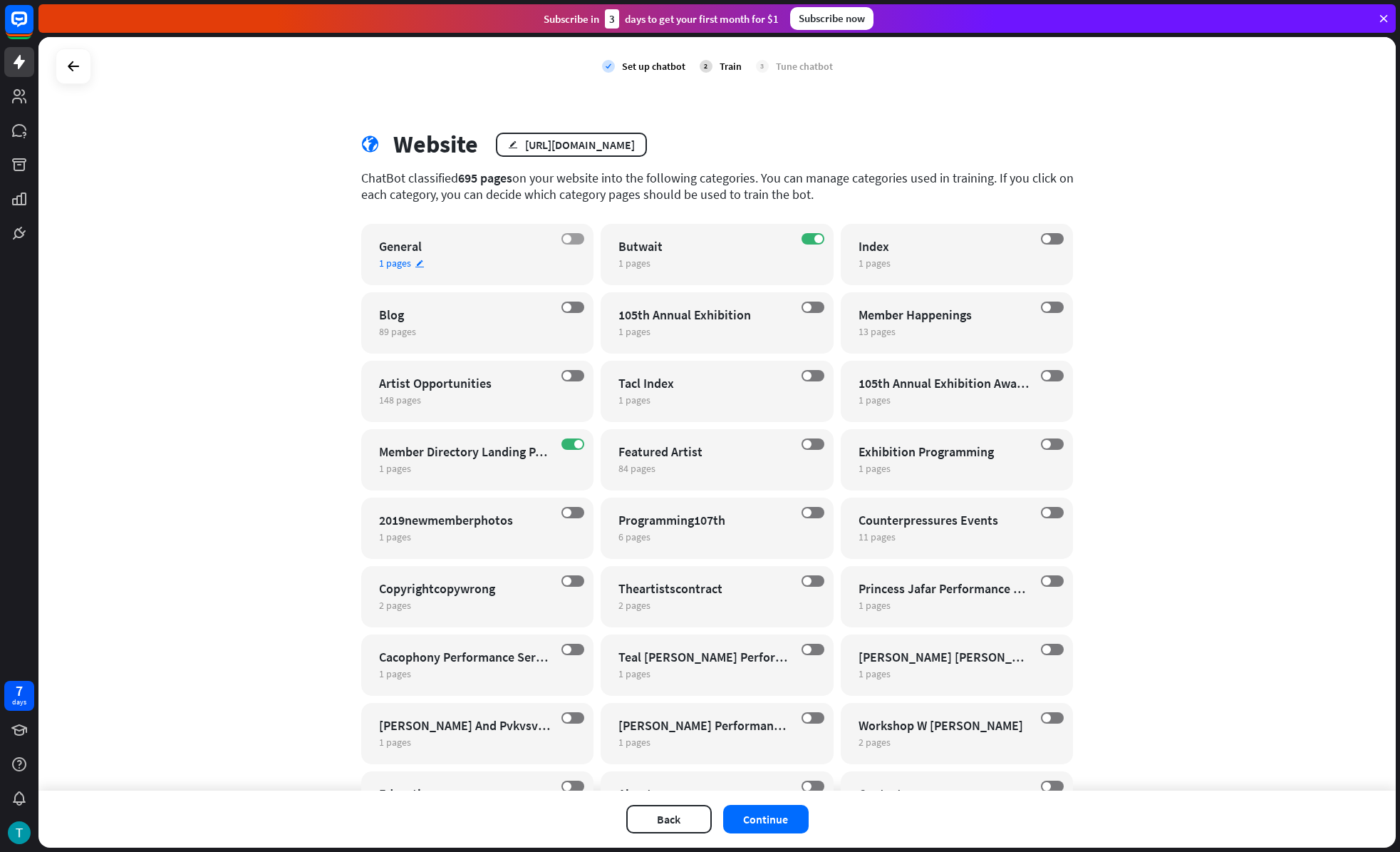
click at [570, 236] on label "OFF" at bounding box center [573, 238] width 23 height 11
click at [970, 466] on div "1 pages edit" at bounding box center [945, 467] width 172 height 13
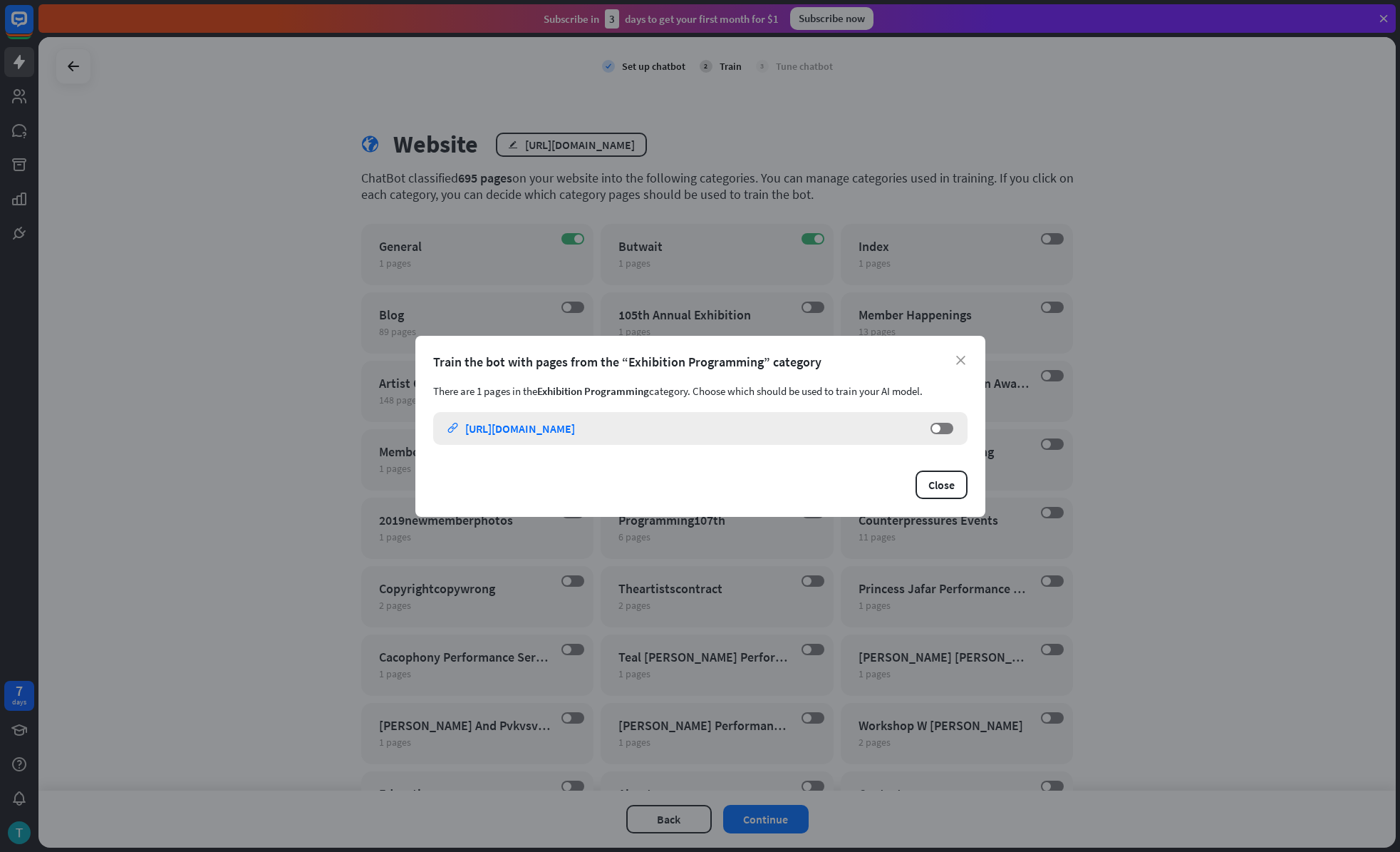
click at [575, 430] on div "[URL][DOMAIN_NAME]" at bounding box center [520, 428] width 110 height 14
click at [1060, 369] on div "close Train the bot with pages from the “Exhibition Programming” category There…" at bounding box center [700, 426] width 1400 height 852
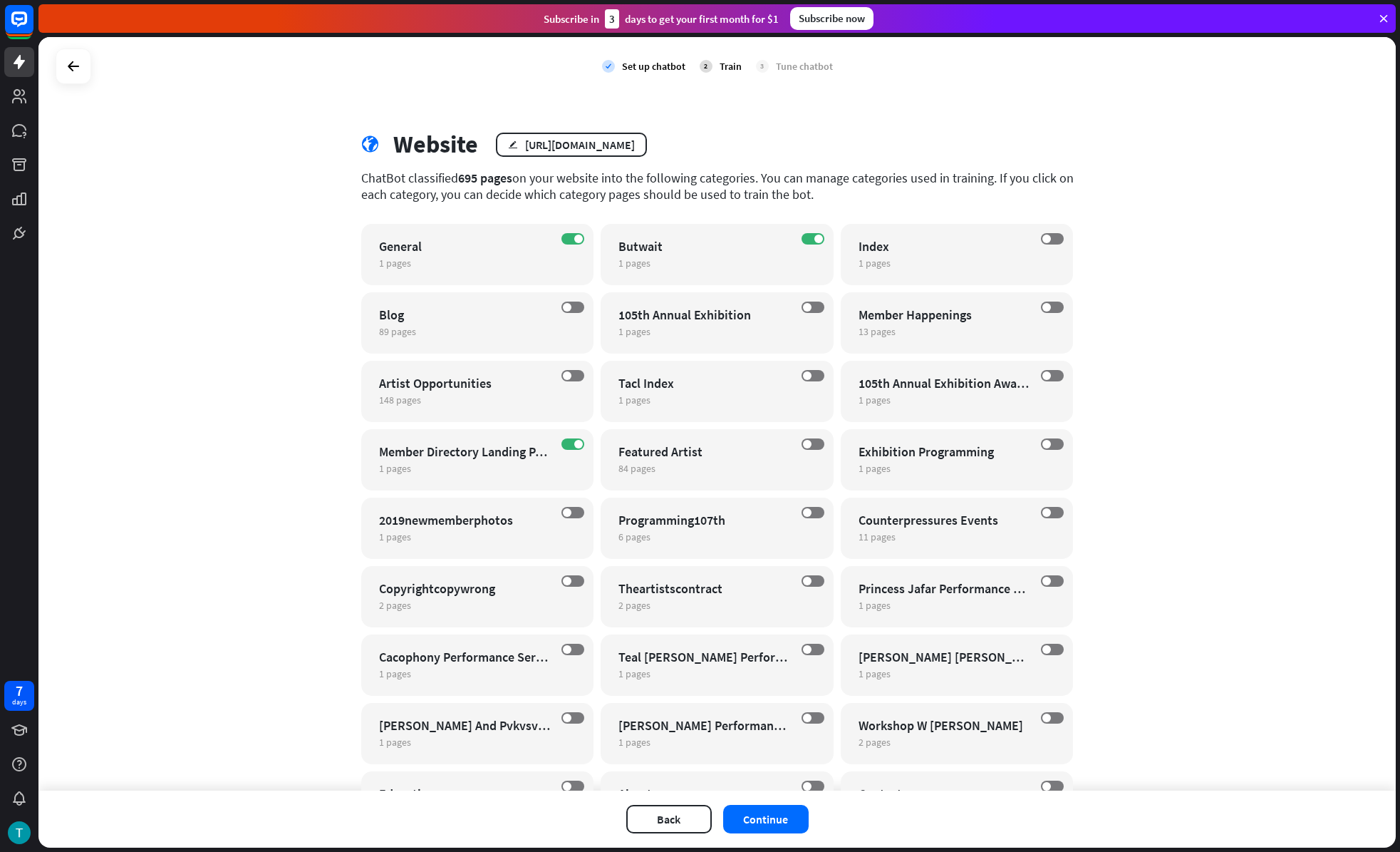
click at [1204, 419] on div "check Set up chatbot 2 Train 3 Tune chatbot globe Website edit [URL][DOMAIN_NAM…" at bounding box center [717, 413] width 1357 height 753
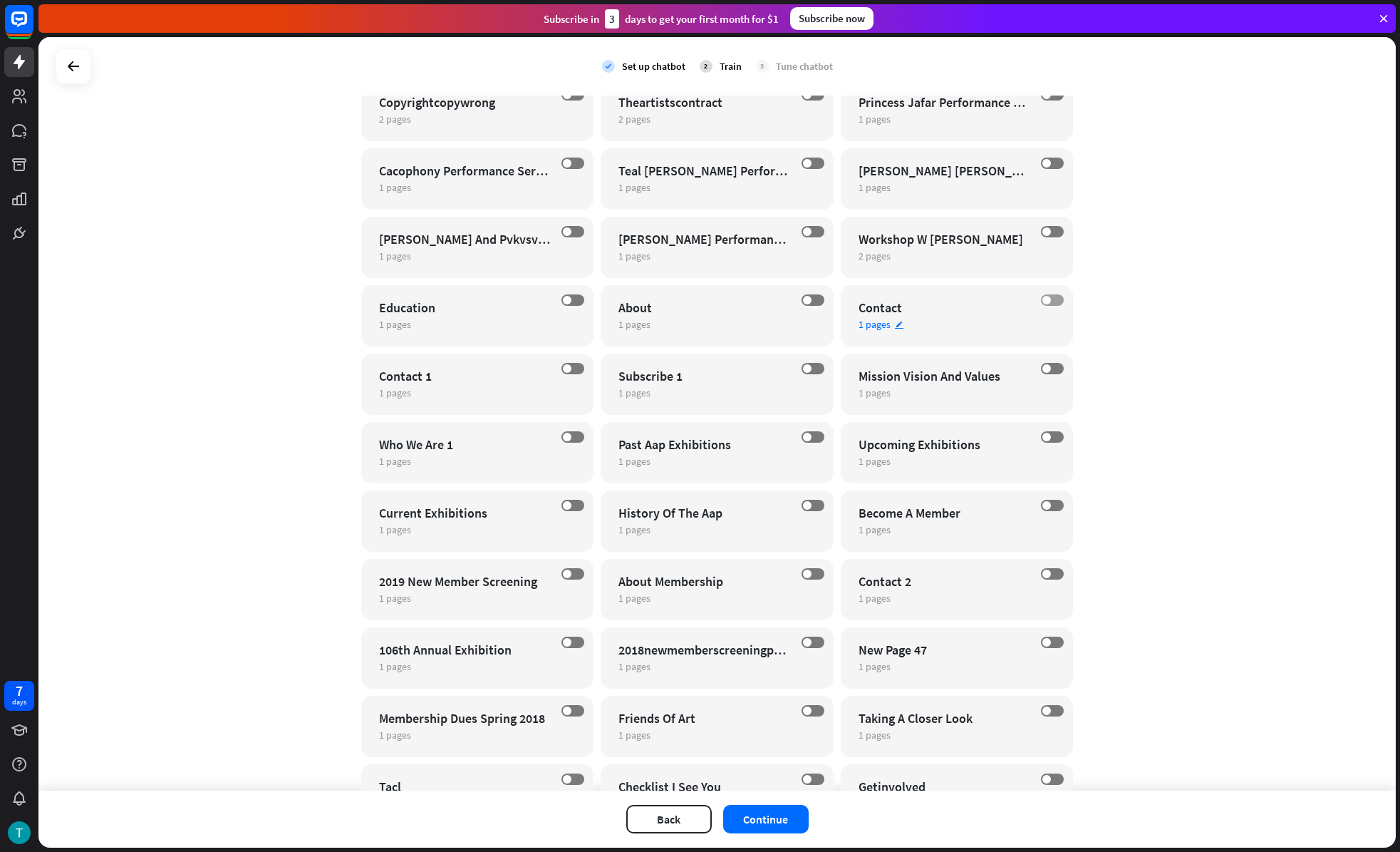
click at [1057, 299] on label "OFF" at bounding box center [1052, 299] width 23 height 11
click at [504, 388] on div "1 pages edit" at bounding box center [466, 392] width 172 height 13
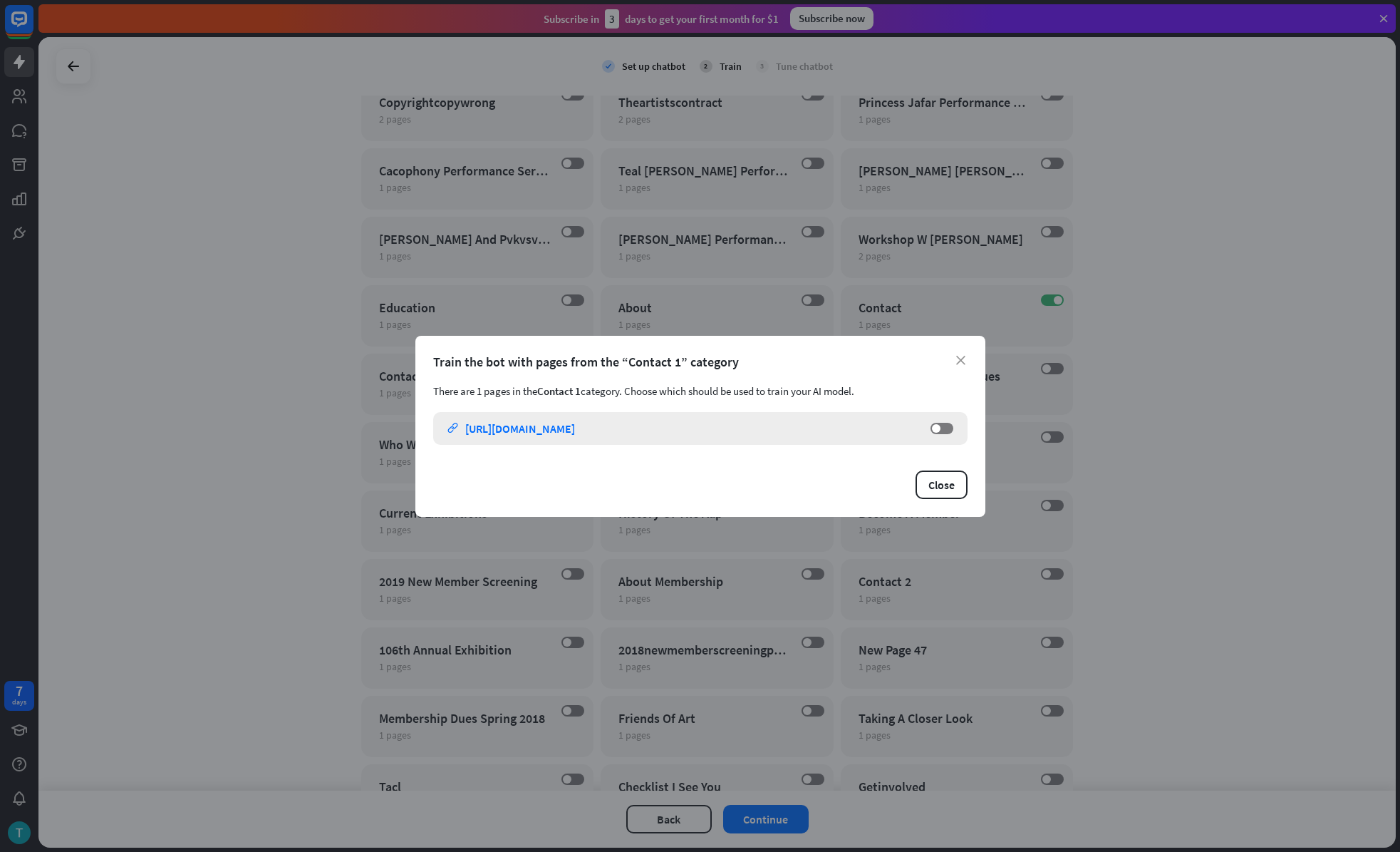
click at [575, 434] on div "[URL][DOMAIN_NAME]" at bounding box center [520, 428] width 110 height 14
click at [295, 348] on div "close Train the bot with pages from the “Contact 1” category There are 1 pages …" at bounding box center [700, 426] width 1400 height 852
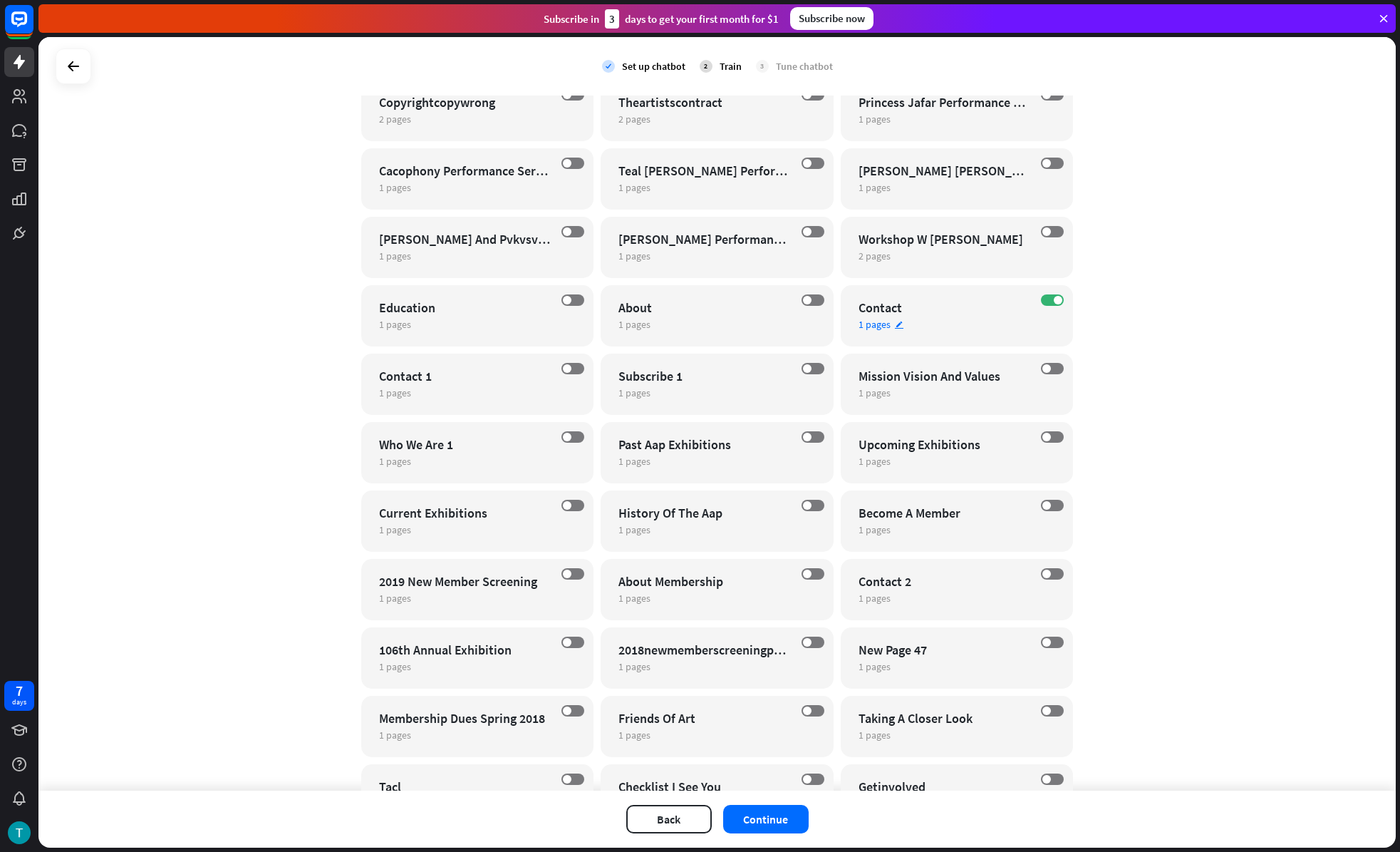
click at [959, 332] on div "ON Contact 1 pages edit" at bounding box center [957, 315] width 233 height 62
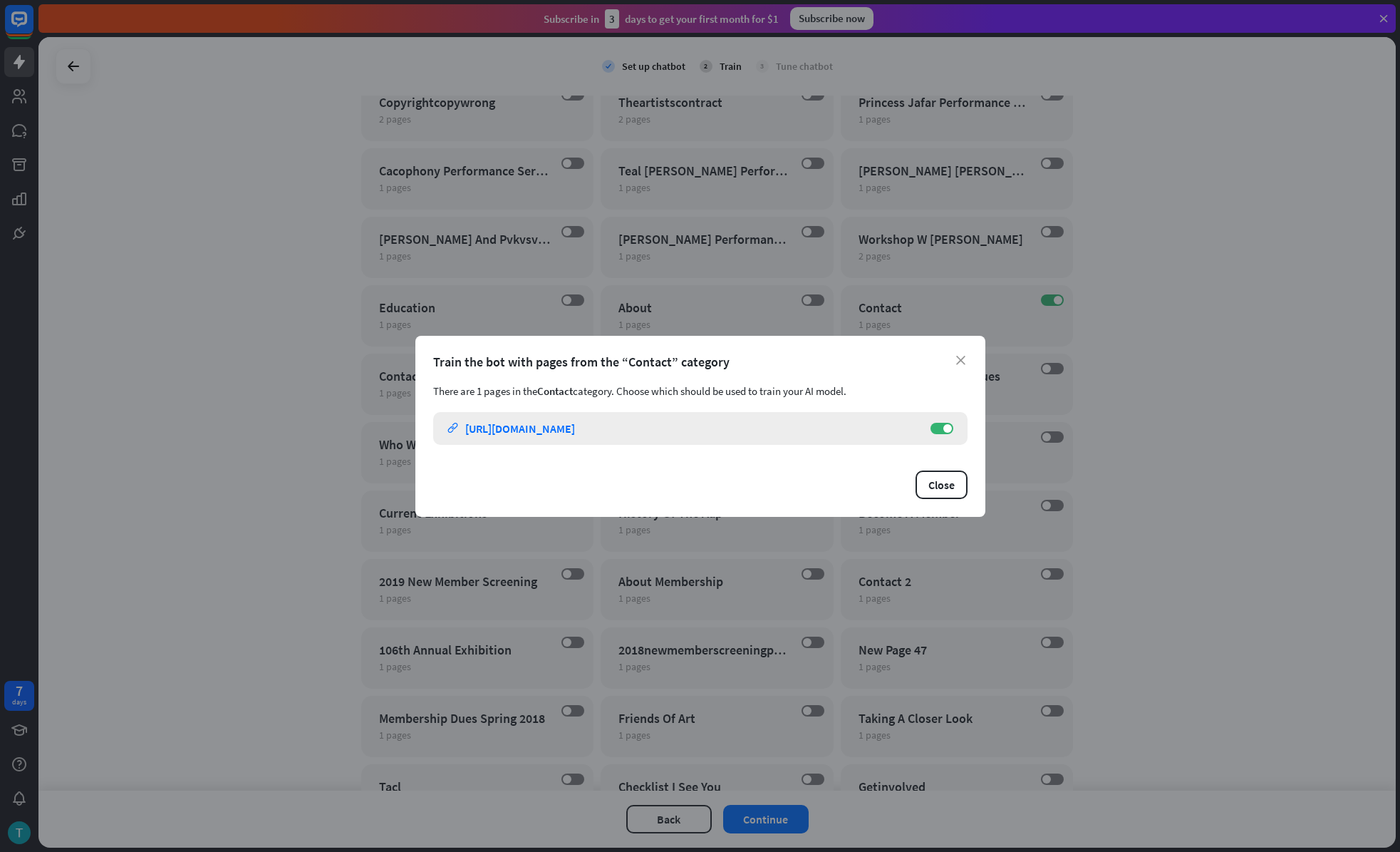
click at [629, 423] on link "link [URL][DOMAIN_NAME]" at bounding box center [682, 428] width 469 height 33
drag, startPoint x: 729, startPoint y: 528, endPoint x: 727, endPoint y: 520, distance: 8.2
click at [728, 526] on div "close Train the bot with pages from the “Contact” category There are 1 pages in…" at bounding box center [700, 426] width 1400 height 852
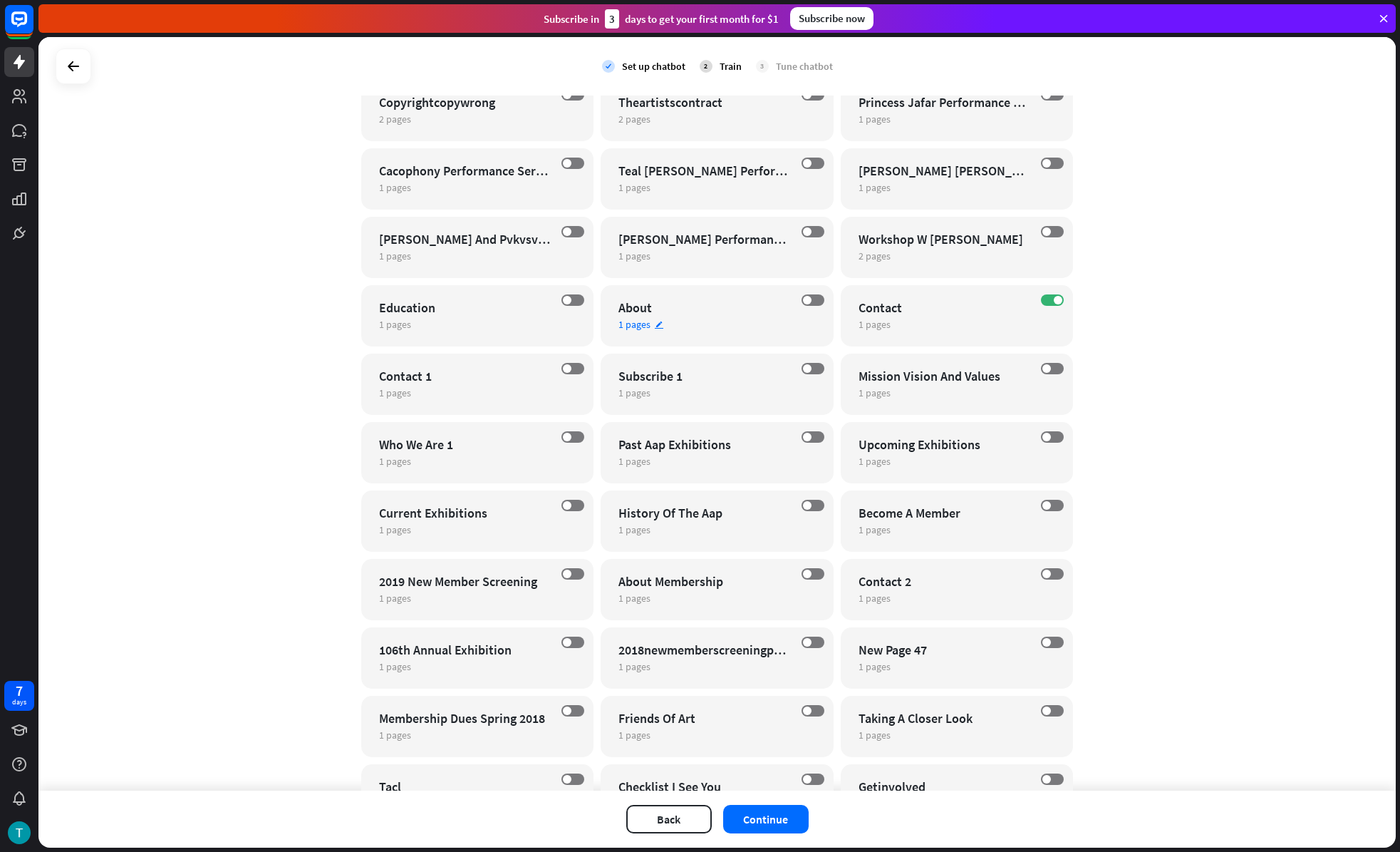
click at [757, 340] on div "OFF About 1 pages edit" at bounding box center [717, 315] width 233 height 62
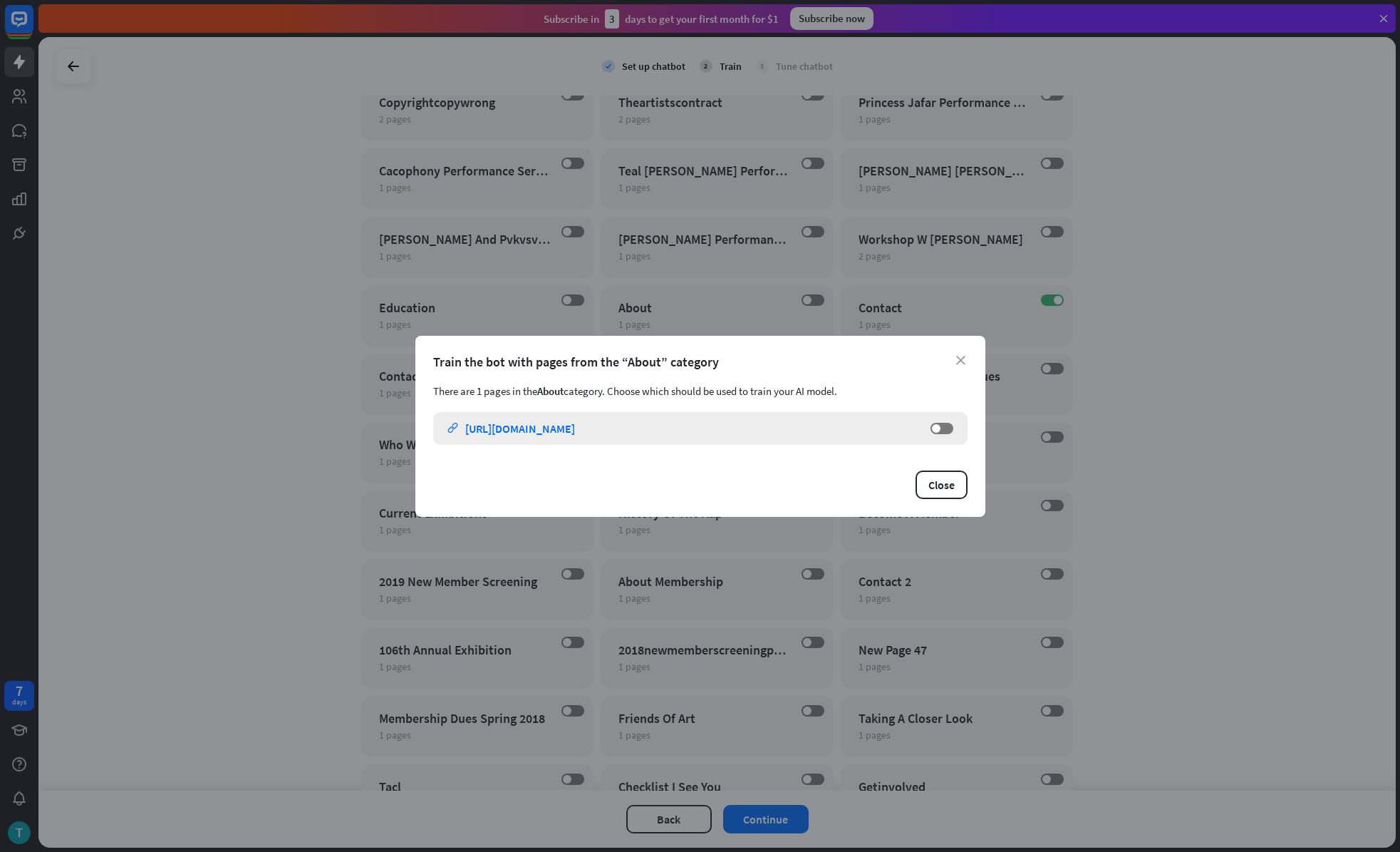
click at [690, 434] on link "link [URL][DOMAIN_NAME]" at bounding box center [682, 428] width 469 height 33
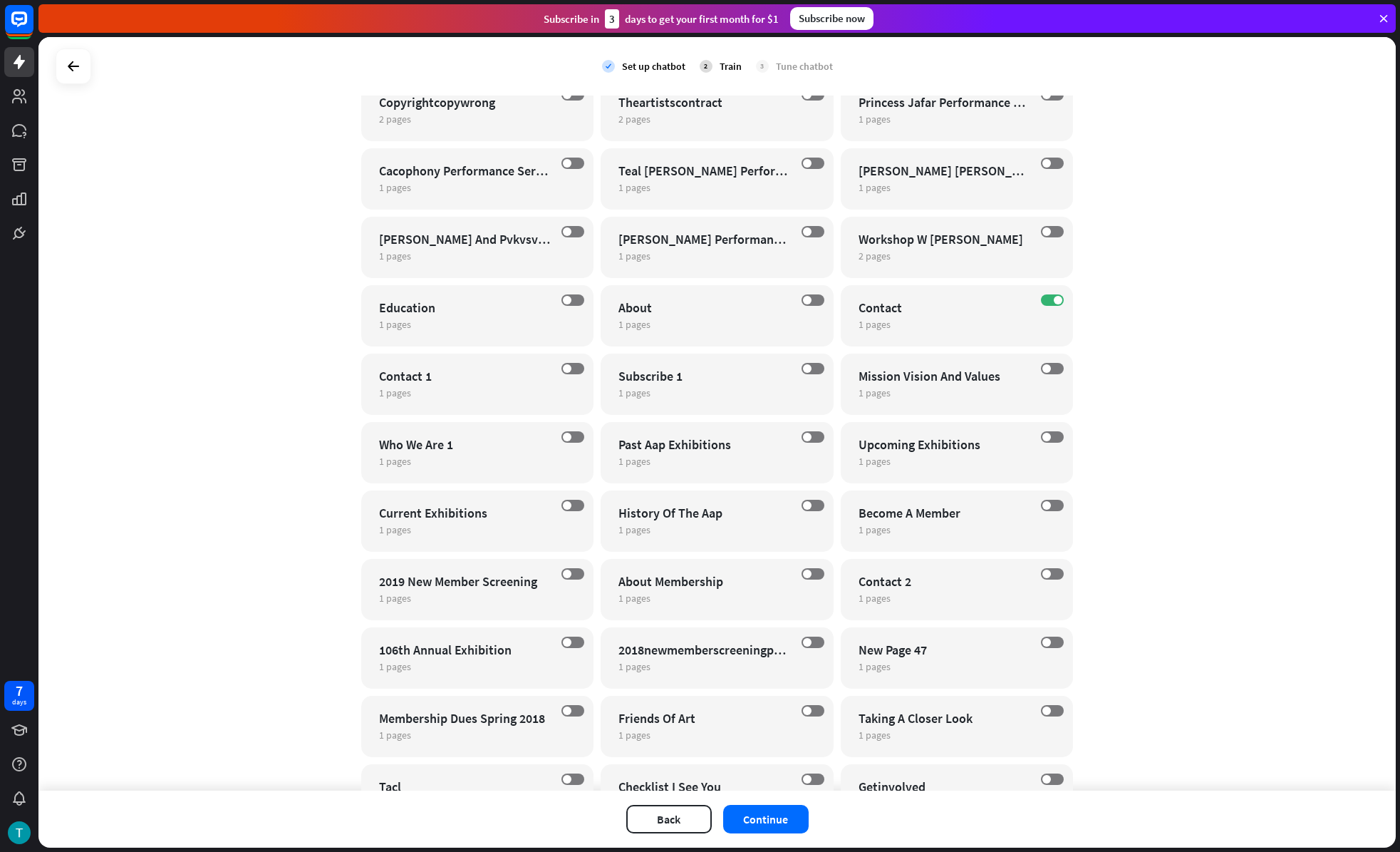
drag, startPoint x: 279, startPoint y: 464, endPoint x: 355, endPoint y: 425, distance: 85.4
click at [280, 463] on div "close Train the bot with pages from the “About” category There are 1 pages in t…" at bounding box center [700, 426] width 1400 height 852
click at [575, 369] on label "OFF" at bounding box center [573, 368] width 23 height 11
click at [1054, 301] on span at bounding box center [1058, 300] width 8 height 8
click at [812, 303] on label "OFF" at bounding box center [813, 299] width 23 height 11
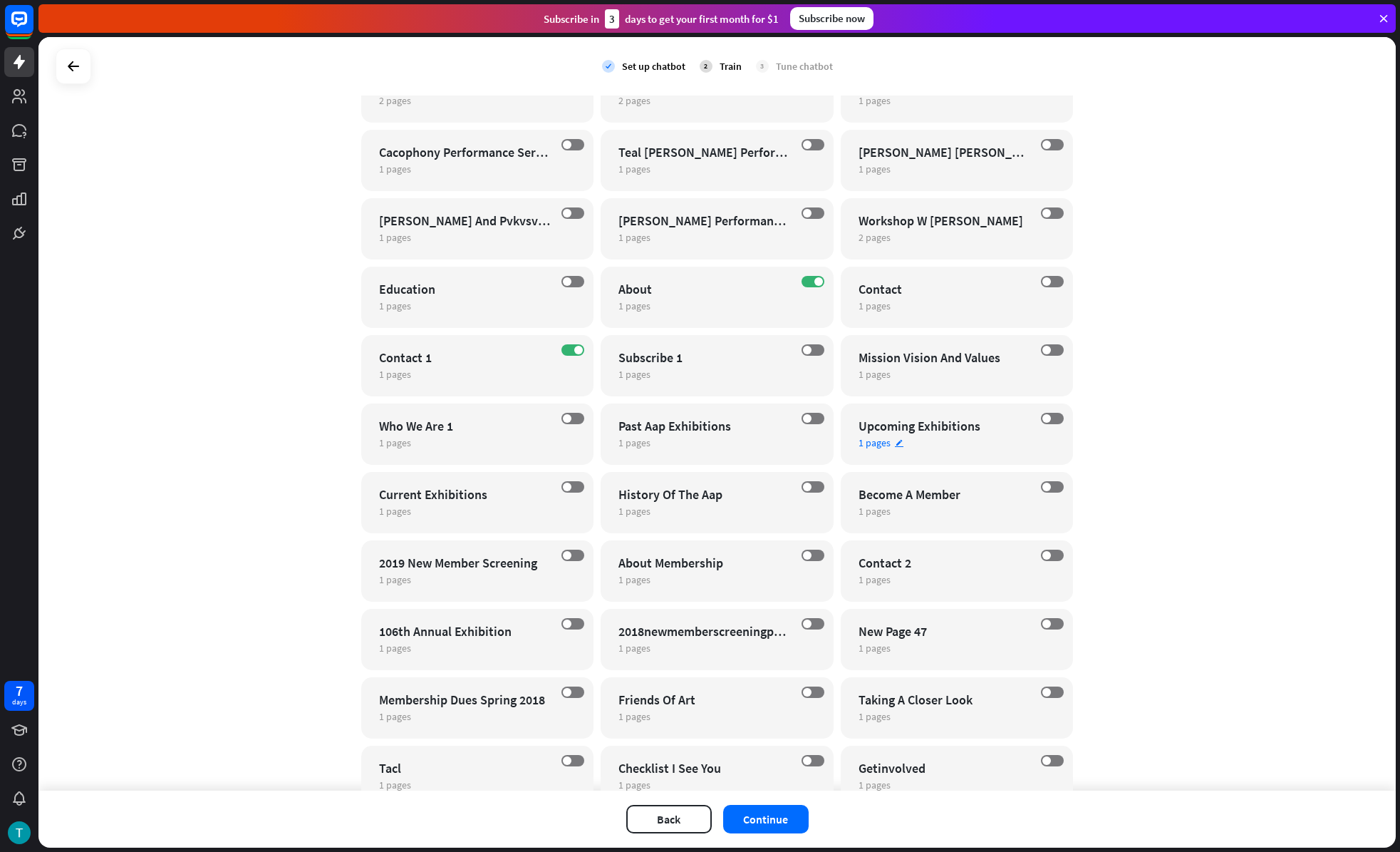
scroll to position [511, 0]
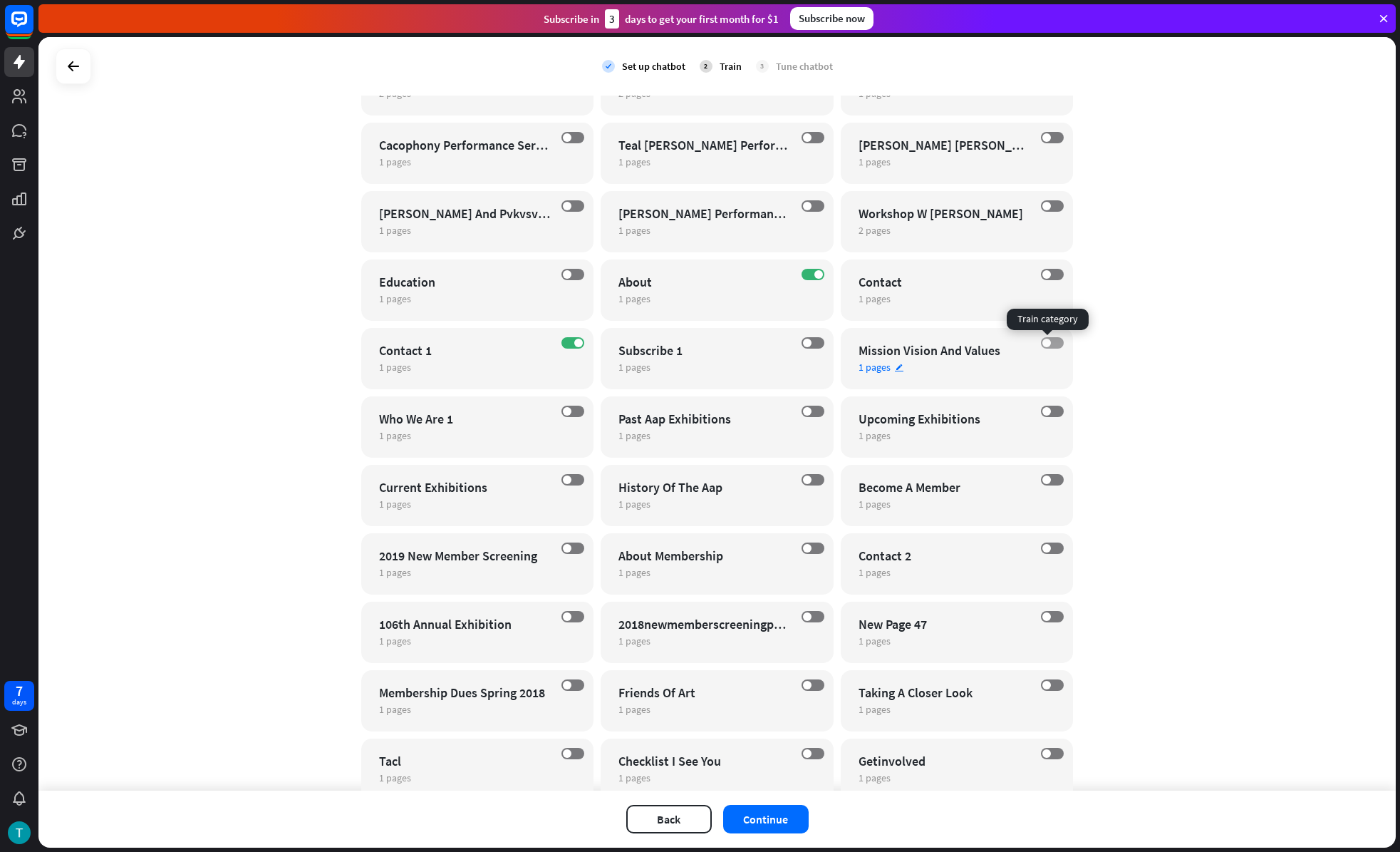
click at [1049, 343] on label "OFF" at bounding box center [1052, 342] width 23 height 11
click at [567, 412] on label "OFF" at bounding box center [573, 411] width 23 height 11
click at [570, 480] on label "OFF" at bounding box center [573, 479] width 23 height 11
click at [494, 422] on div "Who We Are 1" at bounding box center [466, 418] width 172 height 16
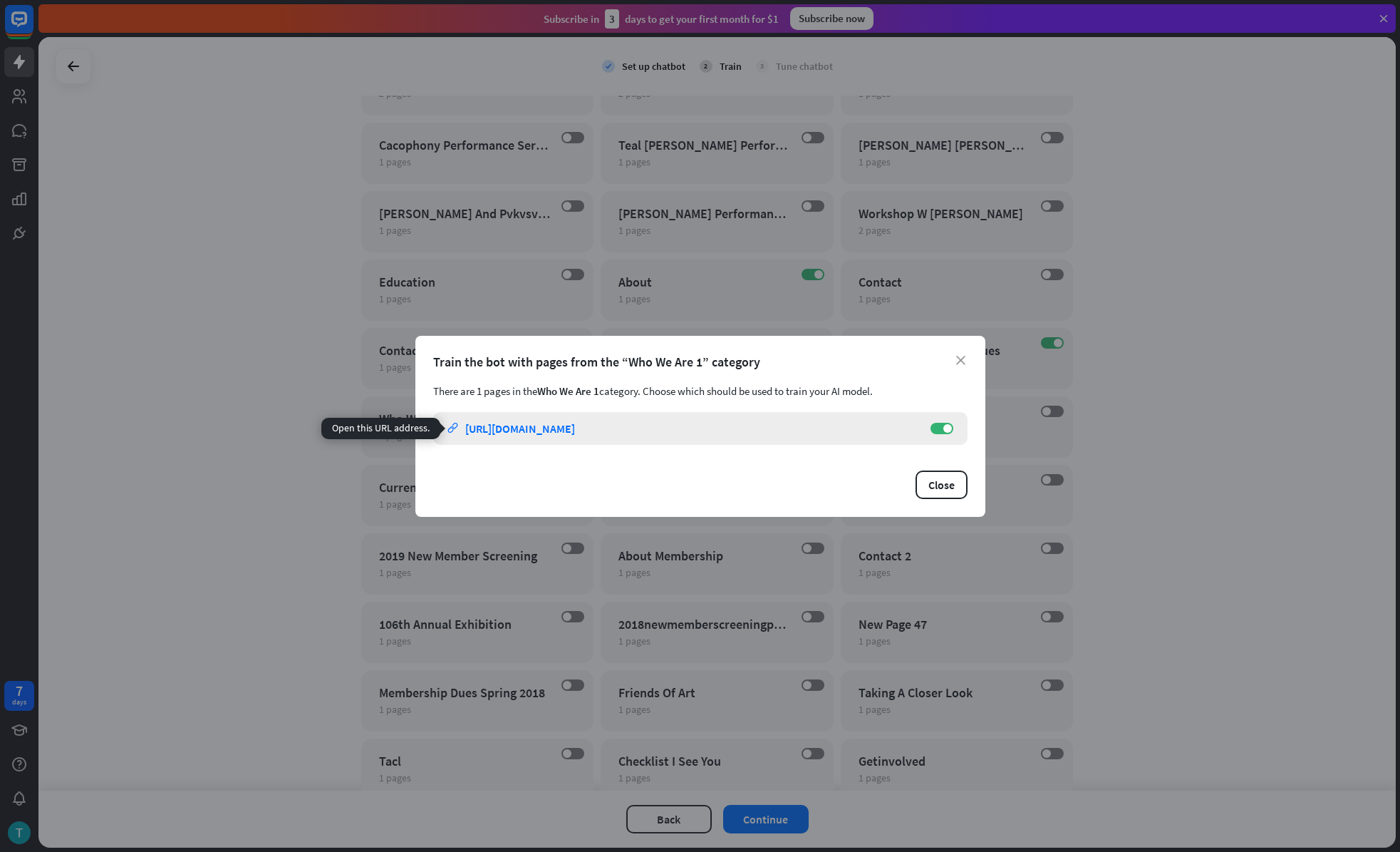
click at [575, 423] on div "[URL][DOMAIN_NAME]" at bounding box center [520, 428] width 110 height 14
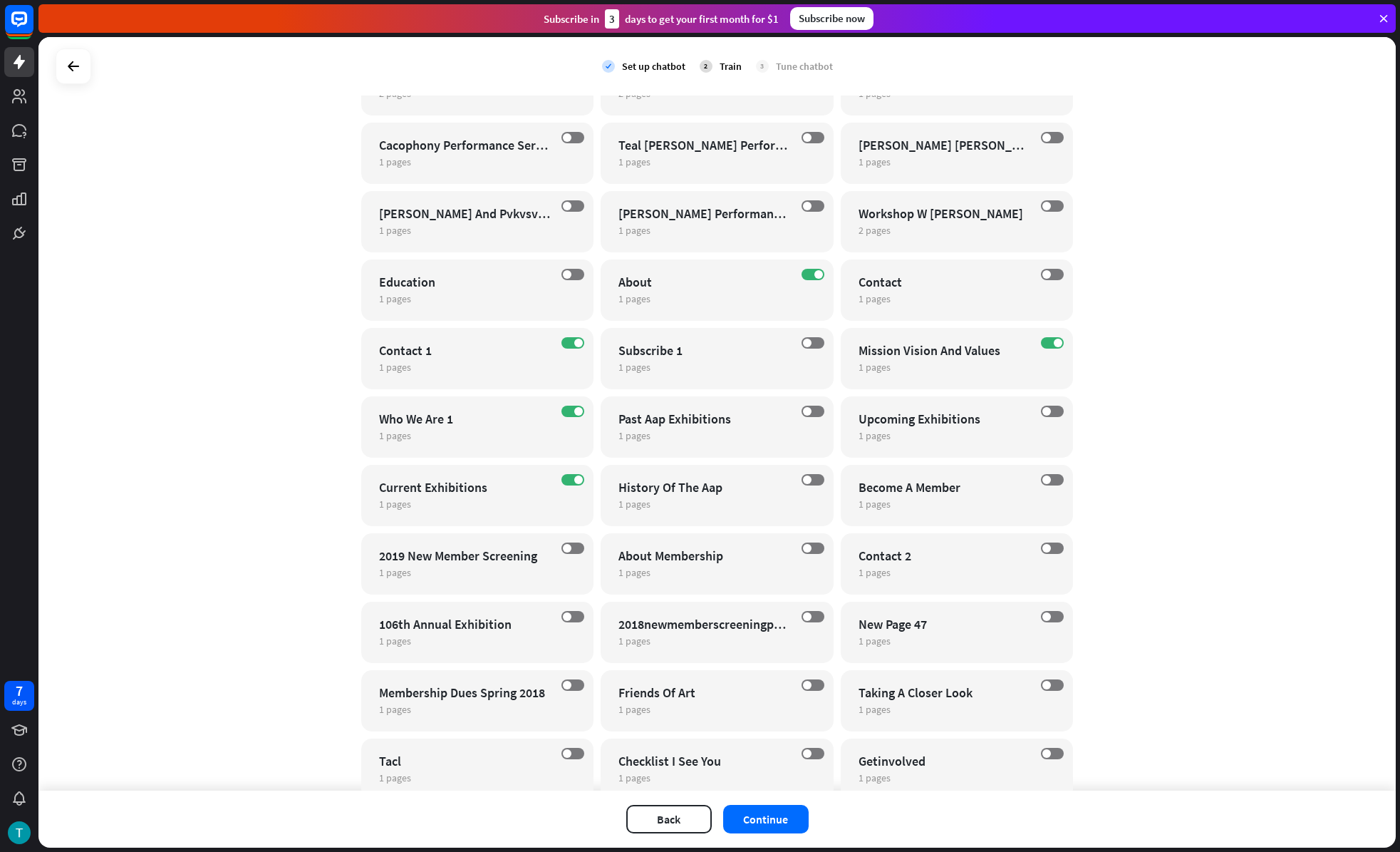
click at [954, 275] on div "close Train the bot with pages from the “Who We Are 1” category There are 1 pag…" at bounding box center [700, 426] width 1400 height 852
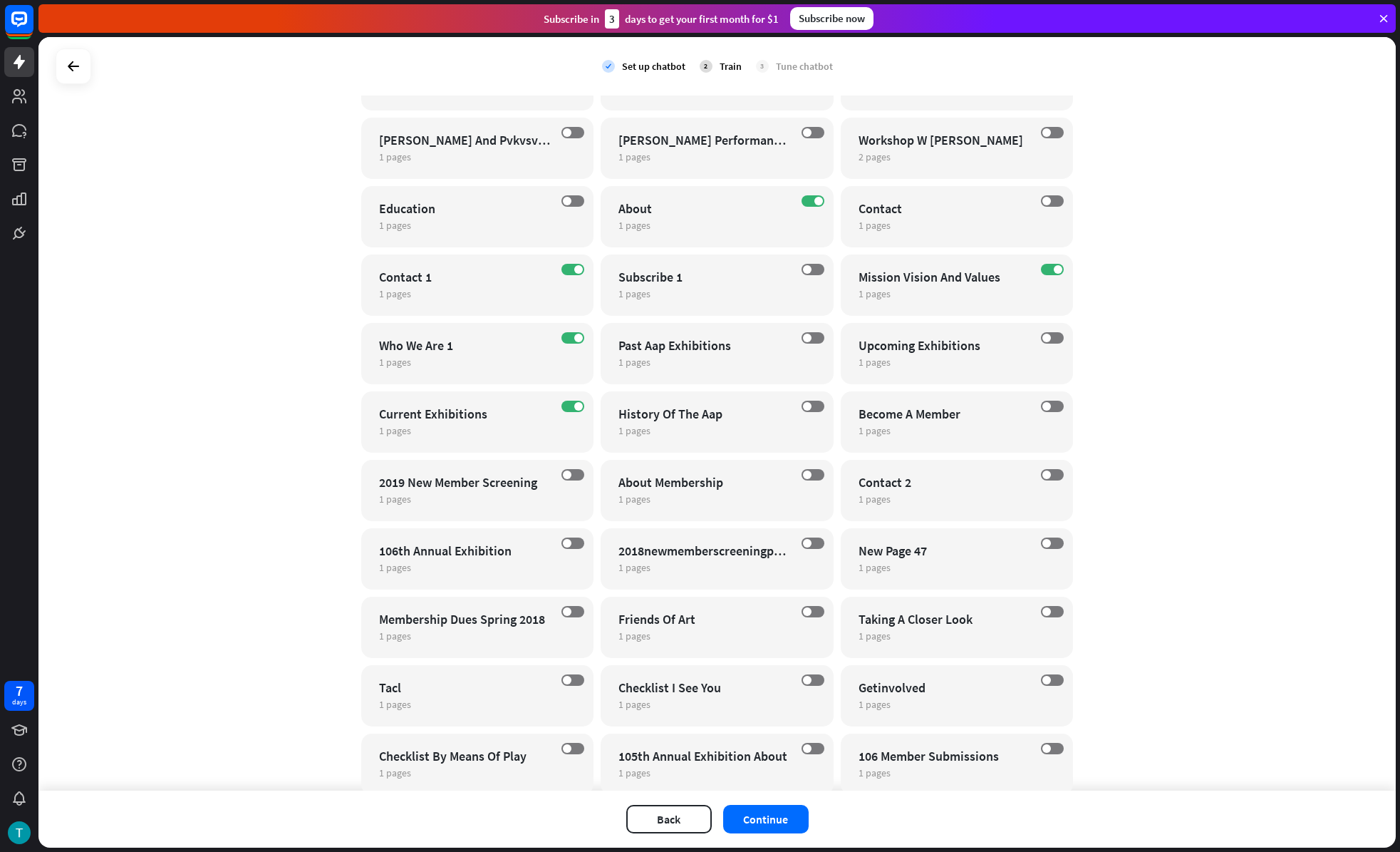
scroll to position [1064, 0]
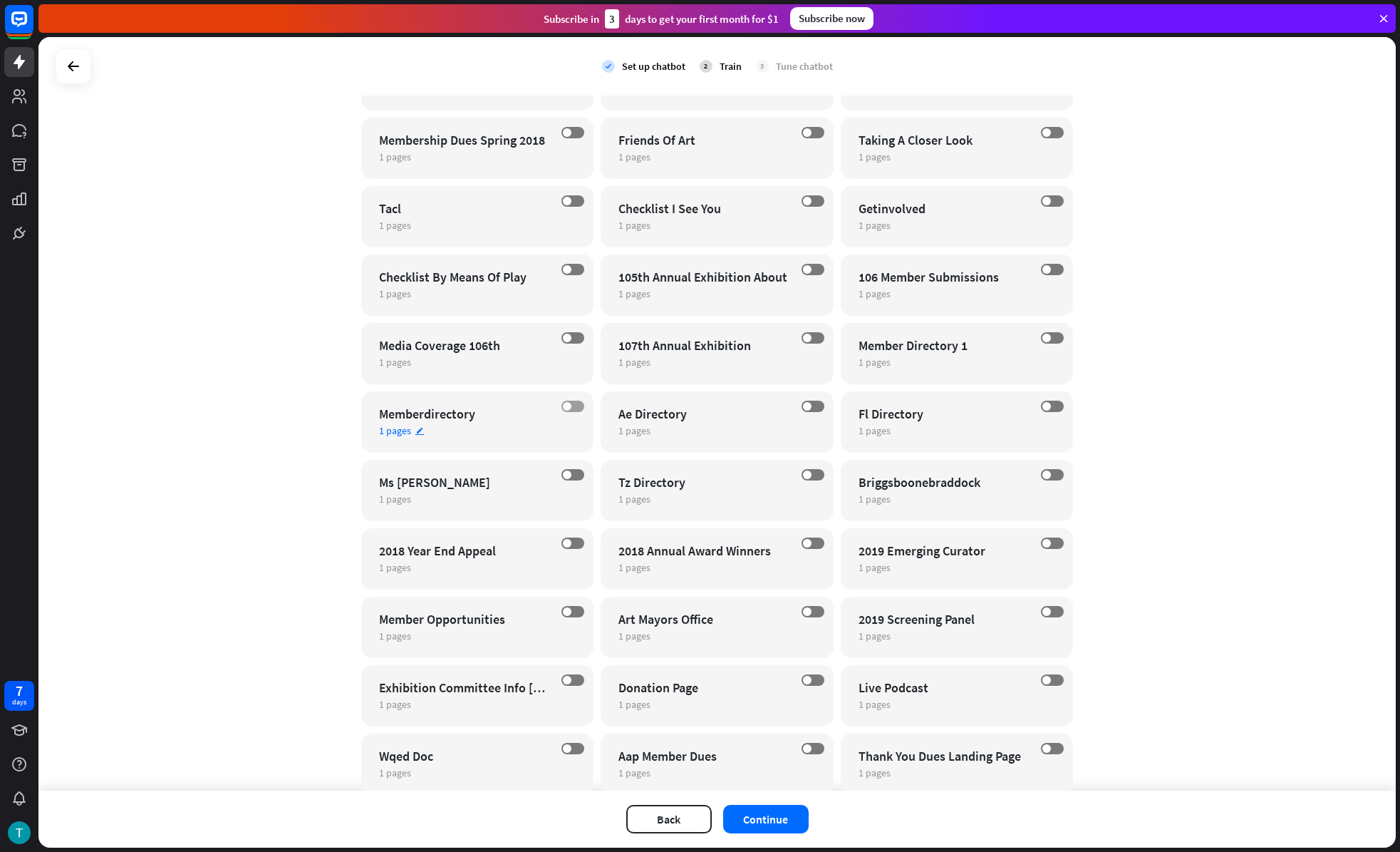
click at [567, 409] on label "OFF" at bounding box center [573, 406] width 23 height 11
click at [803, 406] on span at bounding box center [807, 407] width 8 height 8
click at [1046, 337] on label "OFF" at bounding box center [1052, 337] width 23 height 11
click at [1049, 405] on label "OFF" at bounding box center [1052, 406] width 23 height 11
click at [569, 472] on label "OFF" at bounding box center [573, 474] width 23 height 11
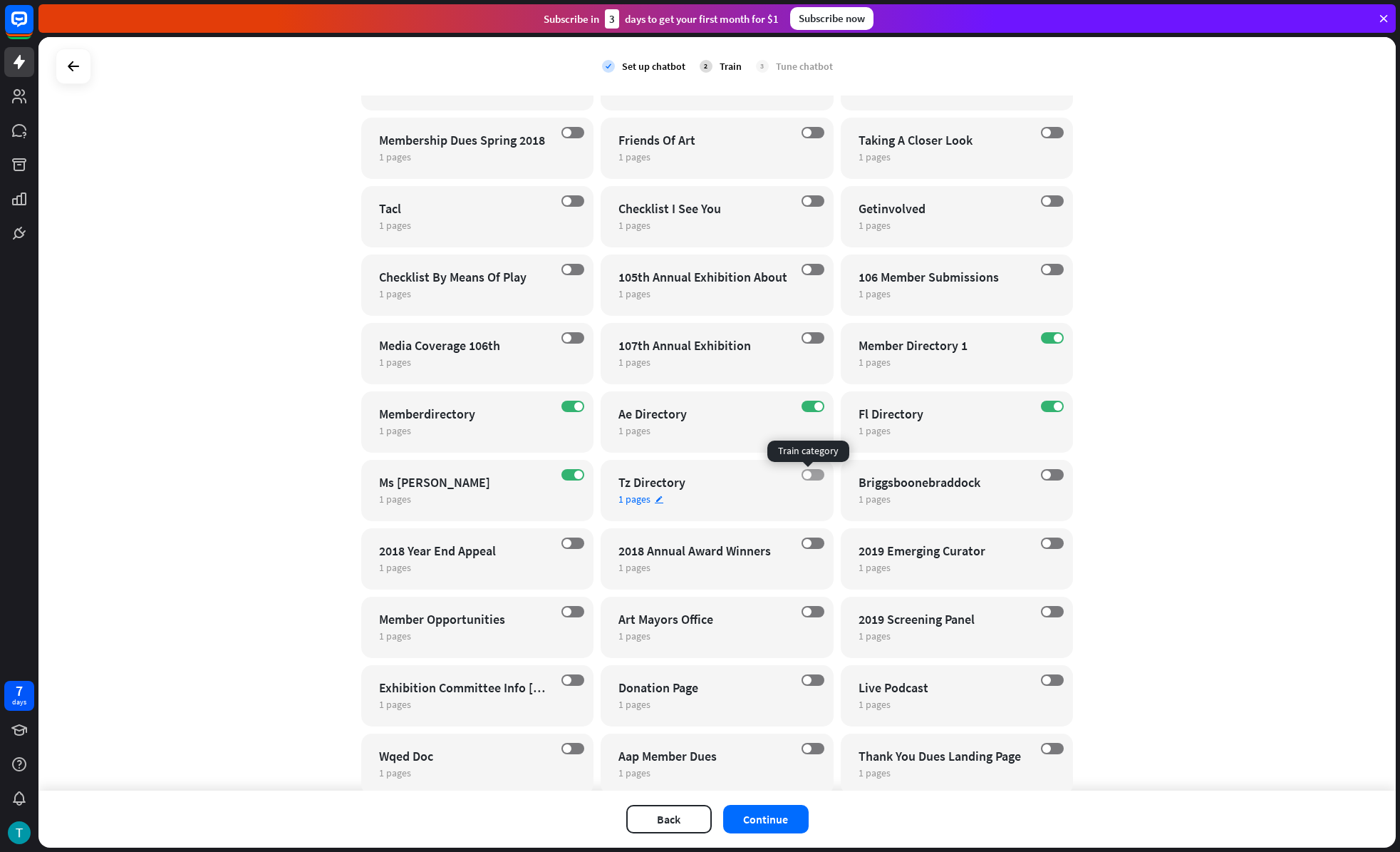
click at [806, 473] on label "OFF" at bounding box center [813, 474] width 23 height 11
click at [814, 680] on label "OFF" at bounding box center [813, 680] width 23 height 11
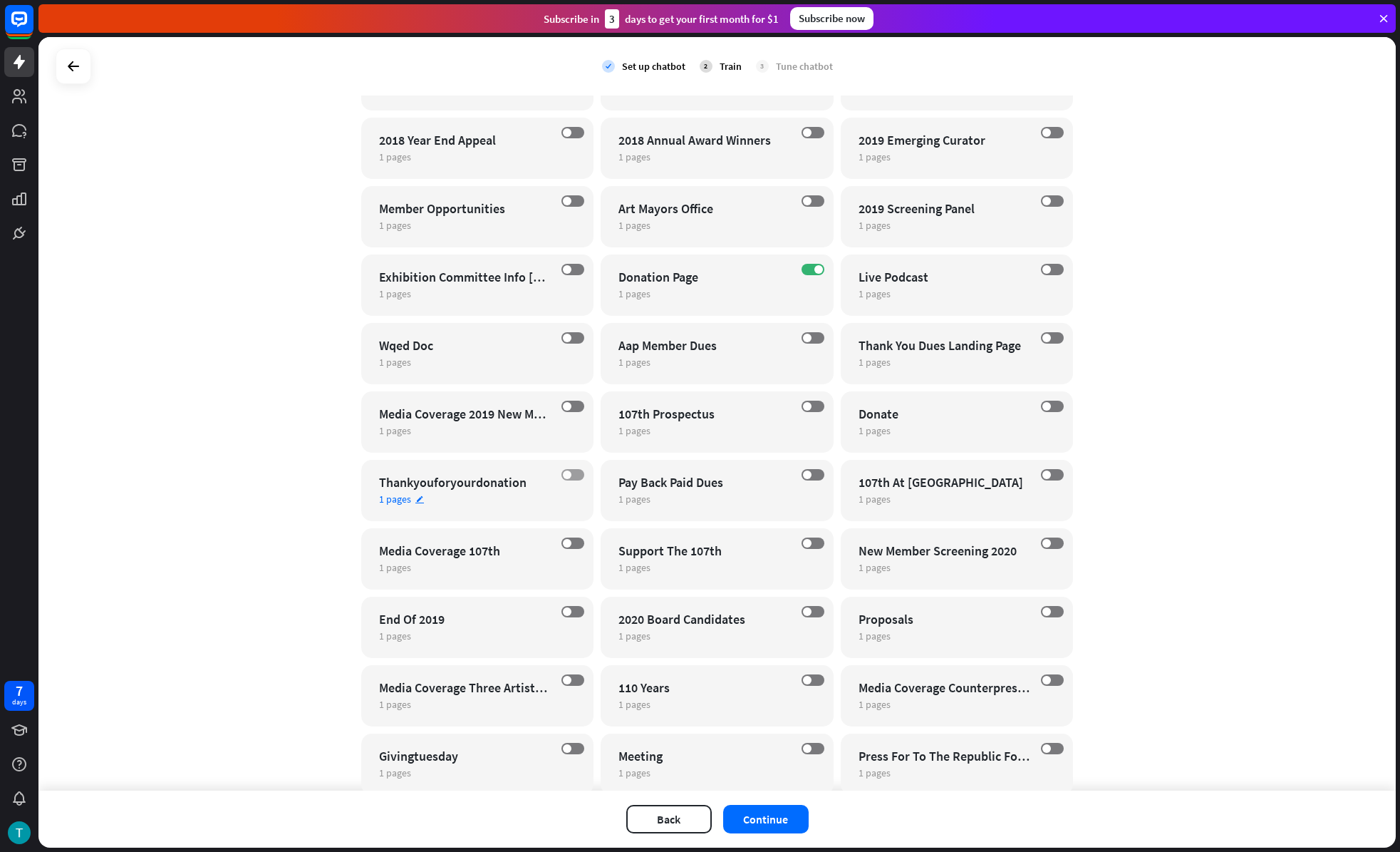
click at [564, 476] on span at bounding box center [567, 475] width 8 height 8
click at [1048, 403] on label "OFF" at bounding box center [1052, 406] width 23 height 11
click at [566, 472] on label "ON" at bounding box center [573, 474] width 23 height 11
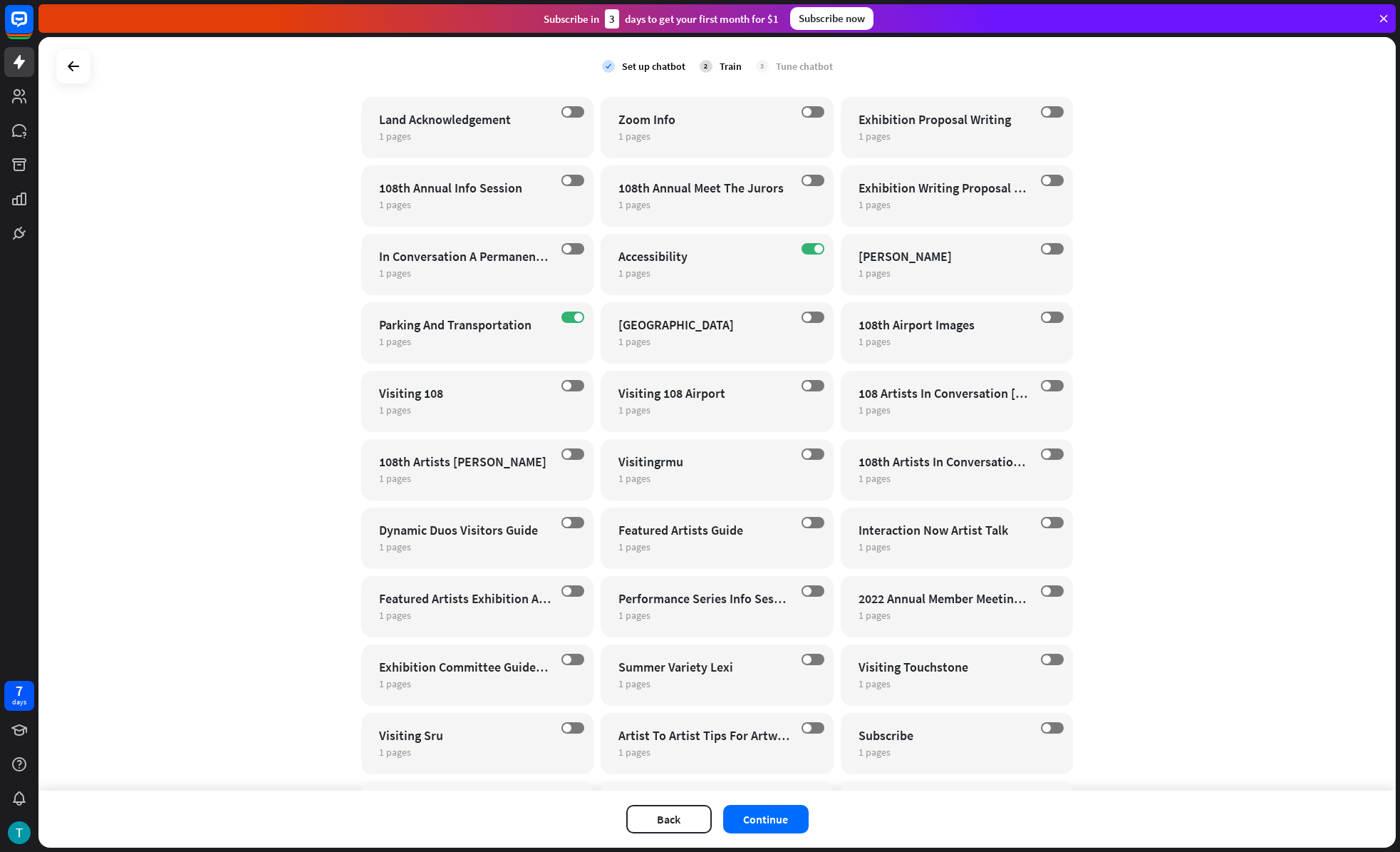
scroll to position [2905, 0]
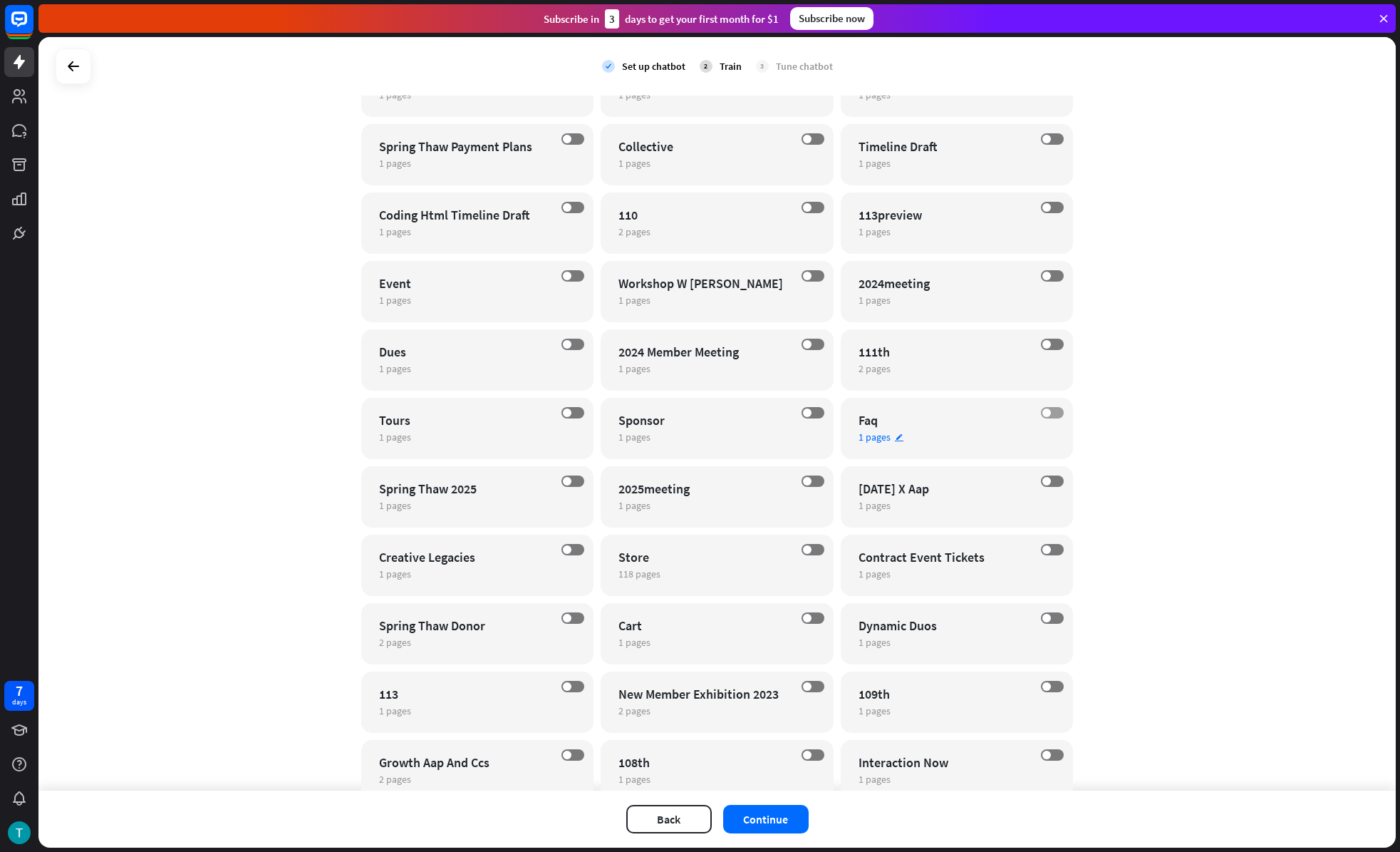
click at [1053, 416] on label "OFF" at bounding box center [1052, 412] width 23 height 11
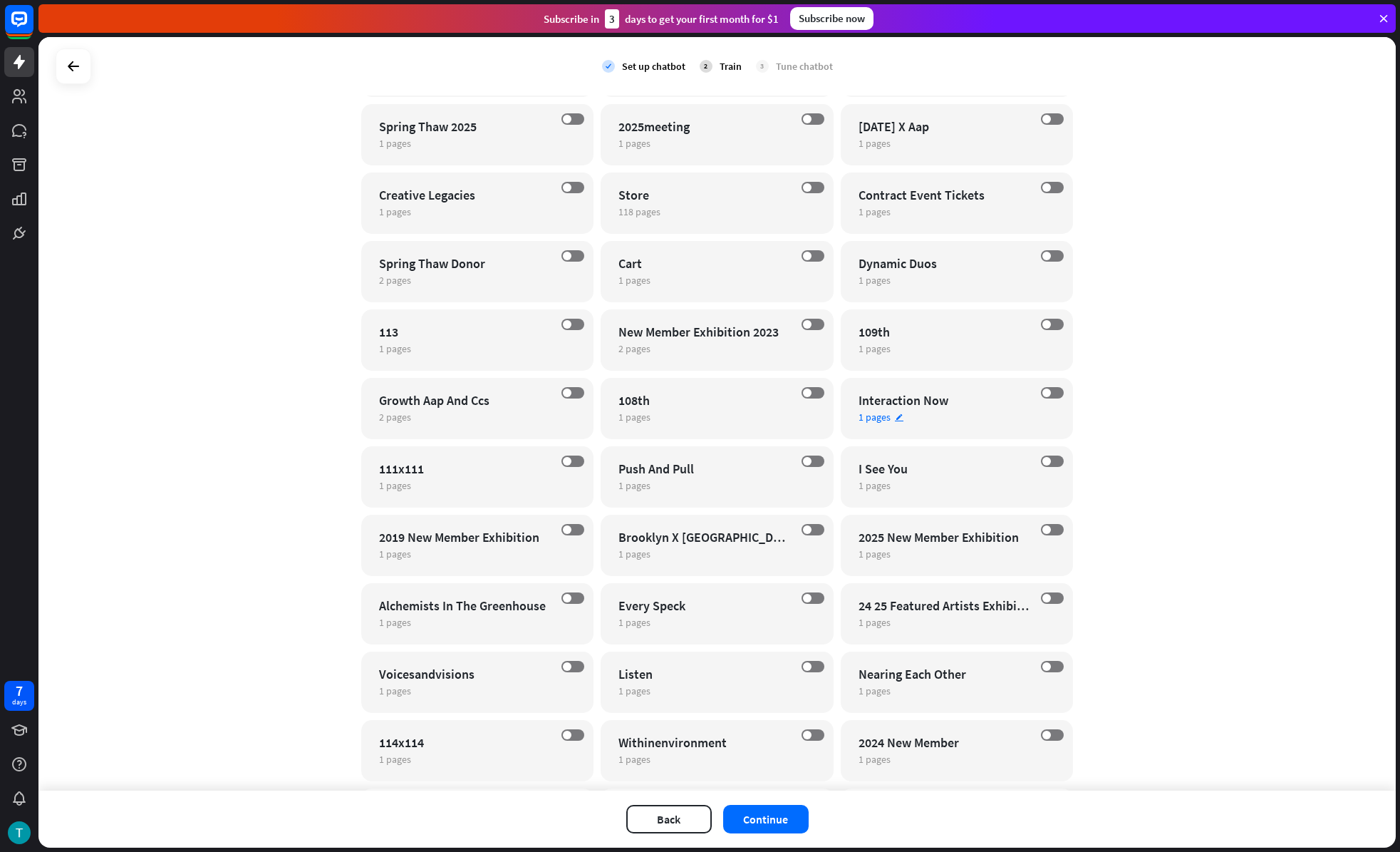
scroll to position [2990, 0]
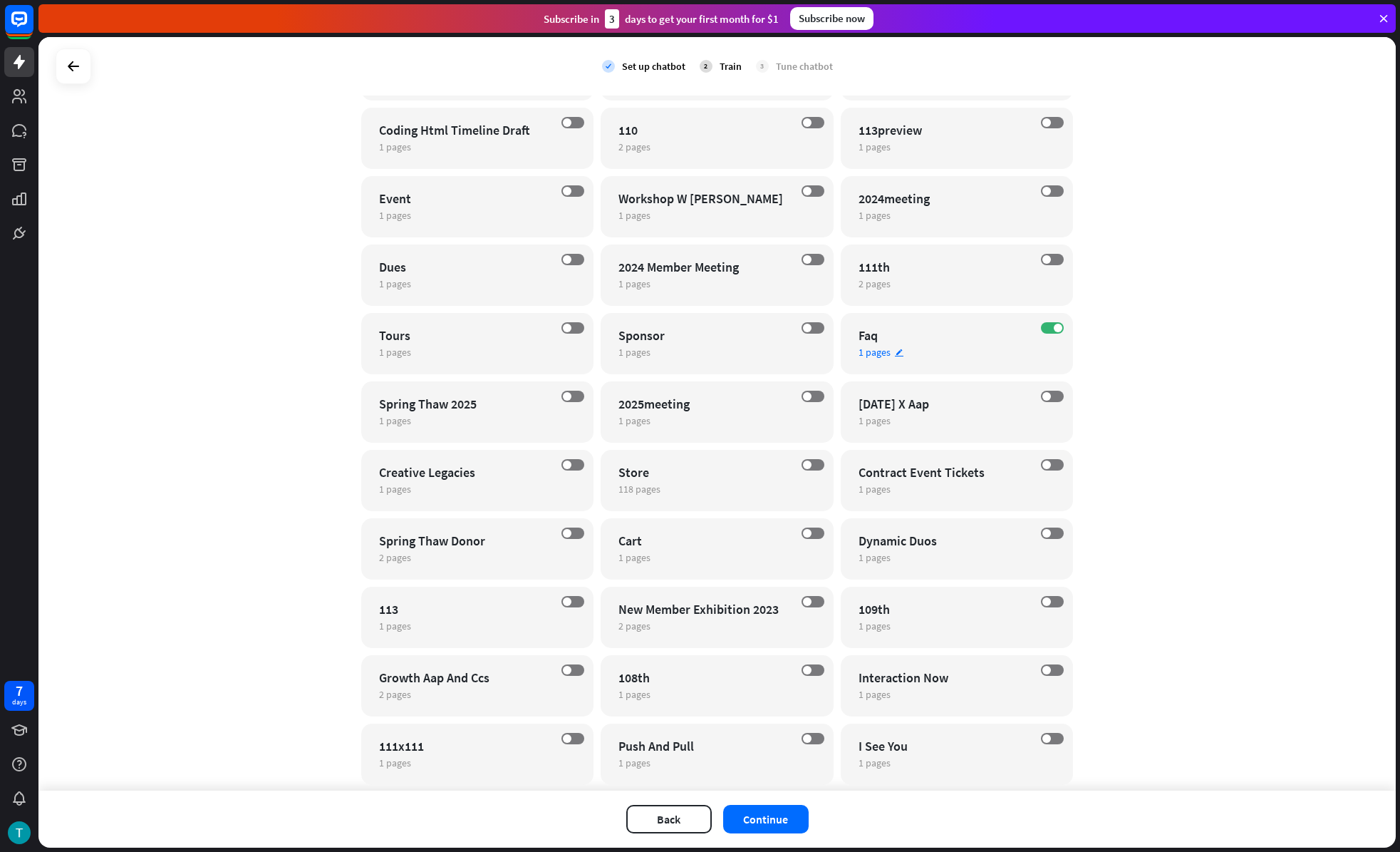
click at [961, 357] on div "1 pages edit" at bounding box center [945, 352] width 172 height 13
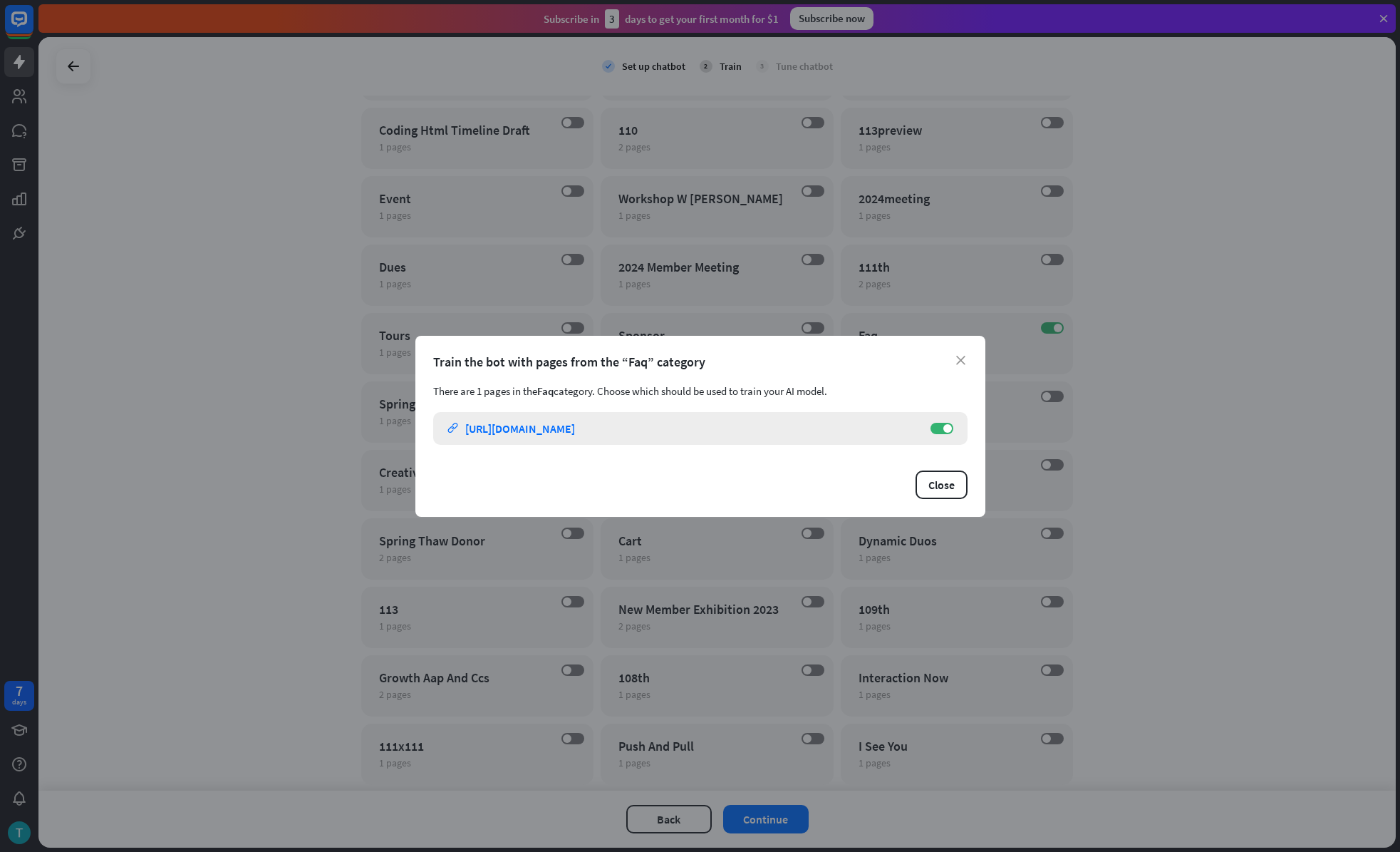
click at [675, 425] on link "link [URL][DOMAIN_NAME]" at bounding box center [682, 428] width 469 height 33
click at [557, 142] on div "close Train the bot with pages from the “Faq” category There are 1 pages in the…" at bounding box center [700, 426] width 1400 height 852
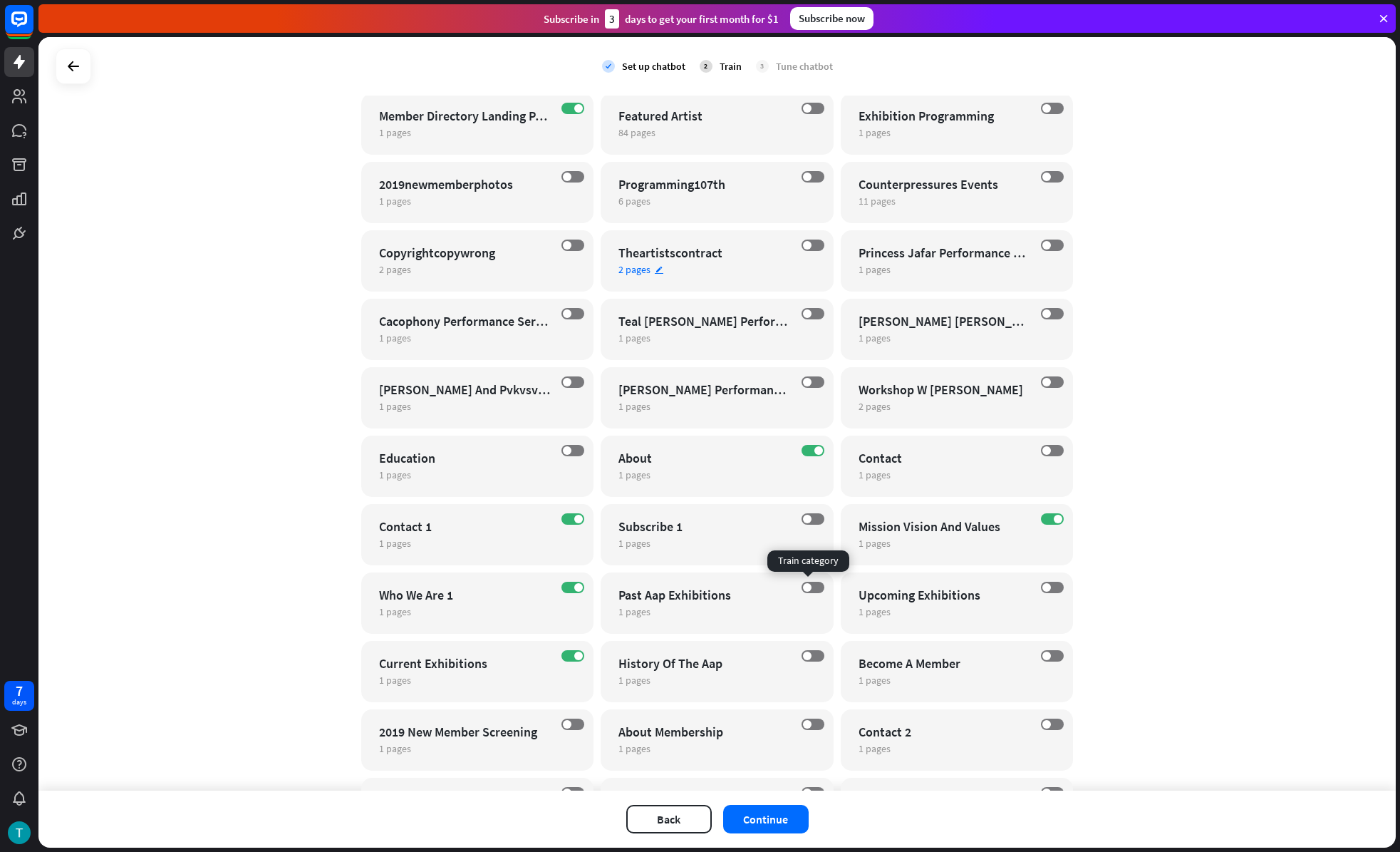
scroll to position [0, 0]
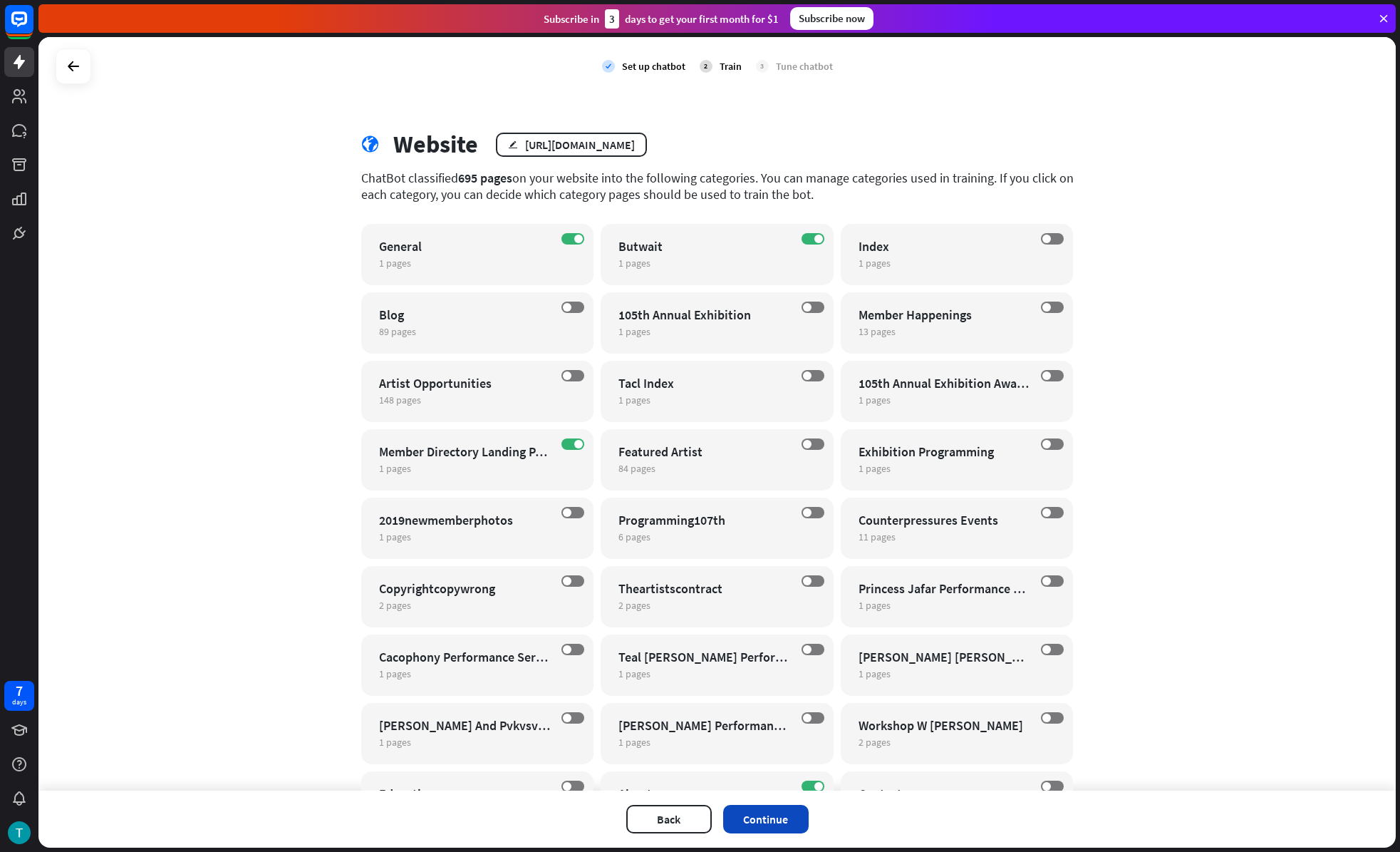
click at [784, 778] on button "Continue" at bounding box center [765, 819] width 85 height 29
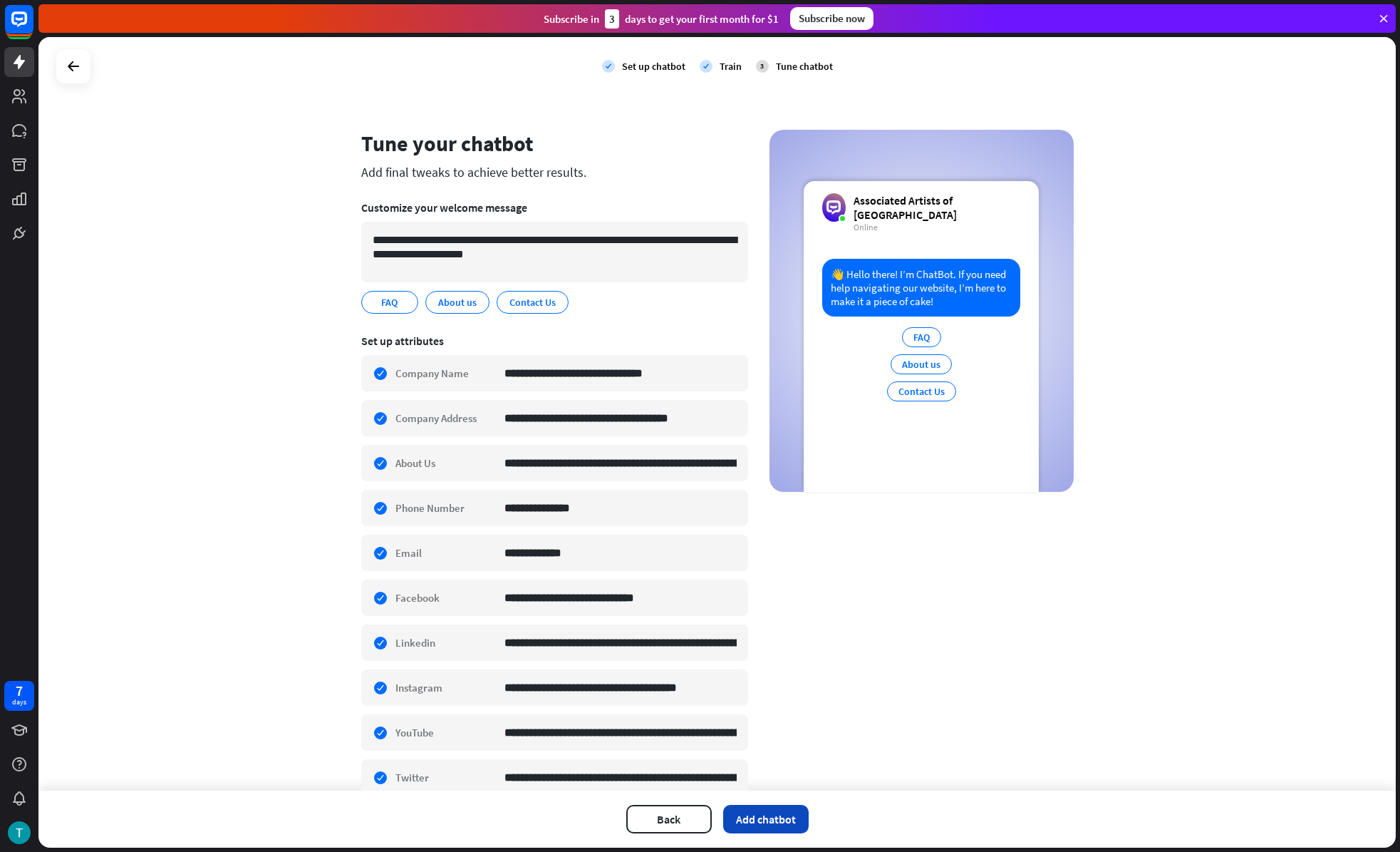
click at [753, 778] on button "Add chatbot" at bounding box center [765, 819] width 85 height 29
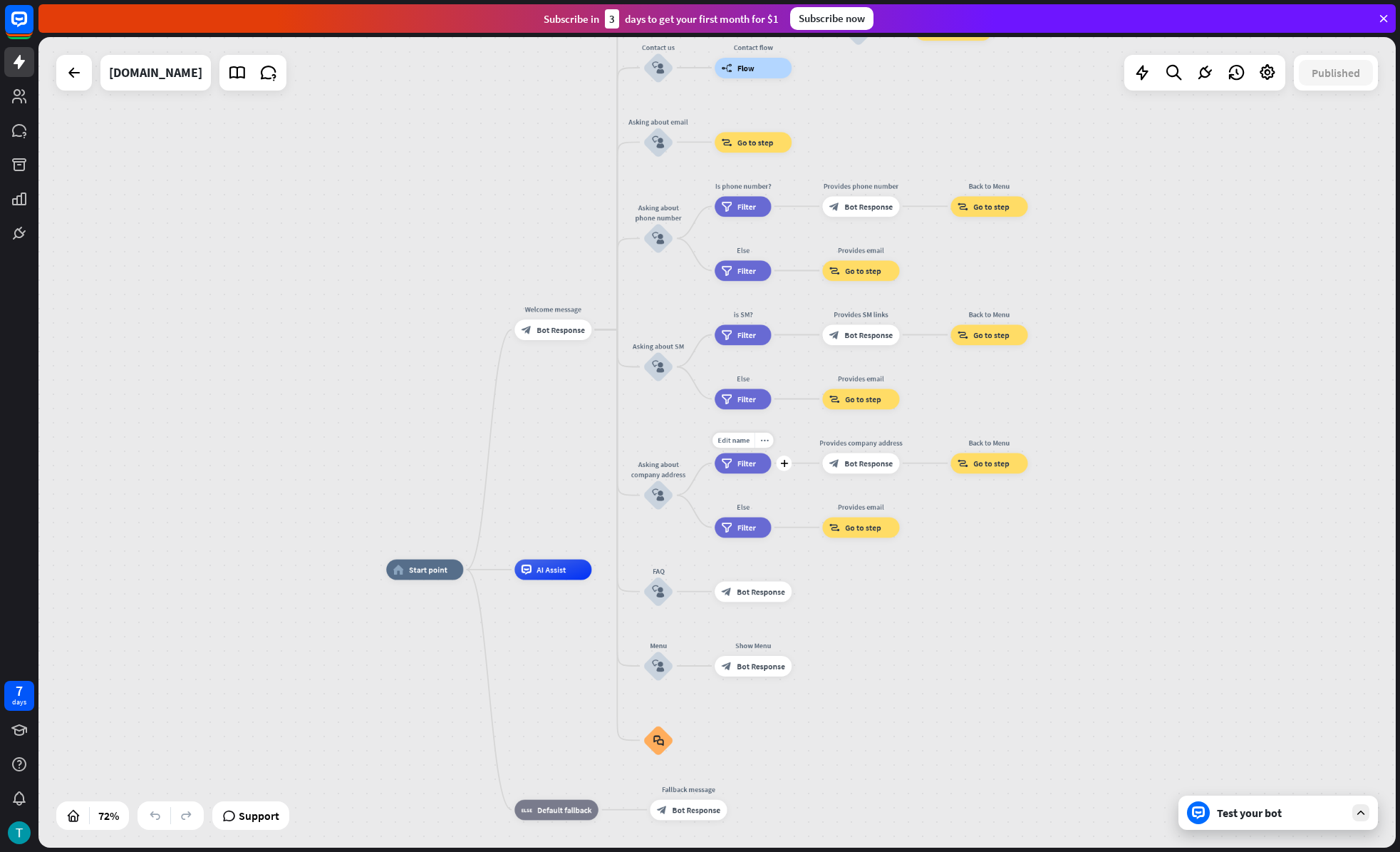
drag, startPoint x: 703, startPoint y: 362, endPoint x: 698, endPoint y: 478, distance: 116.1
click at [715, 473] on div "Edit name more_horiz plus is Company Address? filter Filter" at bounding box center [743, 462] width 57 height 20
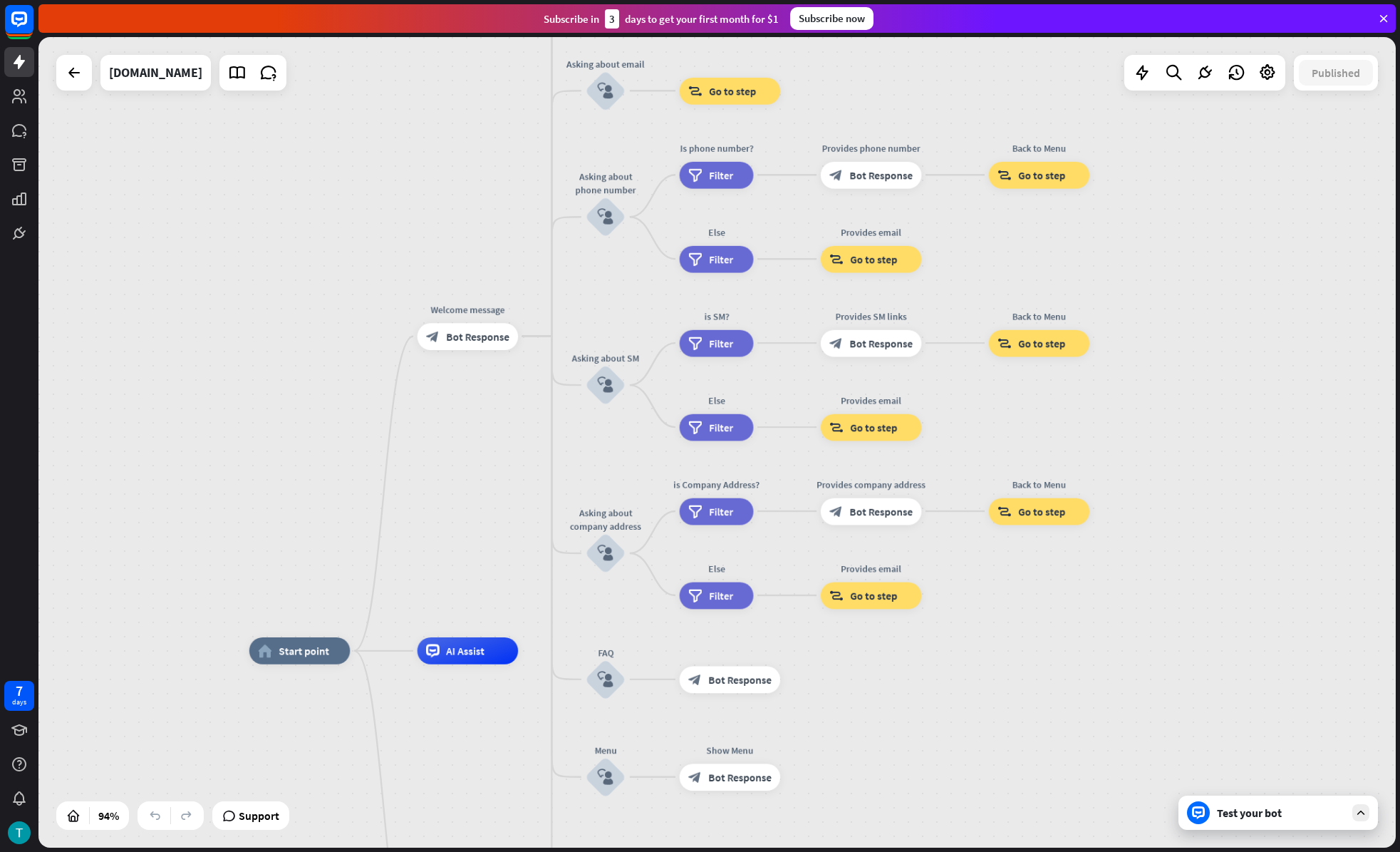
drag, startPoint x: 534, startPoint y: 467, endPoint x: 620, endPoint y: 466, distance: 86.0
click at [619, 467] on div "home_2 Start point Welcome message block_bot_response Bot Response About us blo…" at bounding box center [717, 442] width 1357 height 811
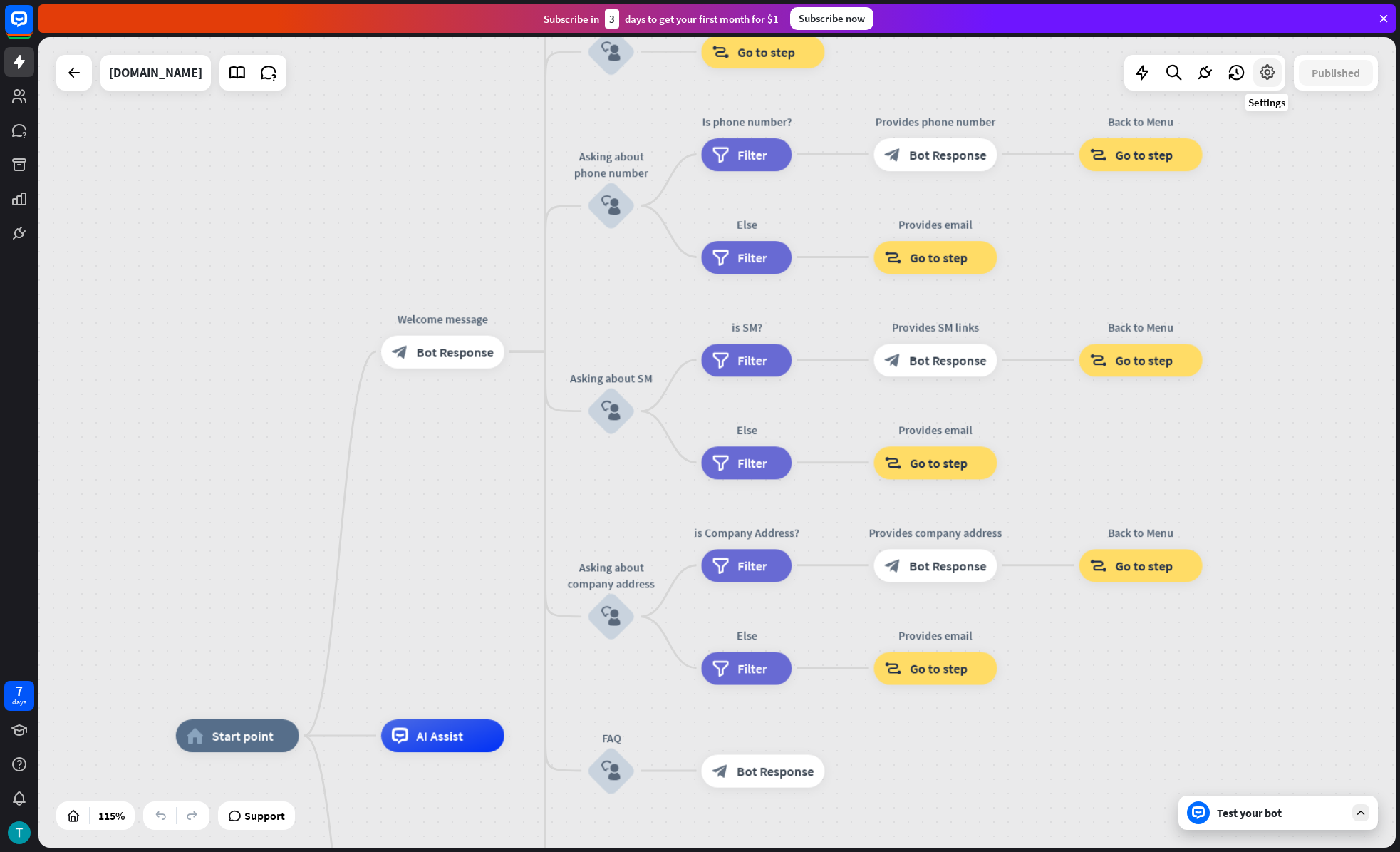
click at [1258, 74] on icon at bounding box center [1267, 73] width 19 height 19
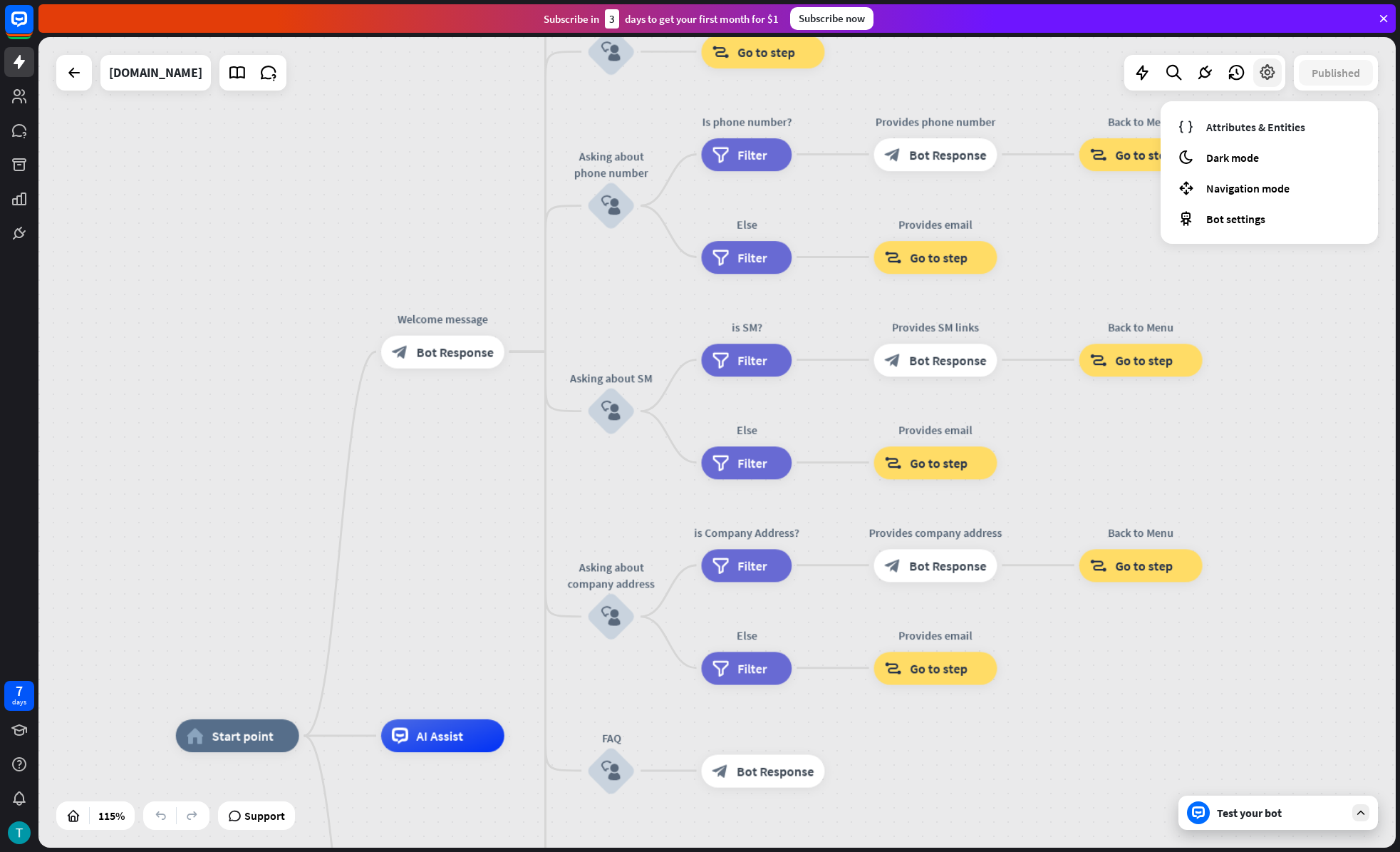
click at [1258, 74] on icon at bounding box center [1267, 73] width 19 height 19
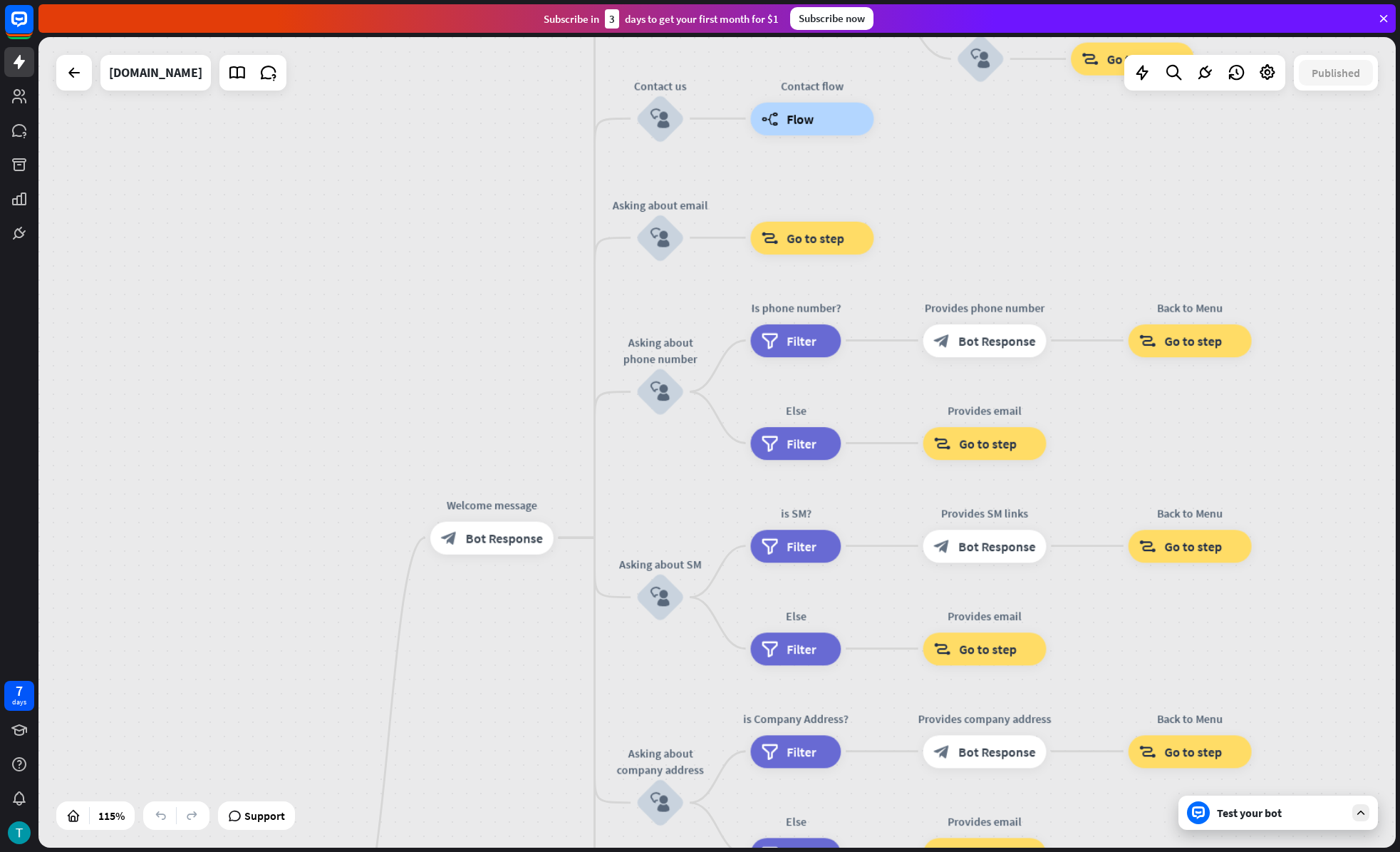
drag, startPoint x: 1054, startPoint y: 471, endPoint x: 1143, endPoint y: 573, distance: 135.4
click at [1103, 656] on div "home_2 Start point Welcome message block_bot_response Bot Response About us blo…" at bounding box center [717, 442] width 1357 height 811
drag, startPoint x: 1157, startPoint y: 535, endPoint x: 1150, endPoint y: 648, distance: 113.2
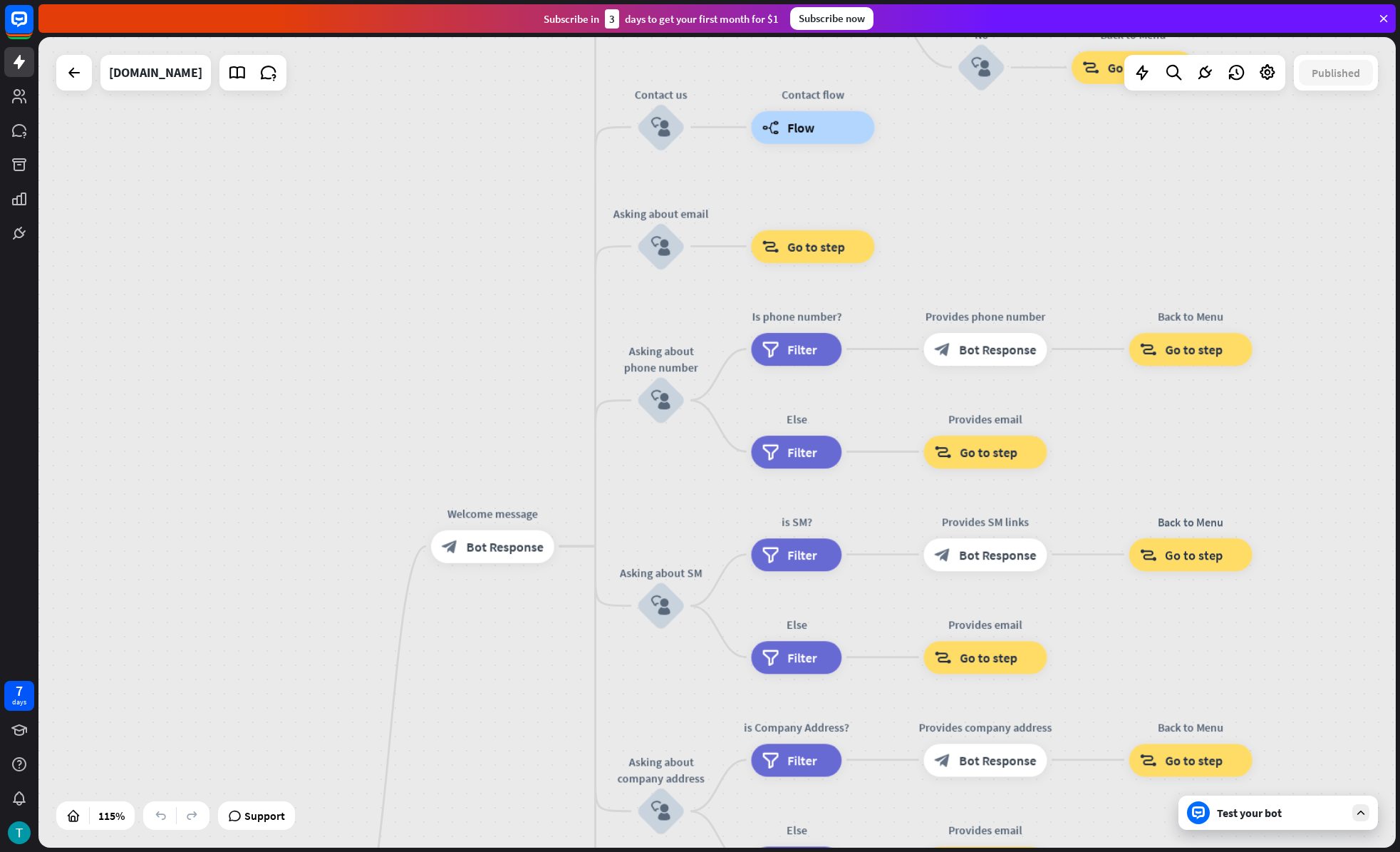
drag, startPoint x: 1151, startPoint y: 622, endPoint x: 1160, endPoint y: 705, distance: 83.5
click at [1158, 711] on div "home_2 Start point Welcome message block_bot_response Bot Response About us blo…" at bounding box center [717, 442] width 1357 height 811
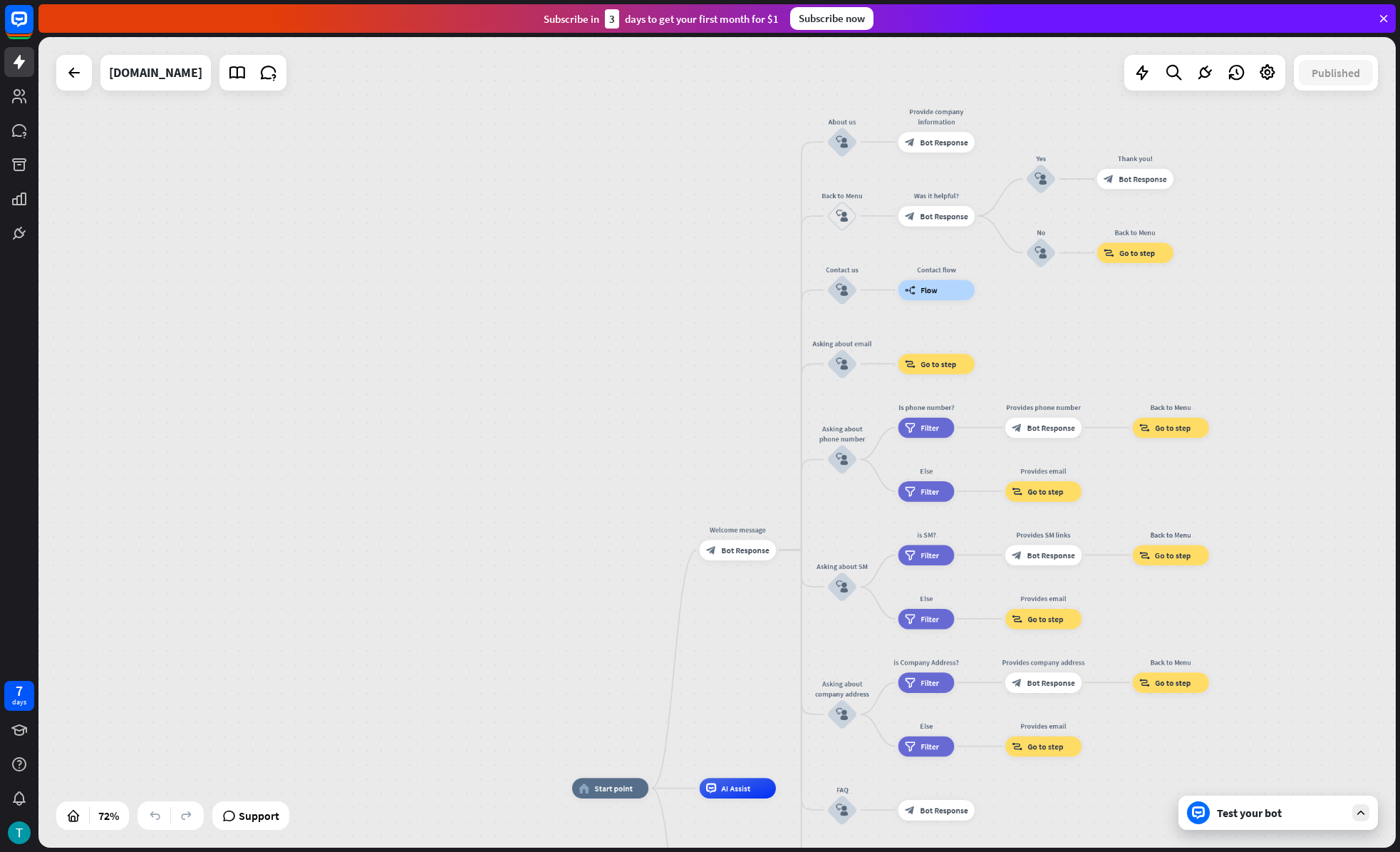
drag, startPoint x: 1180, startPoint y: 701, endPoint x: 1170, endPoint y: 475, distance: 226.2
click at [1168, 476] on div "home_2 Start point Welcome message block_bot_response Bot Response About us blo…" at bounding box center [717, 442] width 1357 height 811
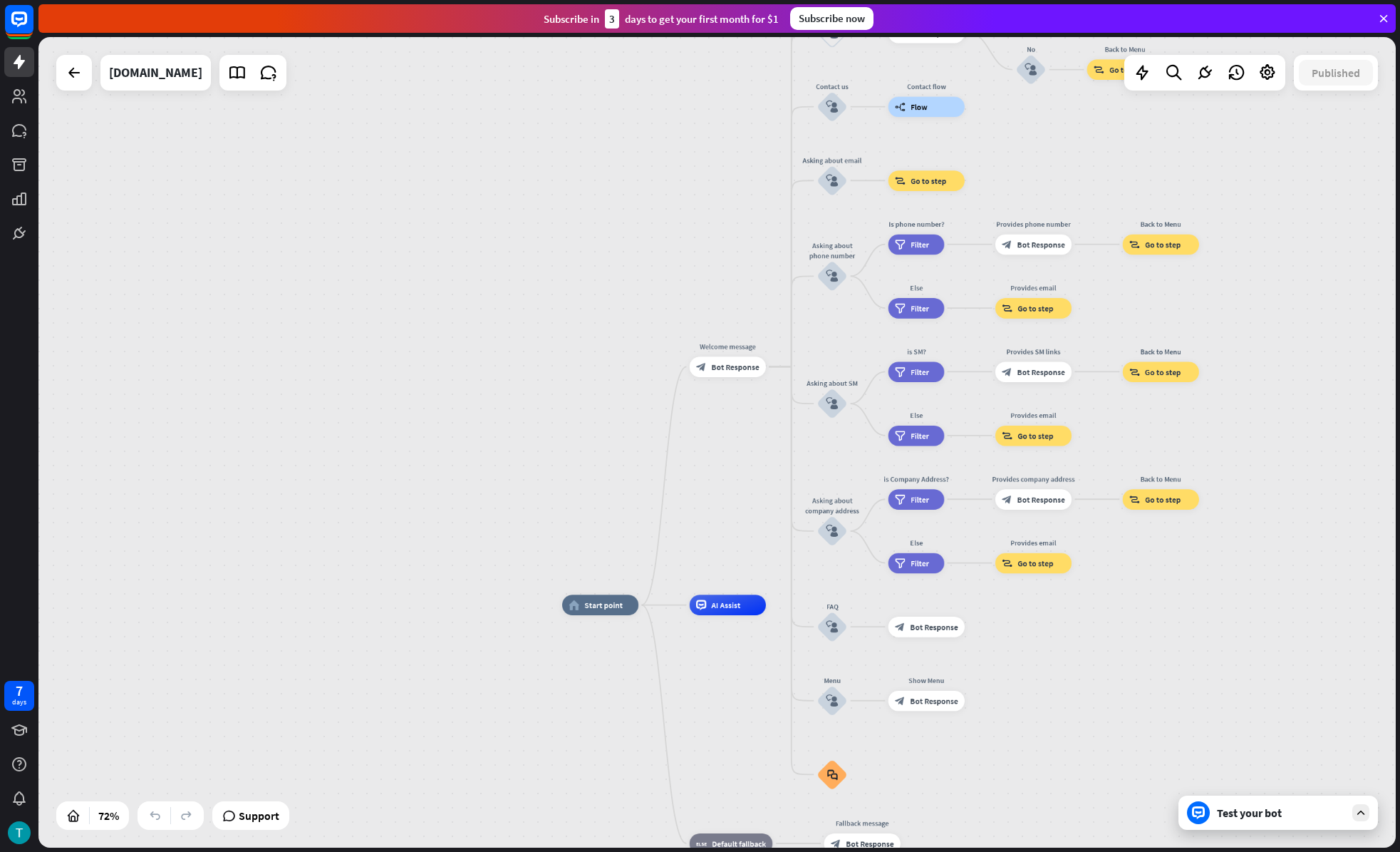
drag, startPoint x: 1169, startPoint y: 688, endPoint x: 1065, endPoint y: 637, distance: 115.8
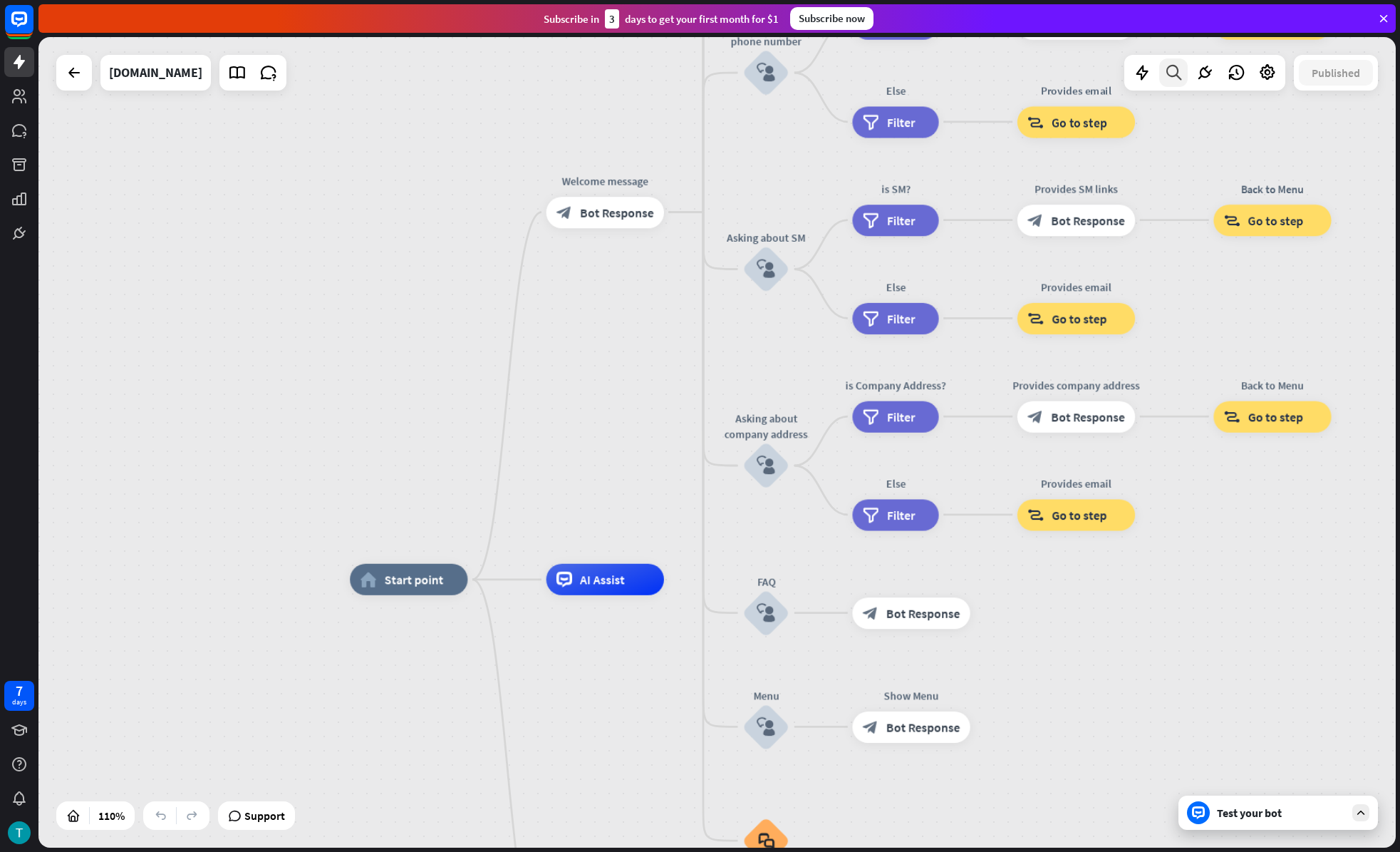
click at [1170, 69] on icon at bounding box center [1174, 73] width 19 height 19
click at [1349, 120] on input "******" at bounding box center [1221, 119] width 313 height 36
click at [1373, 119] on input "******" at bounding box center [1221, 119] width 313 height 36
type input "******"
click at [1357, 118] on icon "close" at bounding box center [1360, 118] width 12 height 11
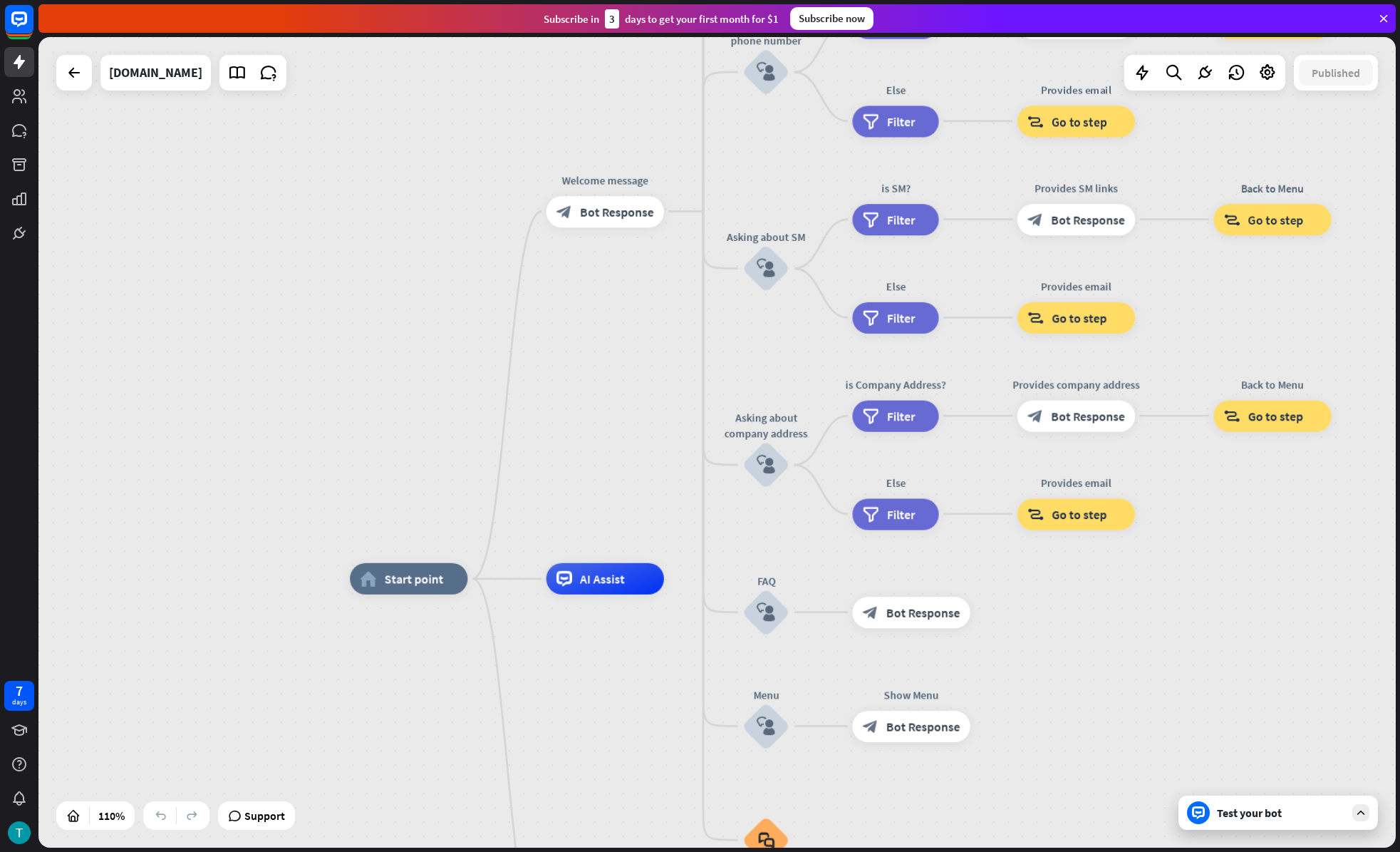
drag, startPoint x: 1272, startPoint y: 833, endPoint x: 1267, endPoint y: 826, distance: 8.6
click at [1265, 778] on div "Test your bot" at bounding box center [1278, 812] width 199 height 34
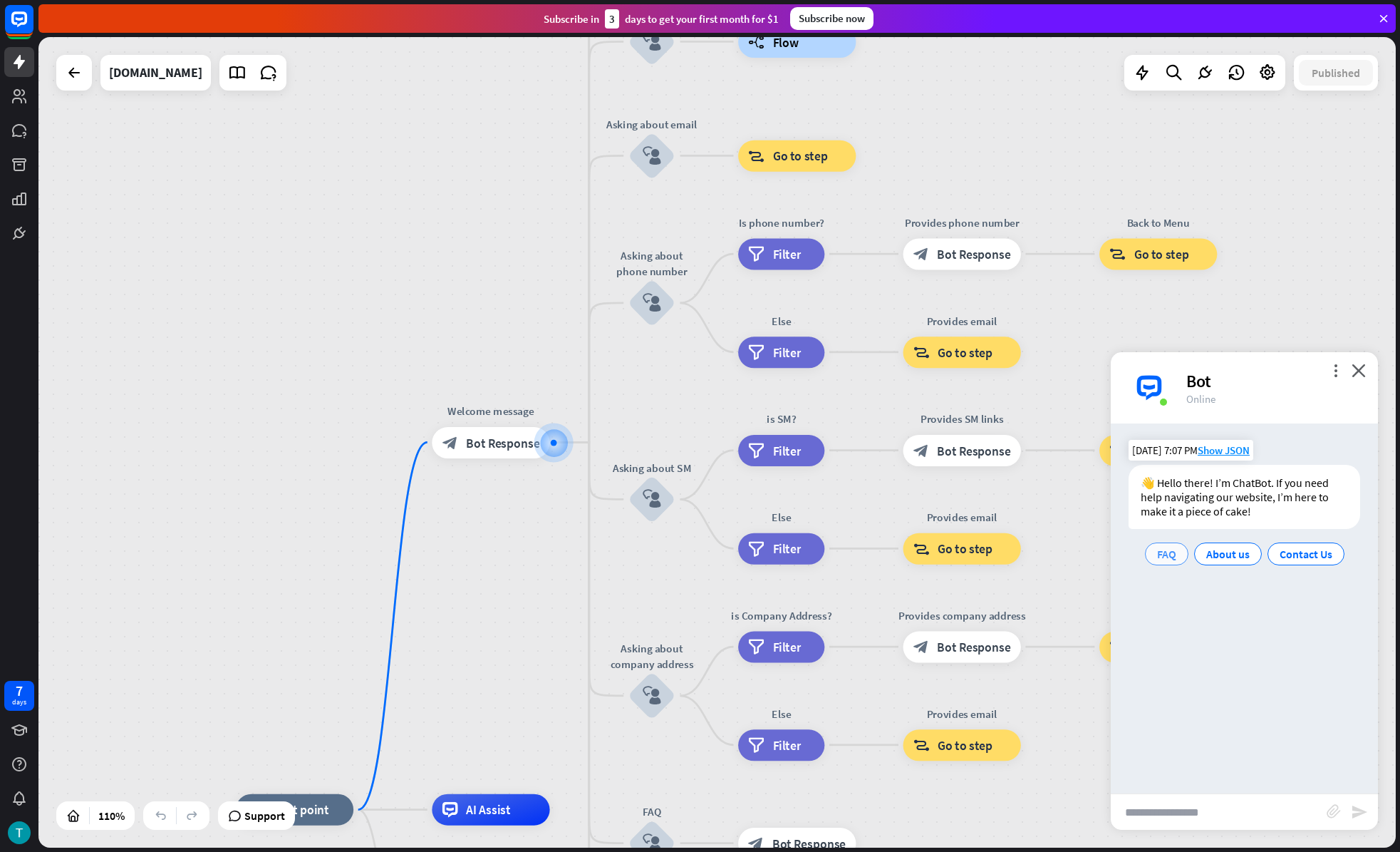
click at [1167, 550] on span "FAQ" at bounding box center [1167, 554] width 19 height 14
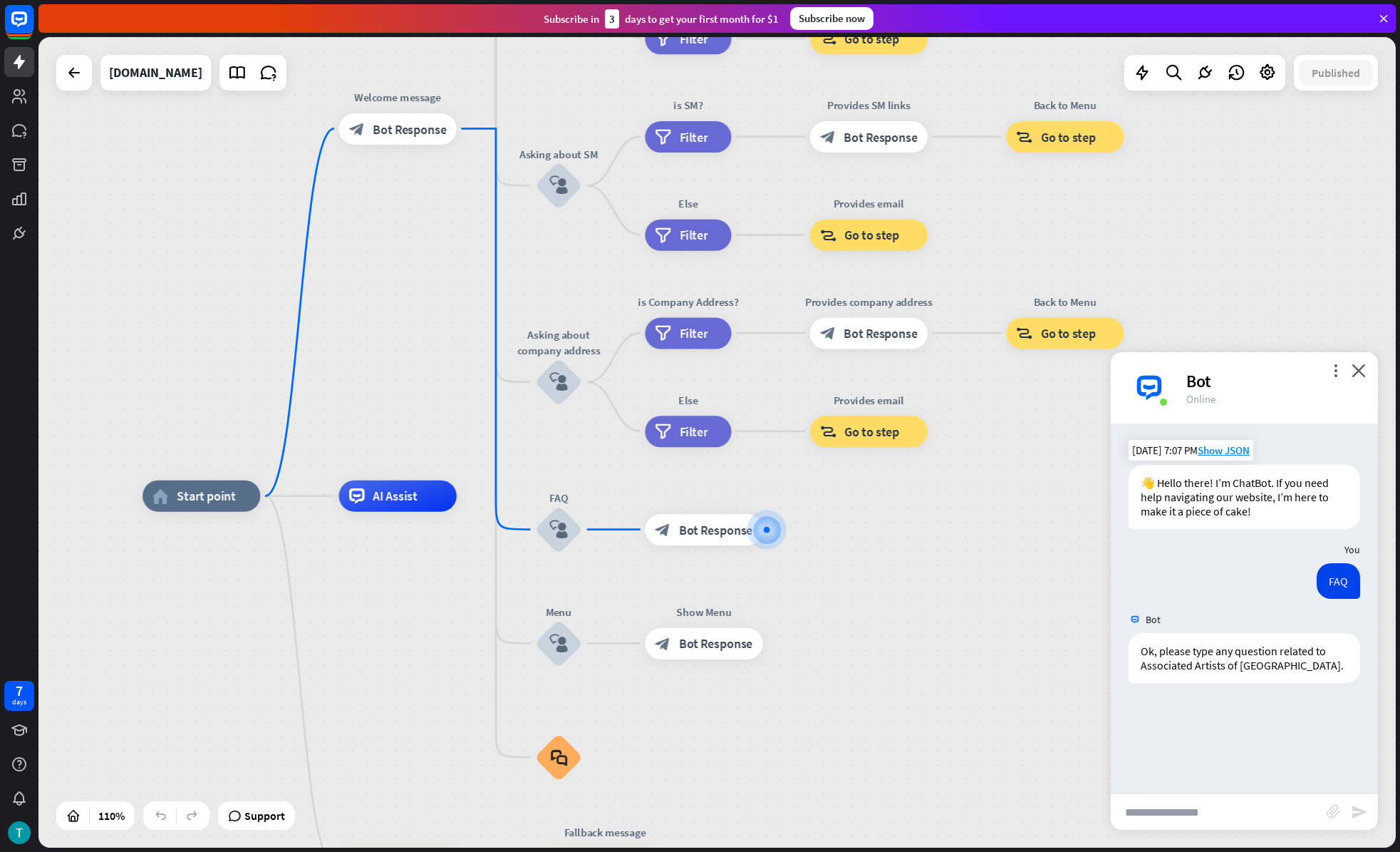
drag, startPoint x: 695, startPoint y: 541, endPoint x: 910, endPoint y: 627, distance: 231.6
click at [598, 762] on icon "plus" at bounding box center [602, 756] width 12 height 11
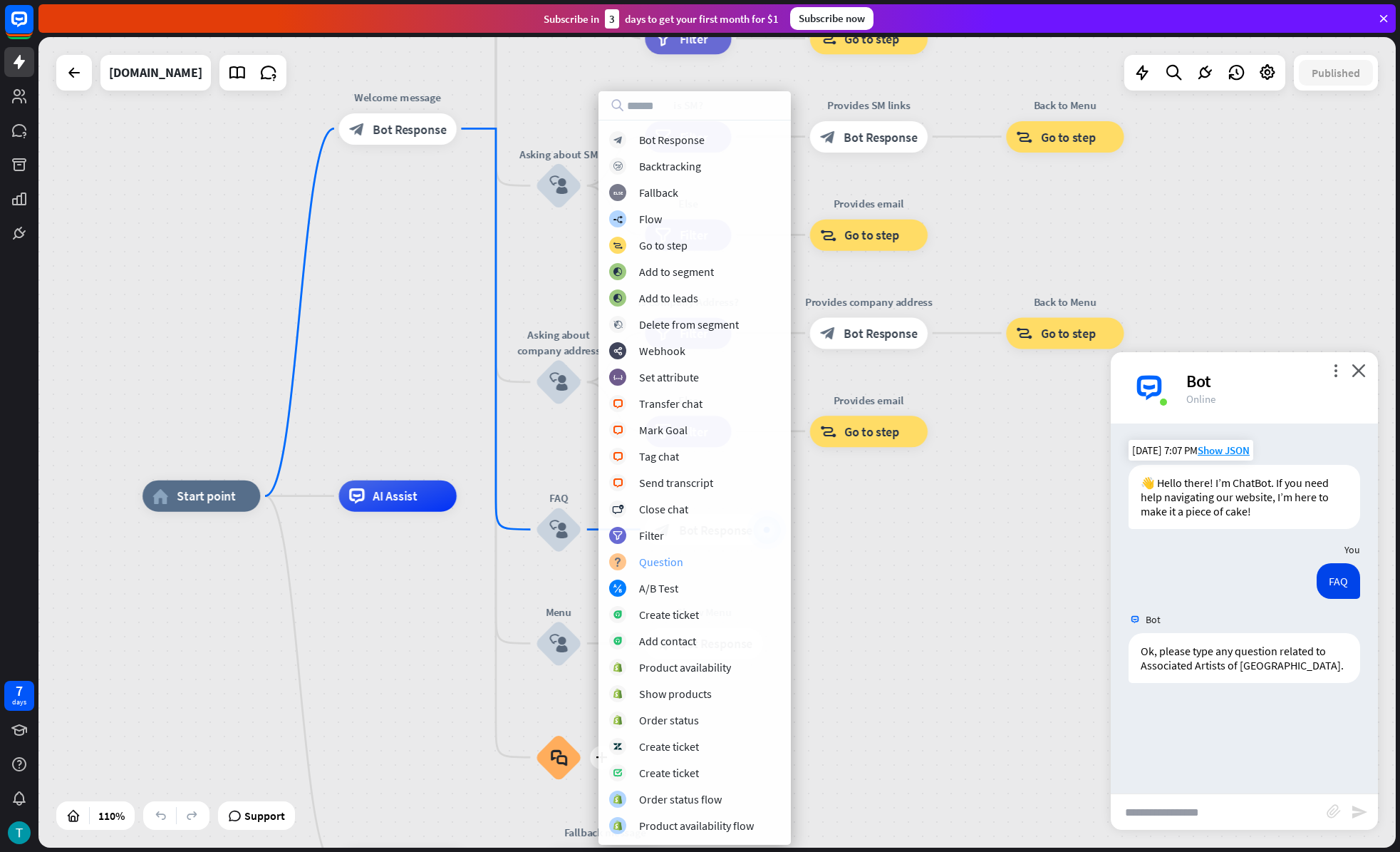
click at [658, 565] on div "Question" at bounding box center [661, 561] width 44 height 14
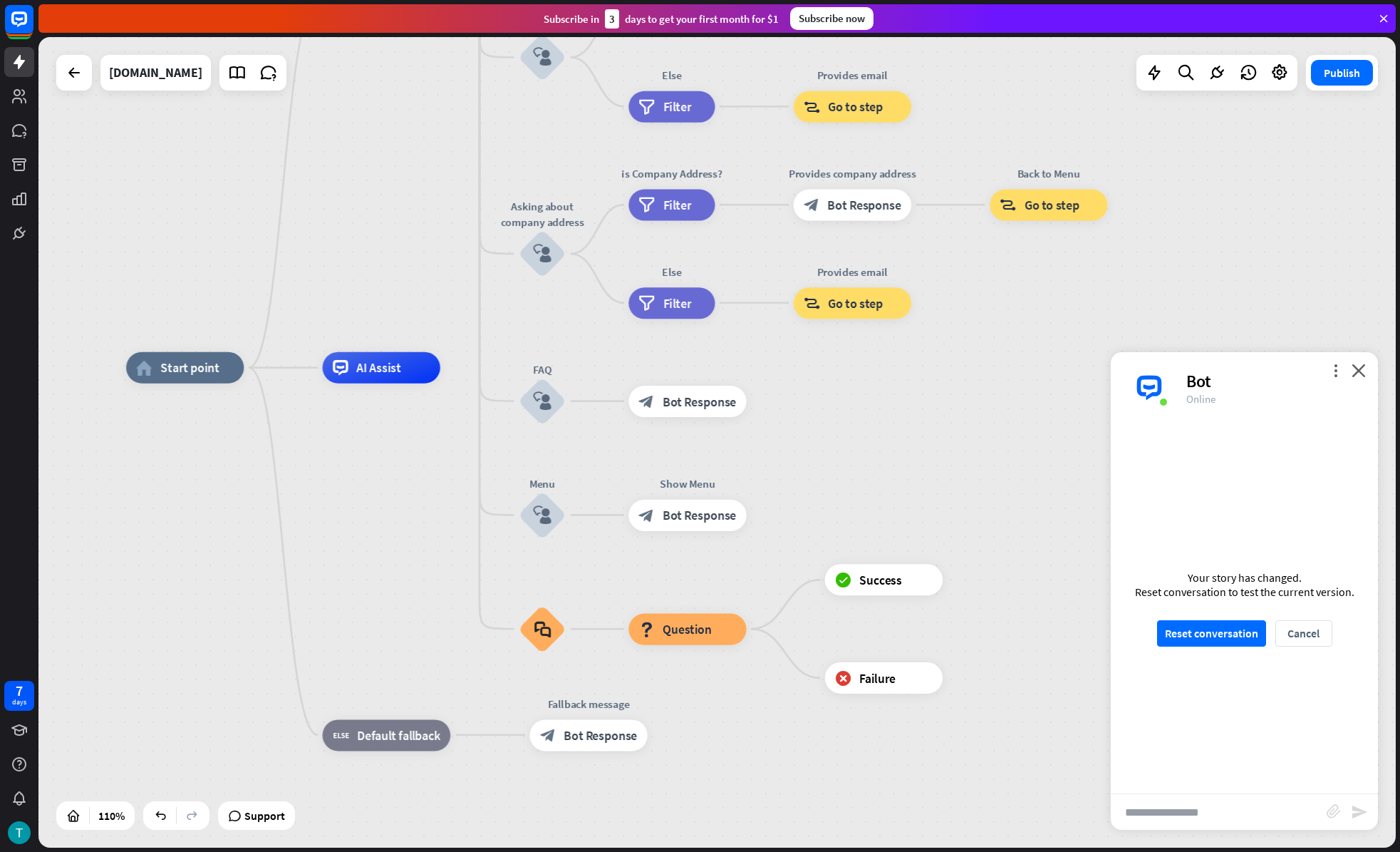
drag, startPoint x: 878, startPoint y: 628, endPoint x: 862, endPoint y: 500, distance: 129.0
click at [862, 500] on div "home_2 Start point Welcome message block_bot_response Bot Response About us blo…" at bounding box center [874, 814] width 1495 height 893
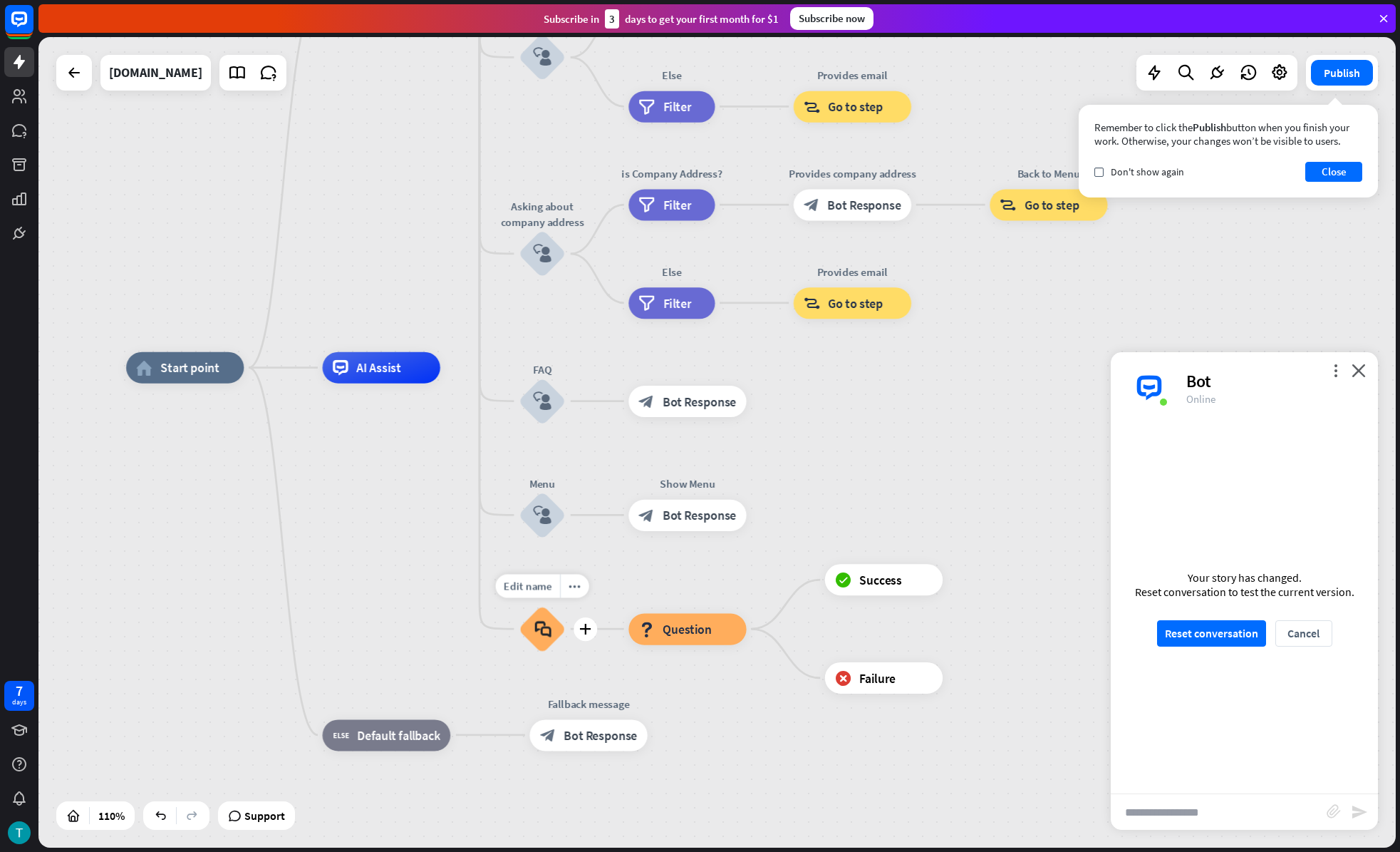
click at [550, 630] on icon "block_faq" at bounding box center [542, 629] width 16 height 17
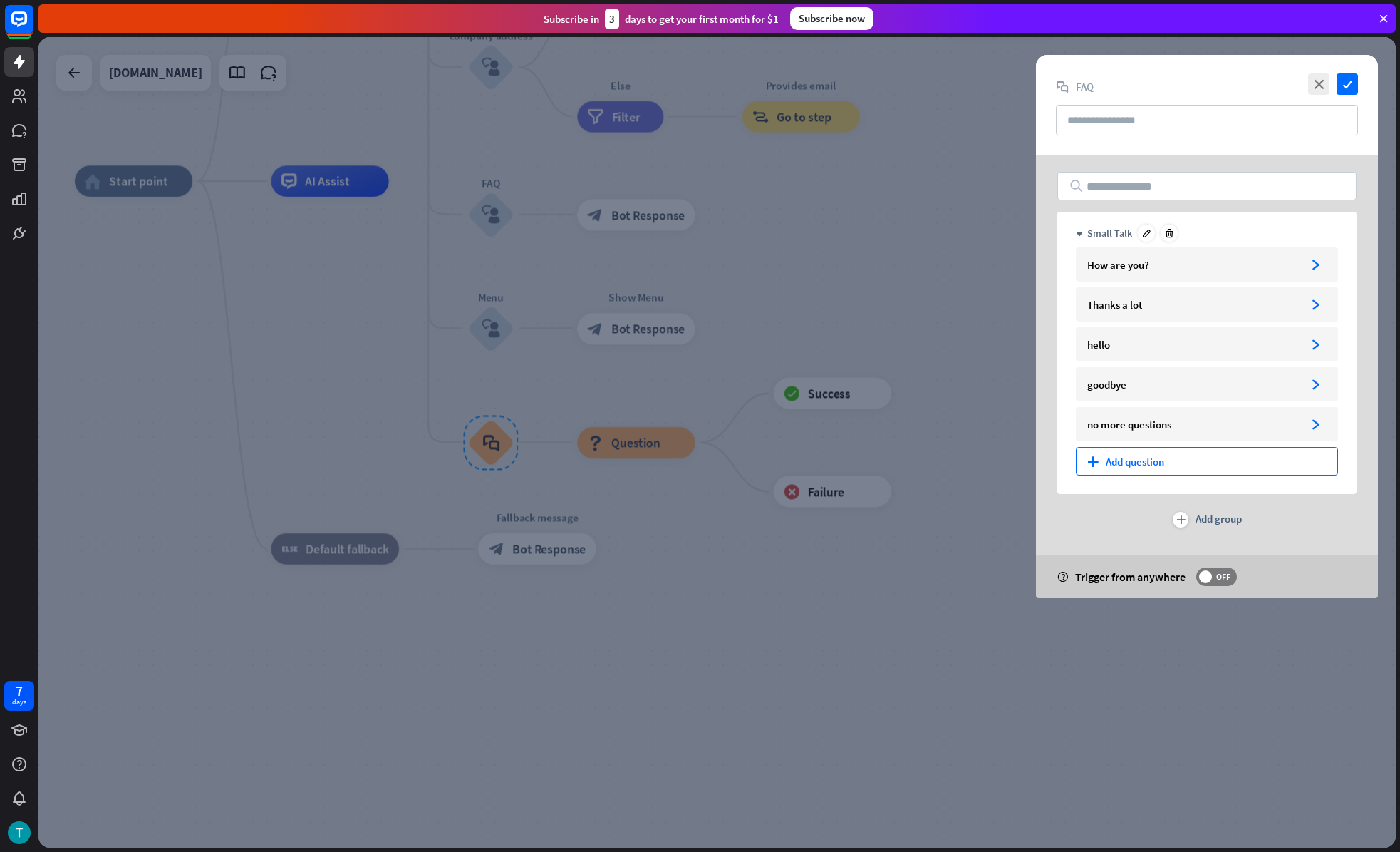
click at [1168, 455] on div "plus Add question" at bounding box center [1207, 462] width 262 height 29
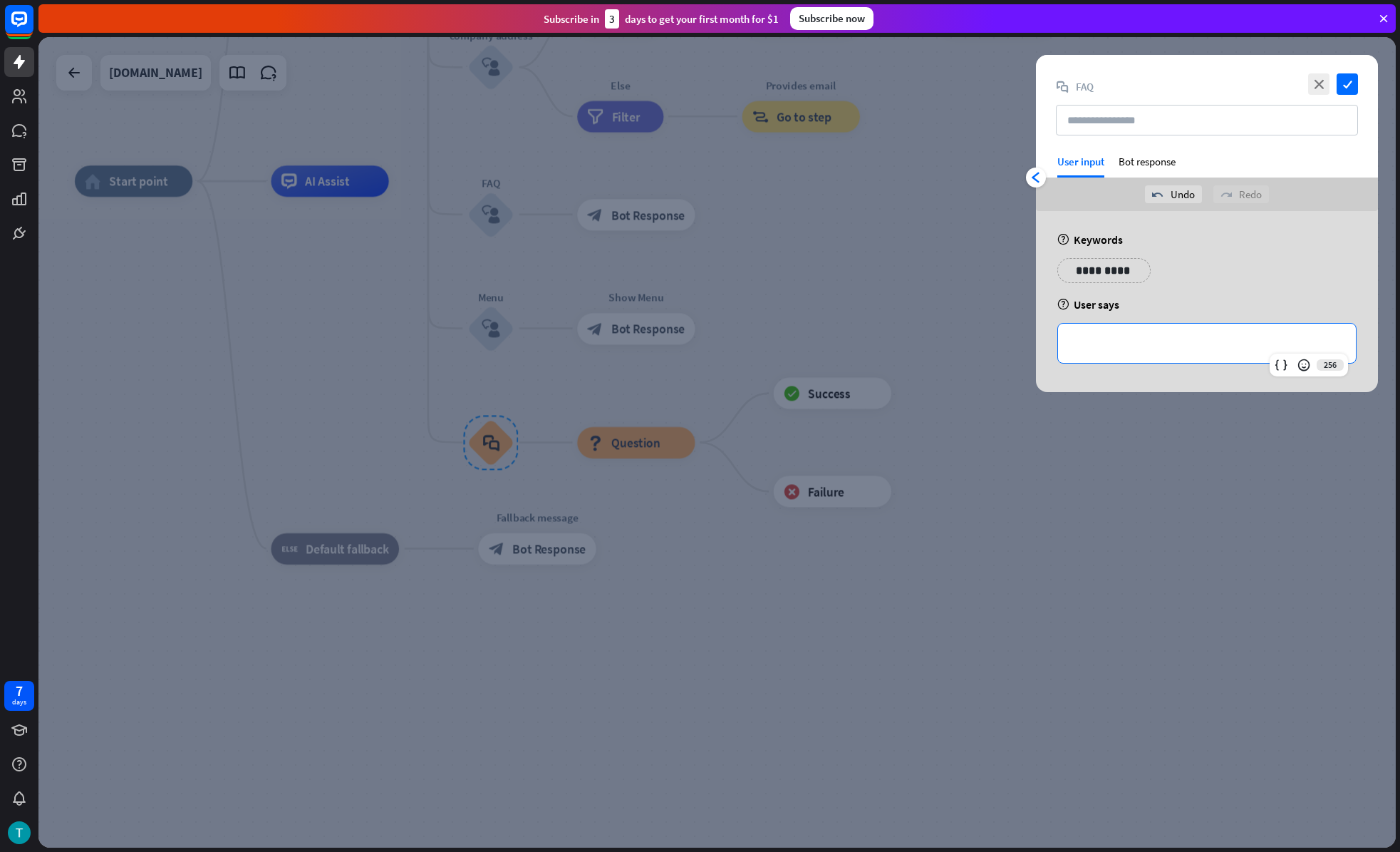
click at [1182, 348] on p "**********" at bounding box center [1207, 343] width 270 height 18
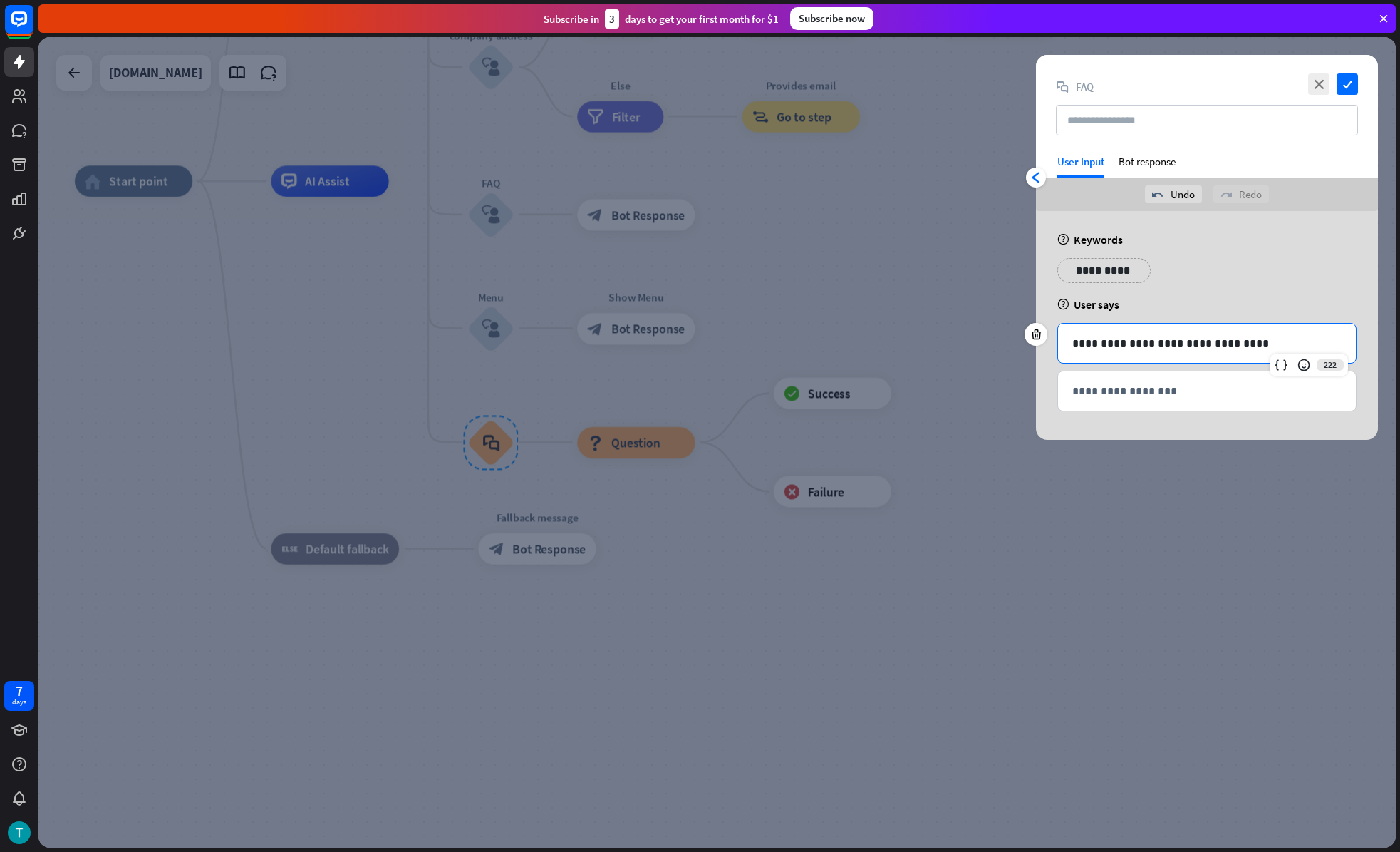
click at [1191, 347] on p "**********" at bounding box center [1207, 343] width 270 height 18
click at [1349, 86] on icon "check" at bounding box center [1347, 84] width 21 height 21
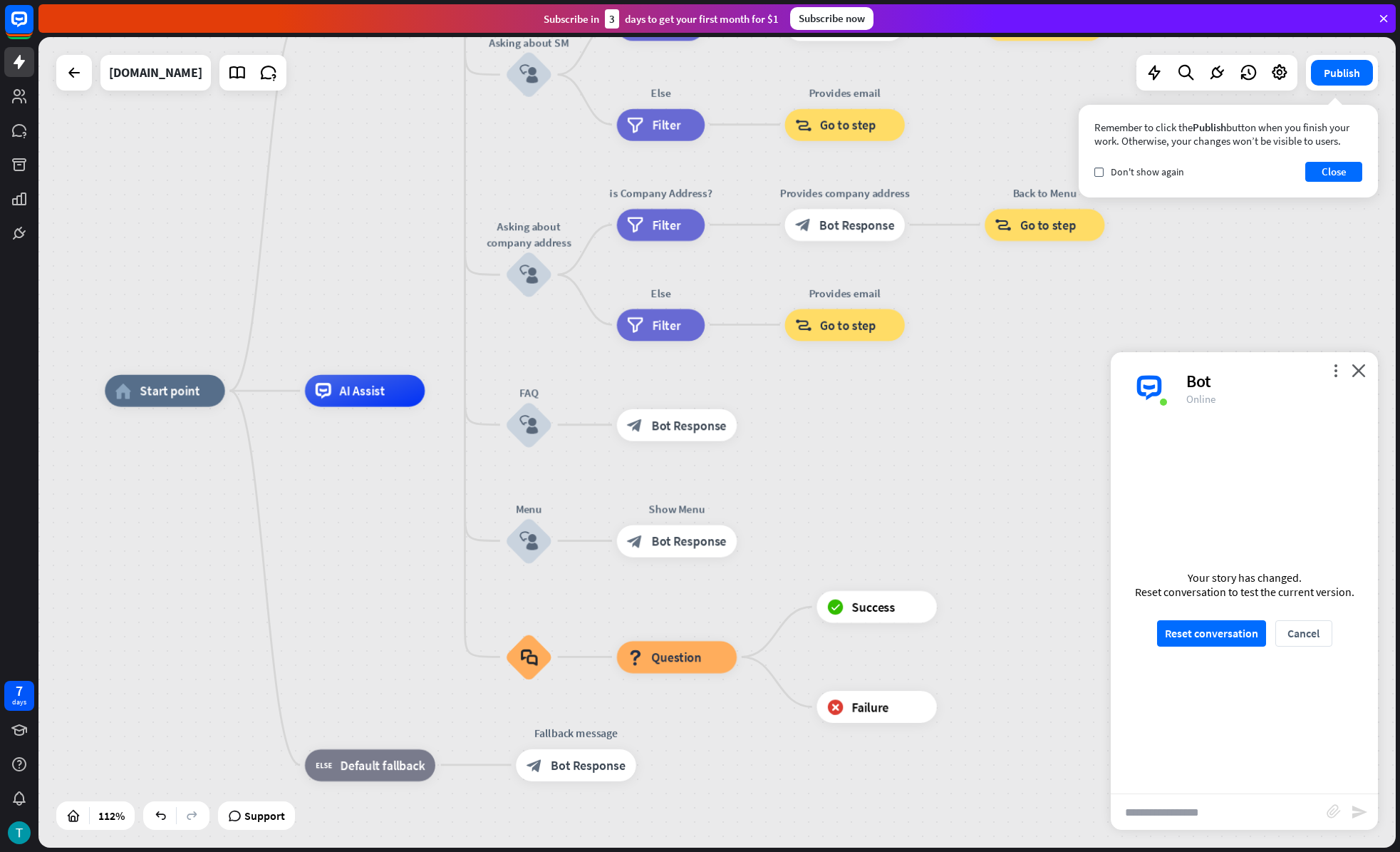
drag, startPoint x: 807, startPoint y: 253, endPoint x: 845, endPoint y: 469, distance: 219.3
click at [845, 469] on div "home_2 Start point Welcome message block_bot_response Bot Response About us blo…" at bounding box center [867, 845] width 1524 height 909
click at [1337, 66] on button "Publish" at bounding box center [1342, 73] width 62 height 25
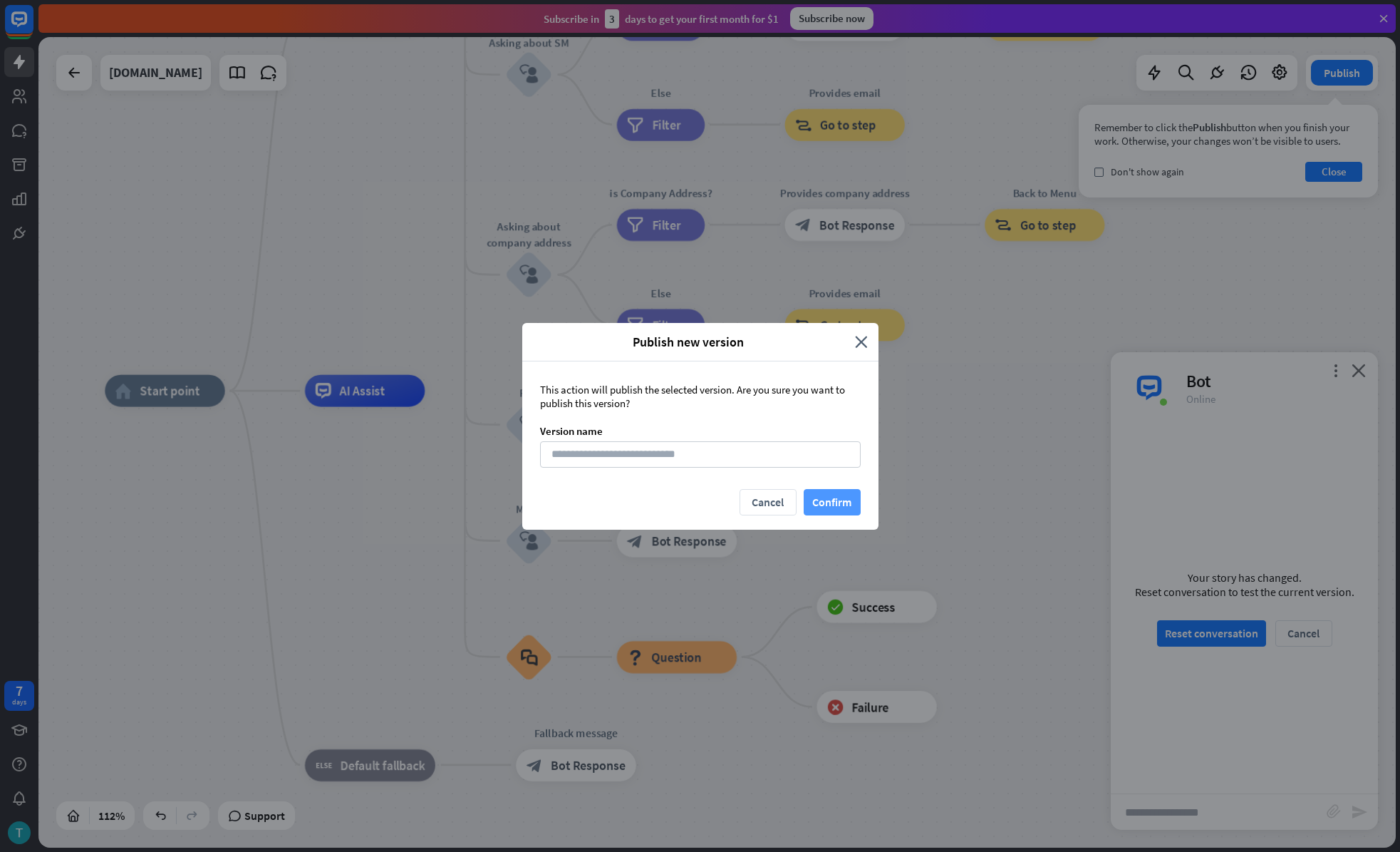
click at [850, 498] on button "Confirm" at bounding box center [831, 501] width 57 height 26
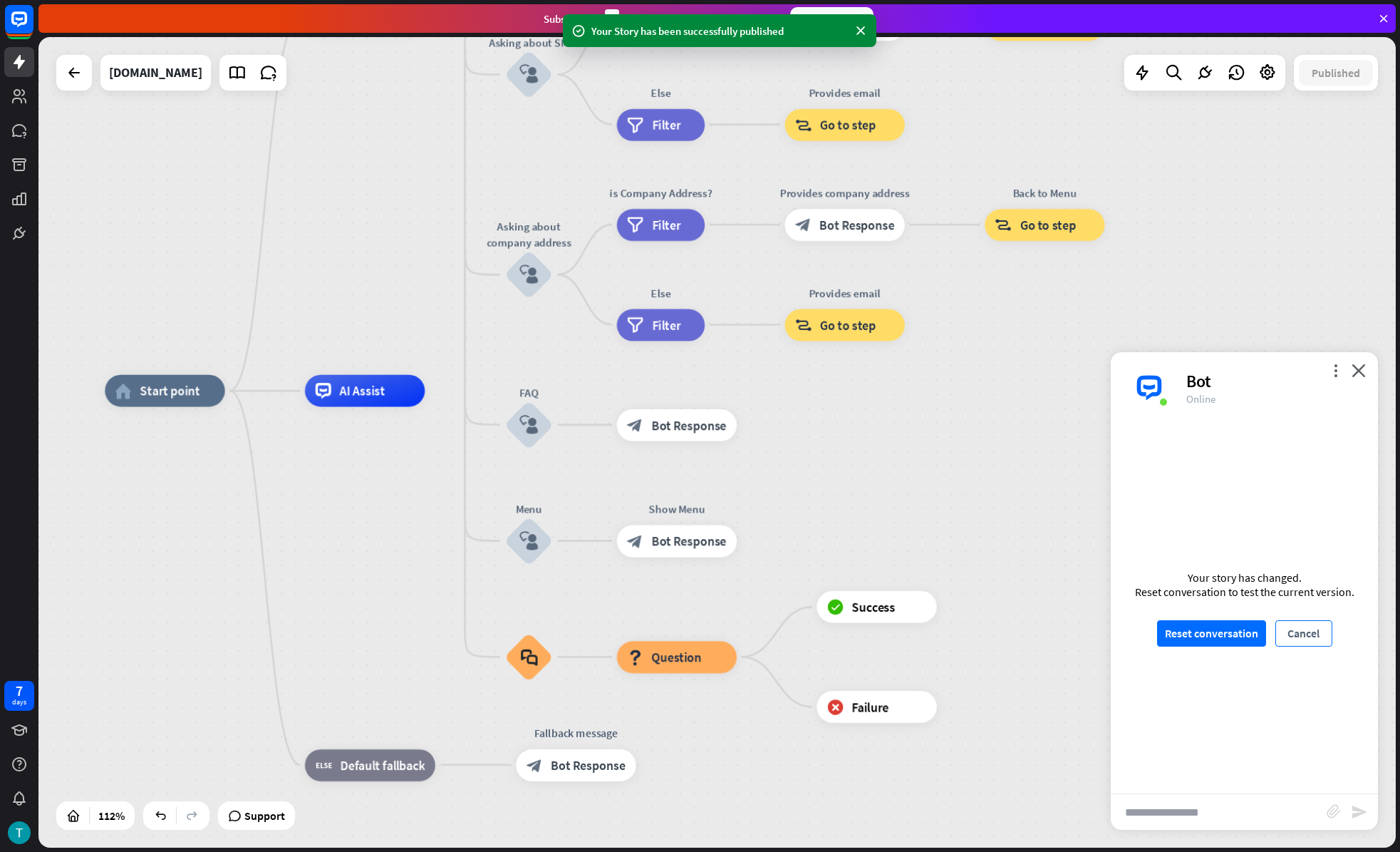
click at [1312, 635] on button "Cancel" at bounding box center [1303, 633] width 57 height 26
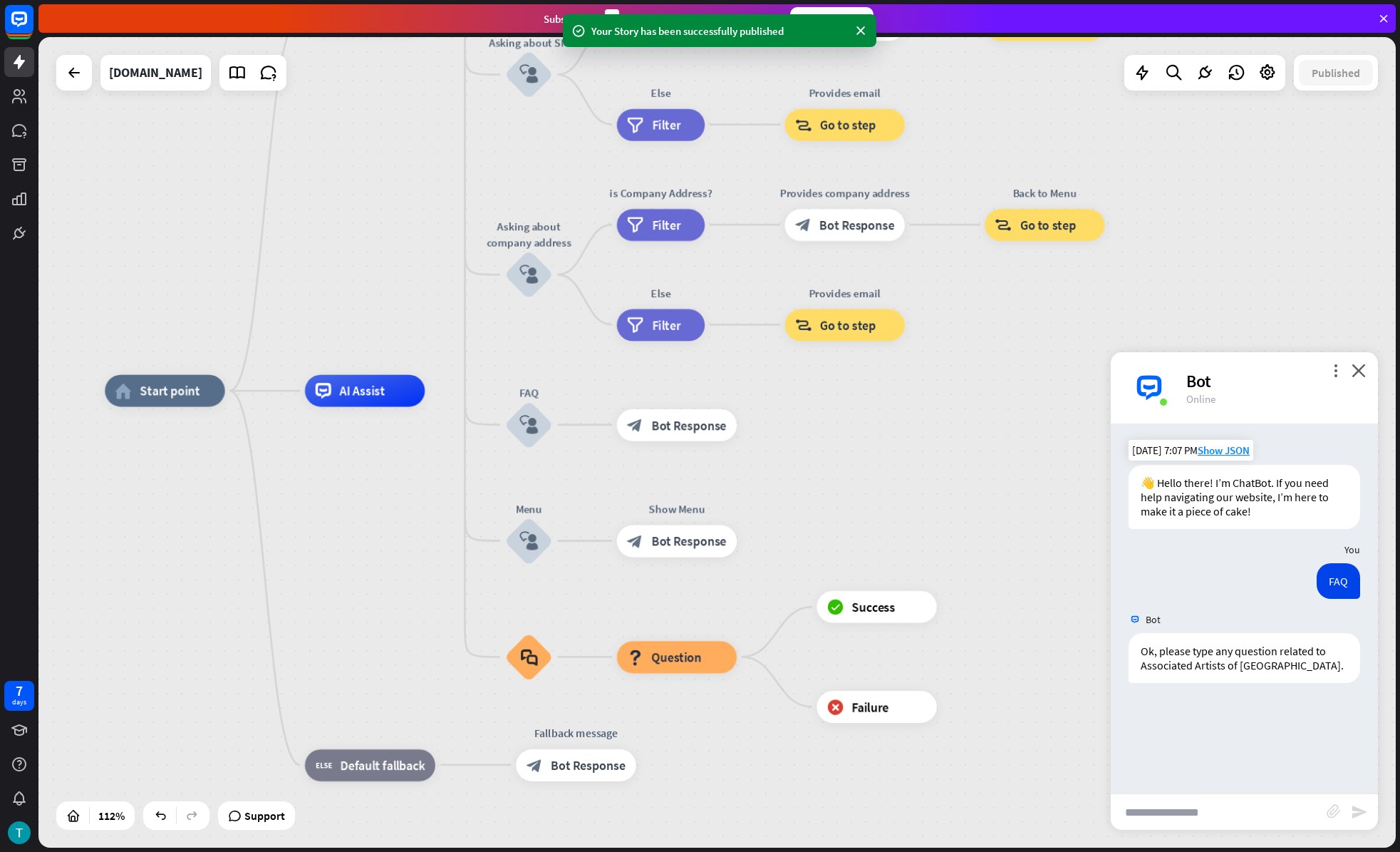
click at [1196, 778] on input "text" at bounding box center [1219, 811] width 216 height 36
paste input "**********"
type input "**********"
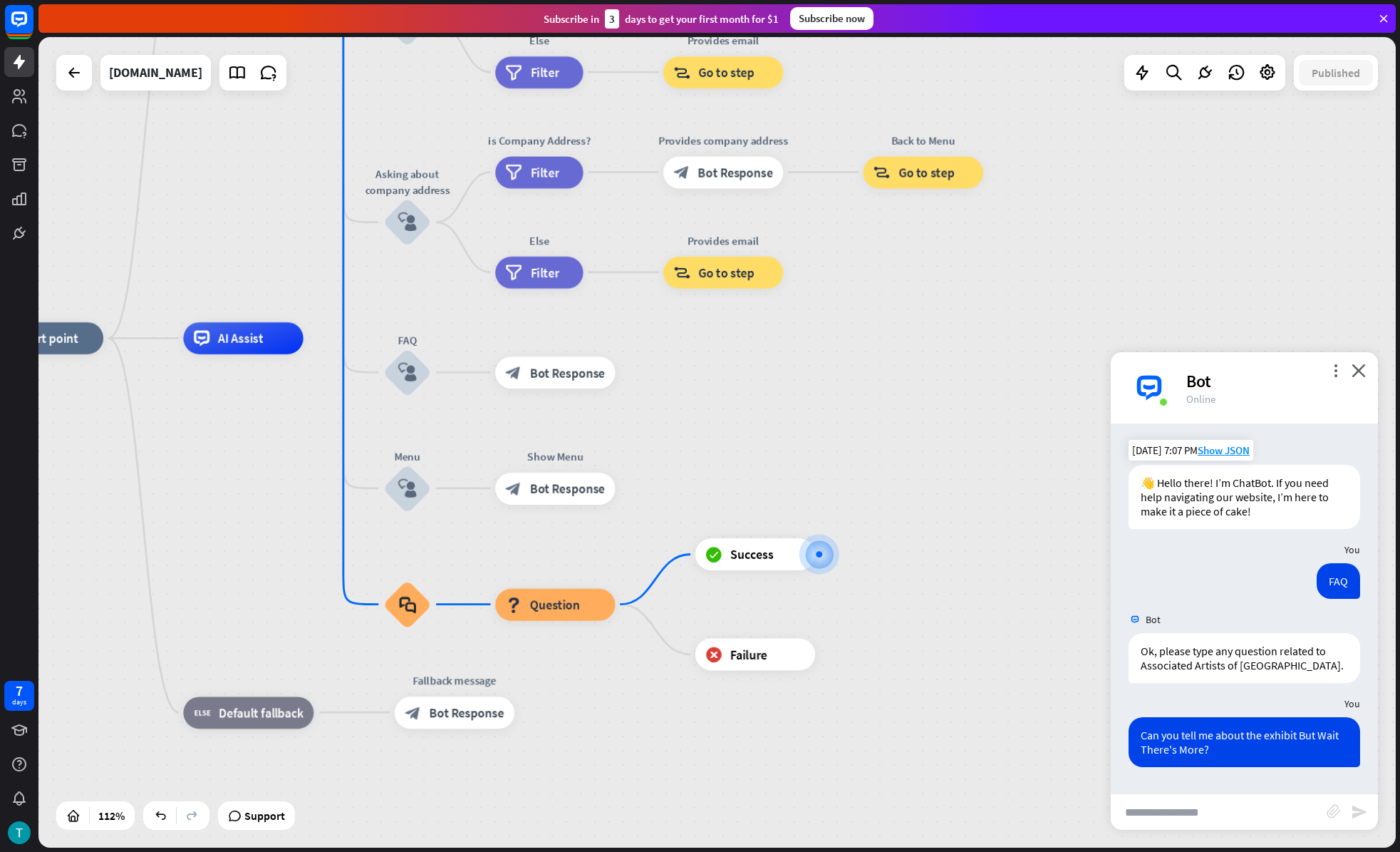
drag, startPoint x: 668, startPoint y: 352, endPoint x: 932, endPoint y: 465, distance: 287.2
click at [932, 465] on div "home_2 Start point Welcome message block_bot_response Bot Response About us blo…" at bounding box center [746, 793] width 1524 height 909
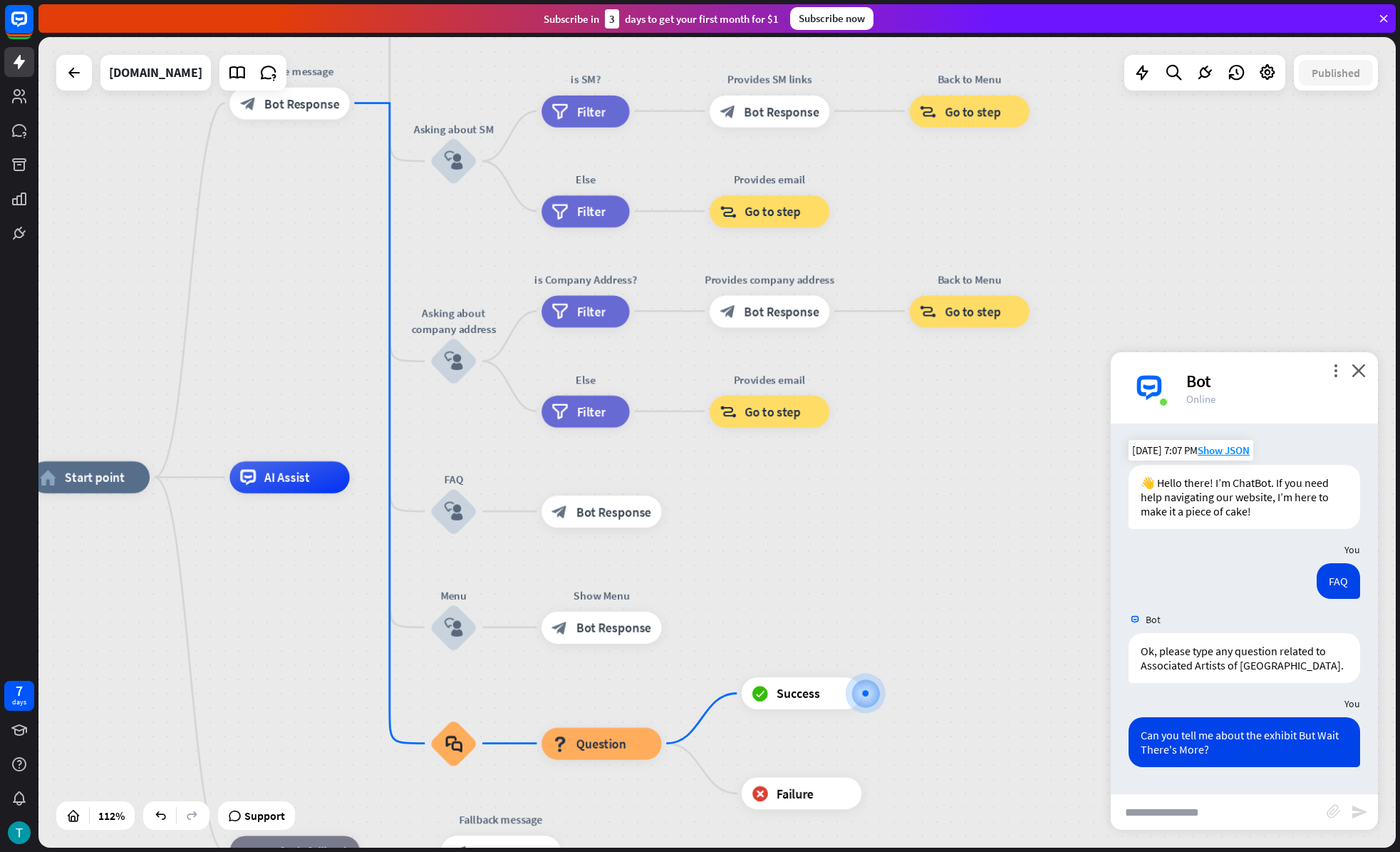
drag, startPoint x: 793, startPoint y: 433, endPoint x: 878, endPoint y: 712, distance: 291.7
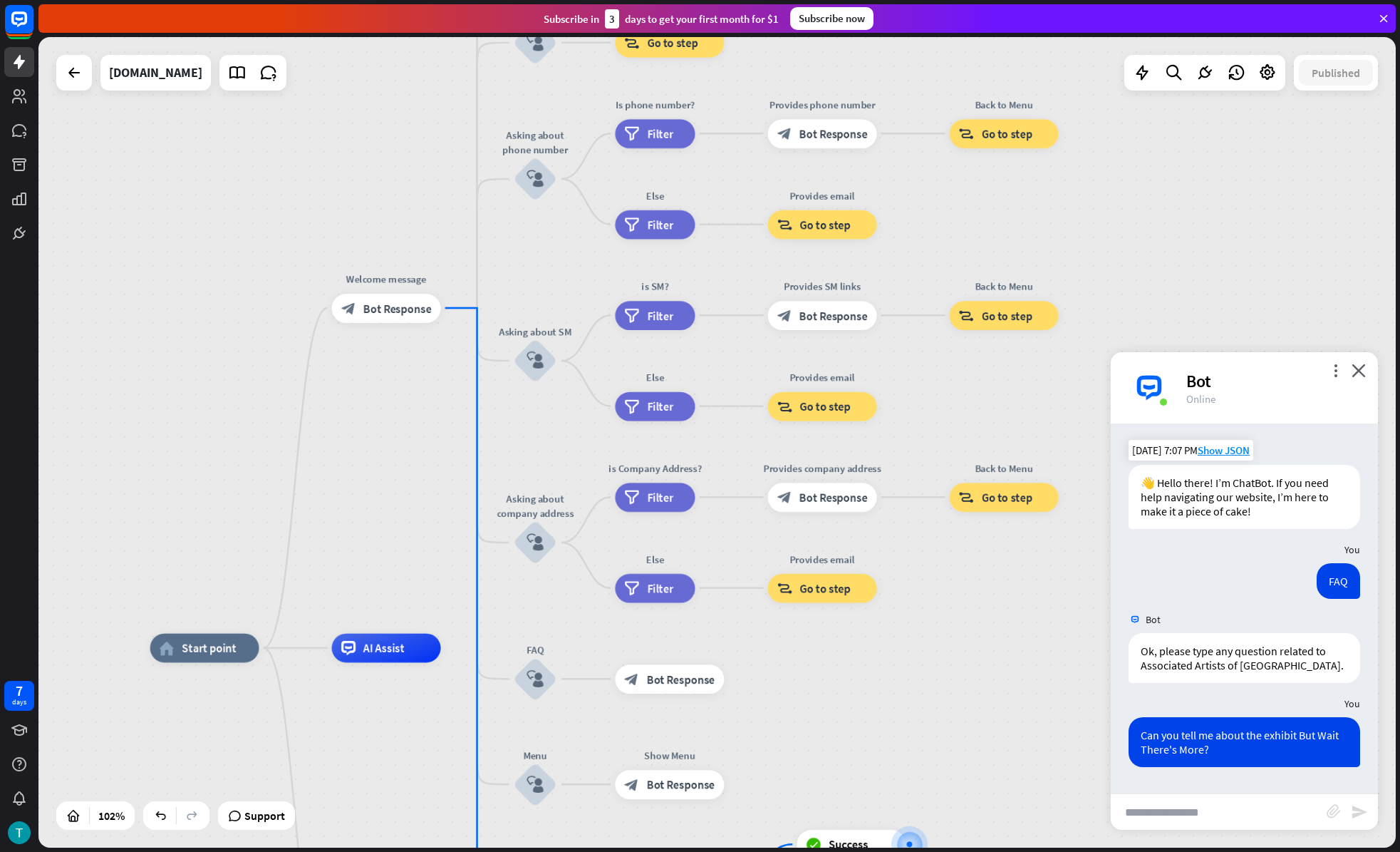
drag, startPoint x: 891, startPoint y: 664, endPoint x: 925, endPoint y: 750, distance: 92.5
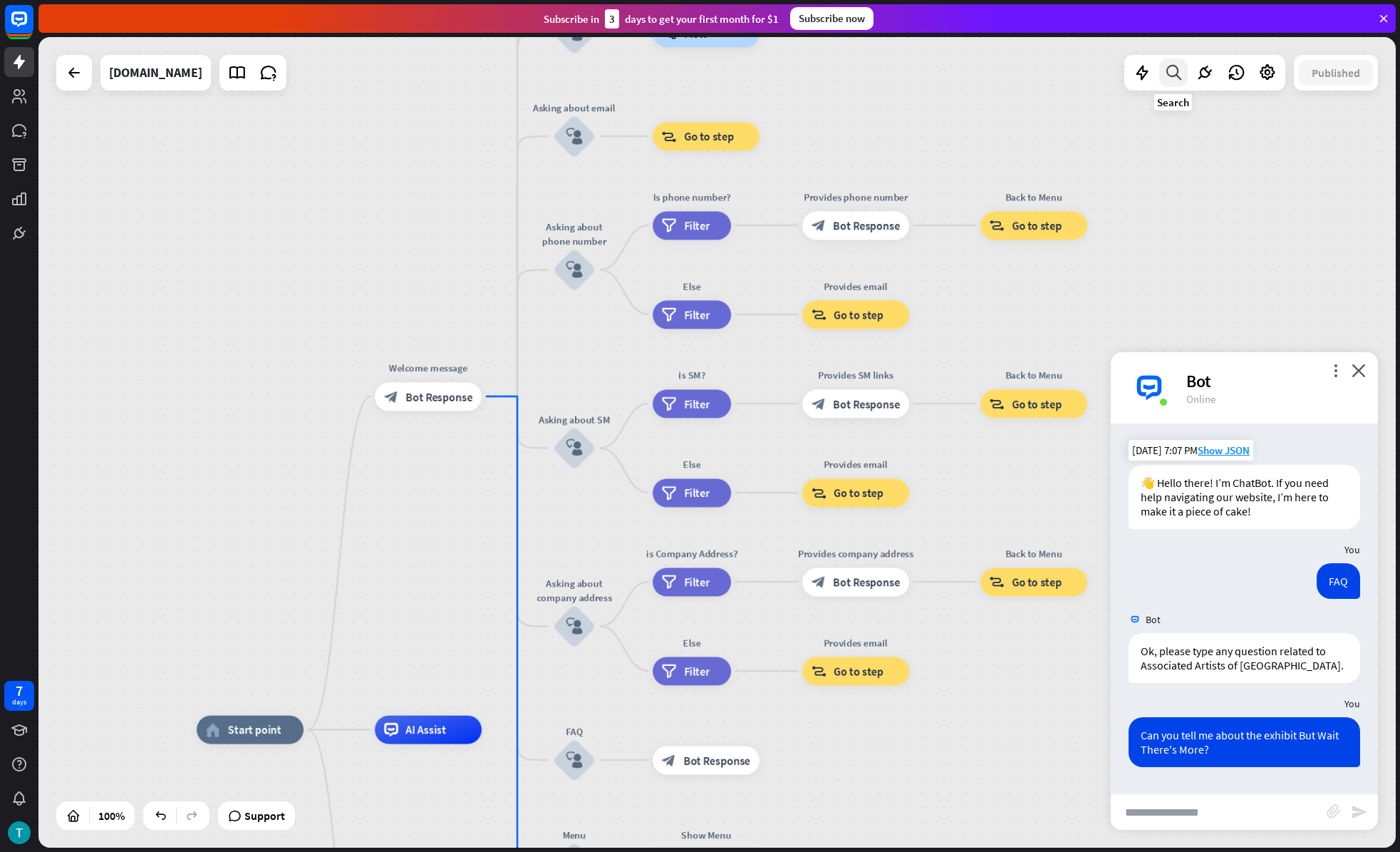
click at [1167, 68] on icon at bounding box center [1174, 73] width 19 height 19
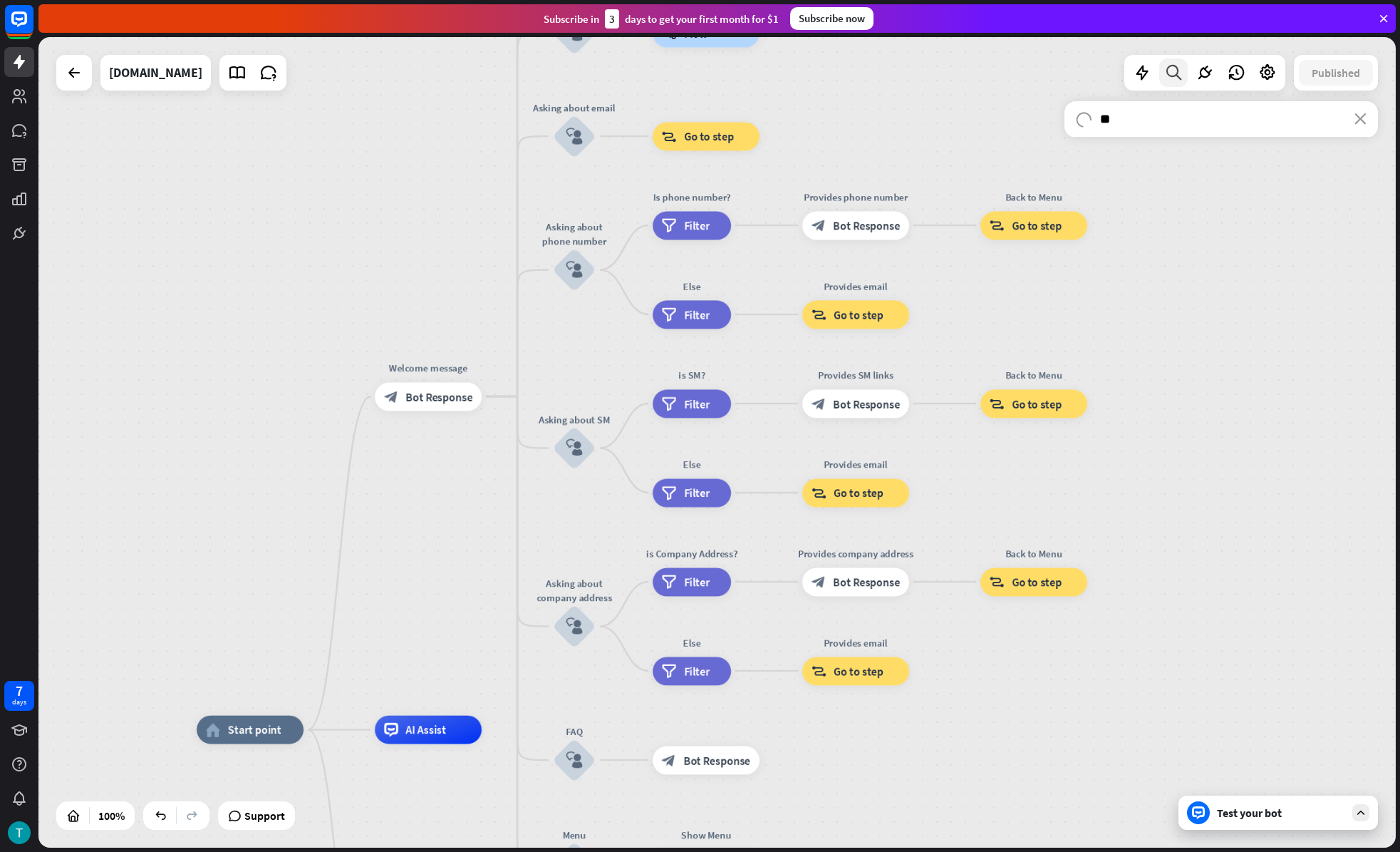
type input "*"
type input "****"
click at [1201, 571] on div "search close **** No results found for “ wait .” Try using a different spelling…" at bounding box center [1221, 466] width 313 height 729
click at [1251, 778] on div "search close **** No results found for “ wait .” Try using a different spelling…" at bounding box center [1221, 466] width 313 height 729
click at [1272, 778] on div "search close **** No results found for “ wait .” Try using a different spelling…" at bounding box center [1221, 466] width 313 height 729
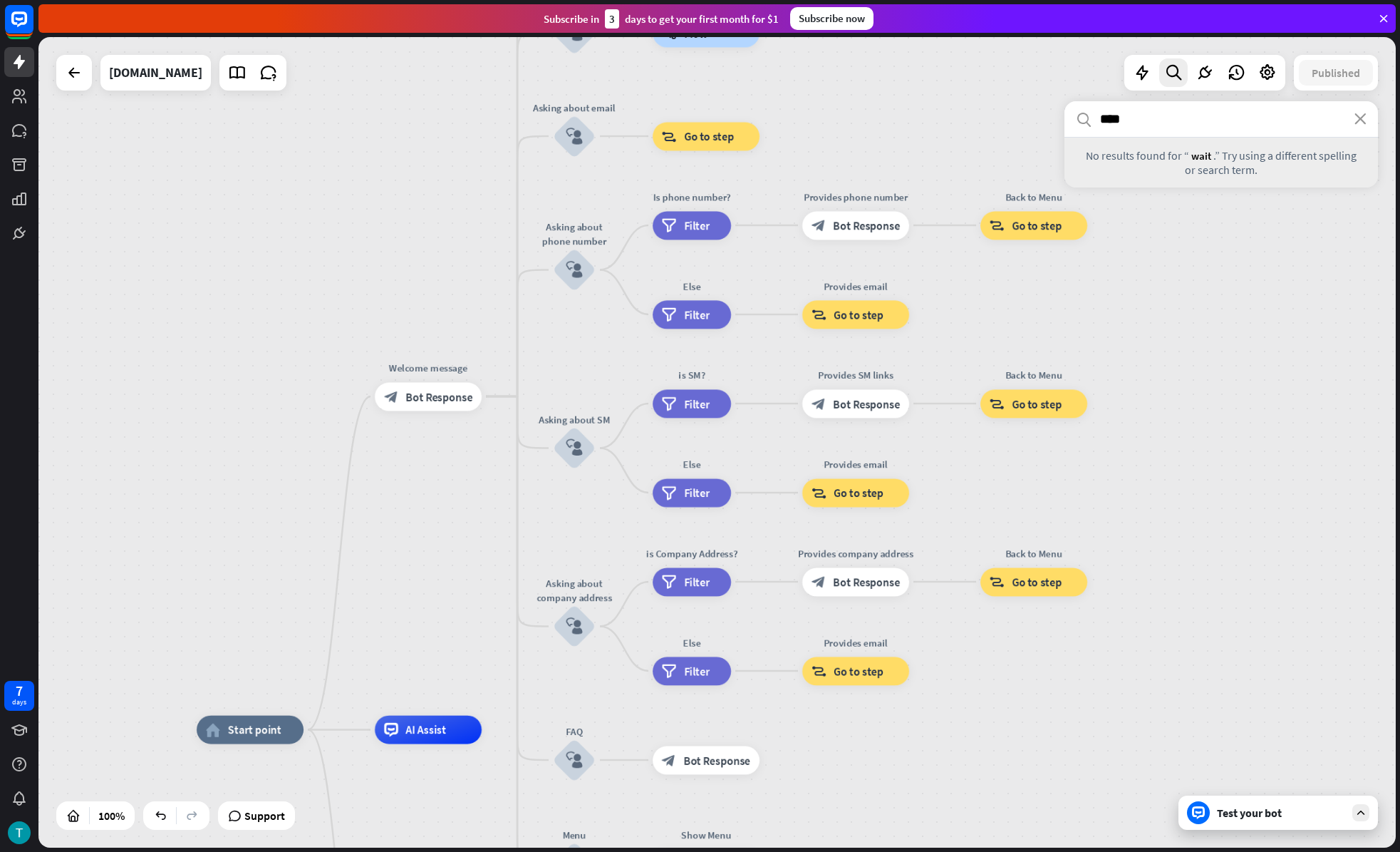
click at [1346, 778] on div "search close **** No results found for “ wait .” Try using a different spelling…" at bounding box center [1221, 466] width 313 height 729
click at [1373, 778] on div "search close **** No results found for “ wait .” Try using a different spelling…" at bounding box center [1221, 466] width 313 height 729
click at [1361, 778] on div "search close **** No results found for “ wait .” Try using a different spelling…" at bounding box center [1221, 466] width 313 height 729
drag, startPoint x: 1361, startPoint y: 810, endPoint x: 1362, endPoint y: 791, distance: 19.0
click at [1361, 778] on div "search close **** No results found for “ wait .” Try using a different spelling…" at bounding box center [1221, 466] width 313 height 729
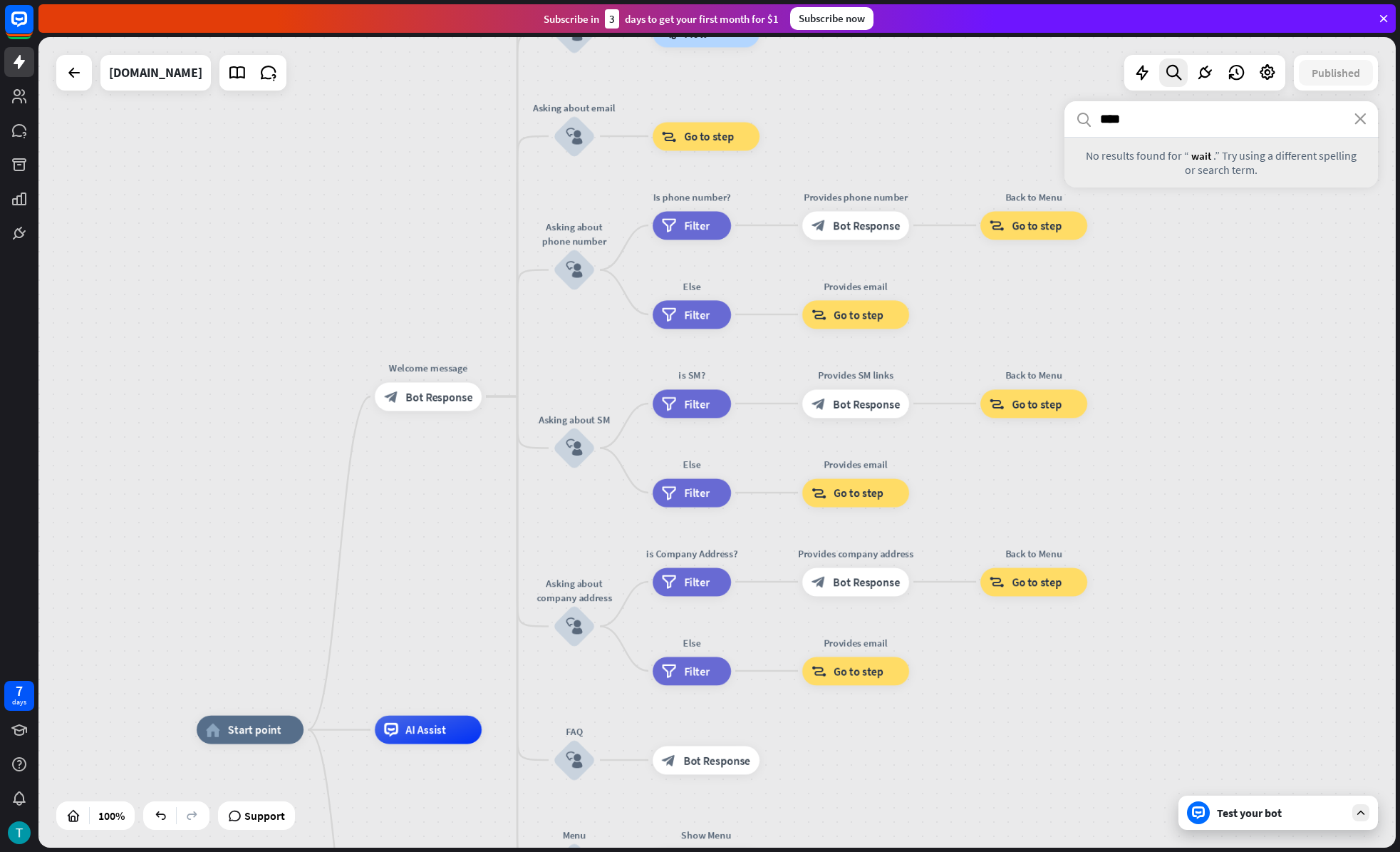
click at [1366, 125] on input "****" at bounding box center [1221, 119] width 313 height 36
click at [1358, 116] on icon "close" at bounding box center [1360, 118] width 12 height 11
click at [1359, 778] on icon at bounding box center [1360, 812] width 13 height 13
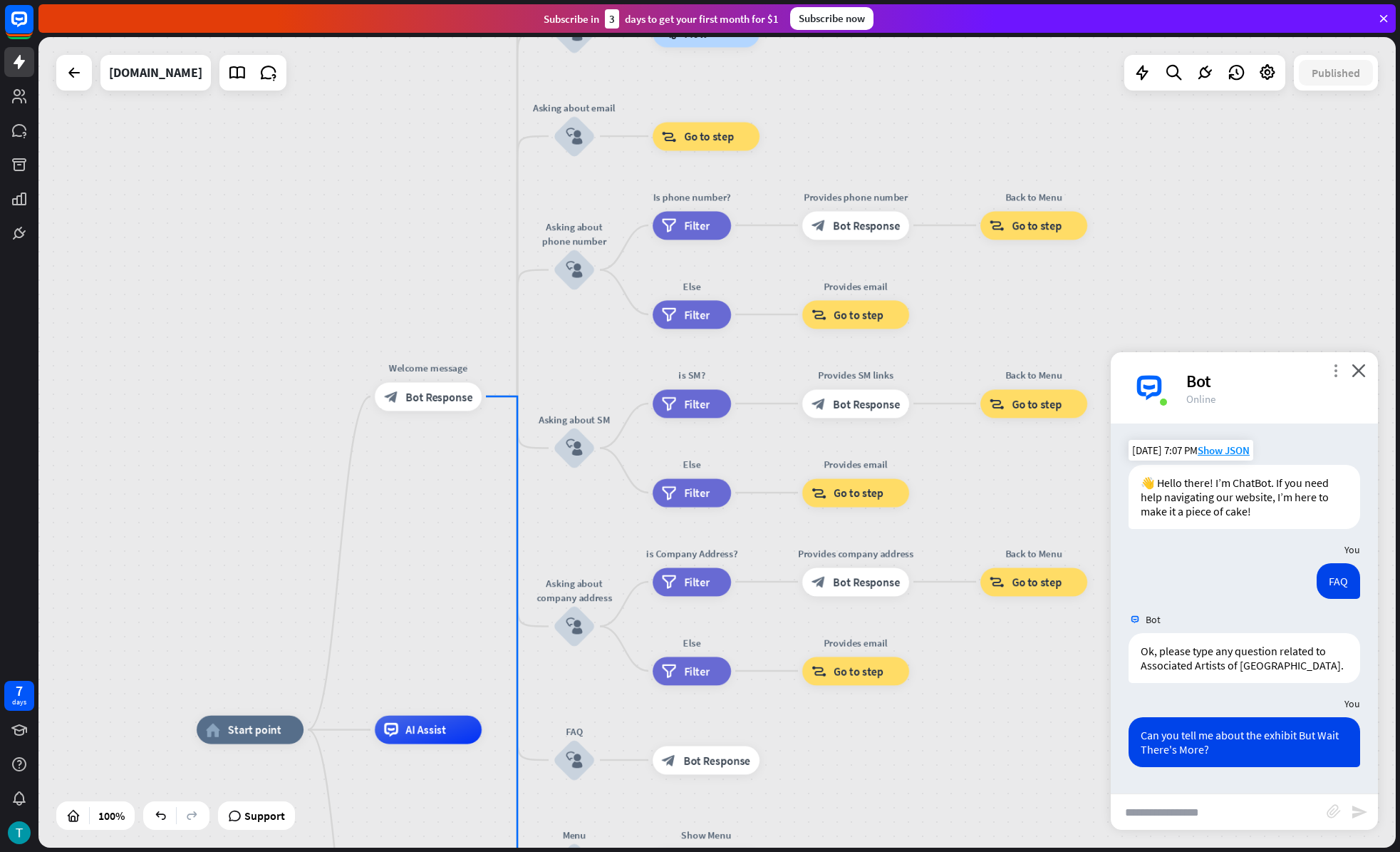
click at [1333, 366] on icon "more_vert" at bounding box center [1336, 370] width 14 height 14
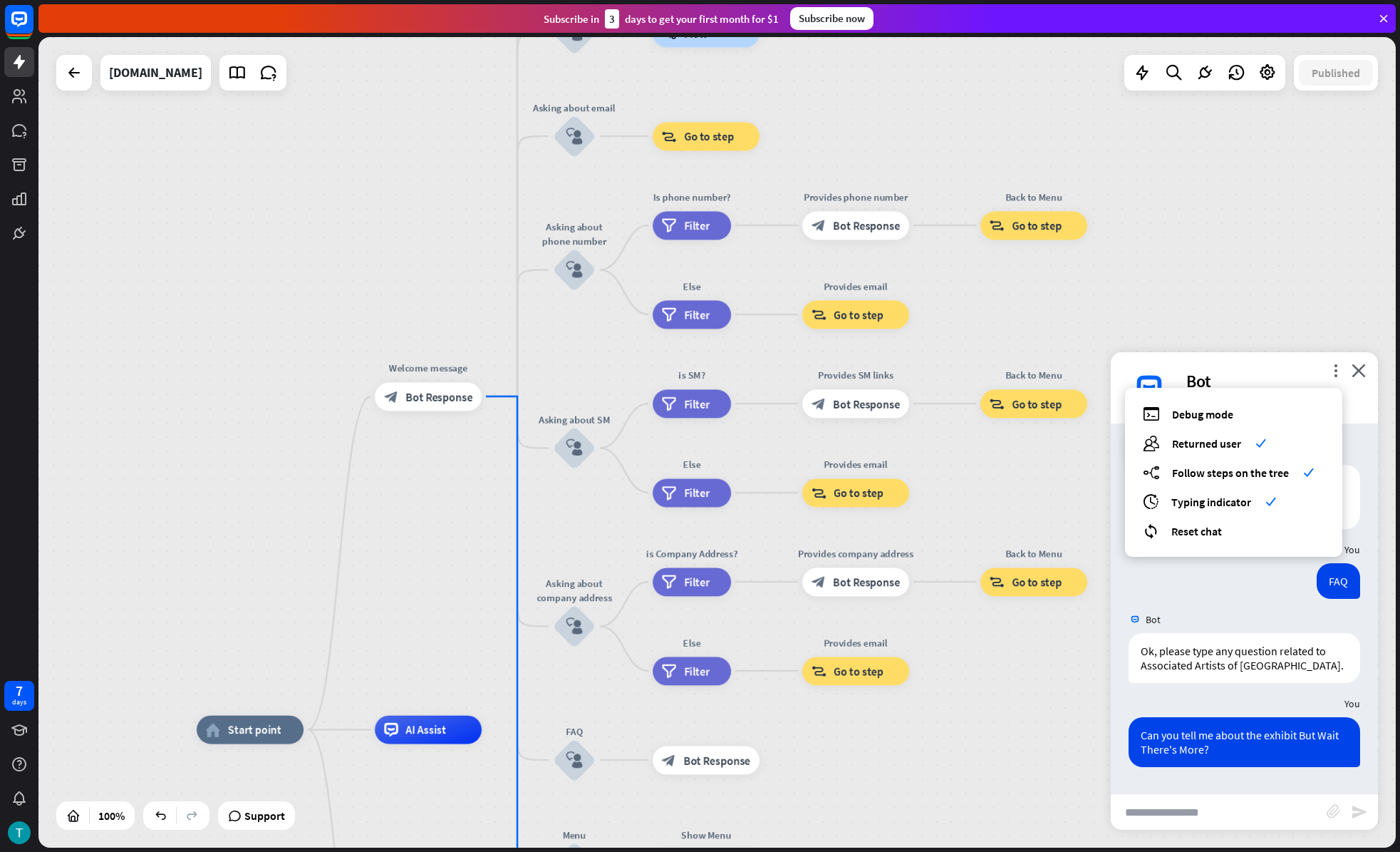
click at [1256, 370] on div "Bot" at bounding box center [1273, 381] width 175 height 22
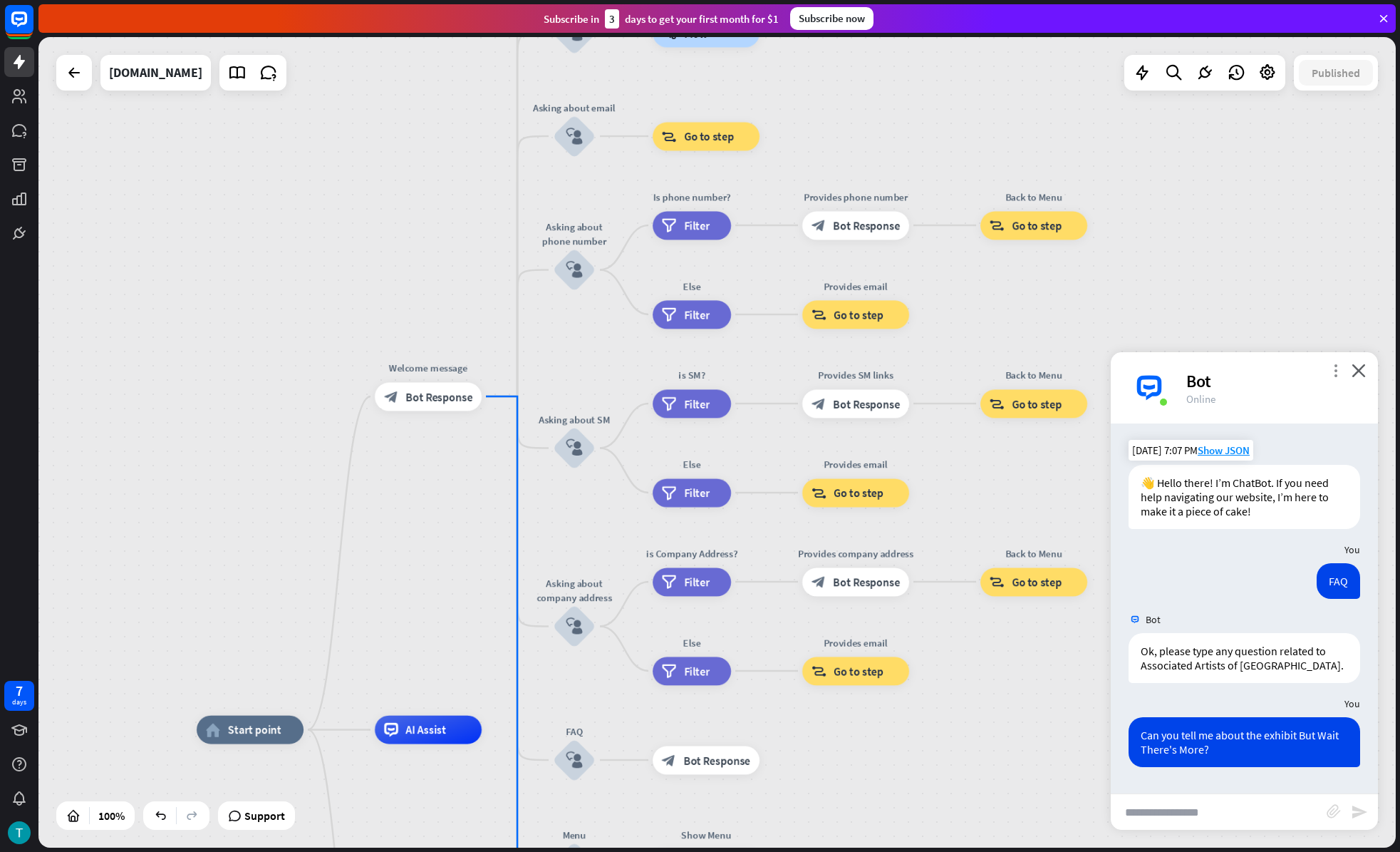
click at [1334, 371] on icon "more_vert" at bounding box center [1336, 370] width 14 height 14
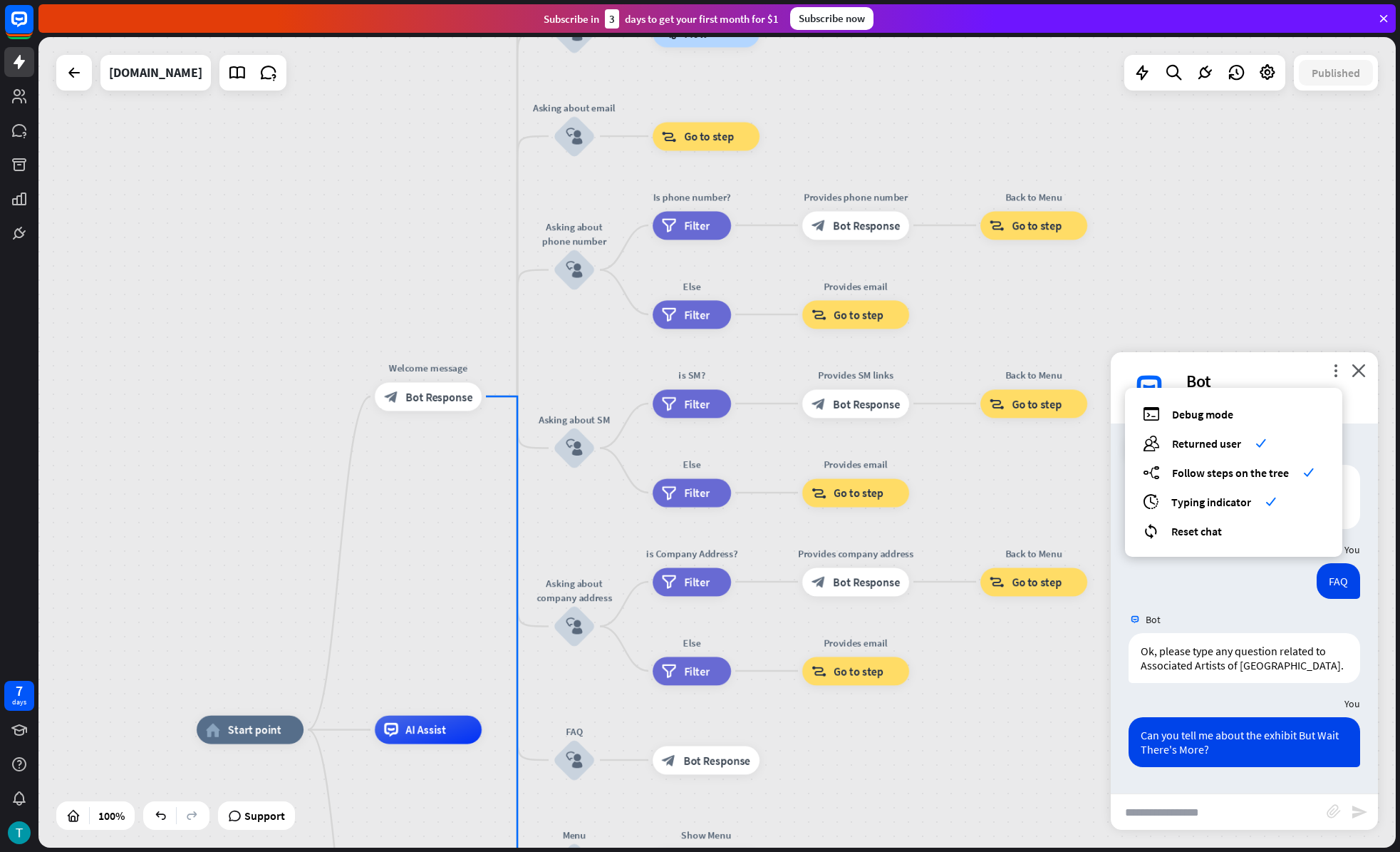
click at [1295, 363] on div "more_vert debug Debug mode users Returned user check builder_tree Follow steps …" at bounding box center [1245, 388] width 267 height 71
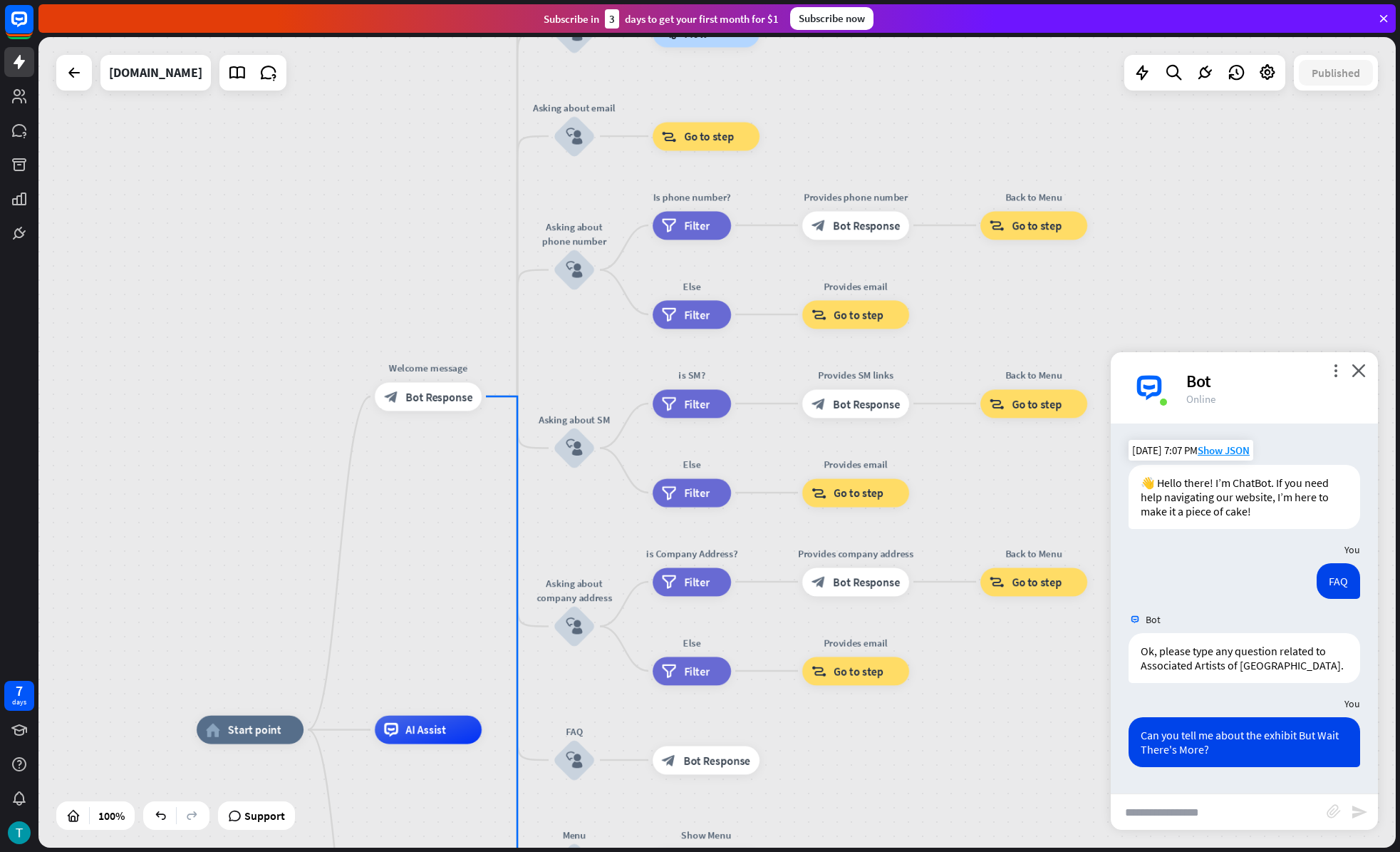
click at [73, 57] on div at bounding box center [74, 73] width 35 height 36
click at [86, 72] on div at bounding box center [74, 73] width 29 height 29
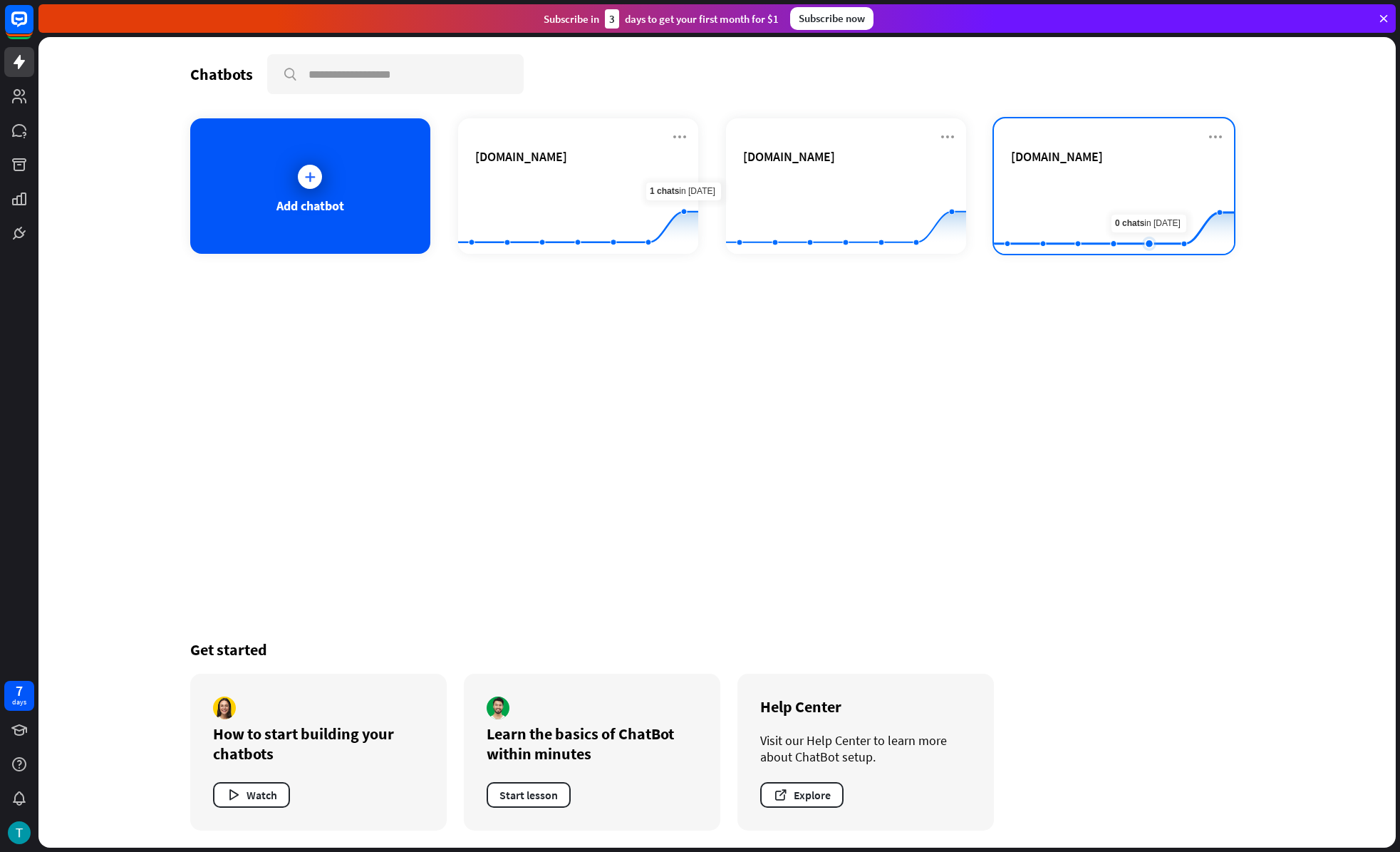
click at [1161, 218] on rect at bounding box center [1114, 218] width 240 height 89
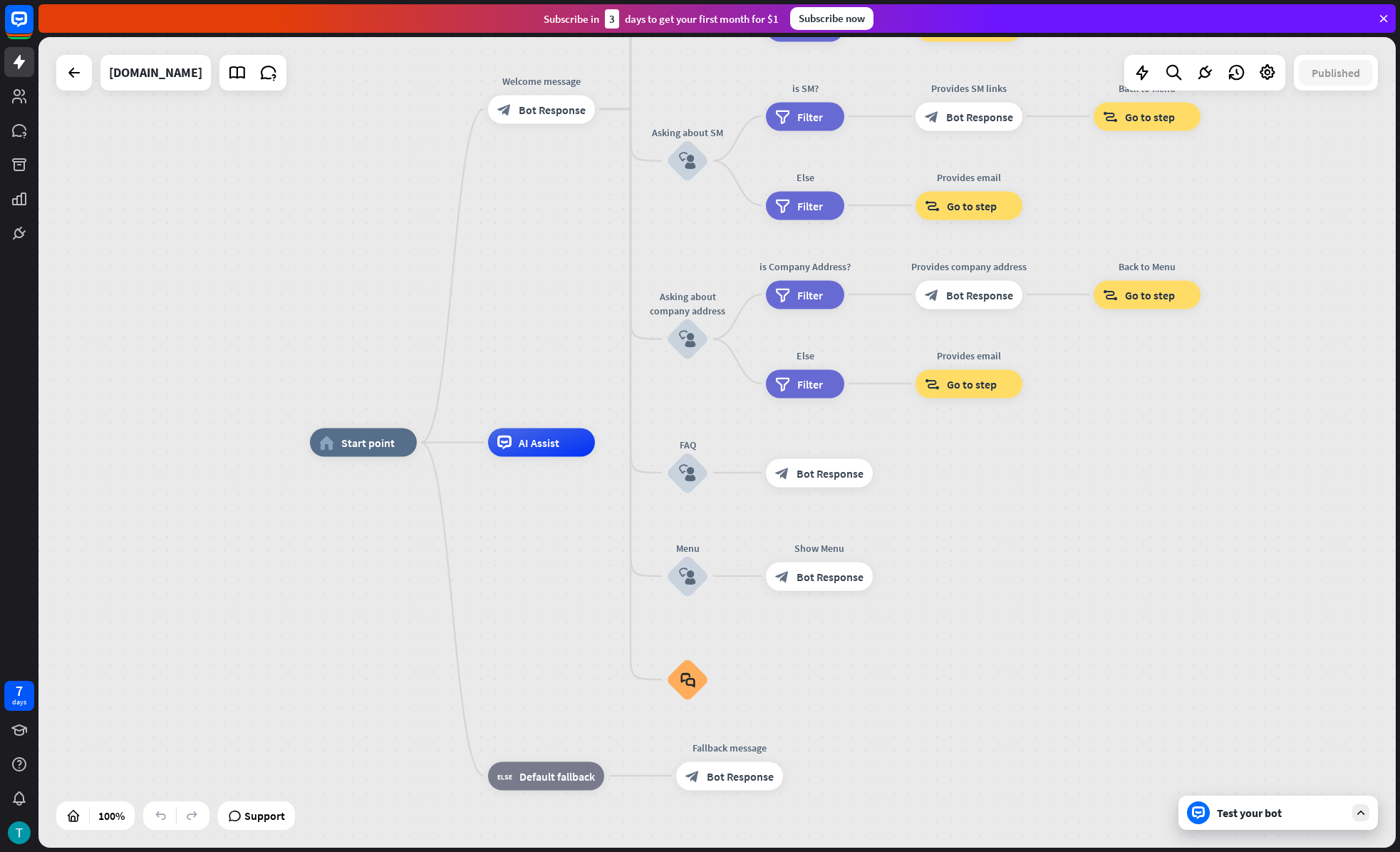
click at [1257, 778] on div "Test your bot" at bounding box center [1281, 812] width 128 height 14
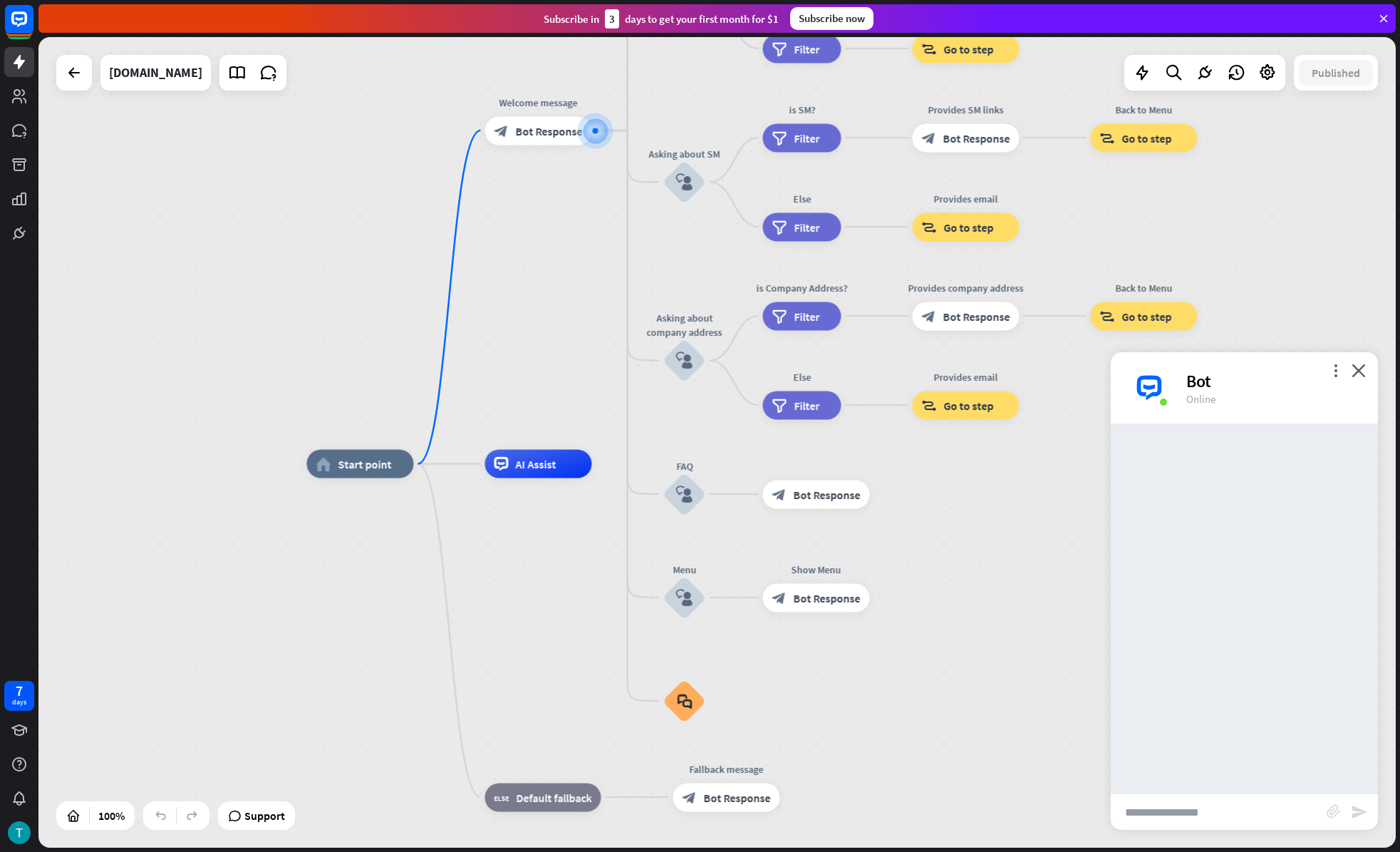
click at [1233, 778] on input "text" at bounding box center [1219, 811] width 216 height 36
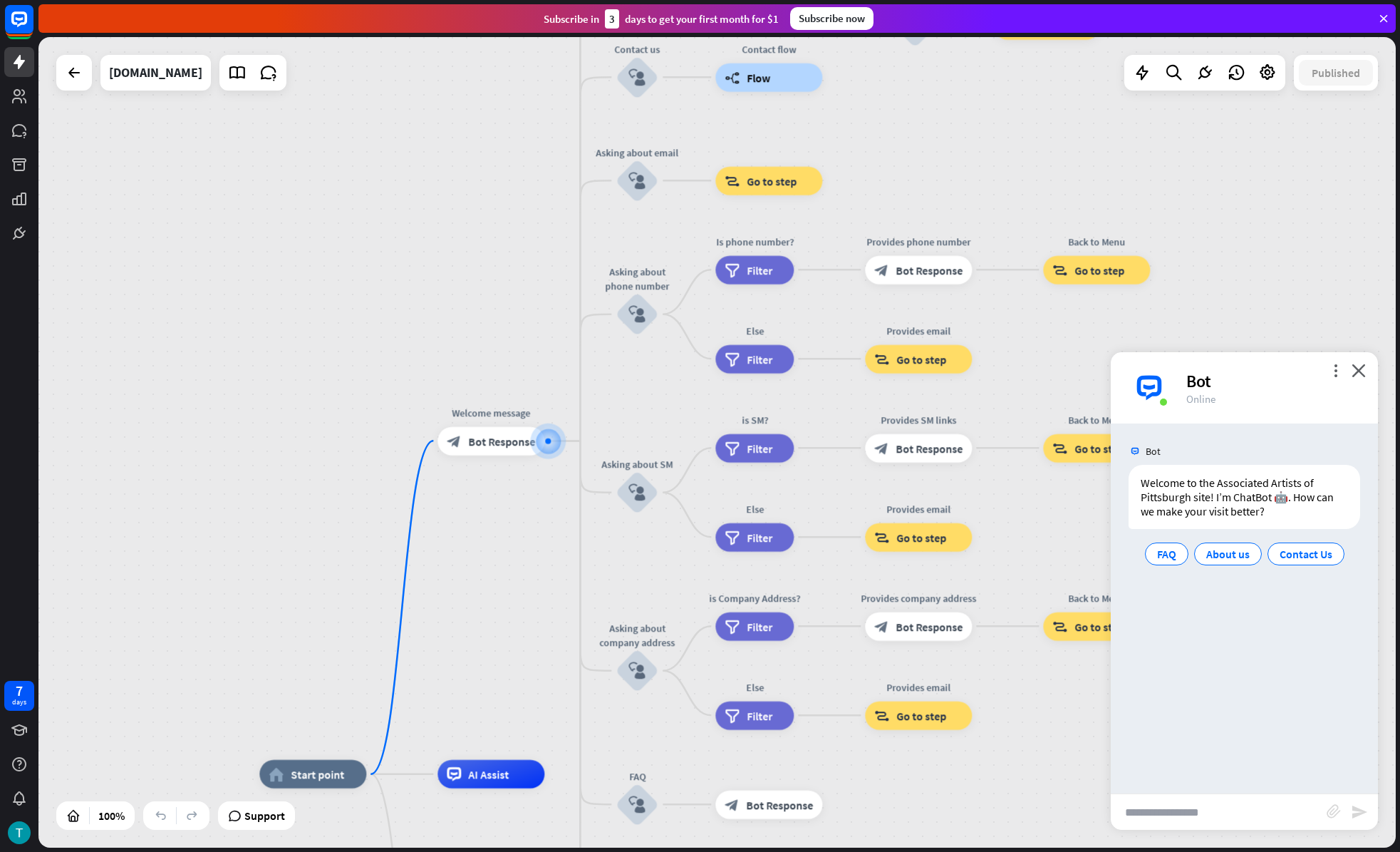
paste input "**********"
type input "**********"
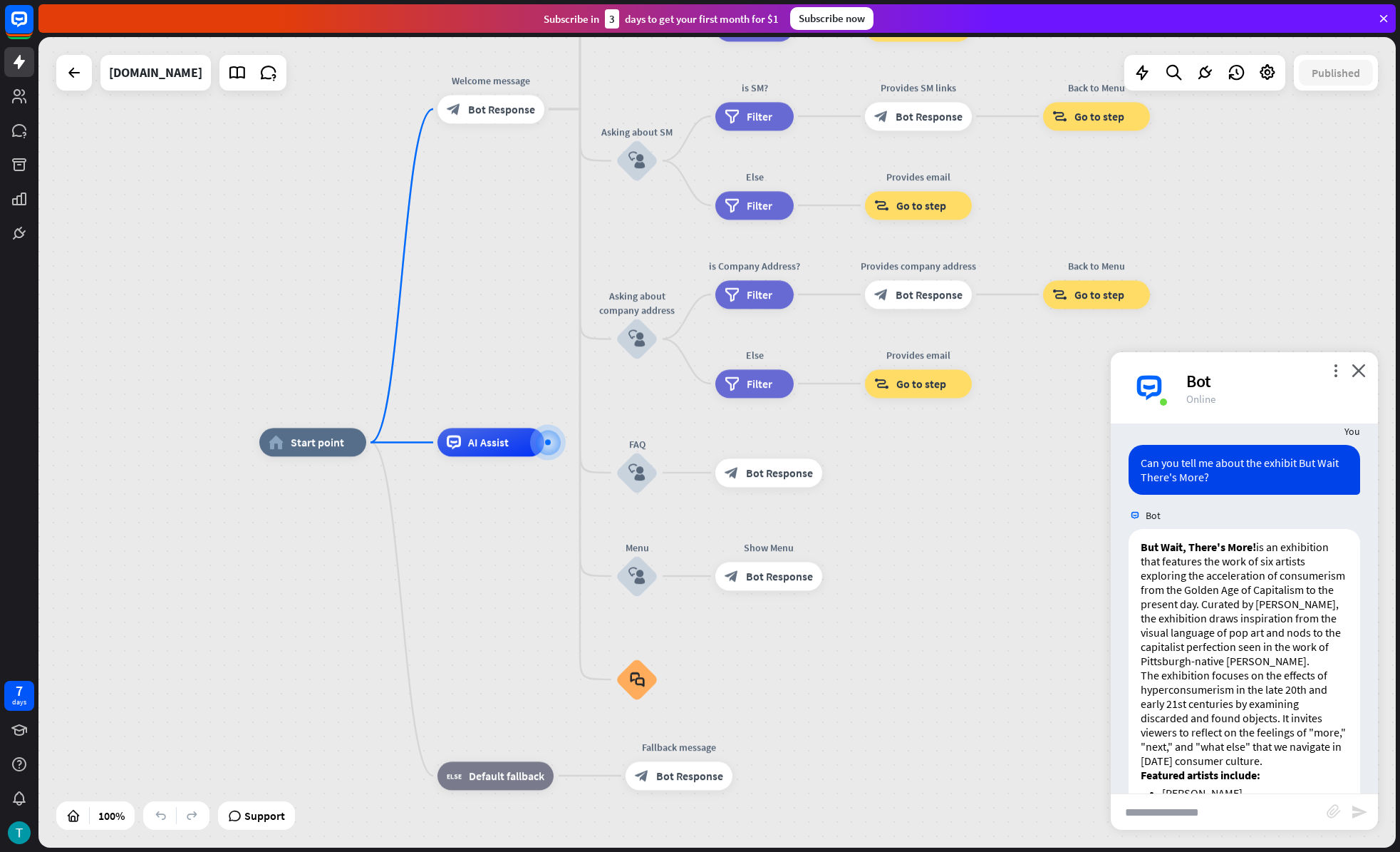
scroll to position [121, 0]
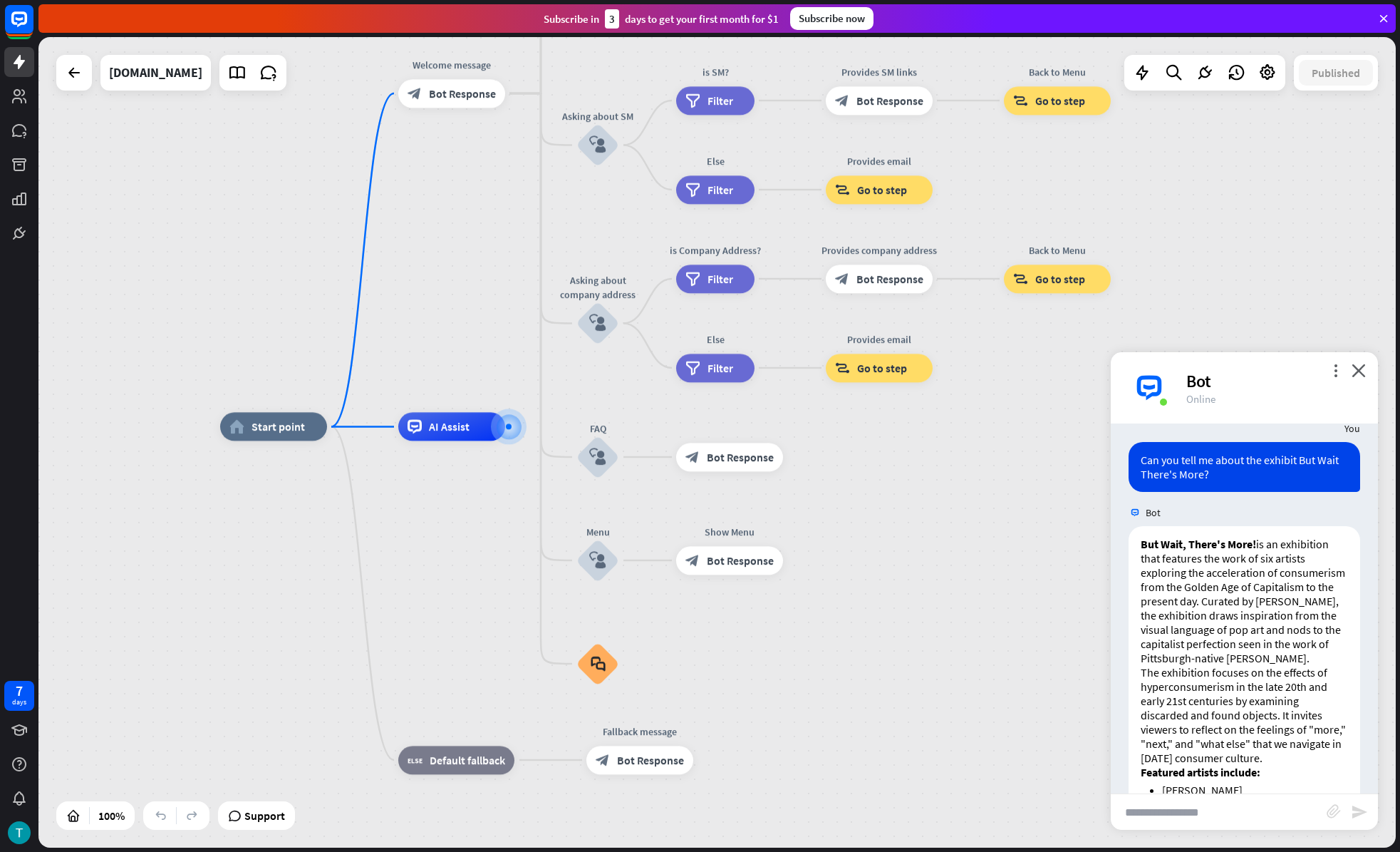
drag, startPoint x: 1253, startPoint y: 351, endPoint x: 1156, endPoint y: 325, distance: 100.4
click at [1134, 311] on div "home_2 Start point Welcome message block_bot_response Bot Response About us blo…" at bounding box center [717, 442] width 1357 height 811
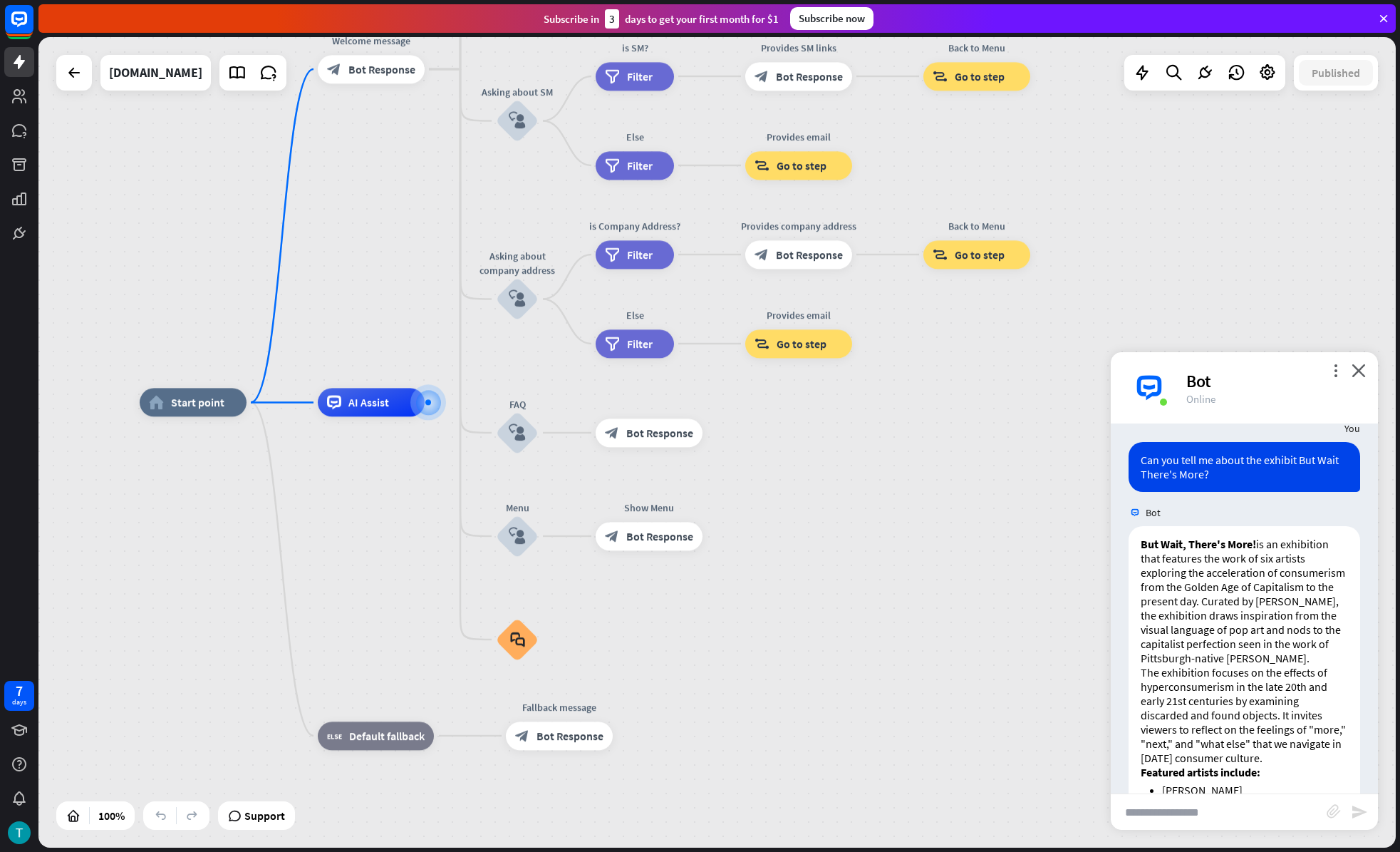
drag, startPoint x: 1238, startPoint y: 374, endPoint x: 1174, endPoint y: 352, distance: 67.7
click at [1174, 352] on div "more_vert close Bot Online" at bounding box center [1245, 388] width 267 height 71
click at [1236, 372] on div "Bot" at bounding box center [1273, 381] width 175 height 22
click at [1154, 778] on input "text" at bounding box center [1219, 811] width 216 height 36
paste input "**********"
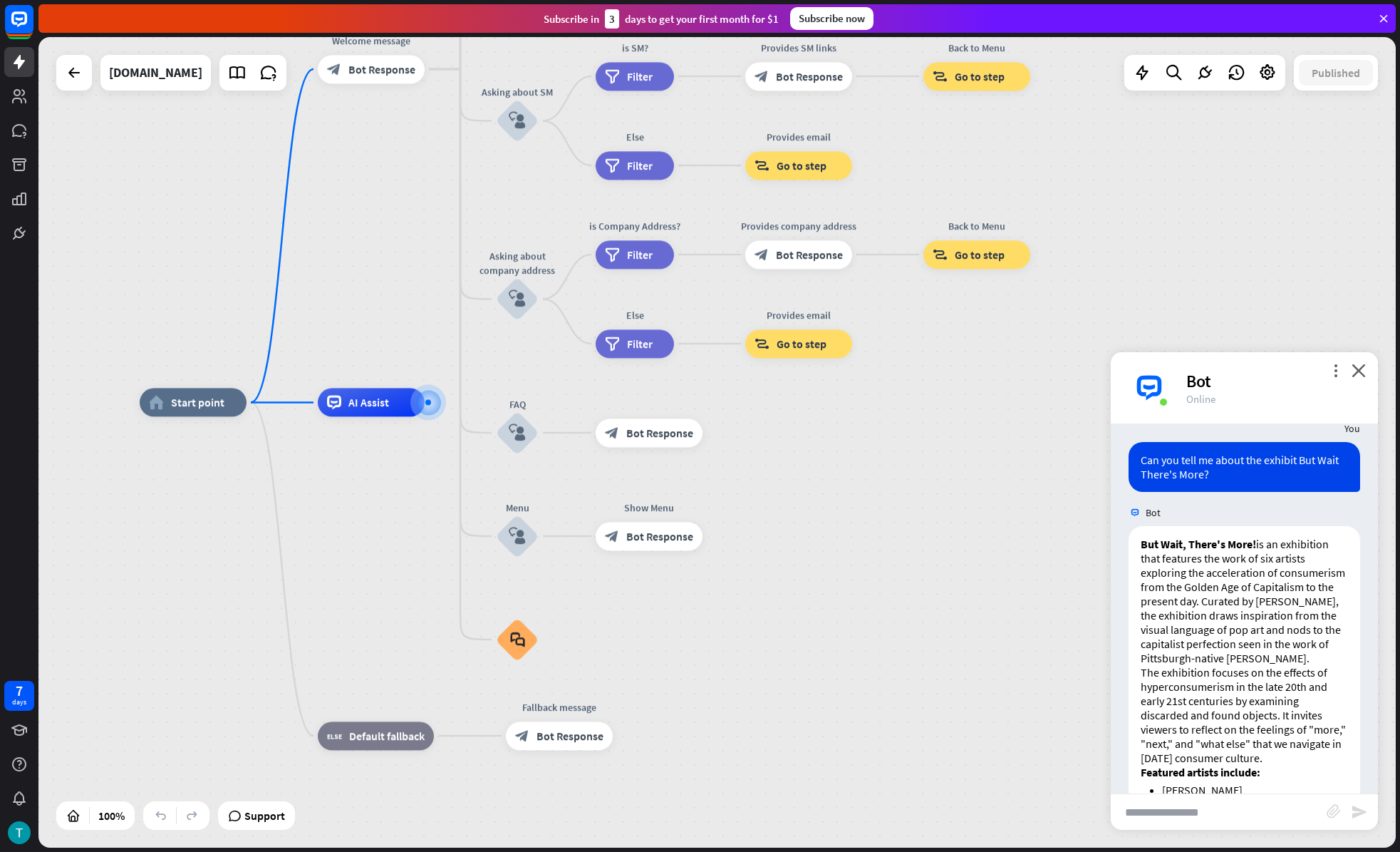
type input "**********"
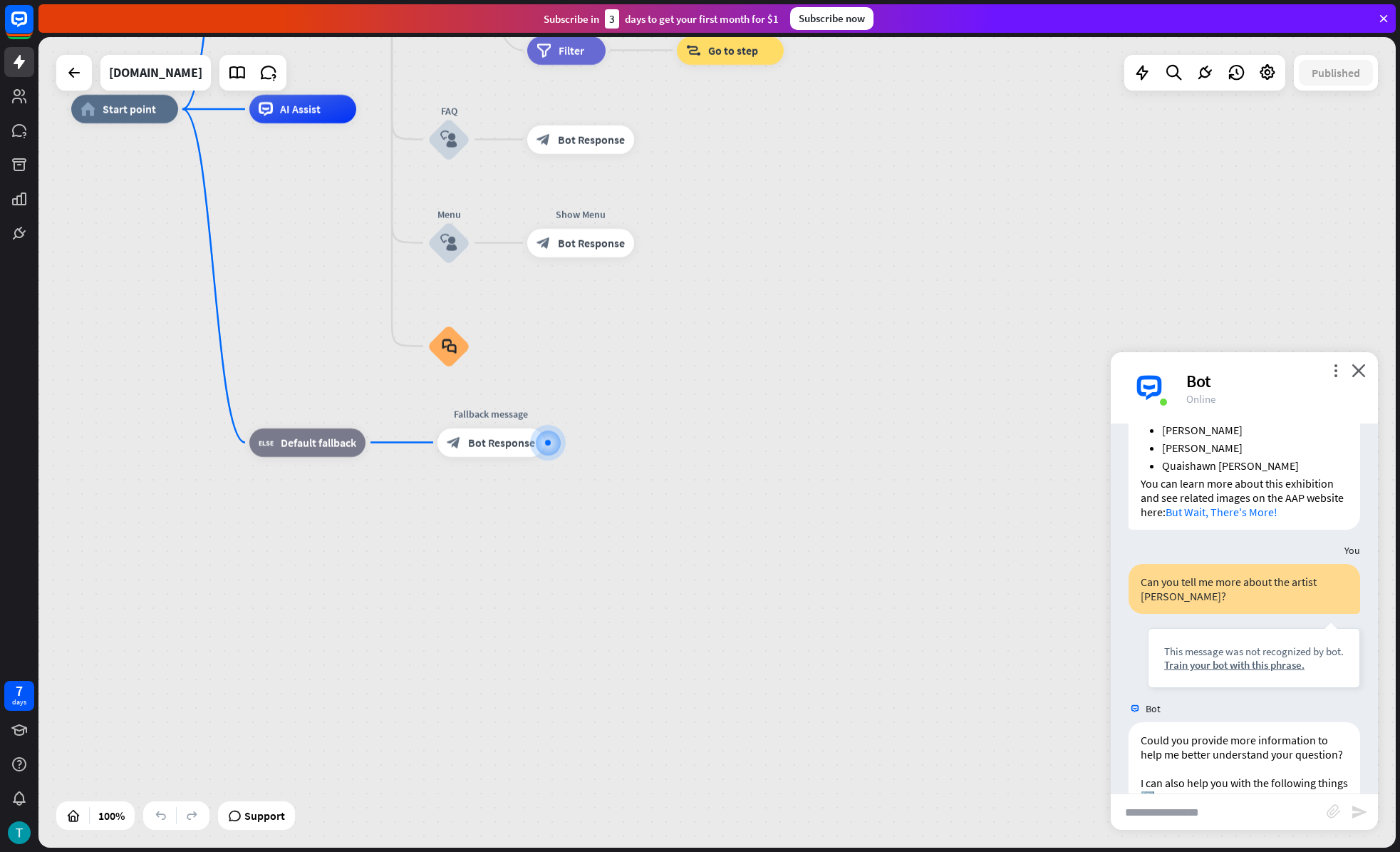
scroll to position [645, 0]
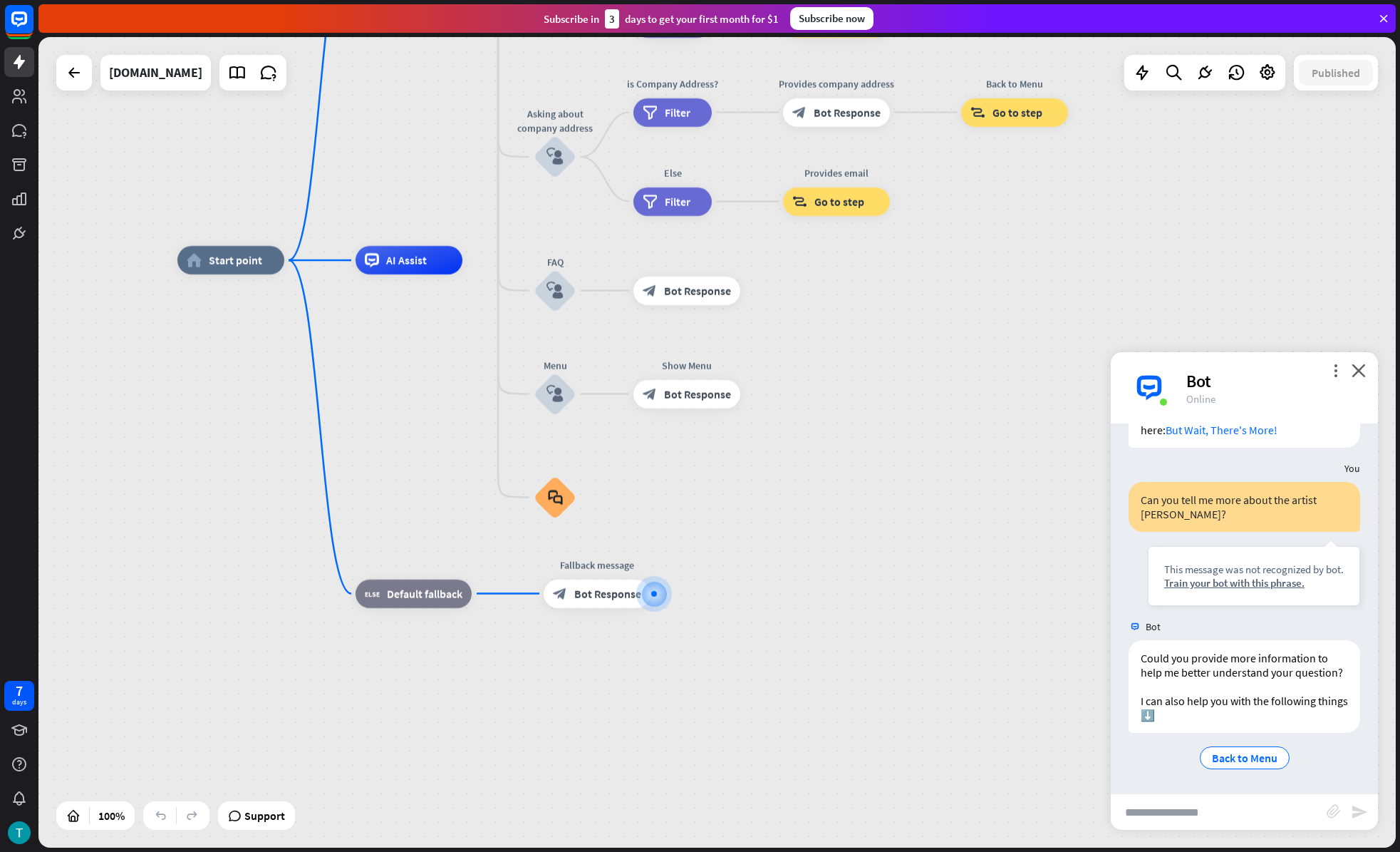
drag, startPoint x: 672, startPoint y: 489, endPoint x: 780, endPoint y: 637, distance: 183.2
click at [781, 643] on div "home_2 Start point Welcome message block_bot_response Bot Response About us blo…" at bounding box center [856, 665] width 1357 height 811
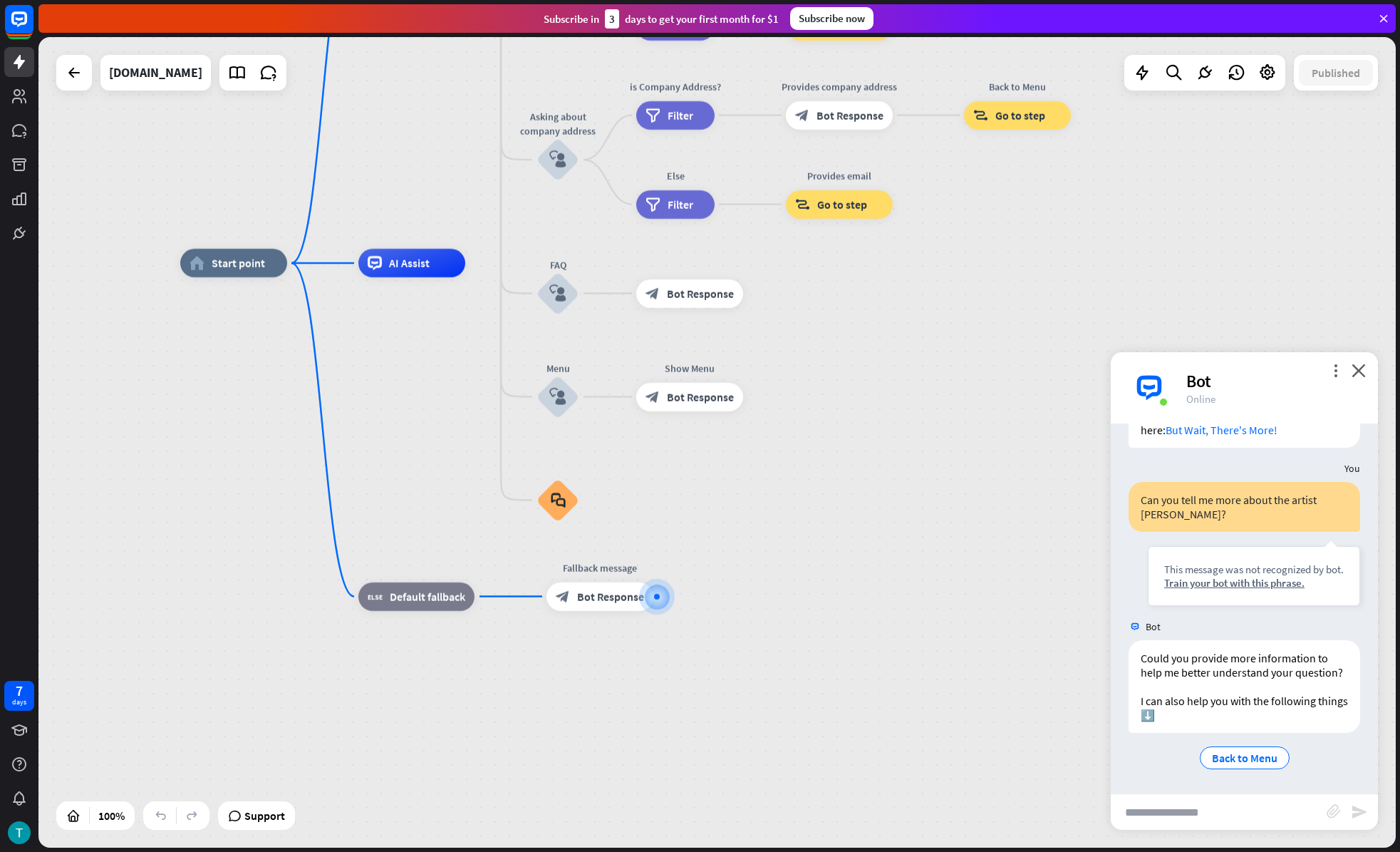
click at [1214, 778] on input "text" at bounding box center [1219, 811] width 216 height 36
paste input "**********"
type input "**********"
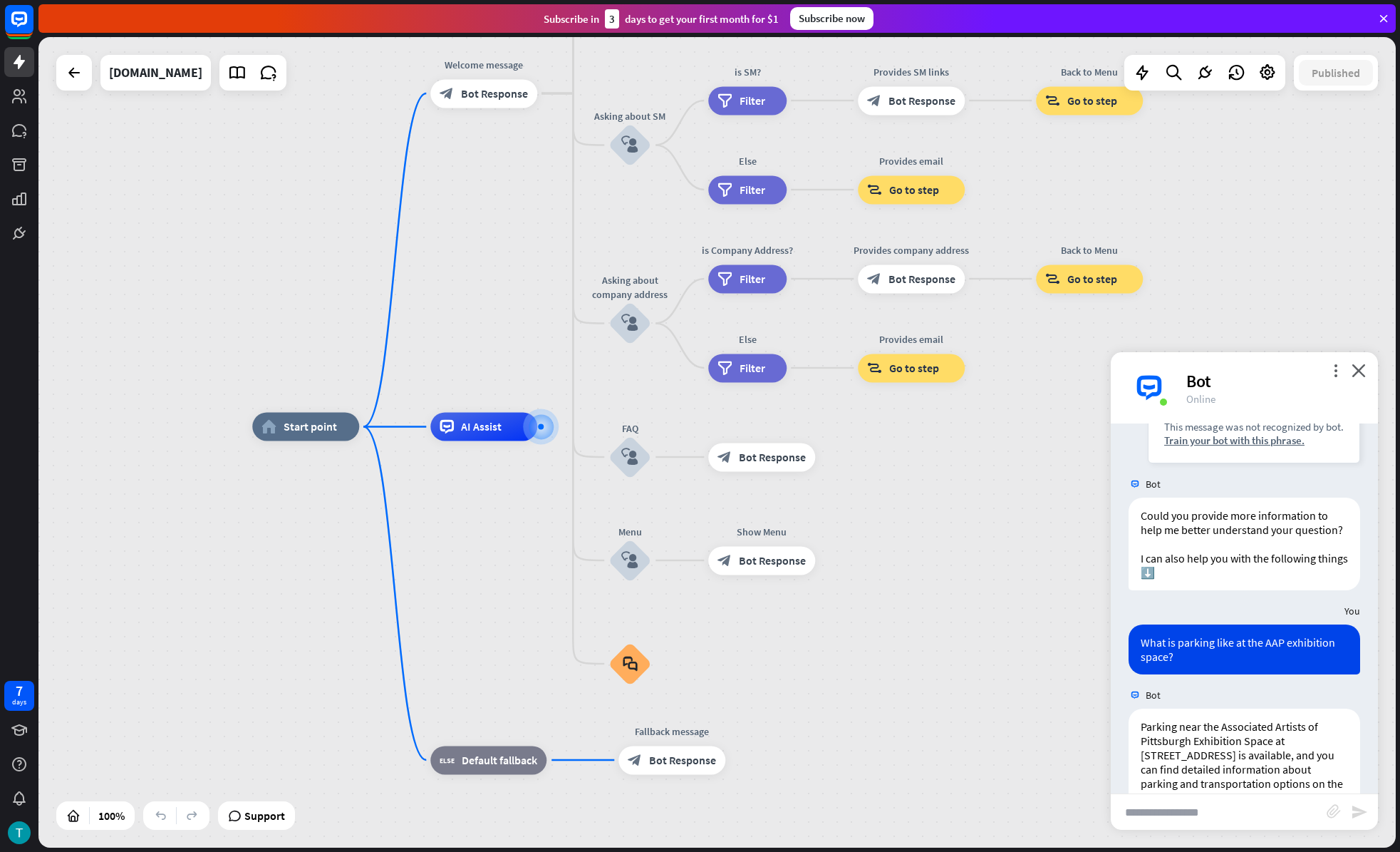
scroll to position [931, 0]
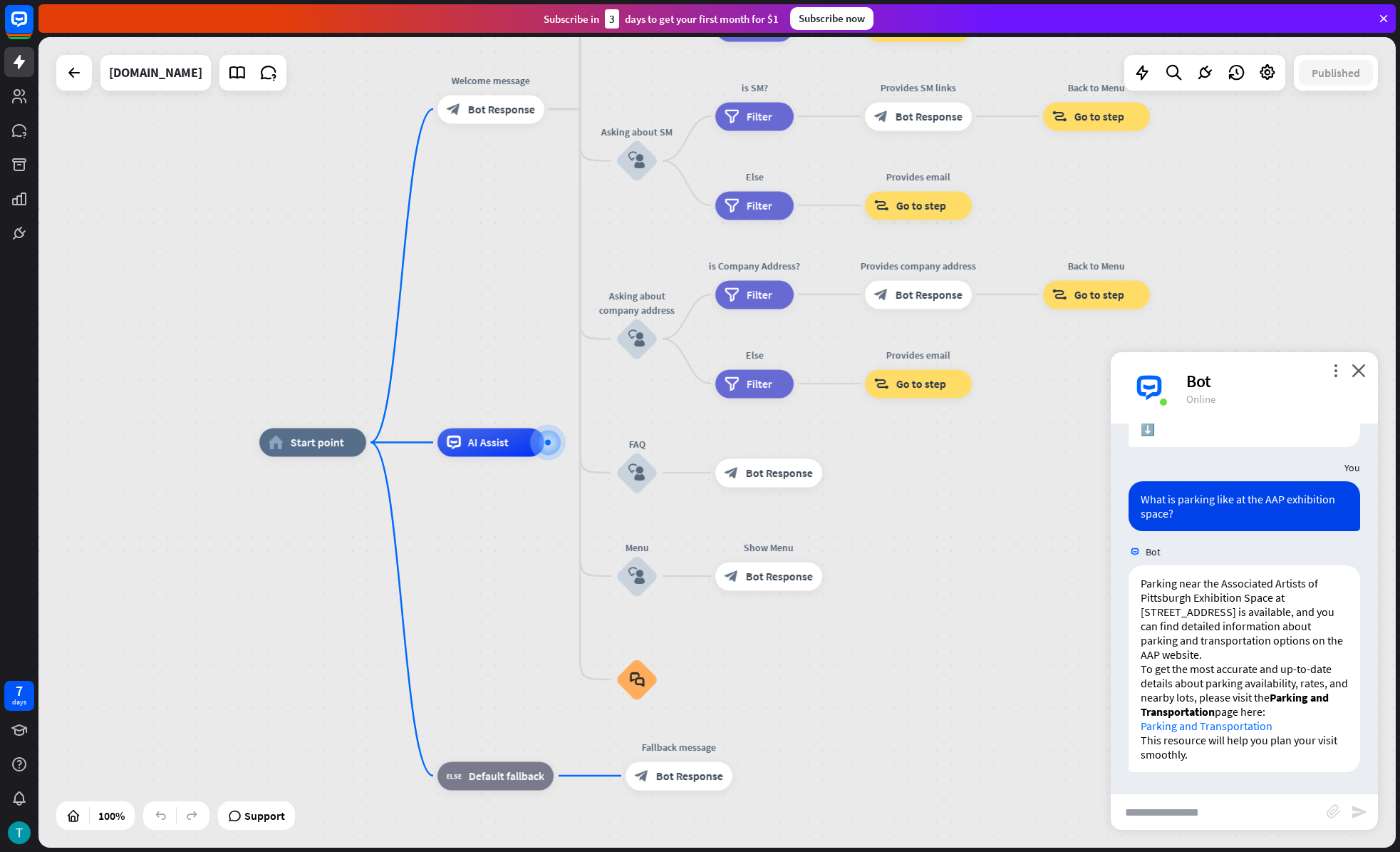
paste input "**********"
type input "**********"
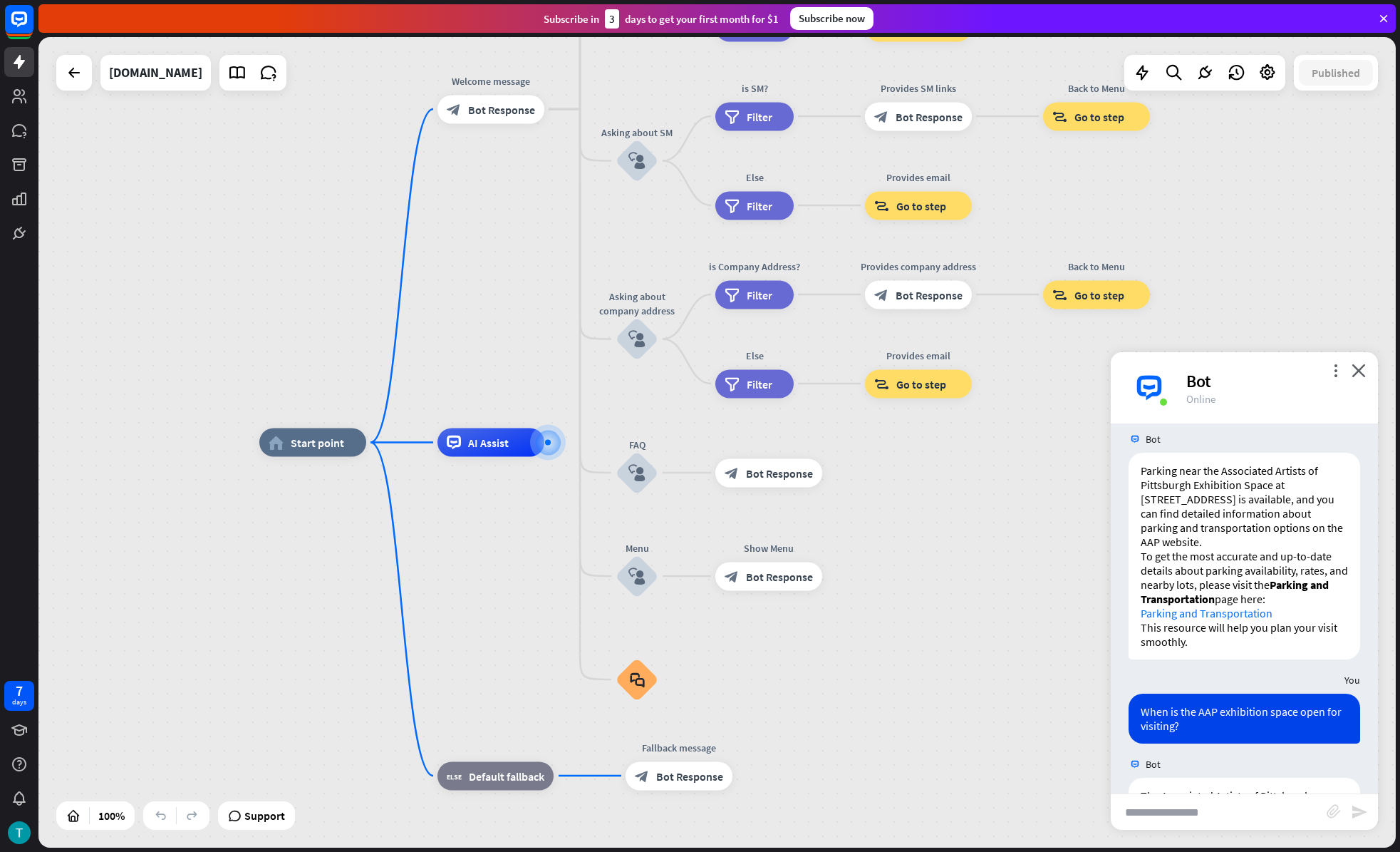
scroll to position [1320, 0]
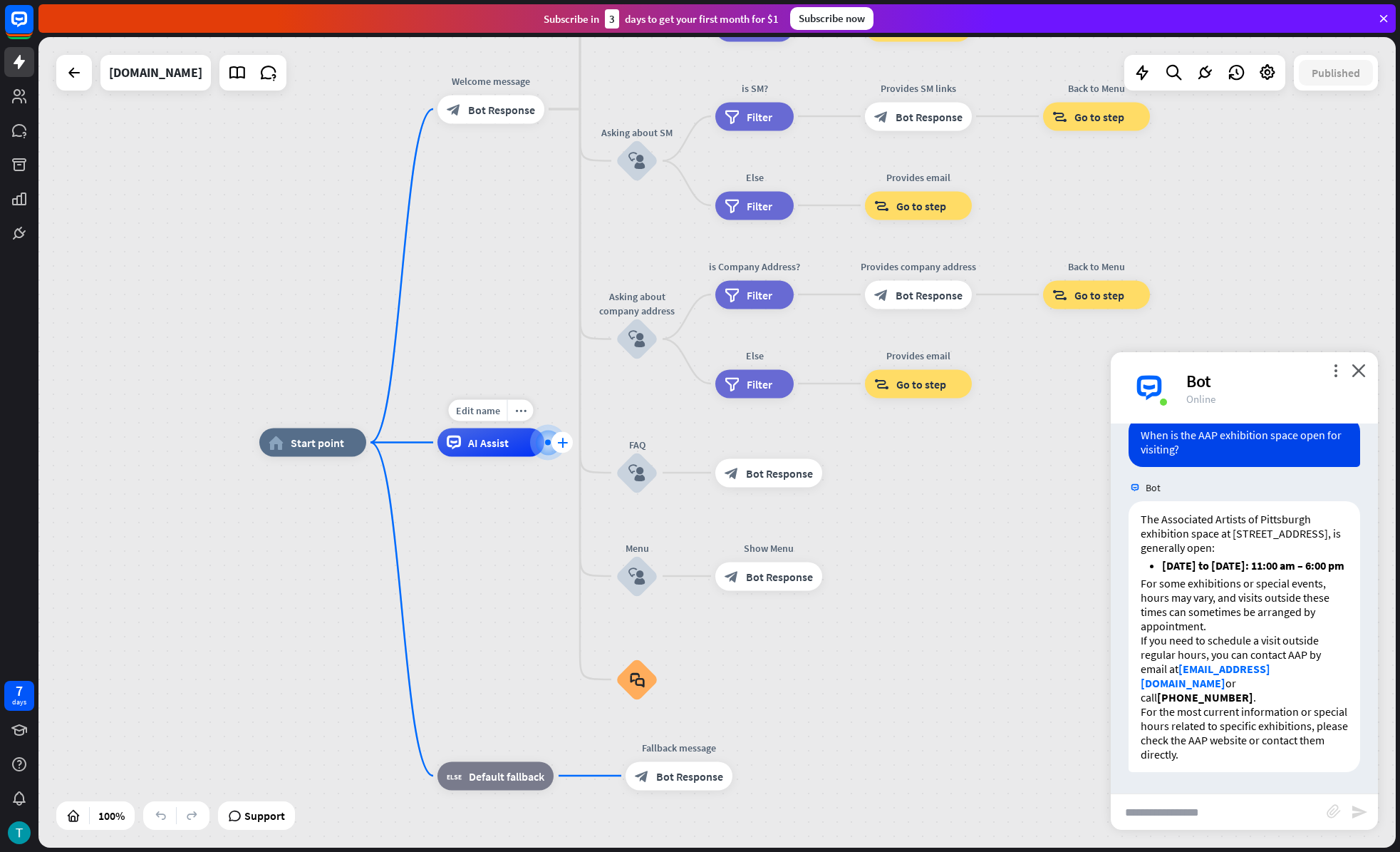
click at [562, 444] on icon "plus" at bounding box center [562, 443] width 11 height 10
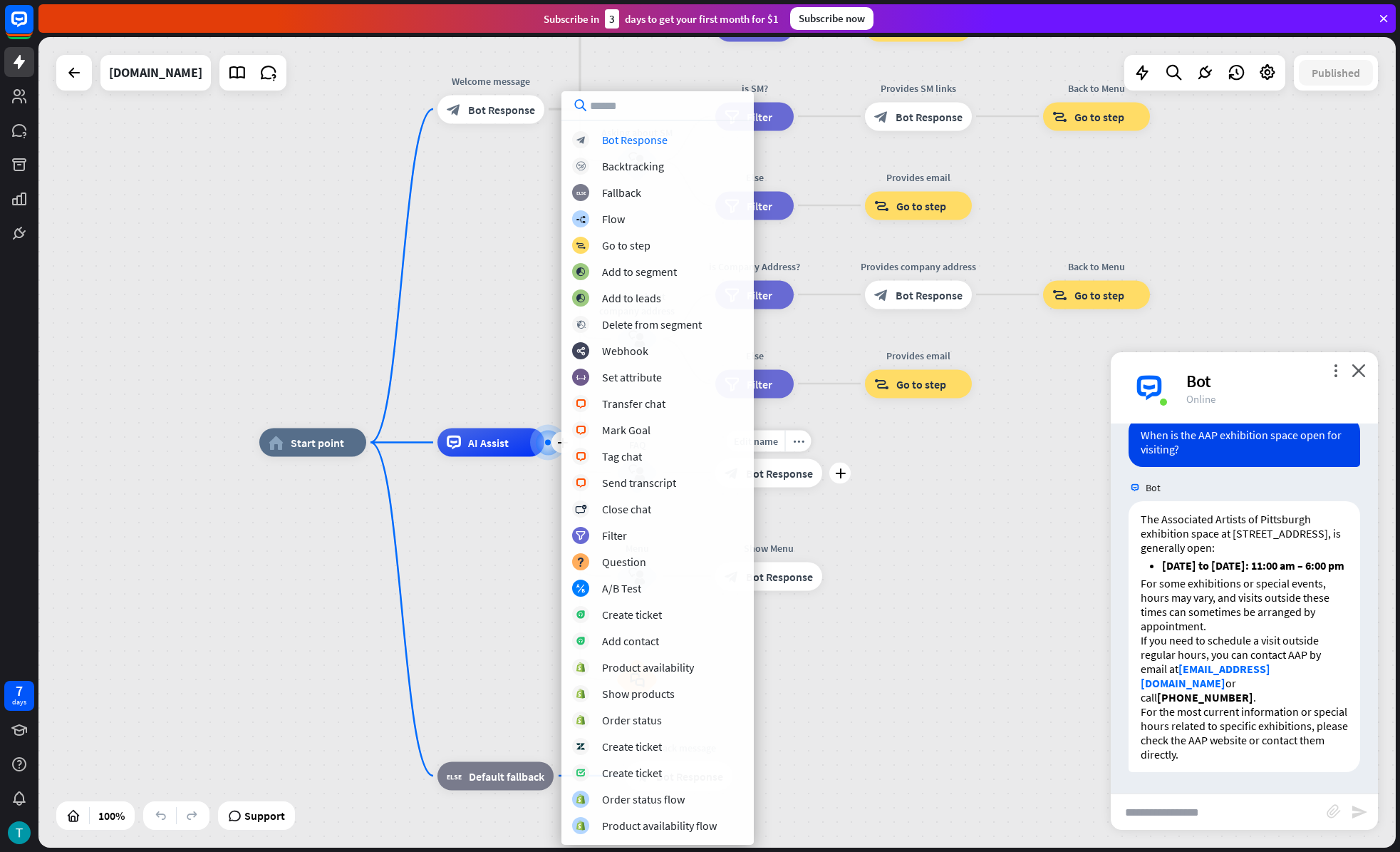
click at [876, 436] on div "home_2 Start point Welcome message block_bot_response Bot Response About us blo…" at bounding box center [717, 442] width 1357 height 811
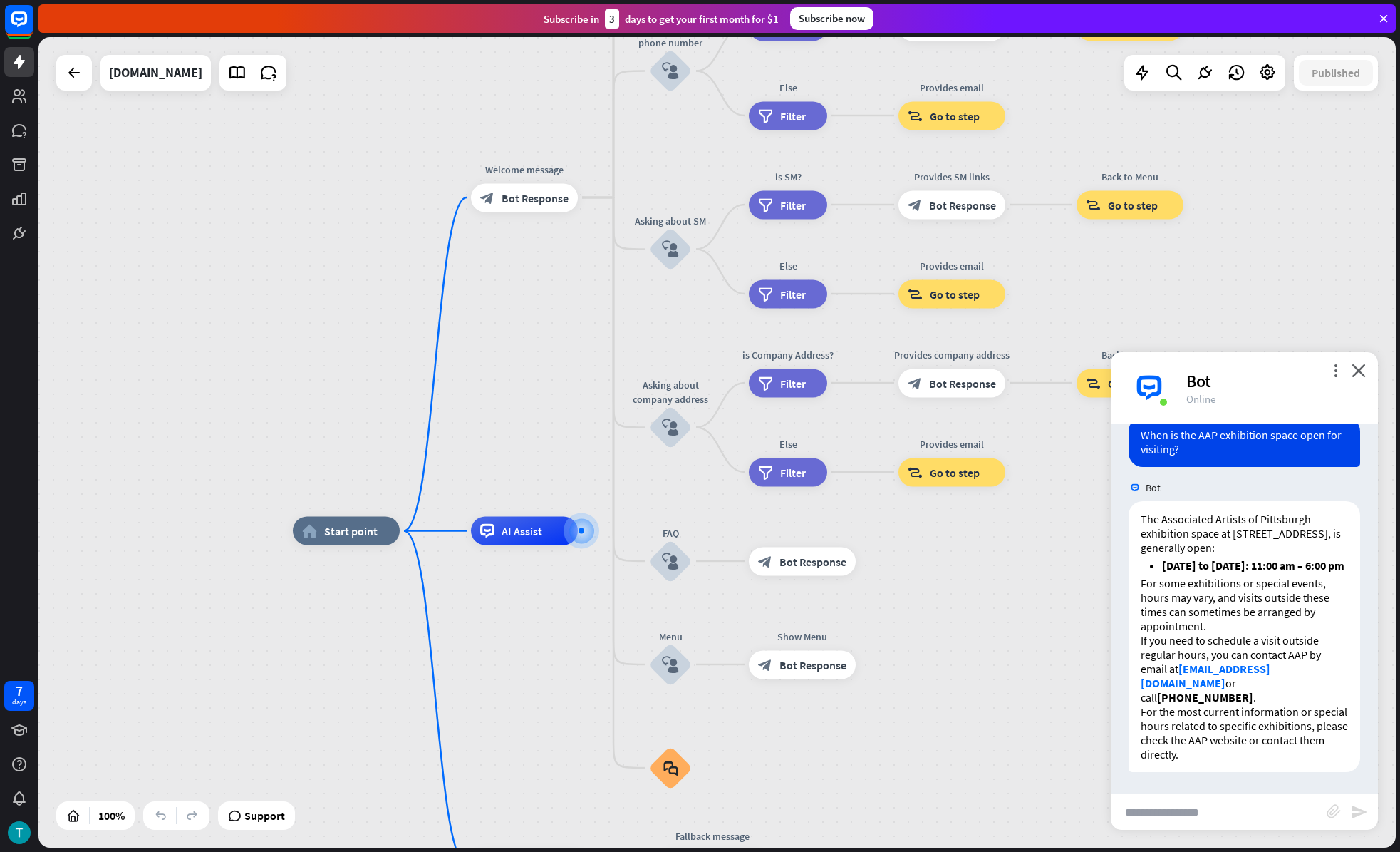
drag, startPoint x: 890, startPoint y: 478, endPoint x: 912, endPoint y: 603, distance: 126.9
click at [925, 628] on div "home_2 Start point Welcome message block_bot_response Bot Response About us blo…" at bounding box center [717, 442] width 1357 height 811
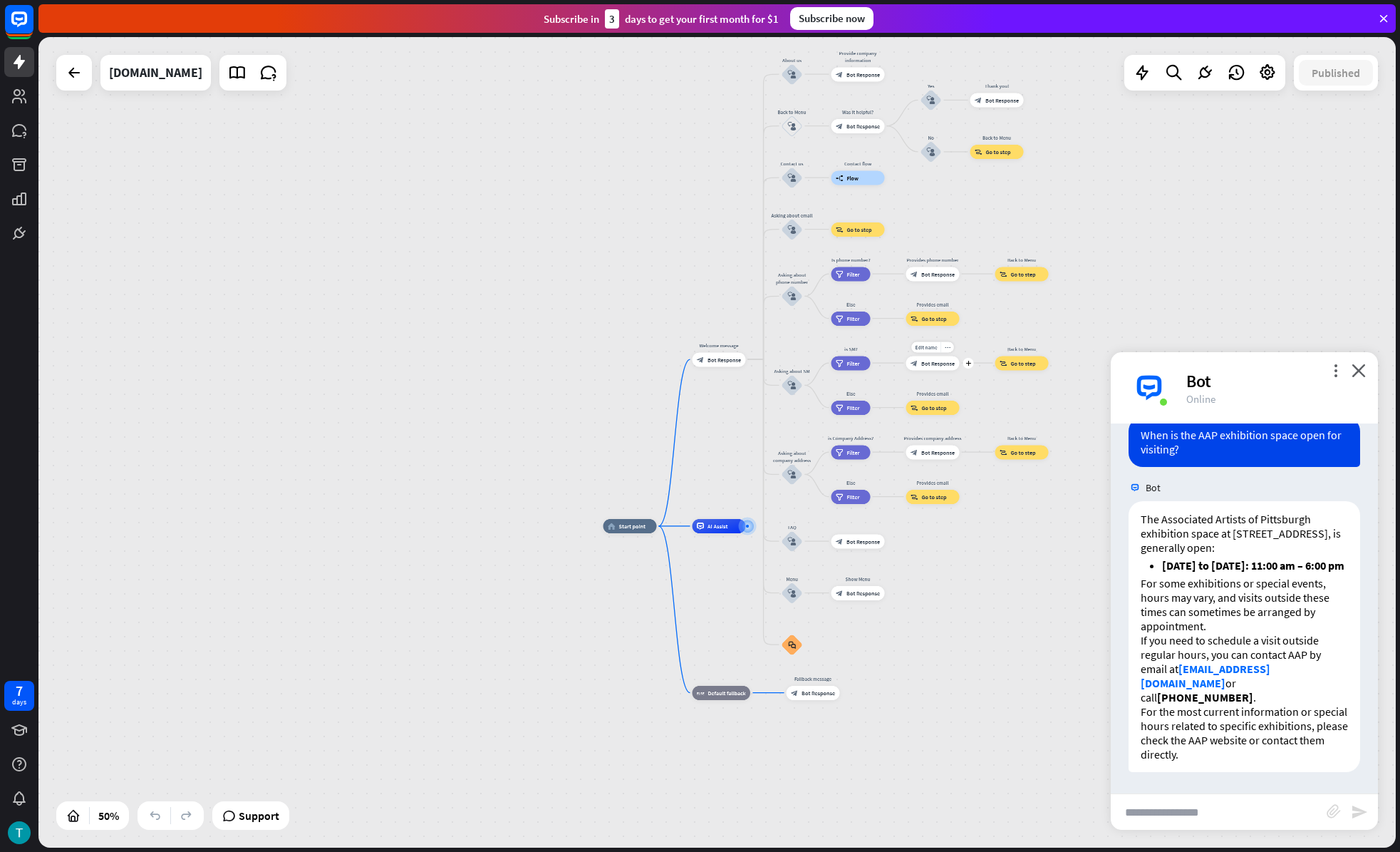
click at [873, 526] on div "home_2 Start point Welcome message block_bot_response Bot Response About us blo…" at bounding box center [943, 729] width 679 height 406
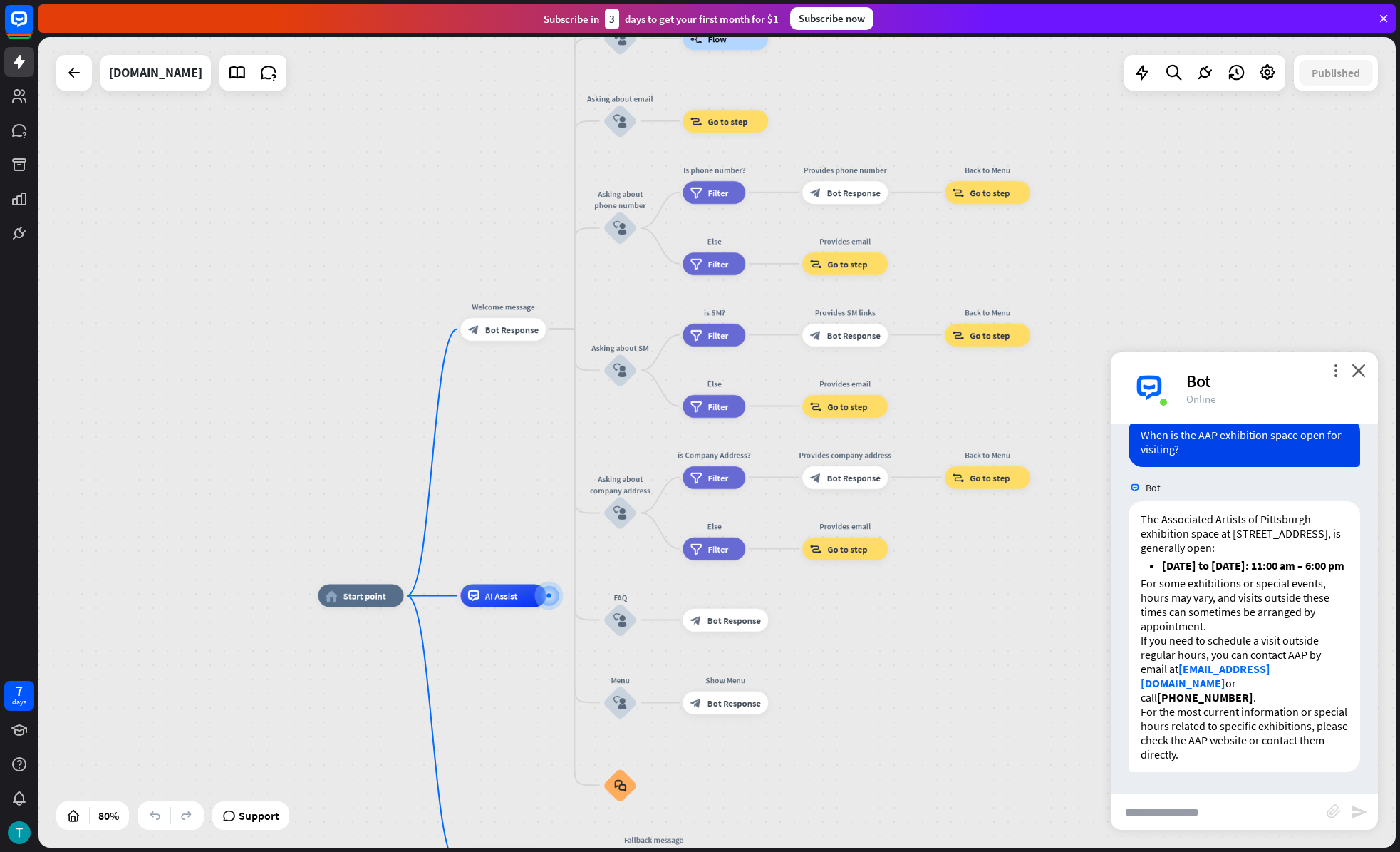
drag, startPoint x: 1144, startPoint y: 303, endPoint x: 1029, endPoint y: 282, distance: 116.9
click at [1029, 282] on div "home_2 Start point Welcome message block_bot_response Bot Response About us blo…" at bounding box center [717, 442] width 1357 height 811
click at [1005, 341] on div "block_goto Go to step" at bounding box center [986, 335] width 85 height 23
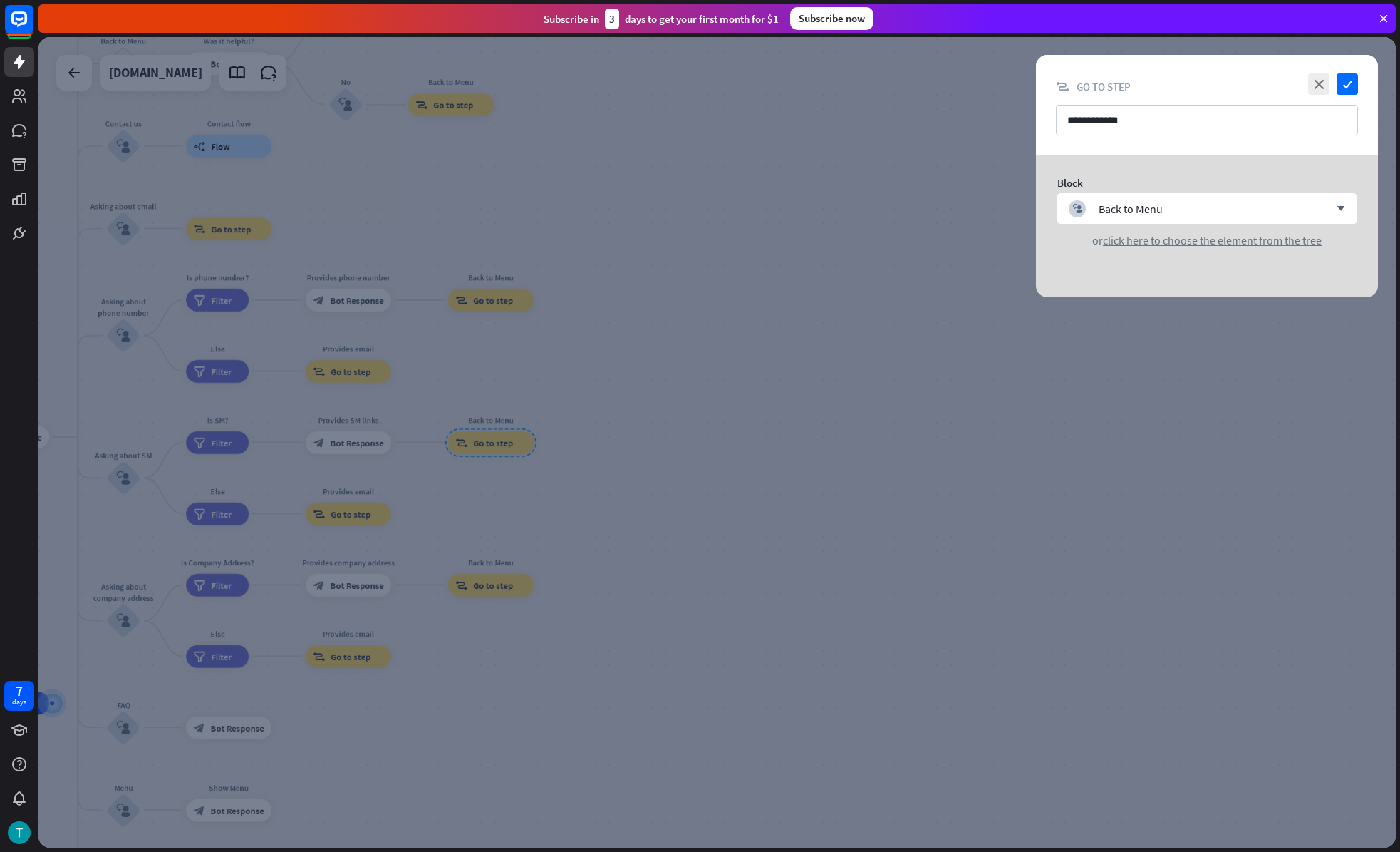
click at [1076, 334] on div at bounding box center [717, 442] width 1357 height 811
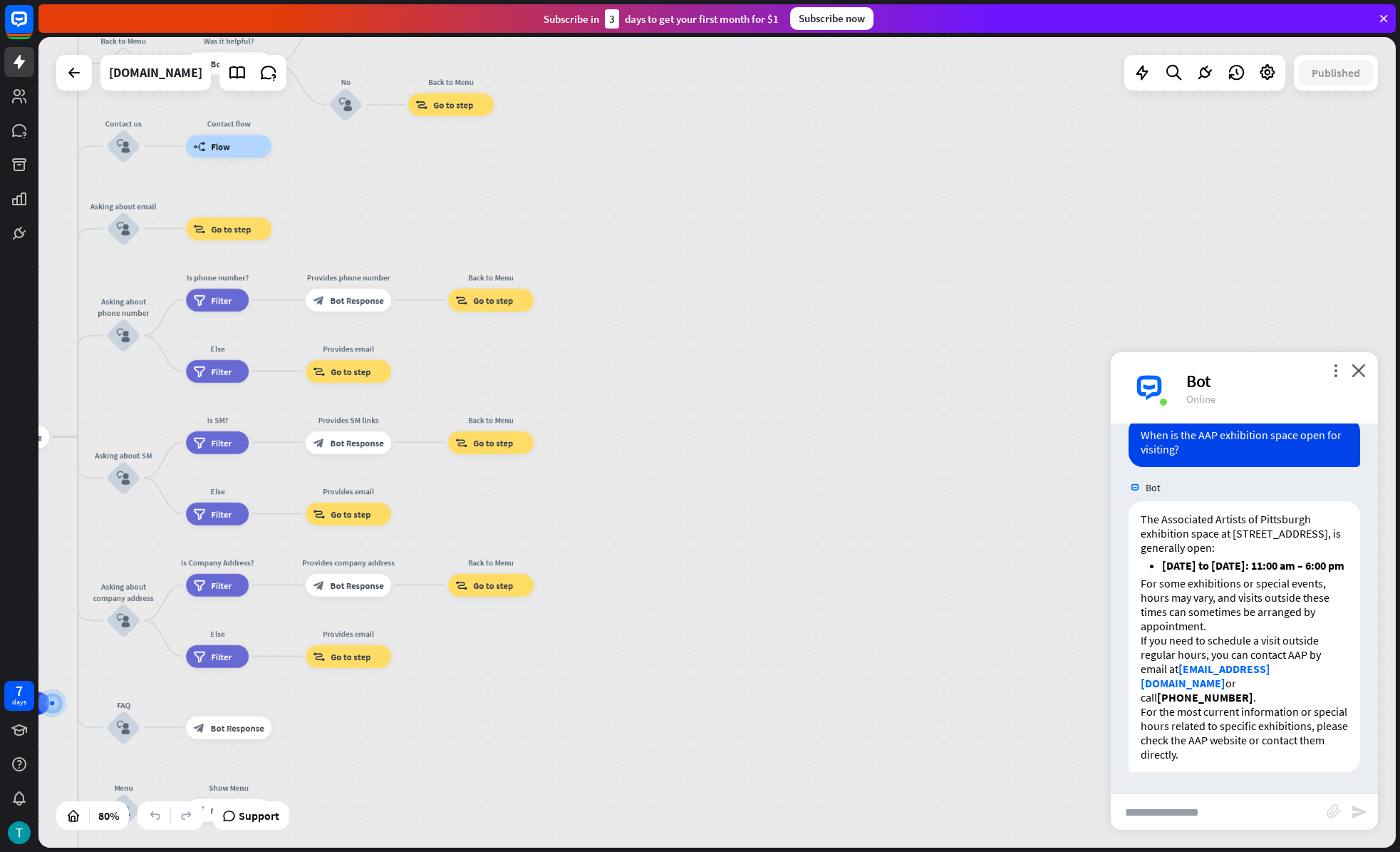
click at [1189, 263] on div "home_2 Start point Welcome message block_bot_response Bot Response About us blo…" at bounding box center [717, 442] width 1357 height 811
click at [1270, 82] on div at bounding box center [1267, 73] width 29 height 29
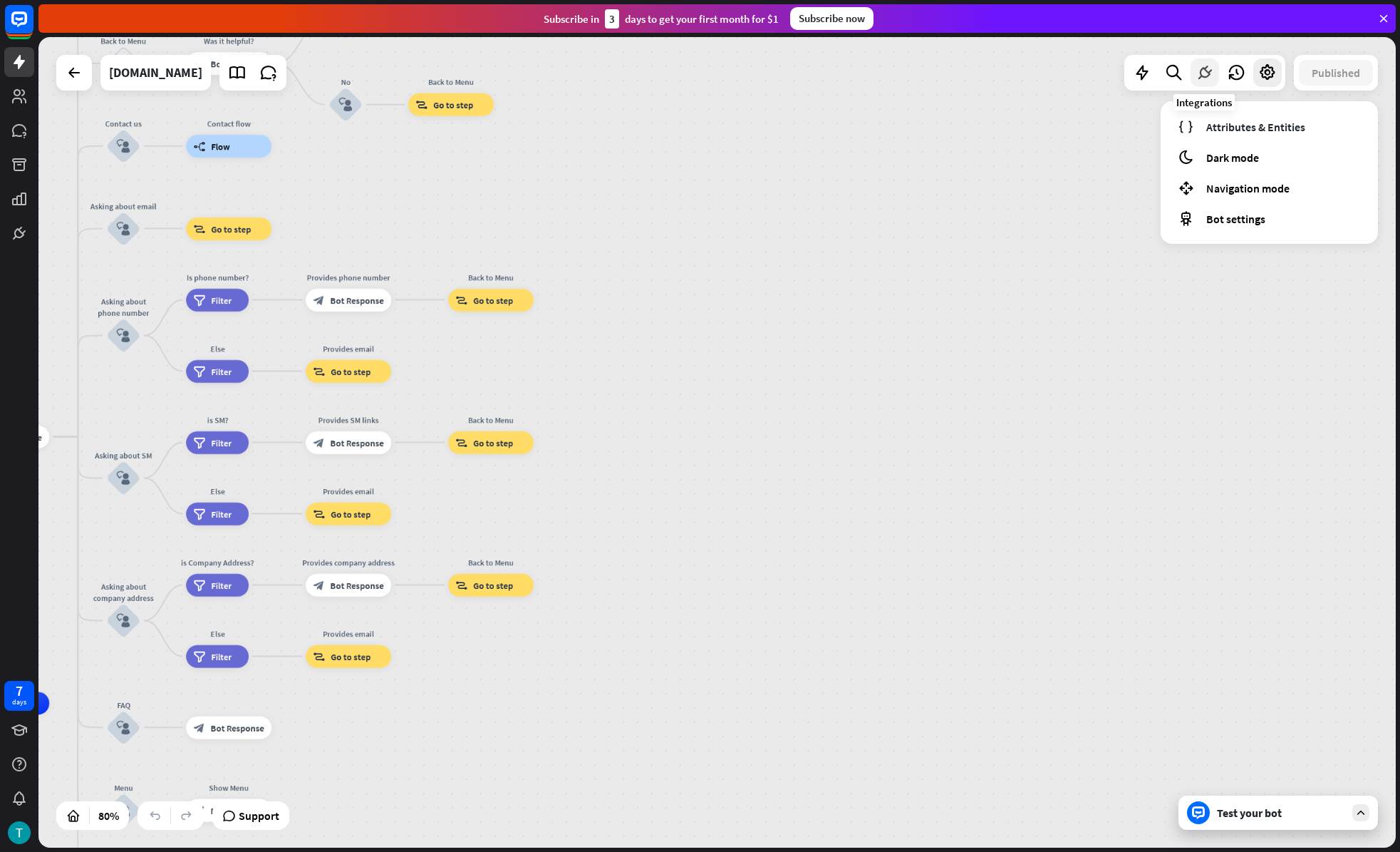
click at [1196, 72] on icon at bounding box center [1205, 73] width 19 height 19
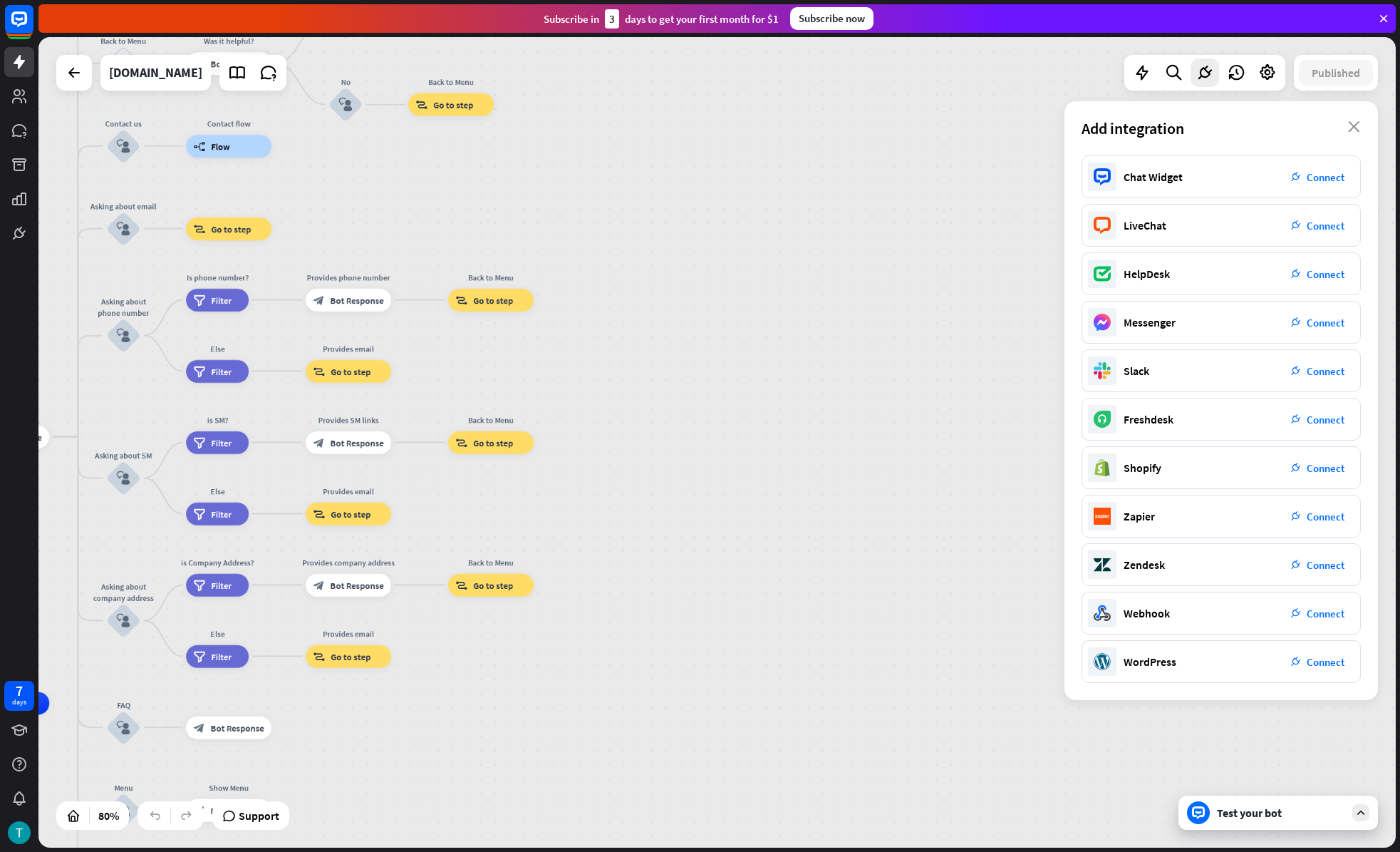
click at [1337, 128] on div "Add integration close" at bounding box center [1221, 128] width 313 height 54
click at [1354, 128] on icon "close" at bounding box center [1354, 126] width 12 height 11
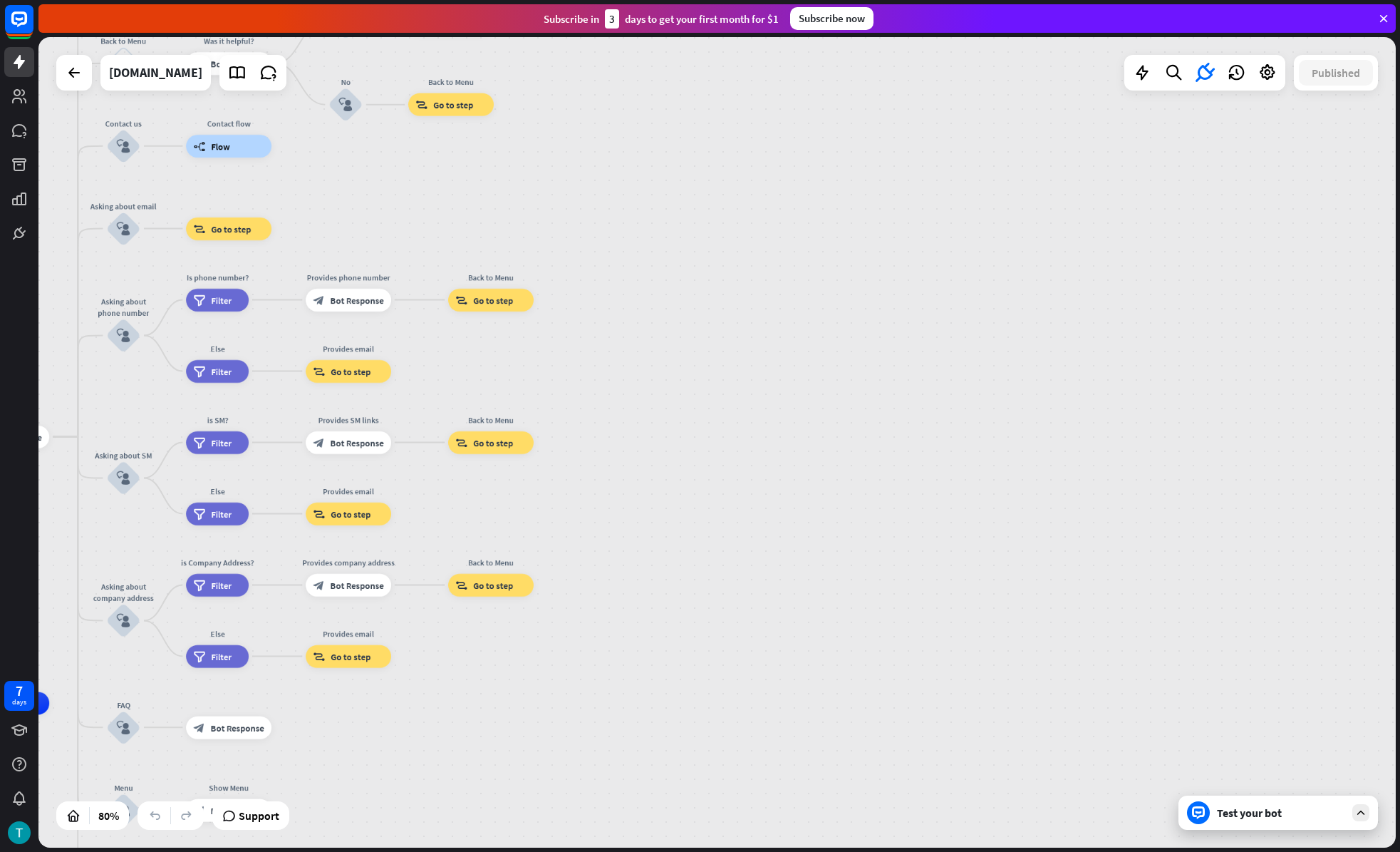
drag, startPoint x: 1168, startPoint y: 290, endPoint x: 1216, endPoint y: 298, distance: 48.7
click at [1216, 298] on div "home_2 Start point Welcome message block_bot_response Bot Response About us blo…" at bounding box center [717, 442] width 1357 height 811
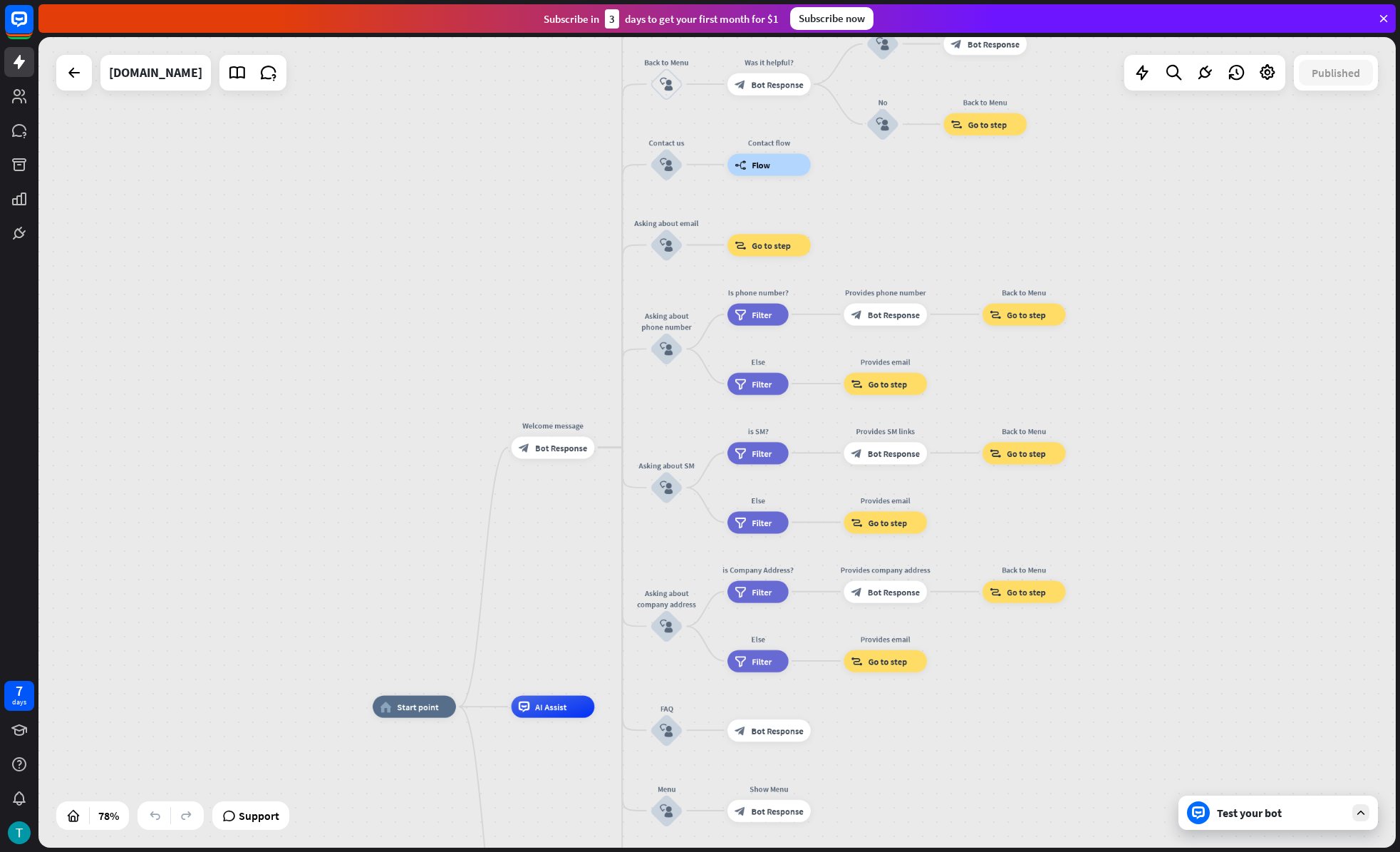
drag, startPoint x: 542, startPoint y: 442, endPoint x: 748, endPoint y: 428, distance: 206.5
click at [742, 425] on div "home_2 Start point Welcome message block_bot_response Bot Response About us blo…" at bounding box center [717, 442] width 1357 height 811
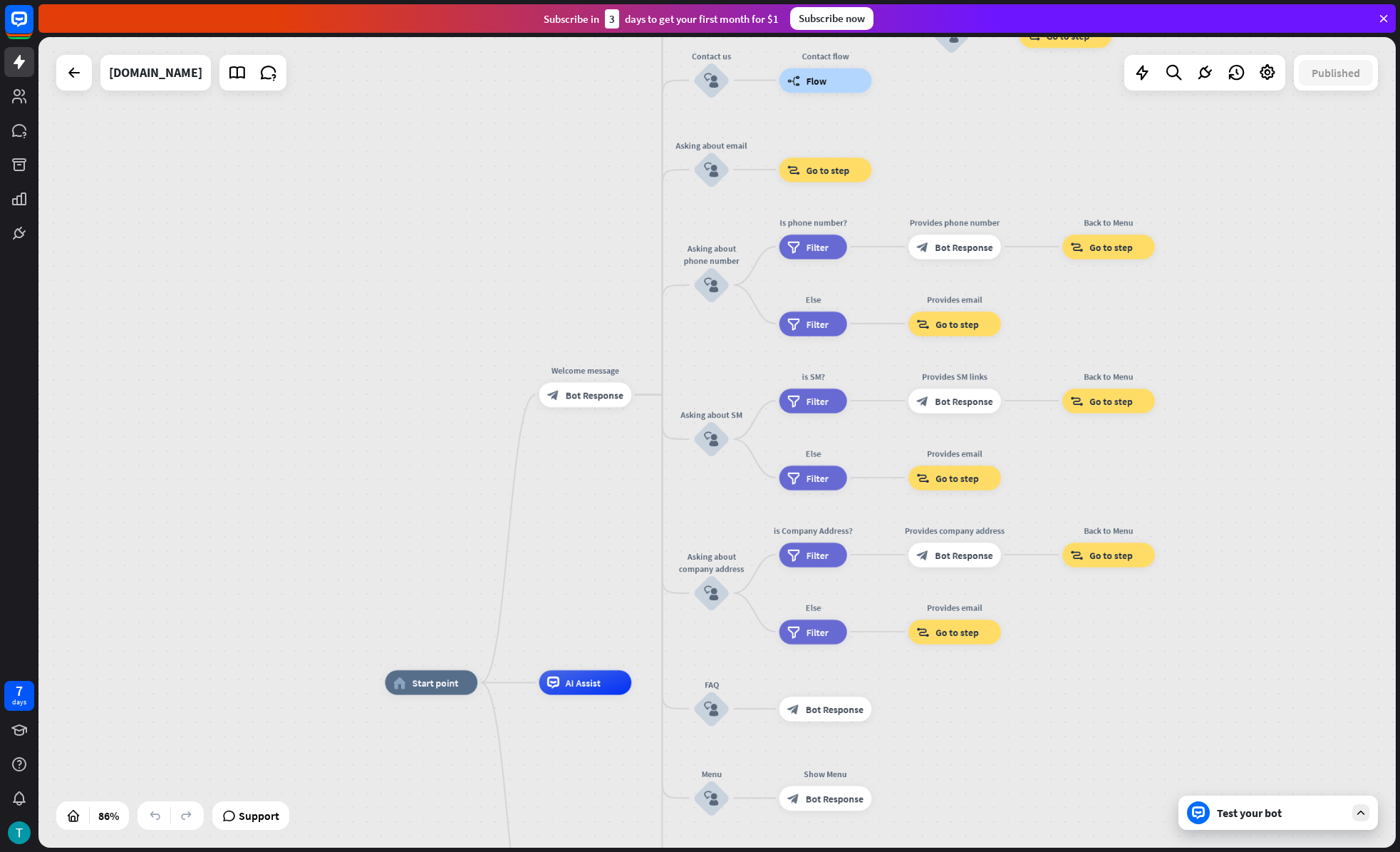
drag, startPoint x: 716, startPoint y: 571, endPoint x: 716, endPoint y: 517, distance: 54.0
click at [716, 517] on div "home_2 Start point Welcome message block_bot_response Bot Response About us blo…" at bounding box center [717, 442] width 1357 height 811
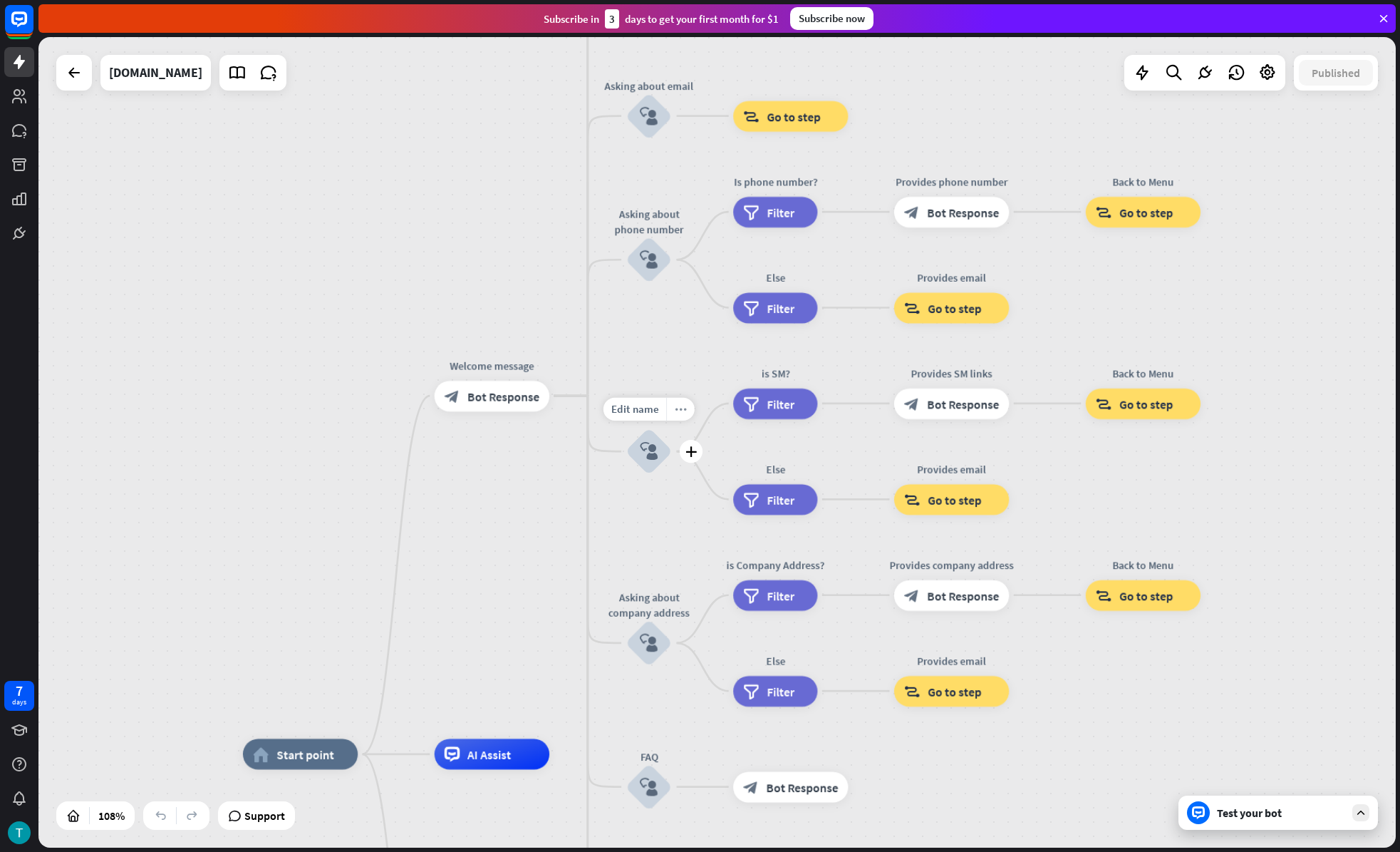
click at [681, 418] on div "more_horiz" at bounding box center [680, 409] width 29 height 23
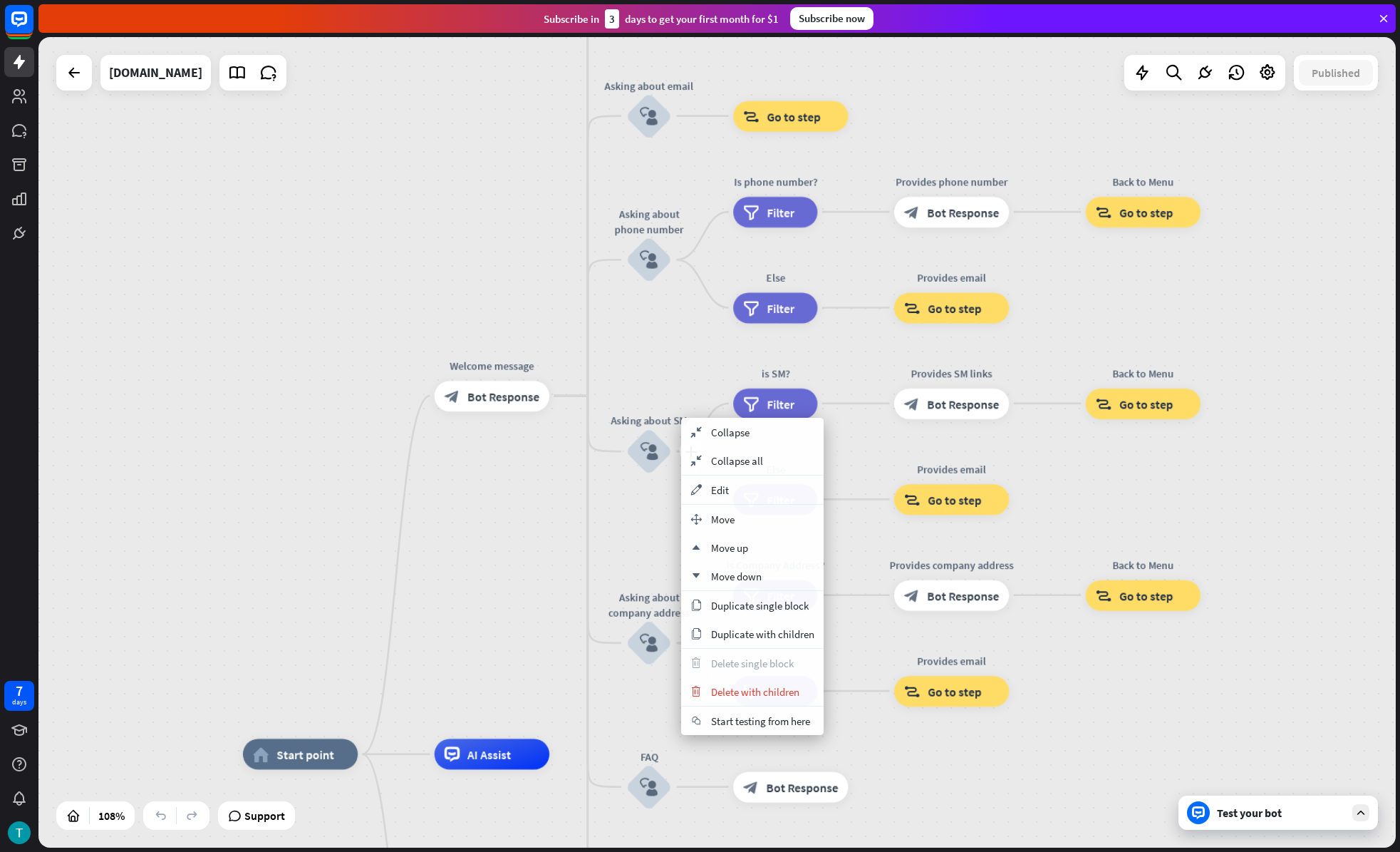
click at [673, 429] on div "plus Asking about SM block_user_input" at bounding box center [649, 451] width 46 height 46
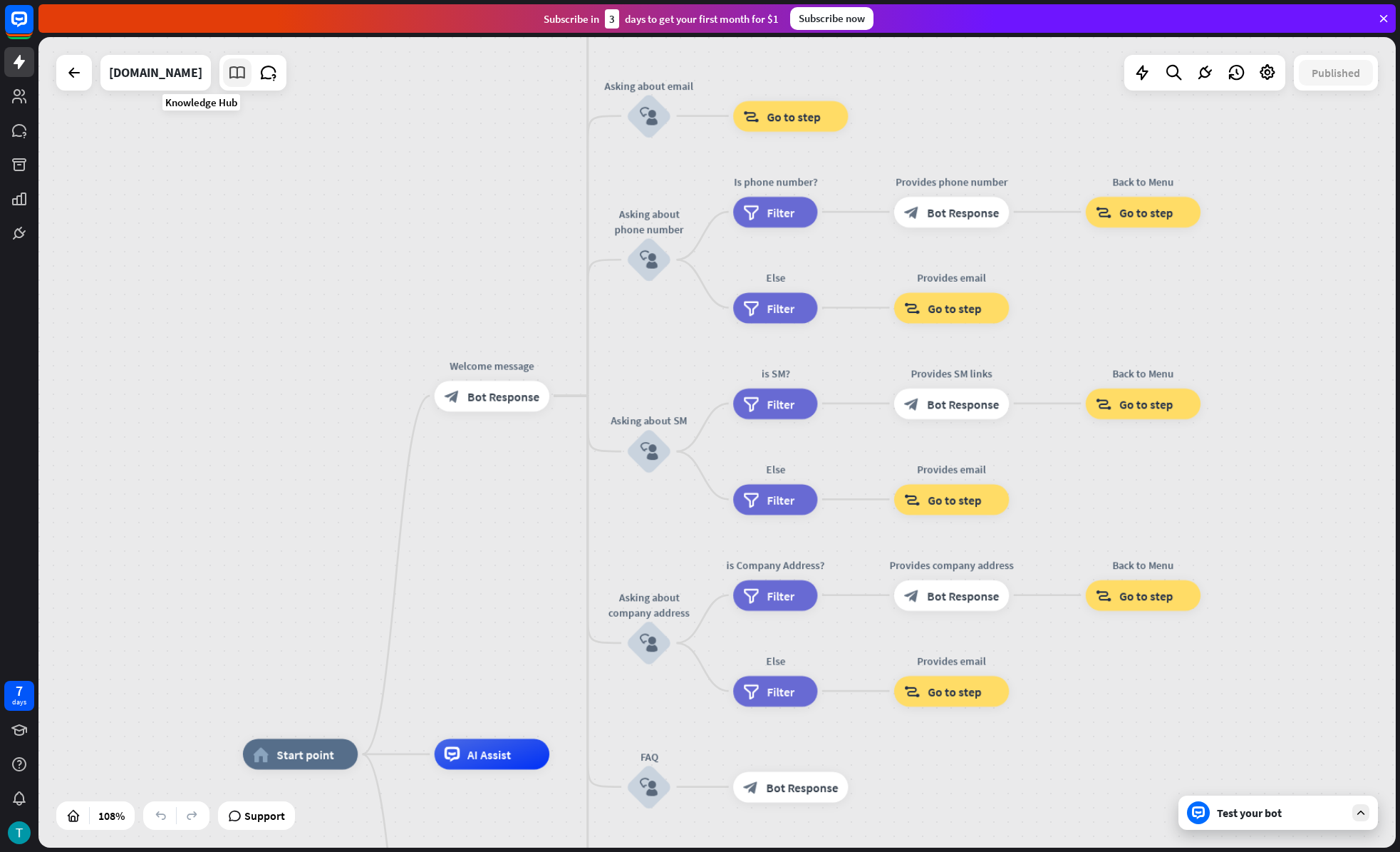
click at [228, 75] on icon at bounding box center [237, 73] width 19 height 19
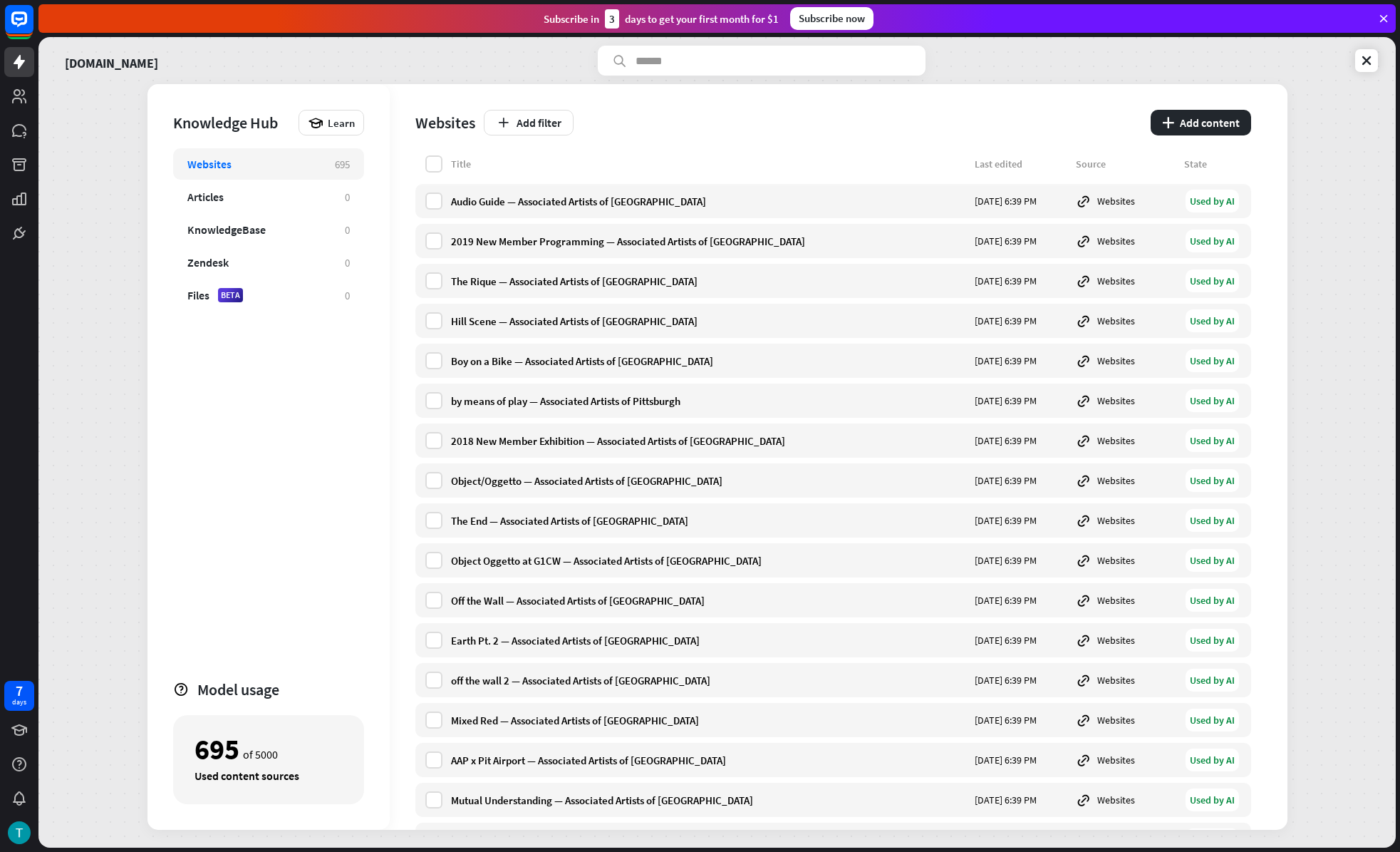
click at [1185, 137] on div "Websites Add filter plus Add content" at bounding box center [833, 120] width 836 height 71
click at [1185, 130] on button "plus Add content" at bounding box center [1201, 123] width 101 height 25
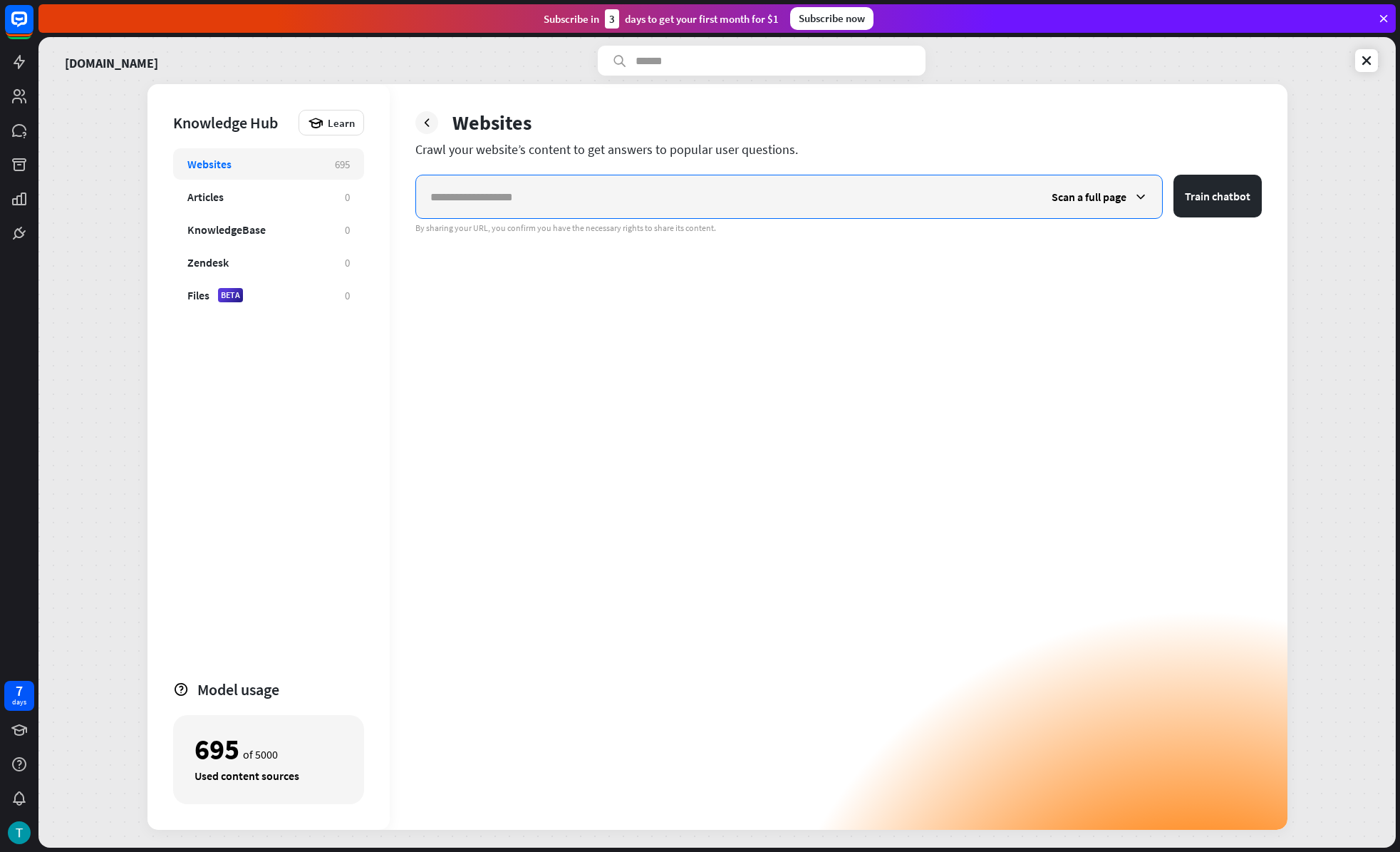
paste input "**********"
type input "**********"
click at [1137, 195] on icon at bounding box center [1141, 196] width 14 height 14
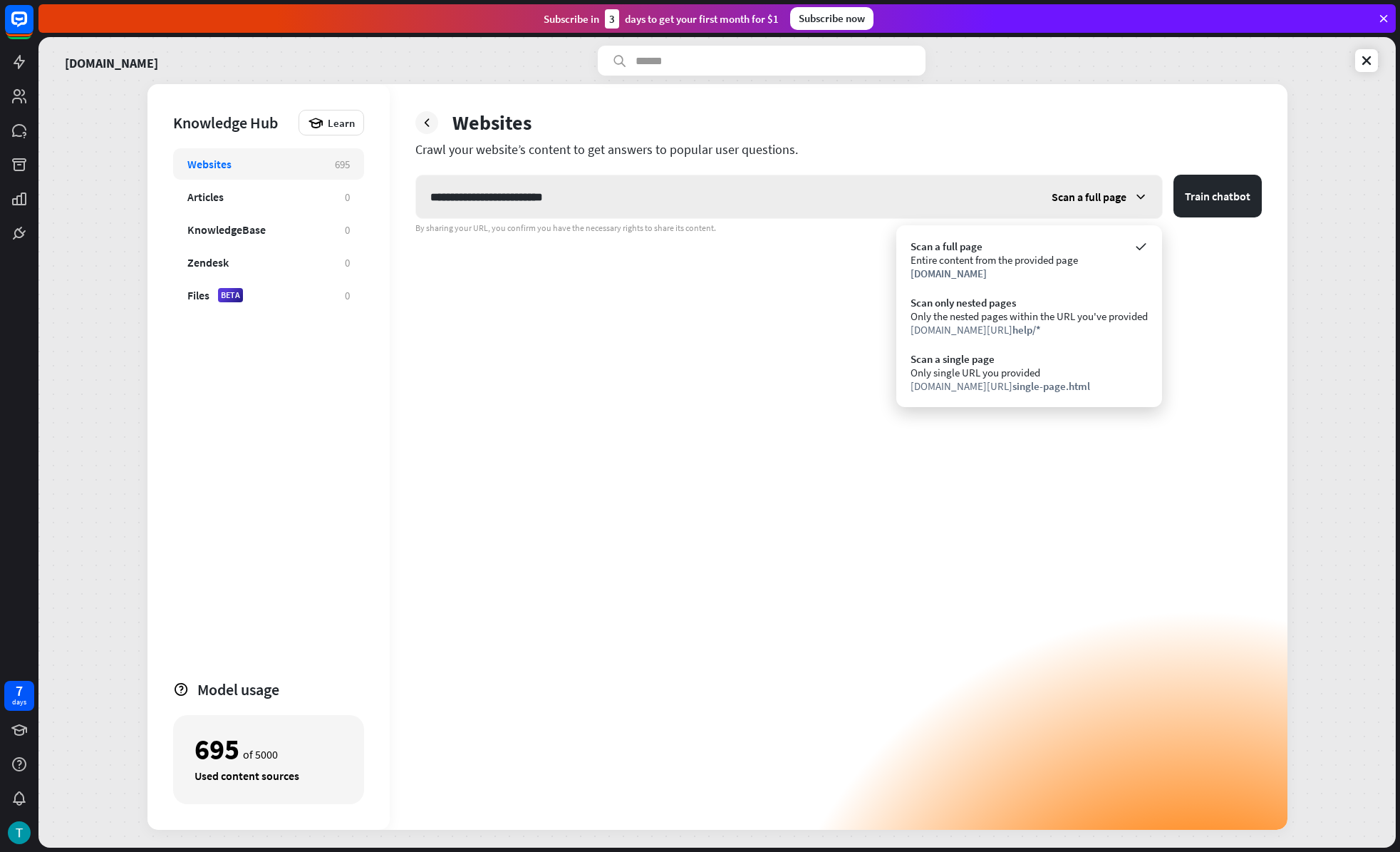
click at [1139, 190] on icon at bounding box center [1141, 196] width 14 height 14
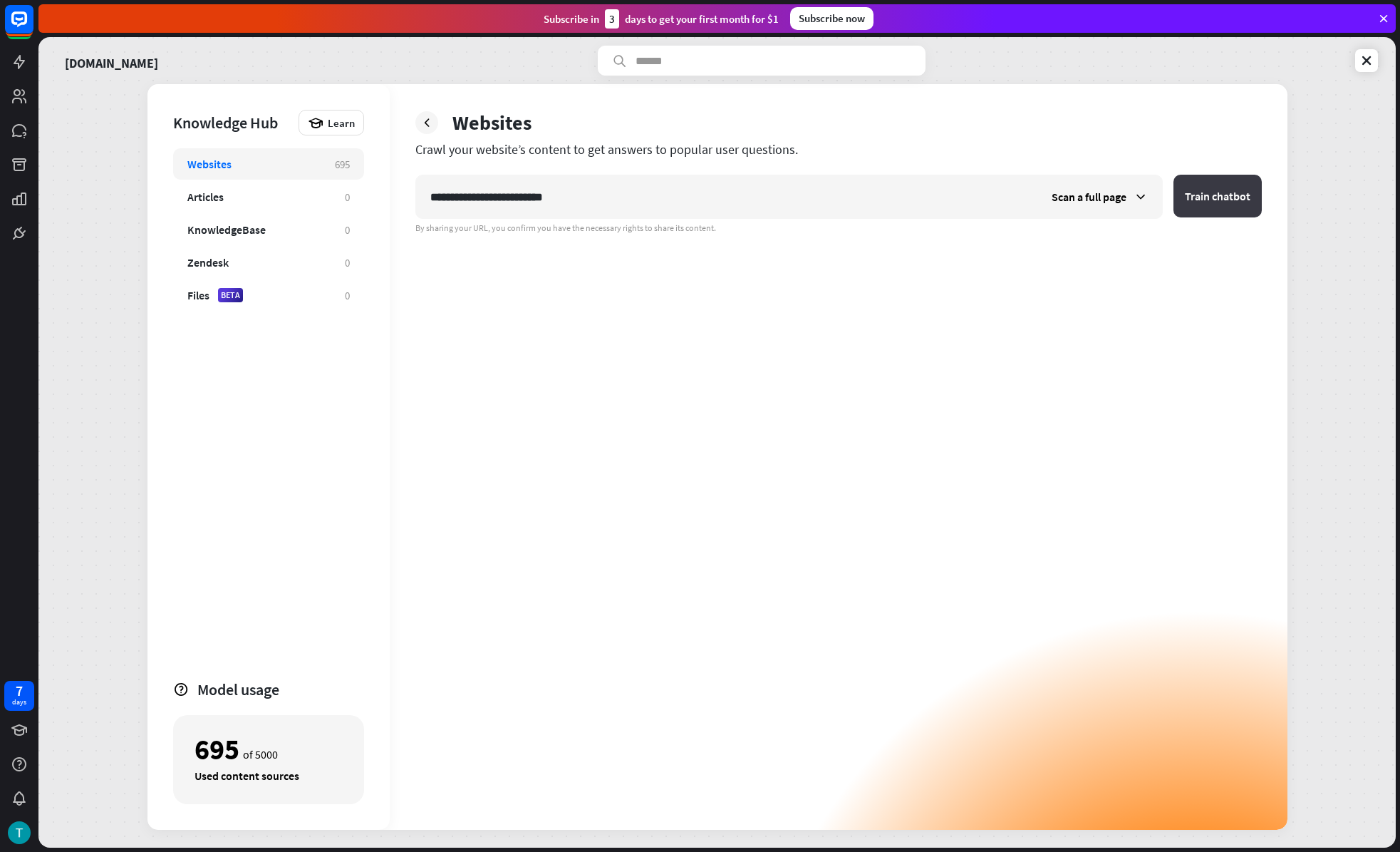
click at [1201, 191] on button "Train chatbot" at bounding box center [1218, 196] width 89 height 43
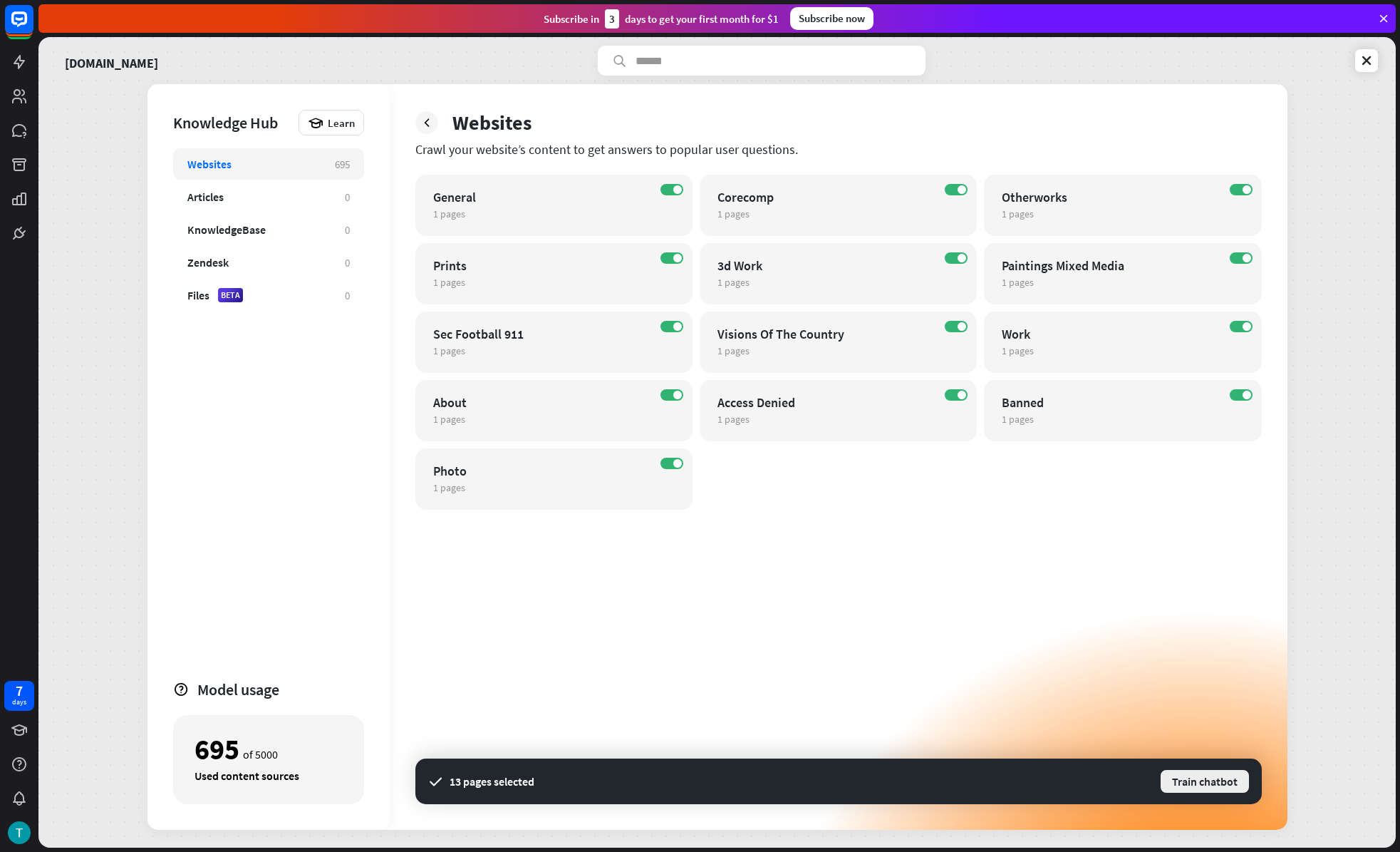
click at [1227, 778] on button "Train chatbot" at bounding box center [1205, 781] width 91 height 25
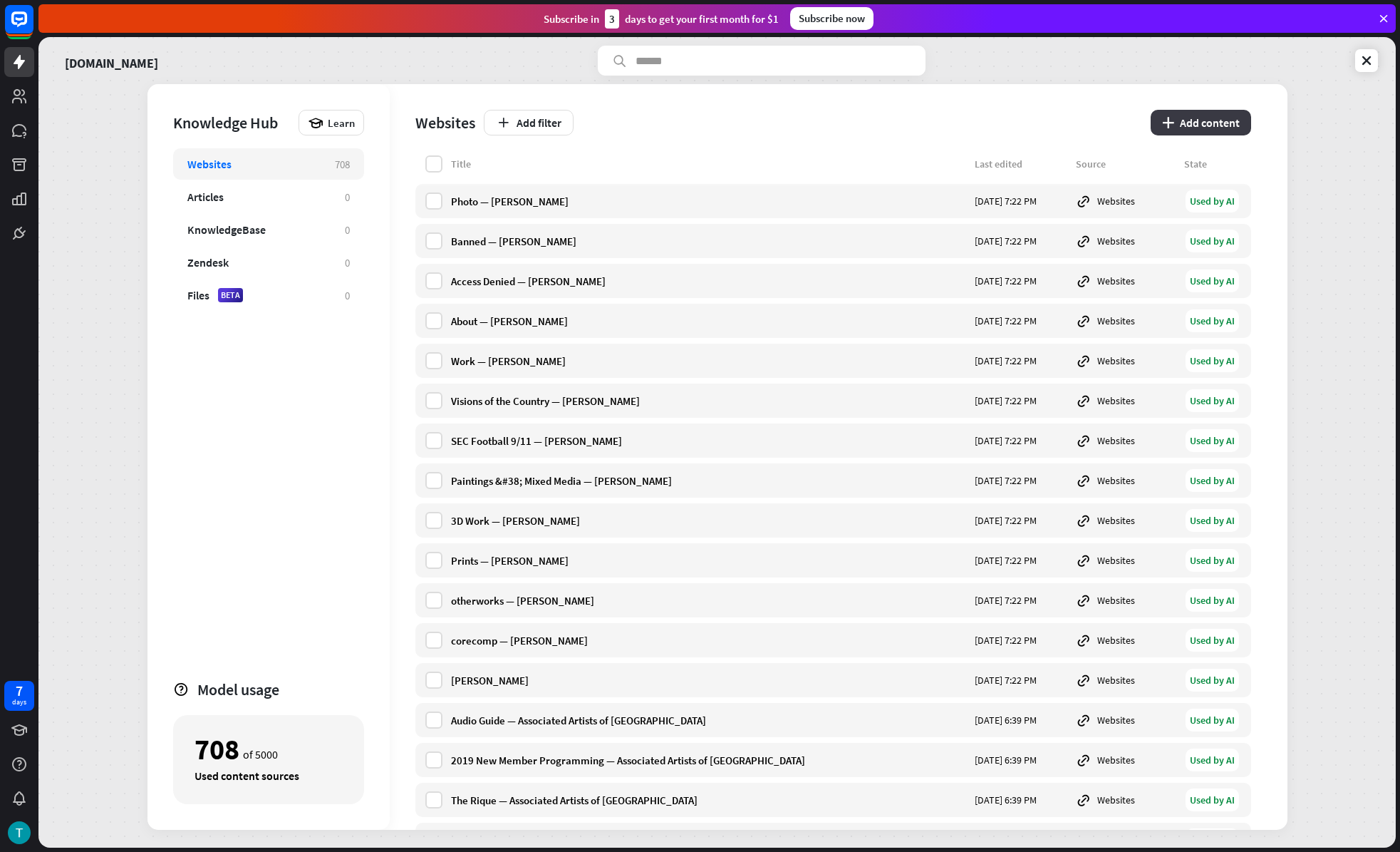
click at [1182, 132] on button "plus Add content" at bounding box center [1201, 123] width 101 height 25
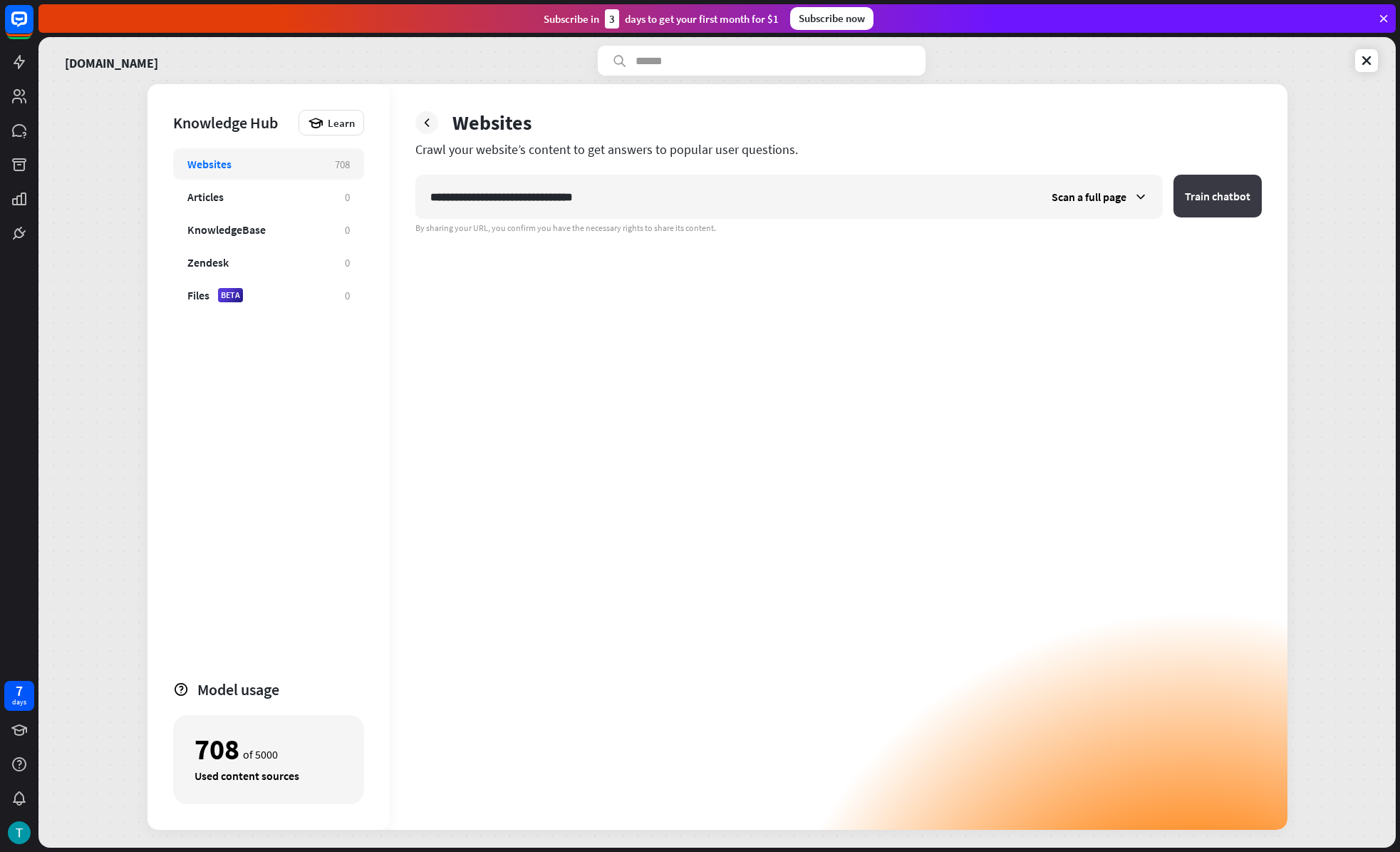
type input "**********"
click at [1210, 195] on button "Train chatbot" at bounding box center [1218, 196] width 89 height 43
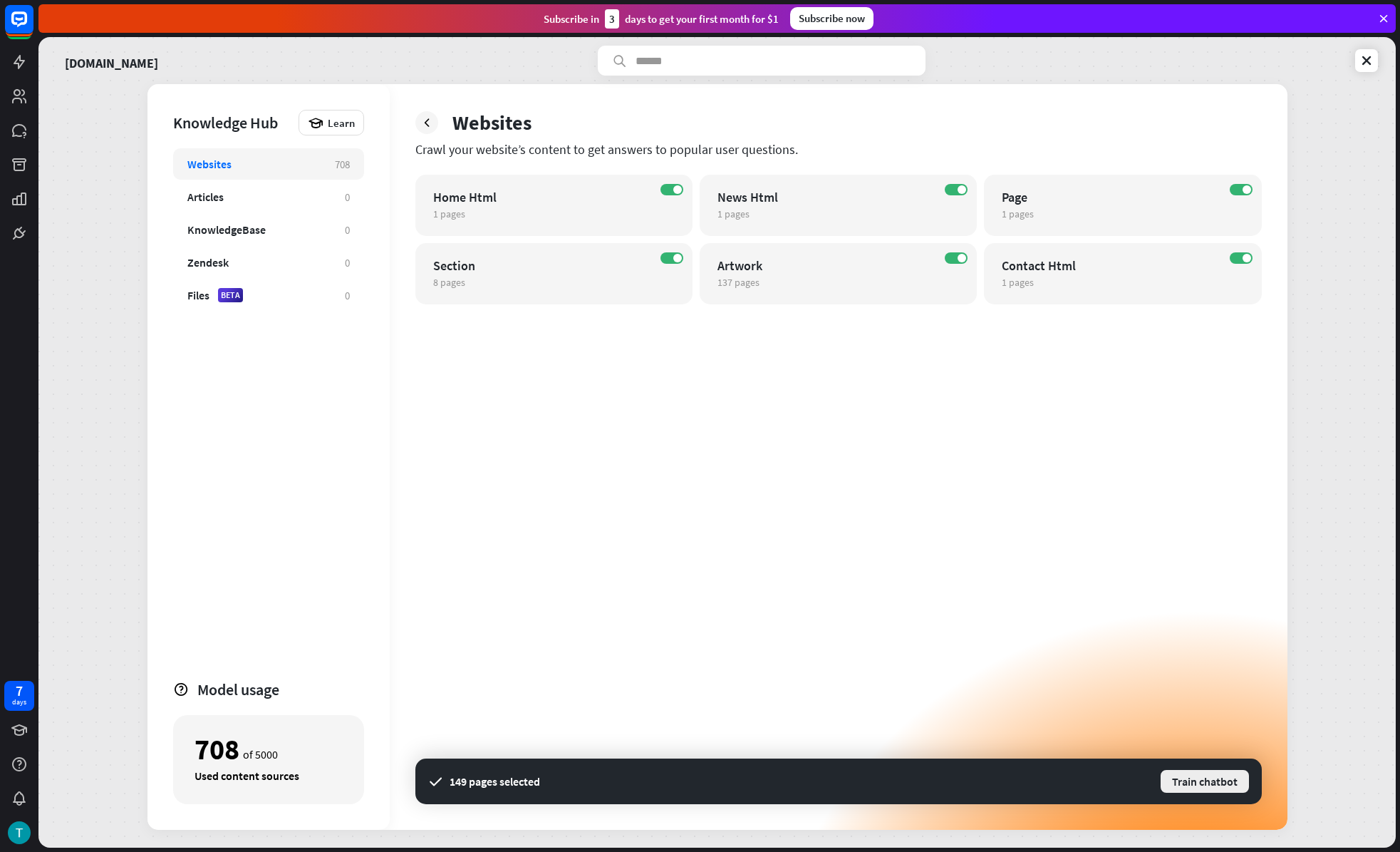
click at [1203, 776] on button "Train chatbot" at bounding box center [1205, 781] width 91 height 25
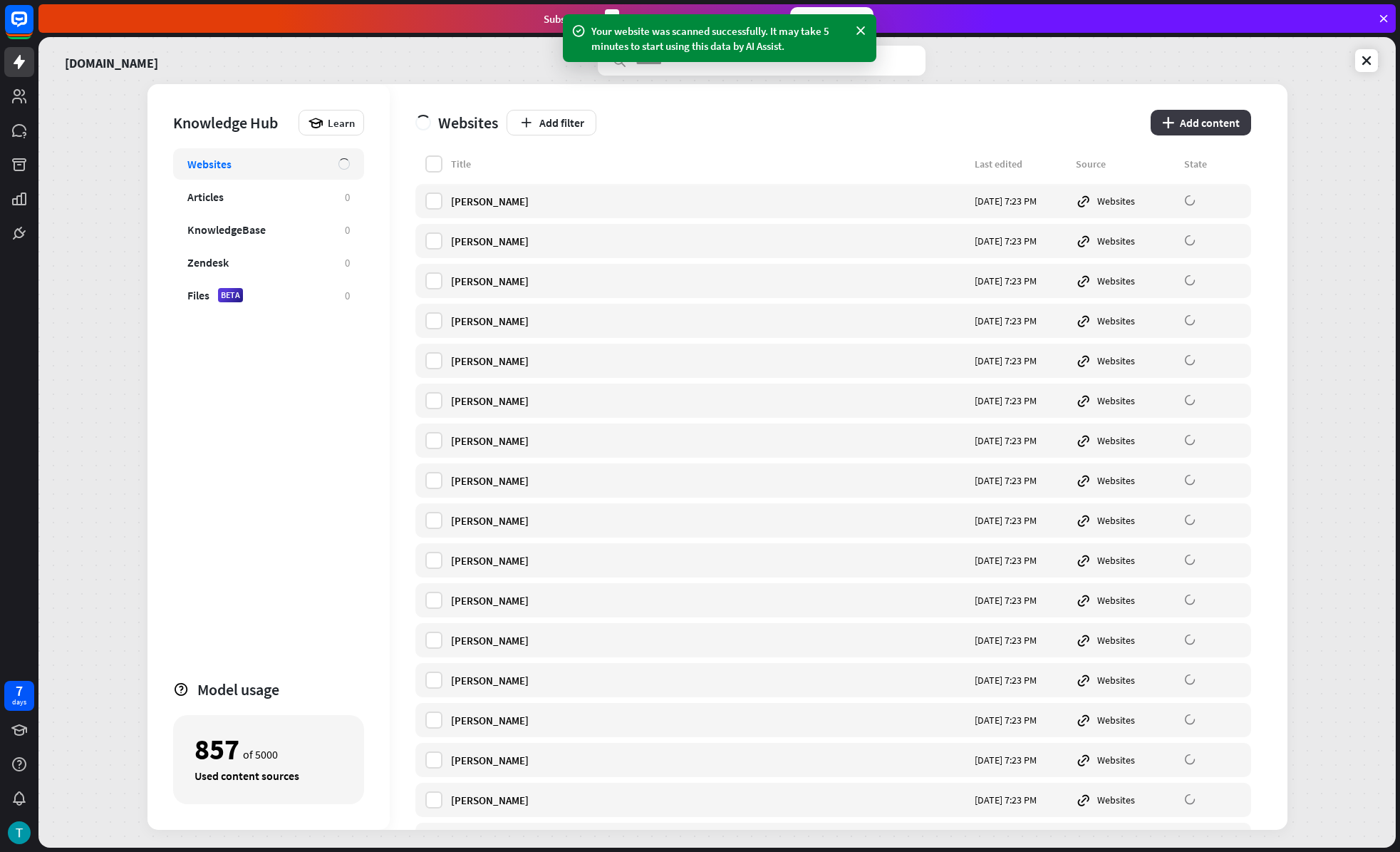
click at [1210, 121] on button "plus Add content" at bounding box center [1201, 123] width 101 height 25
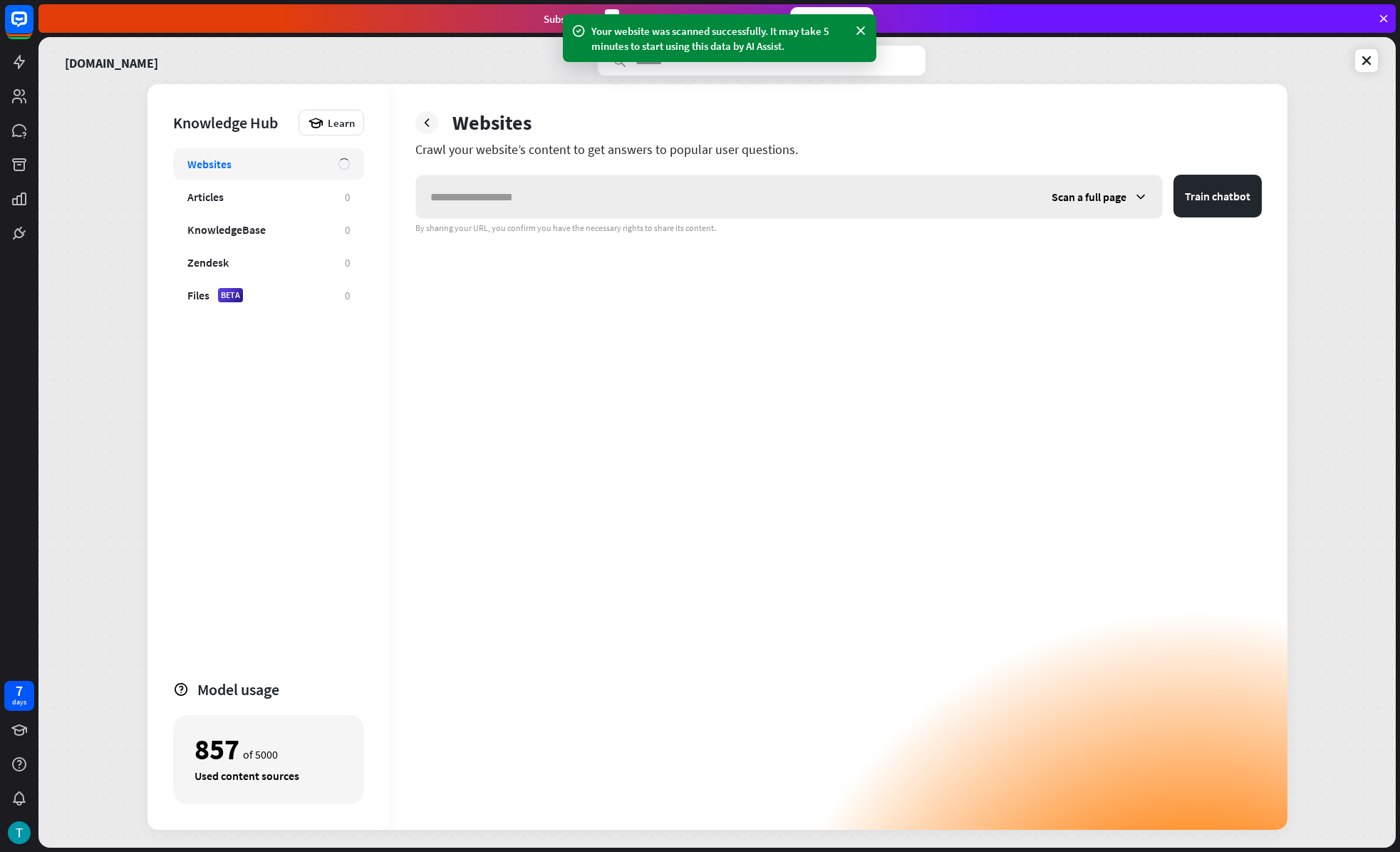
click at [766, 178] on input "text" at bounding box center [726, 196] width 621 height 43
type input "**********"
click at [1239, 203] on button "Train chatbot" at bounding box center [1218, 196] width 89 height 43
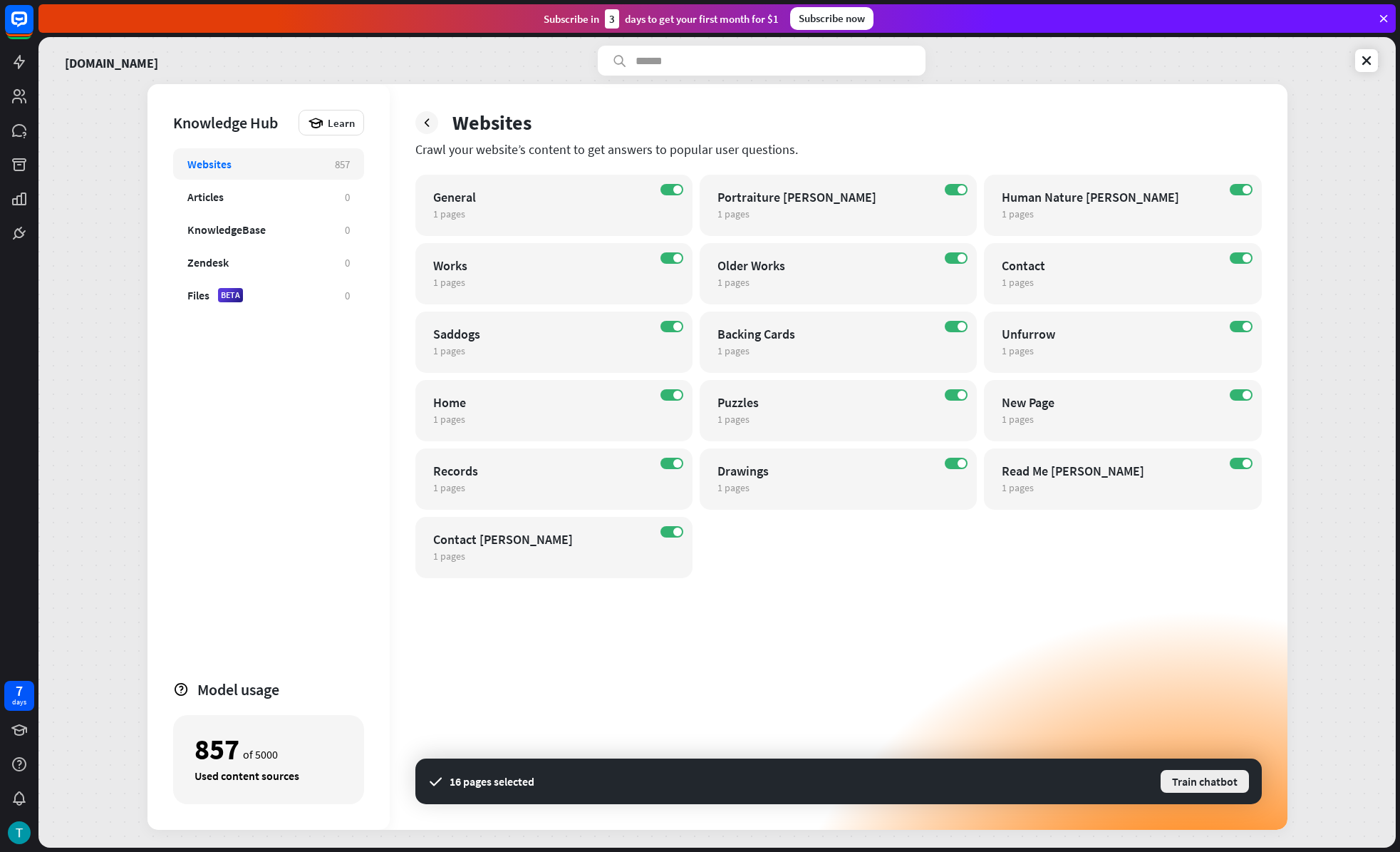
click at [1191, 778] on button "Train chatbot" at bounding box center [1205, 781] width 91 height 25
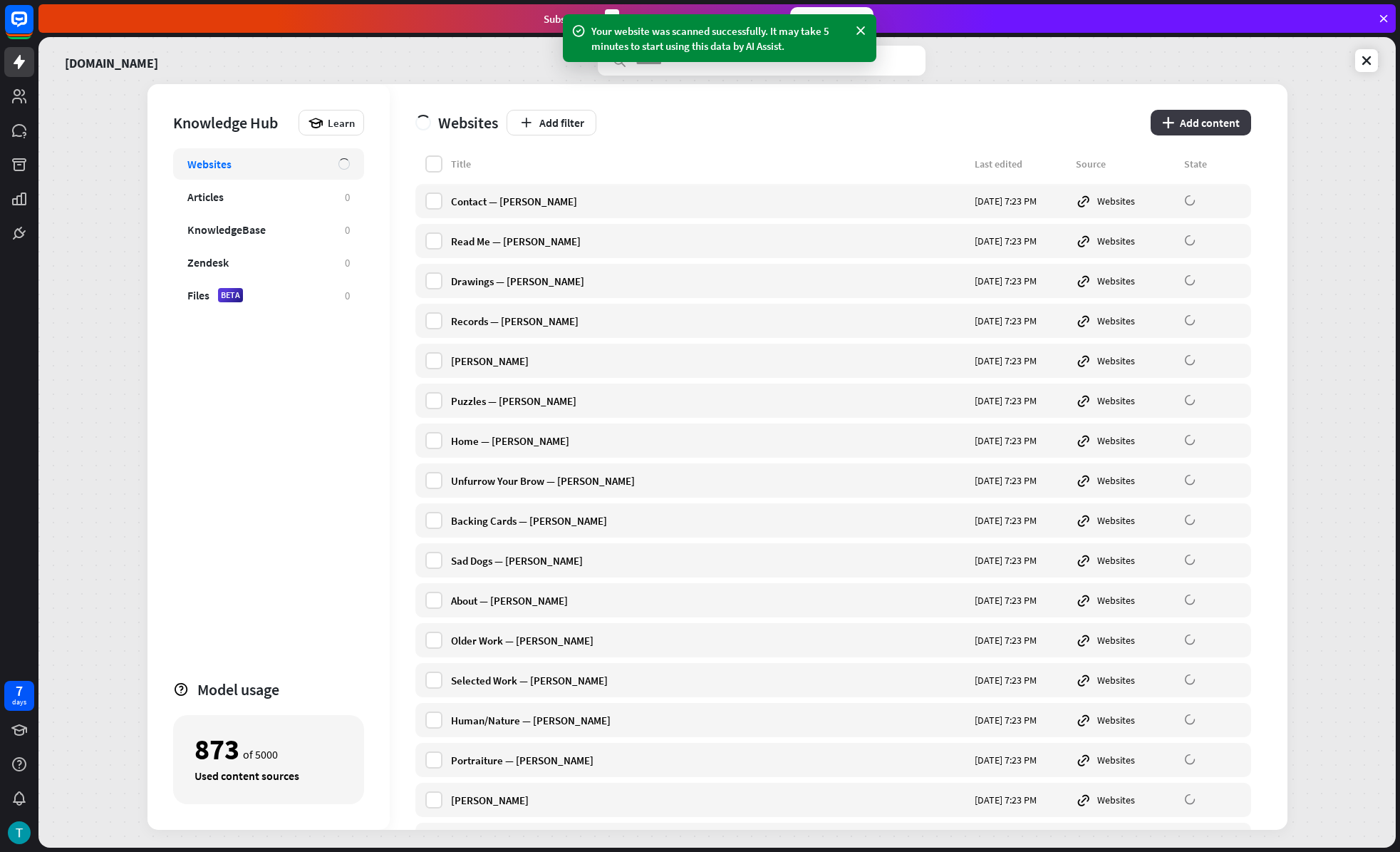
click at [1218, 126] on button "plus Add content" at bounding box center [1201, 123] width 101 height 25
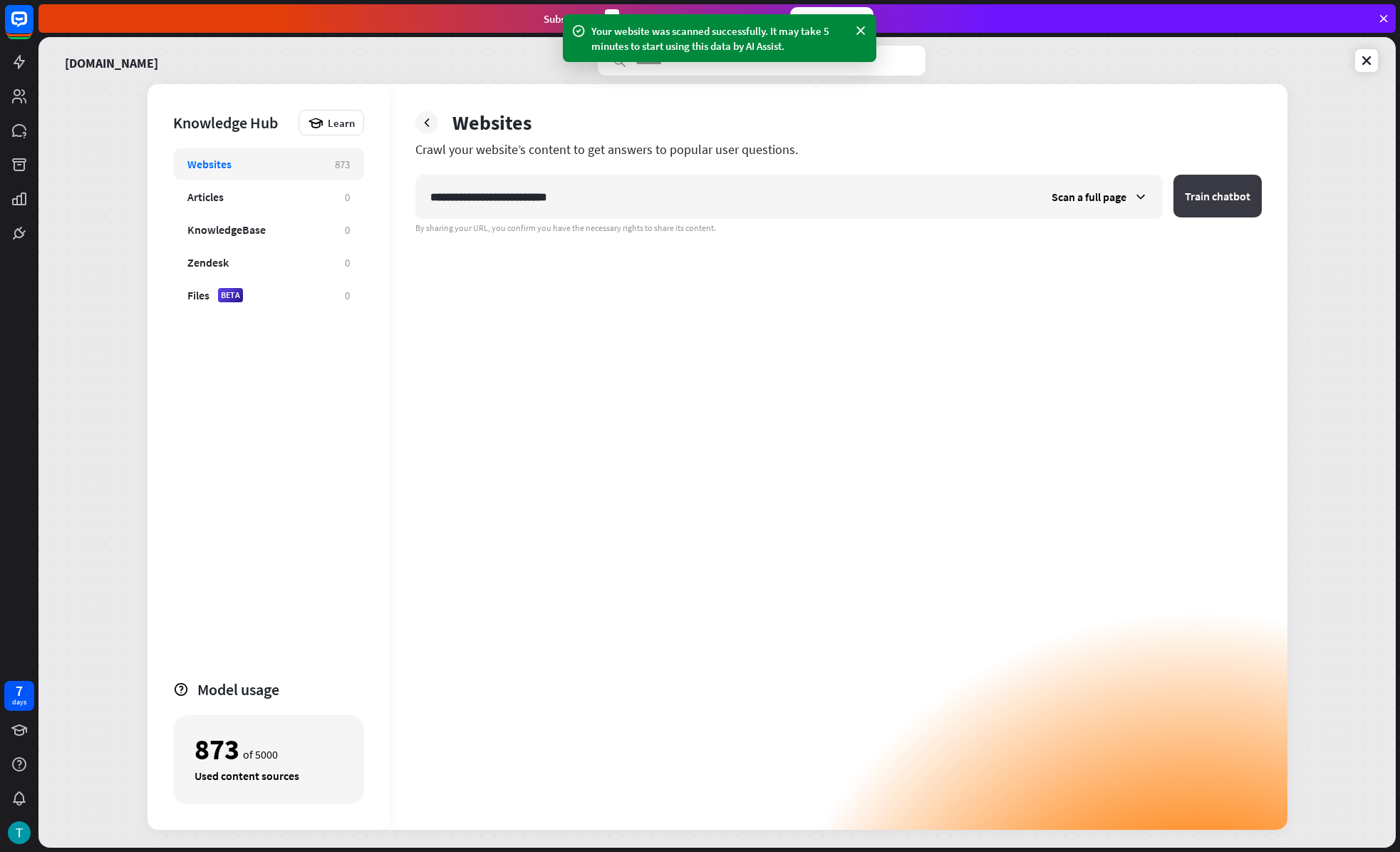
type input "**********"
click at [1244, 184] on button "Train chatbot" at bounding box center [1218, 196] width 89 height 43
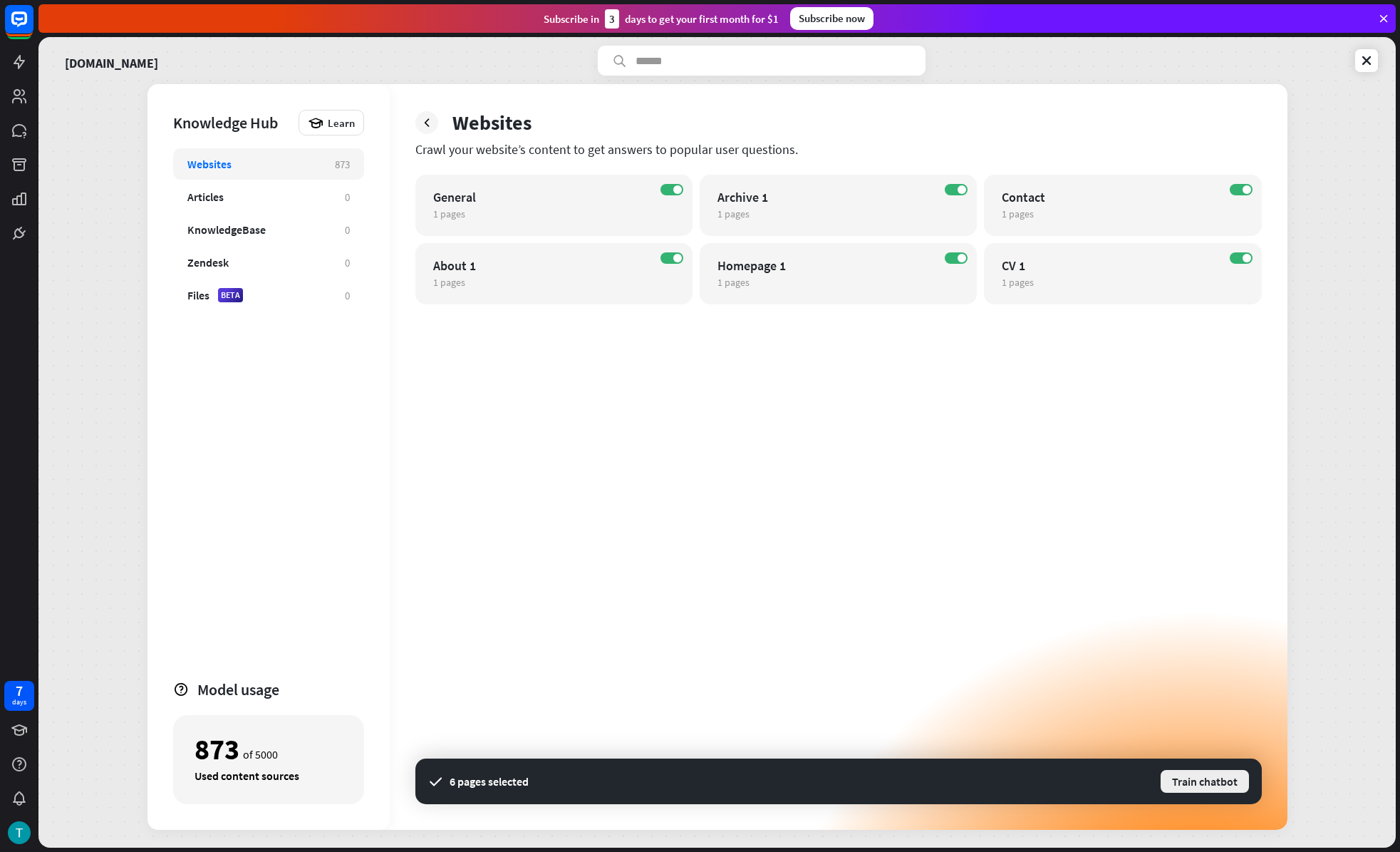
click at [1196, 778] on button "Train chatbot" at bounding box center [1205, 781] width 91 height 25
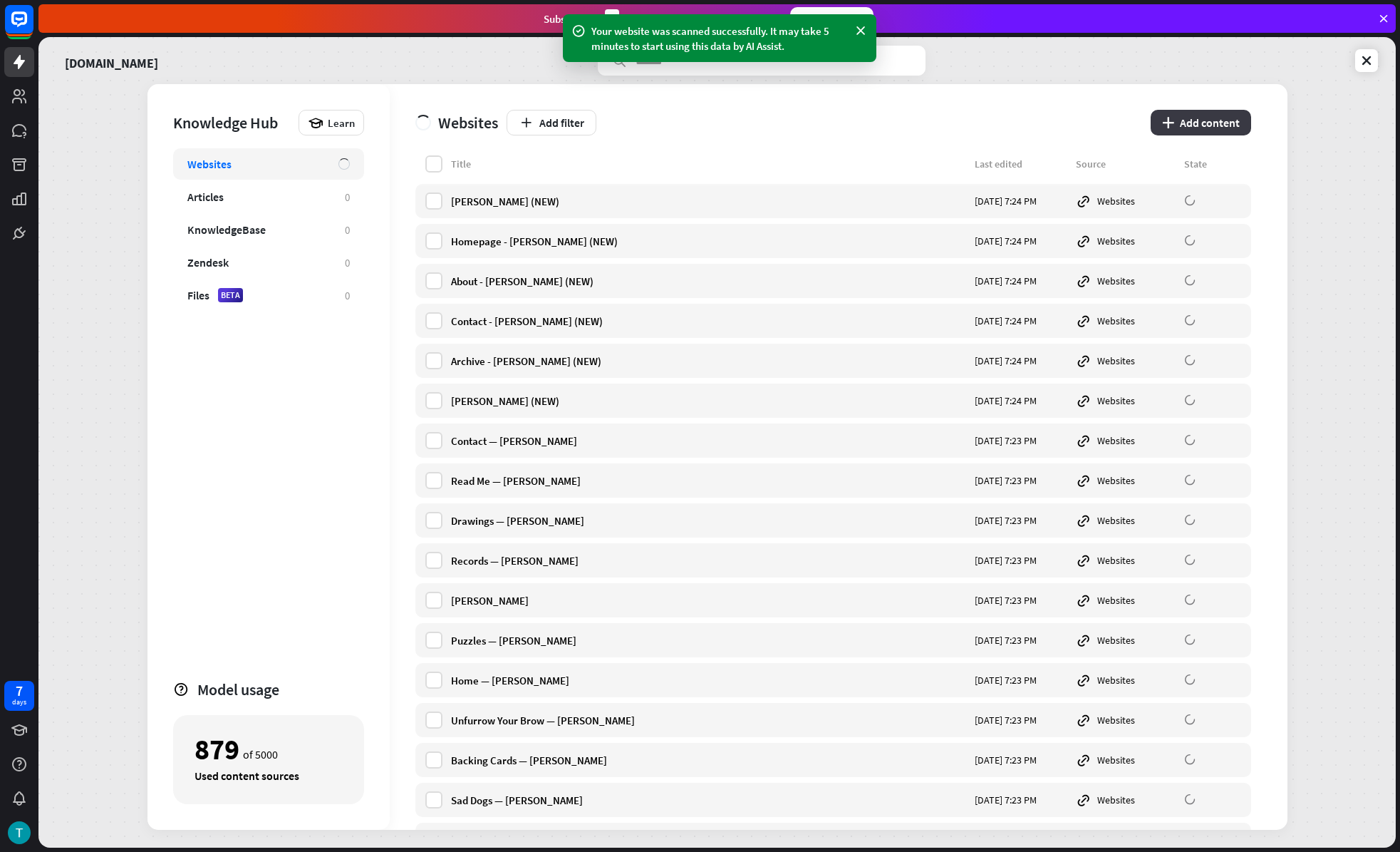
click at [1193, 128] on button "plus Add content" at bounding box center [1201, 123] width 101 height 25
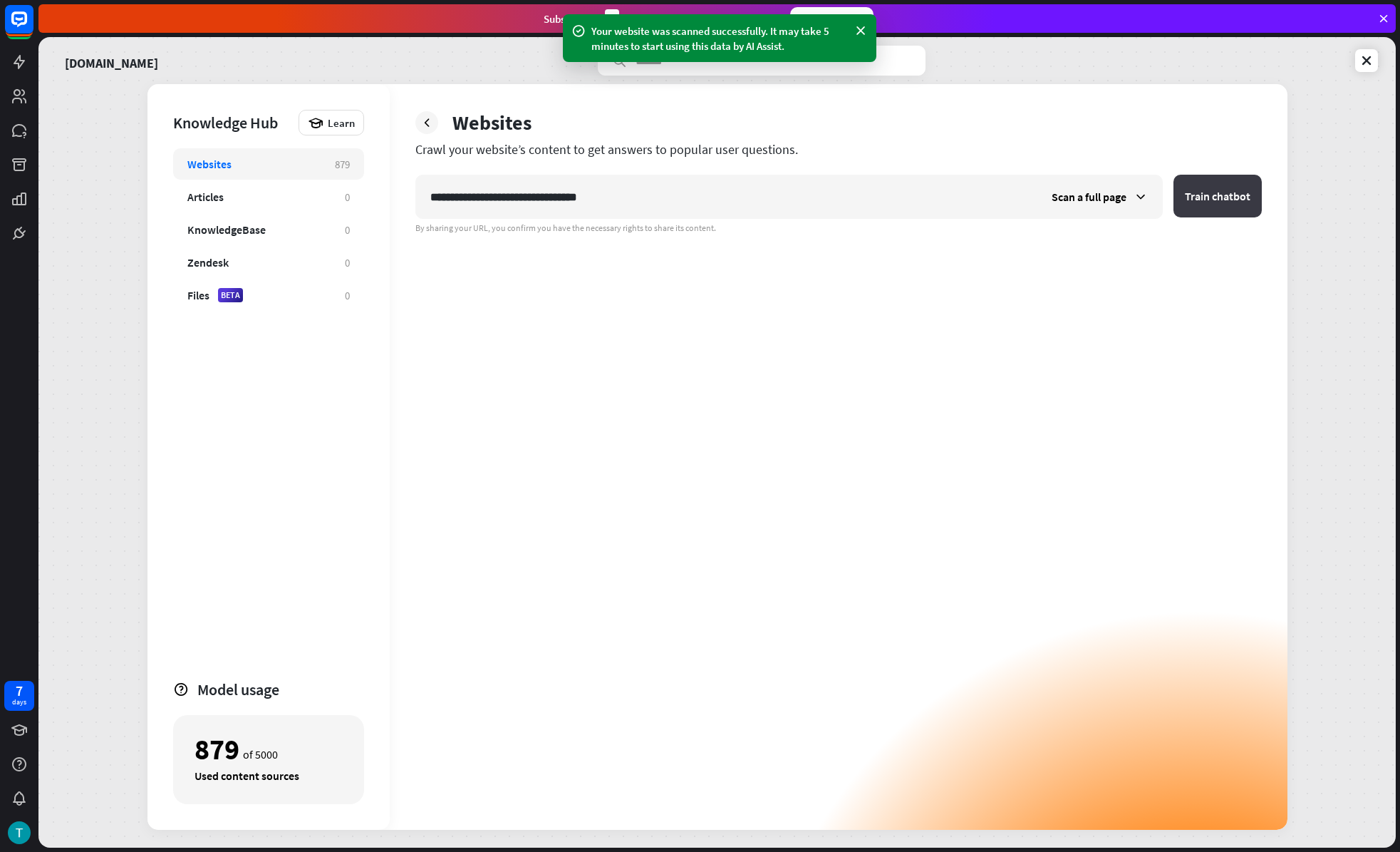
type input "**********"
click at [1179, 199] on button "Train chatbot" at bounding box center [1218, 196] width 89 height 43
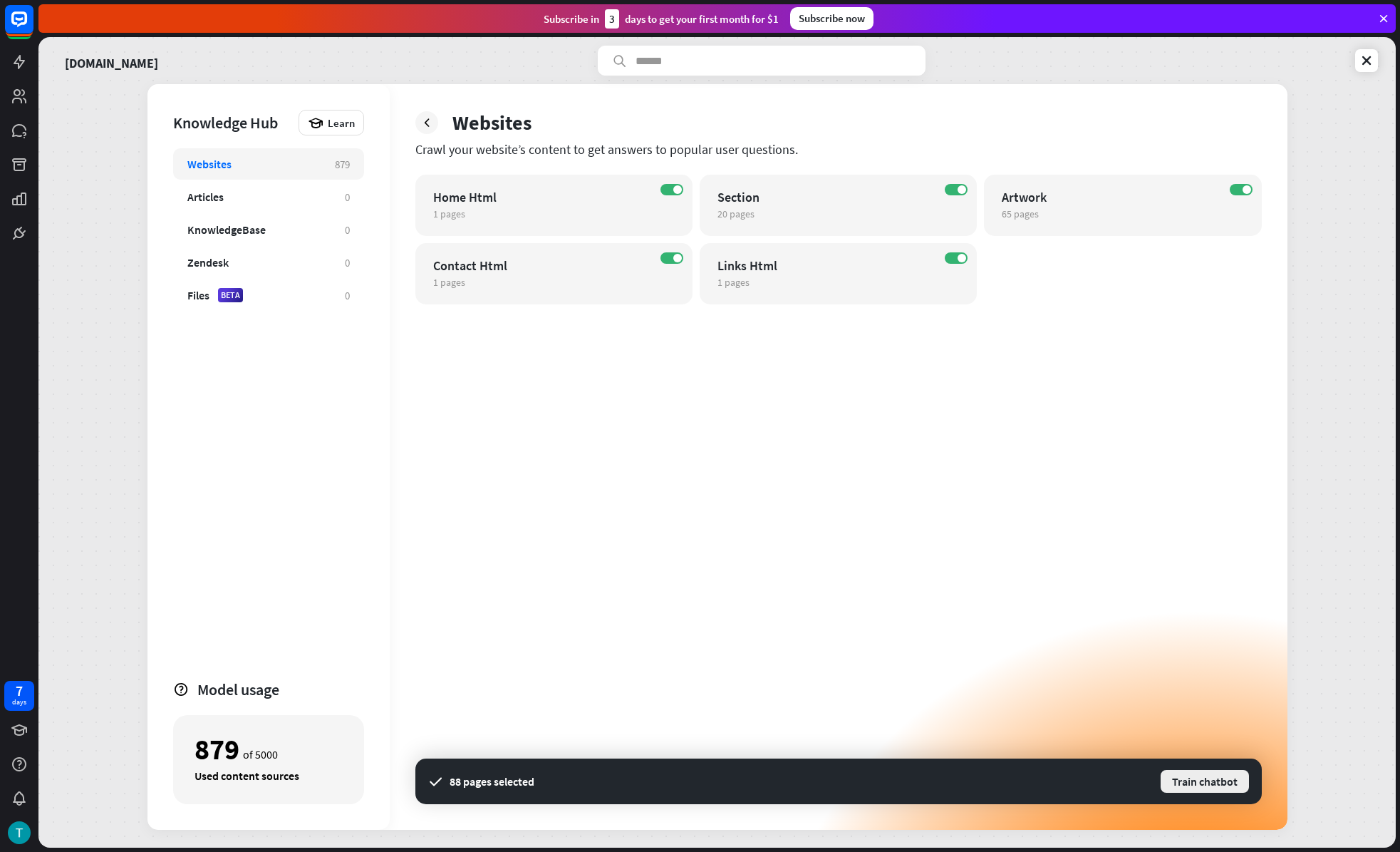
click at [1190, 774] on button "Train chatbot" at bounding box center [1205, 781] width 91 height 25
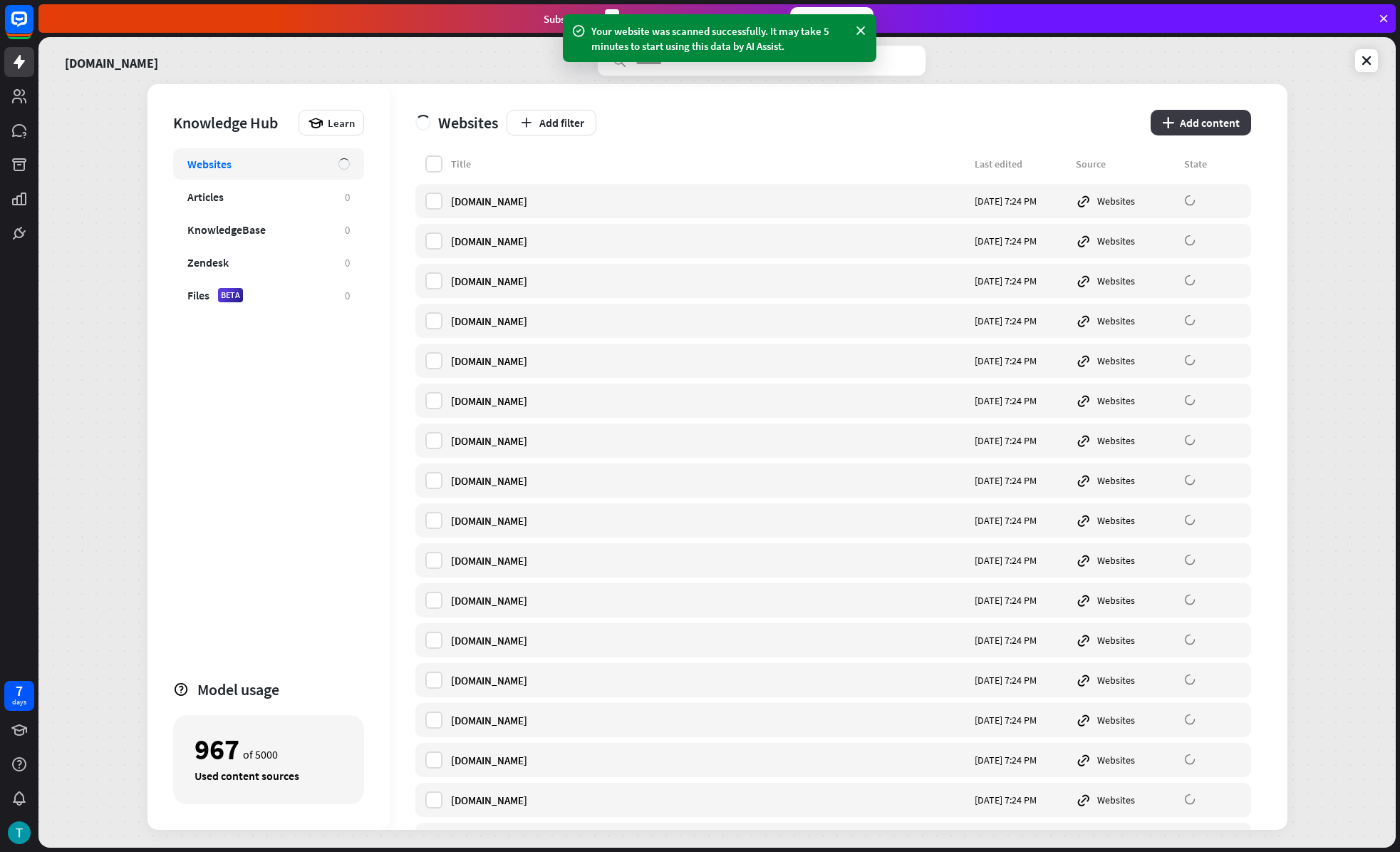
click at [1201, 121] on button "plus Add content" at bounding box center [1201, 123] width 101 height 25
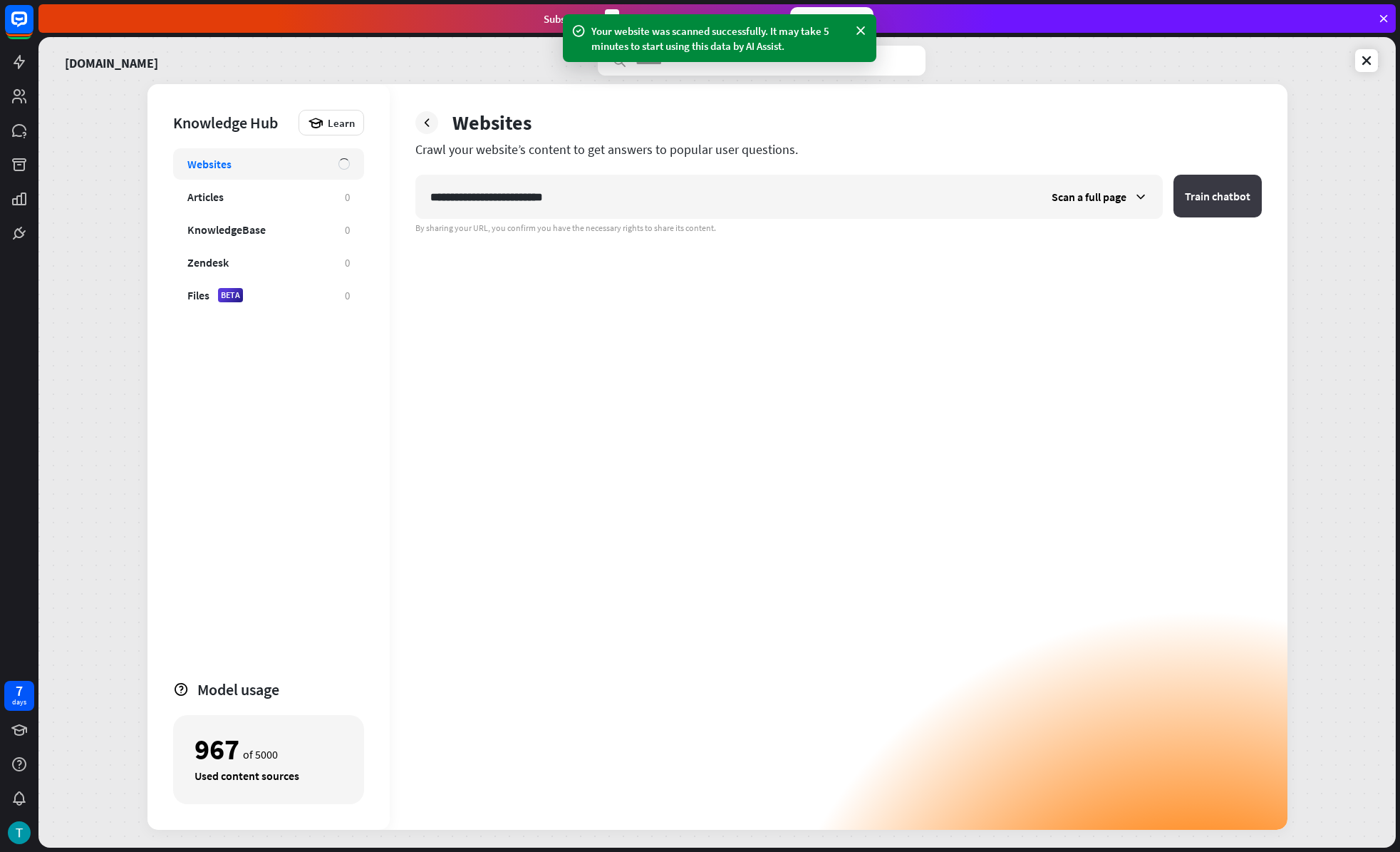
type input "**********"
click at [1218, 199] on button "Train chatbot" at bounding box center [1218, 196] width 89 height 43
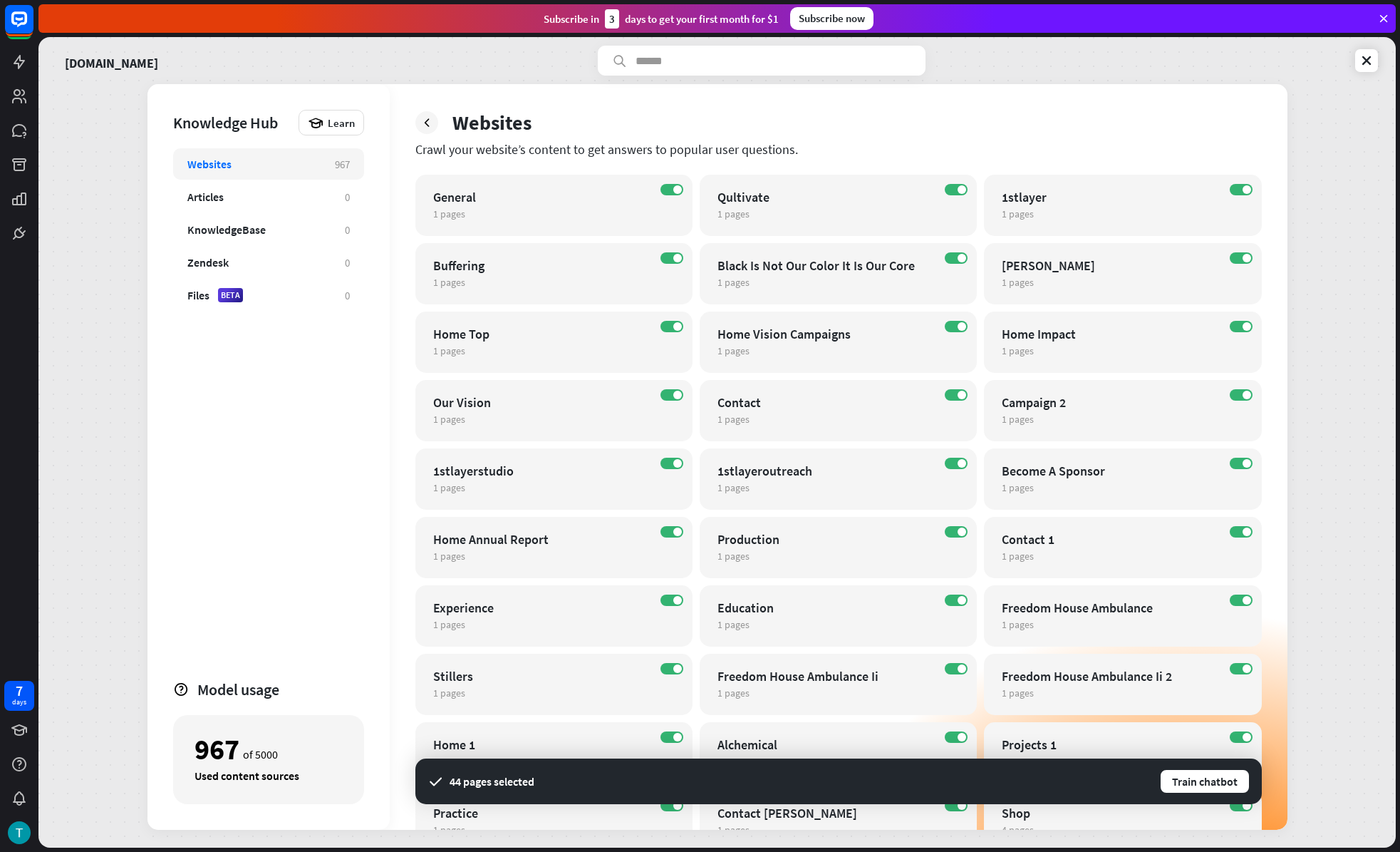
click at [1207, 778] on button "Train chatbot" at bounding box center [1205, 781] width 91 height 25
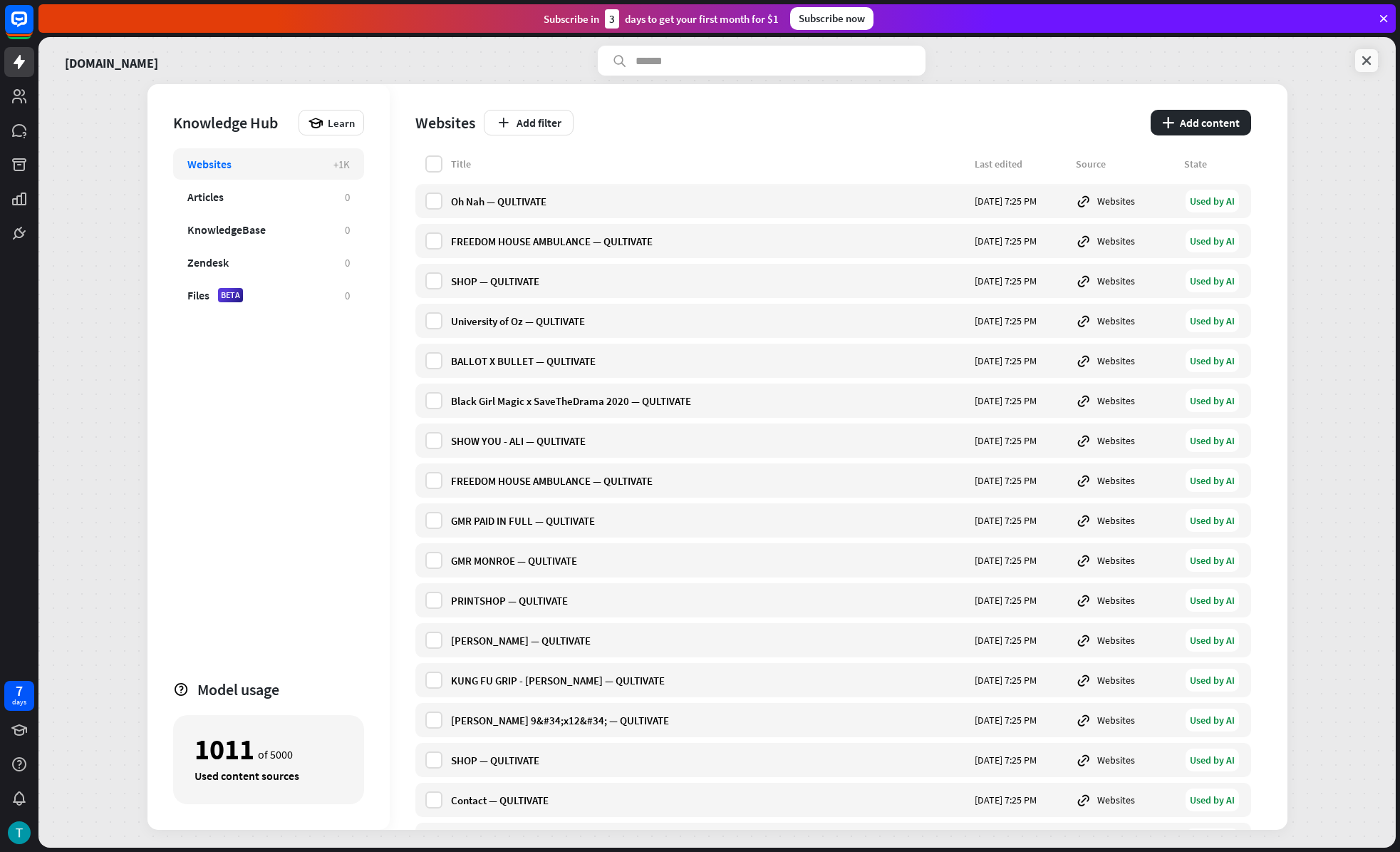
click at [1365, 59] on icon at bounding box center [1366, 60] width 14 height 14
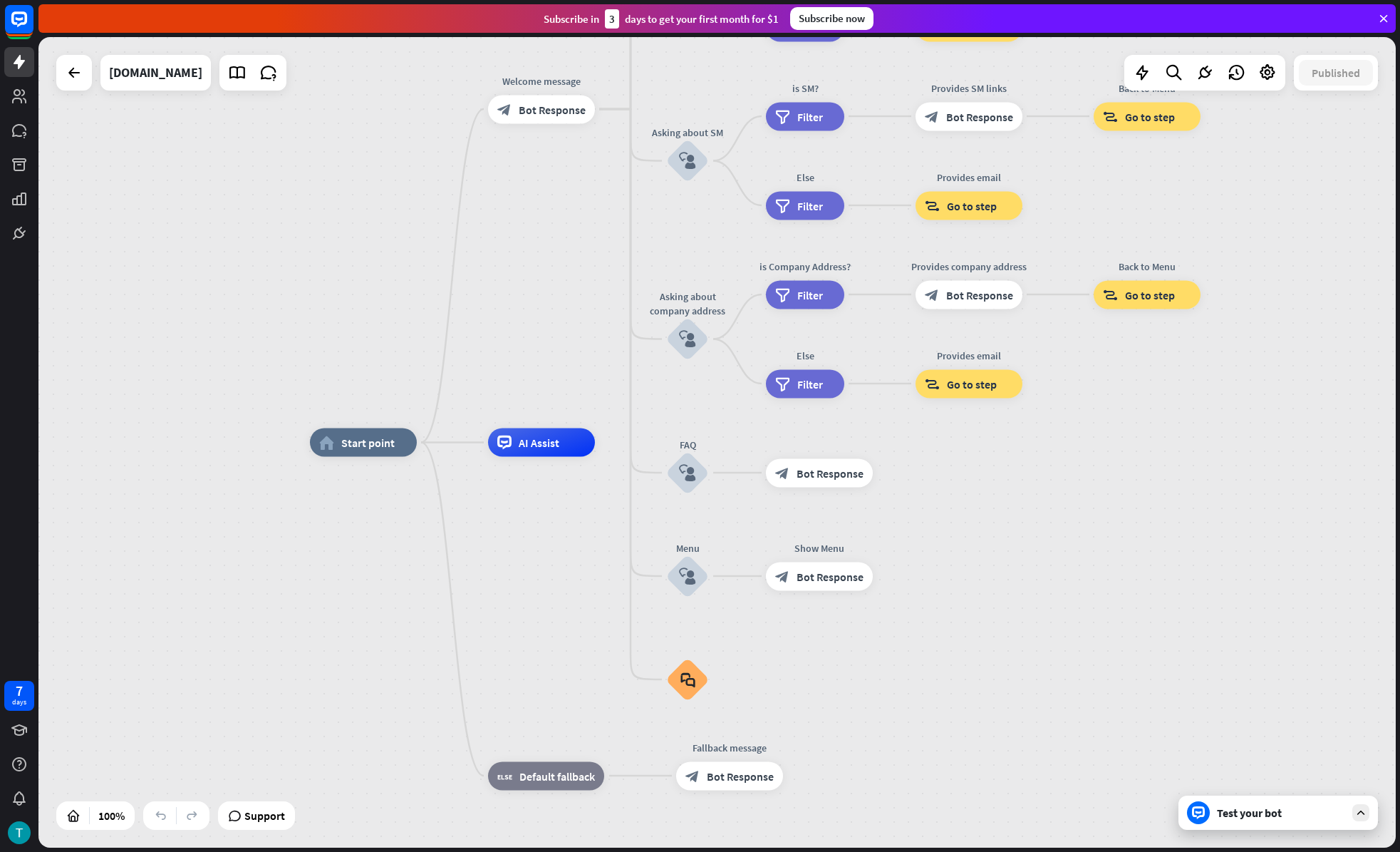
click at [1289, 778] on div "Test your bot" at bounding box center [1281, 812] width 128 height 14
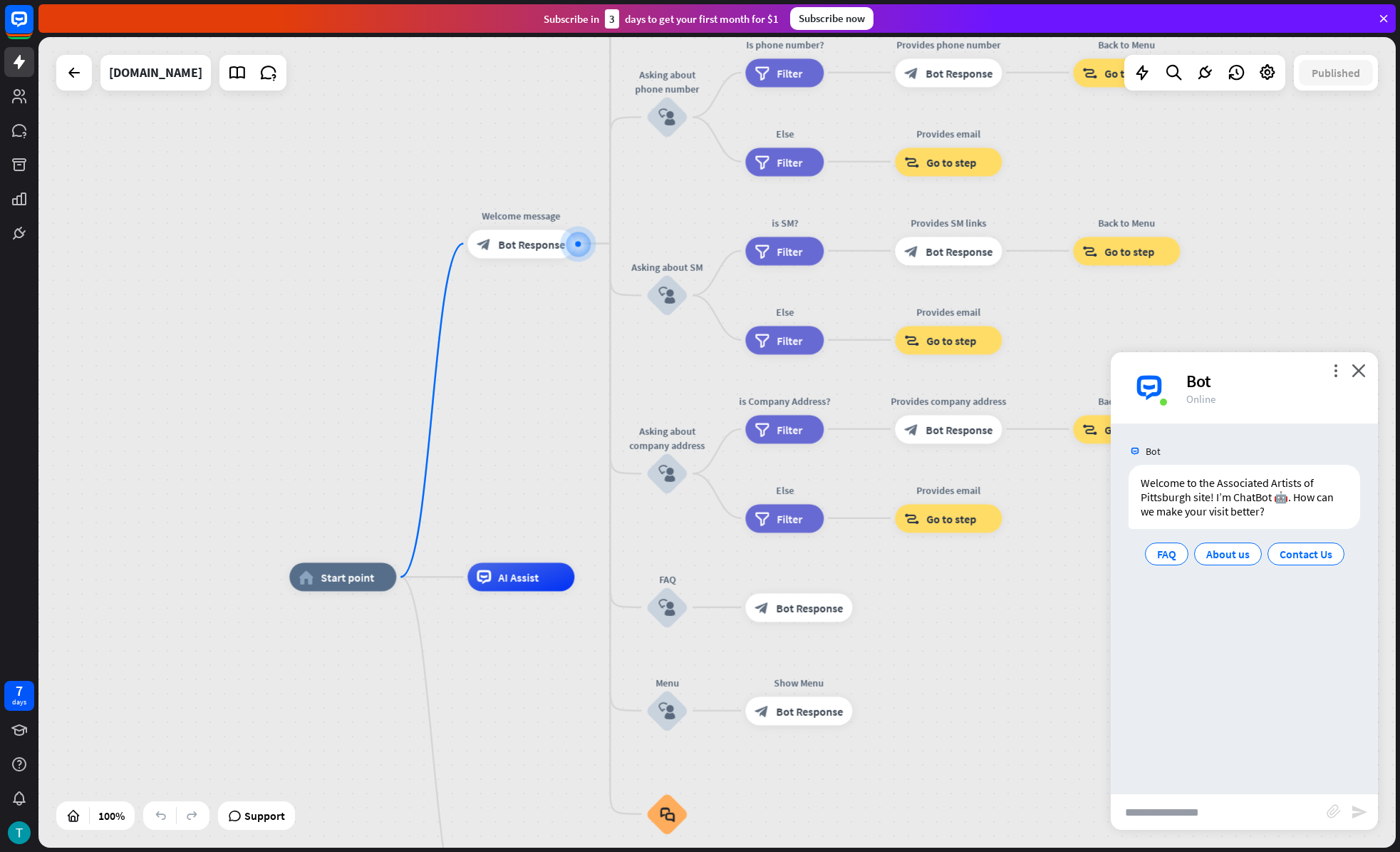
click at [1214, 778] on input "text" at bounding box center [1219, 811] width 216 height 36
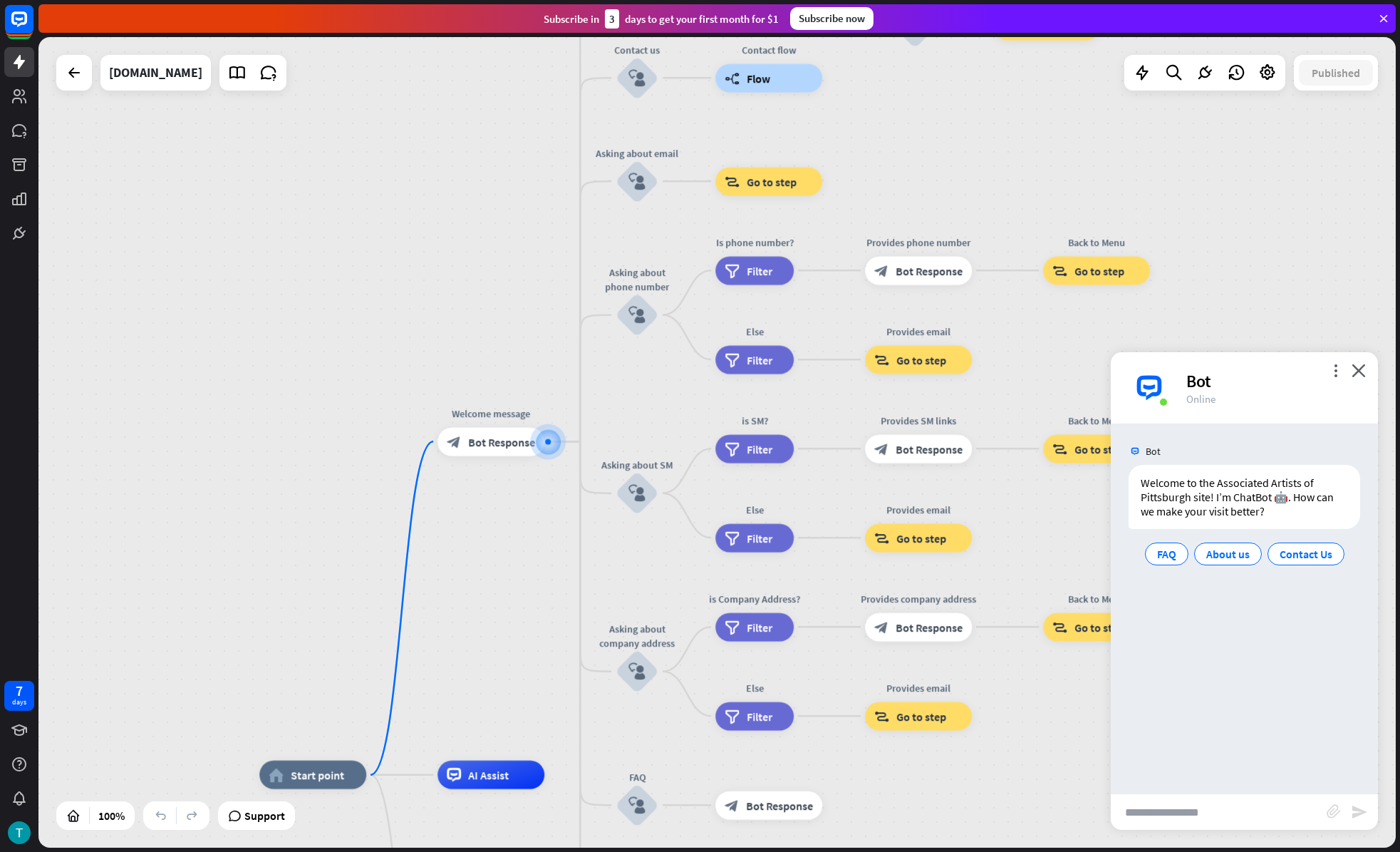
paste input "**********"
type input "**********"
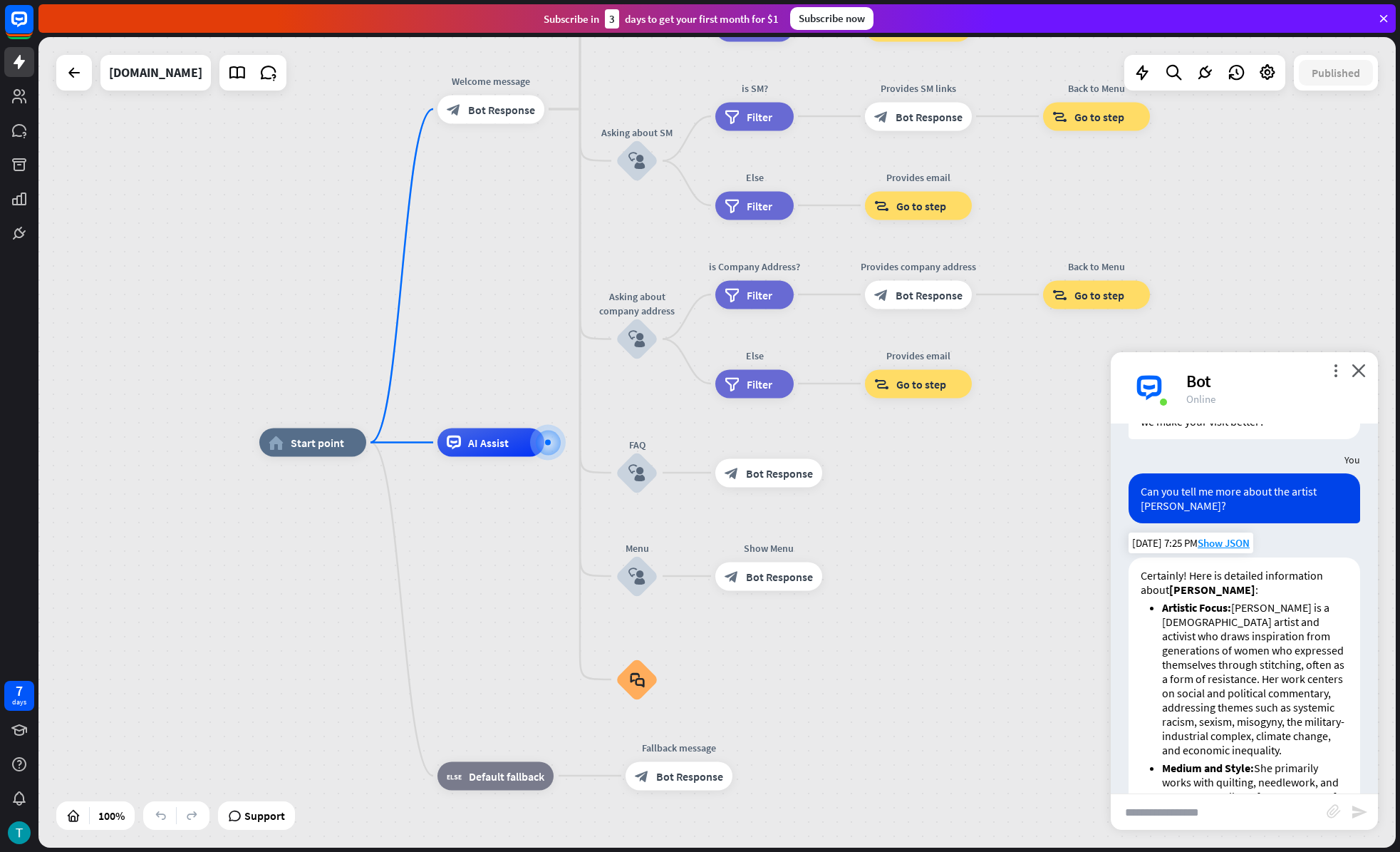
scroll to position [124, 0]
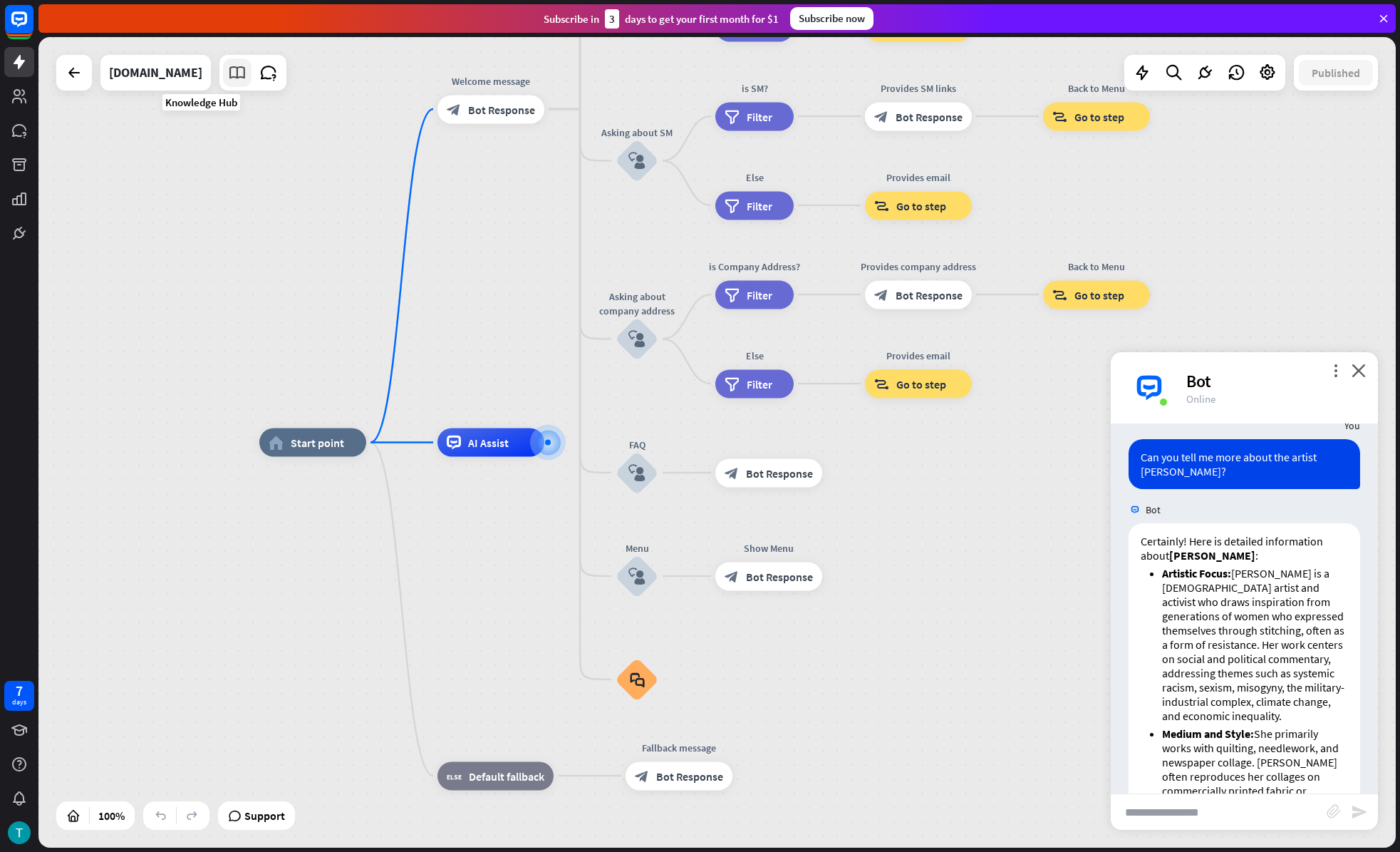
click at [228, 69] on icon at bounding box center [237, 73] width 19 height 19
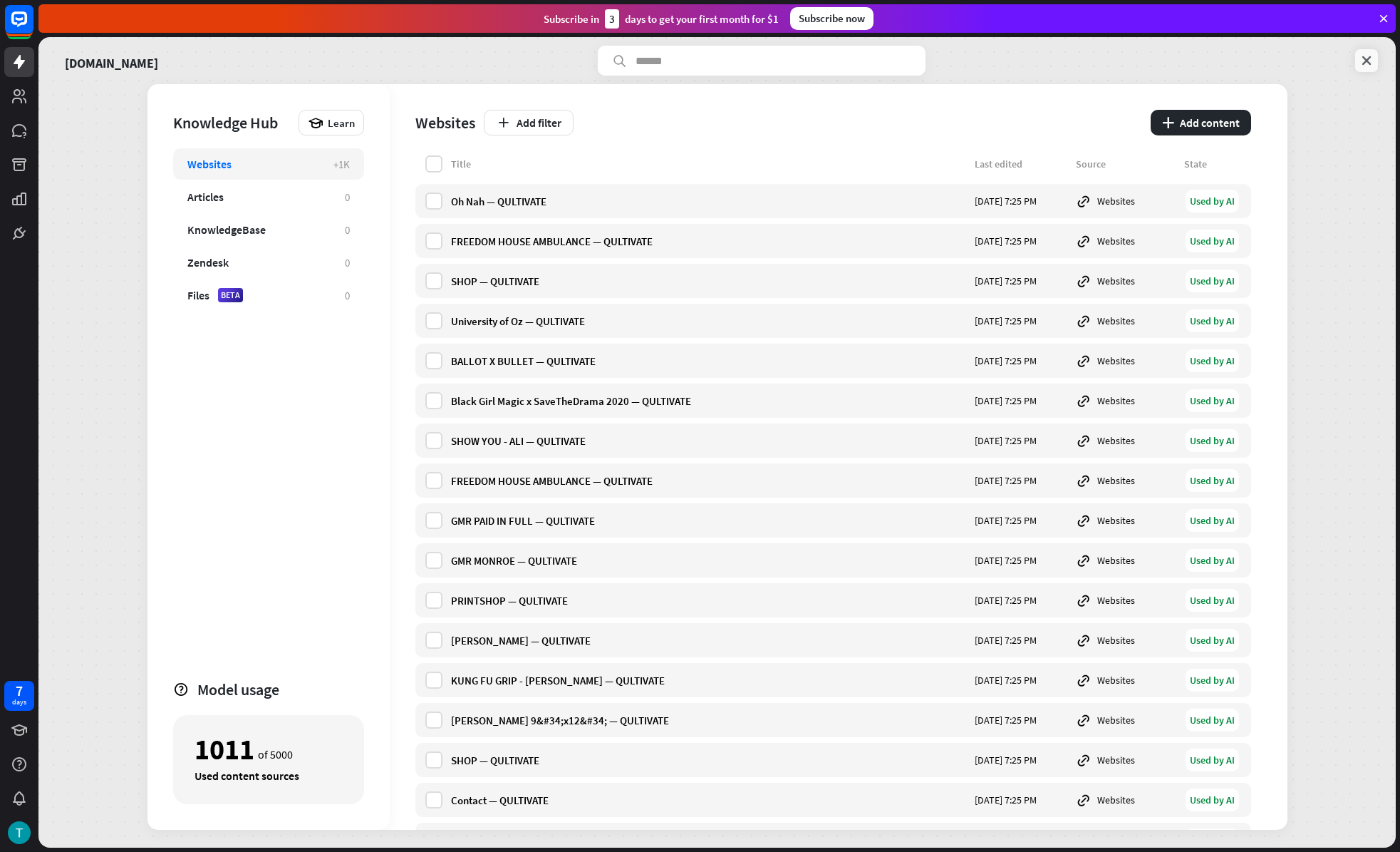
click at [1363, 53] on icon at bounding box center [1366, 60] width 14 height 14
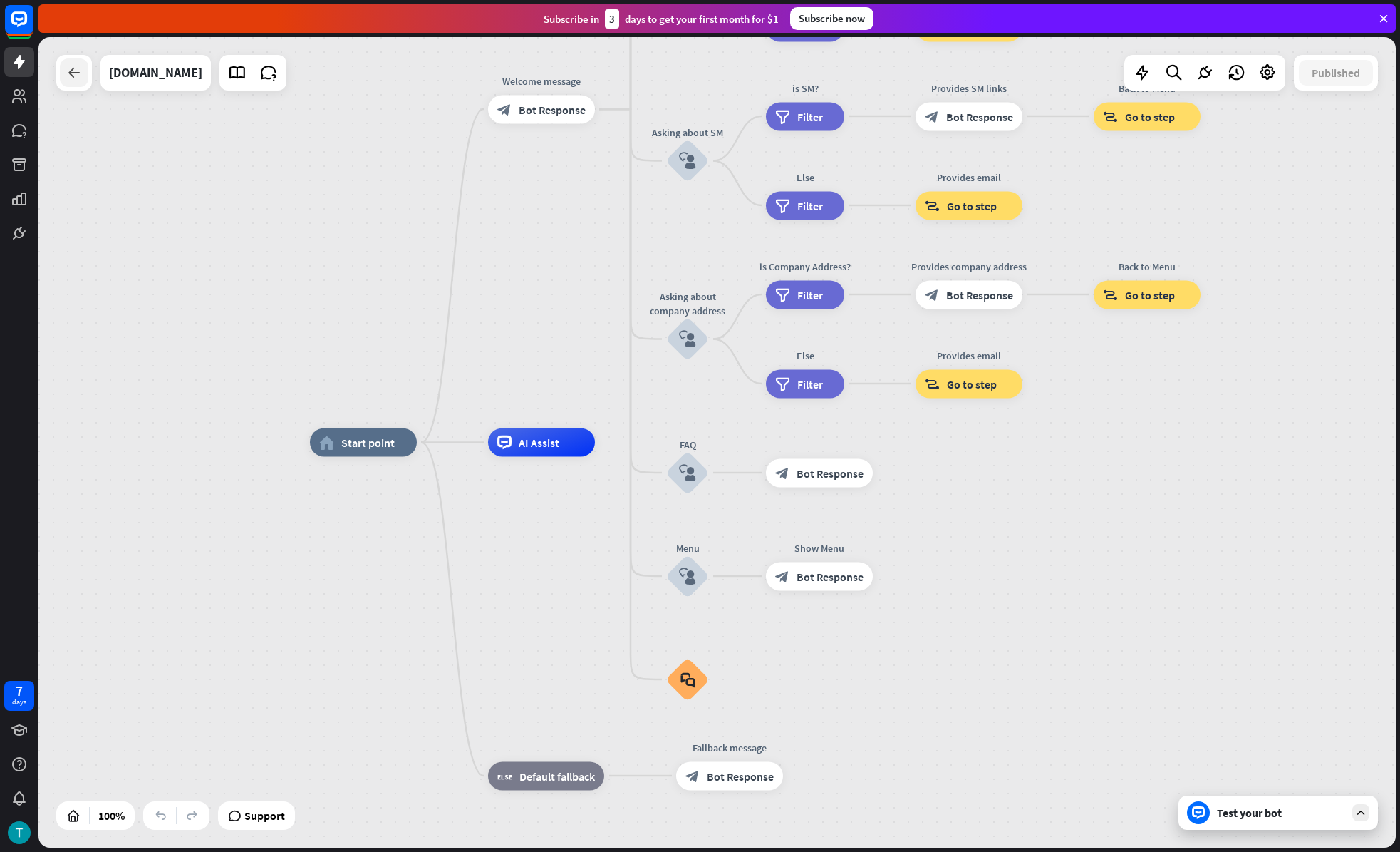
click at [79, 75] on icon at bounding box center [74, 73] width 17 height 17
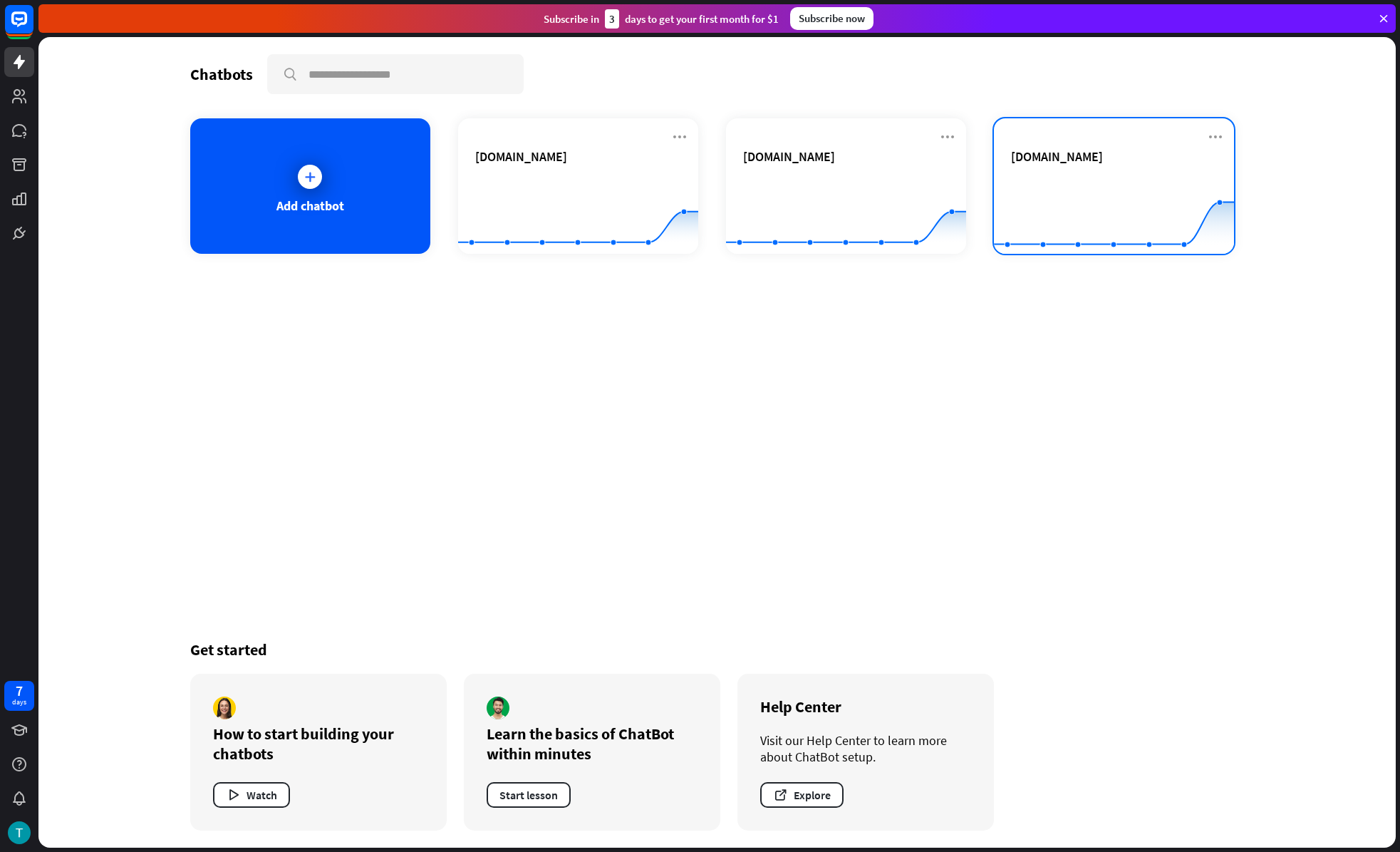
click at [1228, 144] on div "[DOMAIN_NAME] Created with Highcharts 10.1.0 0 2 4 6" at bounding box center [1114, 186] width 240 height 135
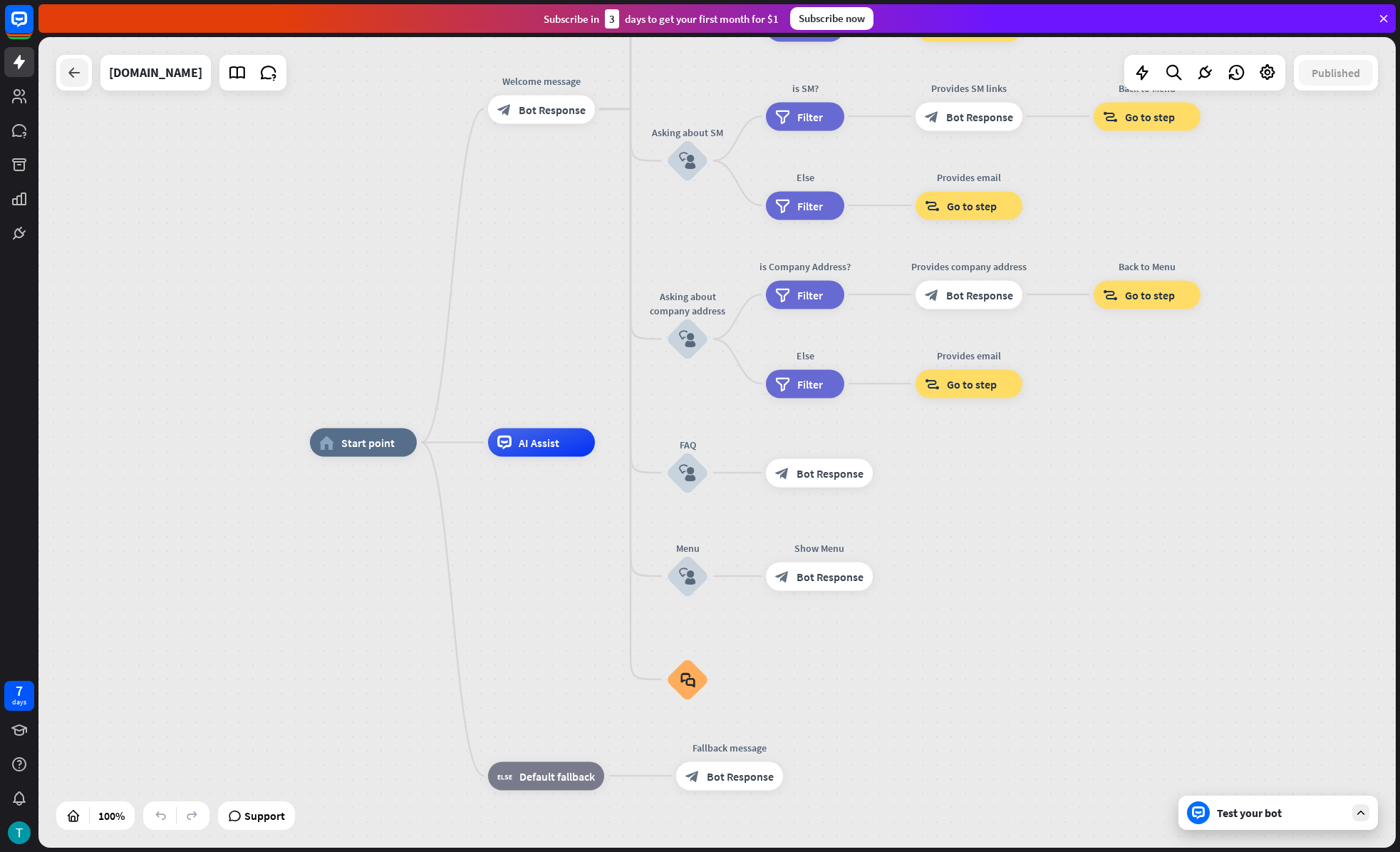
click at [67, 68] on icon at bounding box center [74, 73] width 17 height 17
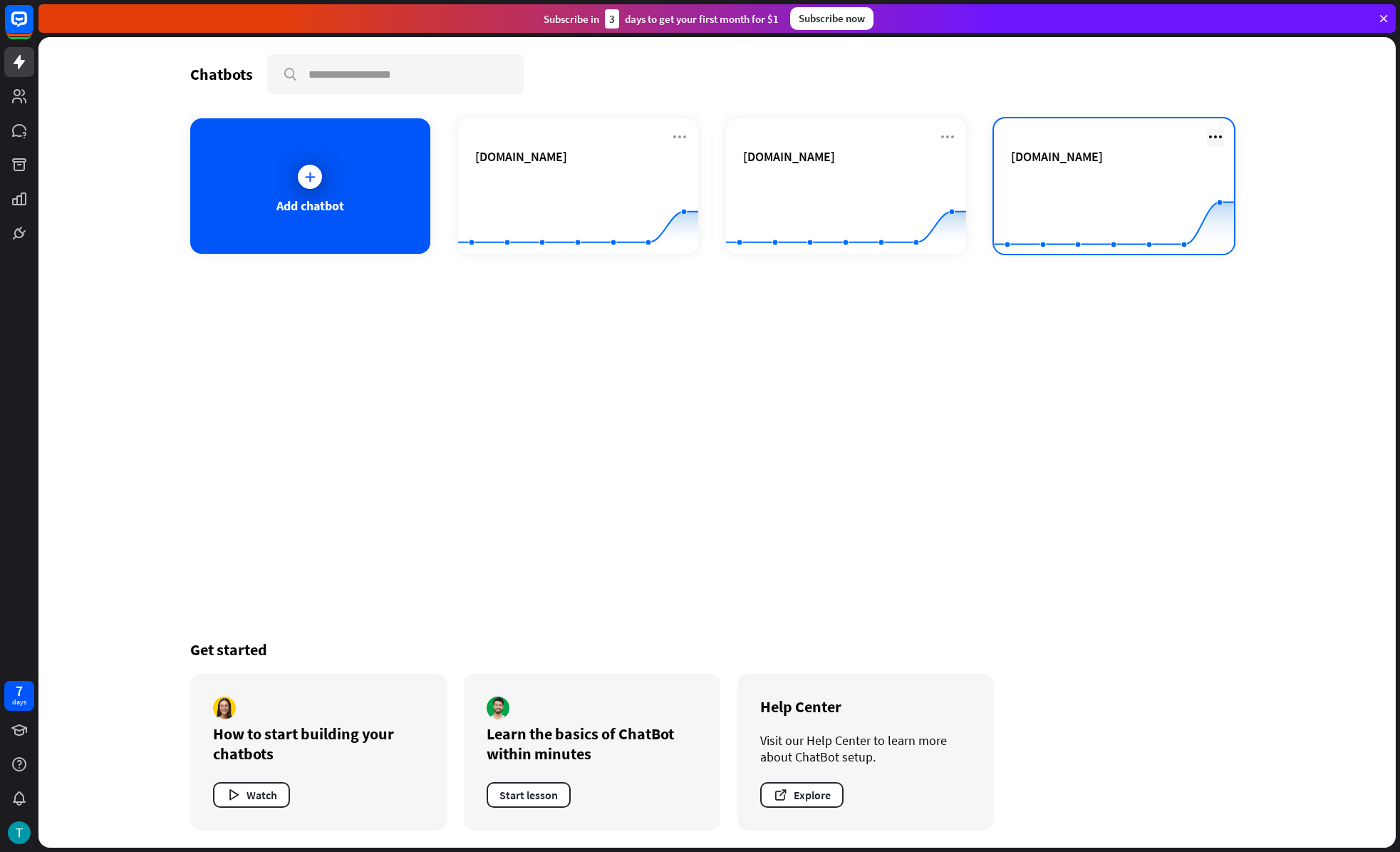
click at [1215, 139] on icon at bounding box center [1216, 137] width 17 height 17
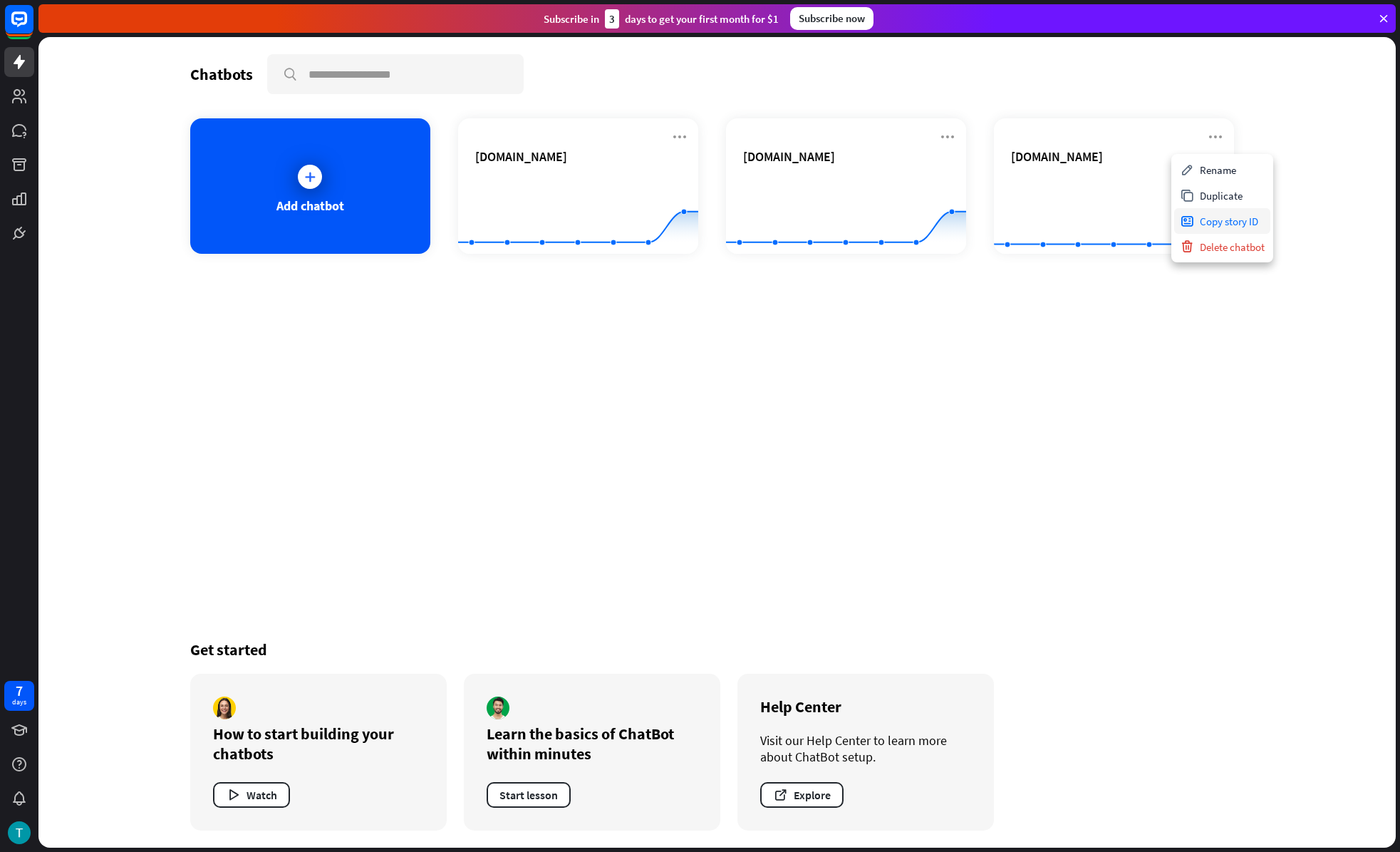
click at [1242, 225] on div "Copy story ID" at bounding box center [1223, 221] width 96 height 25
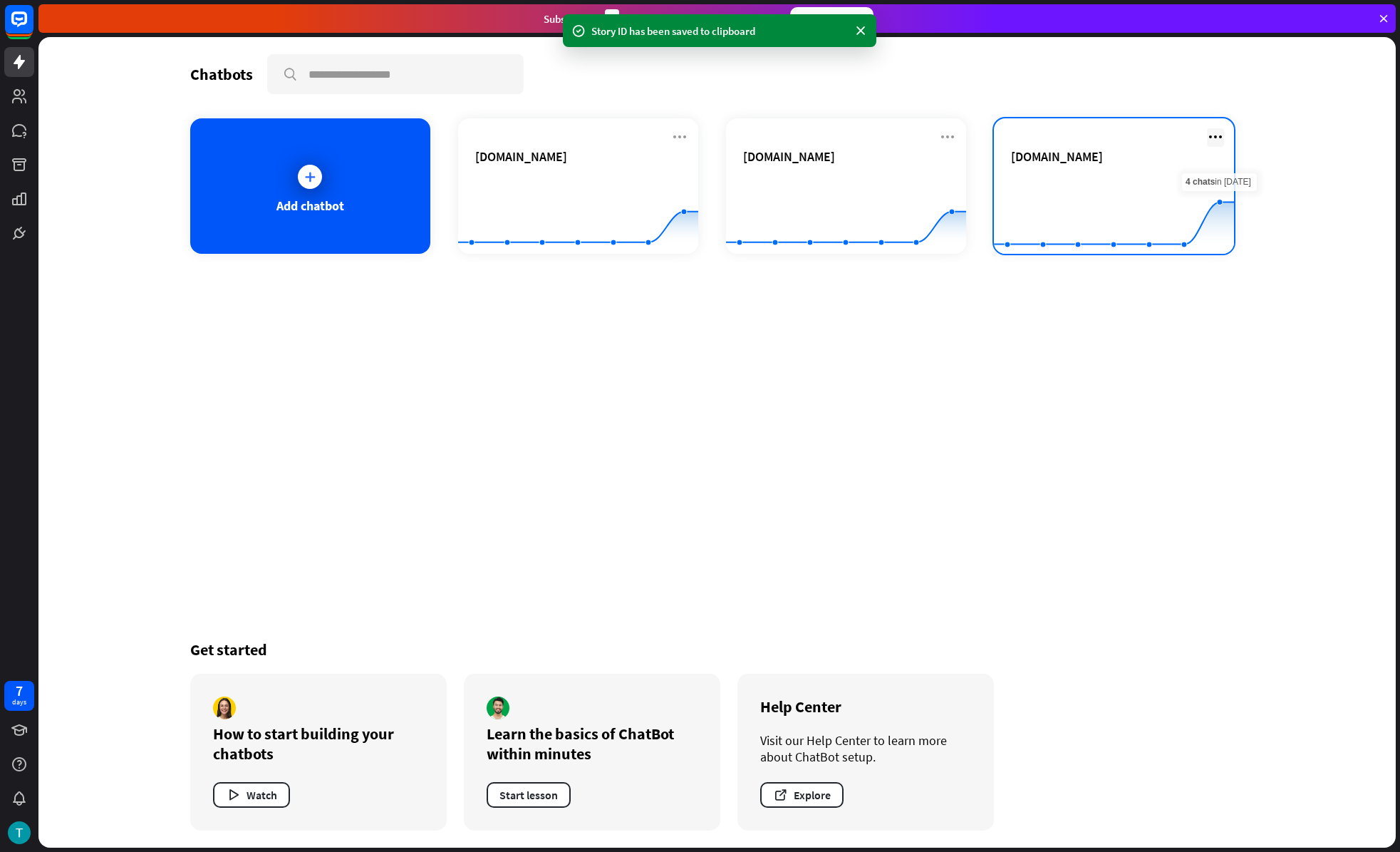
click at [1212, 135] on icon at bounding box center [1216, 137] width 17 height 17
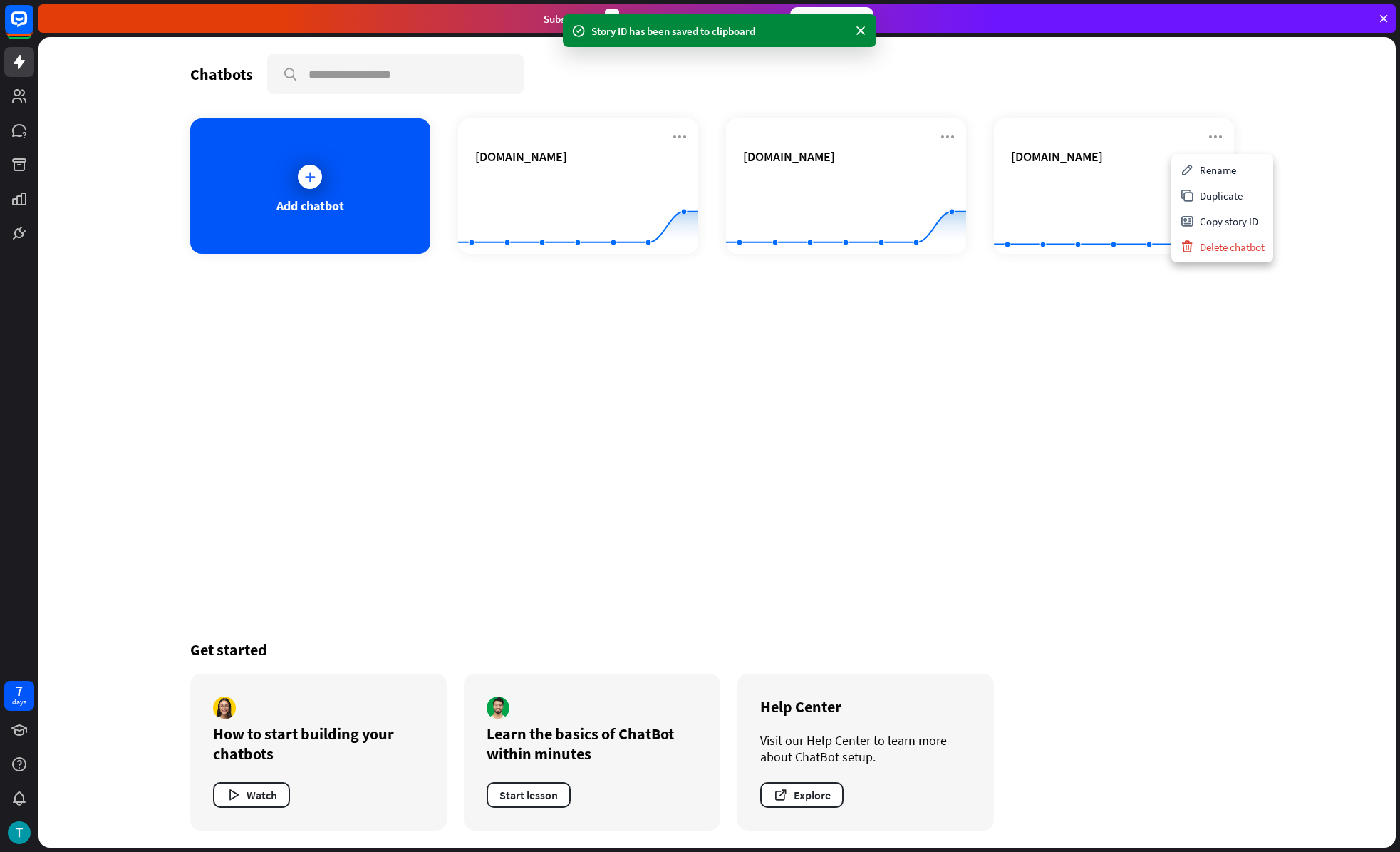
click at [1272, 109] on div "Chatbots search Add chatbot [DOMAIN_NAME] Created with Highcharts 10.1.0 0 1 2 …" at bounding box center [717, 442] width 1140 height 811
click at [335, 188] on div "Add chatbot" at bounding box center [310, 186] width 240 height 135
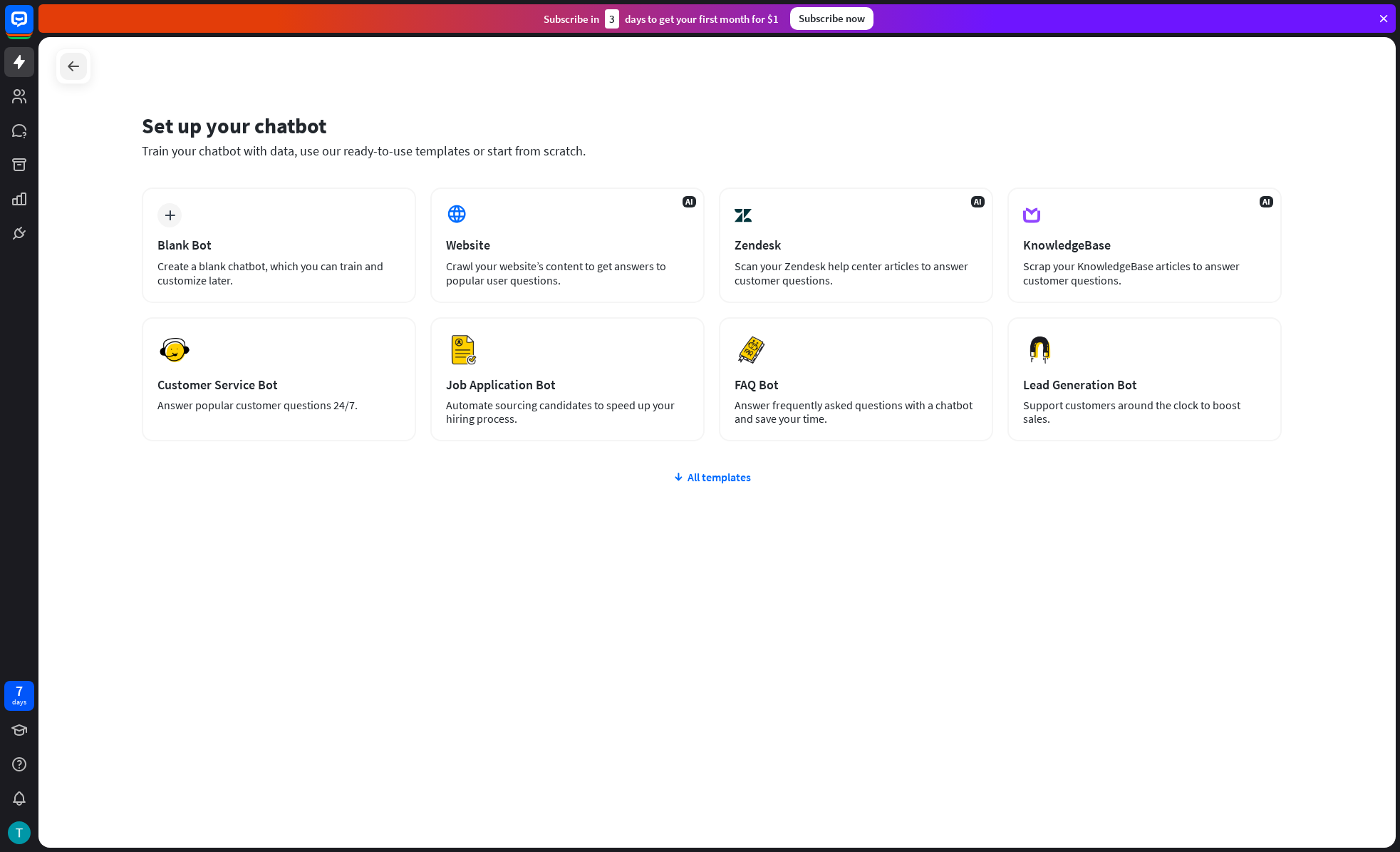
click at [73, 74] on icon at bounding box center [74, 66] width 17 height 17
